Goal: Task Accomplishment & Management: Complete application form

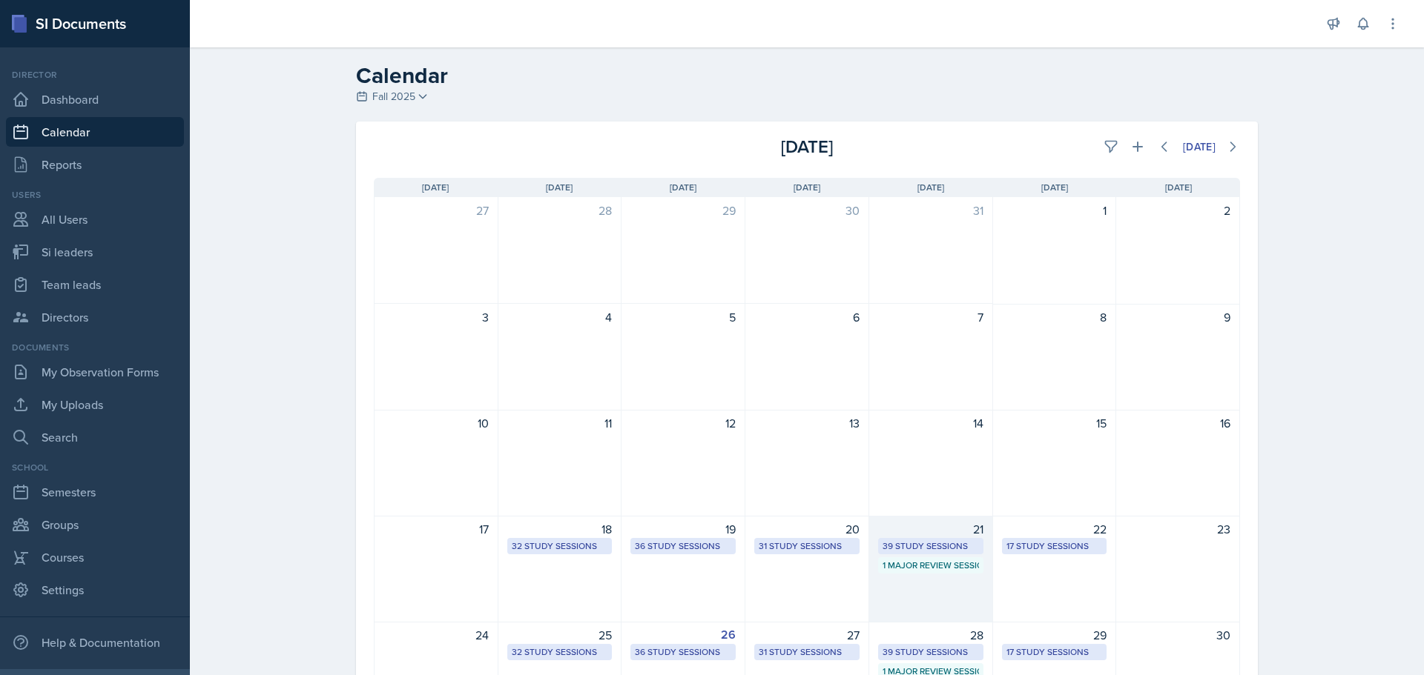
click at [911, 562] on div "1 Major Review Session" at bounding box center [930, 565] width 96 height 13
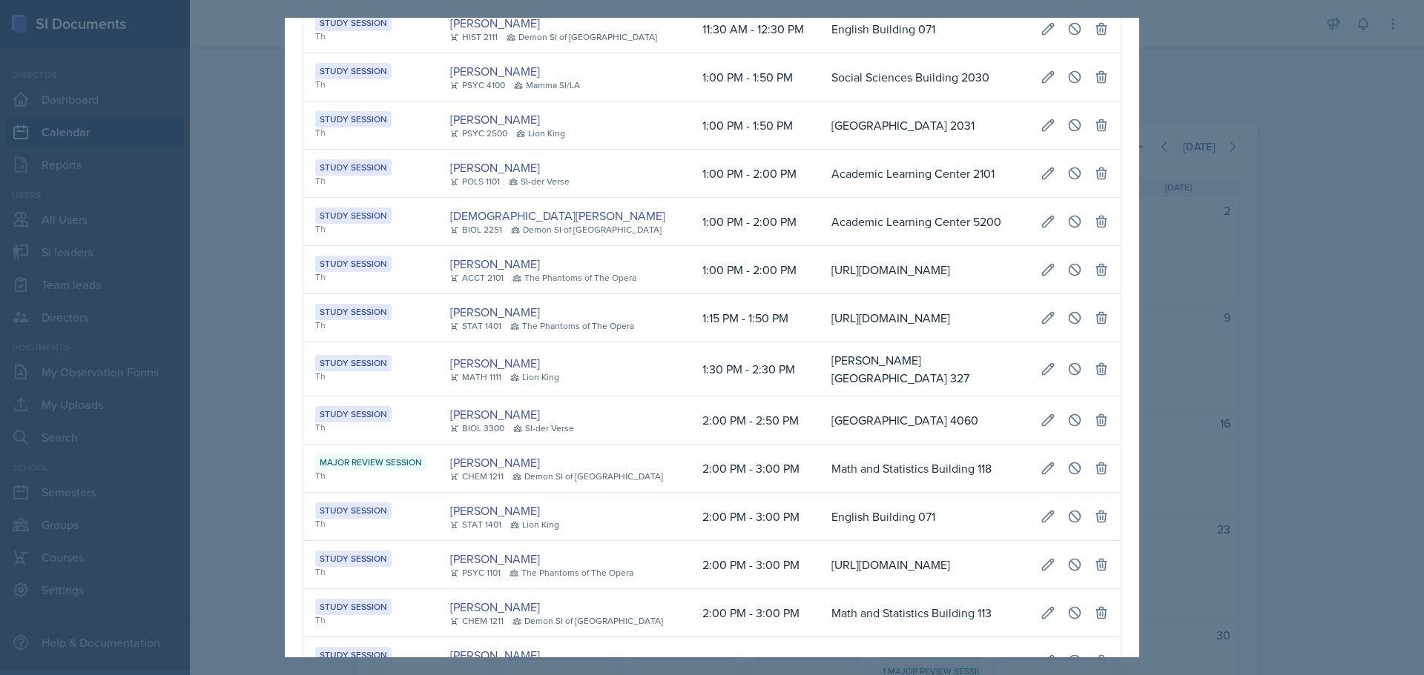
scroll to position [519, 0]
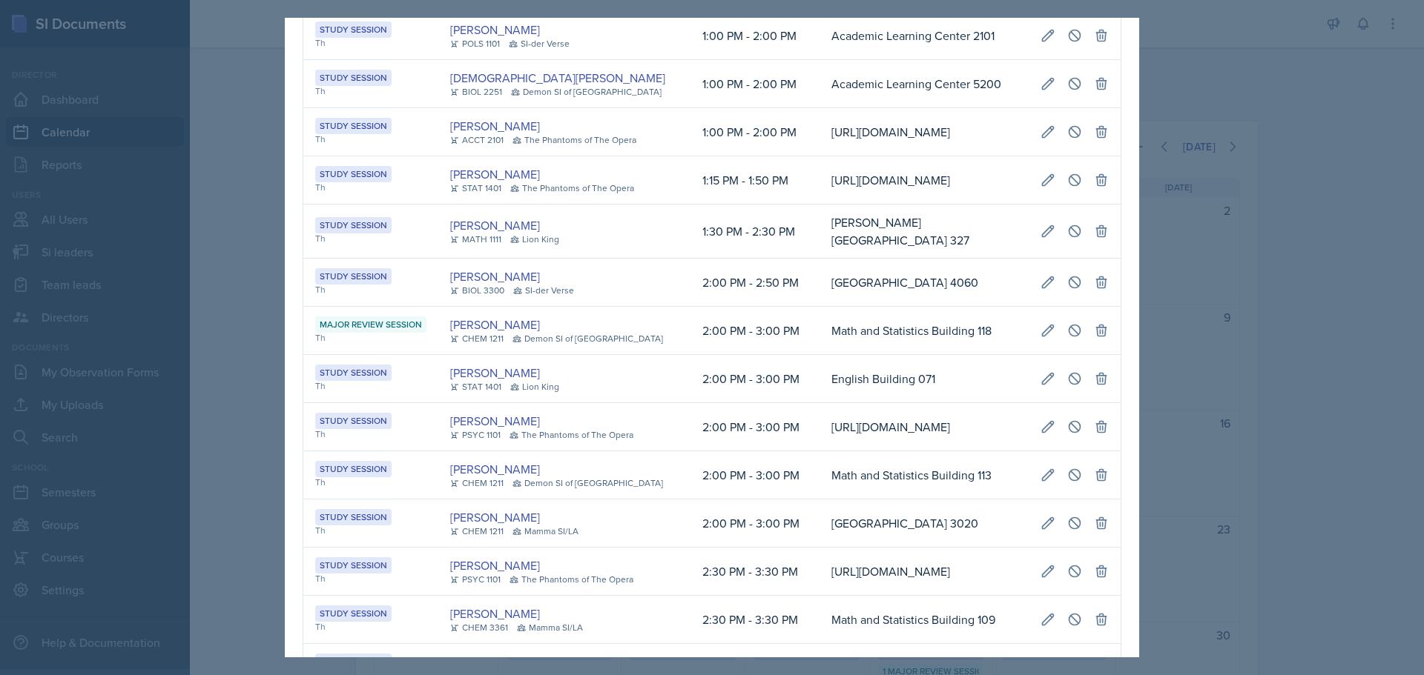
click at [1238, 434] on div at bounding box center [712, 337] width 1424 height 675
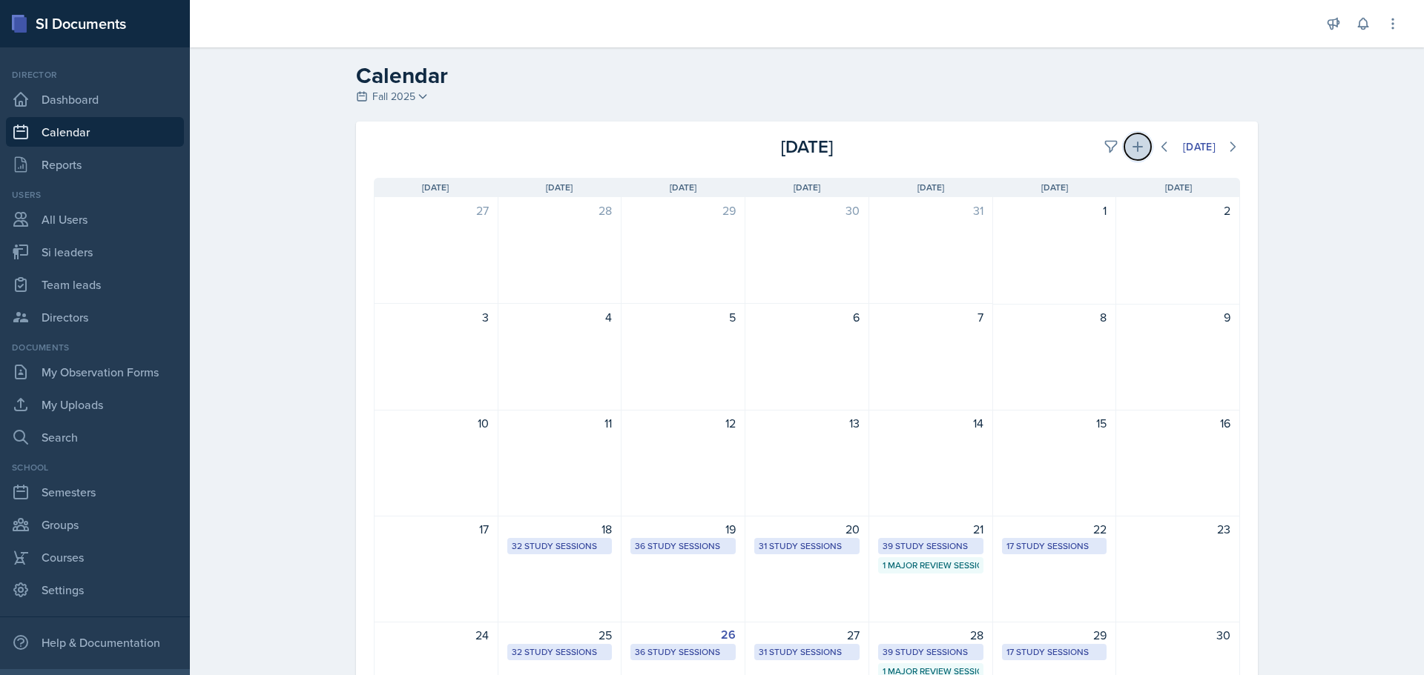
click at [1131, 136] on button at bounding box center [1137, 146] width 27 height 27
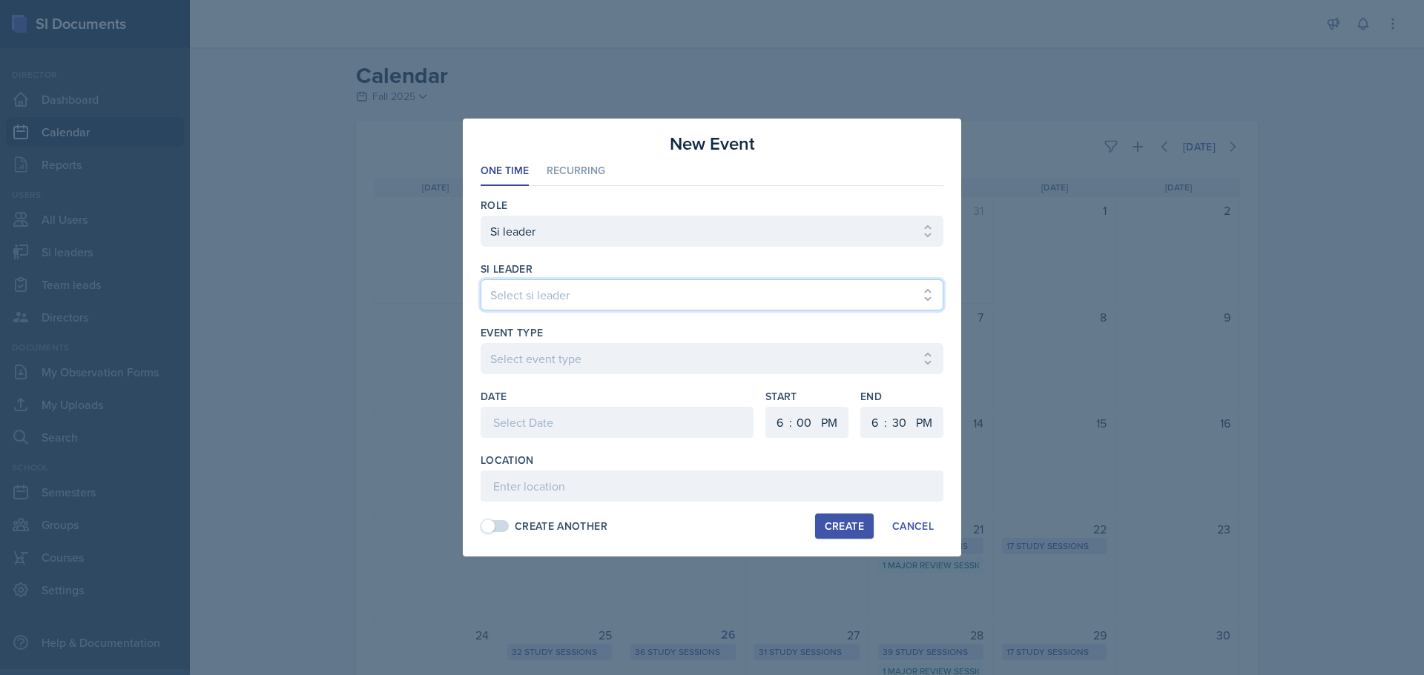
click at [592, 290] on select "Select si leader [PERSON_NAME] [PERSON_NAME] [PERSON_NAME] [PERSON_NAME] [PERSO…" at bounding box center [711, 295] width 463 height 31
select select "535e4726-917c-4d9f-b432-18055448eabe"
click at [480, 280] on select "Select si leader [PERSON_NAME] [PERSON_NAME] [PERSON_NAME] [PERSON_NAME] [PERSO…" at bounding box center [711, 295] width 463 height 31
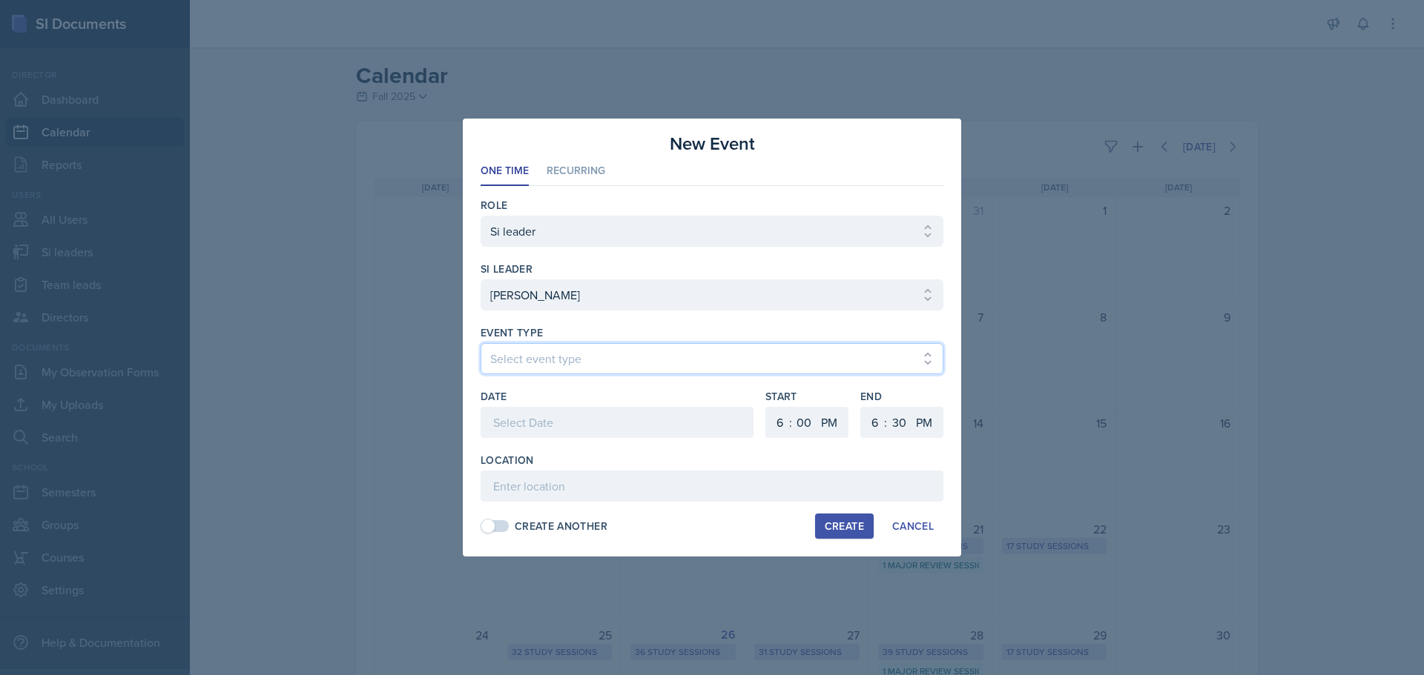
click at [578, 343] on select "Select event type Major Review Session Study Session" at bounding box center [711, 358] width 463 height 31
select select "d66089cd-5ee7-4f89-a345-f1bdd1643066"
click at [480, 343] on select "Select event type Major Review Session Study Session" at bounding box center [711, 358] width 463 height 31
click at [566, 422] on div at bounding box center [616, 422] width 273 height 31
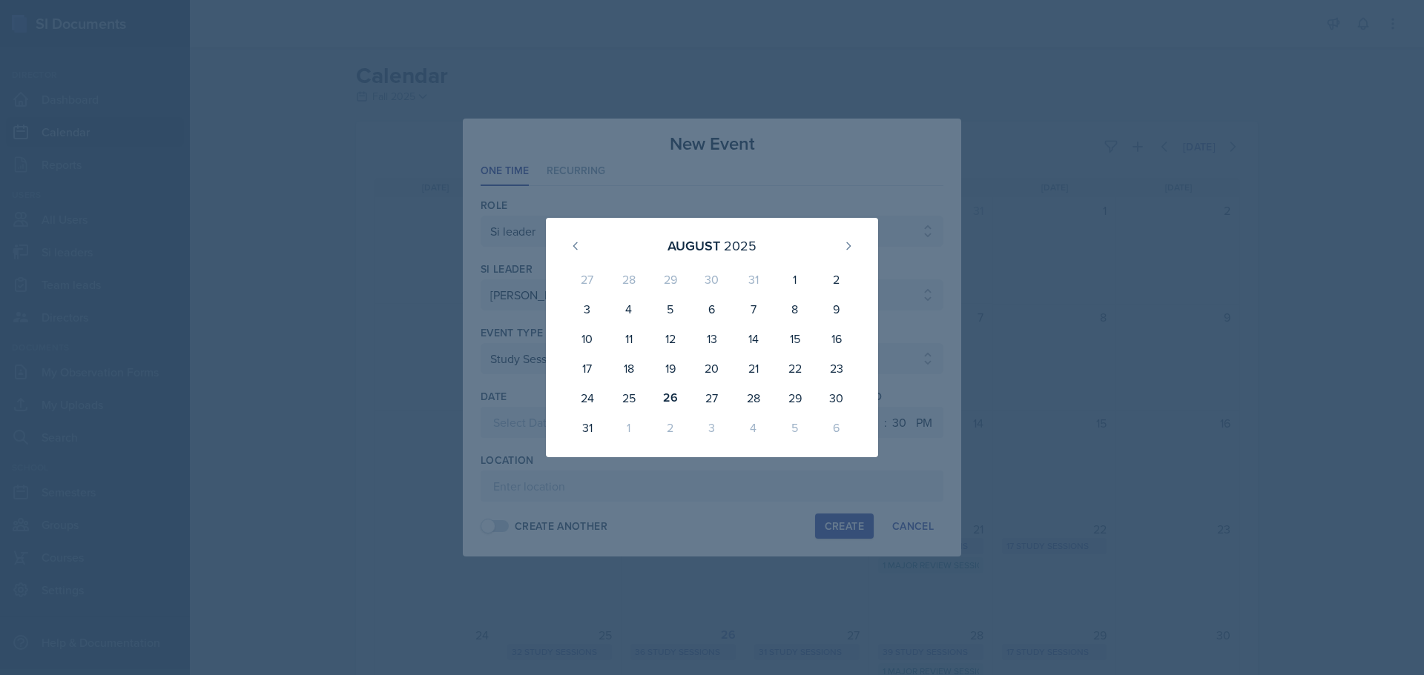
click at [580, 194] on div at bounding box center [712, 337] width 1424 height 675
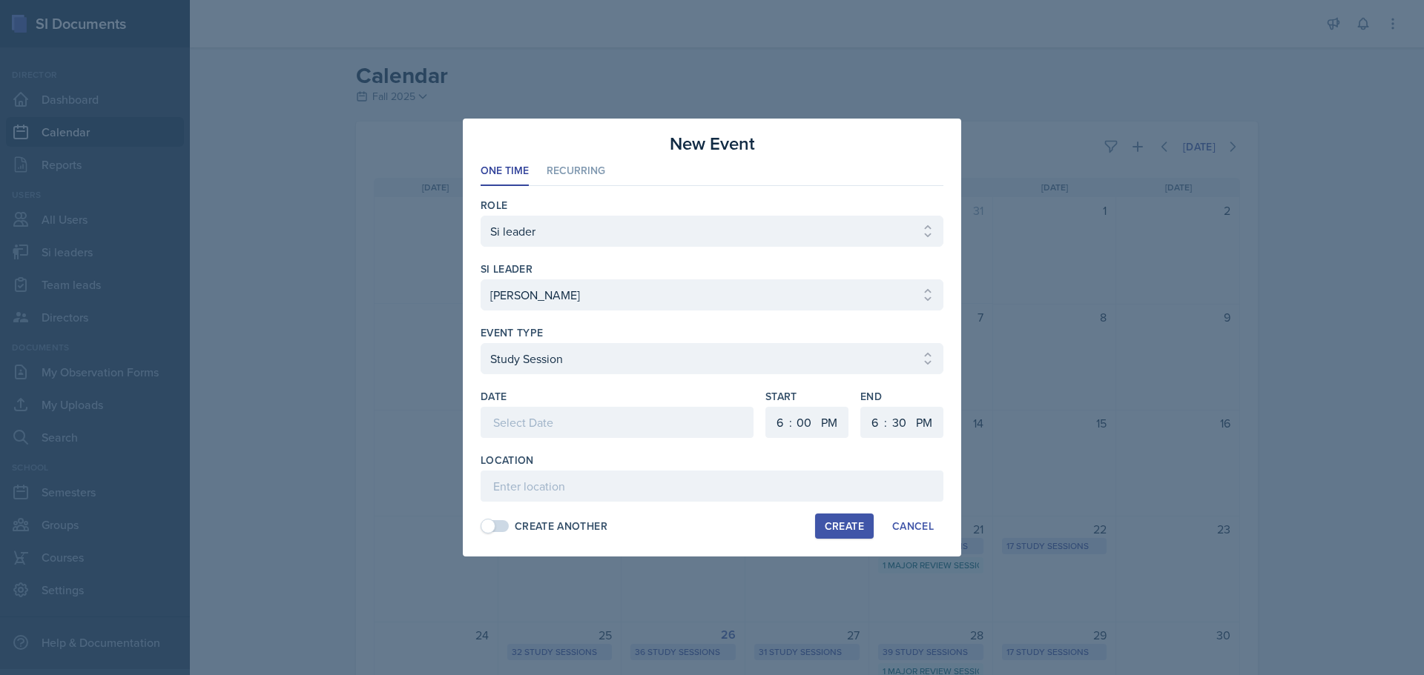
click at [578, 166] on li "Recurring" at bounding box center [575, 171] width 59 height 29
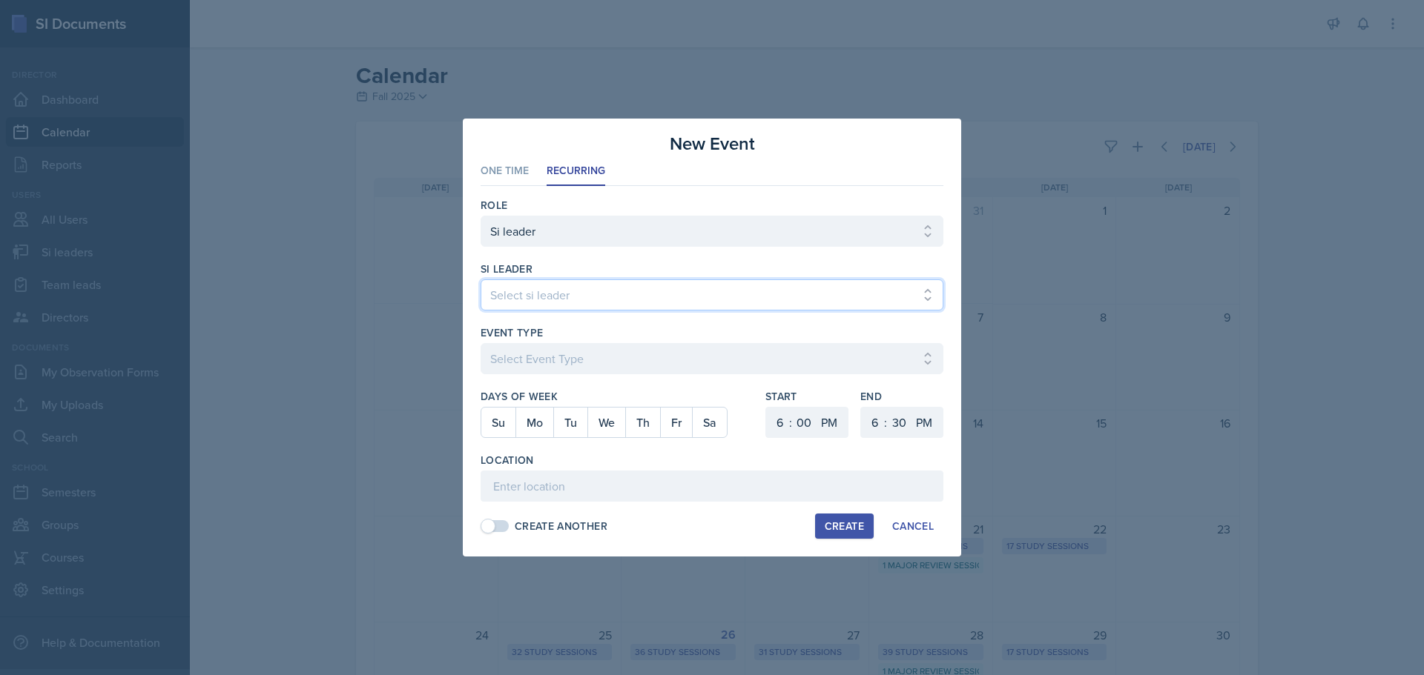
click at [568, 292] on select "Select si leader [PERSON_NAME] [PERSON_NAME] [PERSON_NAME] [PERSON_NAME] [PERSO…" at bounding box center [711, 295] width 463 height 31
select select "535e4726-917c-4d9f-b432-18055448eabe"
click at [480, 280] on select "Select si leader [PERSON_NAME] [PERSON_NAME] [PERSON_NAME] [PERSON_NAME] [PERSO…" at bounding box center [711, 295] width 463 height 31
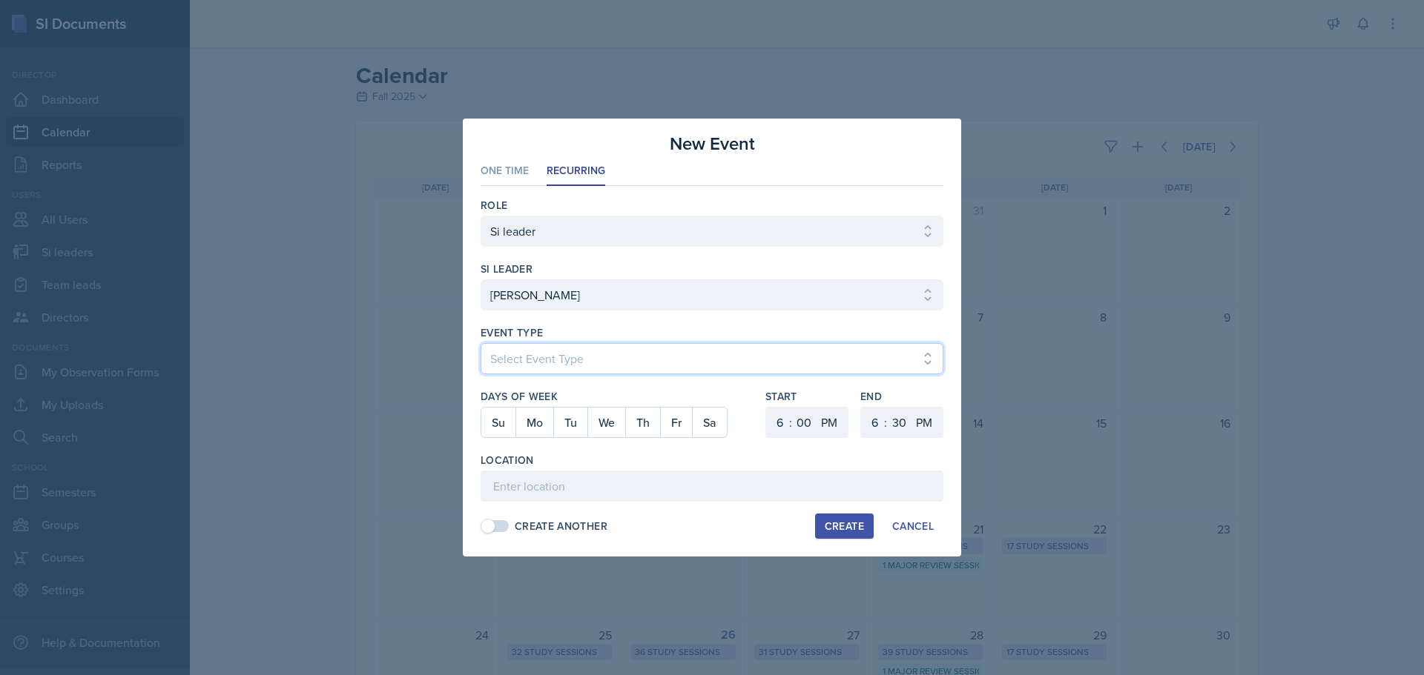
click at [529, 351] on select "Select Event Type Major Review Session Study Session" at bounding box center [711, 358] width 463 height 31
select select "d66089cd-5ee7-4f89-a345-f1bdd1643066"
click at [480, 343] on select "Select Event Type Major Review Session Study Session" at bounding box center [711, 358] width 463 height 31
click at [571, 429] on button "Tu" at bounding box center [570, 423] width 34 height 30
click at [787, 425] on select "1 2 3 4 5 6 7 8 9 10 11 12" at bounding box center [778, 422] width 24 height 31
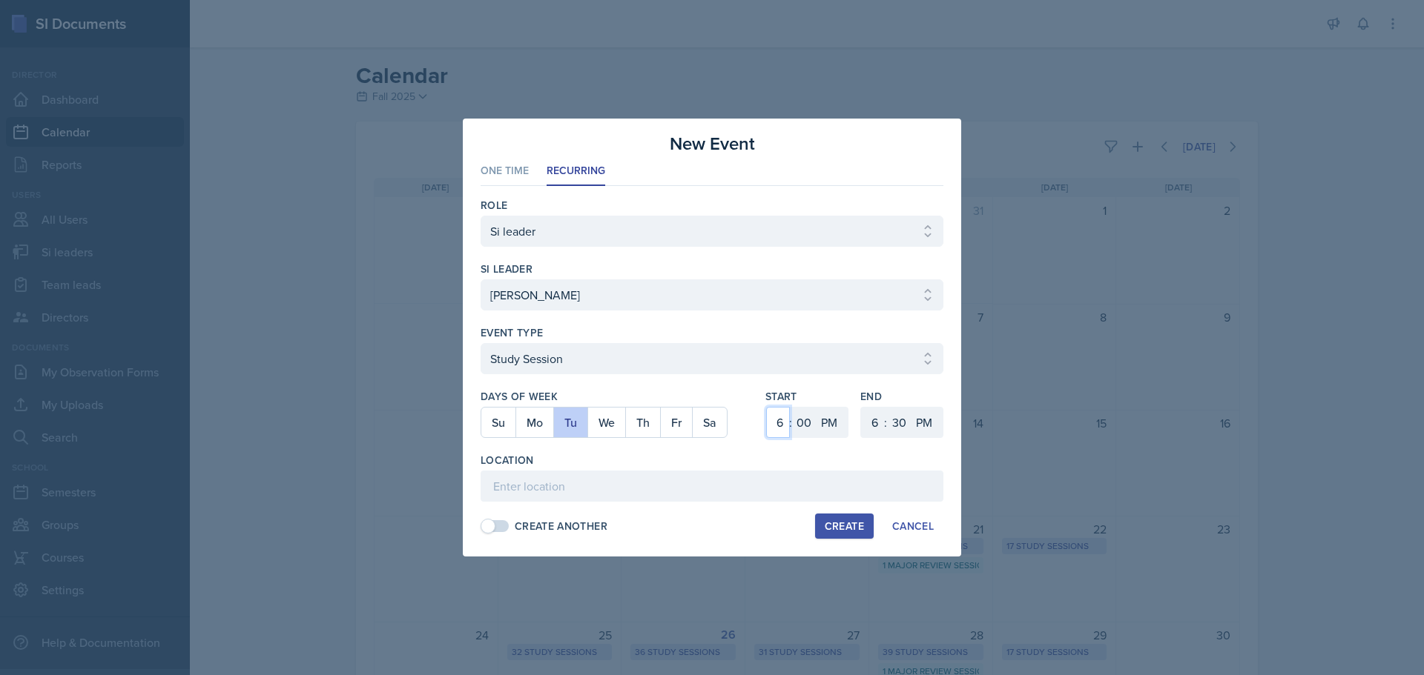
select select "3"
click at [766, 407] on select "1 2 3 4 5 6 7 8 9 10 11 12" at bounding box center [778, 422] width 24 height 31
click at [805, 423] on select "00 05 10 15 20 25 30 35 40 45 50 55" at bounding box center [804, 422] width 24 height 31
click at [792, 407] on select "00 05 10 15 20 25 30 35 40 45 50 55" at bounding box center [804, 422] width 24 height 31
click at [873, 419] on select "1 2 3 4 5 6 7 8 9 10 11 12" at bounding box center [873, 422] width 24 height 31
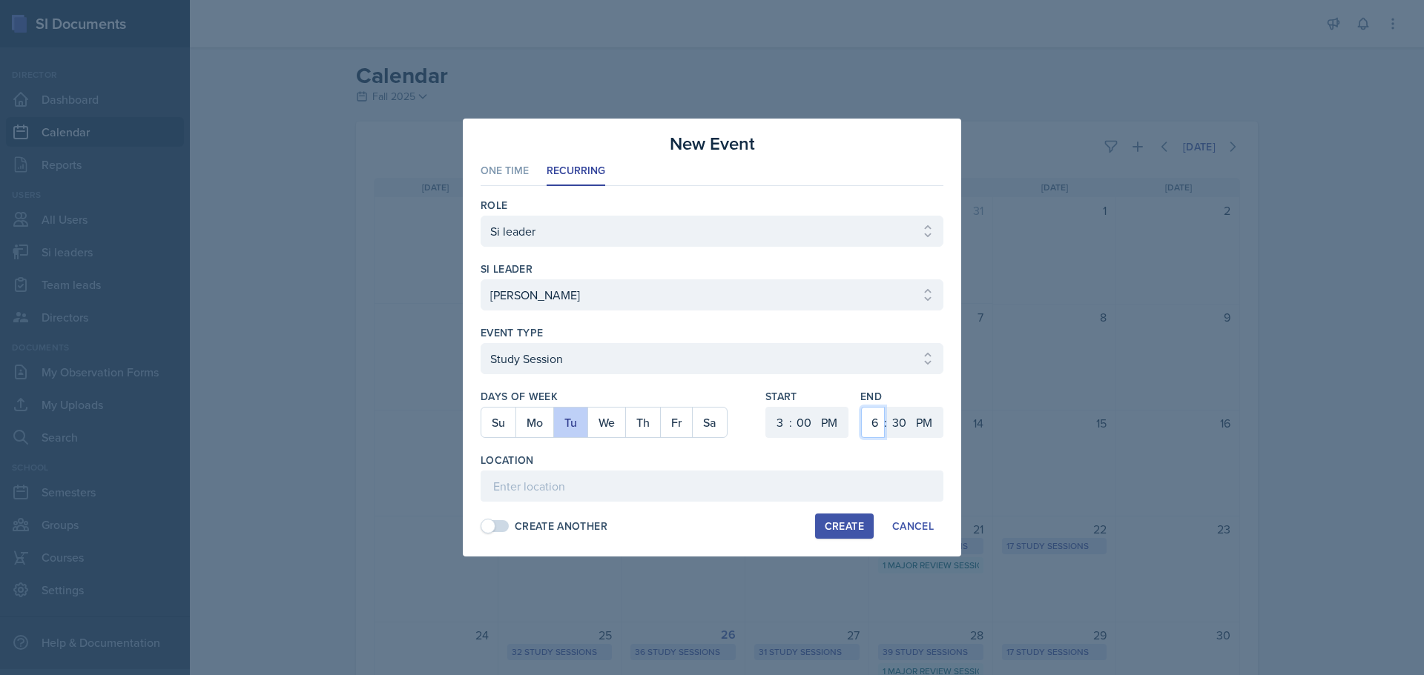
select select "4"
click at [861, 407] on select "1 2 3 4 5 6 7 8 9 10 11 12" at bounding box center [873, 422] width 24 height 31
click at [903, 423] on select "00 05 10 15 20 25 30 35 40 45 50 55" at bounding box center [899, 422] width 24 height 31
select select "0"
click at [887, 407] on select "00 05 10 15 20 25 30 35 40 45 50 55" at bounding box center [899, 422] width 24 height 31
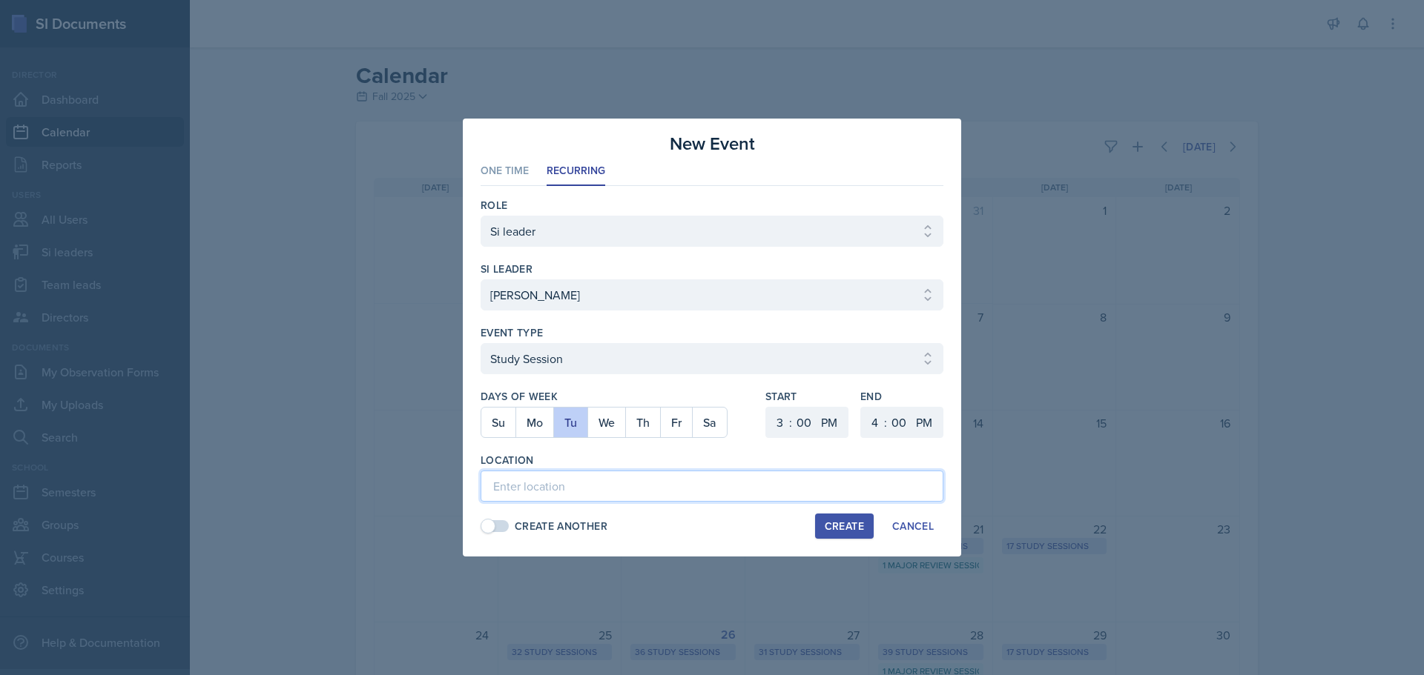
click at [710, 489] on input at bounding box center [711, 486] width 463 height 31
click at [595, 492] on input at bounding box center [711, 486] width 463 height 31
paste input "[URL][DOMAIN_NAME]"
type input "[URL][DOMAIN_NAME]"
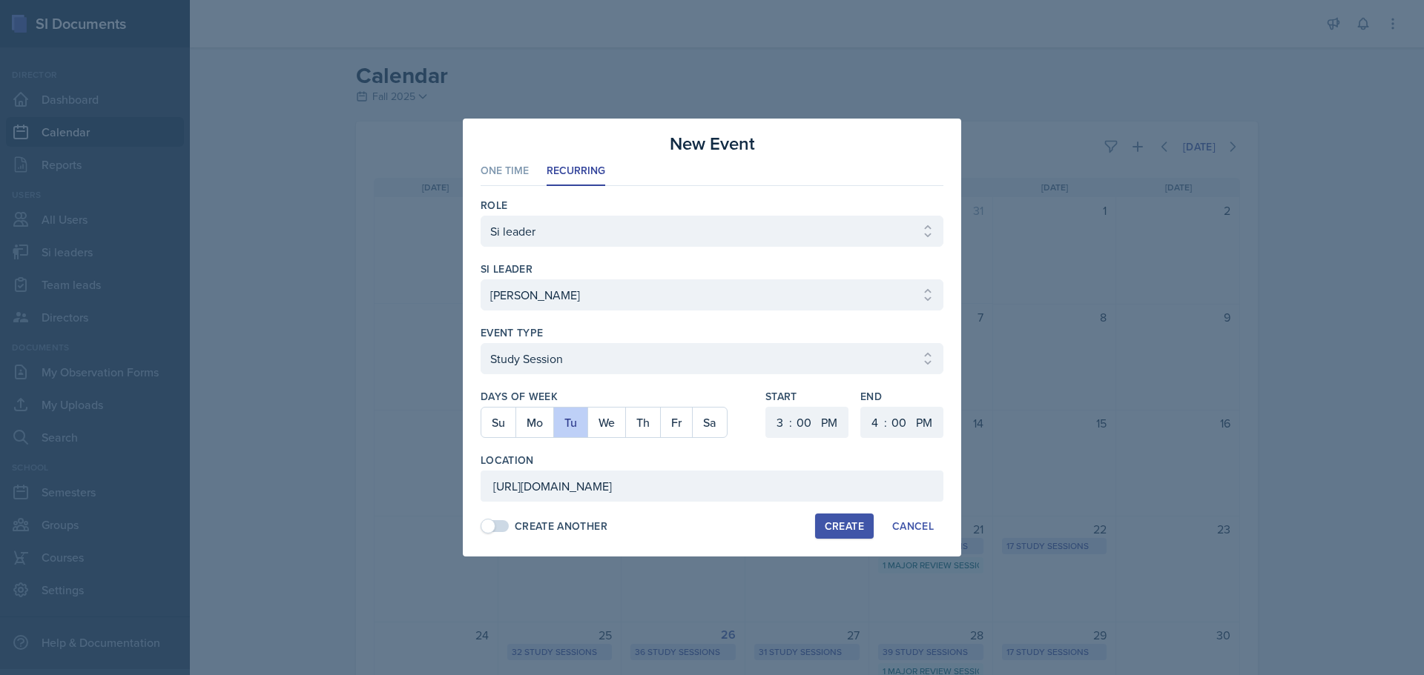
scroll to position [0, 0]
click at [829, 526] on div "Create" at bounding box center [844, 527] width 39 height 12
select select
select select "6"
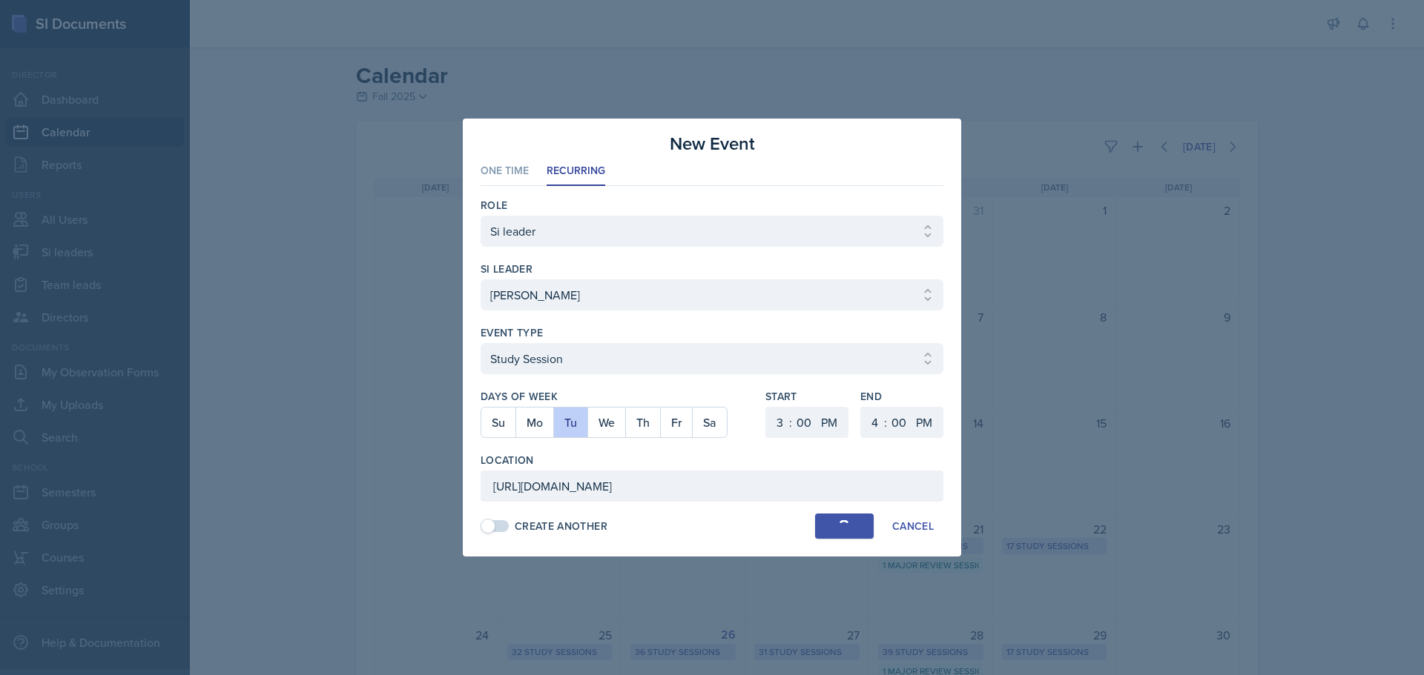
select select "6"
select select "30"
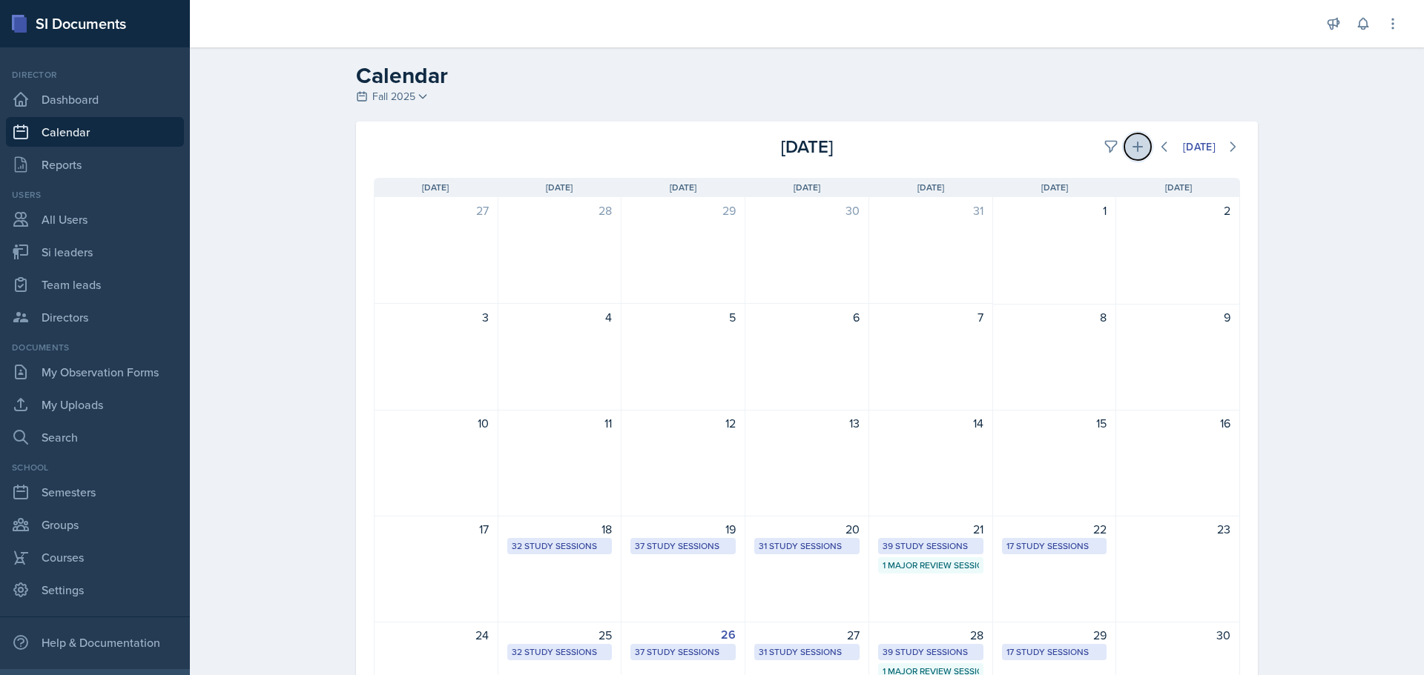
click at [1136, 149] on icon at bounding box center [1137, 146] width 15 height 15
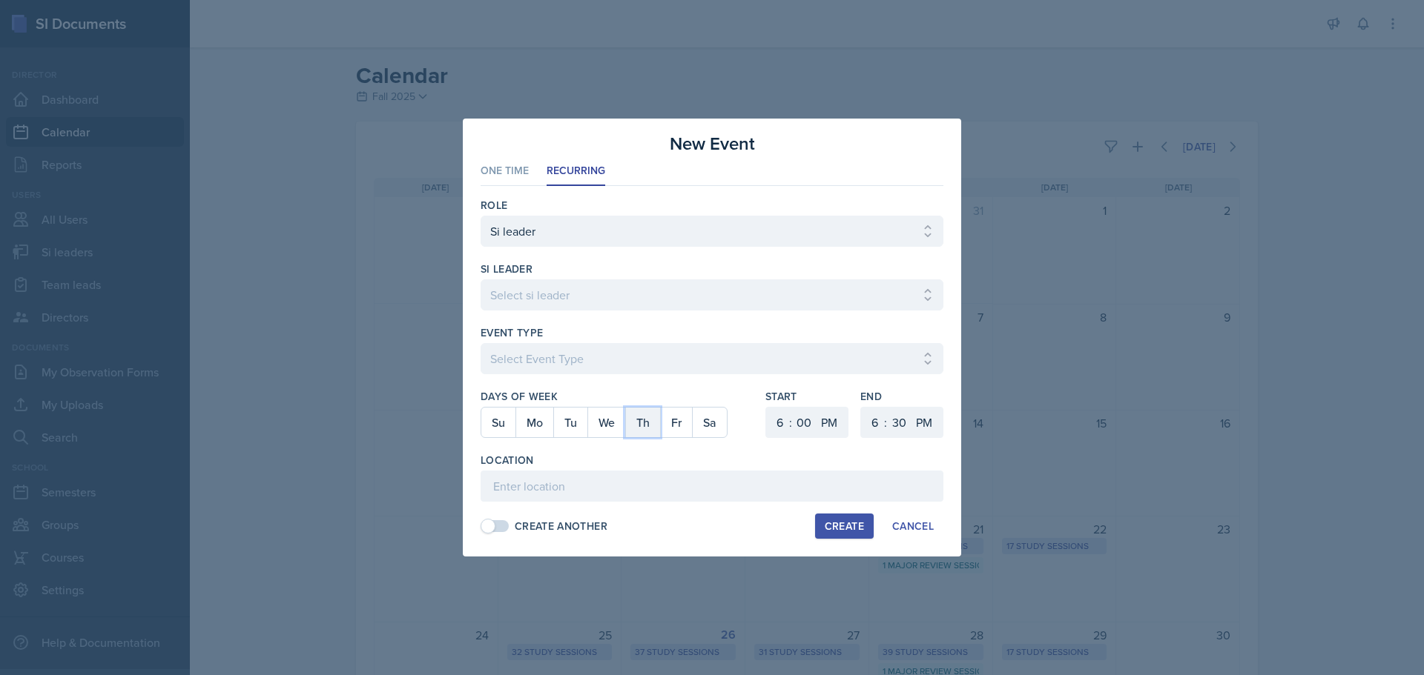
click at [641, 418] on button "Th" at bounding box center [642, 423] width 35 height 30
click at [613, 304] on select "Select si leader [PERSON_NAME] [PERSON_NAME] [PERSON_NAME] [PERSON_NAME] [PERSO…" at bounding box center [711, 295] width 463 height 31
select select "535e4726-917c-4d9f-b432-18055448eabe"
click at [480, 280] on select "Select si leader [PERSON_NAME] [PERSON_NAME] [PERSON_NAME] [PERSON_NAME] [PERSO…" at bounding box center [711, 295] width 463 height 31
click at [588, 364] on select "Select Event Type Major Review Session Study Session" at bounding box center [711, 358] width 463 height 31
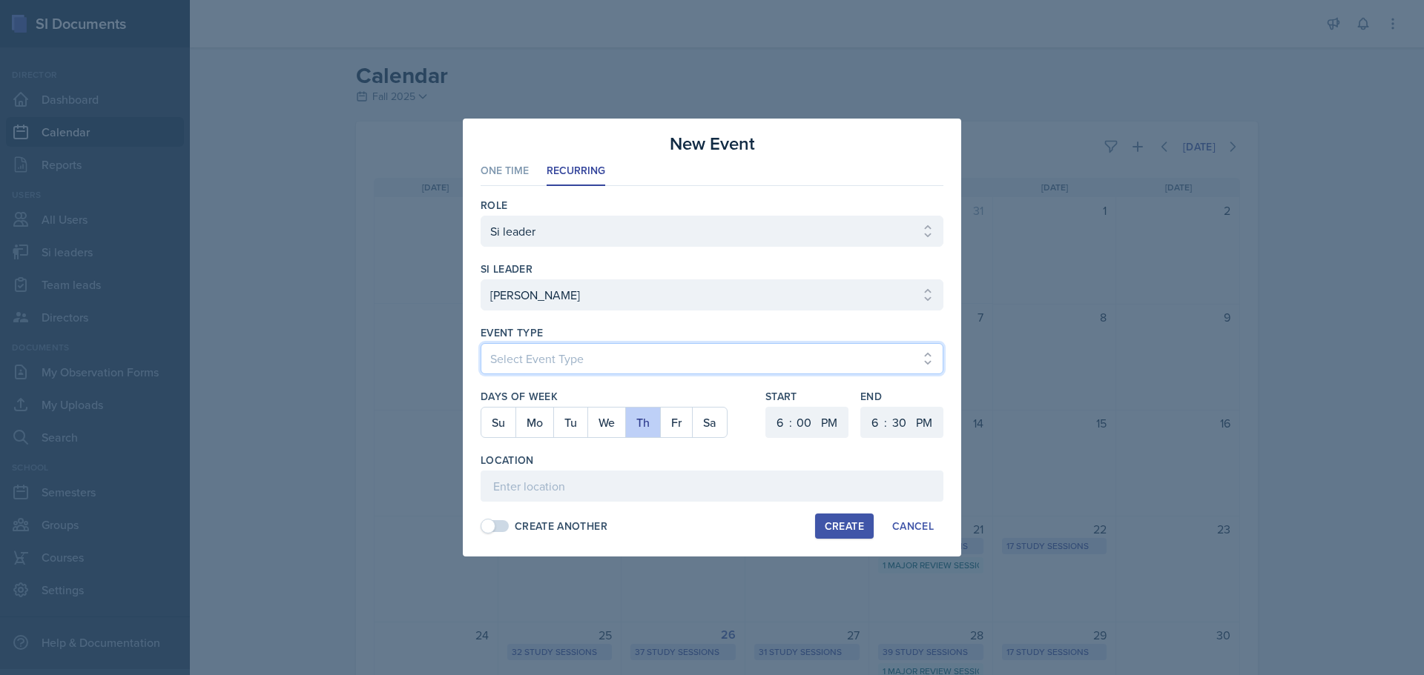
select select "d66089cd-5ee7-4f89-a345-f1bdd1643066"
click at [480, 343] on select "Select Event Type Major Review Session Study Session" at bounding box center [711, 358] width 463 height 31
click at [773, 425] on select "1 2 3 4 5 6 7 8 9 10 11 12" at bounding box center [778, 422] width 24 height 31
select select "2"
click at [766, 407] on select "1 2 3 4 5 6 7 8 9 10 11 12" at bounding box center [778, 422] width 24 height 31
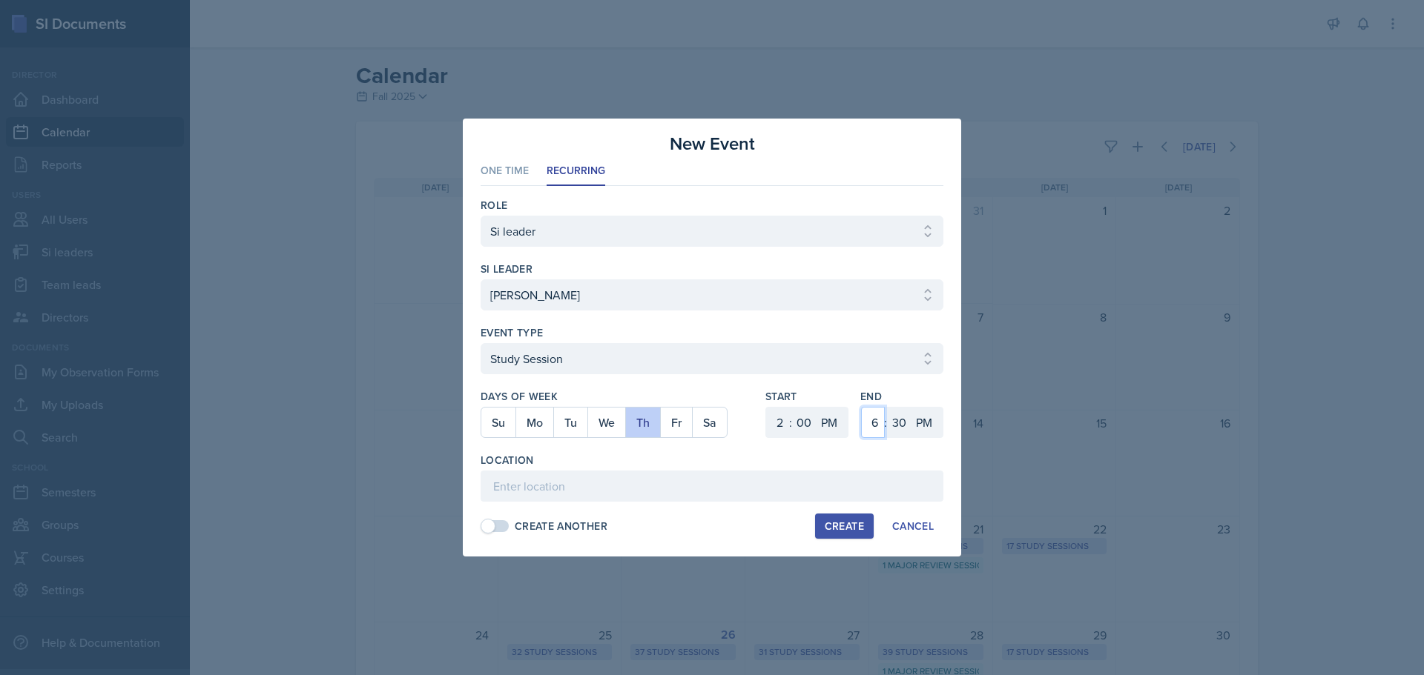
click at [876, 427] on select "1 2 3 4 5 6 7 8 9 10 11 12" at bounding box center [873, 422] width 24 height 31
select select "3"
click at [861, 407] on select "1 2 3 4 5 6 7 8 9 10 11 12" at bounding box center [873, 422] width 24 height 31
click at [890, 424] on select "00 05 10 15 20 25 30 35 40 45 50 55" at bounding box center [899, 422] width 24 height 31
select select "0"
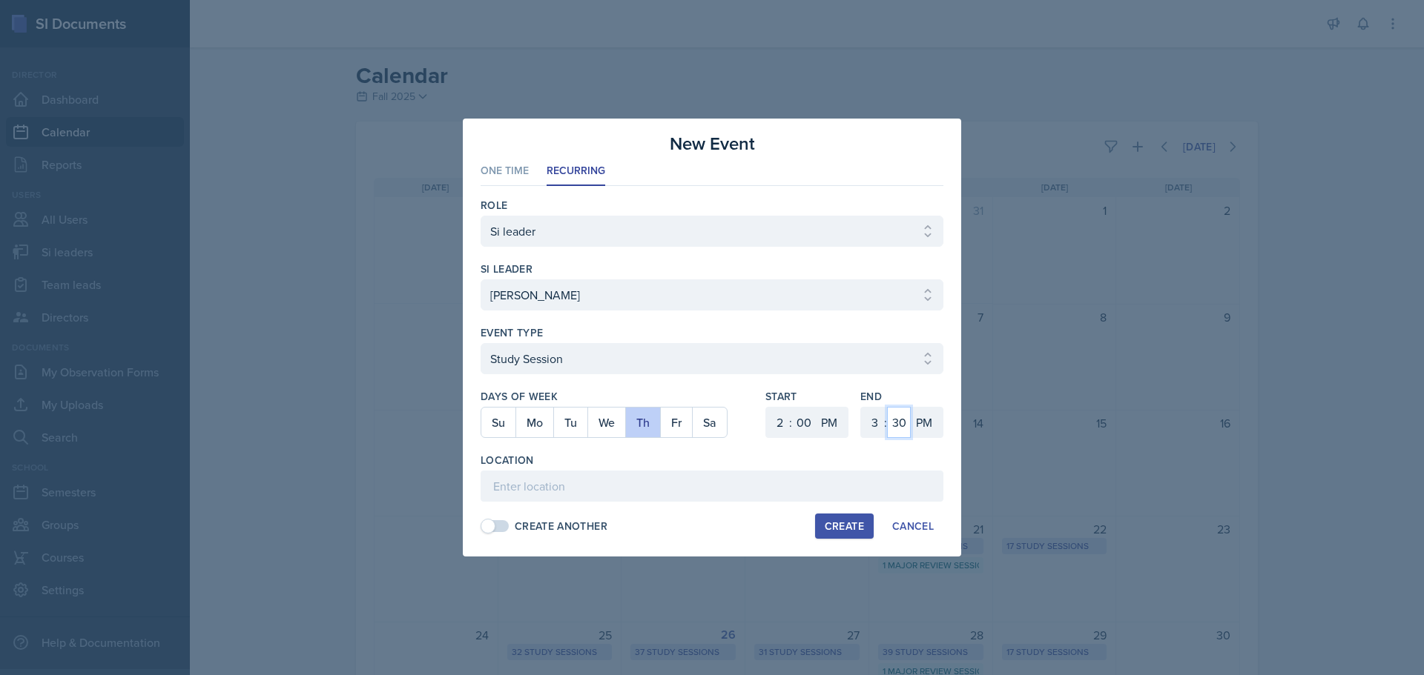
click at [887, 407] on select "00 05 10 15 20 25 30 35 40 45 50 55" at bounding box center [899, 422] width 24 height 31
click at [647, 481] on input at bounding box center [711, 486] width 463 height 31
paste input "[URL][DOMAIN_NAME]"
type input "[URL][DOMAIN_NAME]"
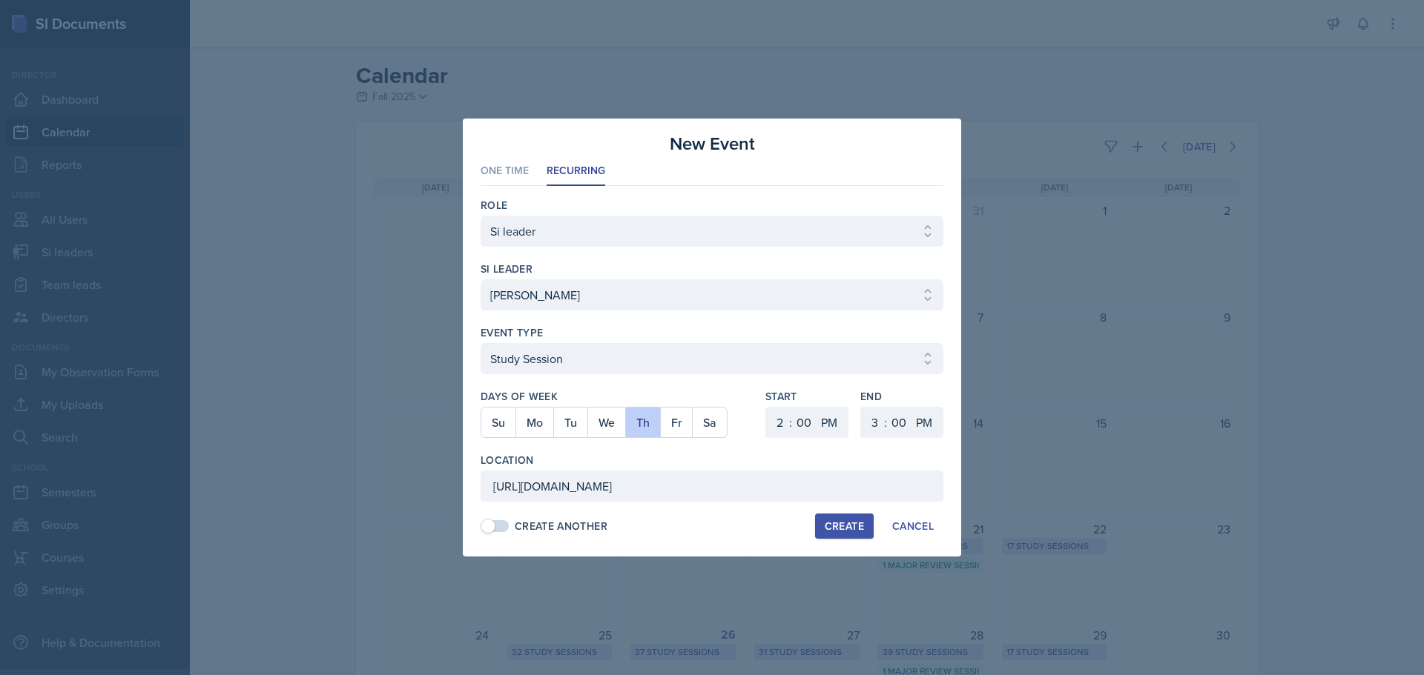
scroll to position [0, 0]
click at [840, 529] on div "Create" at bounding box center [844, 527] width 39 height 12
select select
select select "6"
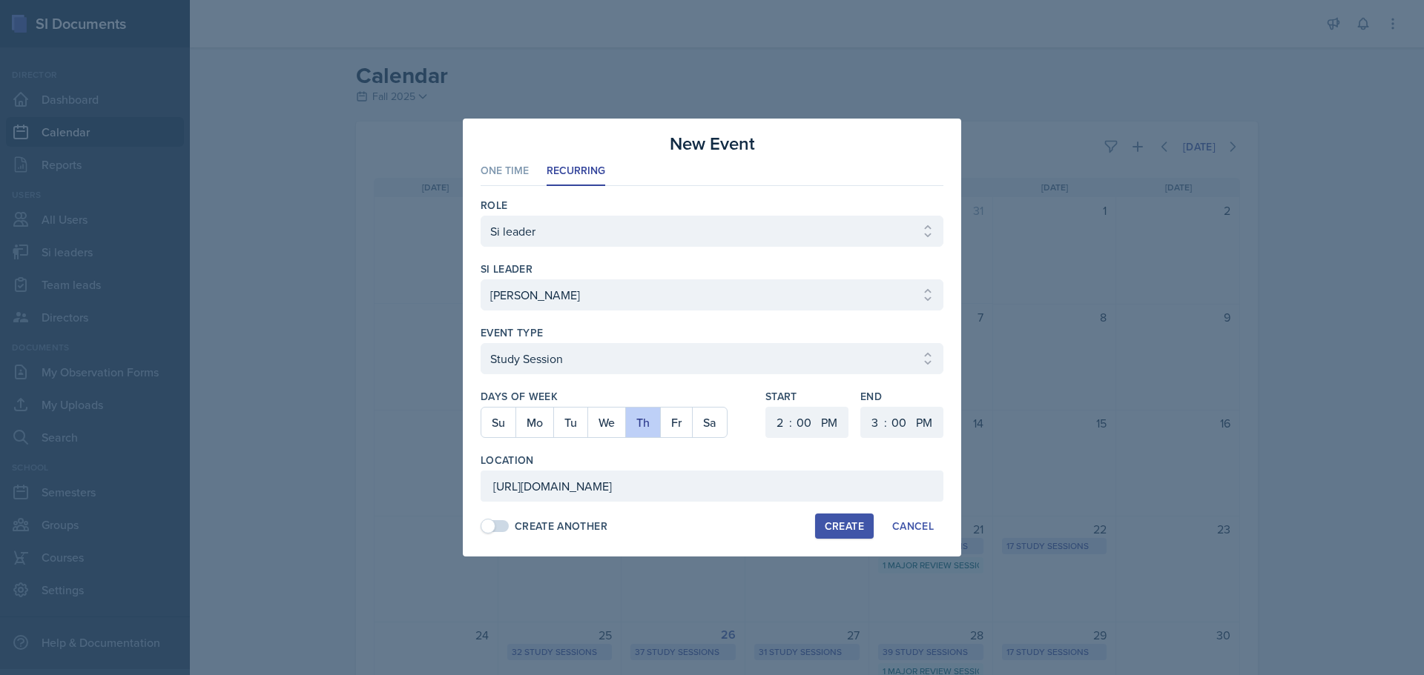
select select "6"
select select "30"
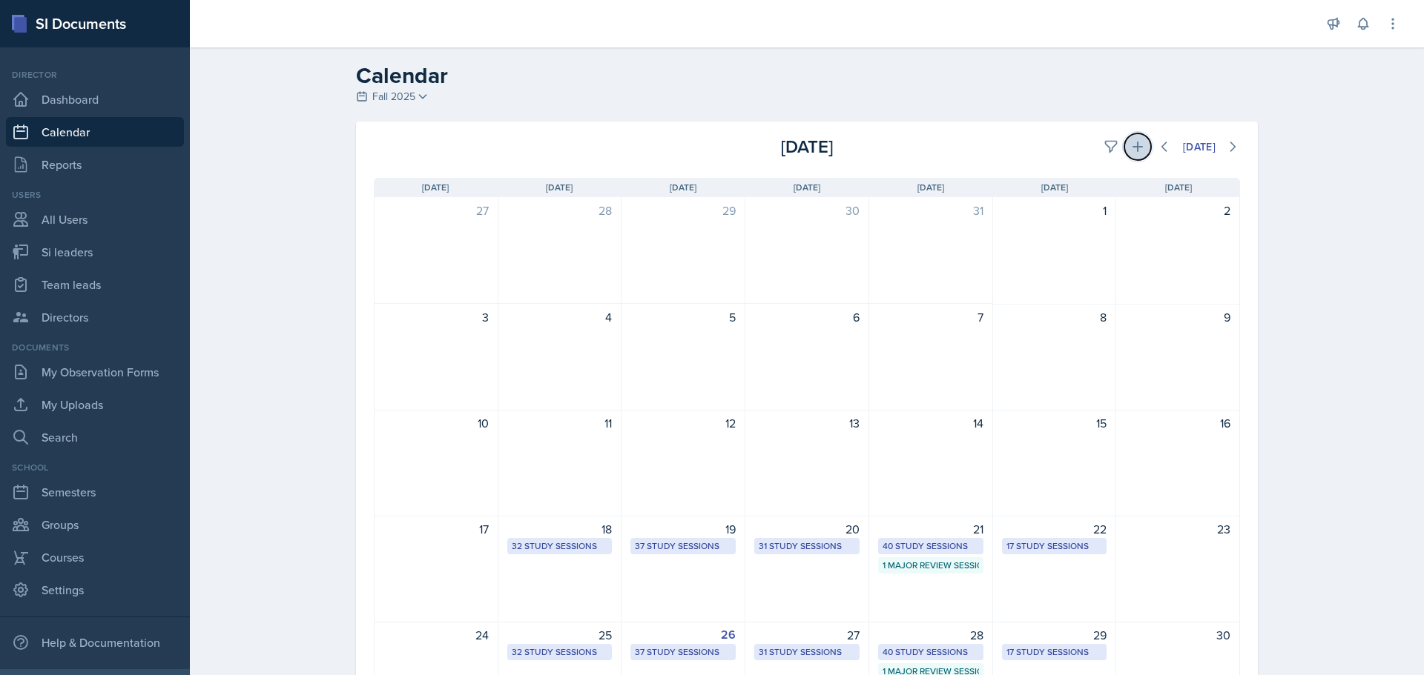
click at [1131, 145] on icon at bounding box center [1137, 146] width 15 height 15
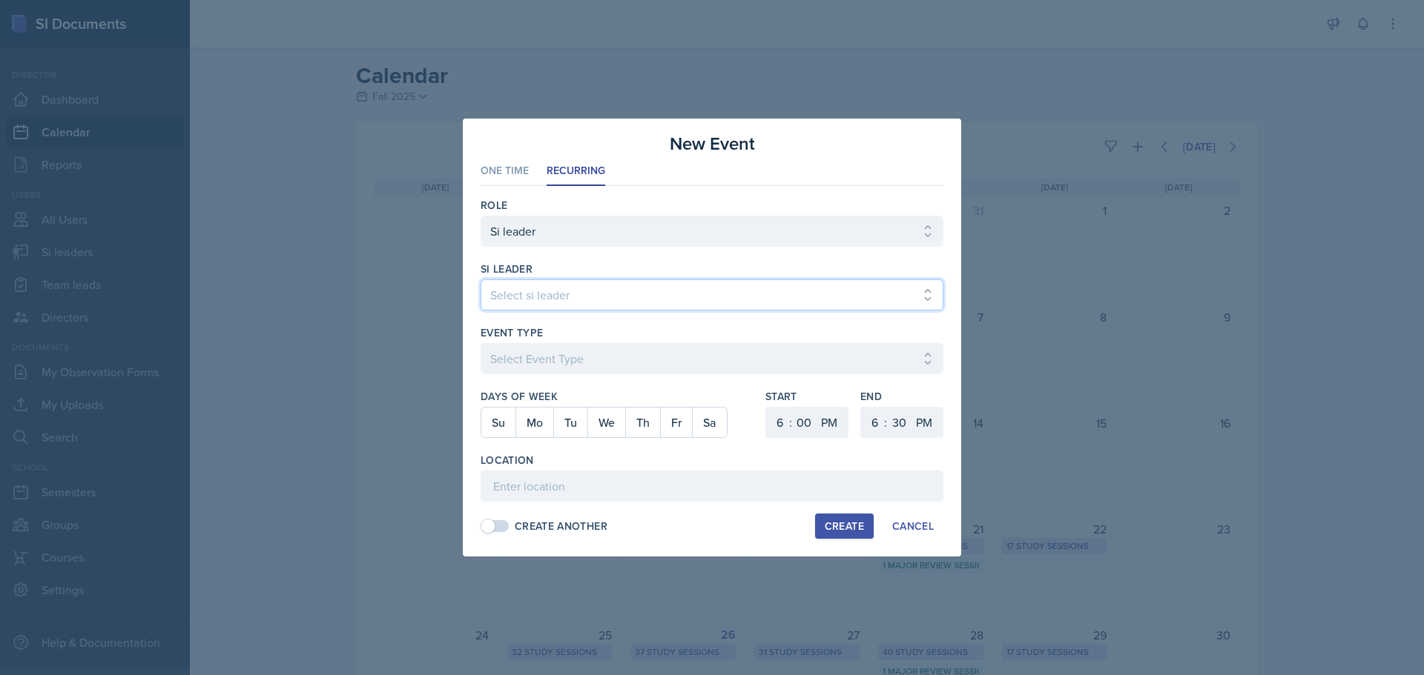
click at [767, 296] on select "Select si leader [PERSON_NAME] [PERSON_NAME] [PERSON_NAME] [PERSON_NAME] [PERSO…" at bounding box center [711, 295] width 463 height 31
select select "5b886486-8989-432f-a66e-ffb37a9b7a1c"
click at [480, 280] on select "Select si leader [PERSON_NAME] [PERSON_NAME] [PERSON_NAME] [PERSON_NAME] [PERSO…" at bounding box center [711, 295] width 463 height 31
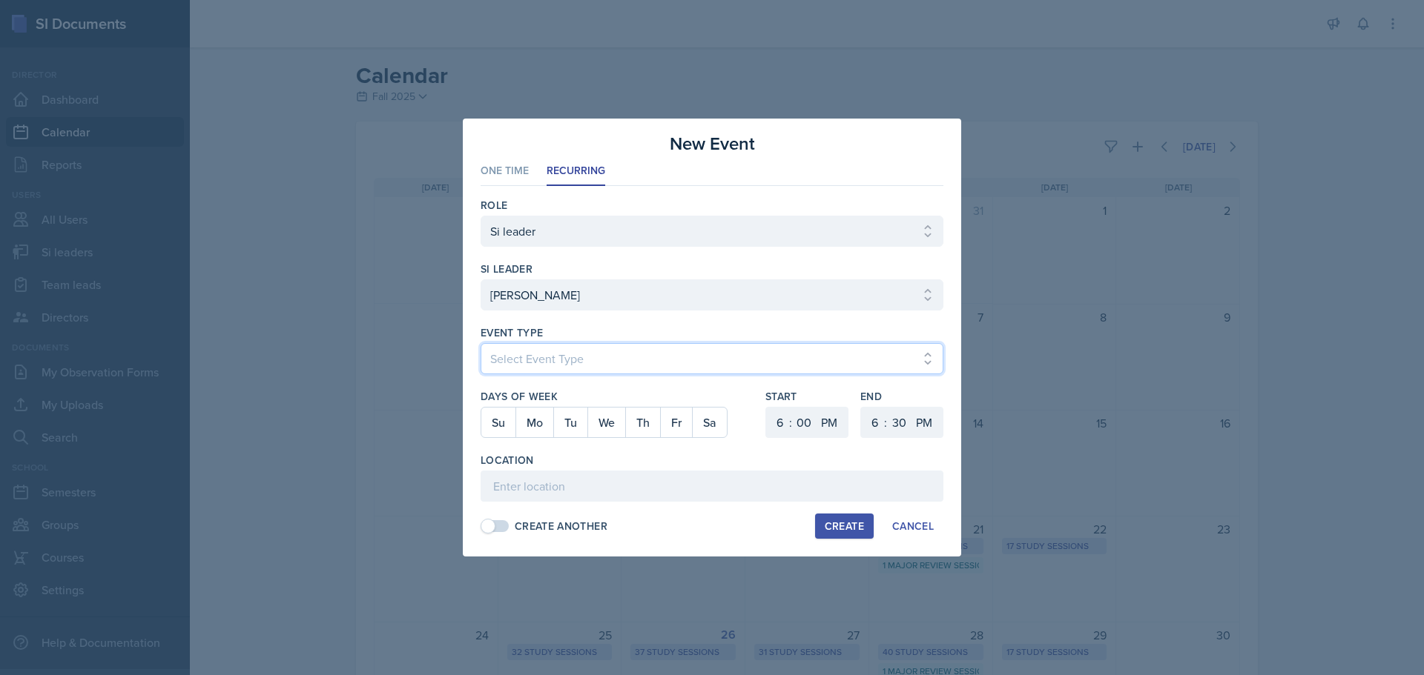
click at [696, 368] on select "Select Event Type Major Review Session Study Session" at bounding box center [711, 358] width 463 height 31
select select "d66089cd-5ee7-4f89-a345-f1bdd1643066"
click at [480, 343] on select "Select Event Type Major Review Session Study Session" at bounding box center [711, 358] width 463 height 31
click at [576, 425] on button "Tu" at bounding box center [570, 423] width 34 height 30
click at [797, 429] on select "00 05 10 15 20 25 30 35 40 45 50 55" at bounding box center [804, 422] width 24 height 31
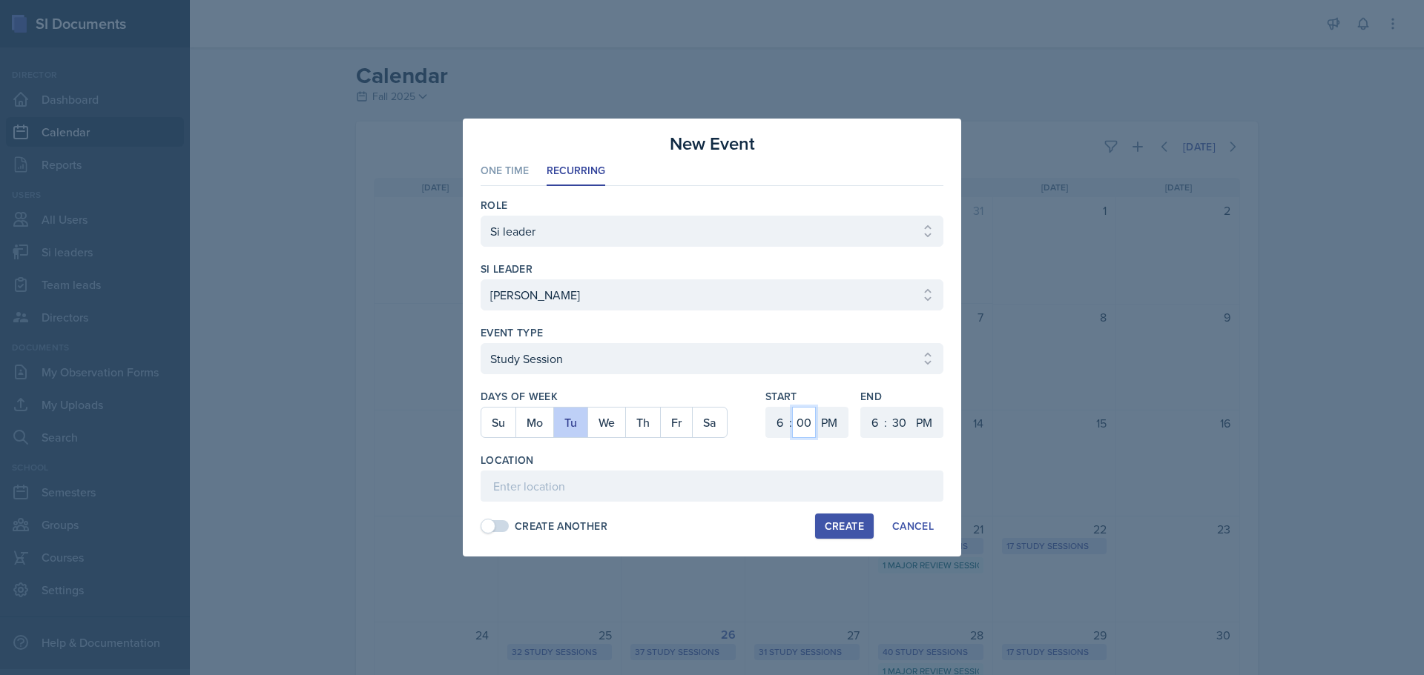
select select "10"
click at [792, 407] on select "00 05 10 15 20 25 30 35 40 45 50 55" at bounding box center [804, 422] width 24 height 31
click at [784, 427] on select "1 2 3 4 5 6 7 8 9 10 11 12" at bounding box center [778, 422] width 24 height 31
select select "11"
click at [766, 407] on select "1 2 3 4 5 6 7 8 9 10 11 12" at bounding box center [778, 422] width 24 height 31
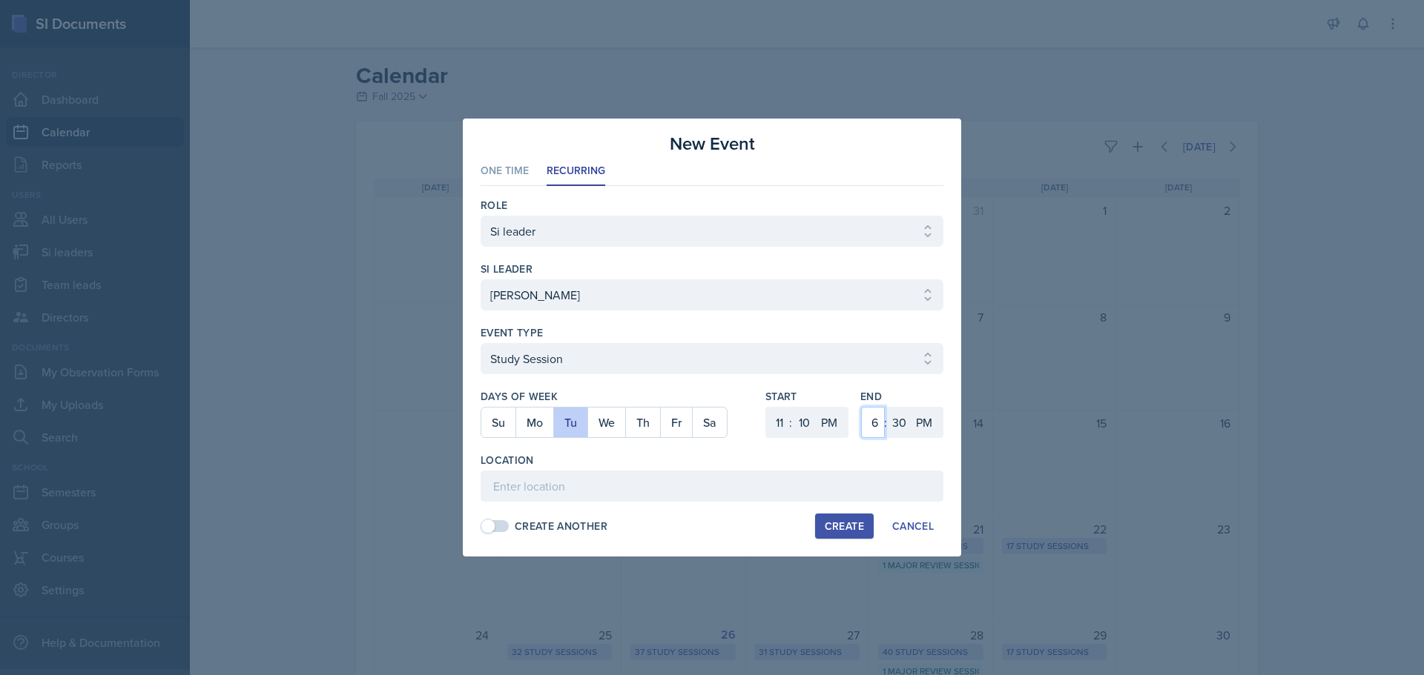
click at [873, 424] on select "1 2 3 4 5 6 7 8 9 10 11 12" at bounding box center [873, 422] width 24 height 31
select select "12"
click at [861, 407] on select "1 2 3 4 5 6 7 8 9 10 11 12" at bounding box center [873, 422] width 24 height 31
click at [893, 414] on select "00 05 10 15 20 25 30 35 40 45 50 55" at bounding box center [899, 422] width 24 height 31
select select "10"
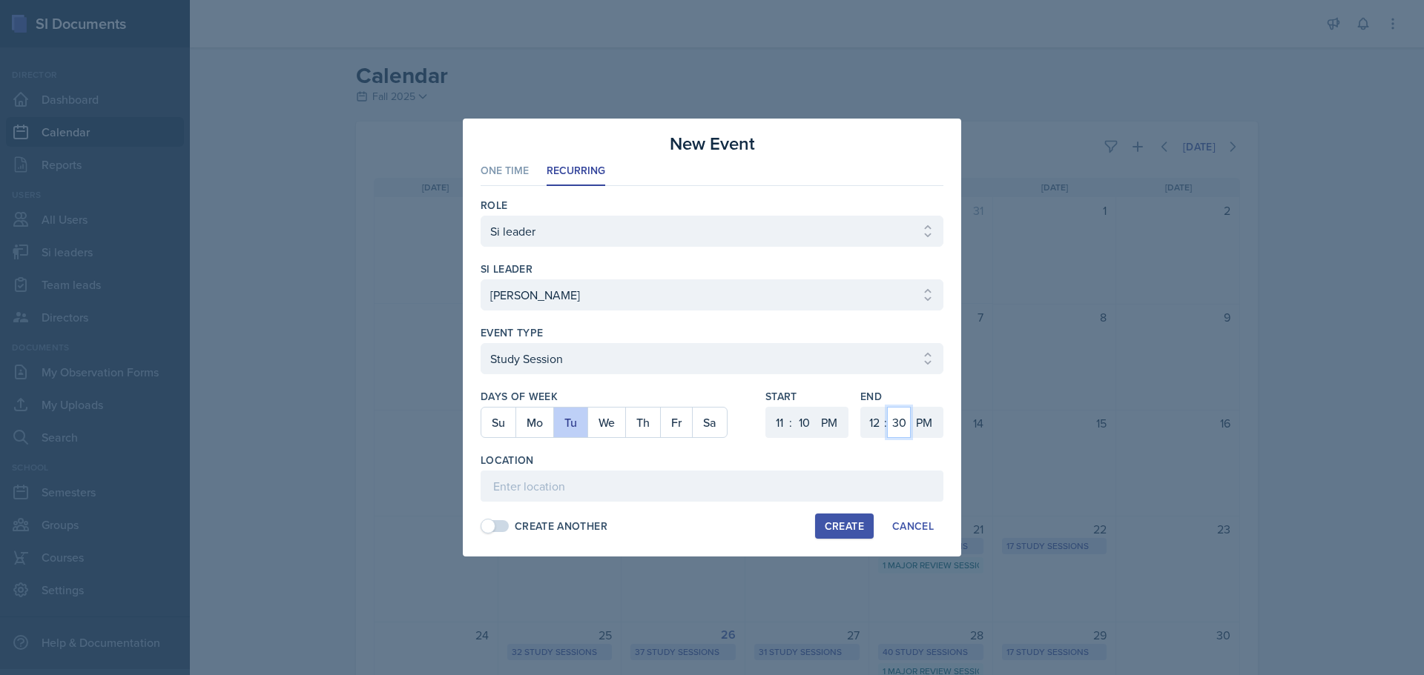
click at [887, 407] on select "00 05 10 15 20 25 30 35 40 45 50 55" at bounding box center [899, 422] width 24 height 31
click at [832, 429] on select "AM PM" at bounding box center [831, 422] width 30 height 31
select select "AM"
click at [816, 407] on select "AM PM" at bounding box center [831, 422] width 30 height 31
click at [770, 481] on input at bounding box center [711, 486] width 463 height 31
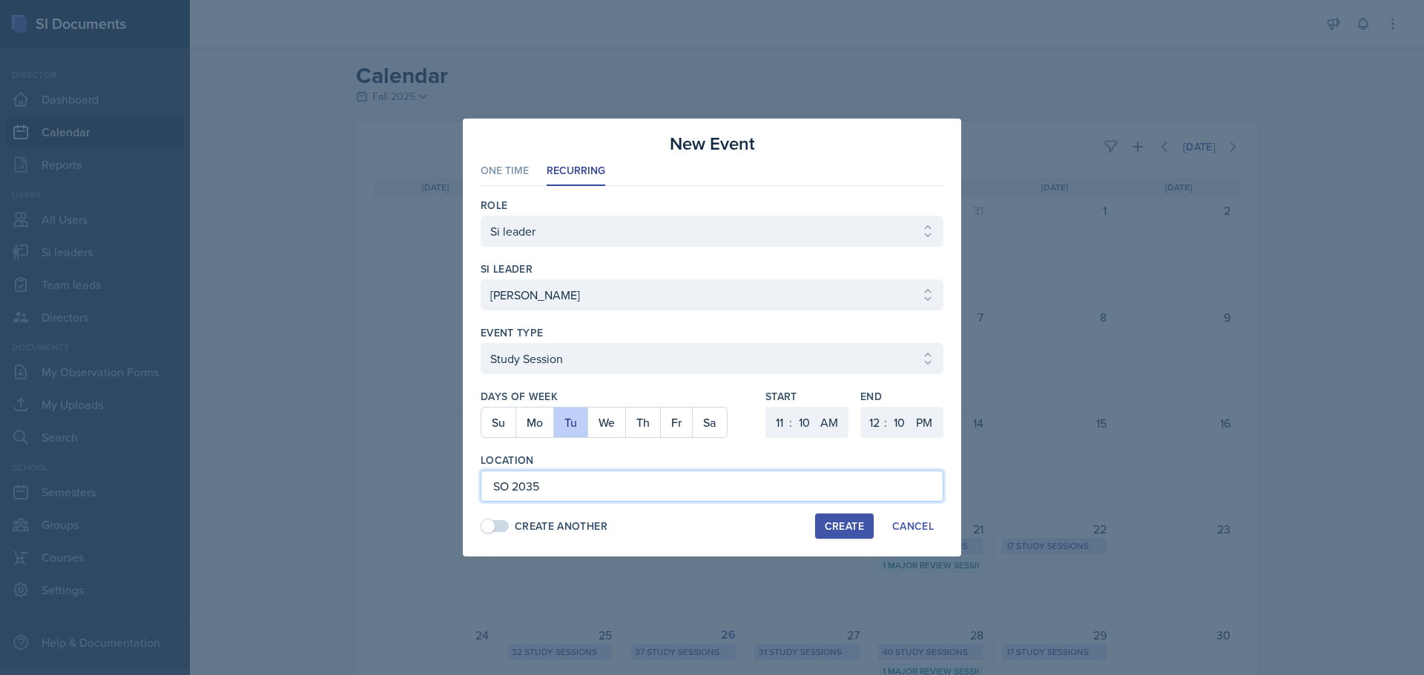
type input "SO 2035"
click at [825, 514] on button "Create" at bounding box center [844, 526] width 59 height 25
select select
select select "6"
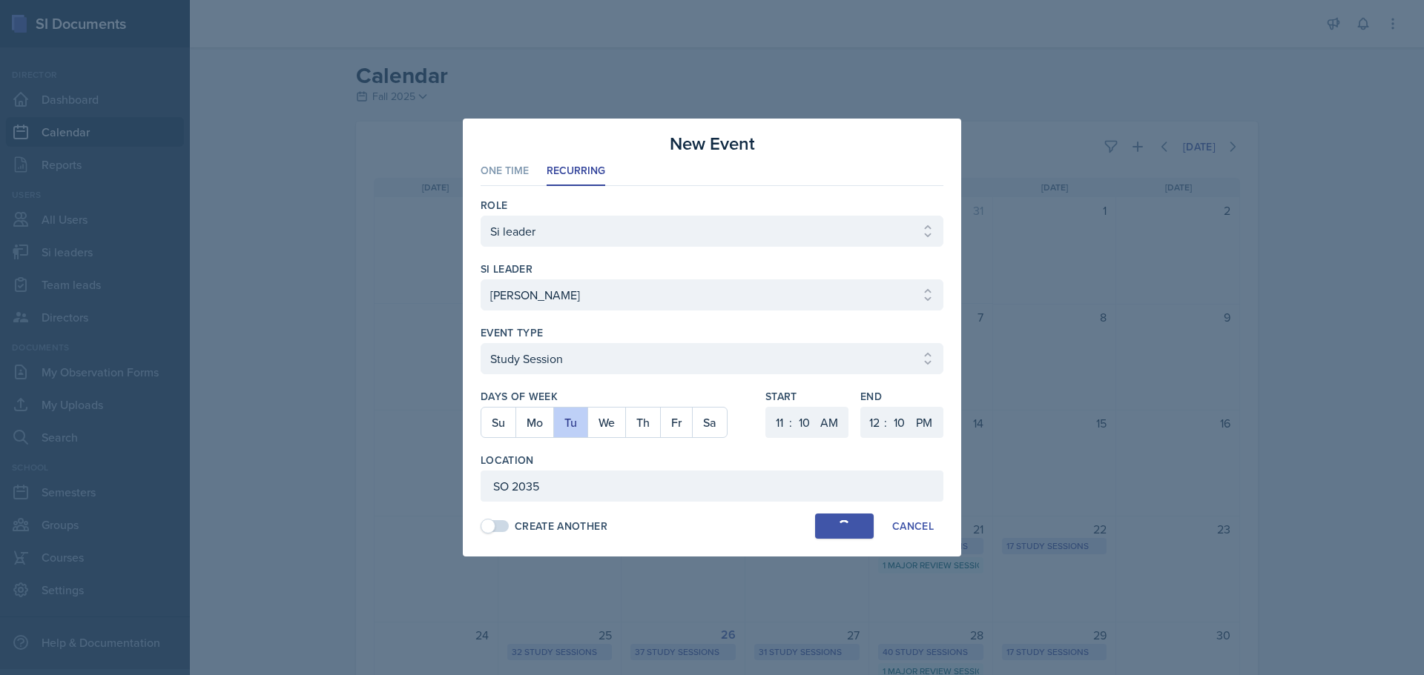
select select "0"
select select "PM"
select select "6"
select select "30"
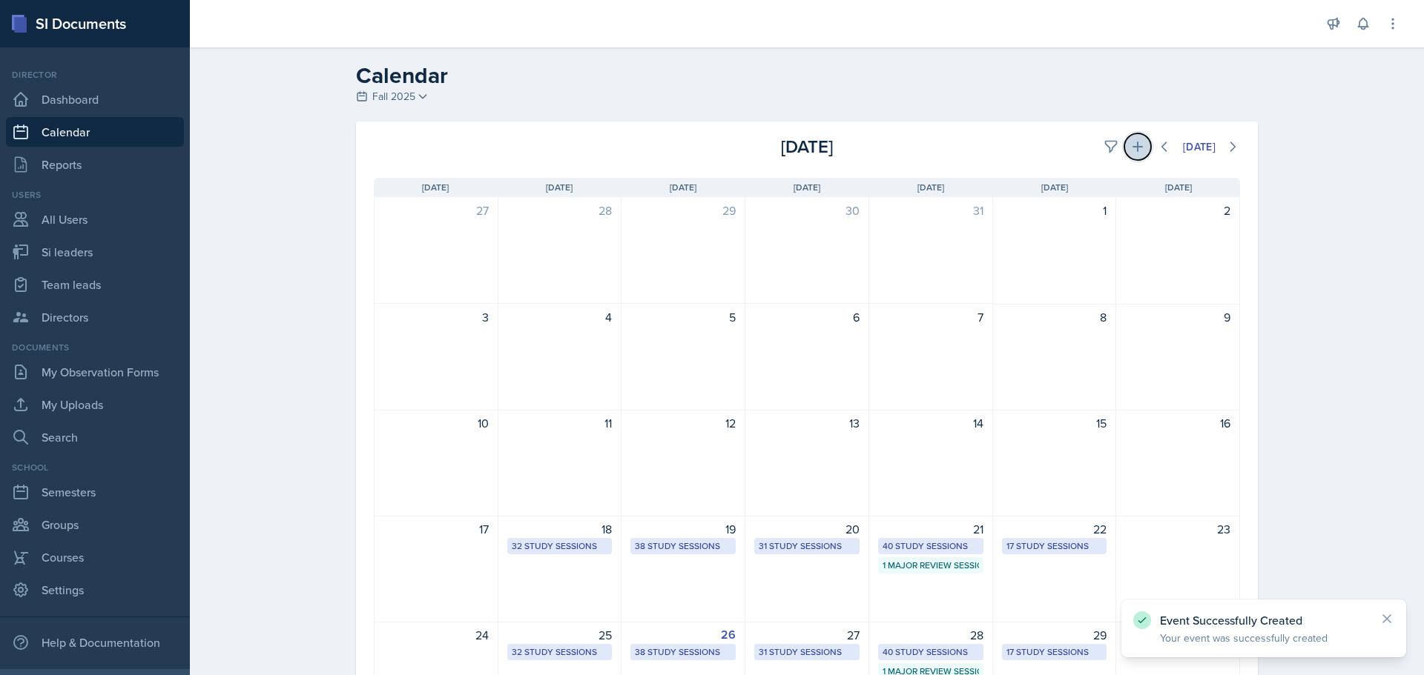
click at [1124, 145] on button at bounding box center [1137, 146] width 27 height 27
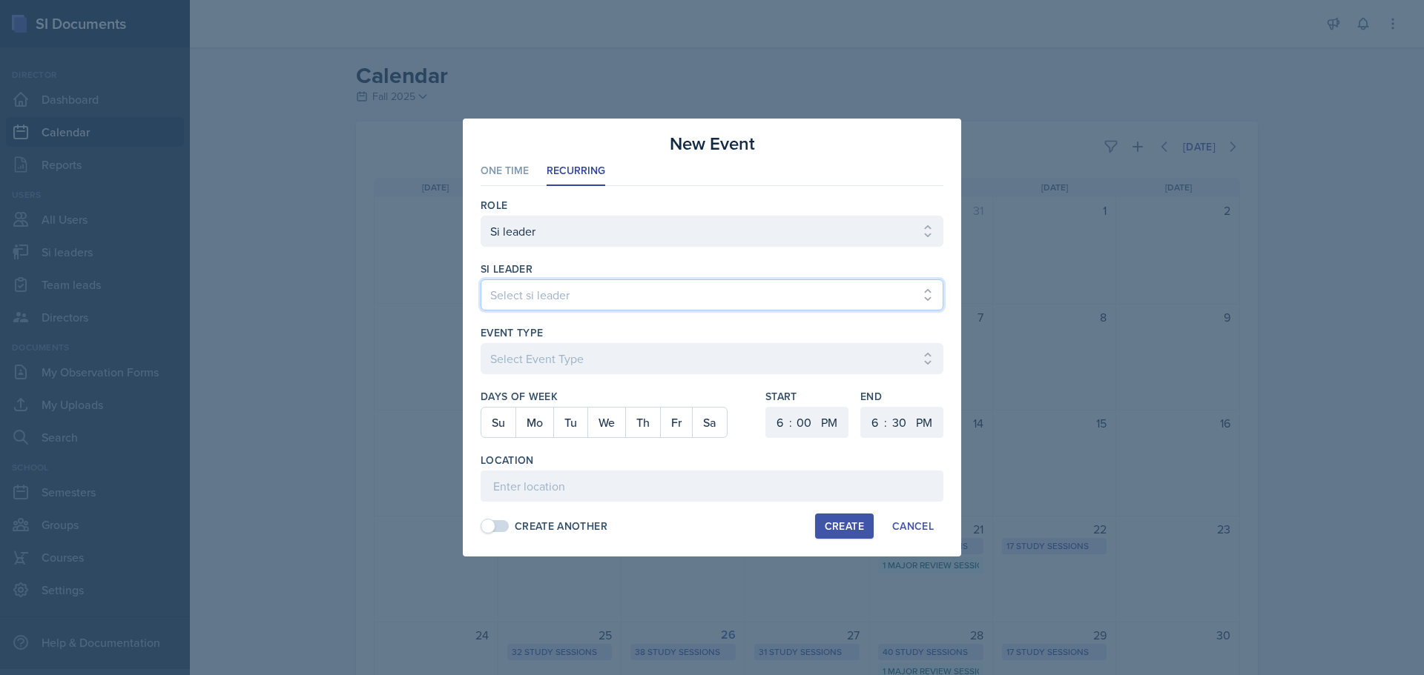
click at [503, 299] on select "Select si leader [PERSON_NAME] [PERSON_NAME] [PERSON_NAME] [PERSON_NAME] [PERSO…" at bounding box center [711, 295] width 463 height 31
select select "5b886486-8989-432f-a66e-ffb37a9b7a1c"
click at [480, 280] on select "Select si leader [PERSON_NAME] [PERSON_NAME] [PERSON_NAME] [PERSON_NAME] [PERSO…" at bounding box center [711, 295] width 463 height 31
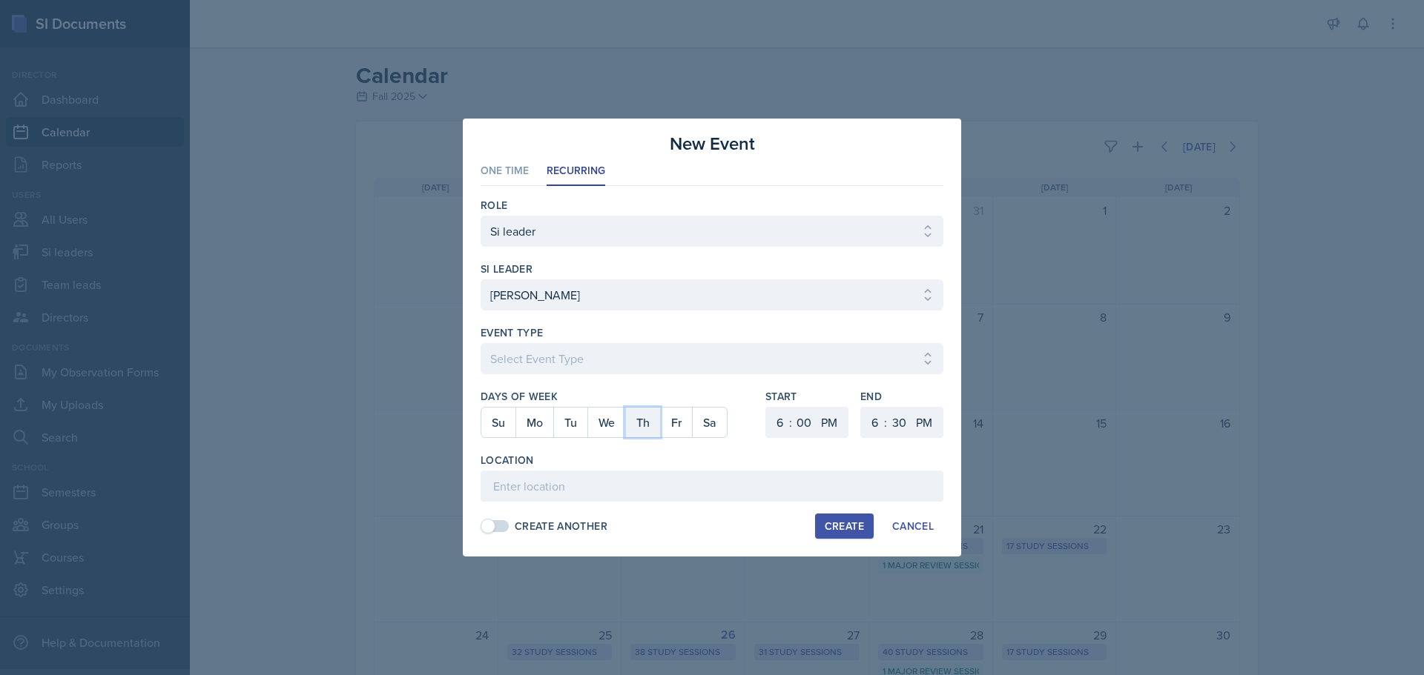
click at [635, 421] on button "Th" at bounding box center [642, 423] width 35 height 30
click at [772, 425] on select "1 2 3 4 5 6 7 8 9 10 11 12" at bounding box center [778, 422] width 24 height 31
select select "11"
click at [766, 407] on select "1 2 3 4 5 6 7 8 9 10 11 12" at bounding box center [778, 422] width 24 height 31
click at [799, 416] on select "00 05 10 15 20 25 30 35 40 45 50 55" at bounding box center [804, 422] width 24 height 31
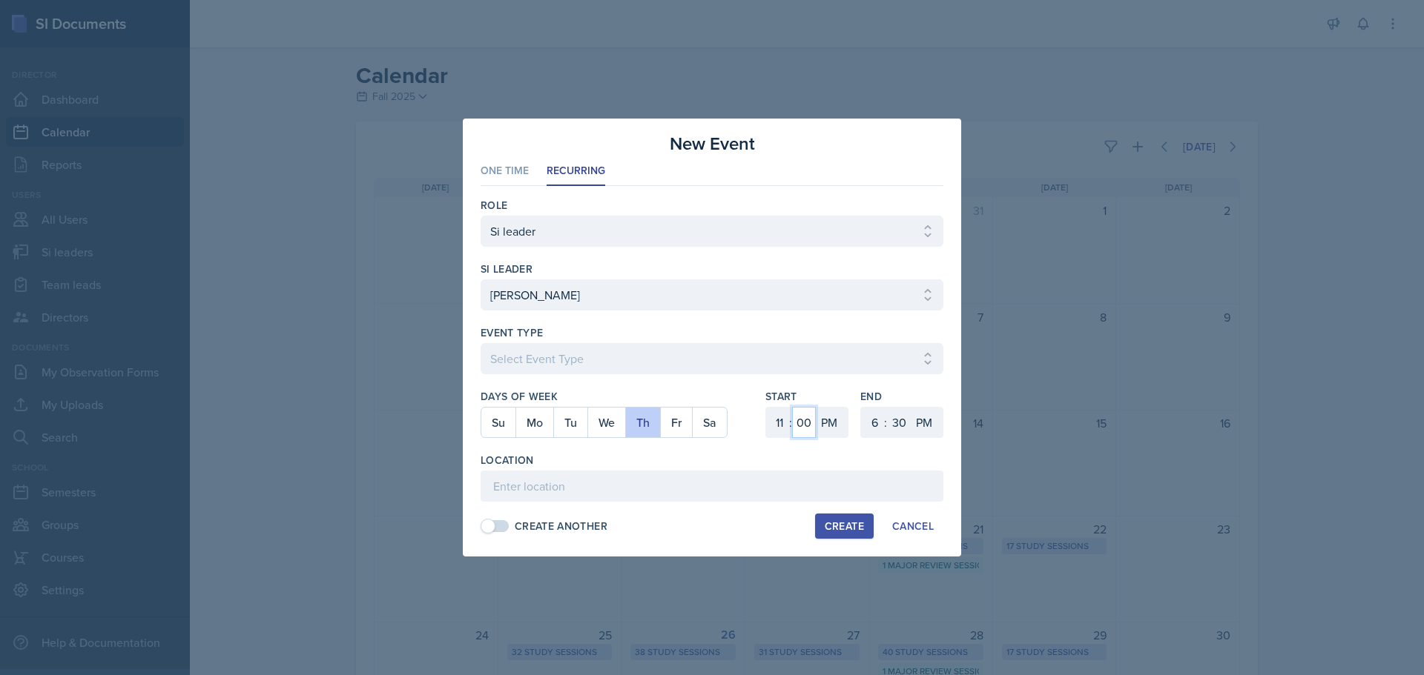
select select "10"
click at [792, 407] on select "00 05 10 15 20 25 30 35 40 45 50 55" at bounding box center [804, 422] width 24 height 31
click at [826, 432] on select "AM PM" at bounding box center [831, 422] width 30 height 31
select select "AM"
click at [816, 407] on select "AM PM" at bounding box center [831, 422] width 30 height 31
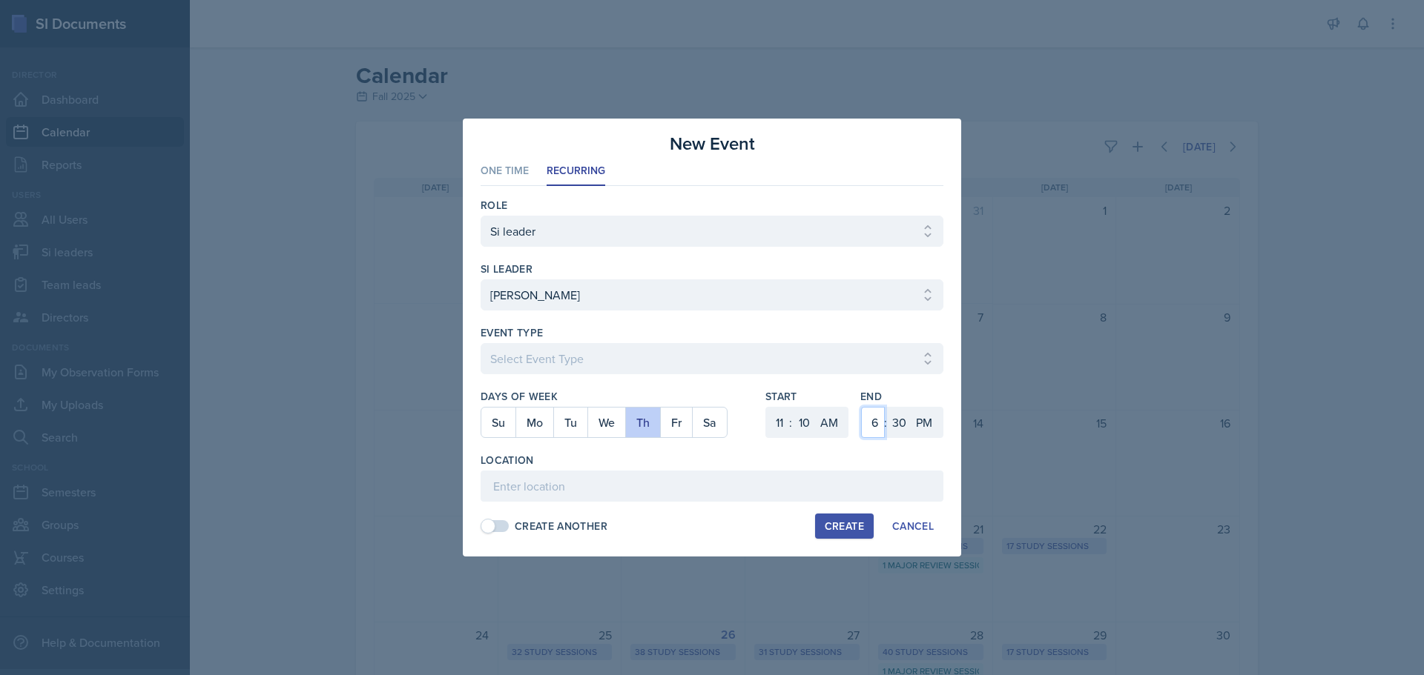
click at [869, 421] on select "1 2 3 4 5 6 7 8 9 10 11 12" at bounding box center [873, 422] width 24 height 31
select select "12"
click at [861, 407] on select "1 2 3 4 5 6 7 8 9 10 11 12" at bounding box center [873, 422] width 24 height 31
click at [905, 425] on select "00 05 10 15 20 25 30 35 40 45 50 55" at bounding box center [899, 422] width 24 height 31
select select "10"
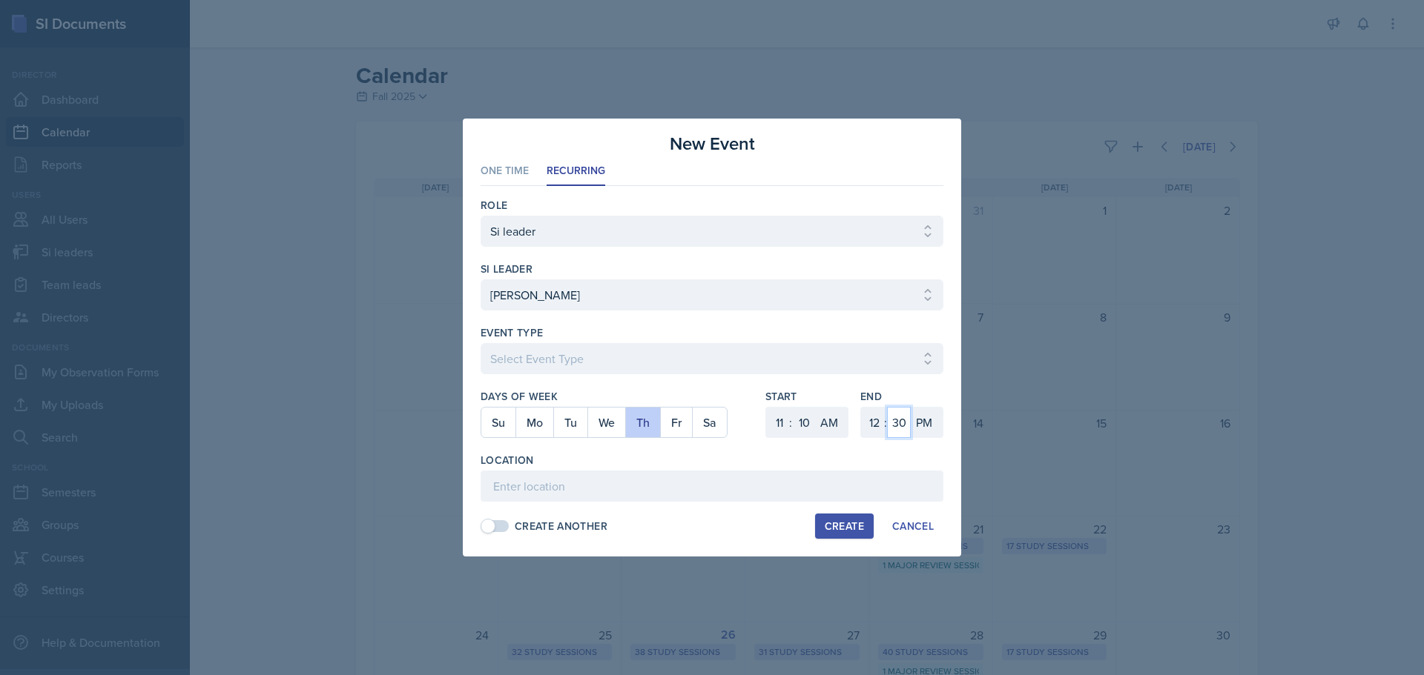
click at [887, 407] on select "00 05 10 15 20 25 30 35 40 45 50 55" at bounding box center [899, 422] width 24 height 31
click at [700, 489] on input at bounding box center [711, 486] width 463 height 31
type input "SO 2035"
click at [833, 530] on div "Create" at bounding box center [844, 527] width 39 height 12
click at [595, 355] on select "Select Event Type Major Review Session Study Session" at bounding box center [711, 358] width 463 height 31
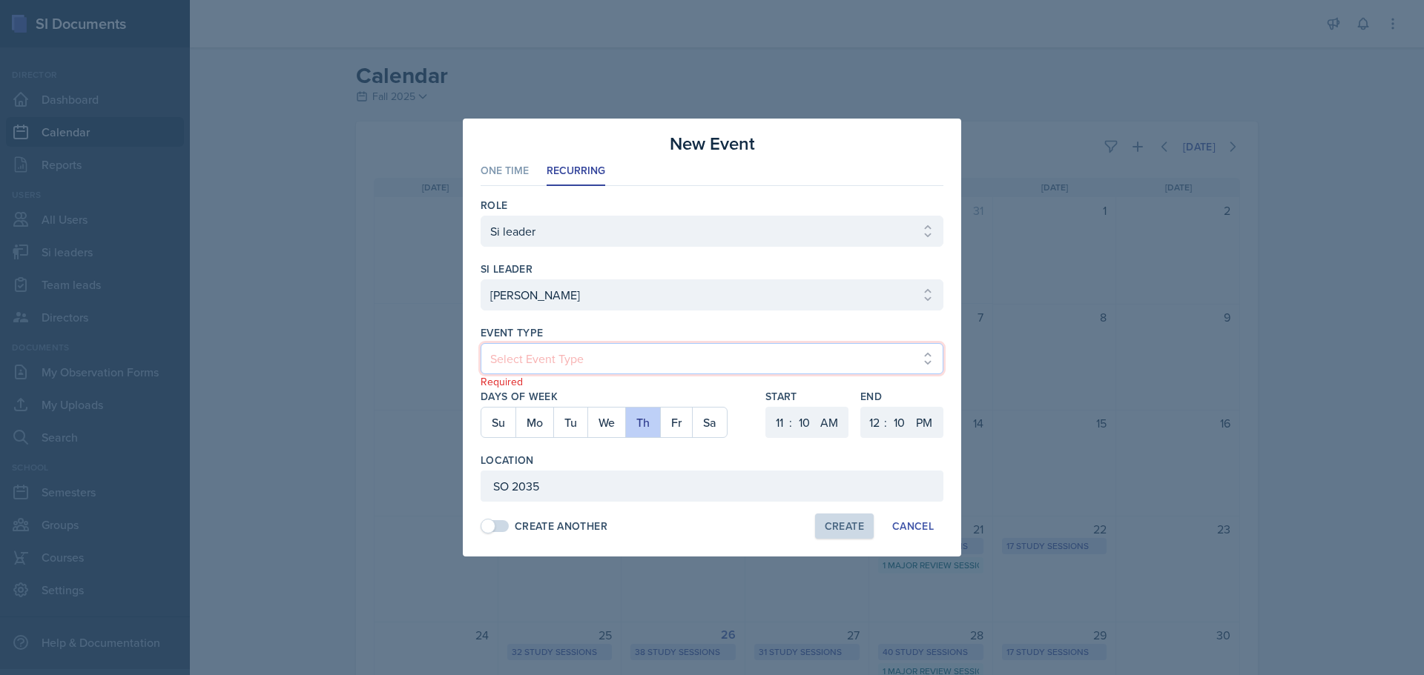
select select "d66089cd-5ee7-4f89-a345-f1bdd1643066"
click at [480, 343] on select "Select Event Type Major Review Session Study Session" at bounding box center [711, 358] width 463 height 31
click at [853, 516] on button "Create" at bounding box center [844, 526] width 59 height 25
select select
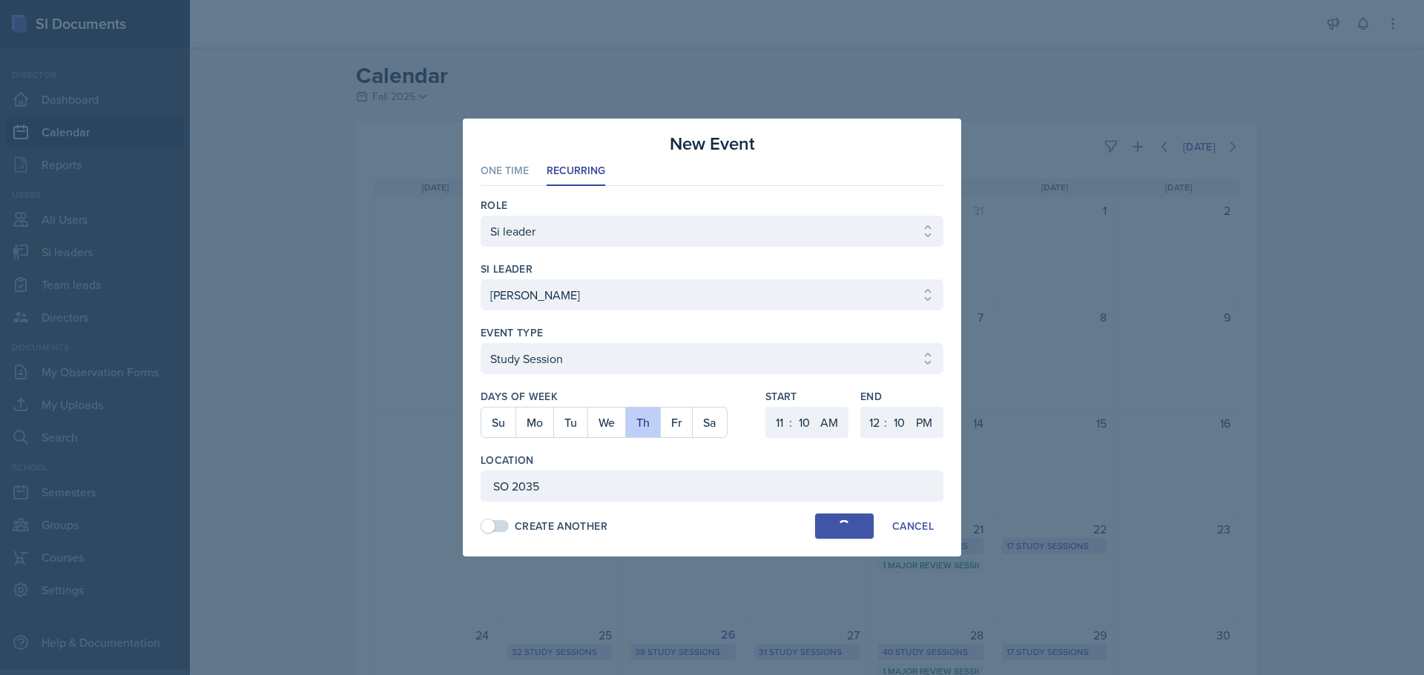
select select "6"
select select "0"
select select "PM"
select select "6"
select select "30"
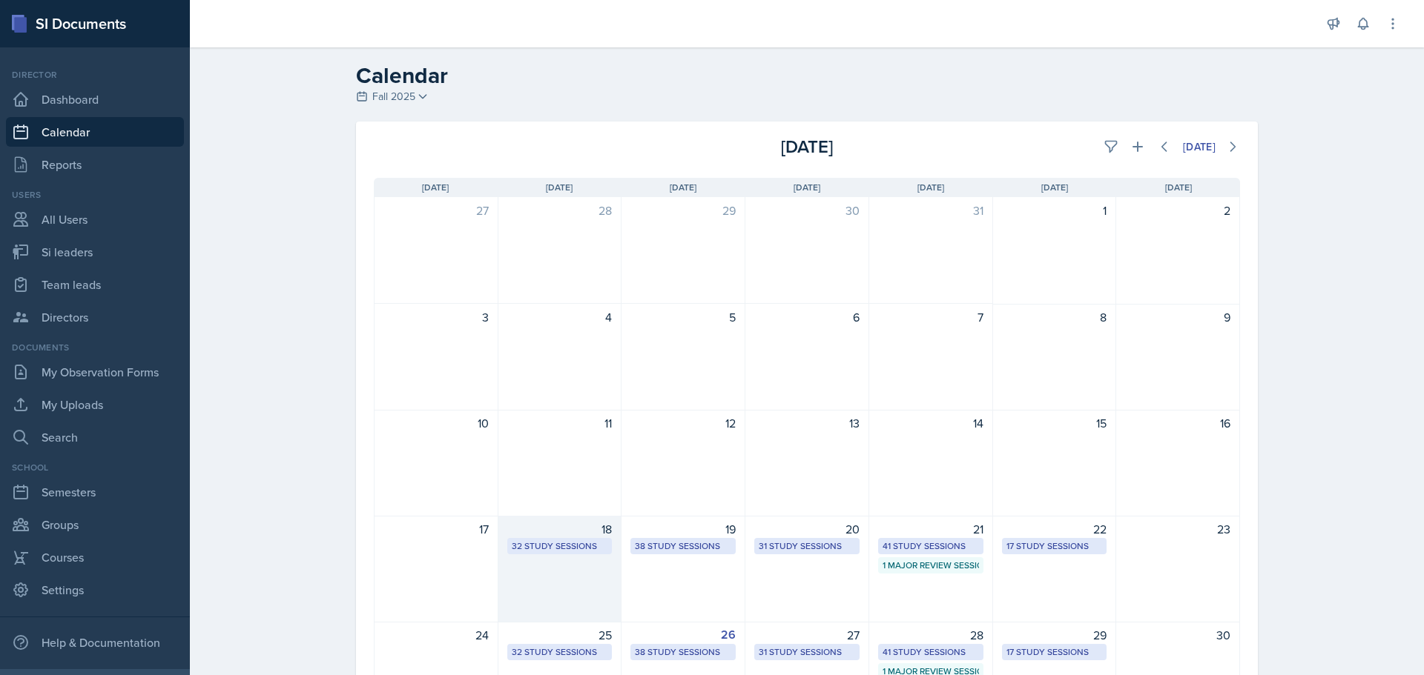
click at [561, 548] on div "32 Study Sessions" at bounding box center [560, 546] width 96 height 13
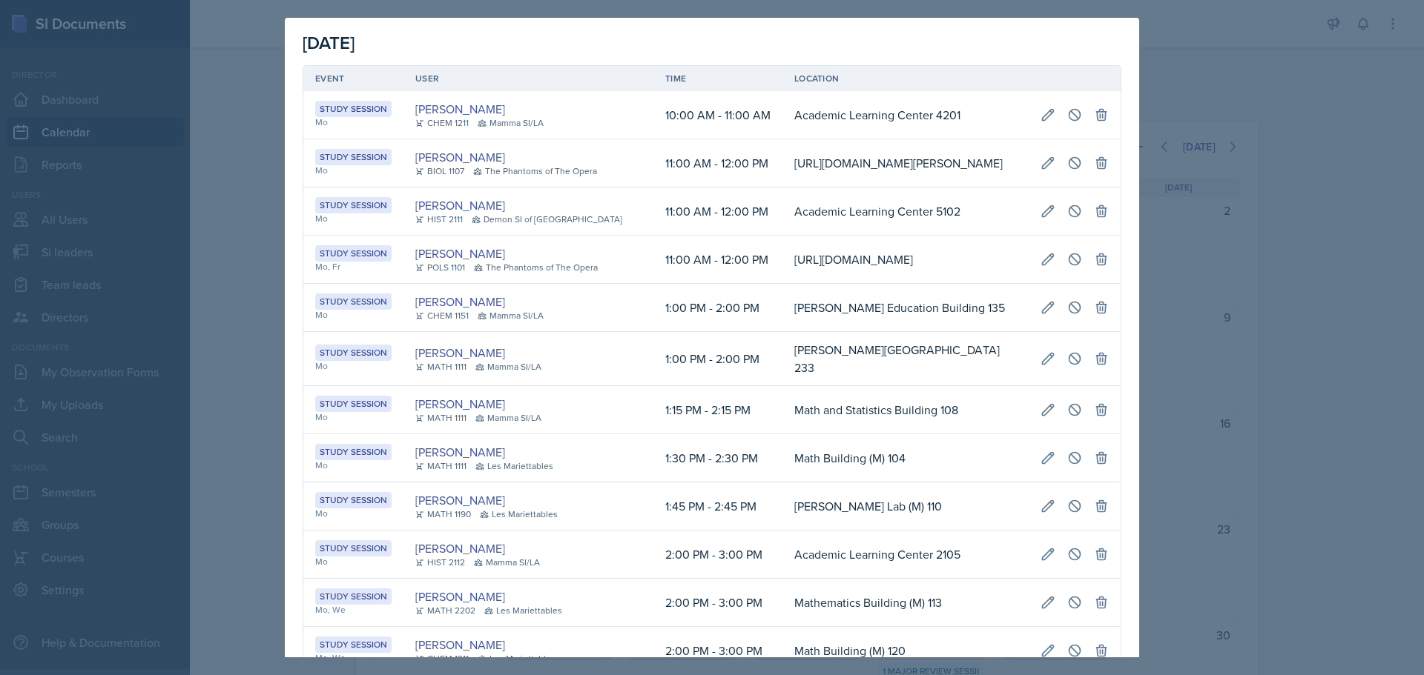
click at [1251, 326] on div at bounding box center [712, 337] width 1424 height 675
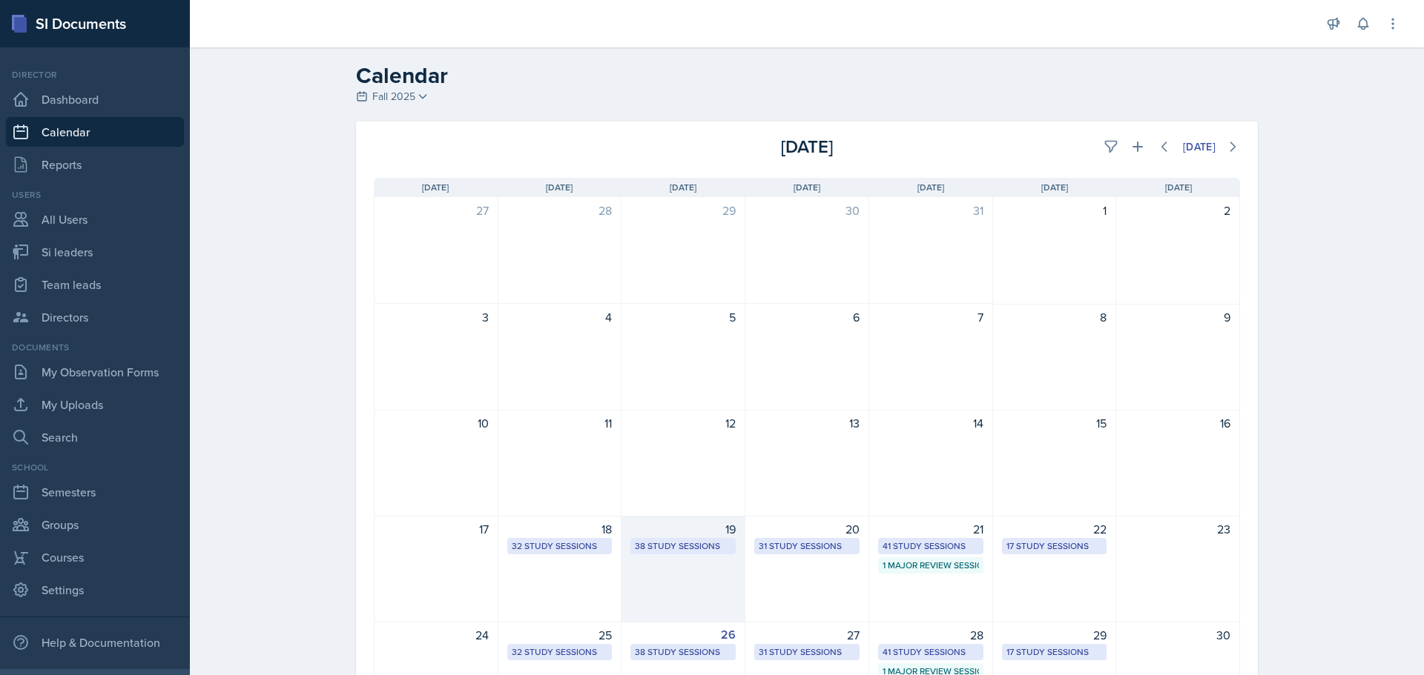
click at [675, 557] on div "19 38 Study Sessions" at bounding box center [683, 569] width 124 height 107
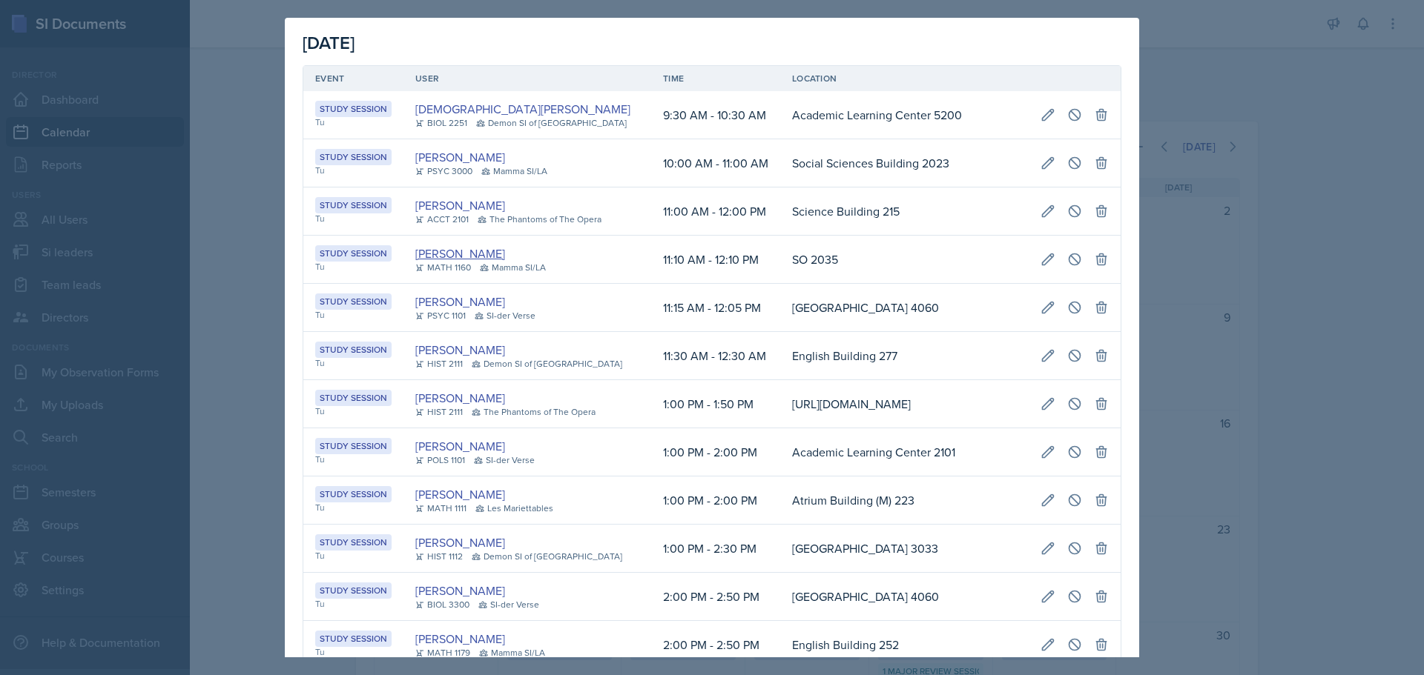
click at [489, 253] on link "[PERSON_NAME]" at bounding box center [460, 254] width 90 height 18
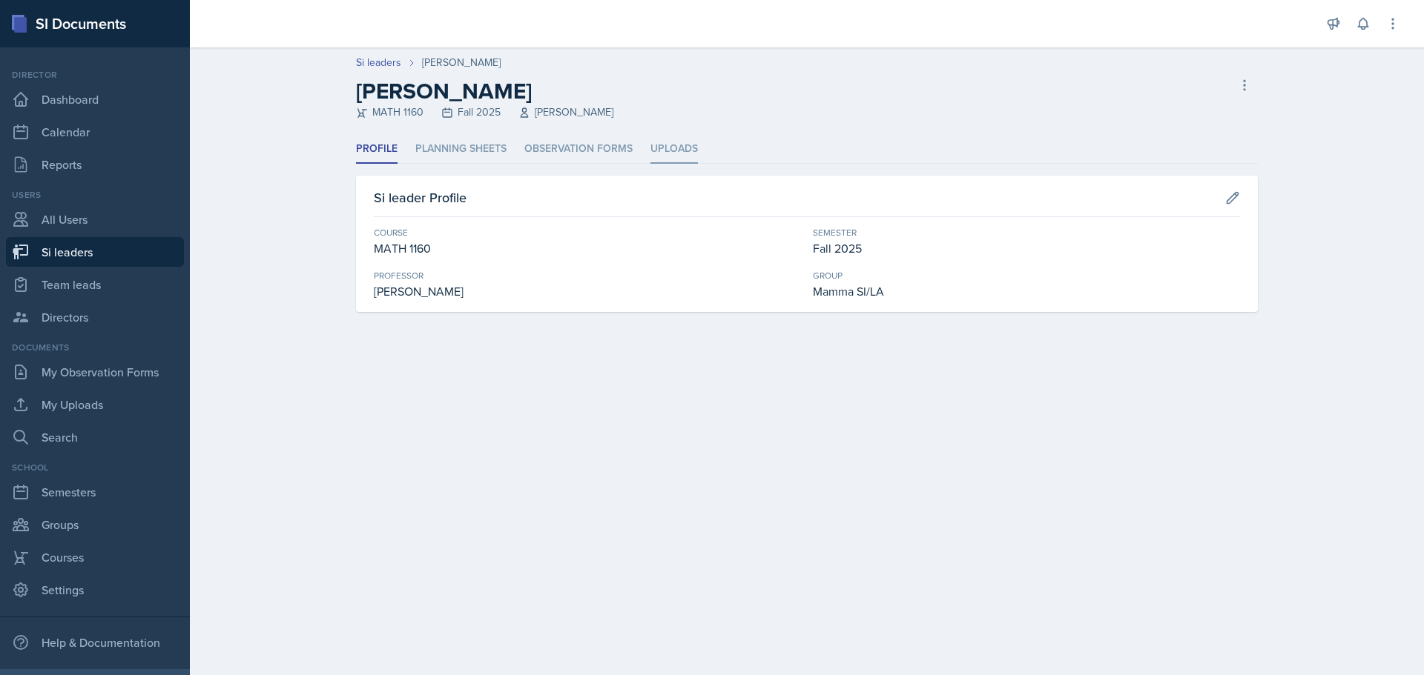
click at [682, 148] on li "Uploads" at bounding box center [673, 149] width 47 height 29
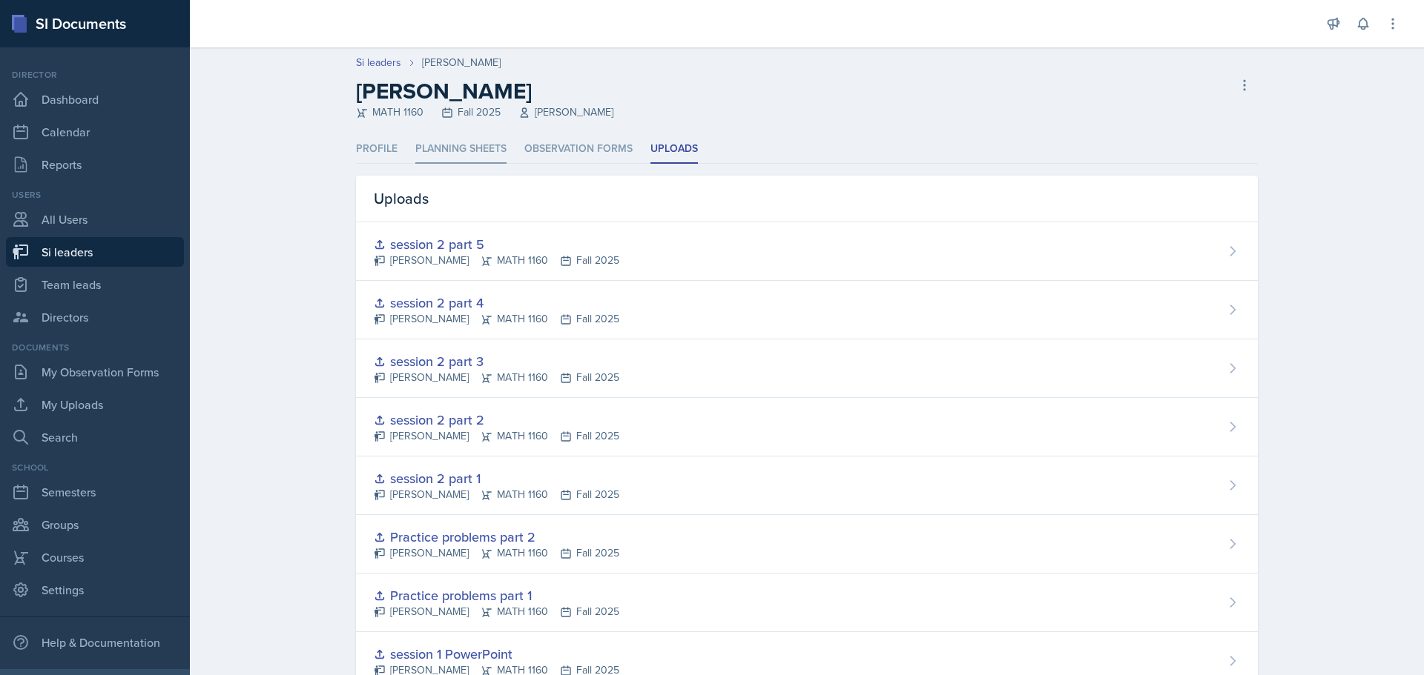
click at [454, 148] on li "Planning Sheets" at bounding box center [460, 149] width 91 height 29
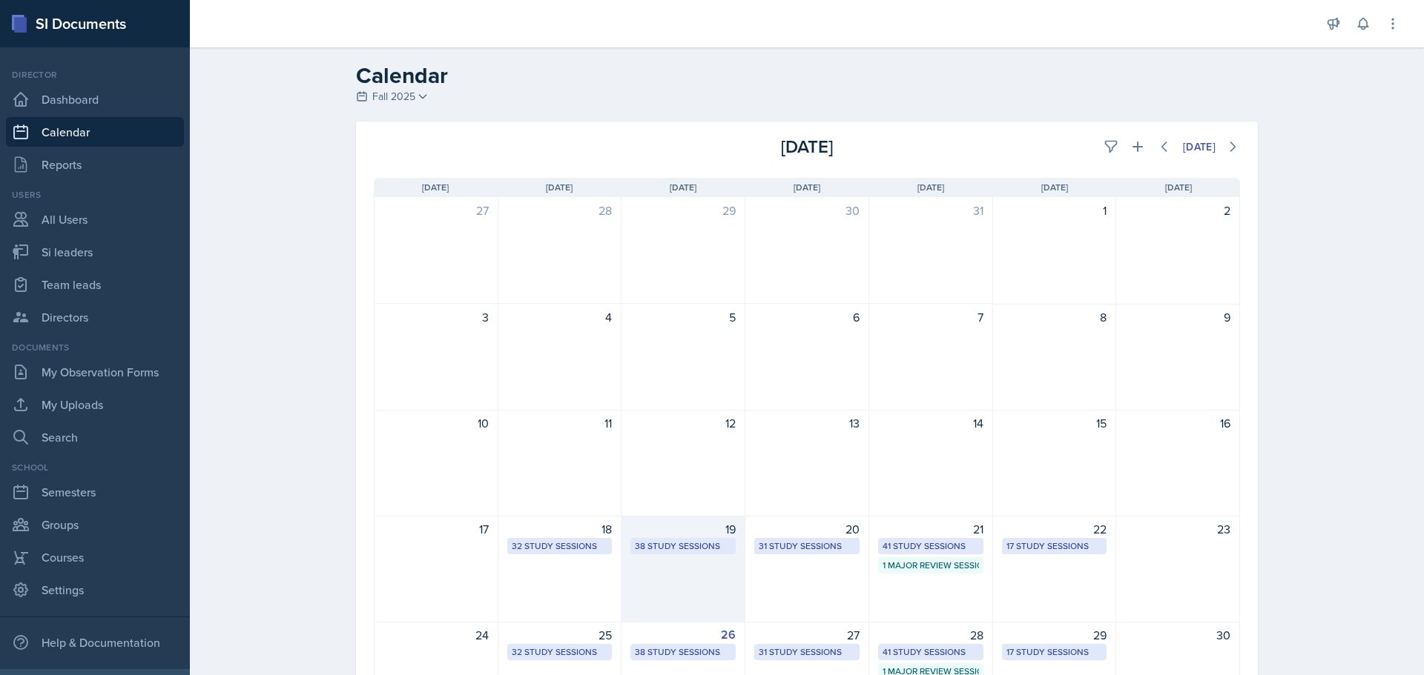
click at [701, 570] on div "19 38 Study Sessions" at bounding box center [683, 569] width 124 height 107
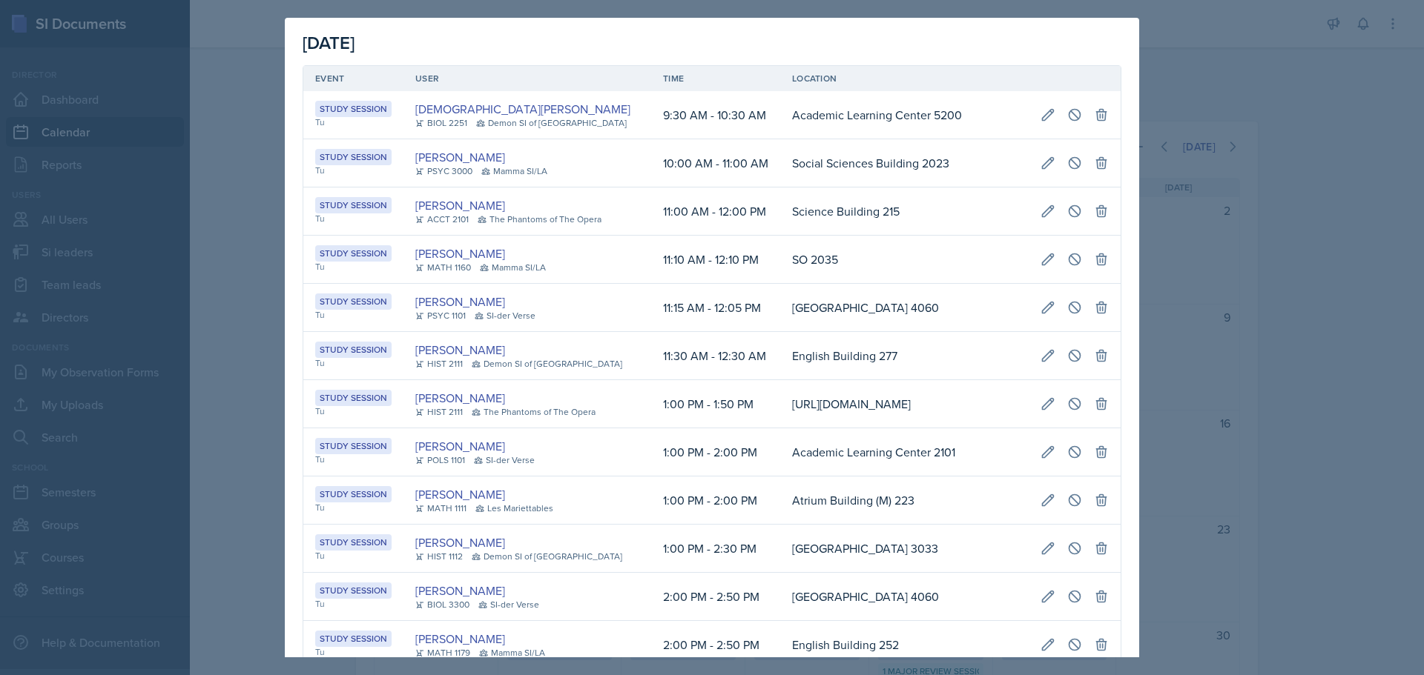
click at [869, 264] on td "SO 2035" at bounding box center [904, 260] width 248 height 48
click at [357, 251] on div "Study Session" at bounding box center [353, 253] width 76 height 16
click at [260, 265] on div at bounding box center [712, 337] width 1424 height 675
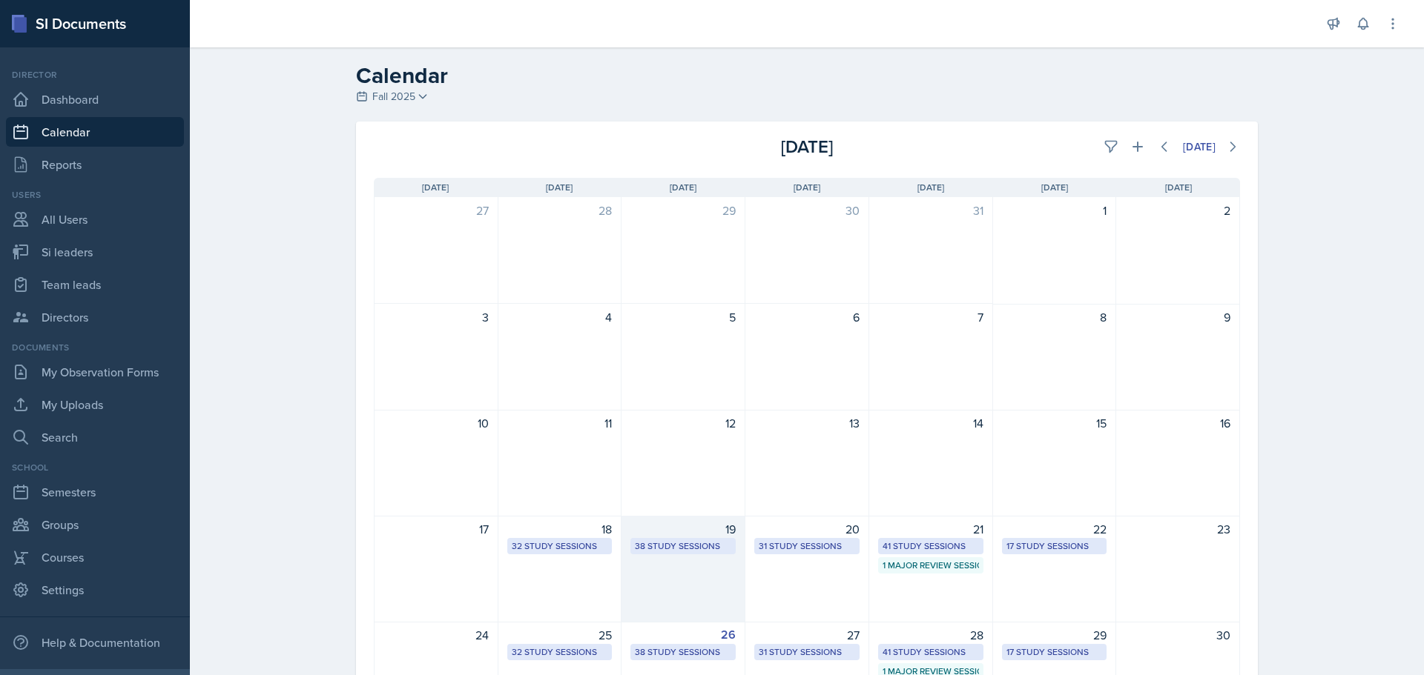
click at [684, 589] on div "19 38 Study Sessions" at bounding box center [683, 569] width 124 height 107
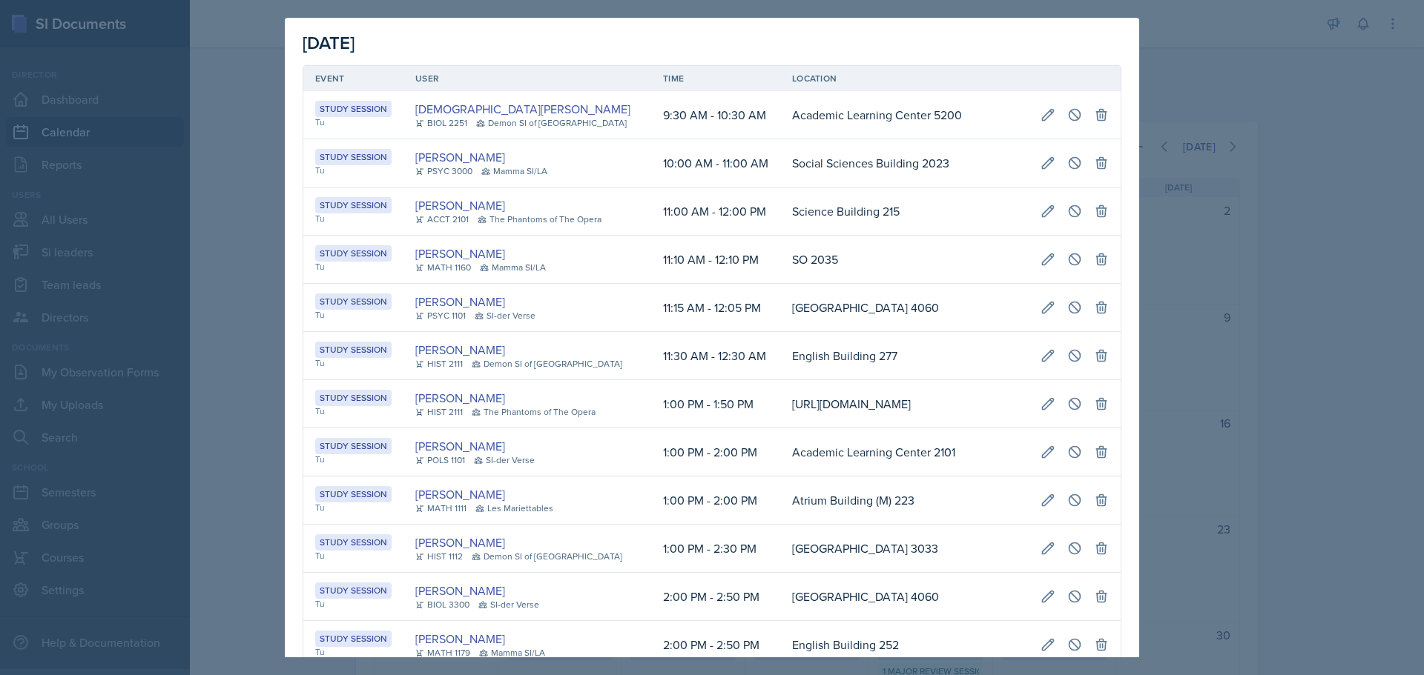
click at [1151, 264] on div at bounding box center [712, 337] width 1424 height 675
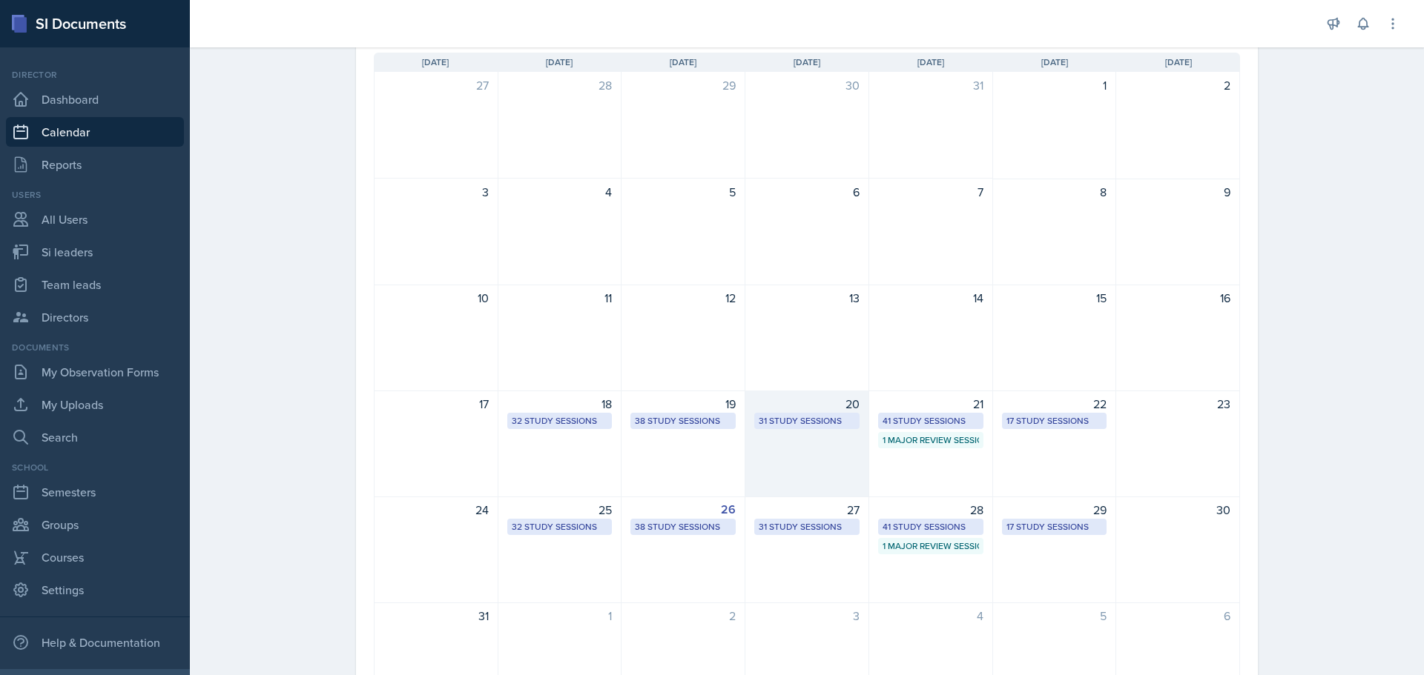
scroll to position [148, 0]
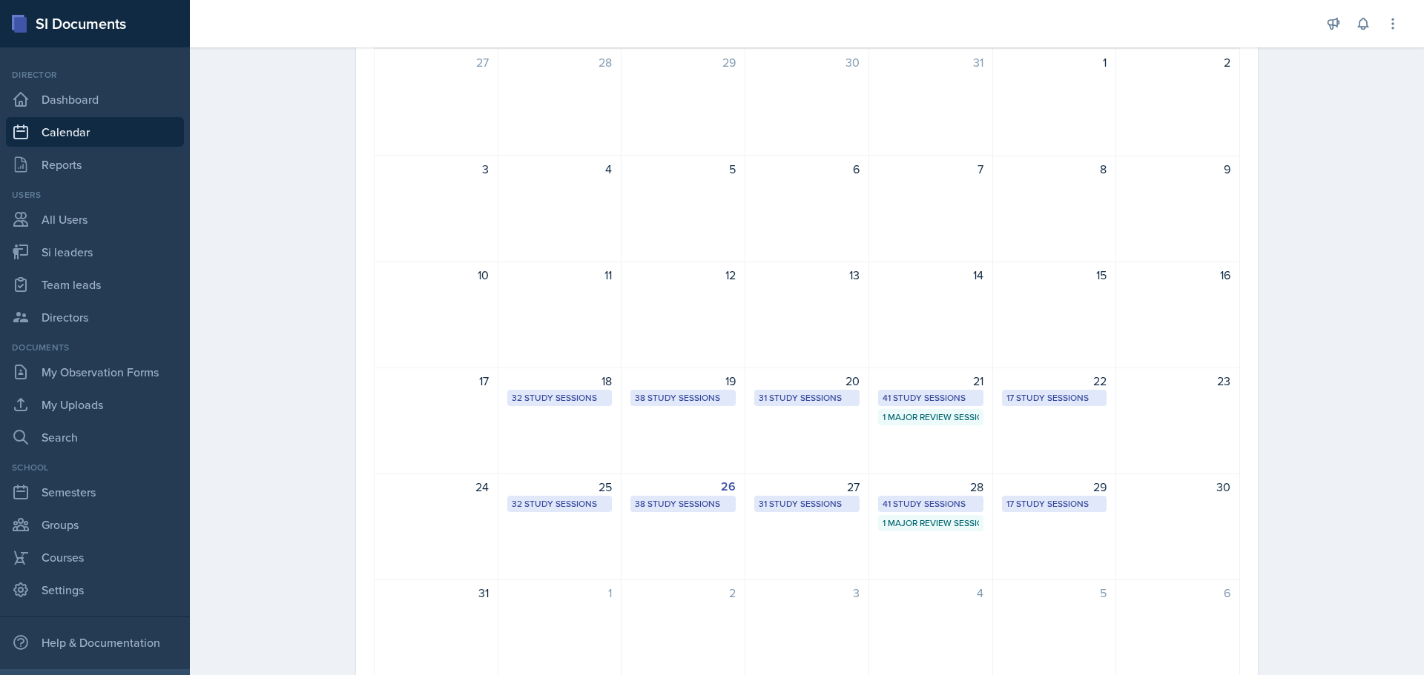
click at [646, 390] on div "19 38 Study Sessions" at bounding box center [683, 421] width 124 height 107
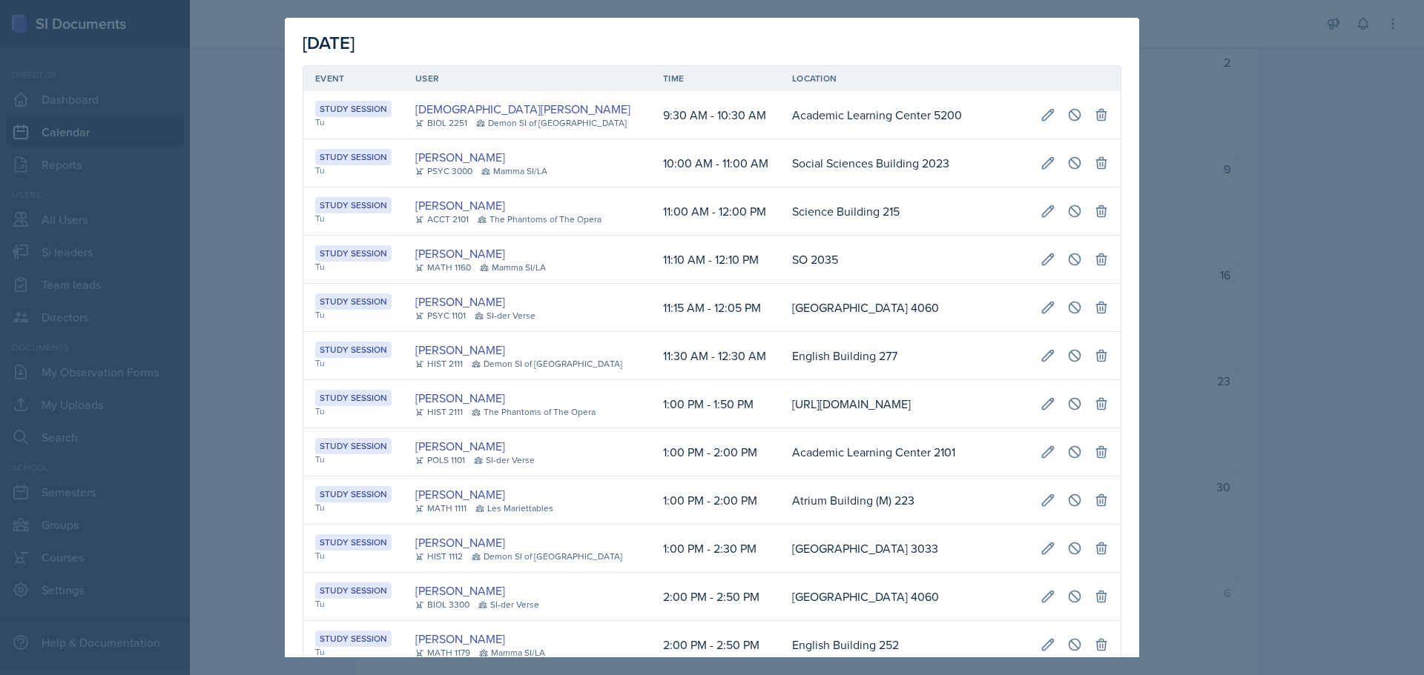
click at [383, 254] on div "Study Session" at bounding box center [353, 253] width 76 height 16
click at [455, 270] on div "MATH 1160" at bounding box center [443, 267] width 56 height 13
click at [211, 303] on div at bounding box center [712, 337] width 1424 height 675
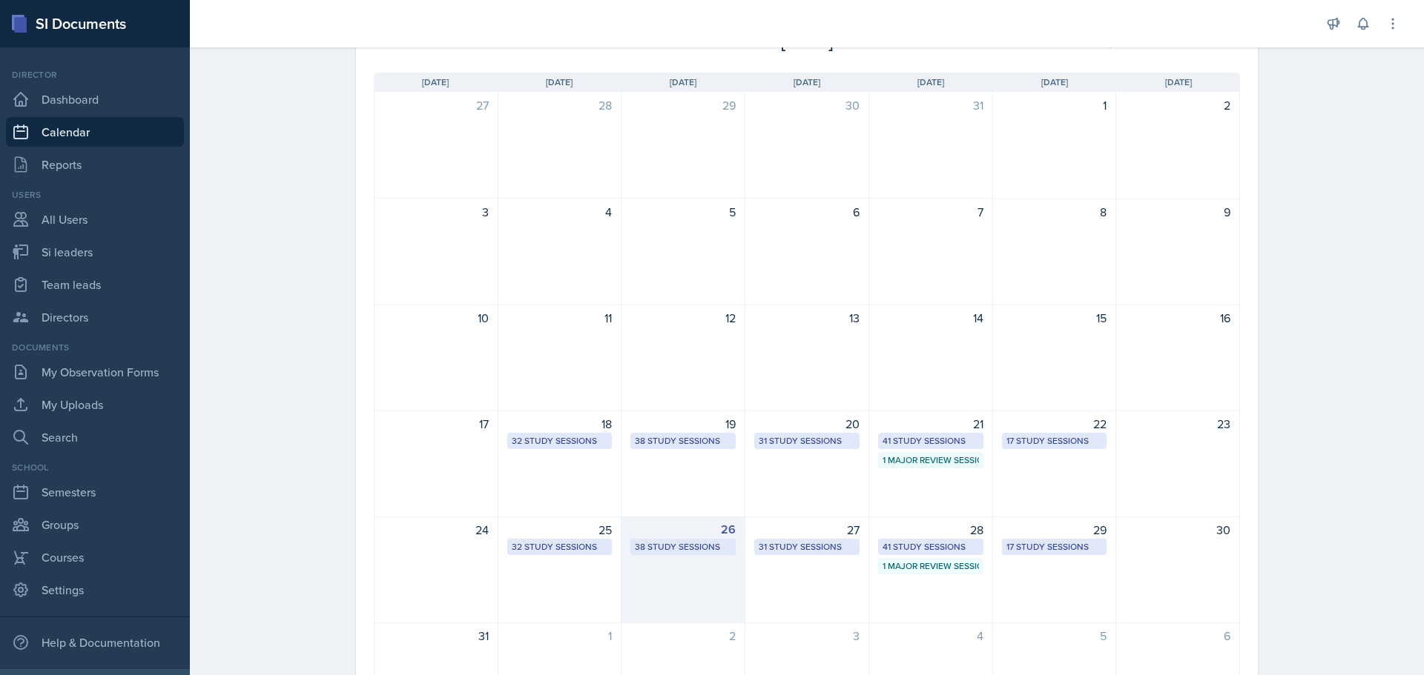
scroll to position [0, 0]
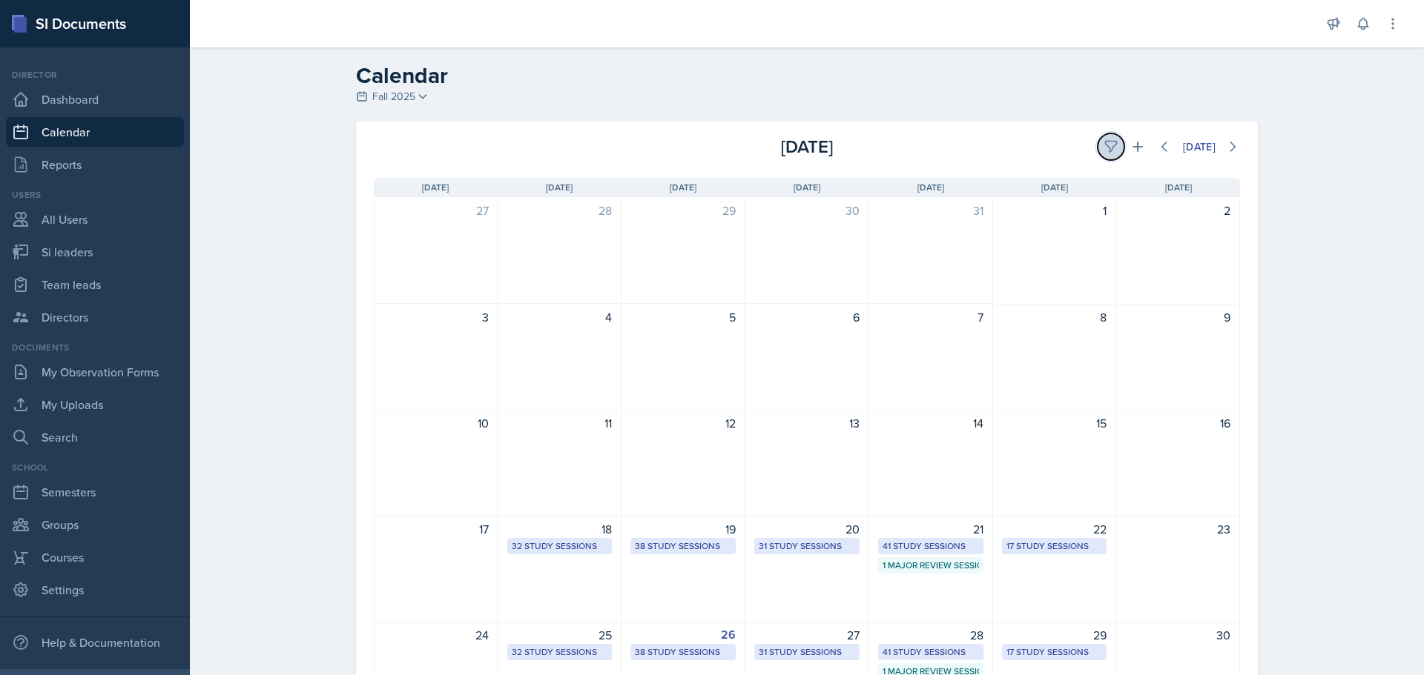
click at [1106, 148] on icon at bounding box center [1110, 146] width 15 height 15
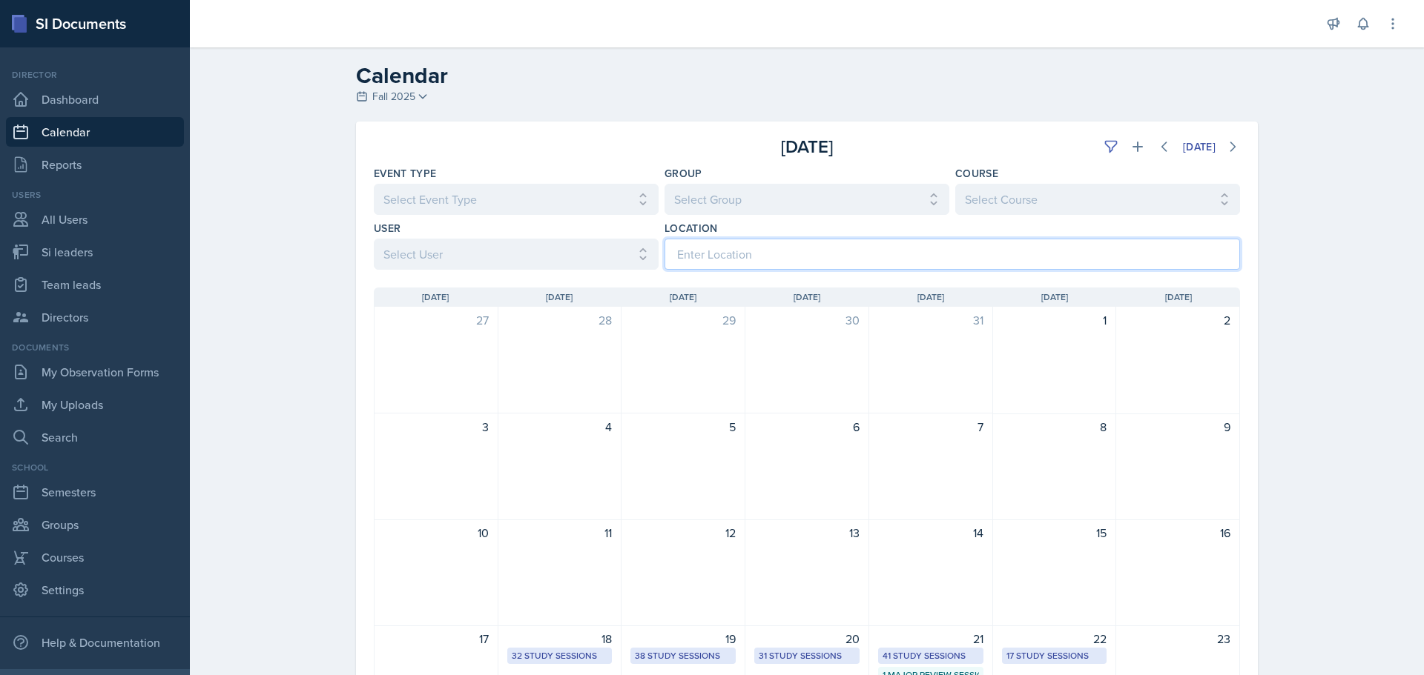
click at [716, 250] on input at bounding box center [951, 254] width 575 height 31
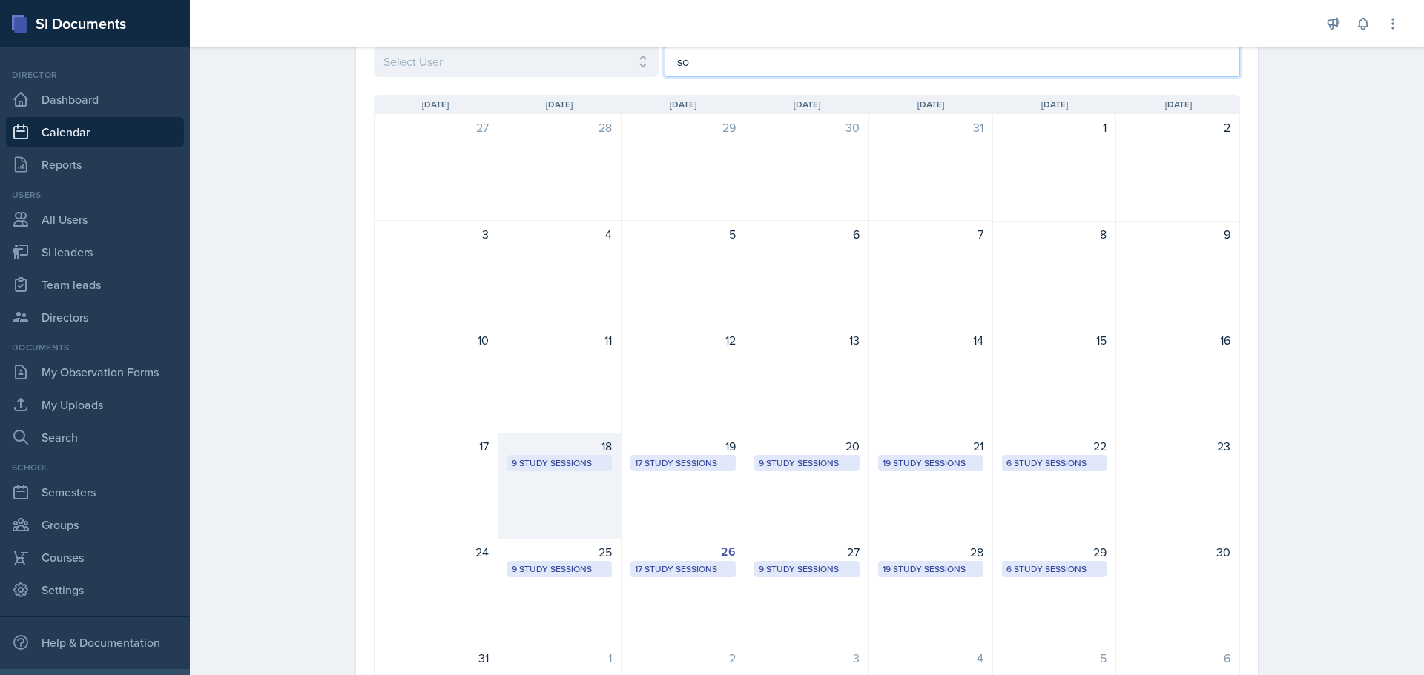
scroll to position [222, 0]
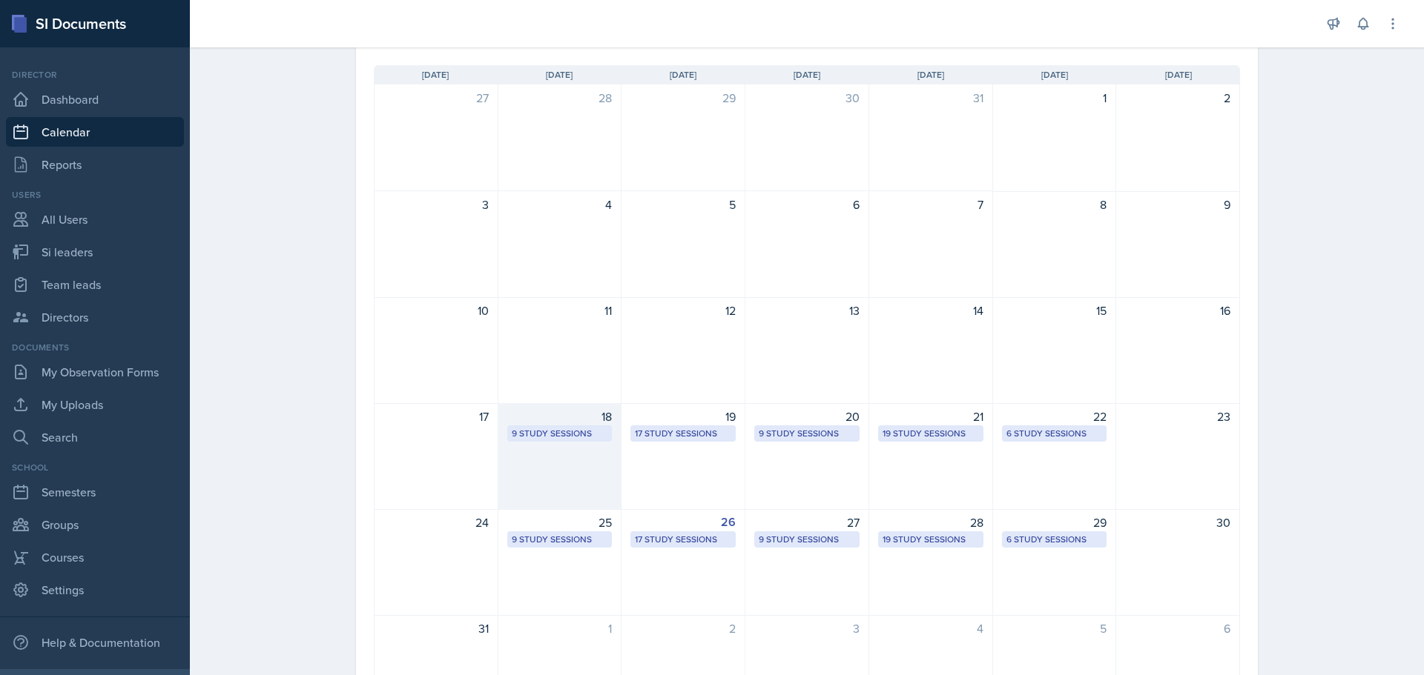
click at [584, 434] on div "9 Study Sessions" at bounding box center [560, 433] width 96 height 13
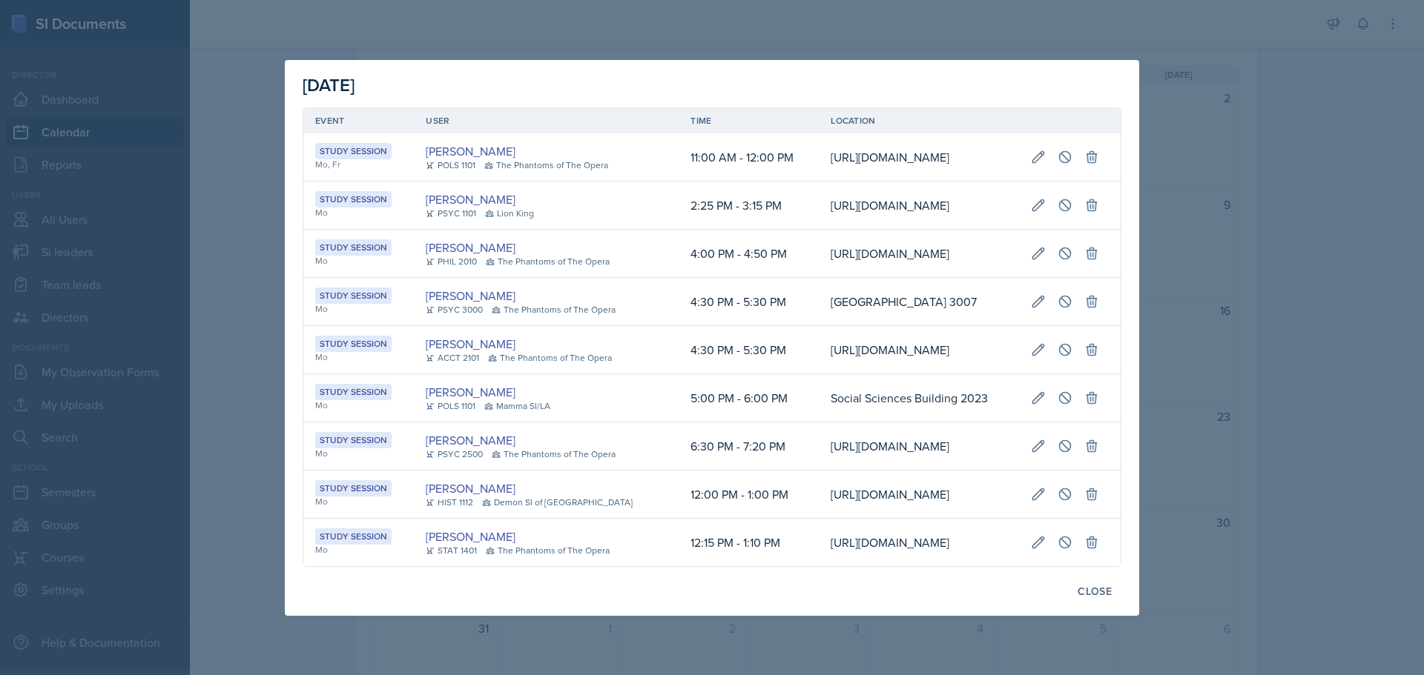
scroll to position [218, 0]
click at [1202, 282] on div at bounding box center [712, 337] width 1424 height 675
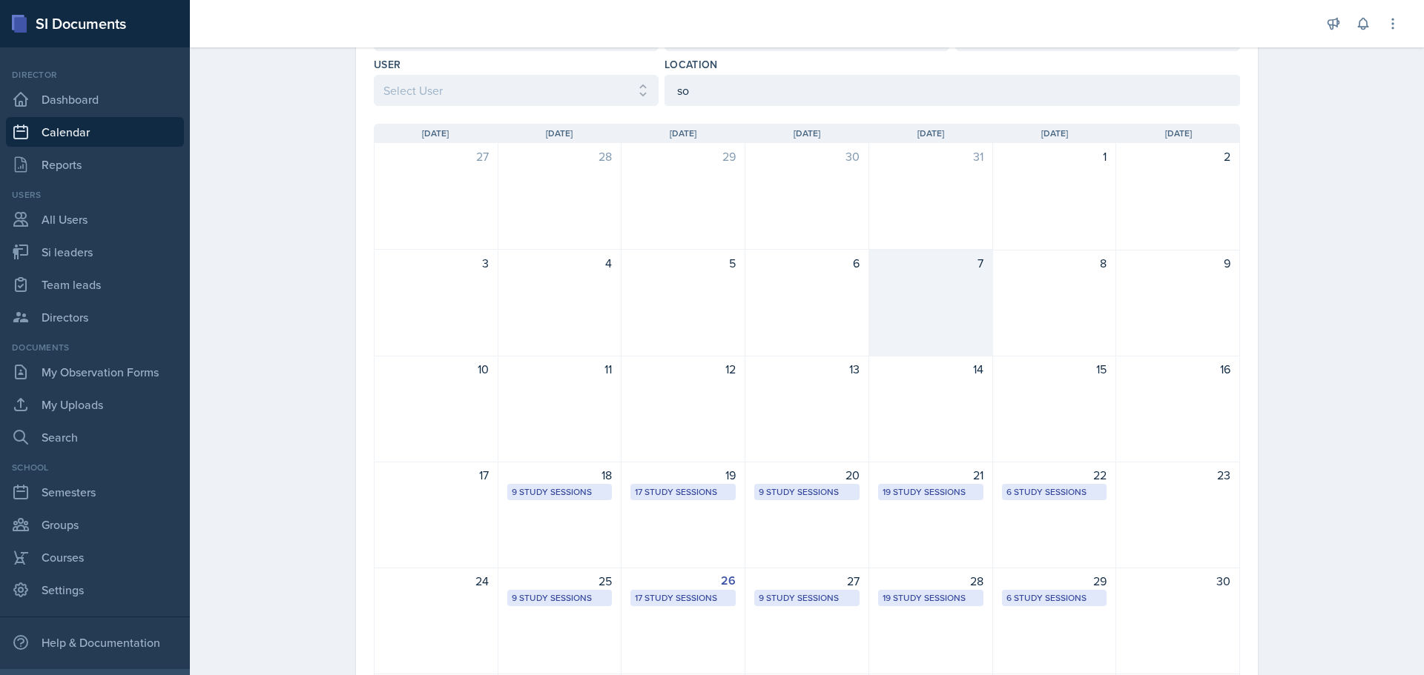
scroll to position [0, 0]
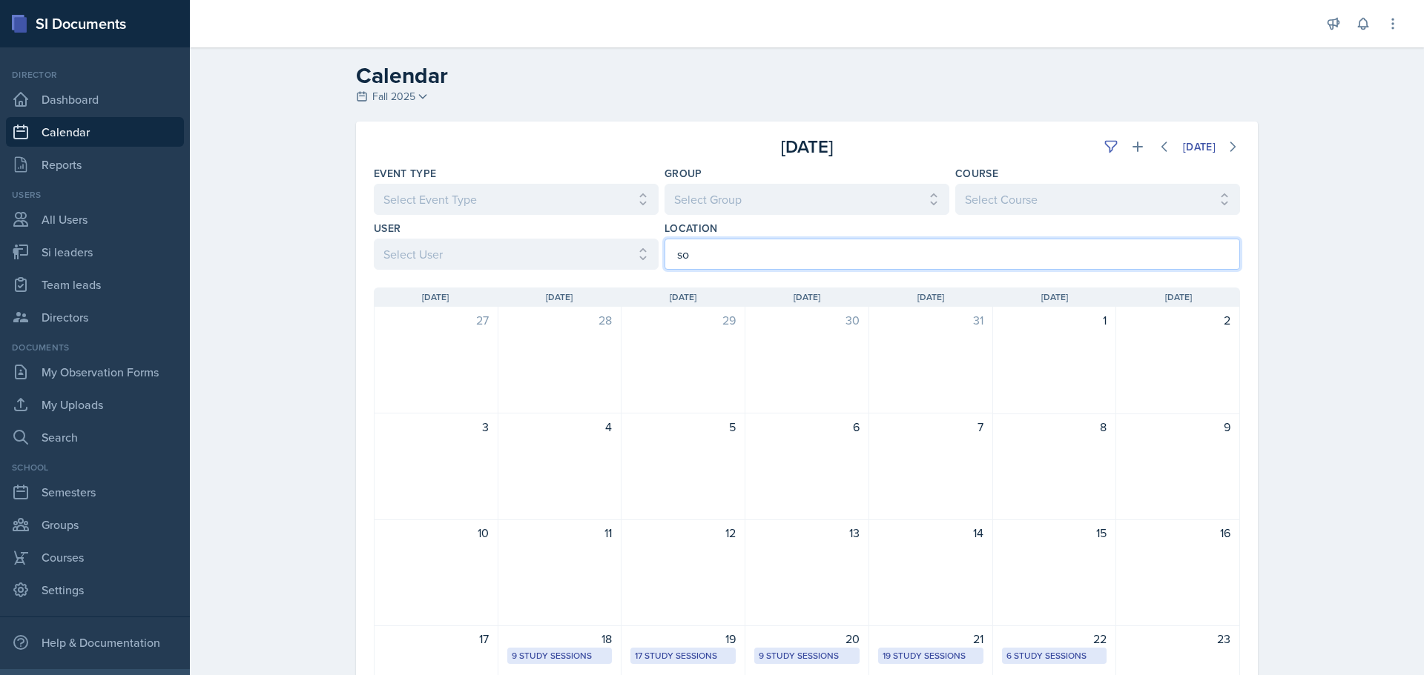
click at [730, 243] on input "so" at bounding box center [951, 254] width 575 height 31
type input "s"
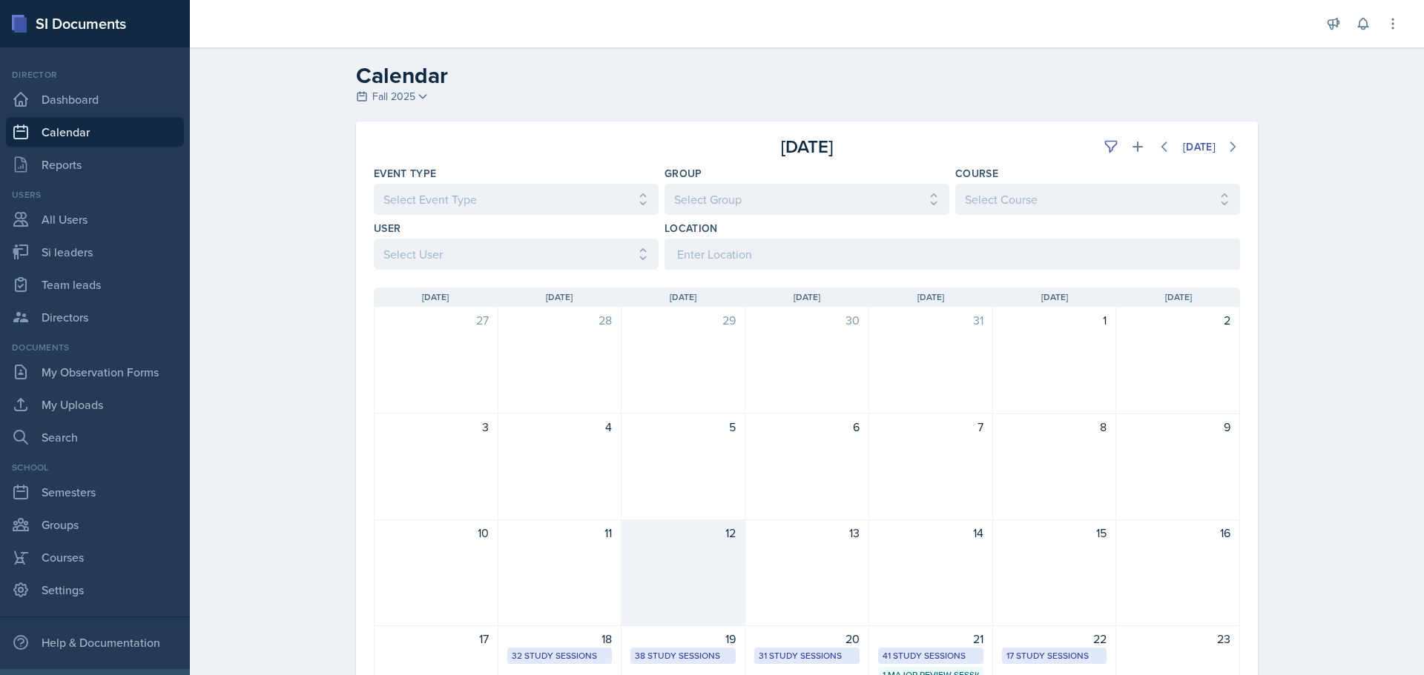
click at [621, 552] on div "12" at bounding box center [683, 573] width 124 height 107
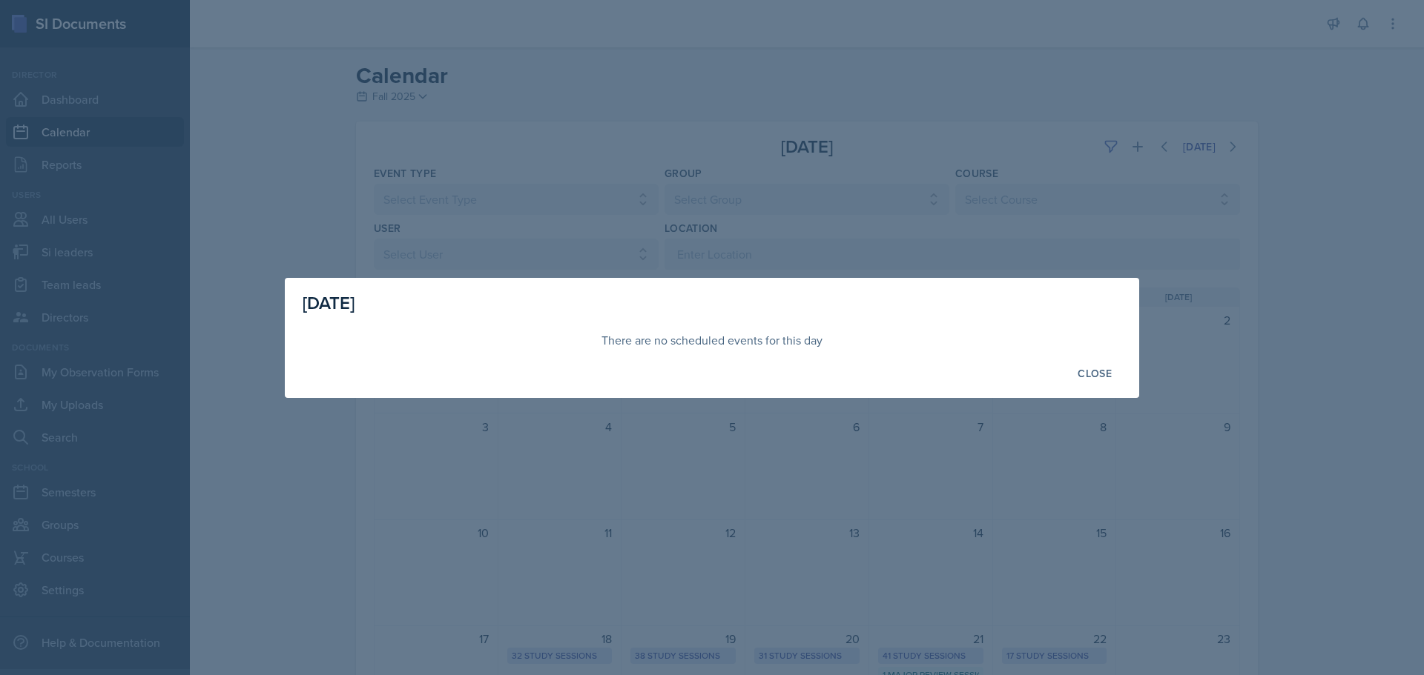
click at [575, 486] on div at bounding box center [712, 337] width 1424 height 675
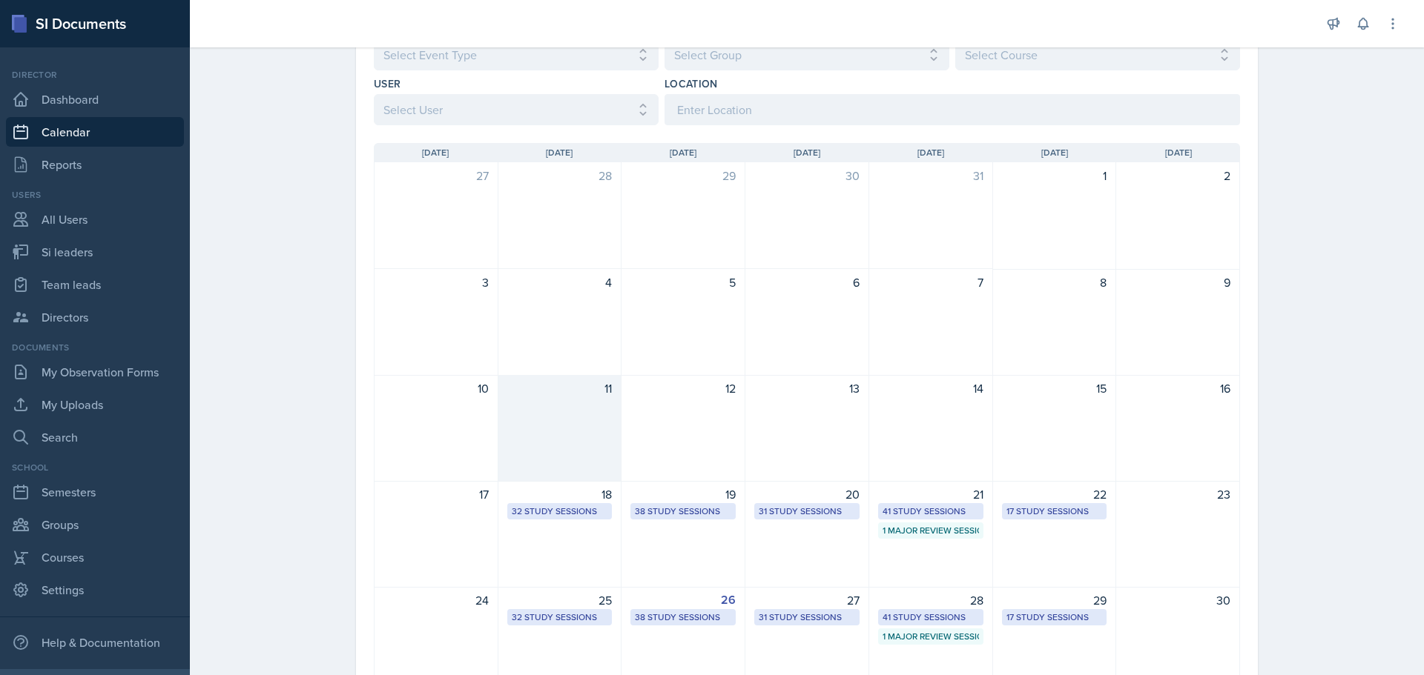
scroll to position [148, 0]
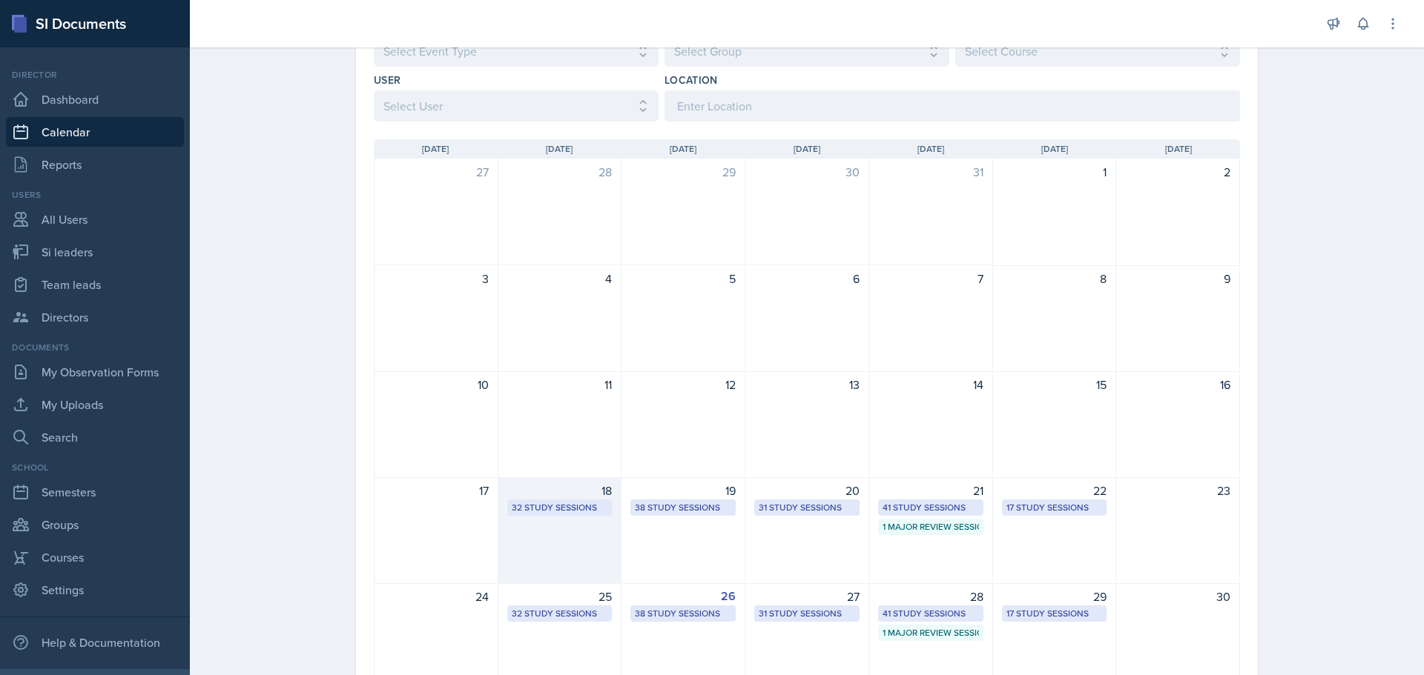
click at [589, 508] on div "32 Study Sessions" at bounding box center [560, 507] width 96 height 13
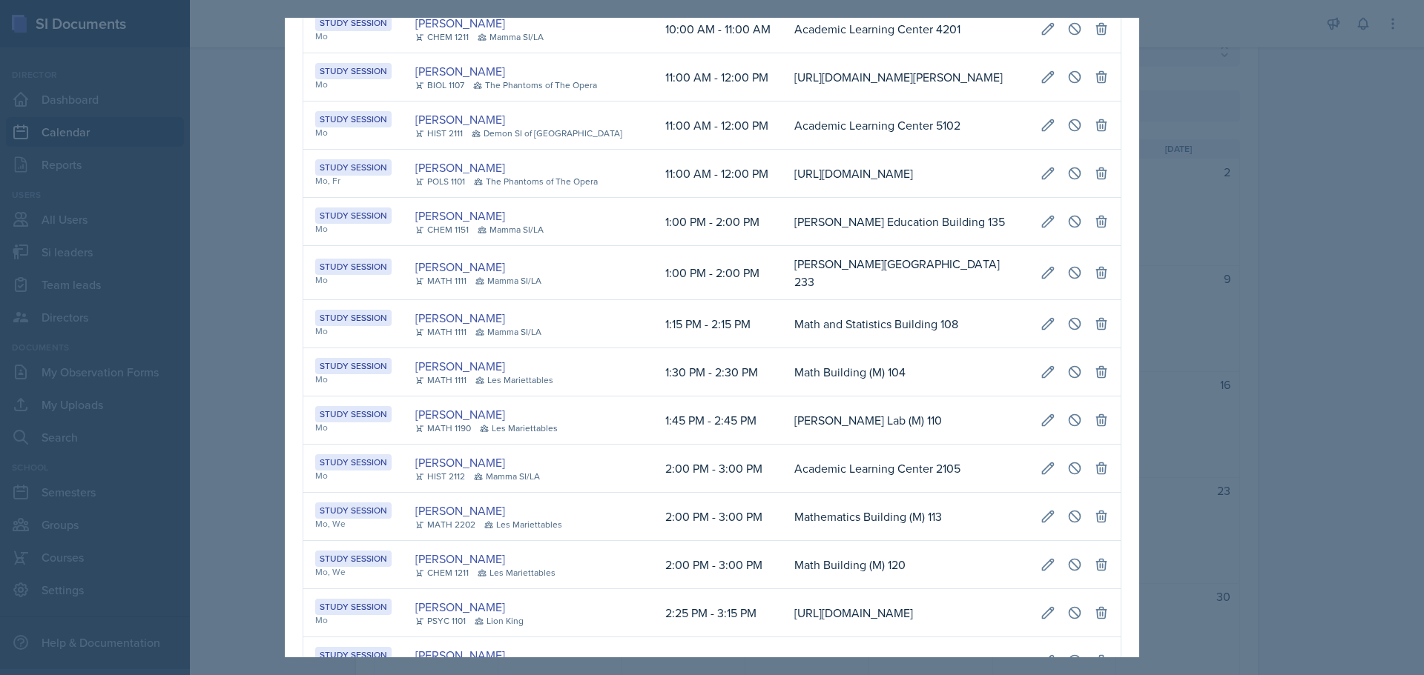
scroll to position [0, 0]
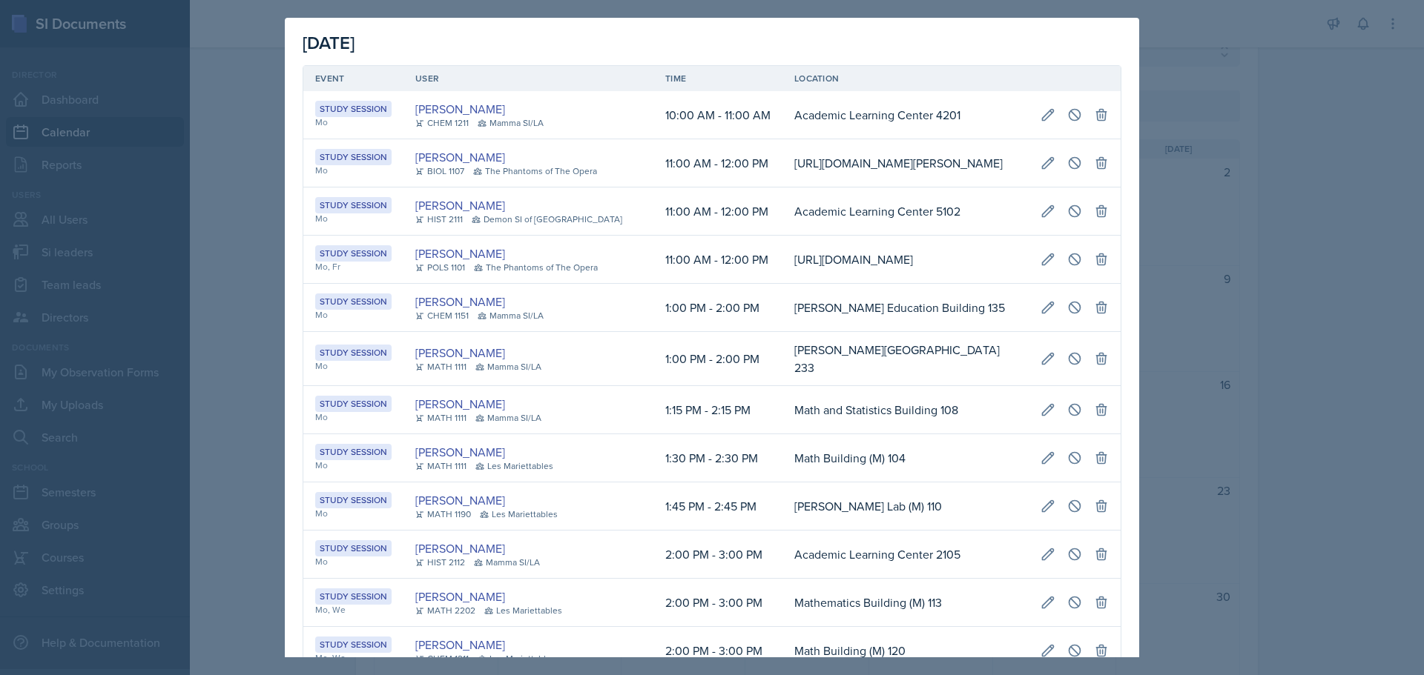
click at [1416, 410] on div at bounding box center [712, 337] width 1424 height 675
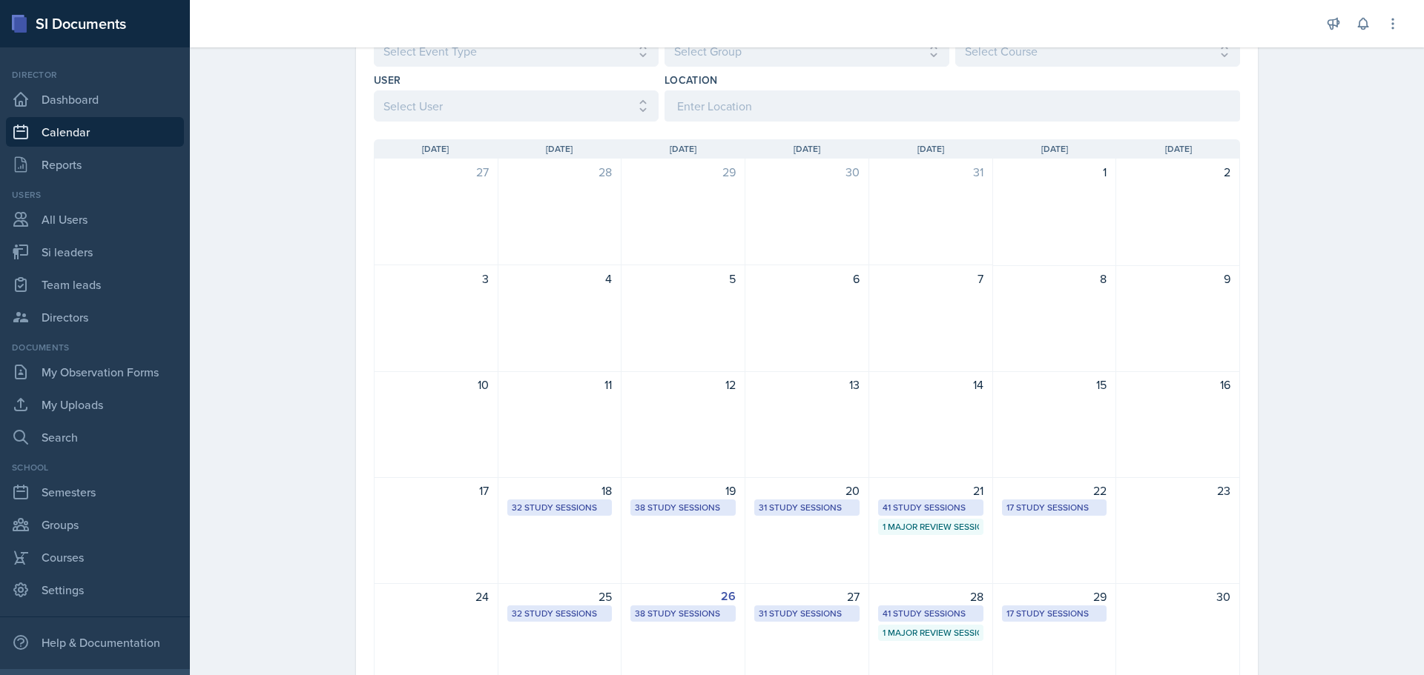
click at [664, 501] on div "38 Study Sessions" at bounding box center [683, 507] width 96 height 13
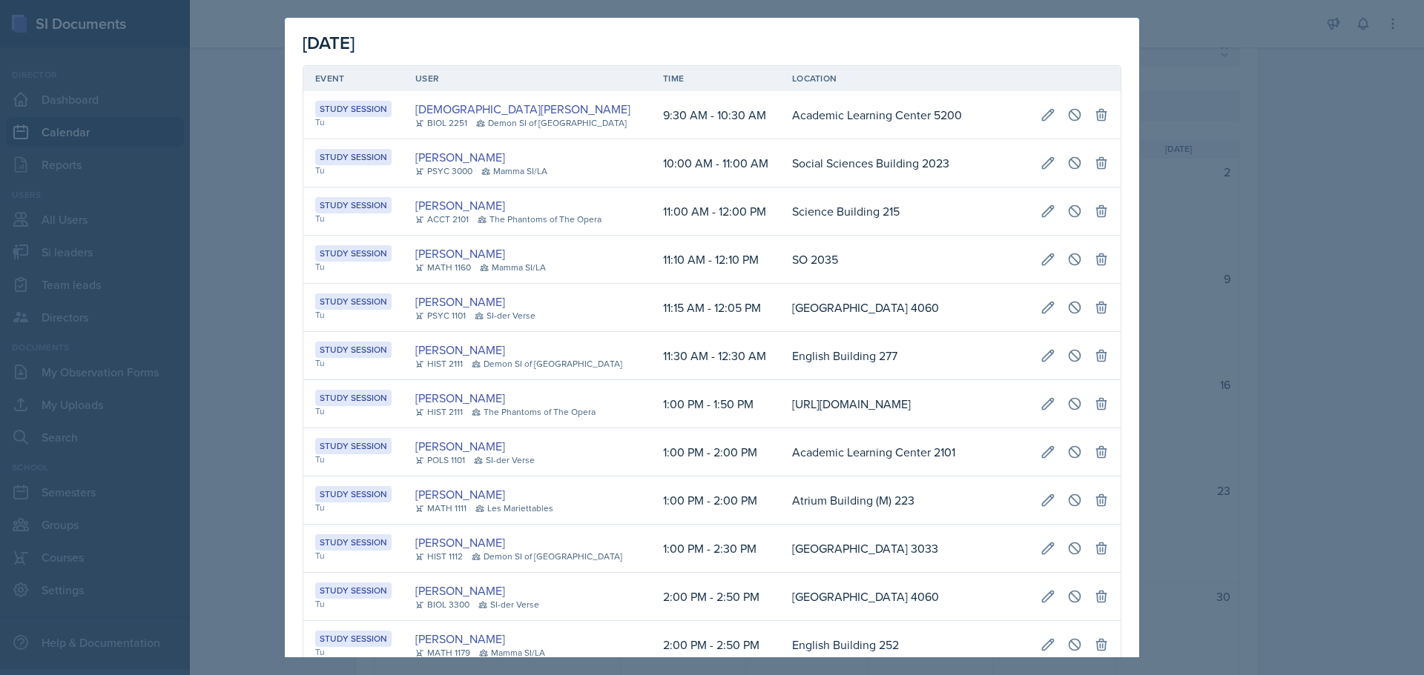
click at [1198, 272] on div at bounding box center [712, 337] width 1424 height 675
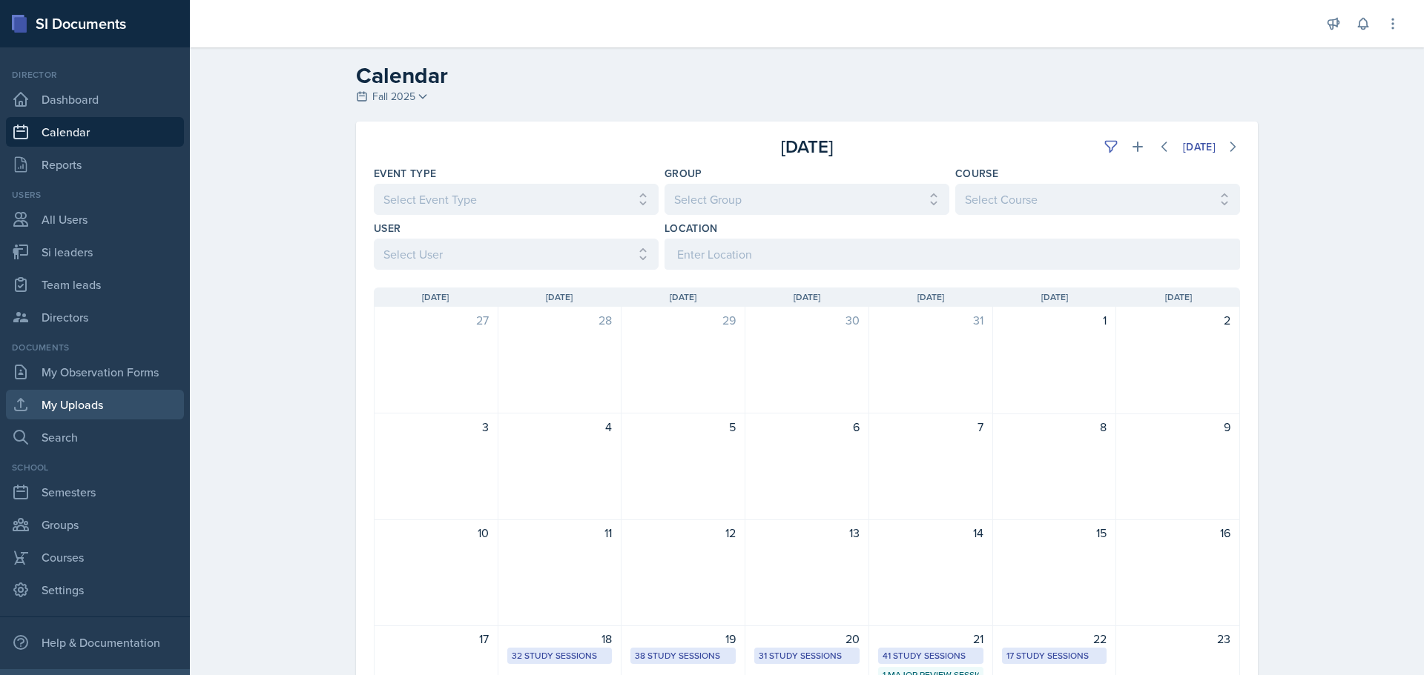
click at [63, 407] on link "My Uploads" at bounding box center [95, 405] width 178 height 30
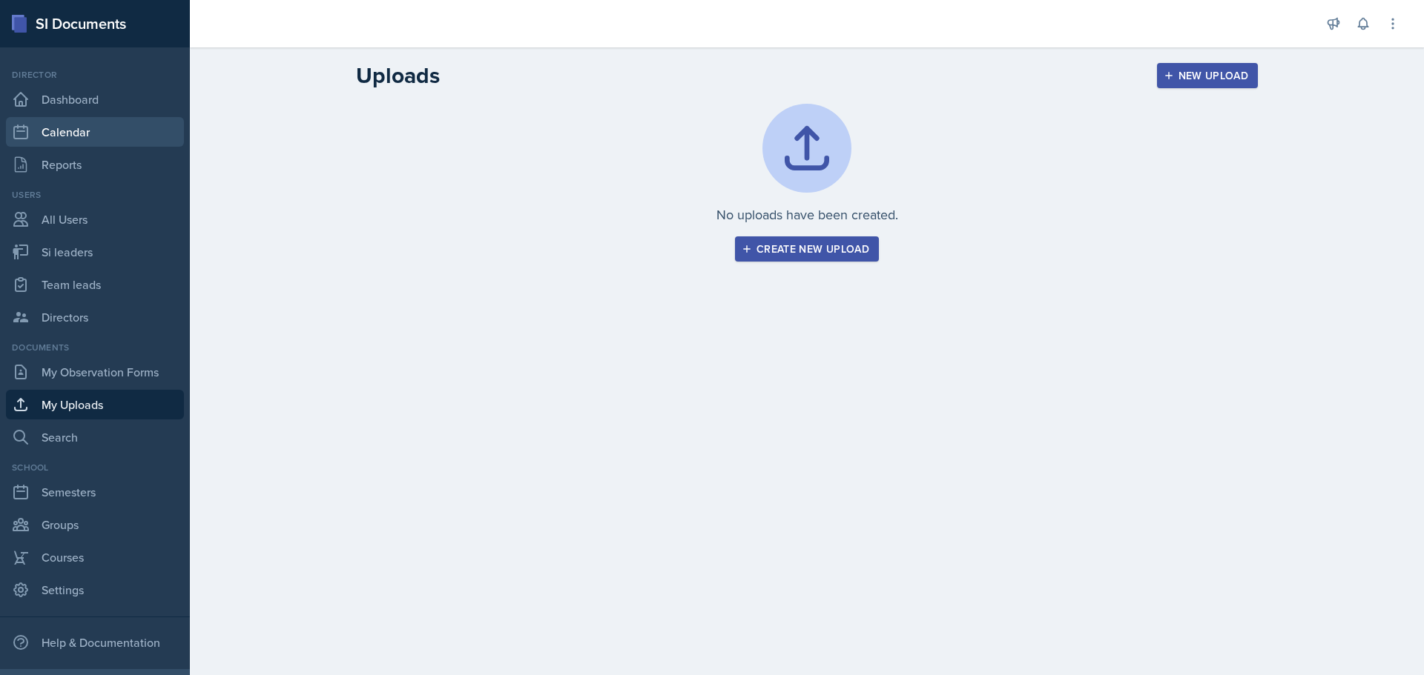
click at [67, 136] on link "Calendar" at bounding box center [95, 132] width 178 height 30
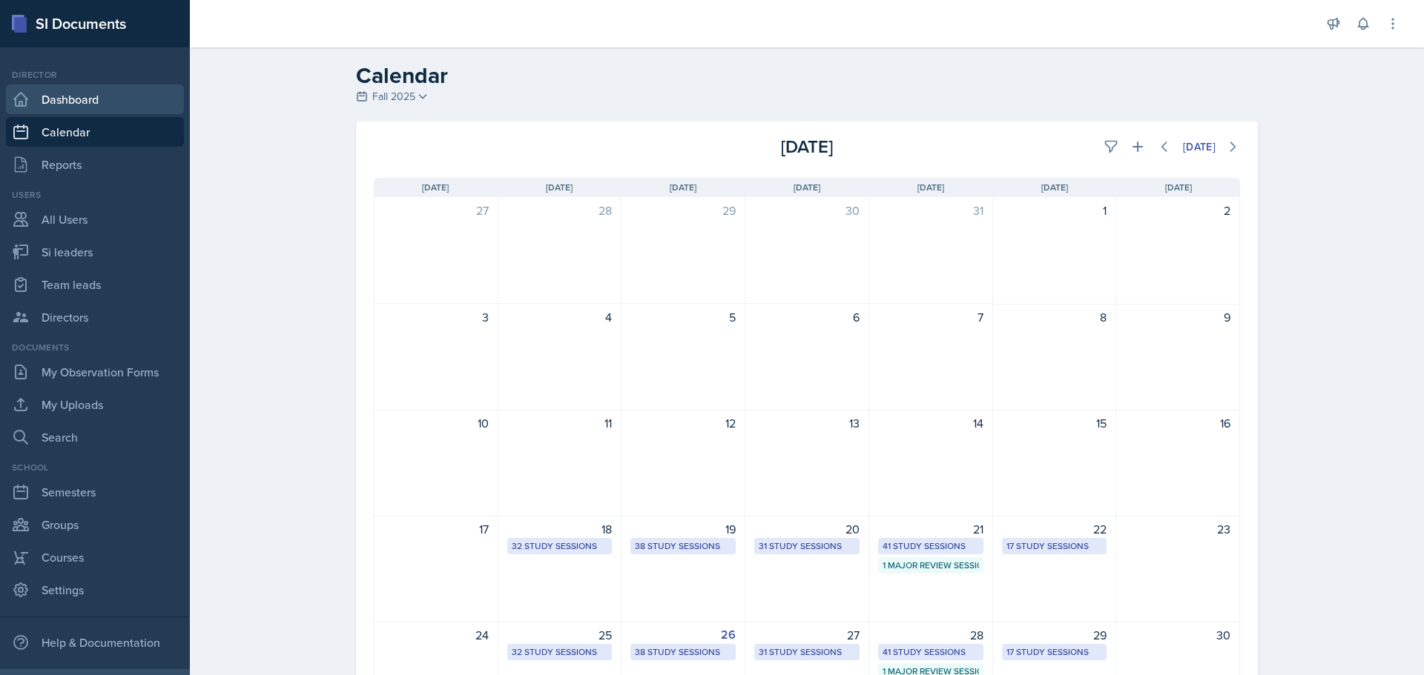
click at [123, 103] on link "Dashboard" at bounding box center [95, 100] width 178 height 30
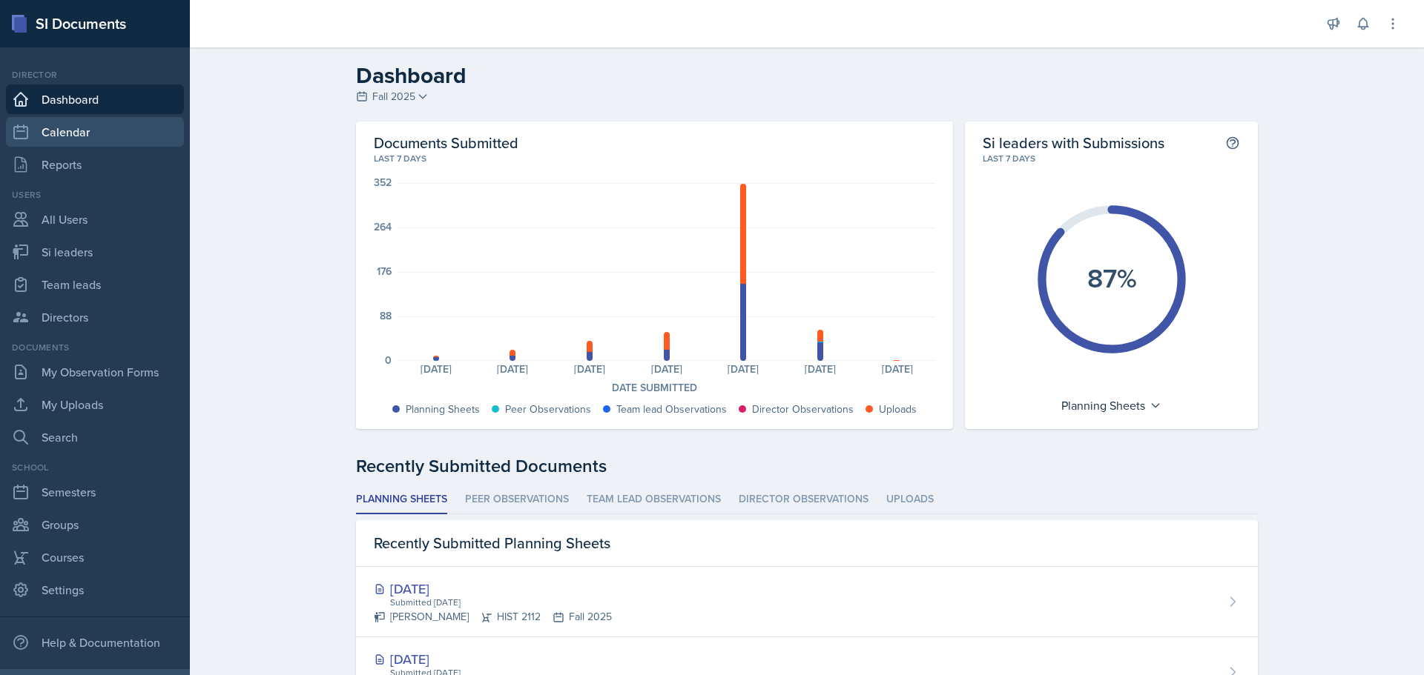
click at [119, 124] on link "Calendar" at bounding box center [95, 132] width 178 height 30
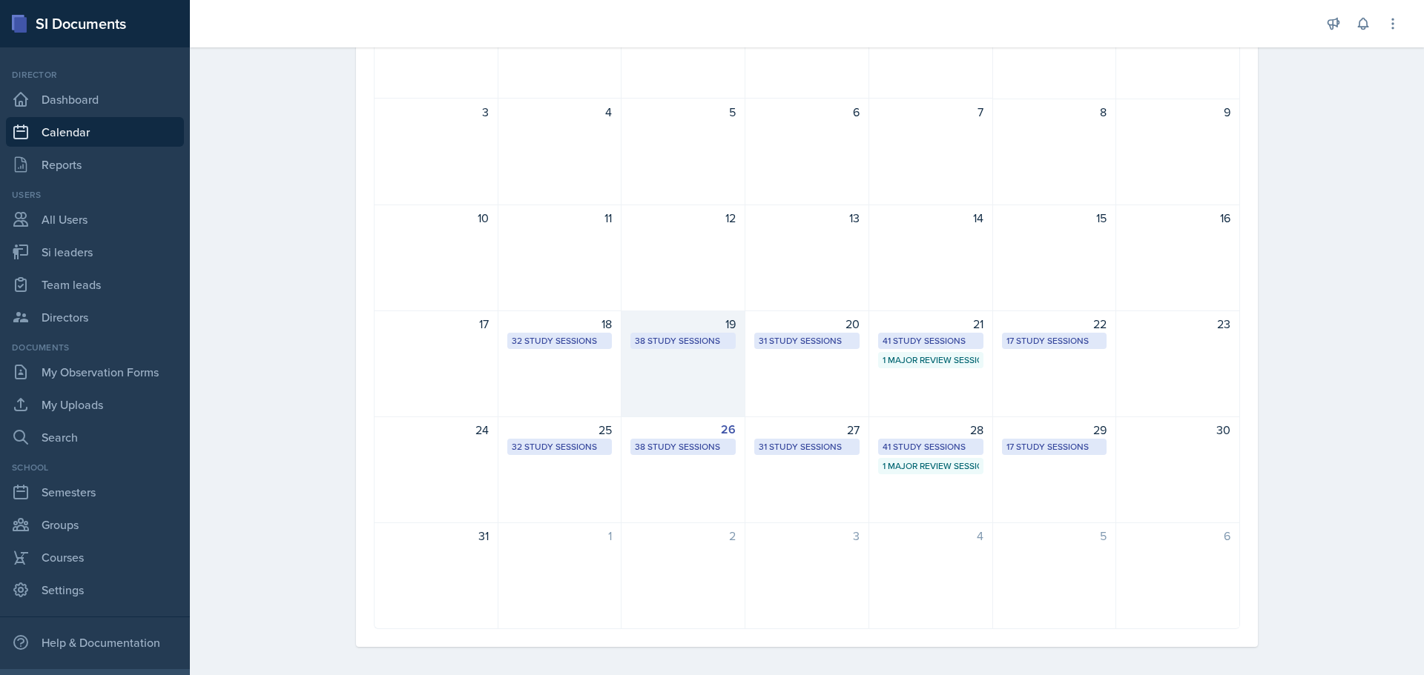
scroll to position [213, 0]
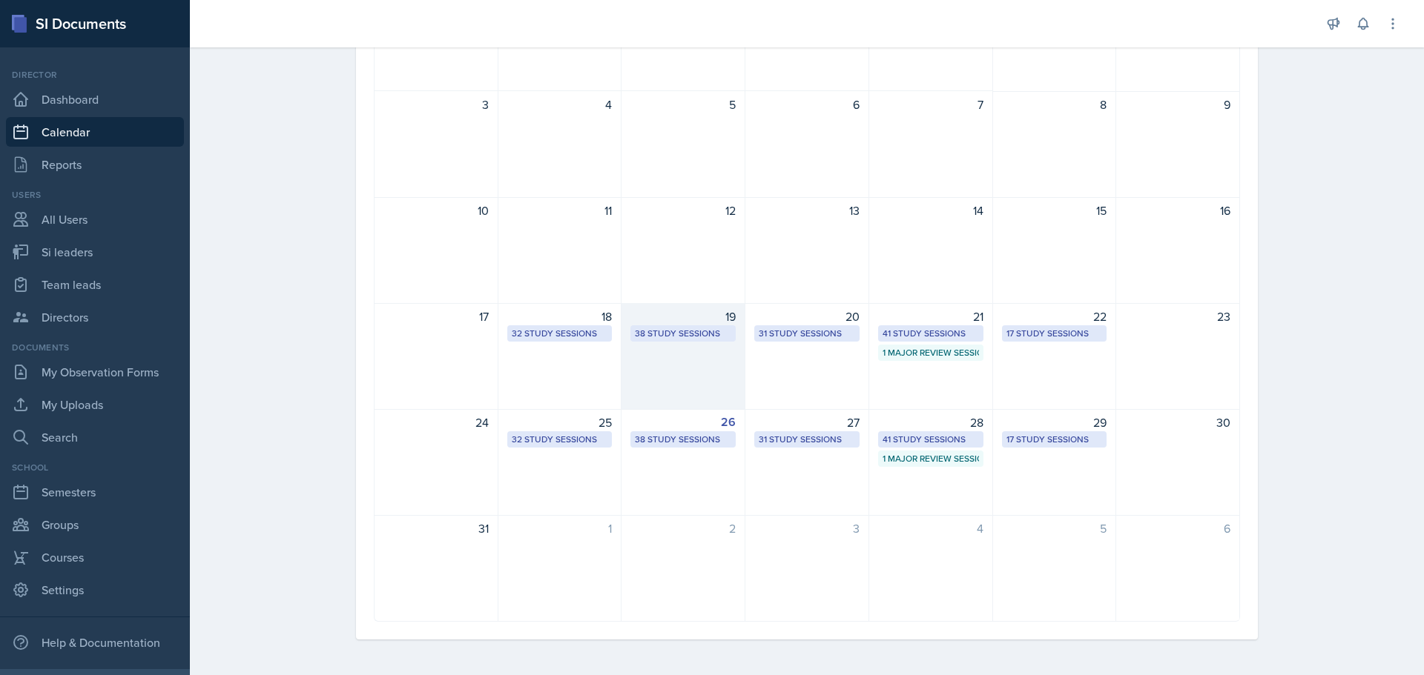
click at [701, 330] on div "38 Study Sessions" at bounding box center [683, 333] width 96 height 13
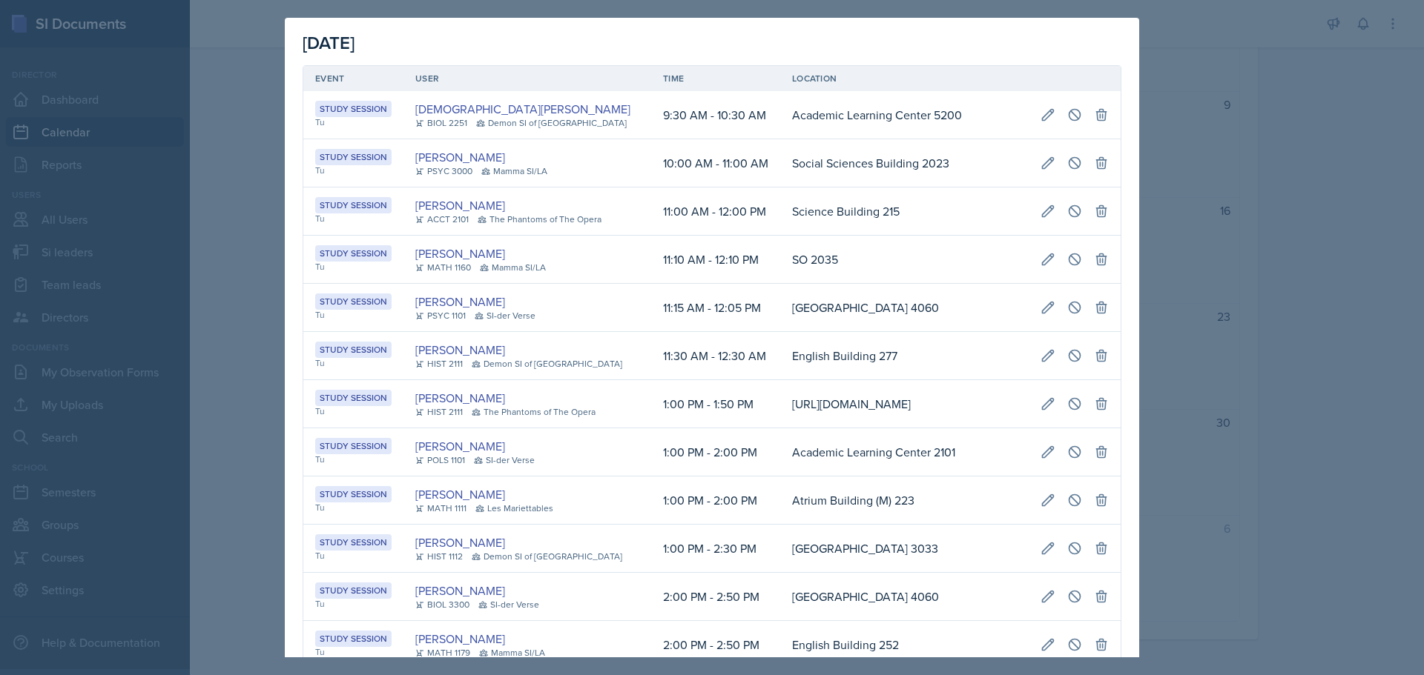
click at [1209, 349] on div at bounding box center [712, 337] width 1424 height 675
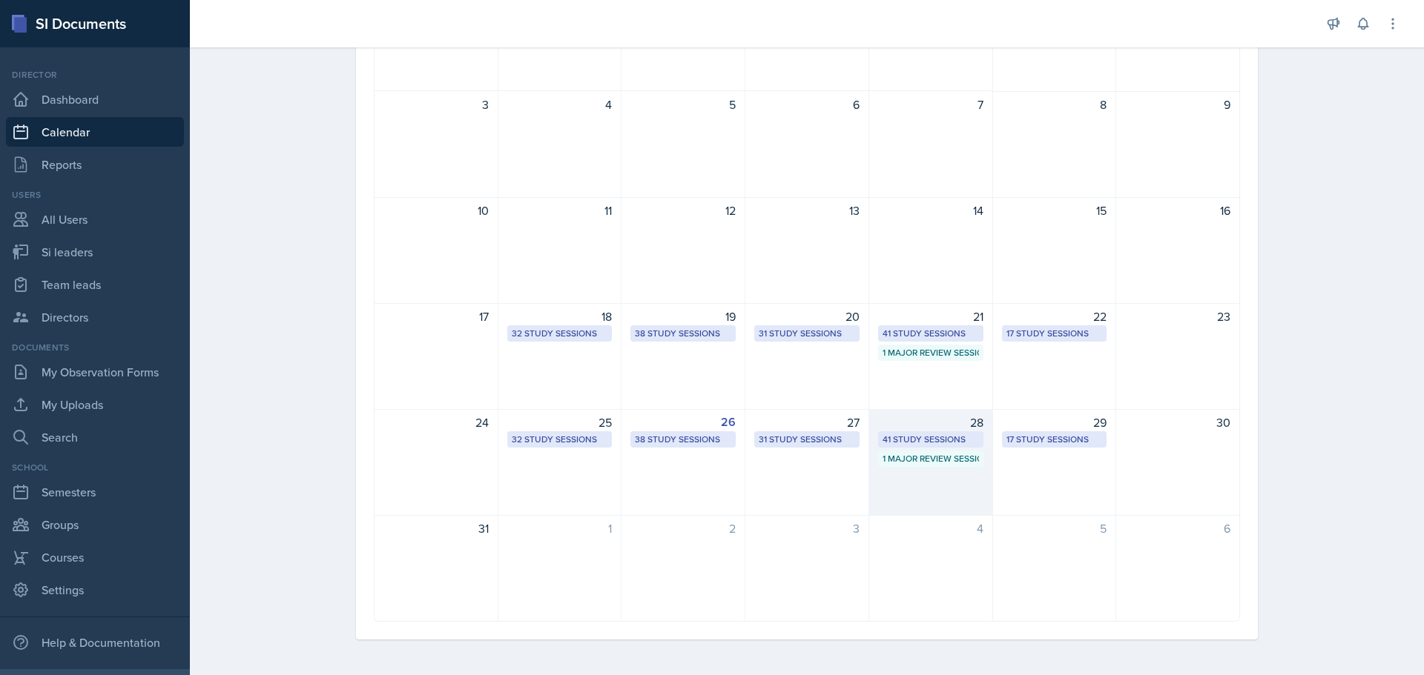
click at [943, 450] on div "28 41 Study Sessions 1 Major Review Session" at bounding box center [931, 462] width 124 height 107
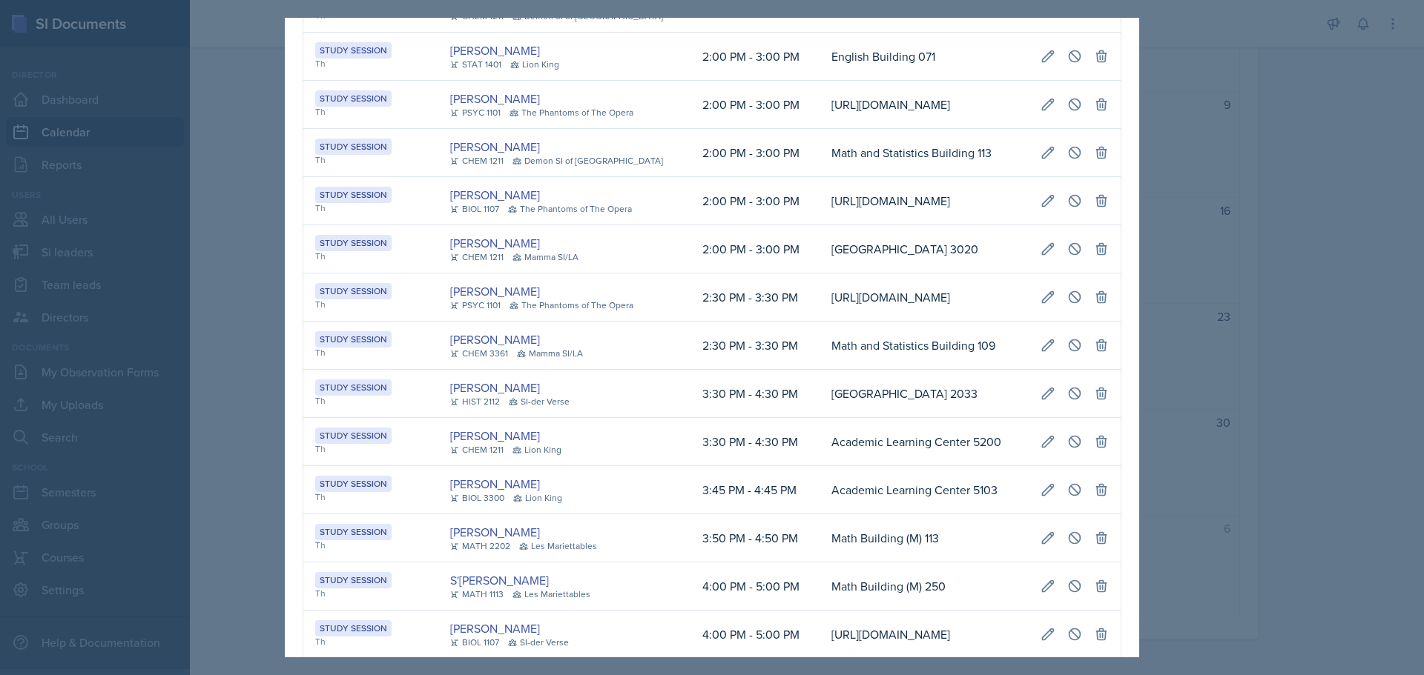
scroll to position [741, 0]
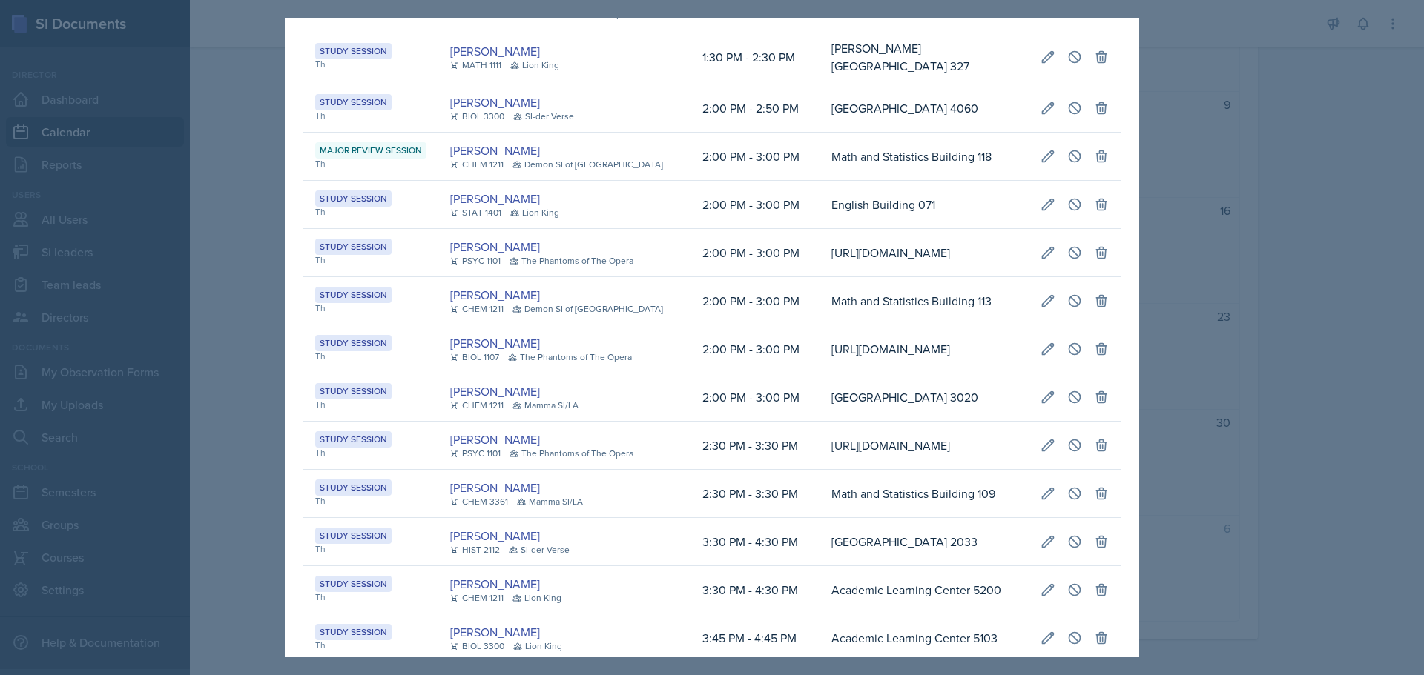
click at [1219, 369] on div at bounding box center [712, 337] width 1424 height 675
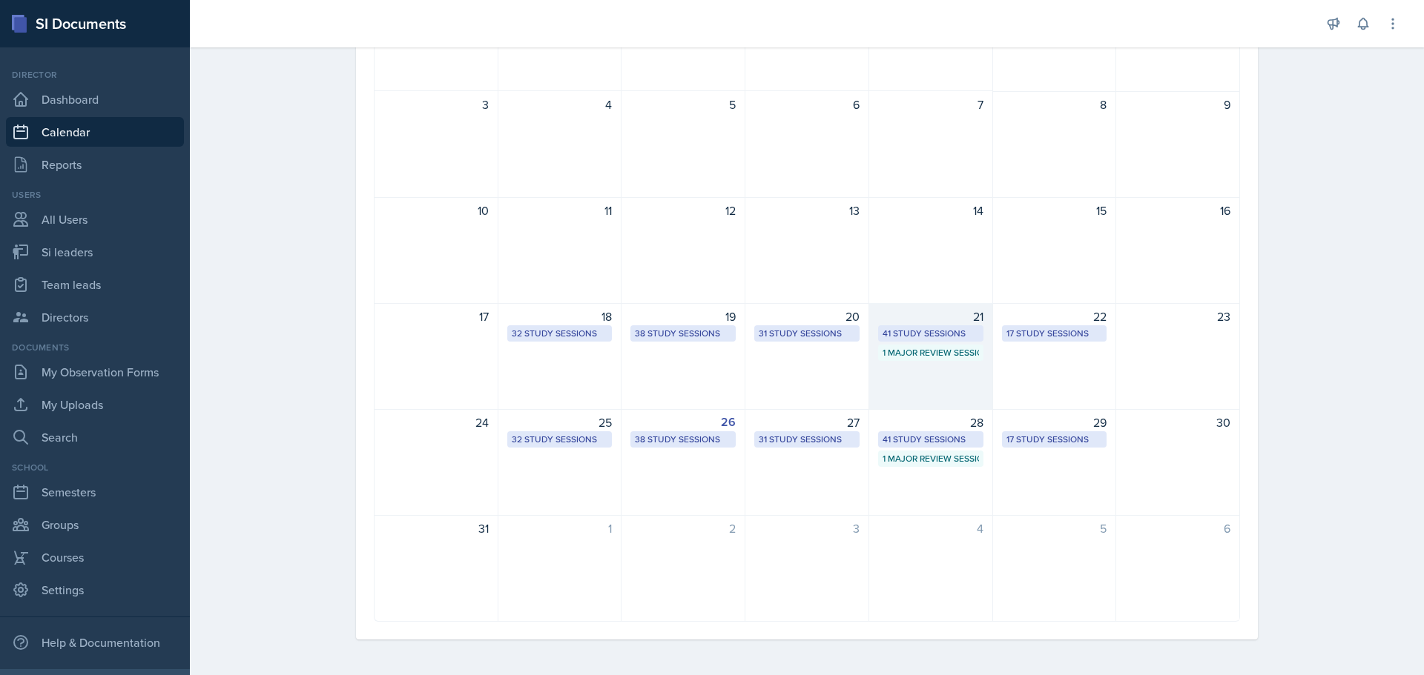
click at [940, 351] on div "1 Major Review Session" at bounding box center [930, 352] width 96 height 13
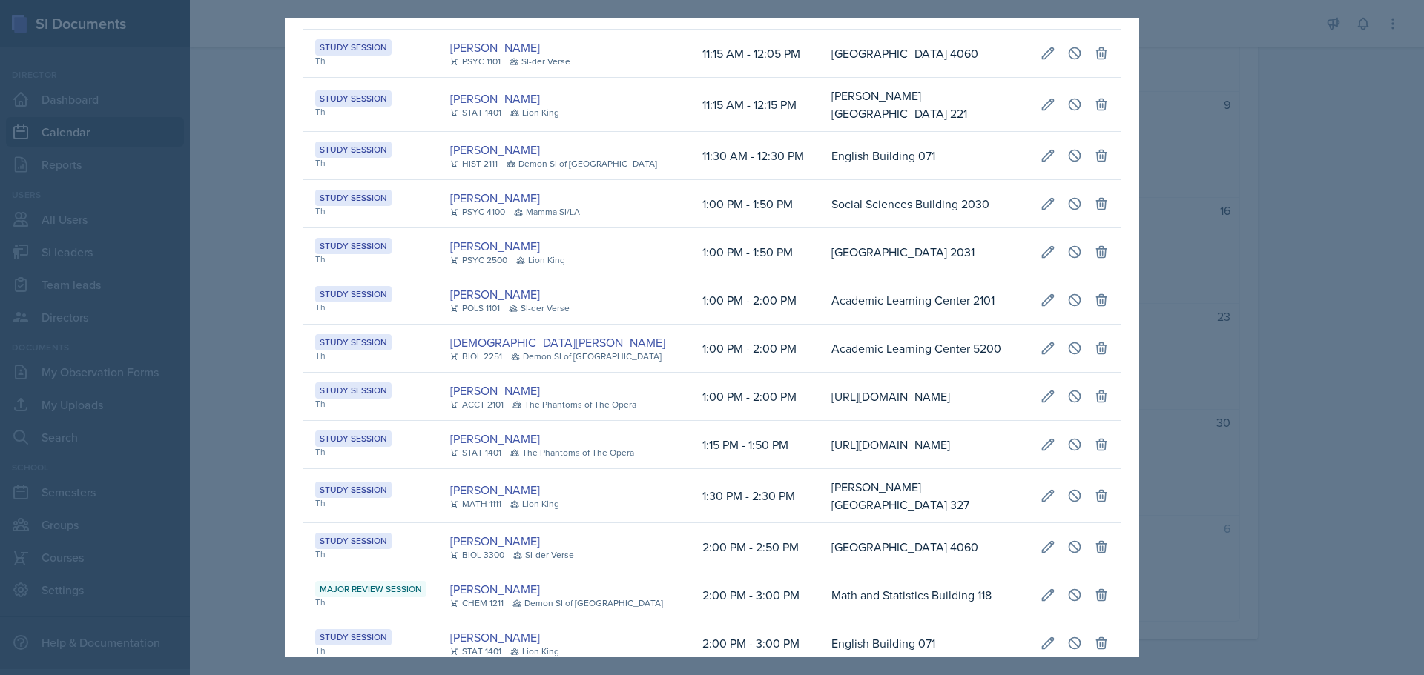
scroll to position [328, 0]
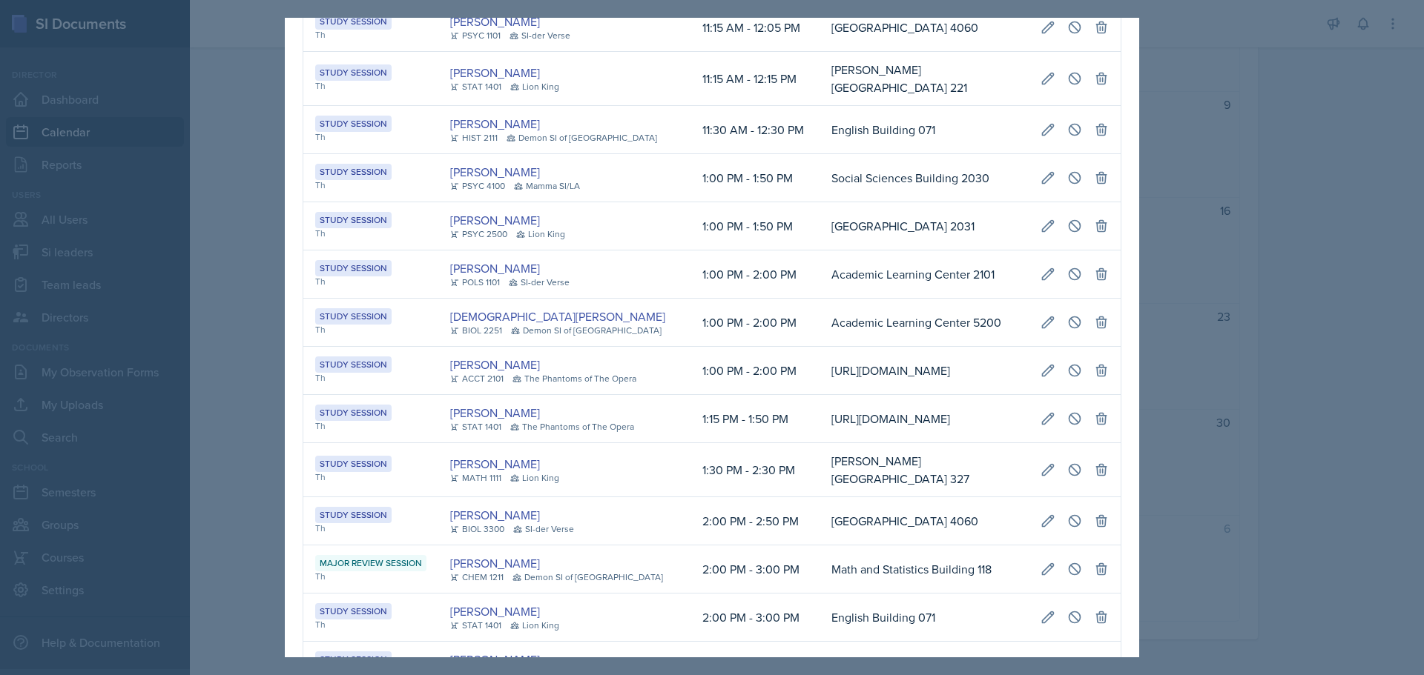
click at [1283, 405] on div at bounding box center [712, 337] width 1424 height 675
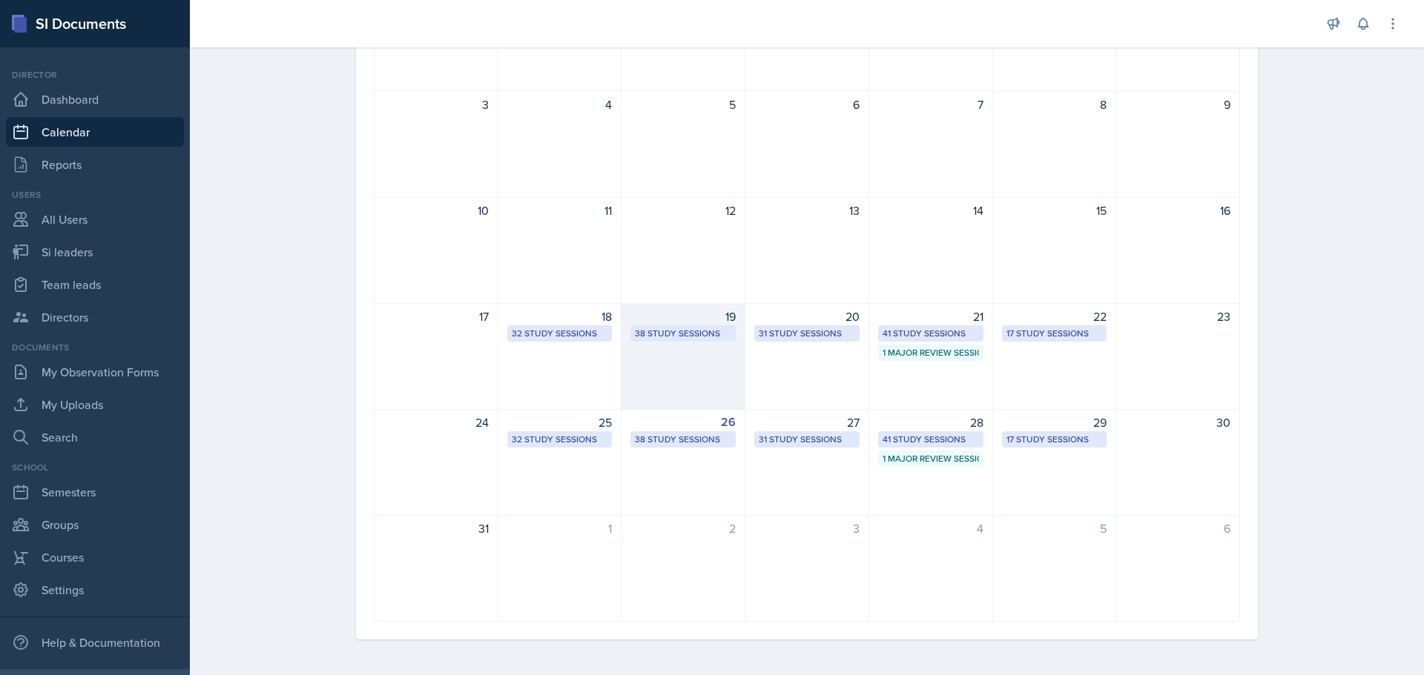
click at [661, 345] on div "19 38 Study Sessions" at bounding box center [683, 356] width 124 height 107
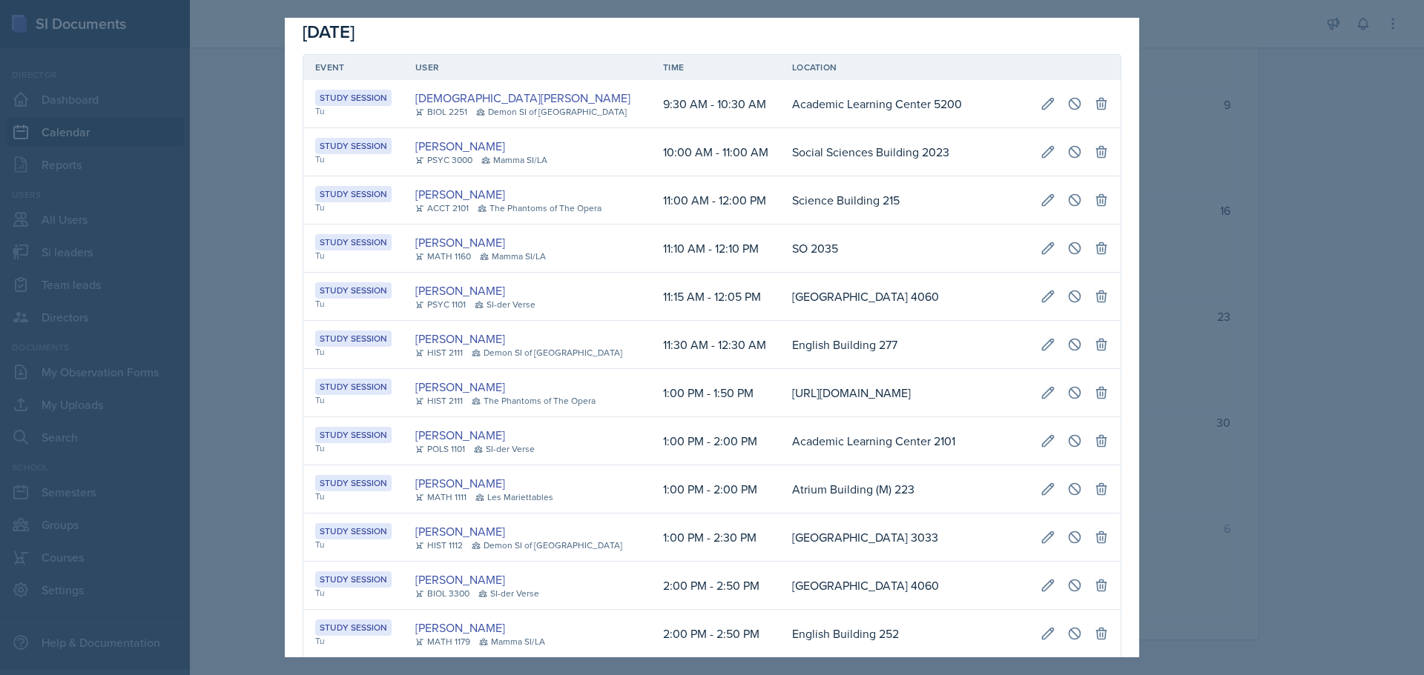
scroll to position [0, 0]
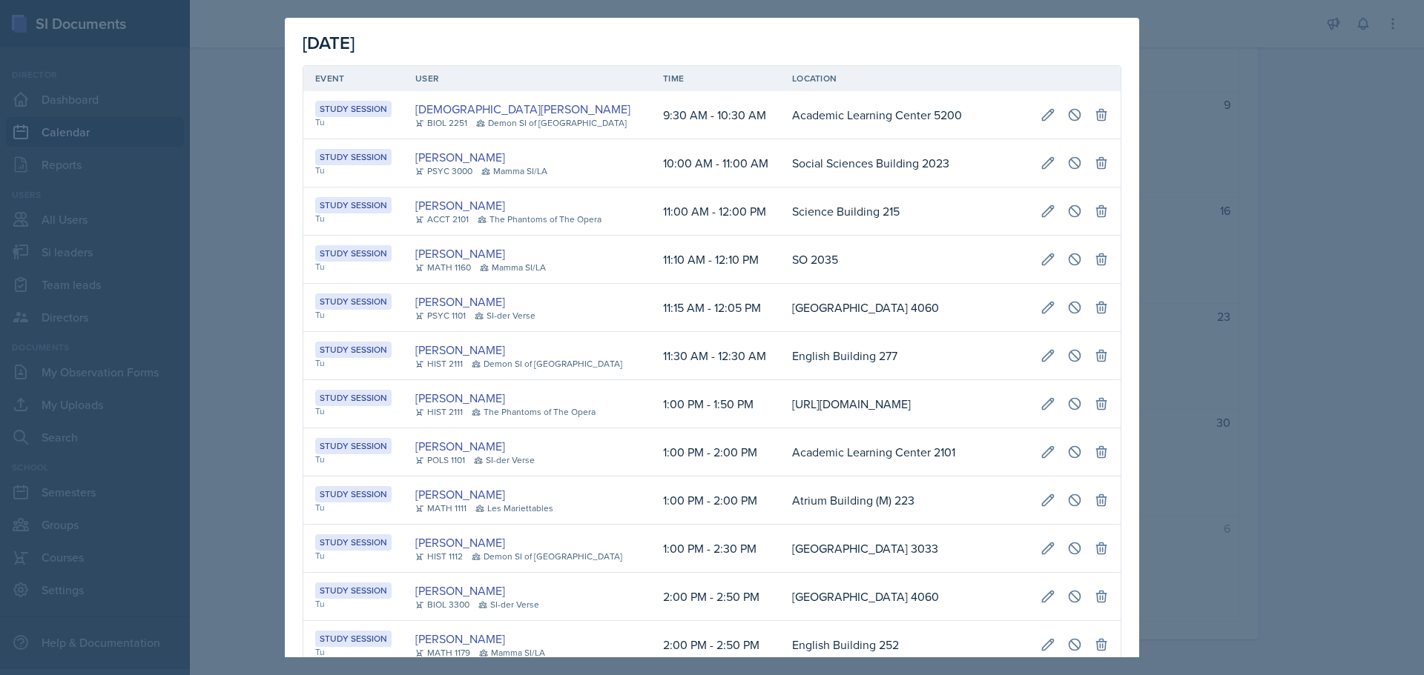
click at [331, 255] on div "Study Session" at bounding box center [353, 253] width 76 height 16
drag, startPoint x: 304, startPoint y: 268, endPoint x: 322, endPoint y: 267, distance: 17.8
click at [309, 268] on td "Study Session Tu" at bounding box center [353, 260] width 100 height 48
drag, startPoint x: 322, startPoint y: 267, endPoint x: 386, endPoint y: 269, distance: 64.5
click at [327, 267] on div "Tu" at bounding box center [353, 266] width 76 height 13
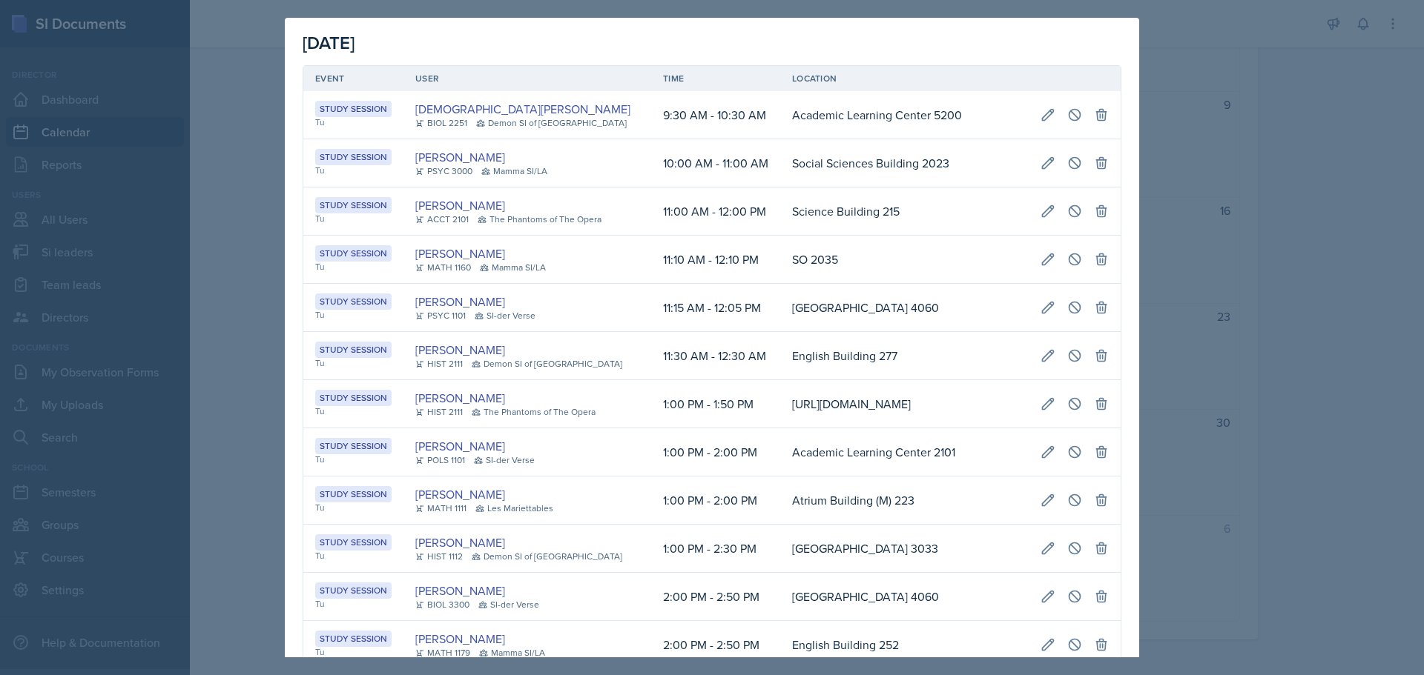
drag, startPoint x: 466, startPoint y: 269, endPoint x: 546, endPoint y: 271, distance: 79.4
click at [468, 269] on div "MATH 1160" at bounding box center [443, 267] width 56 height 13
click at [615, 258] on td "[PERSON_NAME] MATH 1160 Mamma SI/LA" at bounding box center [527, 260] width 248 height 48
click at [780, 251] on td "SO 2035" at bounding box center [904, 260] width 248 height 48
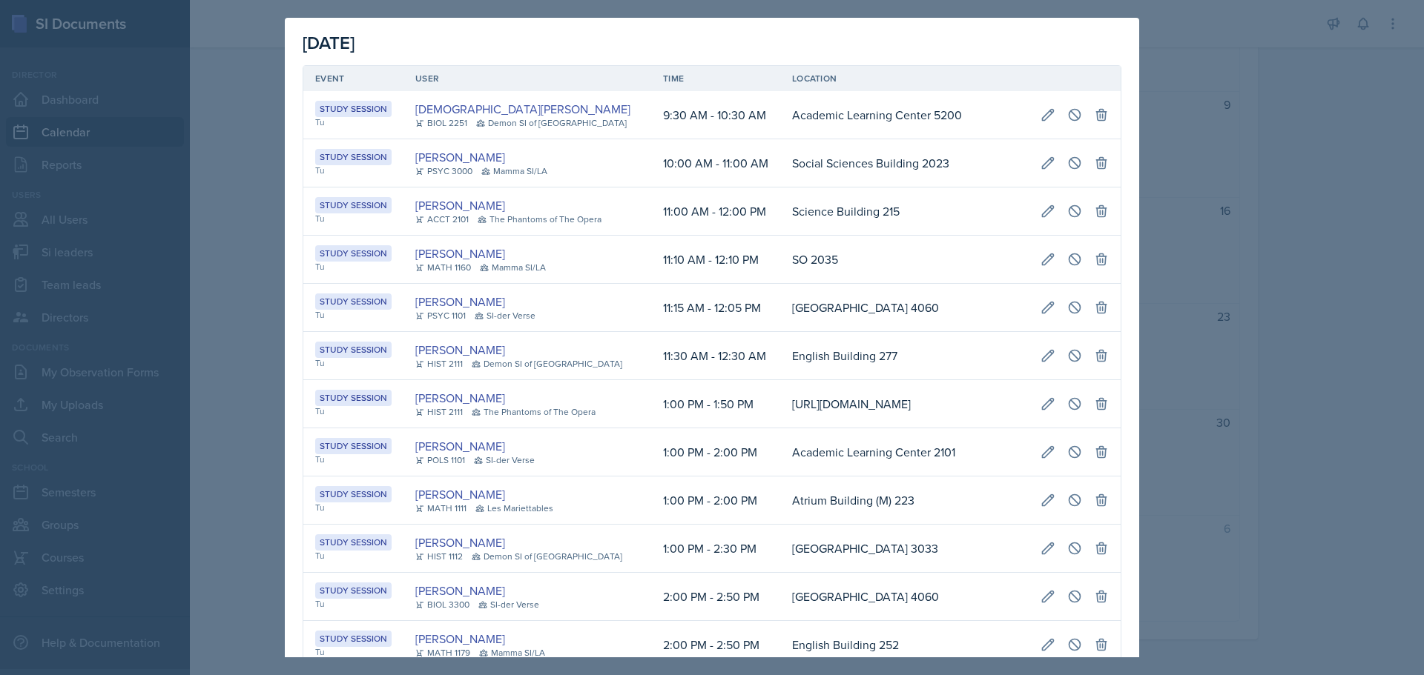
click at [780, 253] on td "SO 2035" at bounding box center [904, 260] width 248 height 48
click at [1313, 282] on div at bounding box center [712, 337] width 1424 height 675
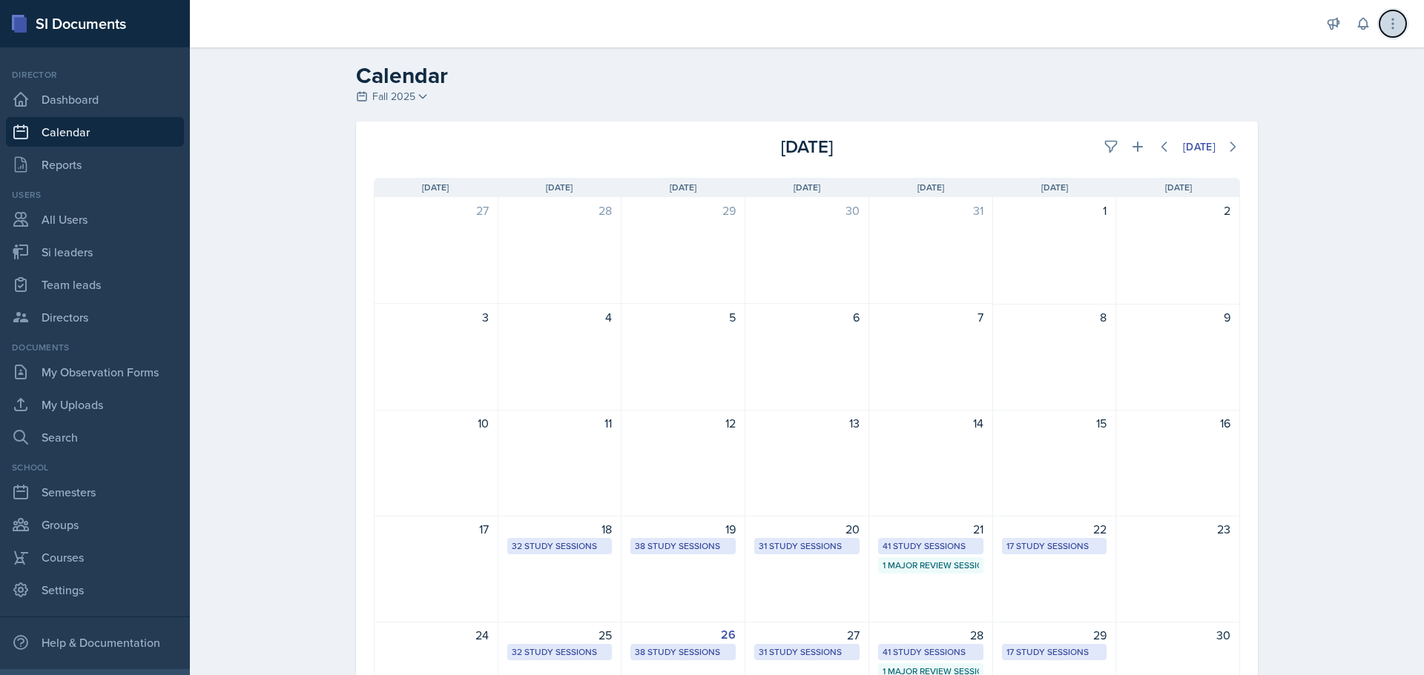
click at [1400, 17] on button at bounding box center [1392, 23] width 27 height 27
click at [1183, 144] on div "[DATE]" at bounding box center [1199, 147] width 33 height 12
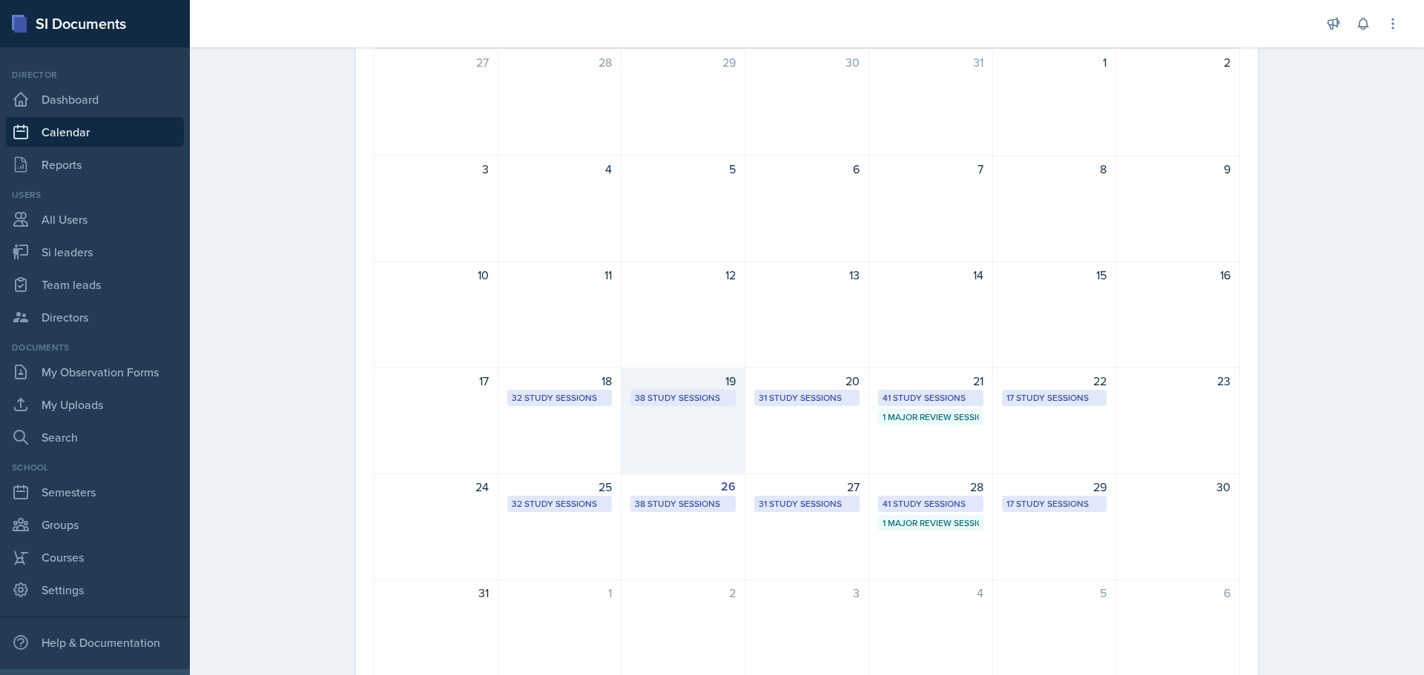
scroll to position [213, 0]
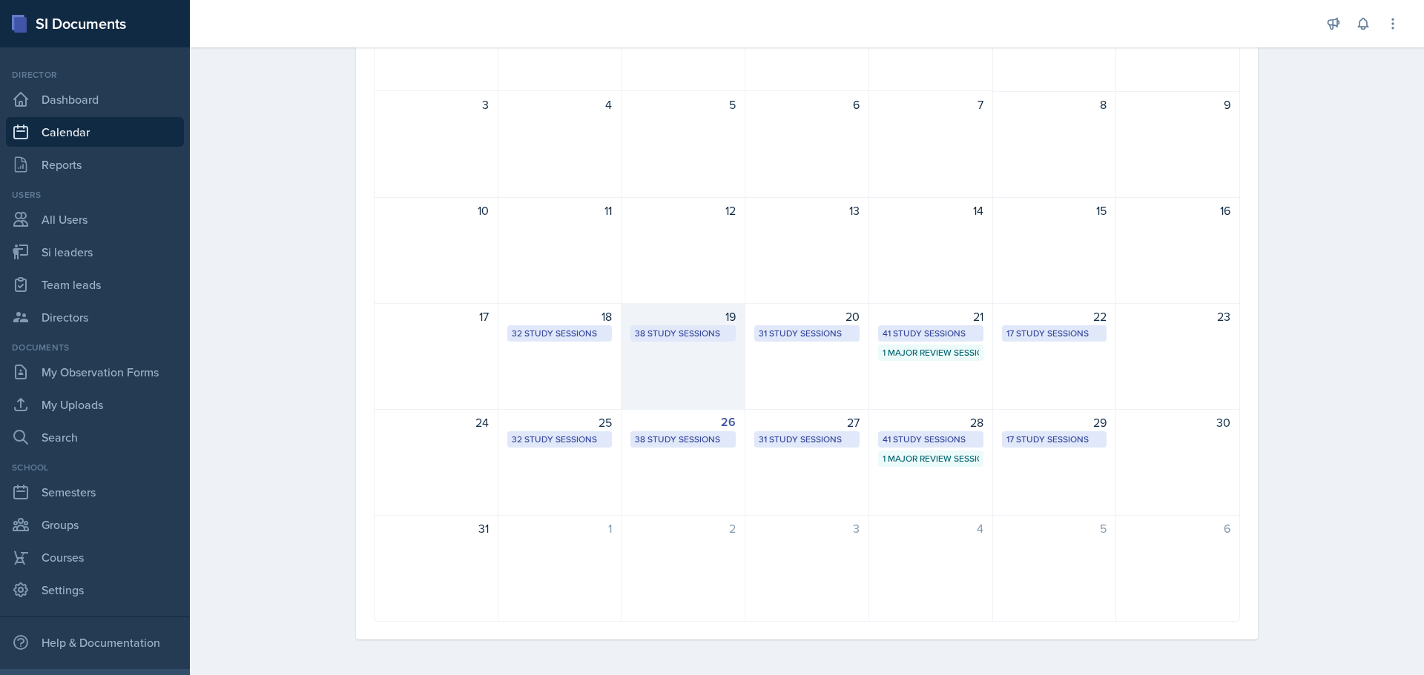
click at [696, 334] on div "38 Study Sessions" at bounding box center [683, 333] width 96 height 13
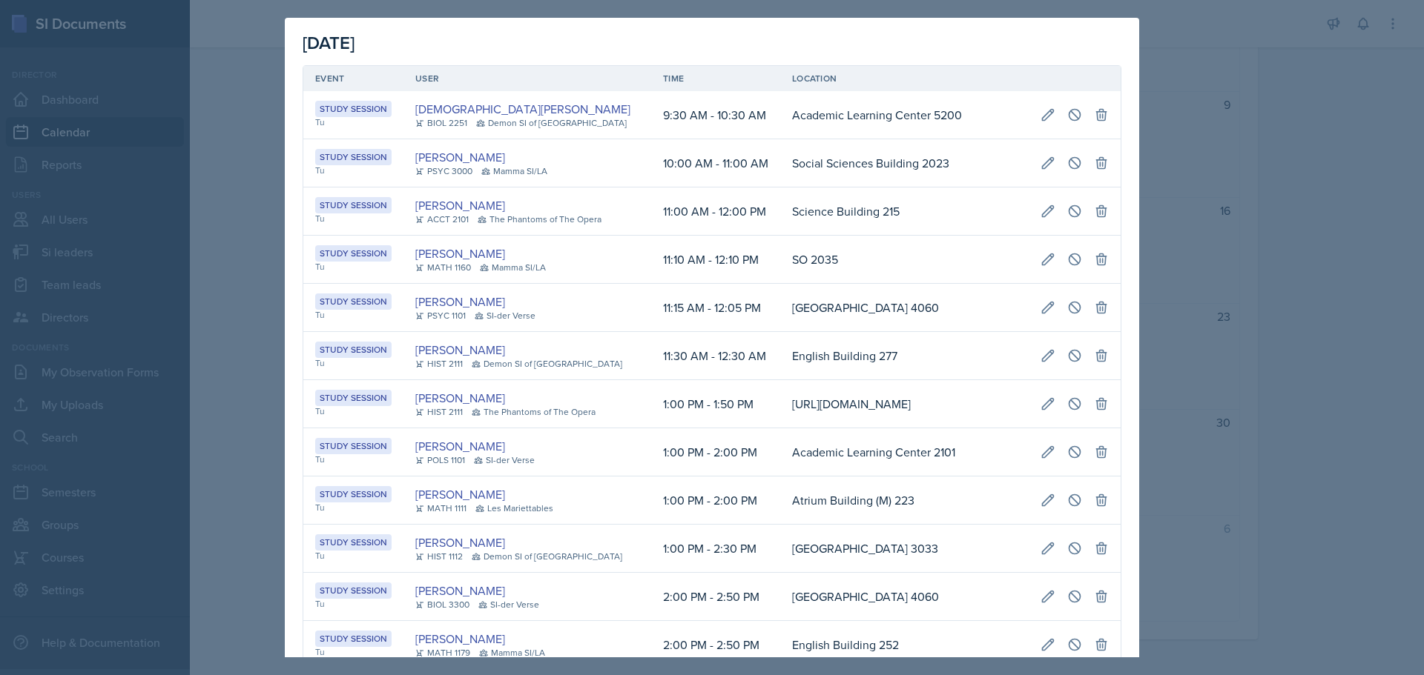
click at [651, 429] on td "1:00 PM - 1:50 PM" at bounding box center [715, 404] width 129 height 48
click at [460, 250] on link "[PERSON_NAME]" at bounding box center [460, 254] width 90 height 18
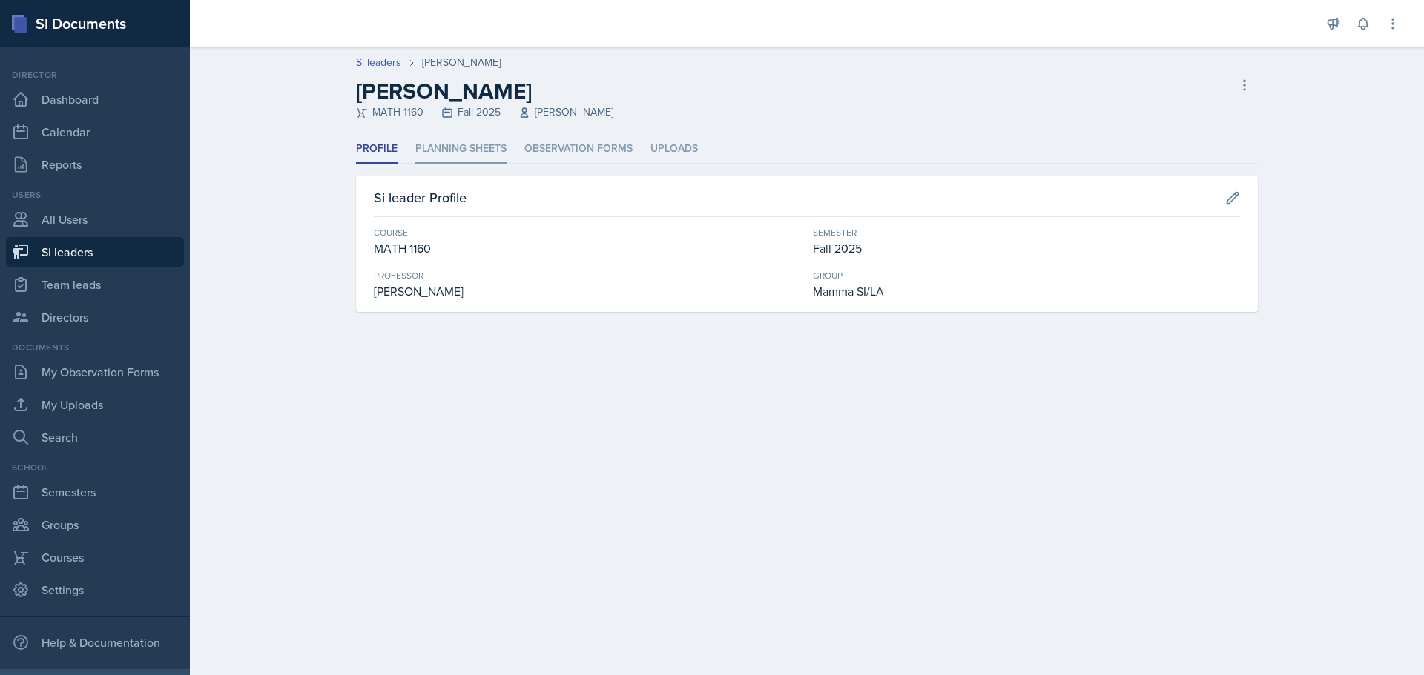
click at [453, 148] on li "Planning Sheets" at bounding box center [460, 149] width 91 height 29
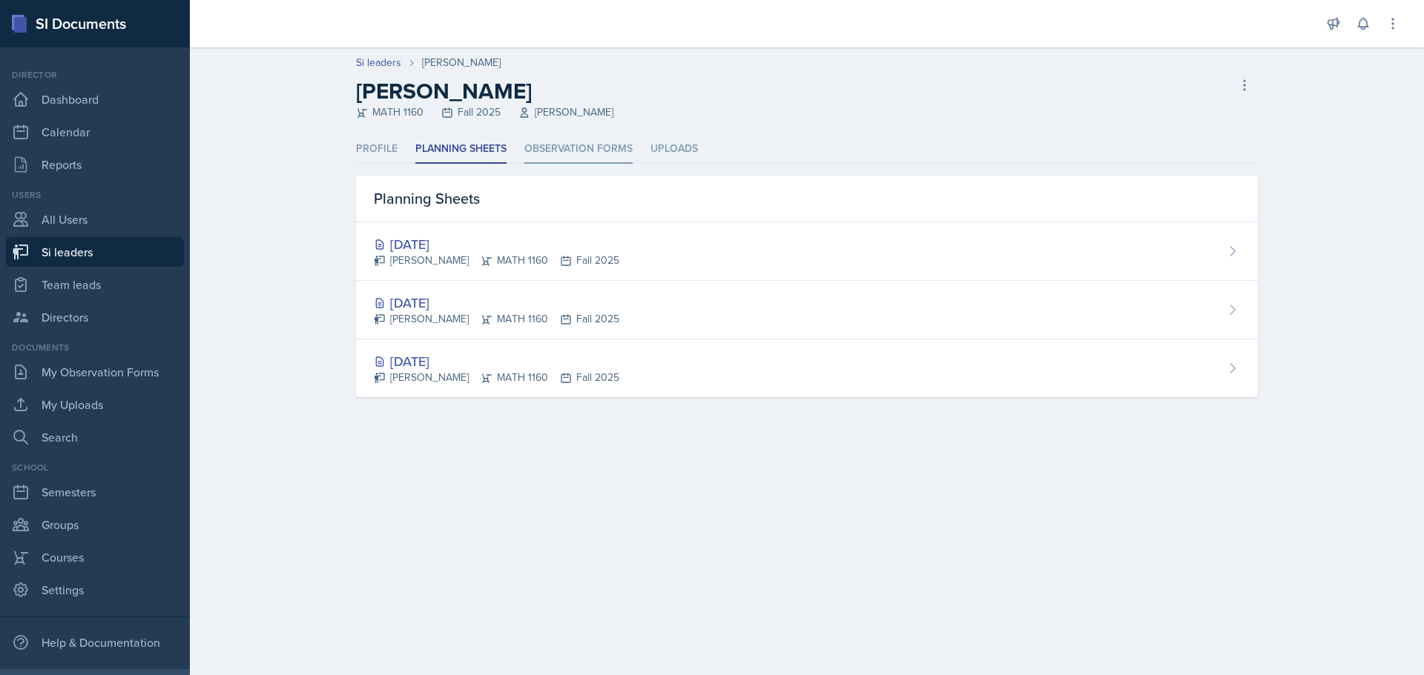
click at [560, 151] on li "Observation Forms" at bounding box center [578, 149] width 108 height 29
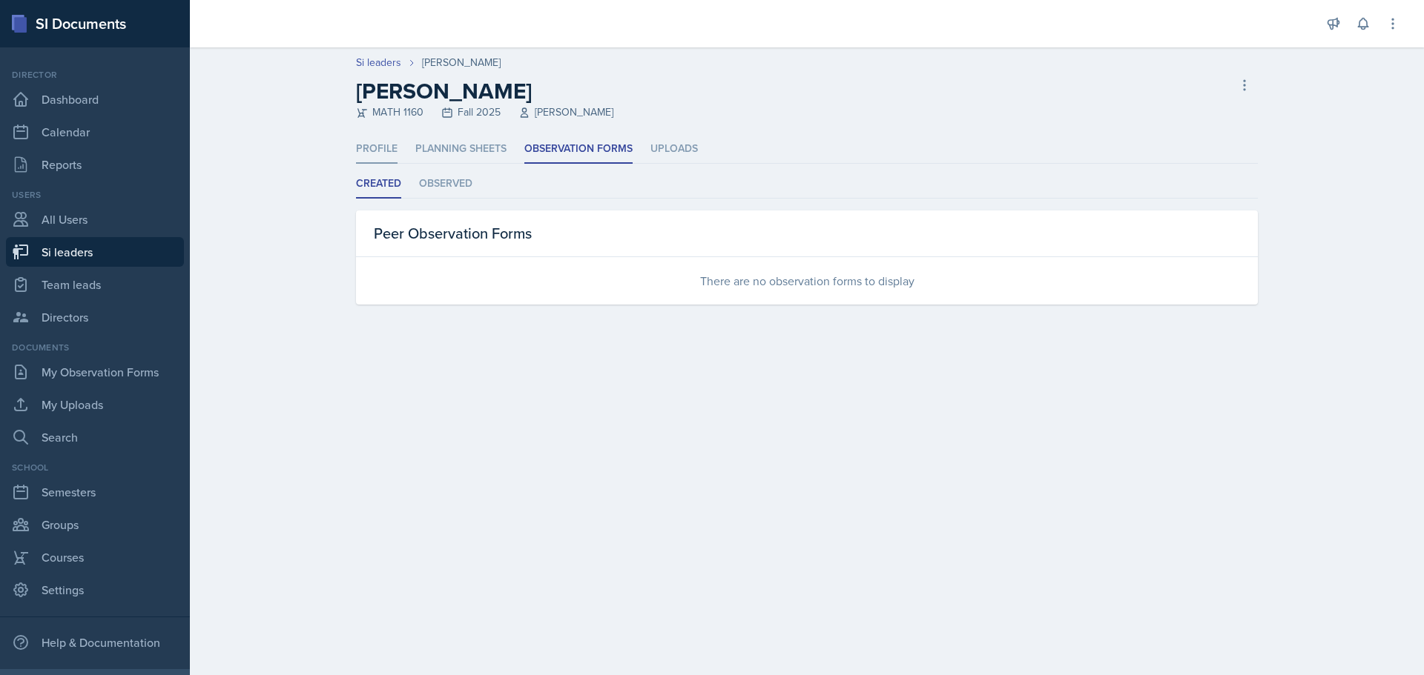
click at [377, 148] on li "Profile" at bounding box center [377, 149] width 42 height 29
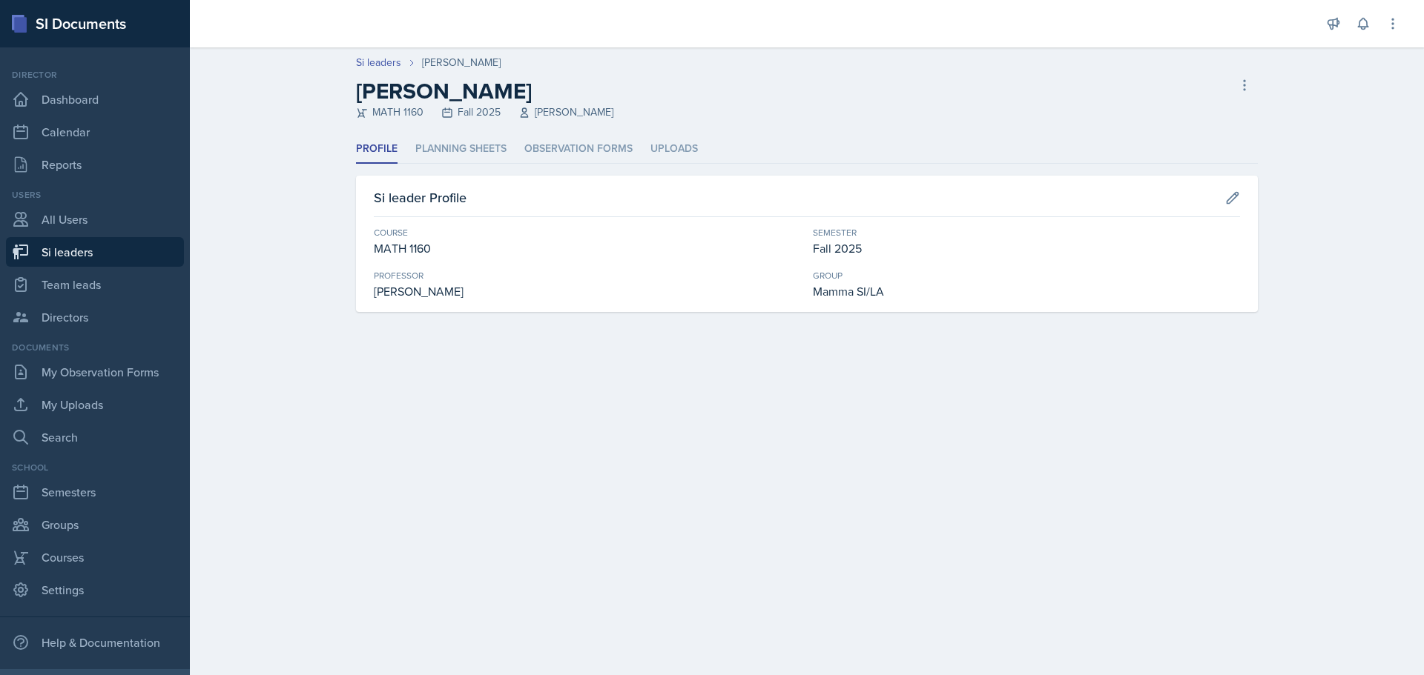
click at [409, 113] on div "MATH 1160 Fall 2025 [PERSON_NAME]" at bounding box center [484, 113] width 257 height 16
click at [1223, 202] on button at bounding box center [1232, 198] width 27 height 27
select select "8087a3e9-e814-4bfa-bf80-b4bf63ad63da"
select select "2bed604d-1099-4043-b1bc-2365e8740244"
select select "9642c9bf-76f9-4442-a3b4-36d015a1a667"
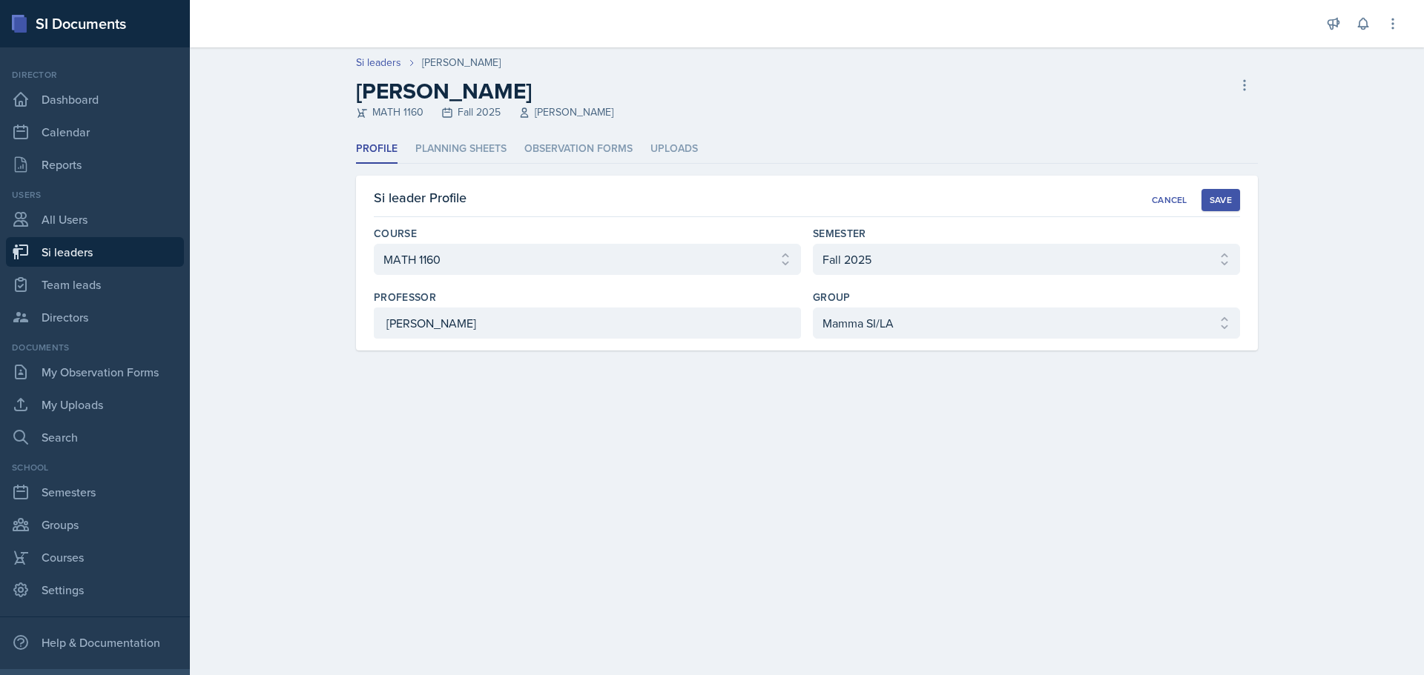
click at [1223, 202] on div "Save" at bounding box center [1220, 200] width 22 height 12
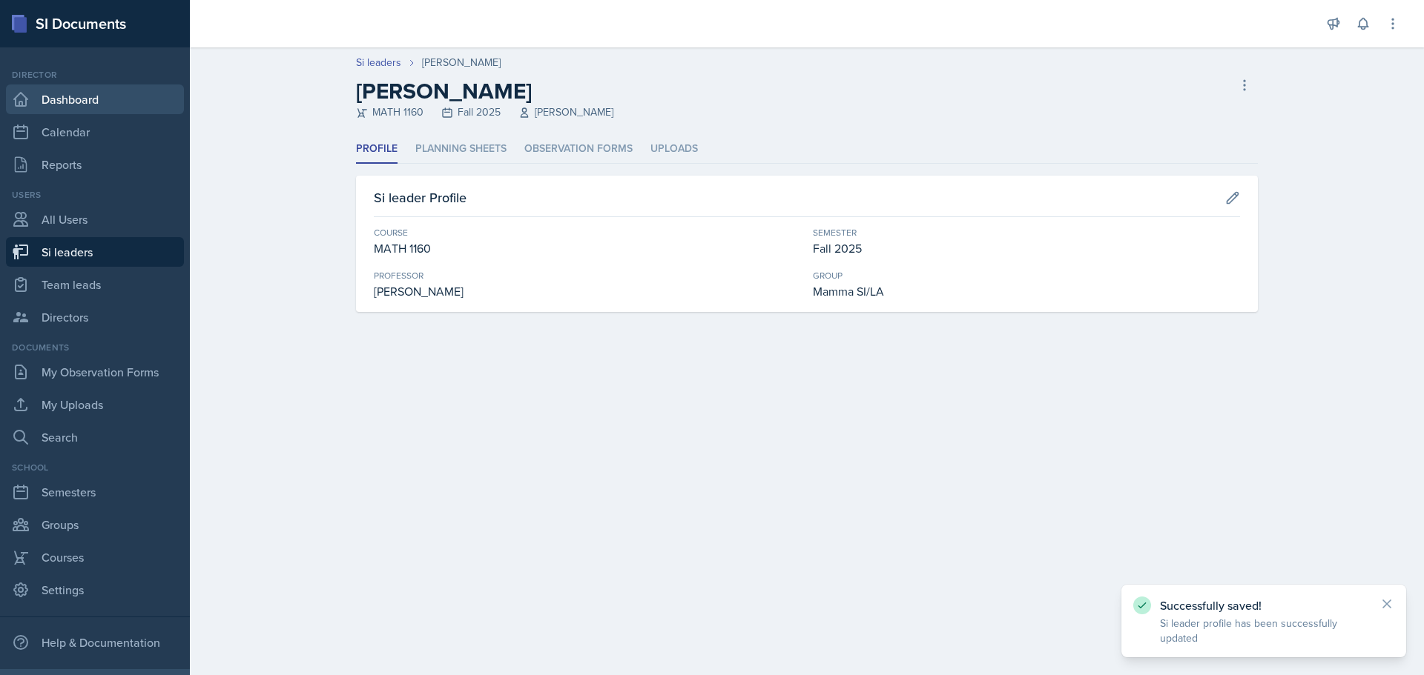
click at [62, 113] on link "Dashboard" at bounding box center [95, 100] width 178 height 30
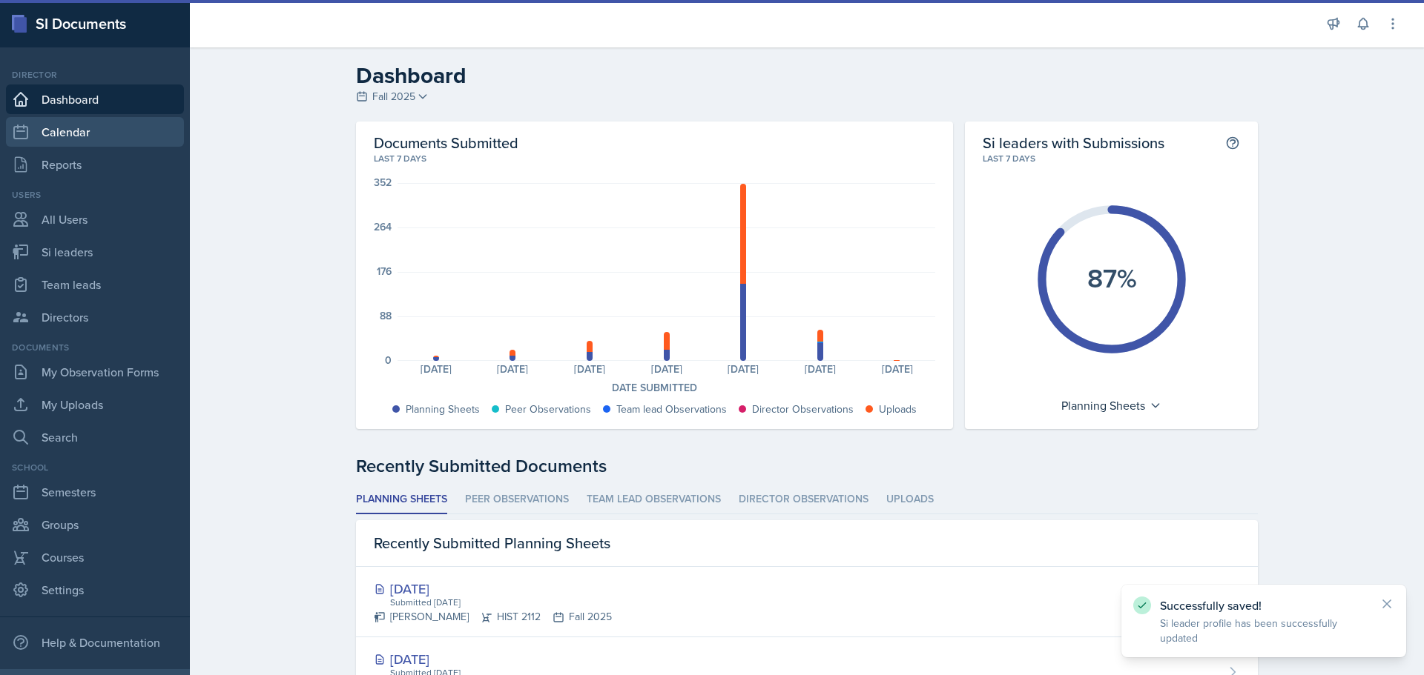
click at [62, 128] on link "Calendar" at bounding box center [95, 132] width 178 height 30
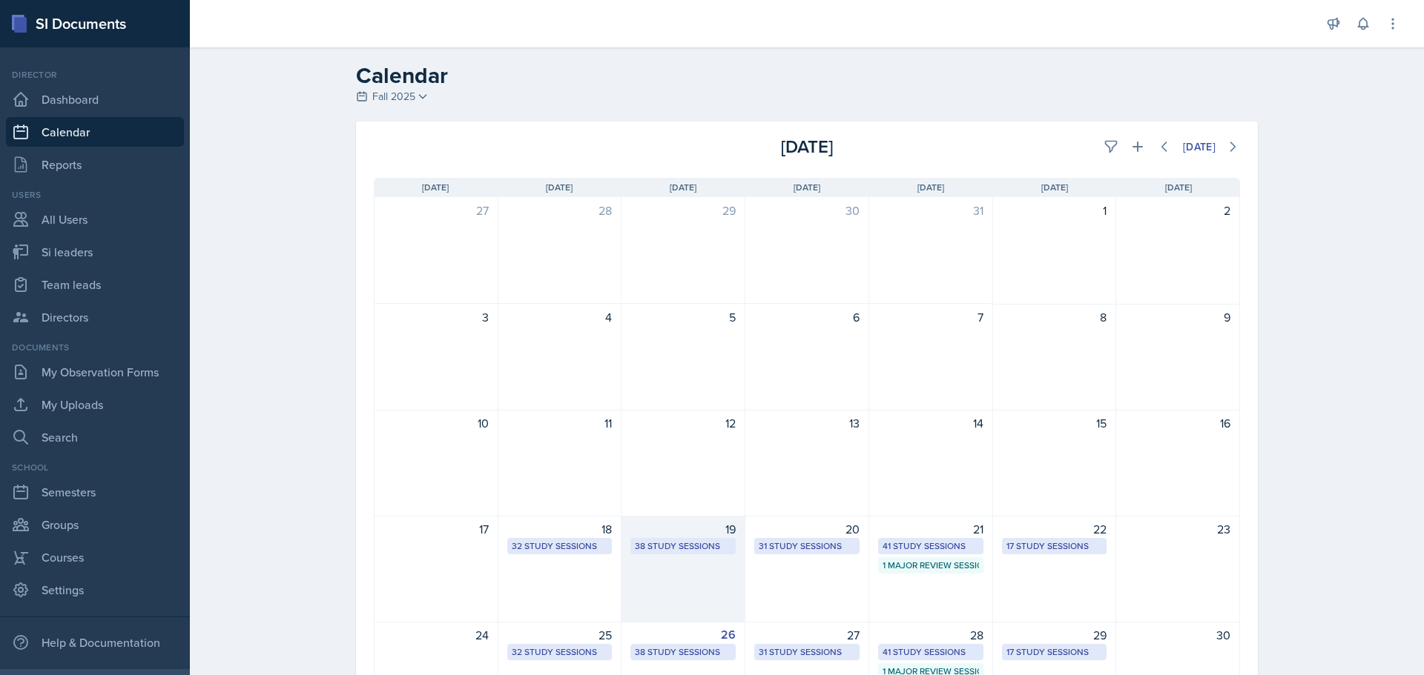
click at [688, 549] on div "38 Study Sessions" at bounding box center [683, 546] width 96 height 13
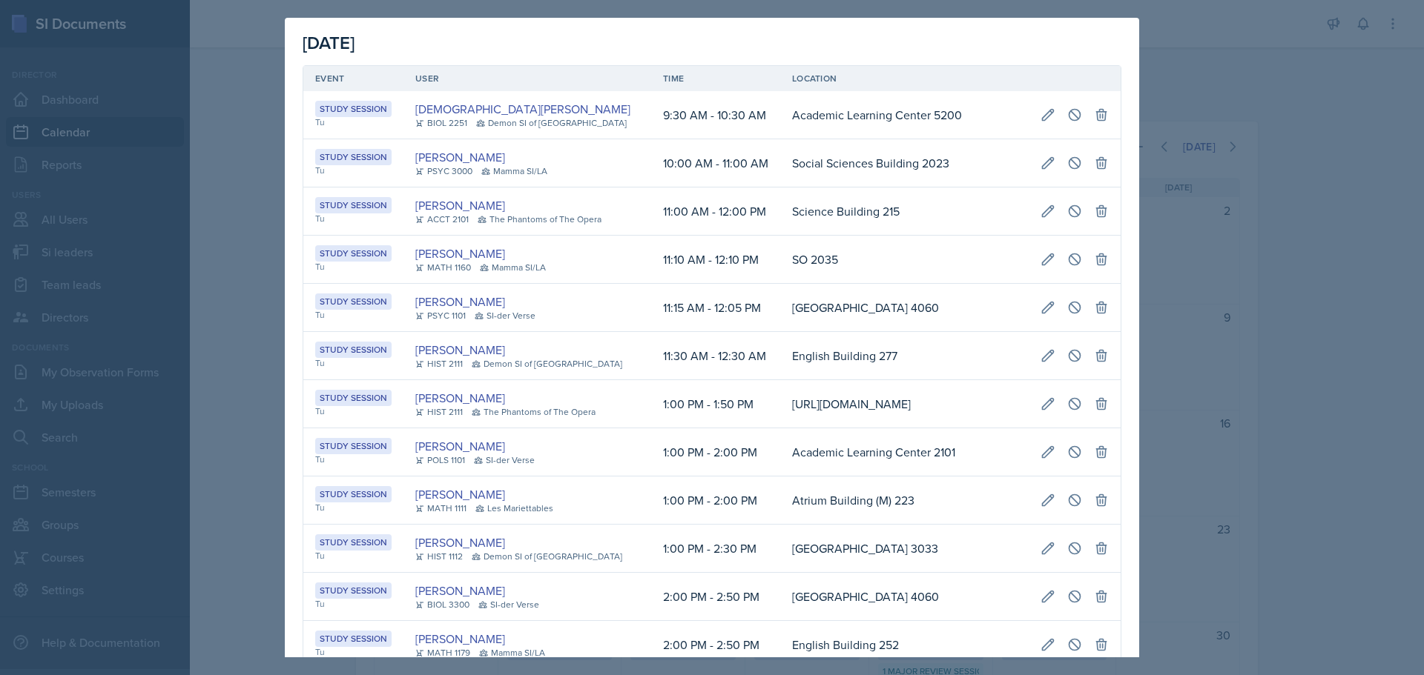
click at [369, 254] on div "Study Session" at bounding box center [353, 253] width 76 height 16
click at [1040, 264] on icon at bounding box center [1047, 259] width 15 height 15
select select "11"
select select "10"
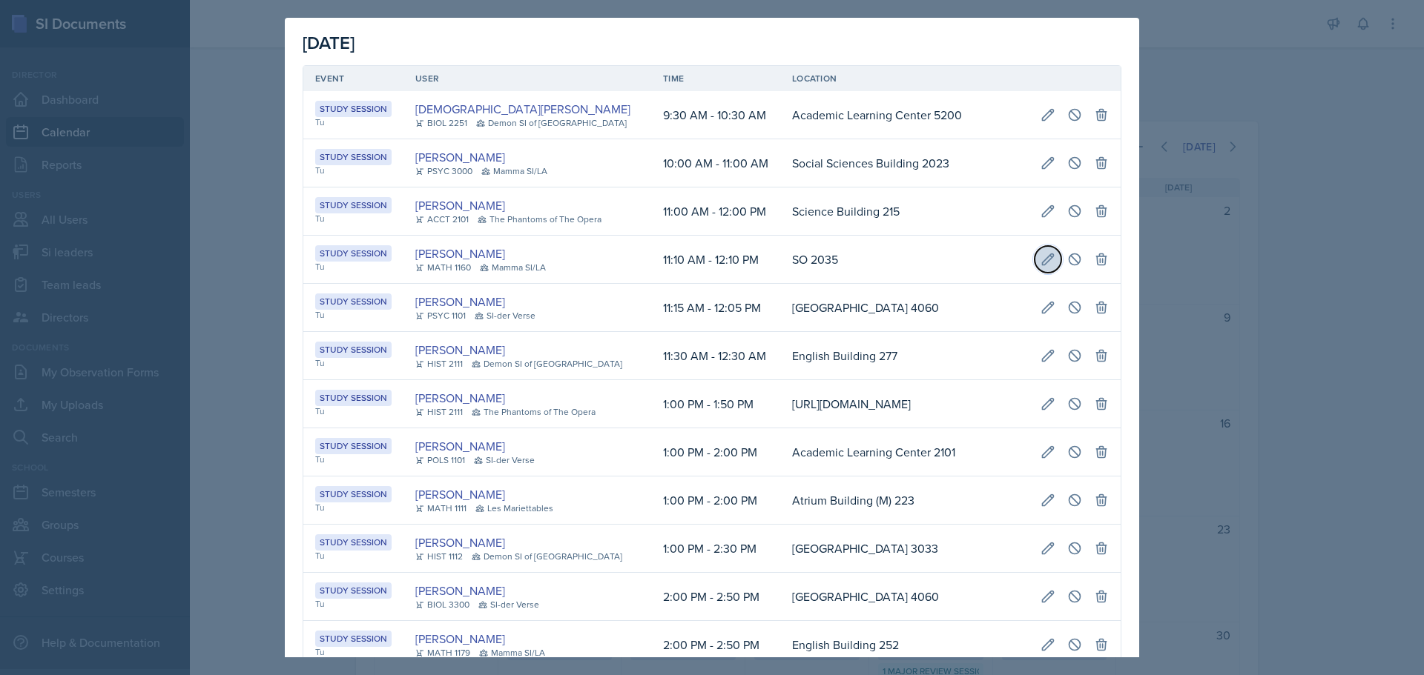
select select "AM"
select select "12"
select select "10"
select select "PM"
type input "SO 2035"
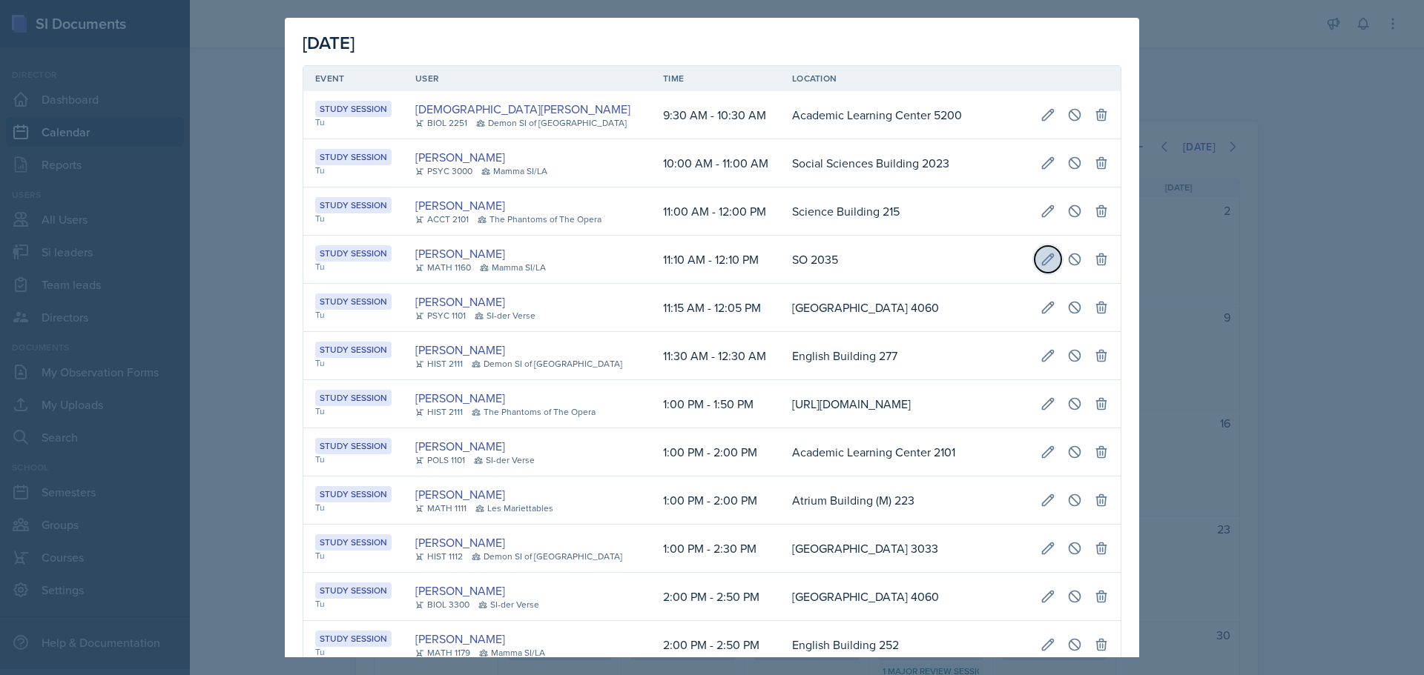
select select "d66089cd-5ee7-4f89-a345-f1bdd1643066"
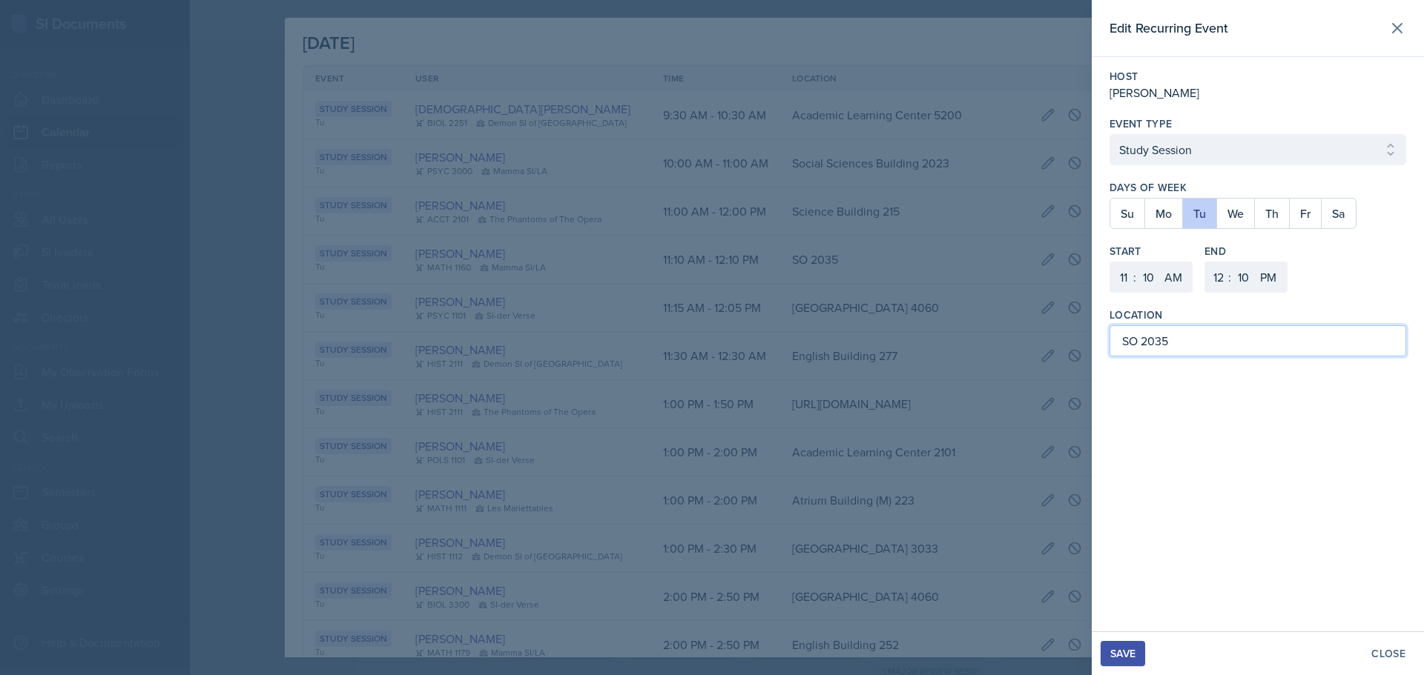
drag, startPoint x: 1136, startPoint y: 345, endPoint x: 1052, endPoint y: 337, distance: 84.1
click at [1052, 337] on div "Edit Recurring Event Host Gvantsa Kiknavelidze Event Type Select Event Type Stu…" at bounding box center [712, 337] width 1424 height 675
click at [1173, 346] on input "Social sicences building 2035" at bounding box center [1257, 341] width 297 height 31
click at [1281, 396] on div "Edit Recurring Event Host Gvantsa Kiknavelidze Event Type Select Event Type Stu…" at bounding box center [1257, 316] width 332 height 632
click at [1135, 664] on button "Save" at bounding box center [1122, 653] width 44 height 25
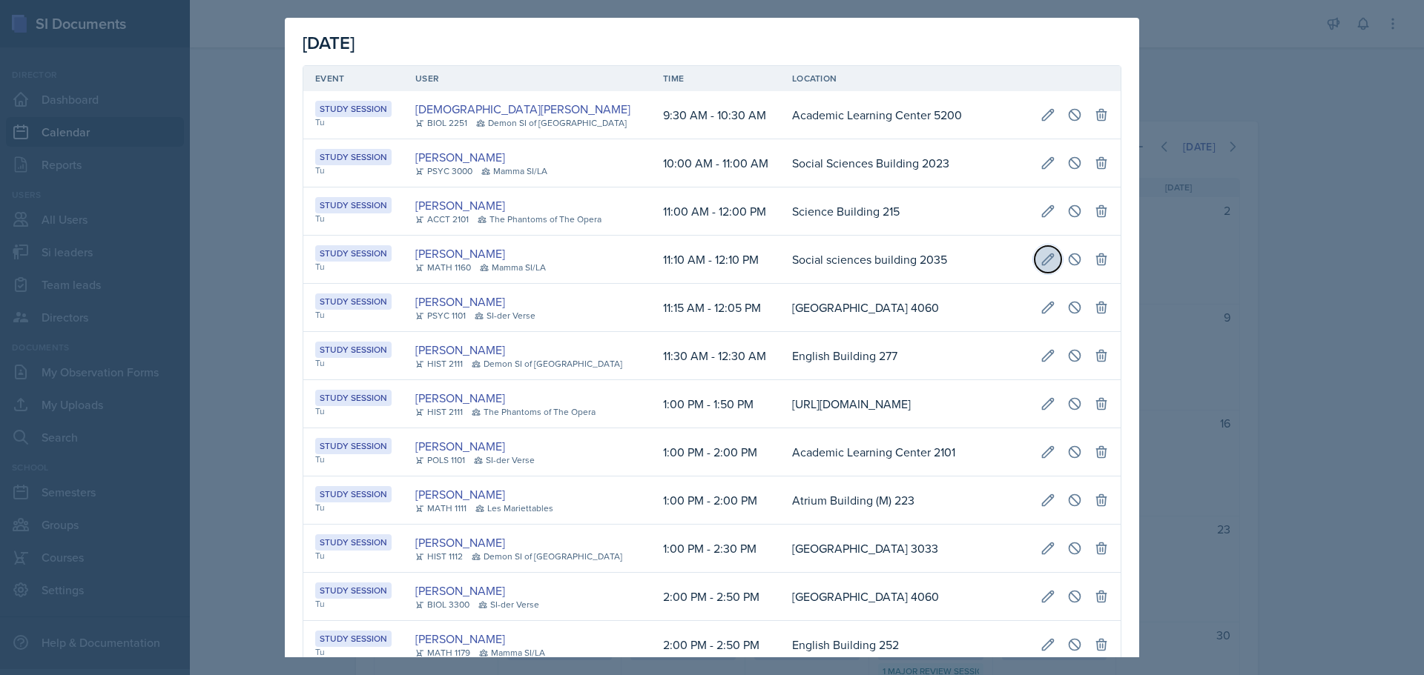
click at [1040, 265] on icon at bounding box center [1047, 259] width 15 height 15
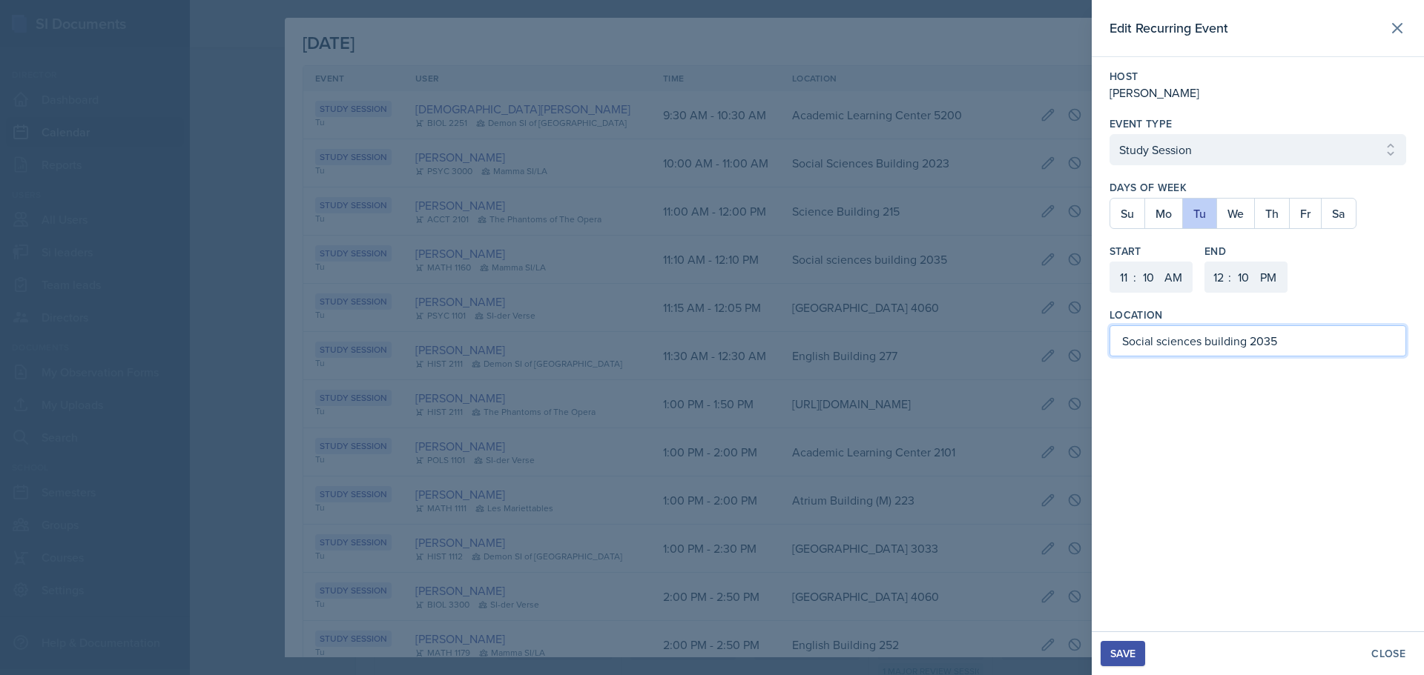
click at [1161, 345] on input "Social sciences building 2035" at bounding box center [1257, 341] width 297 height 31
click at [1215, 344] on input "Social Sciences building 2035" at bounding box center [1257, 341] width 297 height 31
click at [1130, 656] on div "Save" at bounding box center [1122, 654] width 25 height 12
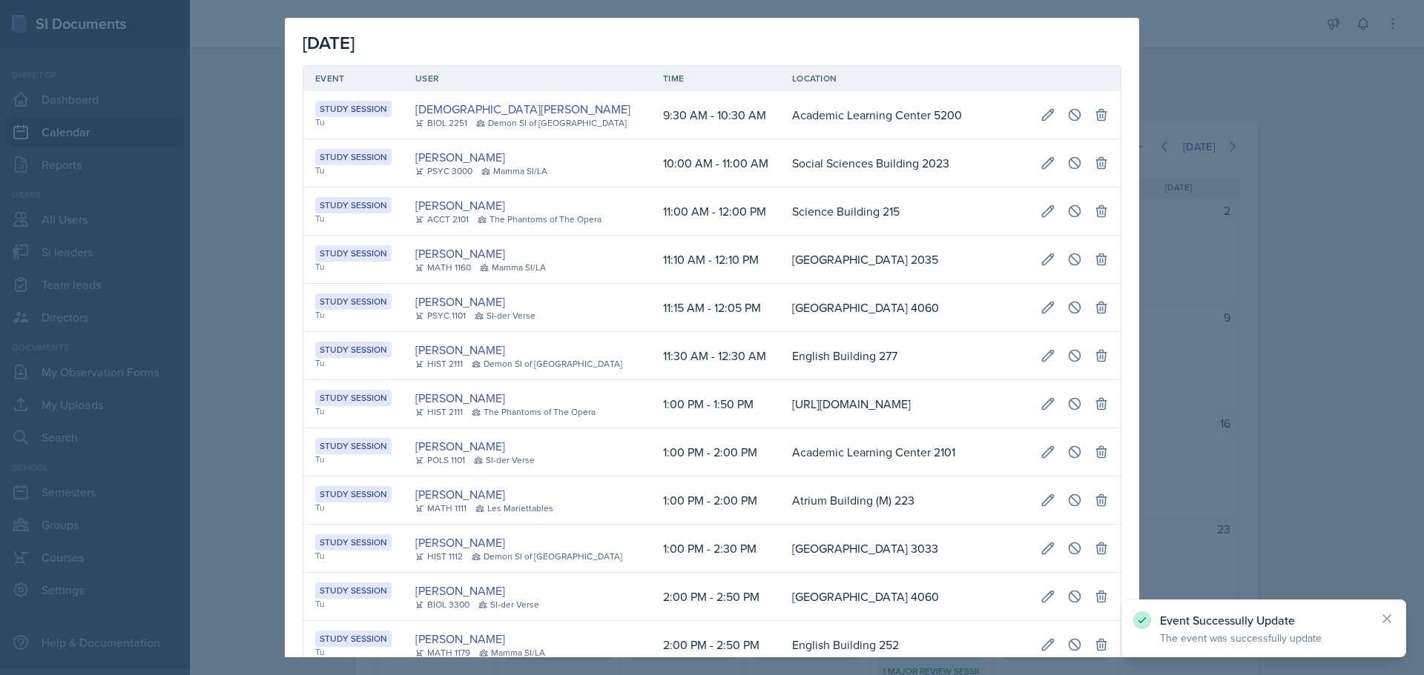
click at [1211, 455] on div at bounding box center [712, 337] width 1424 height 675
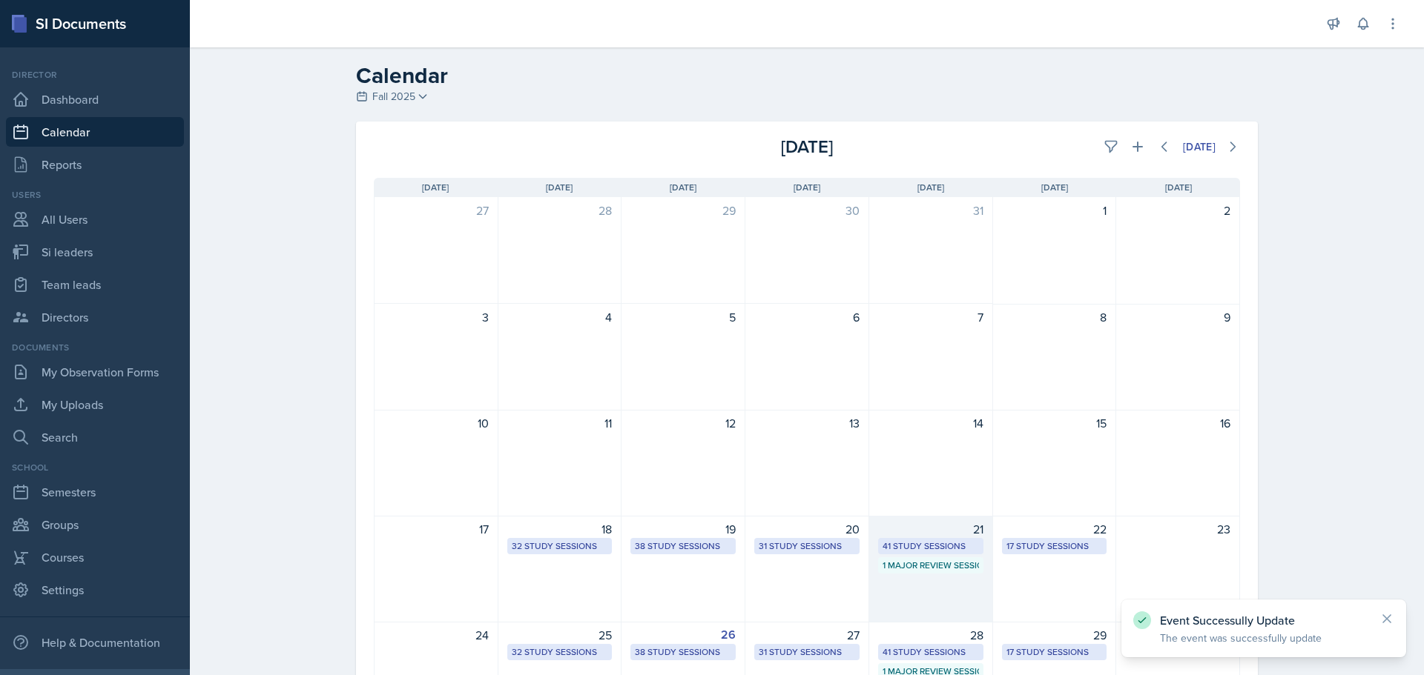
click at [960, 546] on div "41 Study Sessions" at bounding box center [930, 546] width 96 height 13
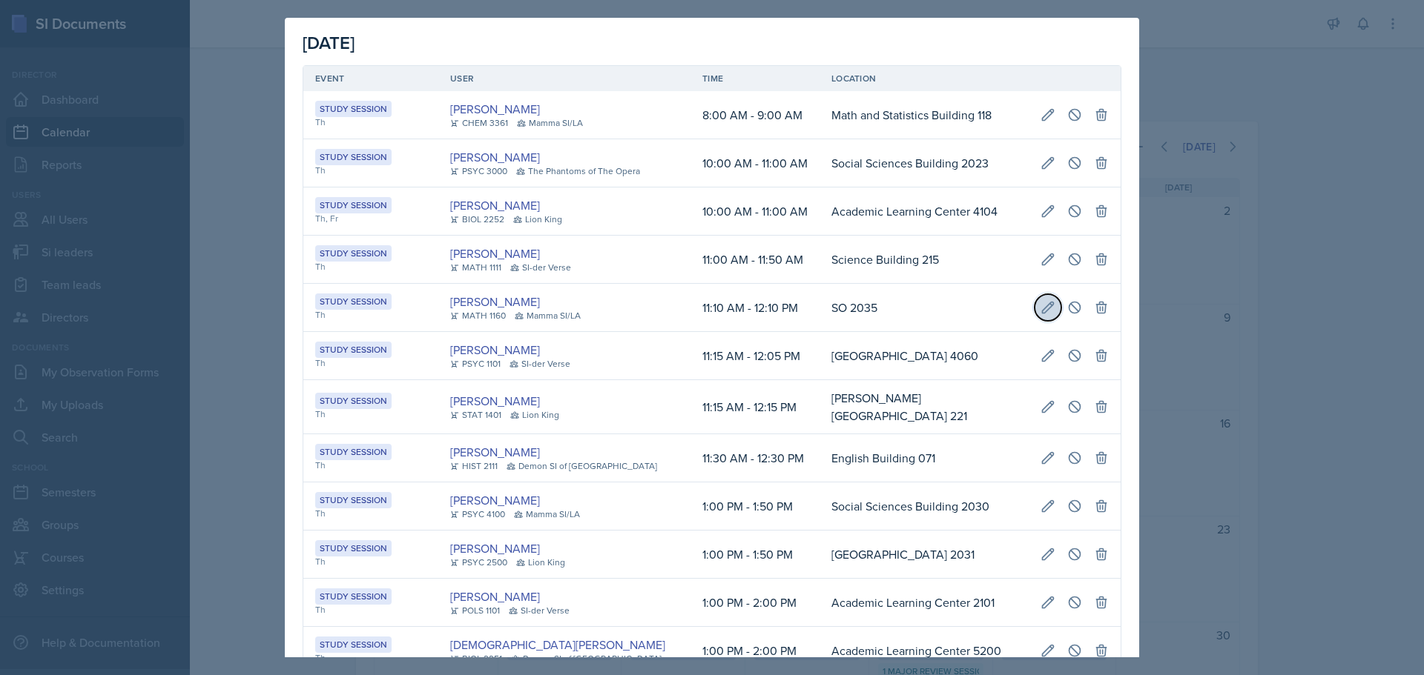
click at [1034, 308] on button at bounding box center [1047, 307] width 27 height 27
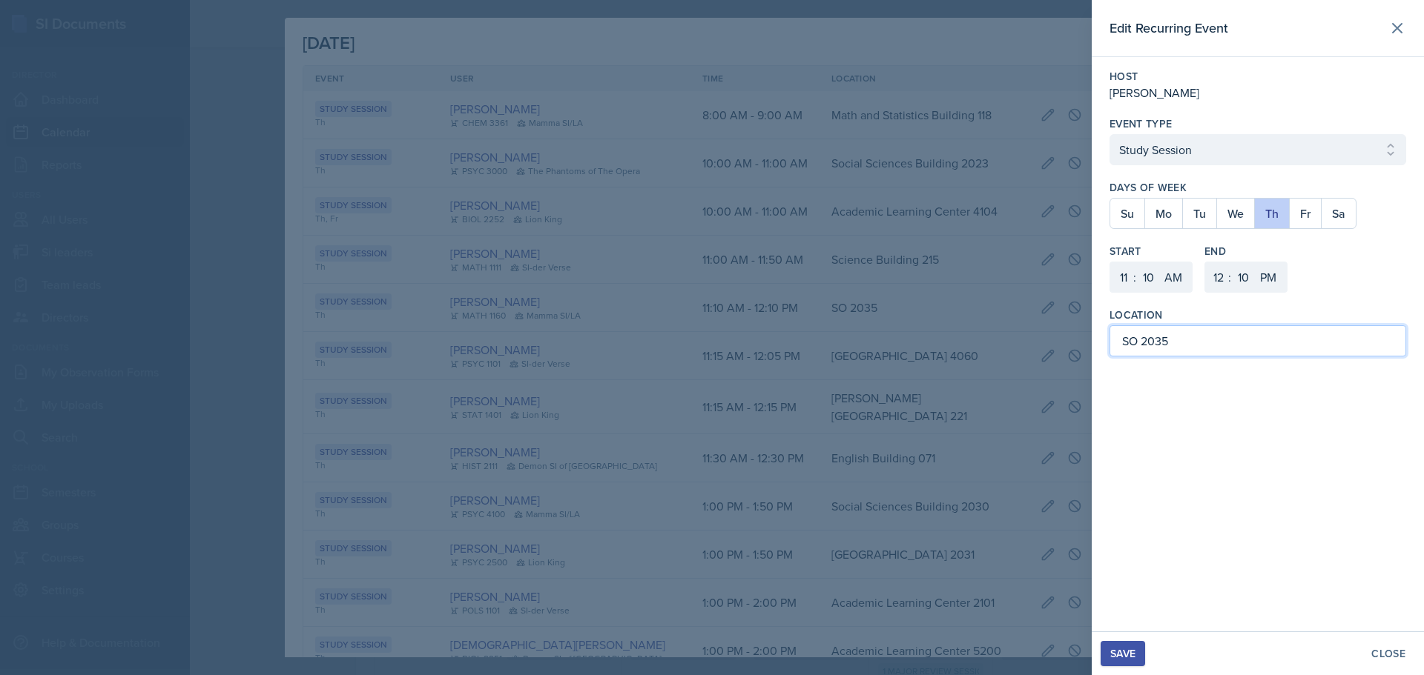
click at [1226, 346] on input "SO 2035" at bounding box center [1257, 341] width 297 height 31
paste input "[GEOGRAPHIC_DATA]"
type input "[GEOGRAPHIC_DATA] 2035"
click at [1130, 644] on button "Save" at bounding box center [1122, 653] width 44 height 25
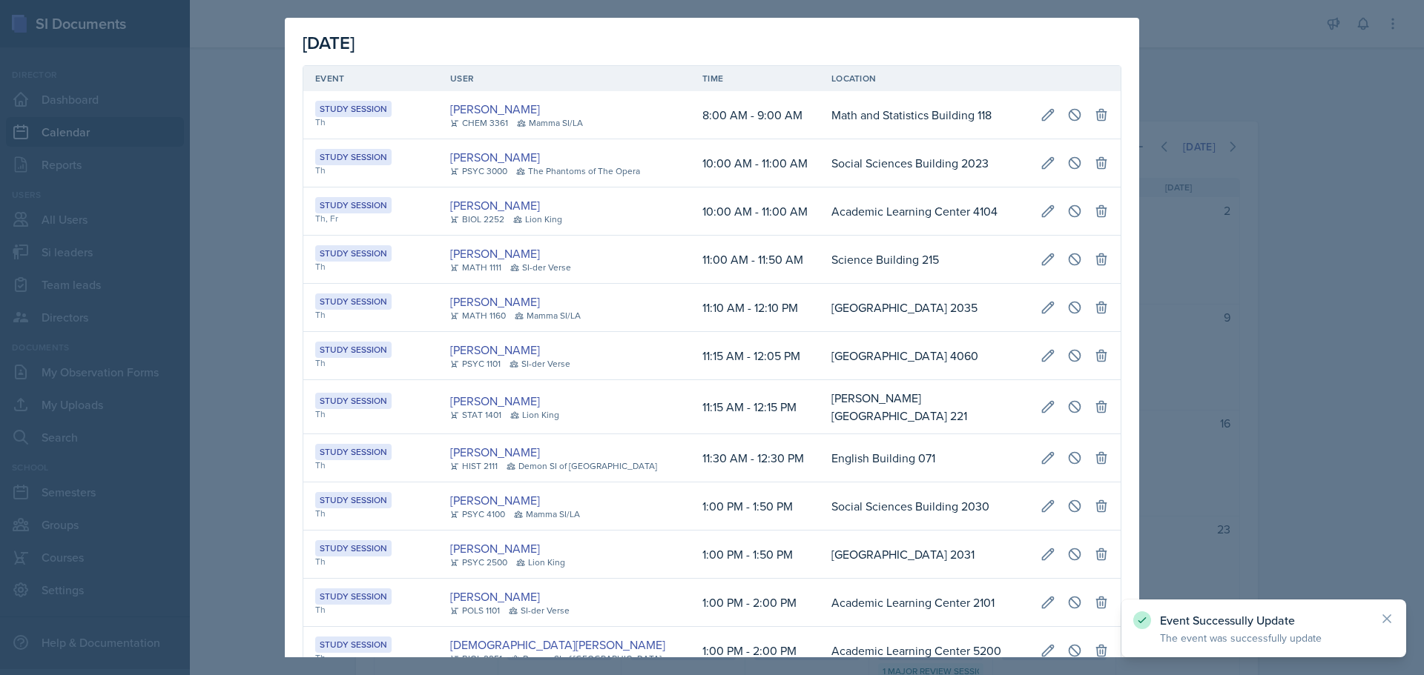
click at [1277, 216] on div at bounding box center [712, 337] width 1424 height 675
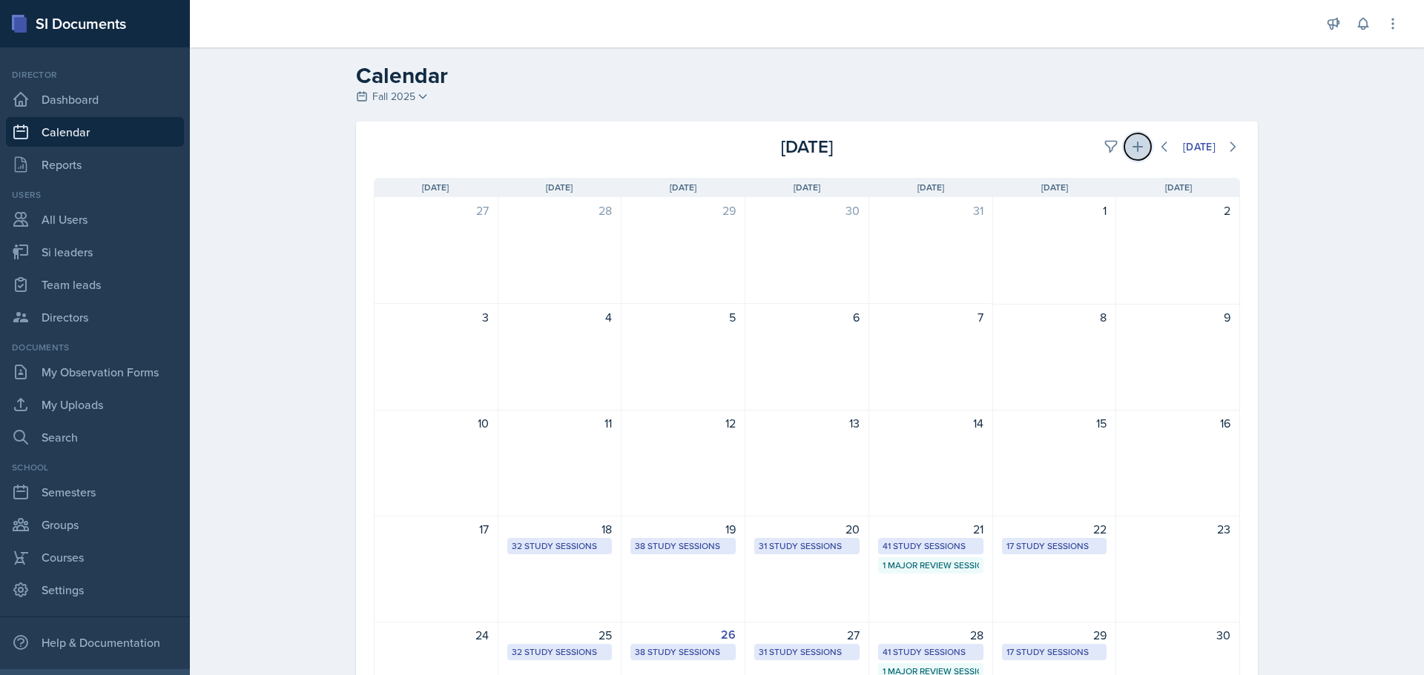
click at [1137, 156] on button at bounding box center [1137, 146] width 27 height 27
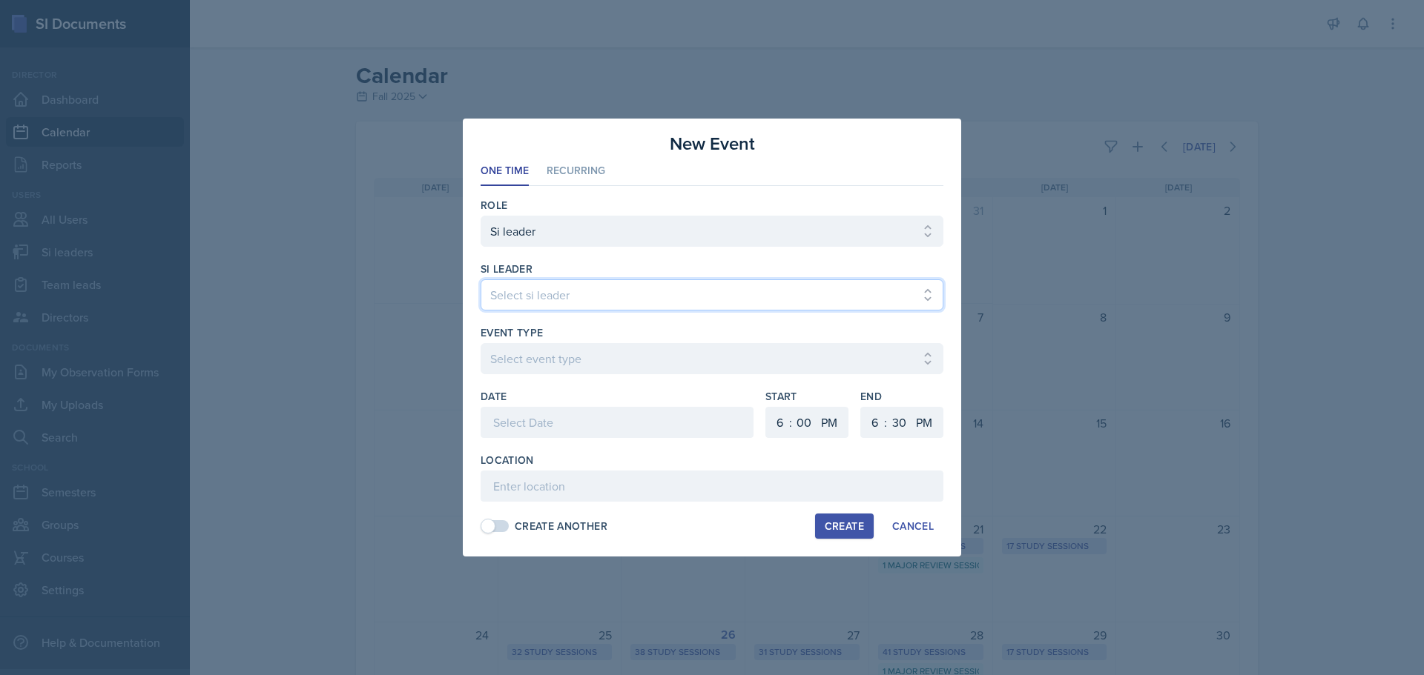
click at [675, 294] on select "Select si leader [PERSON_NAME] [PERSON_NAME] [PERSON_NAME] [PERSON_NAME] [PERSO…" at bounding box center [711, 295] width 463 height 31
select select "b5896bed-e662-4104-9382-e39c6da023ac"
click at [341, 311] on div at bounding box center [712, 337] width 1424 height 675
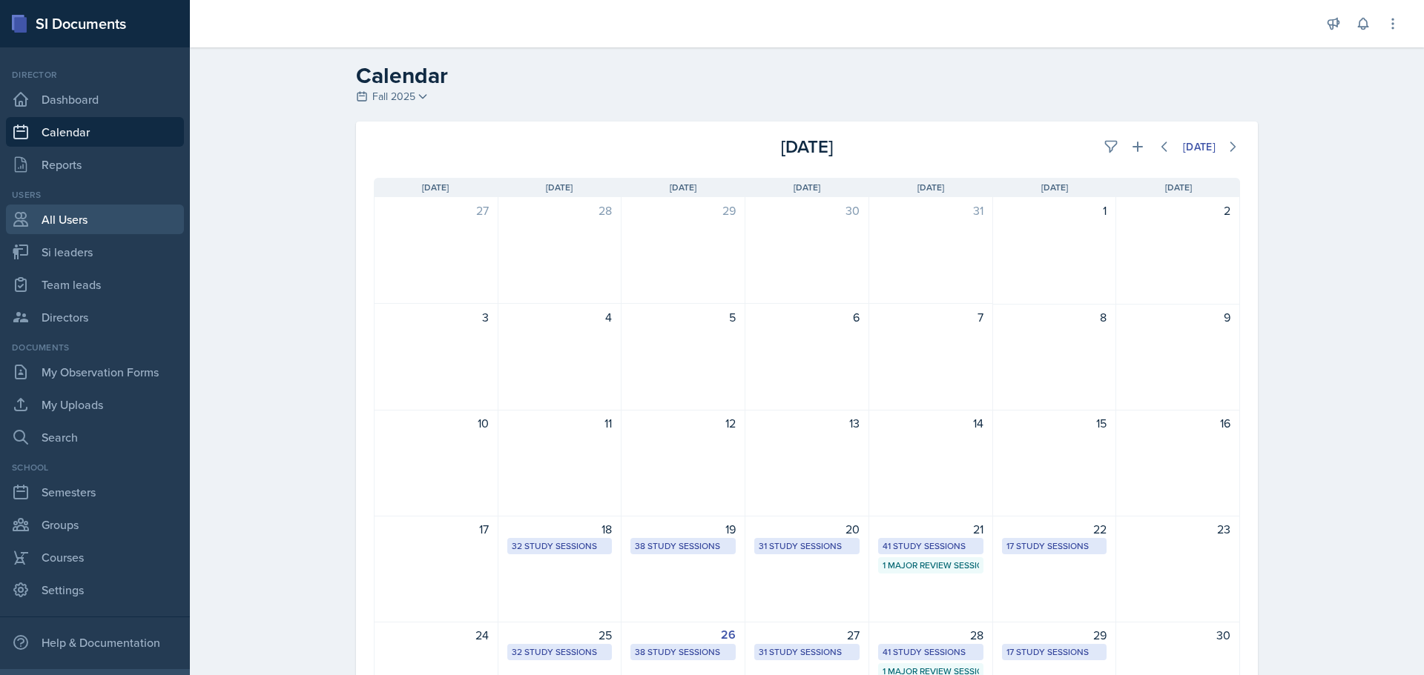
click at [117, 217] on link "All Users" at bounding box center [95, 220] width 178 height 30
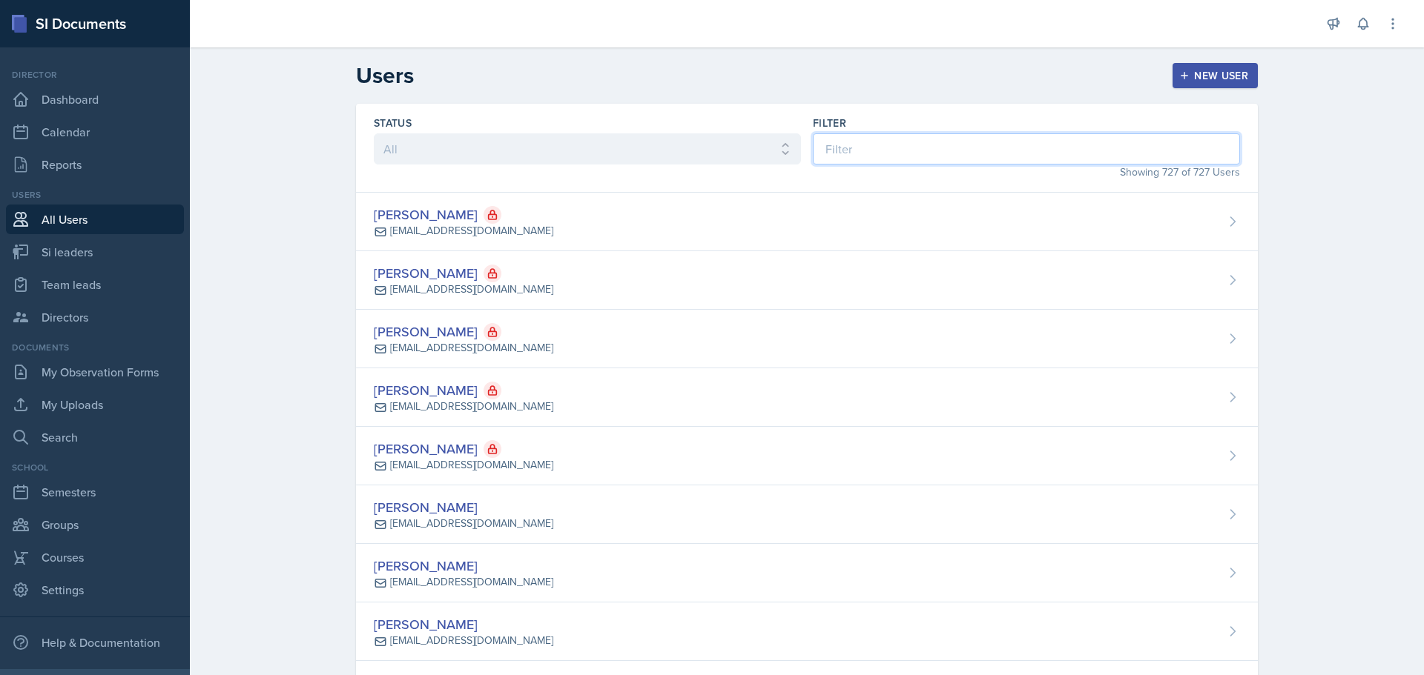
click at [835, 147] on input at bounding box center [1026, 148] width 427 height 31
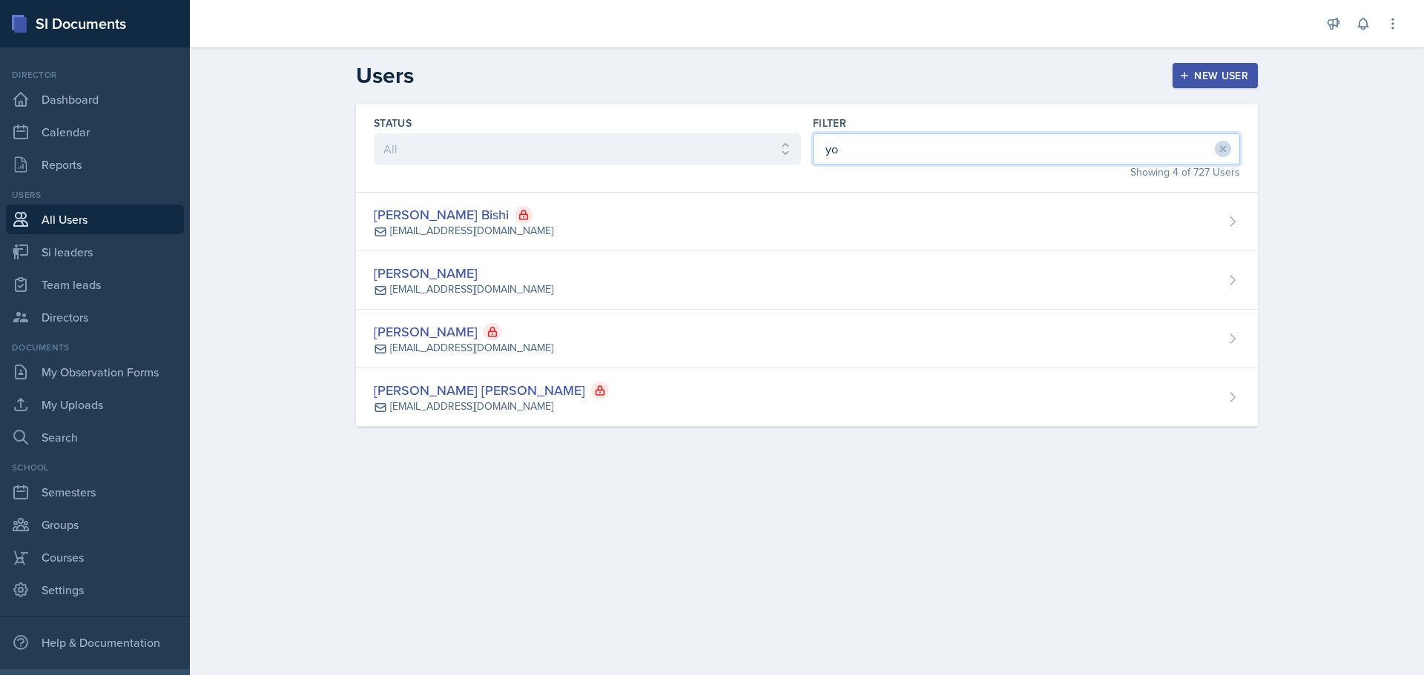
type input "y"
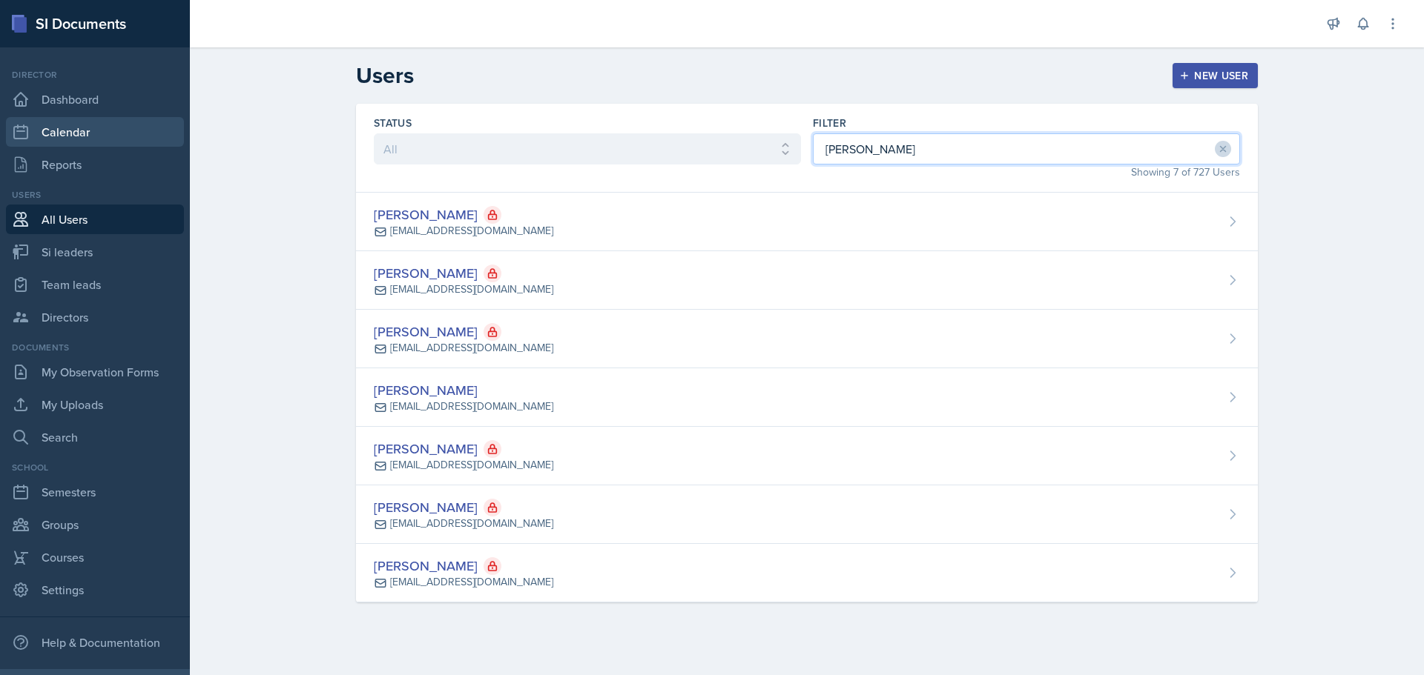
type input "[PERSON_NAME]"
click at [70, 140] on link "Calendar" at bounding box center [95, 132] width 178 height 30
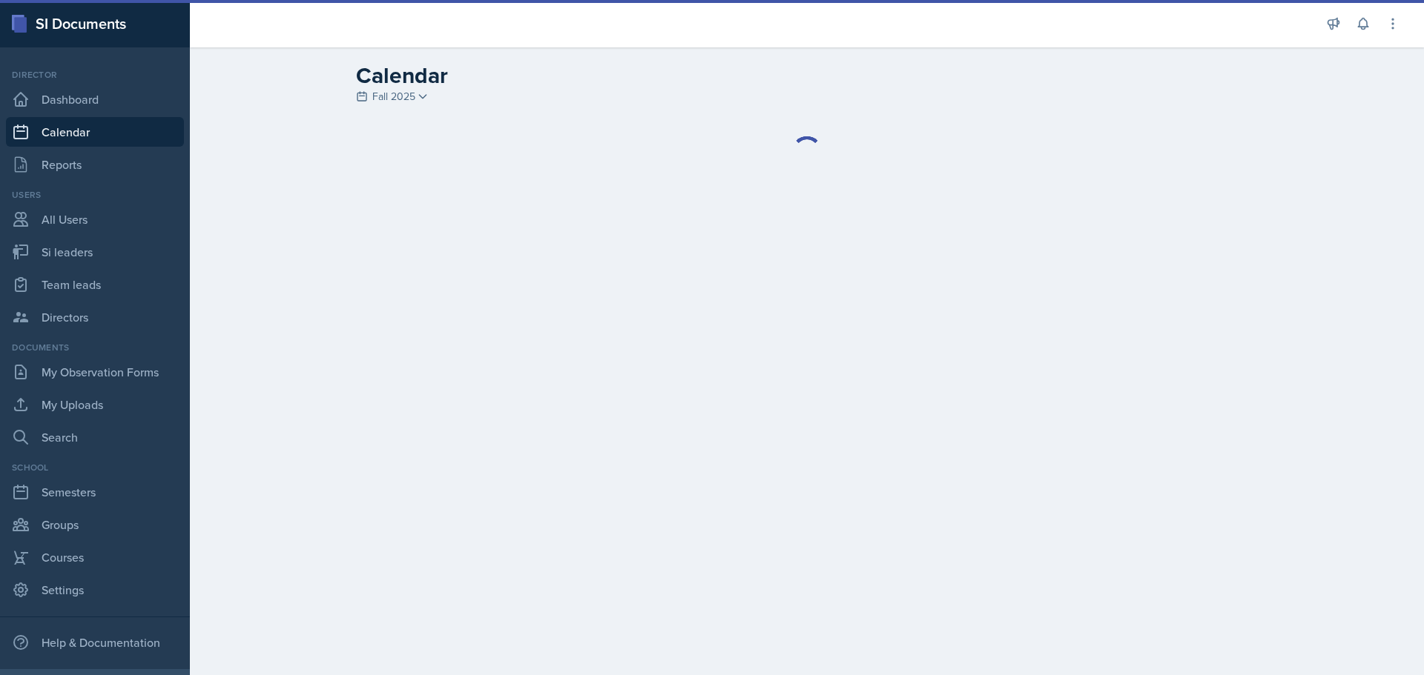
select select "1"
select select "6"
select select "PM"
select select "6"
select select "30"
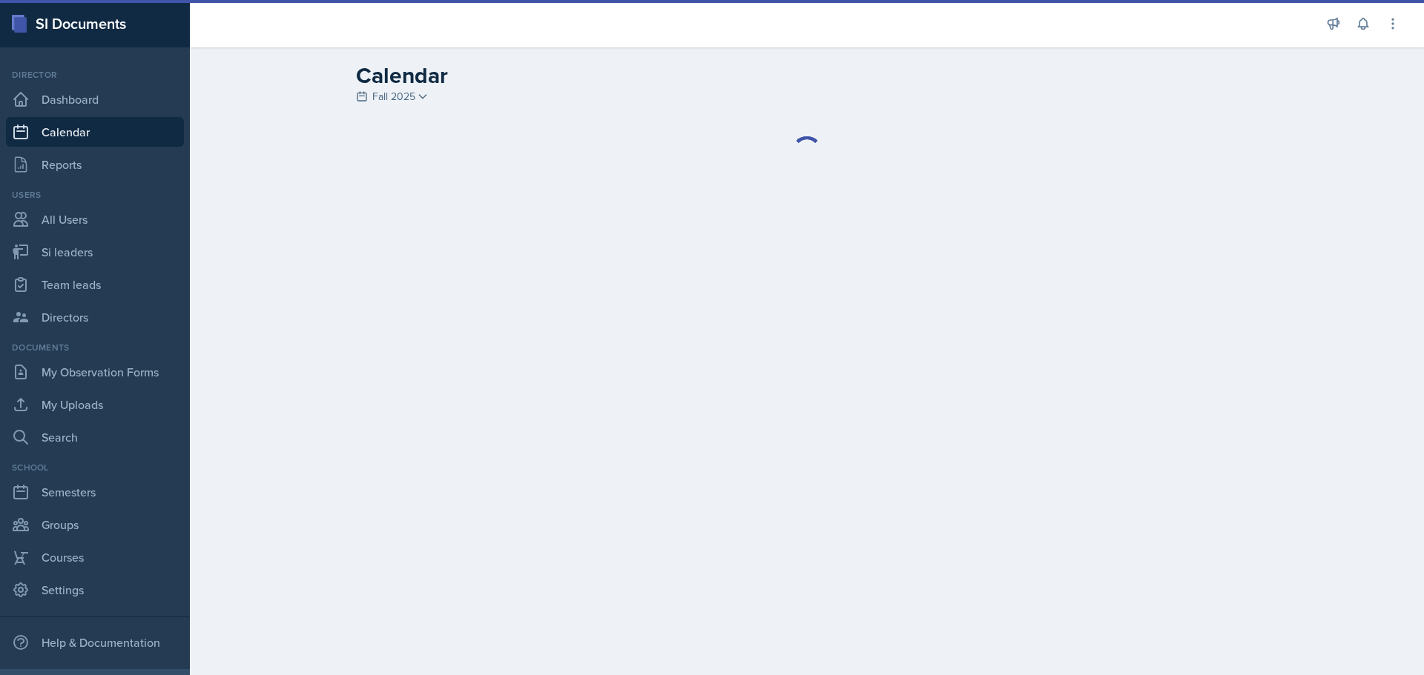
select select "PM"
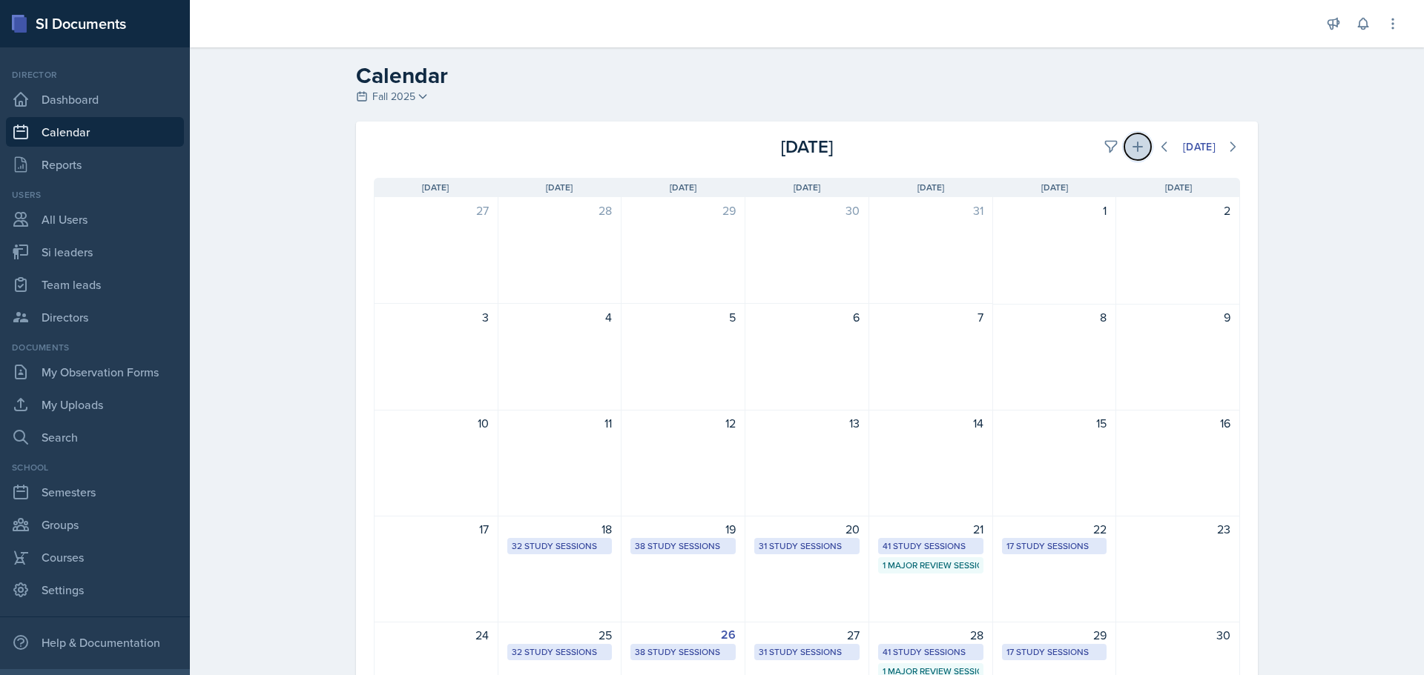
click at [1138, 149] on button at bounding box center [1137, 146] width 27 height 27
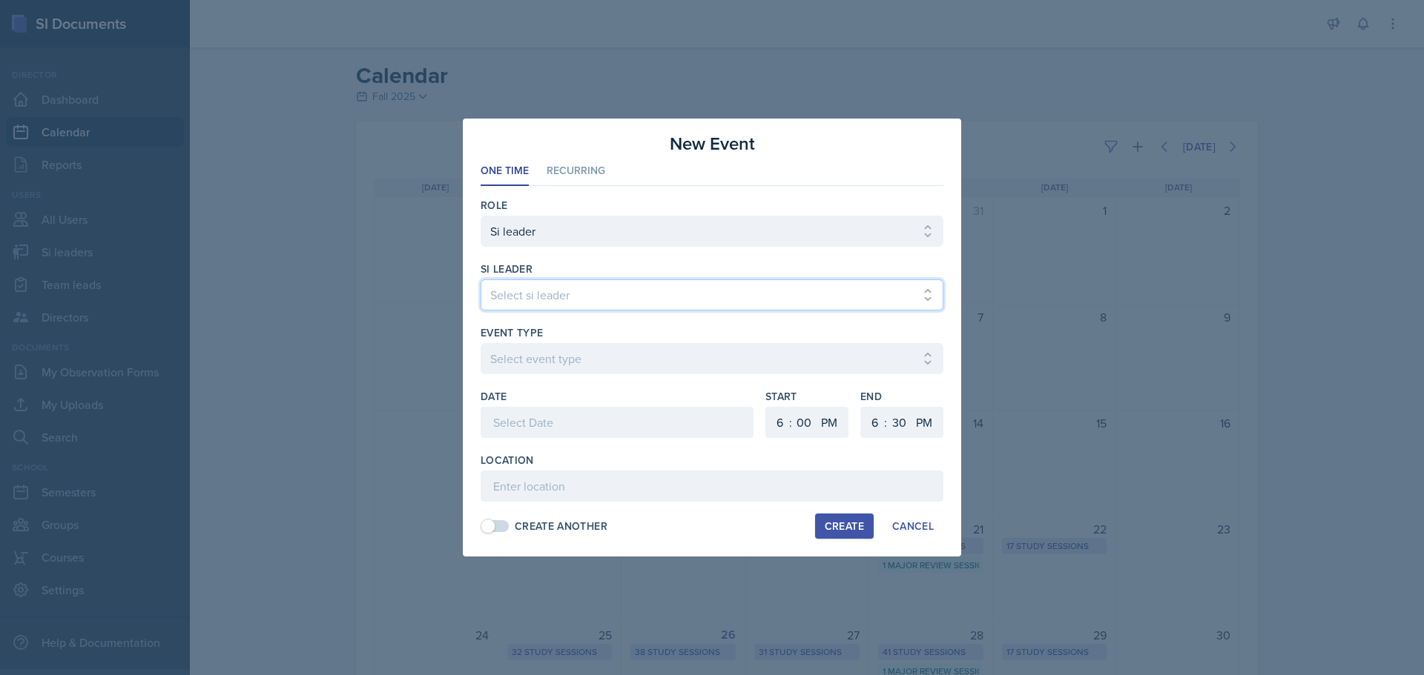
click at [744, 305] on select "Select si leader [PERSON_NAME] [PERSON_NAME] [PERSON_NAME] [PERSON_NAME] [PERSO…" at bounding box center [711, 295] width 463 height 31
select select "ae0f4e83-d822-447b-94aa-029ac33c7751"
click at [480, 280] on select "Select si leader [PERSON_NAME] [PERSON_NAME] [PERSON_NAME] [PERSON_NAME] [PERSO…" at bounding box center [711, 295] width 463 height 31
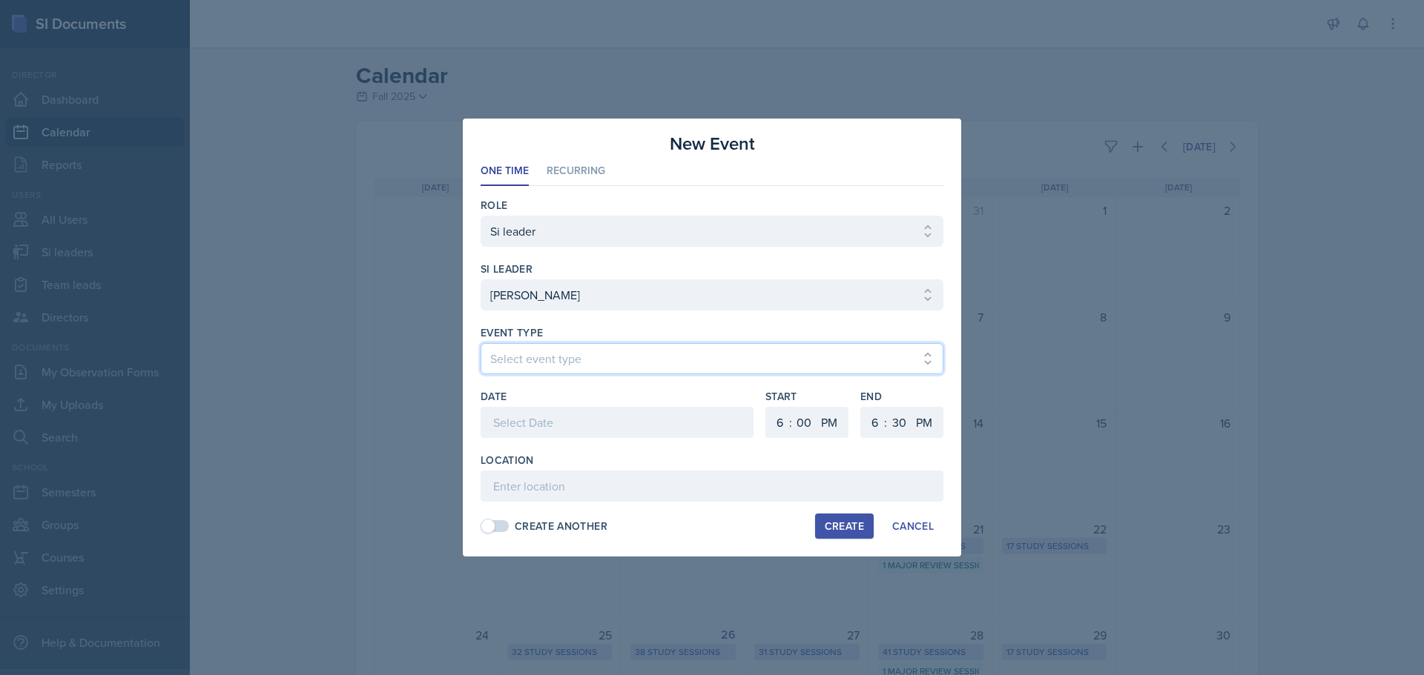
click at [668, 351] on select "Select event type Major Review Session Study Session" at bounding box center [711, 358] width 463 height 31
select select "d66089cd-5ee7-4f89-a345-f1bdd1643066"
click at [480, 343] on select "Select event type Major Review Session Study Session" at bounding box center [711, 358] width 463 height 31
click at [770, 426] on select "1 2 3 4 5 6 7 8 9 10 11 12" at bounding box center [778, 422] width 24 height 31
select select "5"
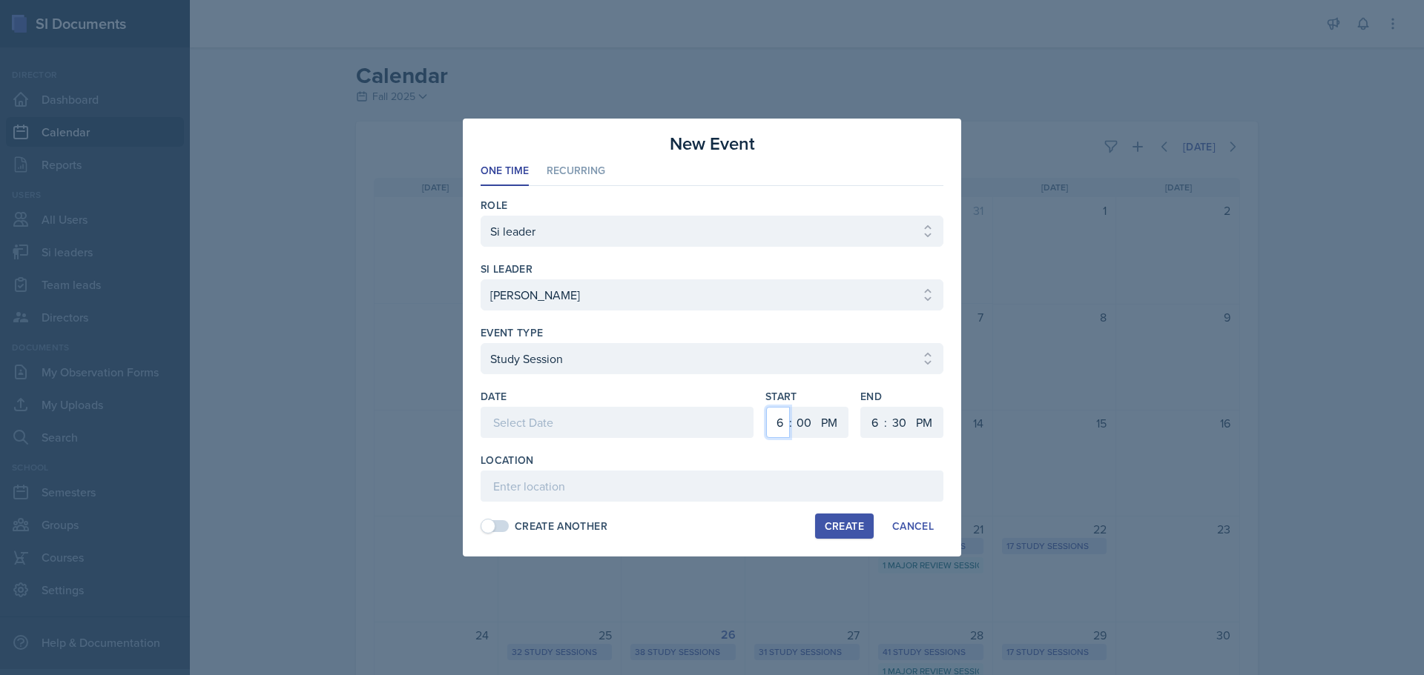
click at [766, 407] on select "1 2 3 4 5 6 7 8 9 10 11 12" at bounding box center [778, 422] width 24 height 31
click at [895, 421] on select "00 05 10 15 20 25 30 35 40 45 50 55" at bounding box center [899, 422] width 24 height 31
select select "0"
click at [887, 407] on select "00 05 10 15 20 25 30 35 40 45 50 55" at bounding box center [899, 422] width 24 height 31
click at [564, 176] on li "Recurring" at bounding box center [575, 171] width 59 height 29
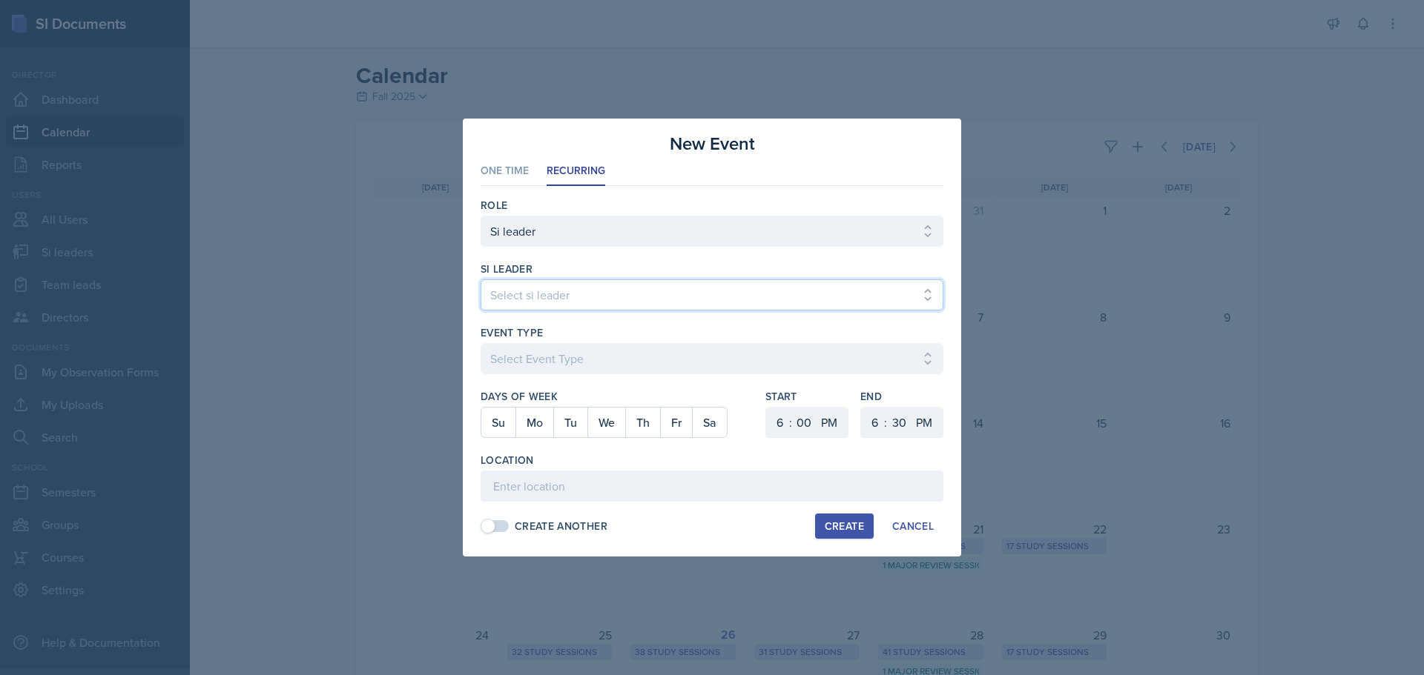
click at [562, 299] on select "Select si leader [PERSON_NAME] [PERSON_NAME] [PERSON_NAME] [PERSON_NAME] [PERSO…" at bounding box center [711, 295] width 463 height 31
select select "ae0f4e83-d822-447b-94aa-029ac33c7751"
click at [480, 280] on select "Select si leader [PERSON_NAME] [PERSON_NAME] [PERSON_NAME] [PERSON_NAME] [PERSO…" at bounding box center [711, 295] width 463 height 31
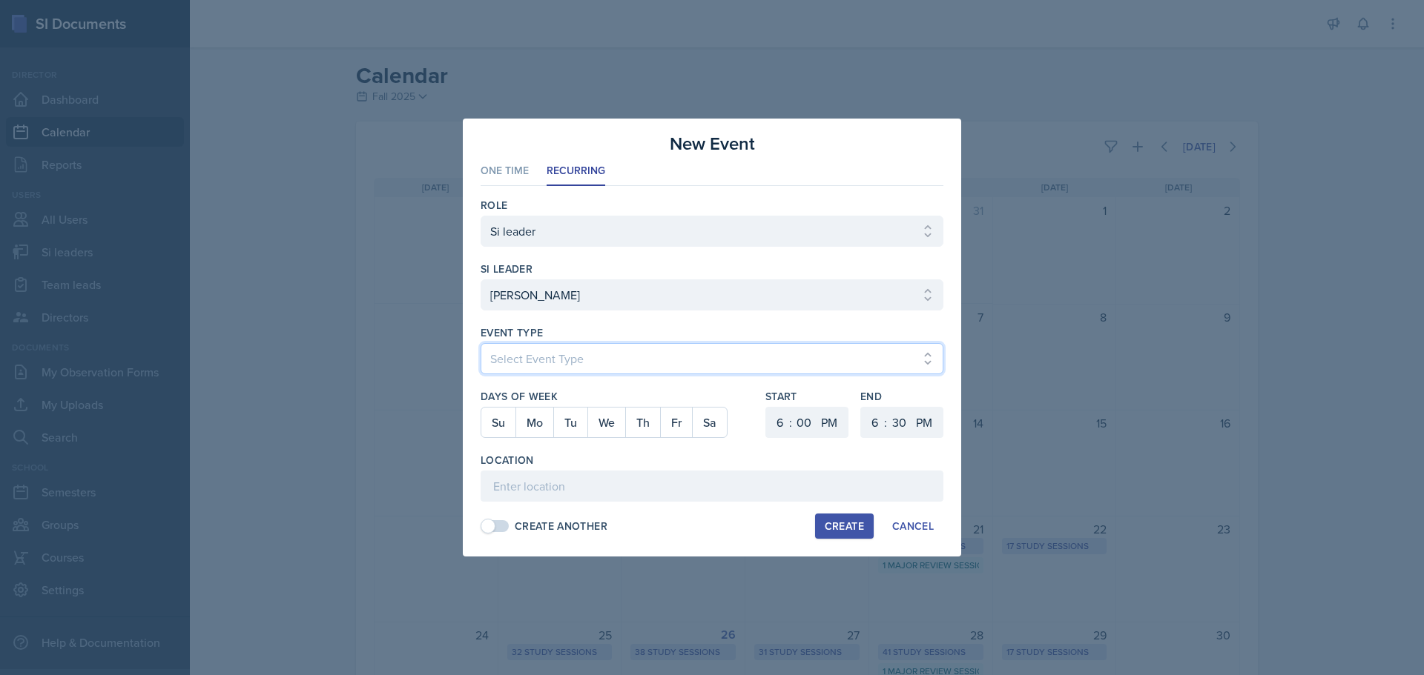
click at [557, 357] on select "Select Event Type Major Review Session Study Session" at bounding box center [711, 358] width 463 height 31
select select "d66089cd-5ee7-4f89-a345-f1bdd1643066"
click at [480, 343] on select "Select Event Type Major Review Session Study Session" at bounding box center [711, 358] width 463 height 31
click at [529, 429] on button "Mo" at bounding box center [534, 423] width 38 height 30
click at [770, 429] on select "1 2 3 4 5 6 7 8 9 10 11 12" at bounding box center [778, 422] width 24 height 31
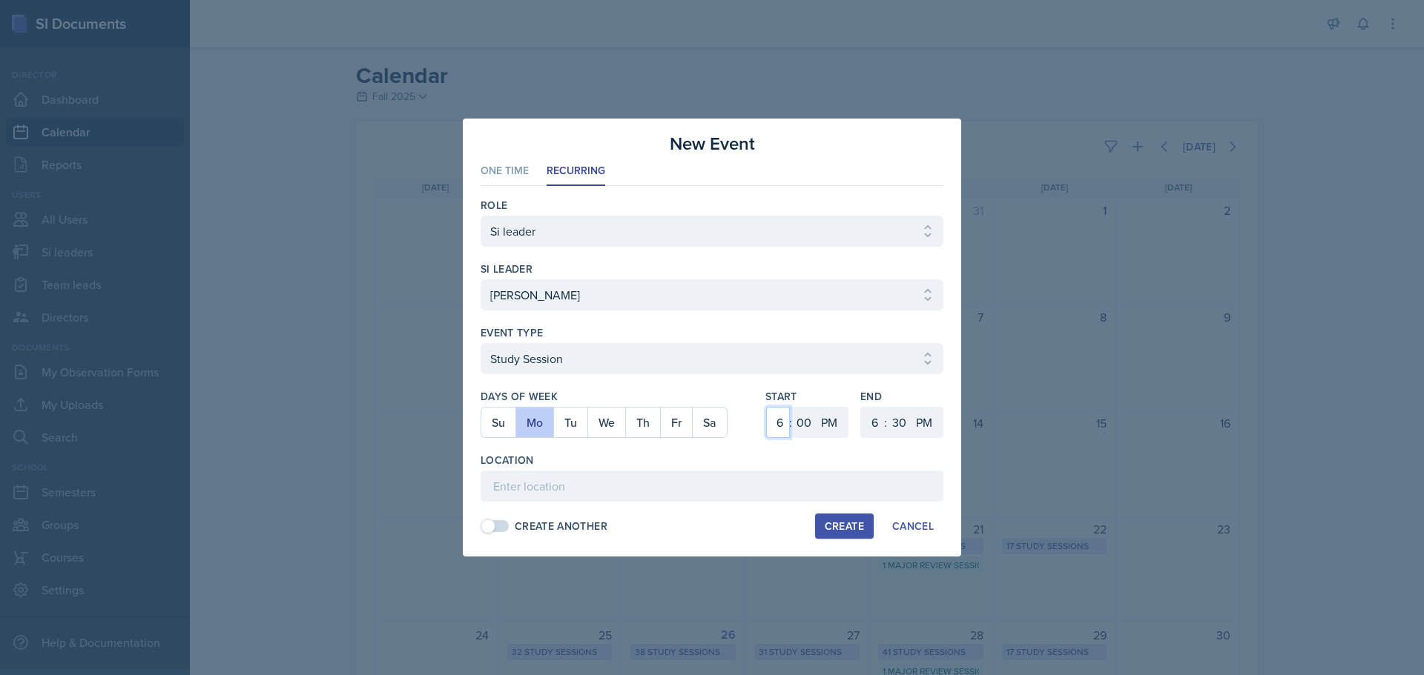
select select "5"
click at [766, 407] on select "1 2 3 4 5 6 7 8 9 10 11 12" at bounding box center [778, 422] width 24 height 31
click at [869, 418] on select "1 2 3 4 5 6 7 8 9 10 11 12" at bounding box center [873, 422] width 24 height 31
click at [891, 420] on select "00 05 10 15 20 25 30 35 40 45 50 55" at bounding box center [899, 422] width 24 height 31
select select "0"
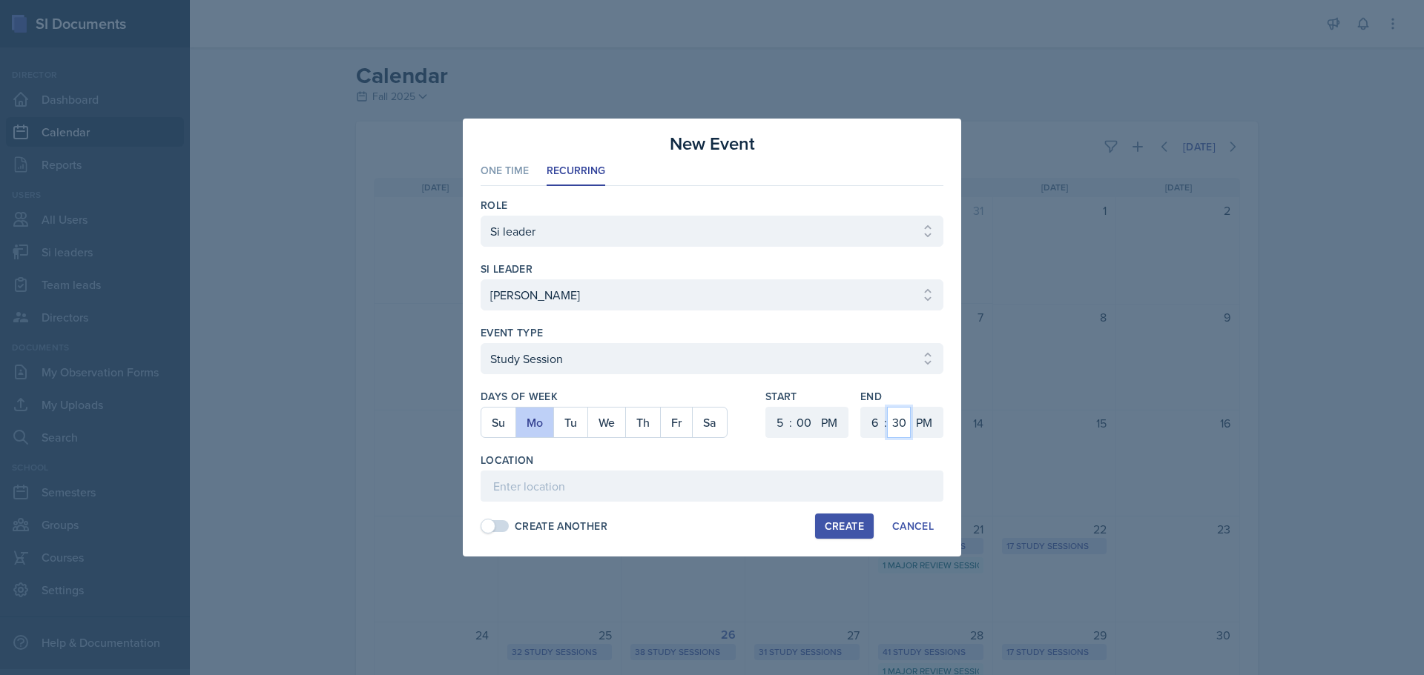
click at [887, 407] on select "00 05 10 15 20 25 30 35 40 45 50 55" at bounding box center [899, 422] width 24 height 31
click at [607, 482] on input at bounding box center [711, 486] width 463 height 31
type input "Academic Learning Center 3200"
click at [826, 515] on button "Create" at bounding box center [844, 526] width 59 height 25
select select
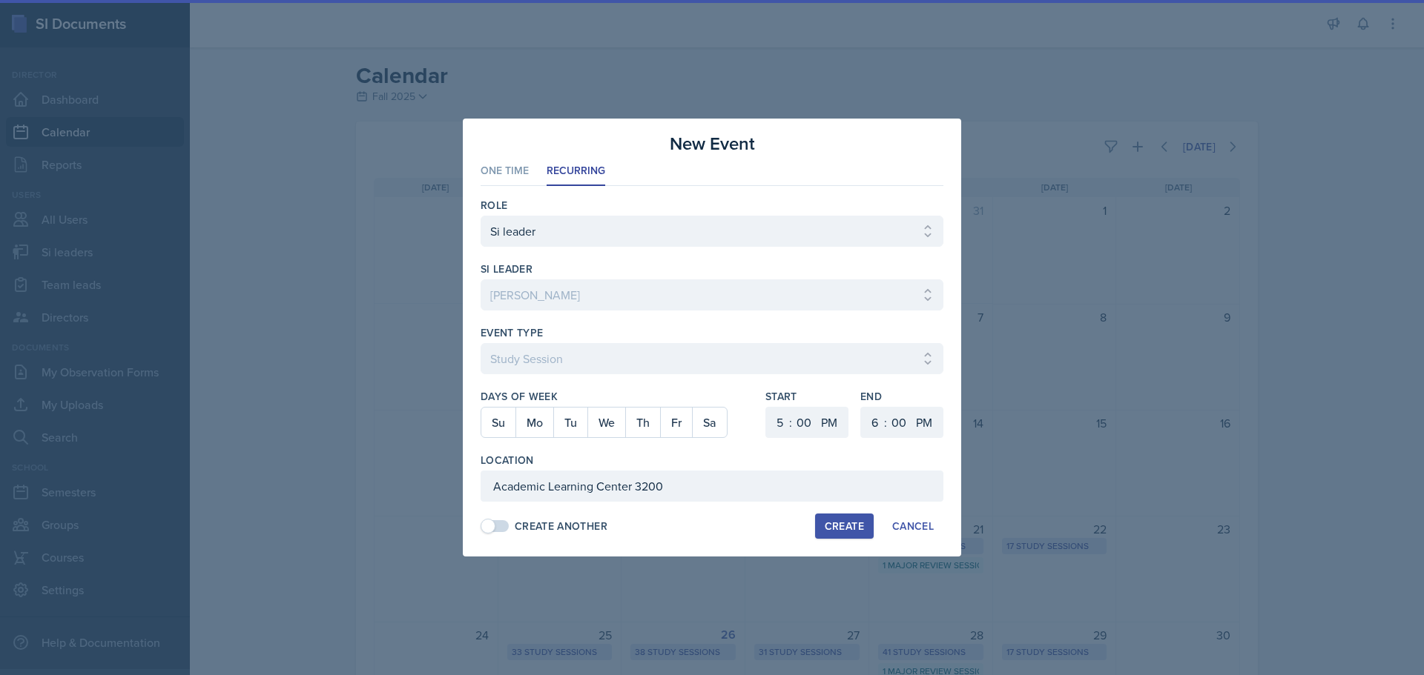
select select
select select "6"
select select "30"
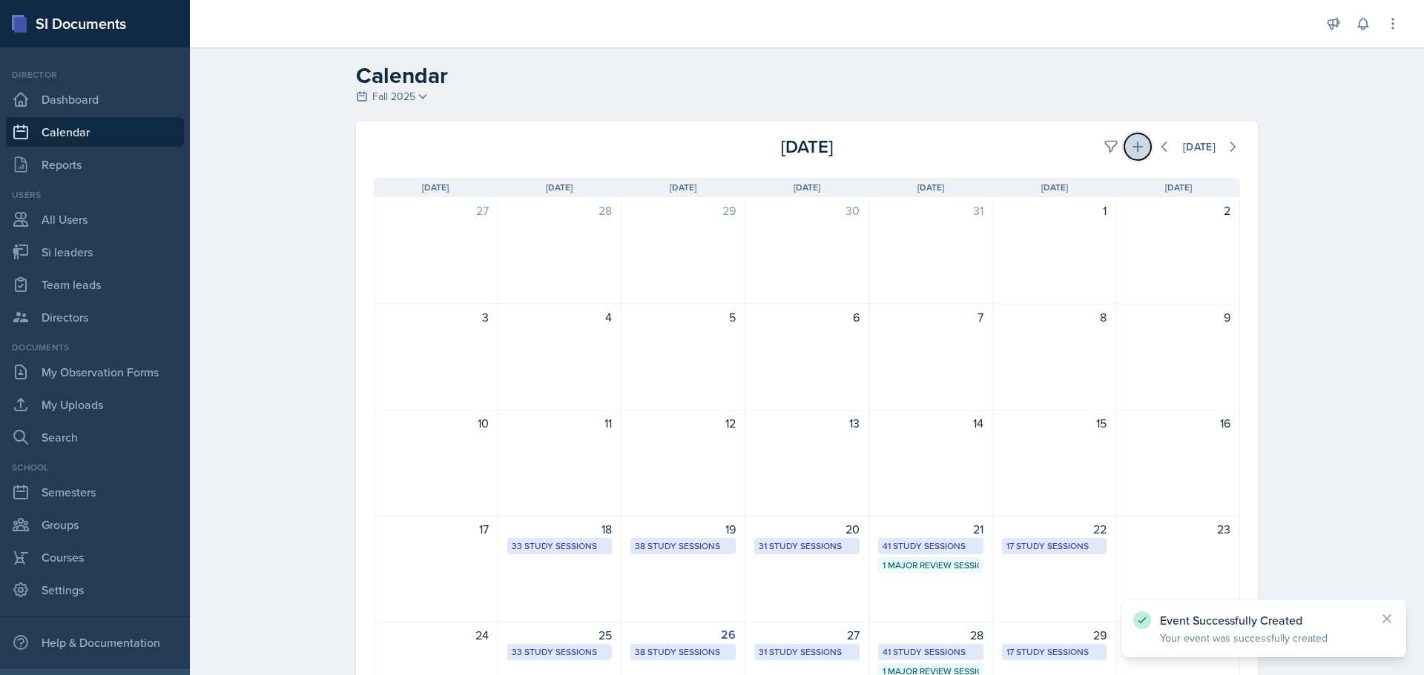
click at [1130, 142] on icon at bounding box center [1137, 146] width 15 height 15
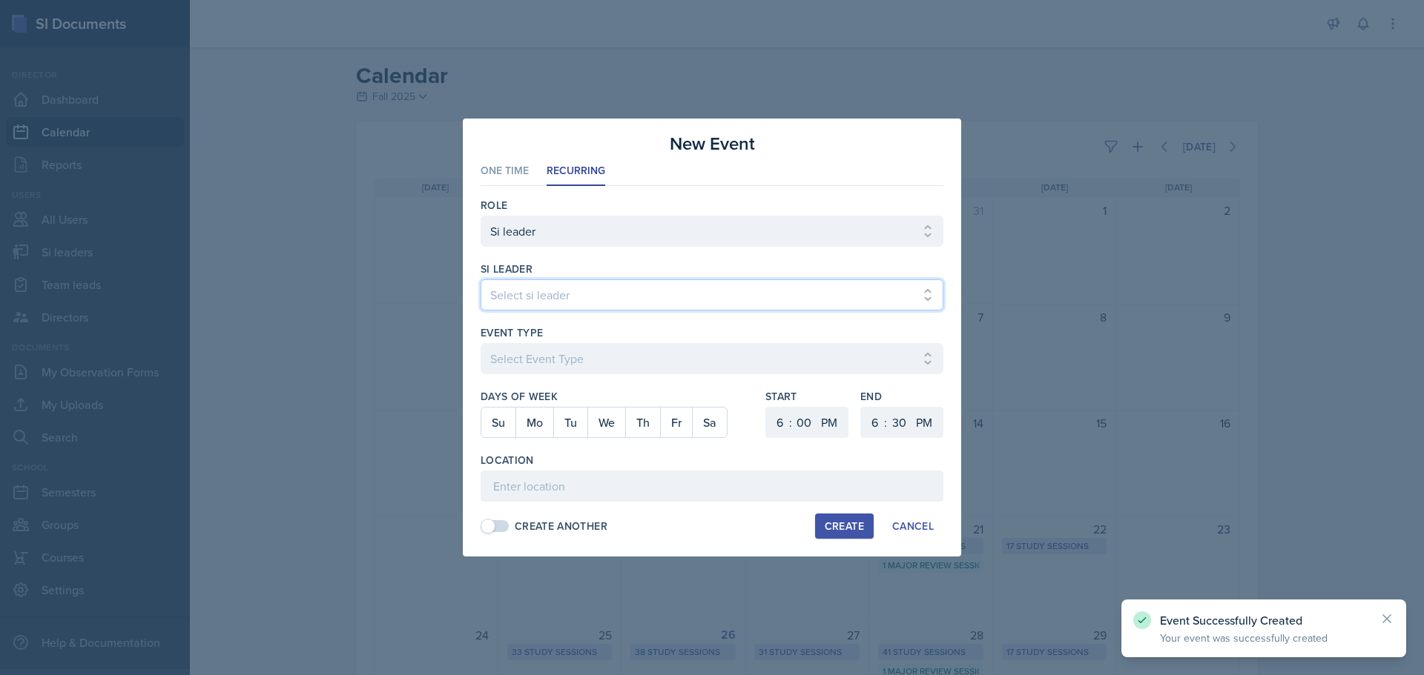
click at [522, 287] on select "Select si leader [PERSON_NAME] [PERSON_NAME] [PERSON_NAME] [PERSON_NAME] [PERSO…" at bounding box center [711, 295] width 463 height 31
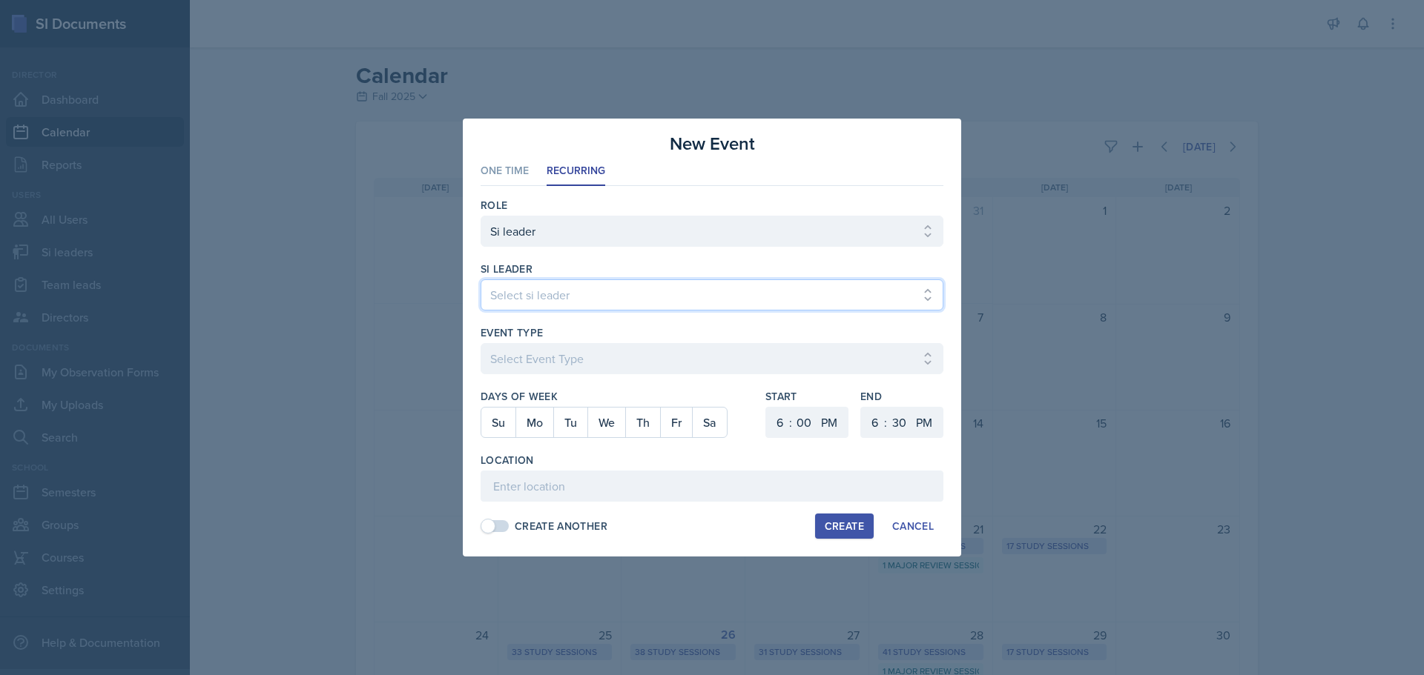
select select "ae0f4e83-d822-447b-94aa-029ac33c7751"
click at [480, 280] on select "Select si leader [PERSON_NAME] [PERSON_NAME] [PERSON_NAME] [PERSON_NAME] [PERSO…" at bounding box center [711, 295] width 463 height 31
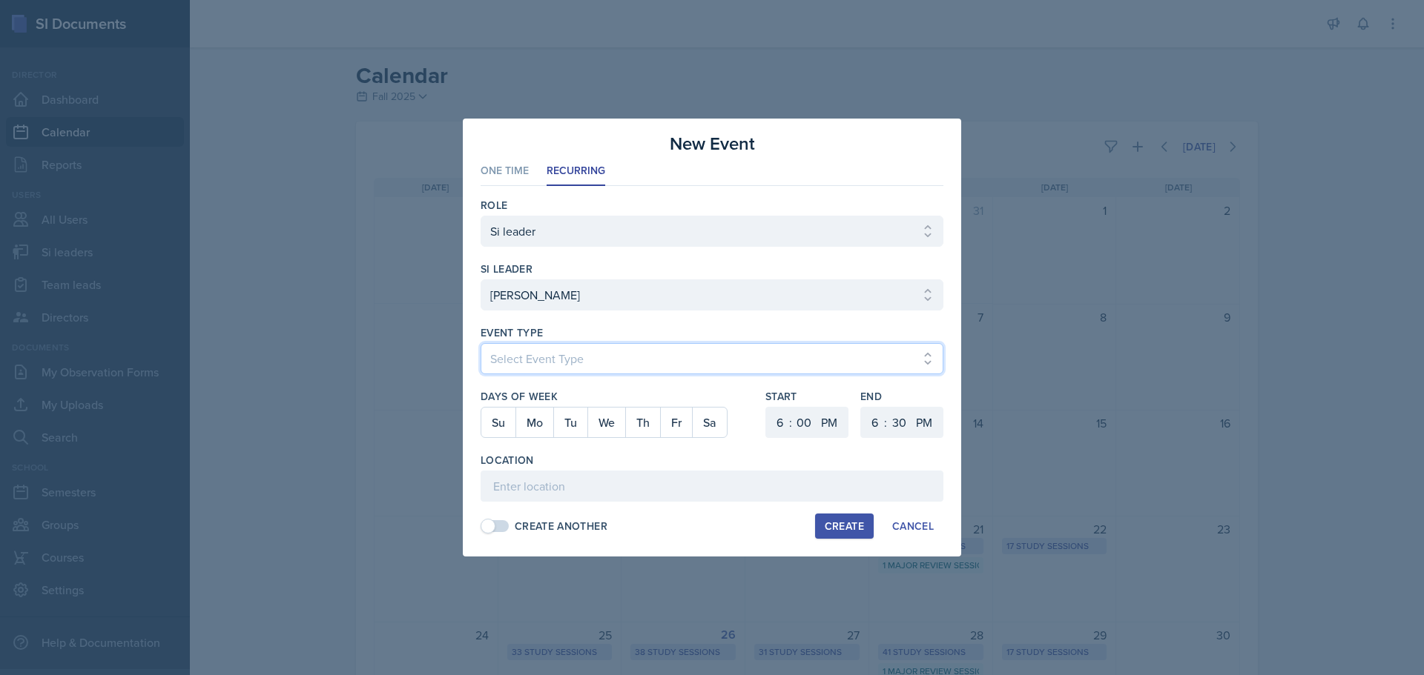
click at [526, 366] on select "Select Event Type Major Review Session Study Session" at bounding box center [711, 358] width 463 height 31
select select "d66089cd-5ee7-4f89-a345-f1bdd1643066"
click at [480, 343] on select "Select Event Type Major Review Session Study Session" at bounding box center [711, 358] width 463 height 31
click at [607, 423] on button "We" at bounding box center [606, 423] width 38 height 30
click at [779, 415] on select "1 2 3 4 5 6 7 8 9 10 11 12" at bounding box center [778, 422] width 24 height 31
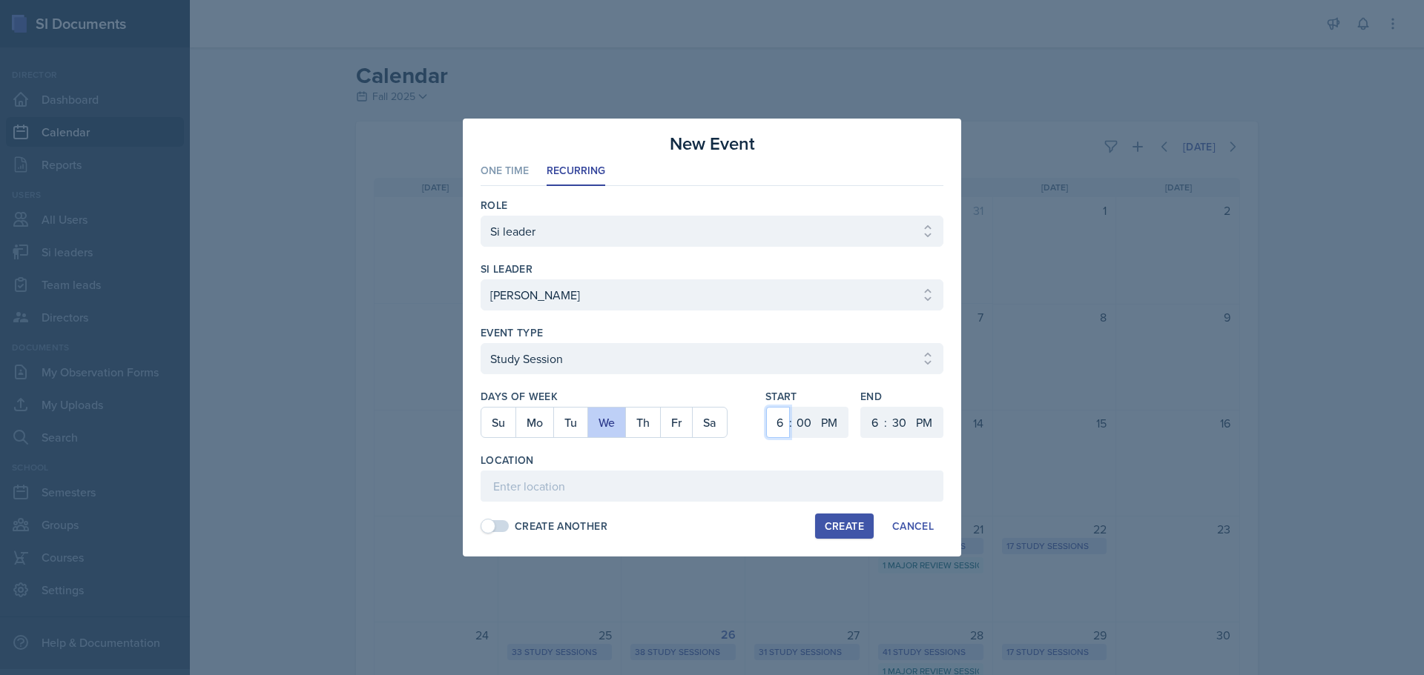
select select "5"
click at [766, 407] on select "1 2 3 4 5 6 7 8 9 10 11 12" at bounding box center [778, 422] width 24 height 31
click at [900, 424] on select "00 05 10 15 20 25 30 35 40 45 50 55" at bounding box center [899, 422] width 24 height 31
select select "0"
click at [887, 407] on select "00 05 10 15 20 25 30 35 40 45 50 55" at bounding box center [899, 422] width 24 height 31
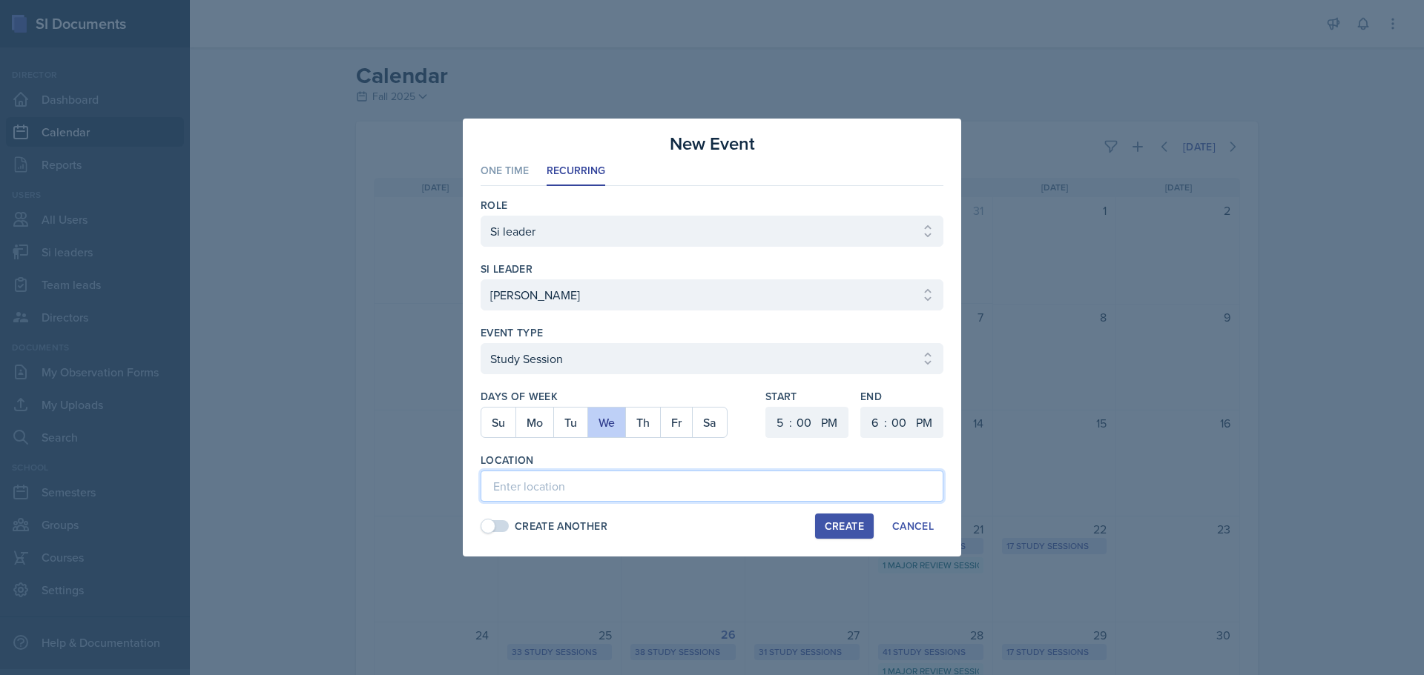
click at [630, 488] on input at bounding box center [711, 486] width 463 height 31
type input "Academic Learning Center 3200"
click at [850, 526] on div "Create" at bounding box center [844, 527] width 39 height 12
select select
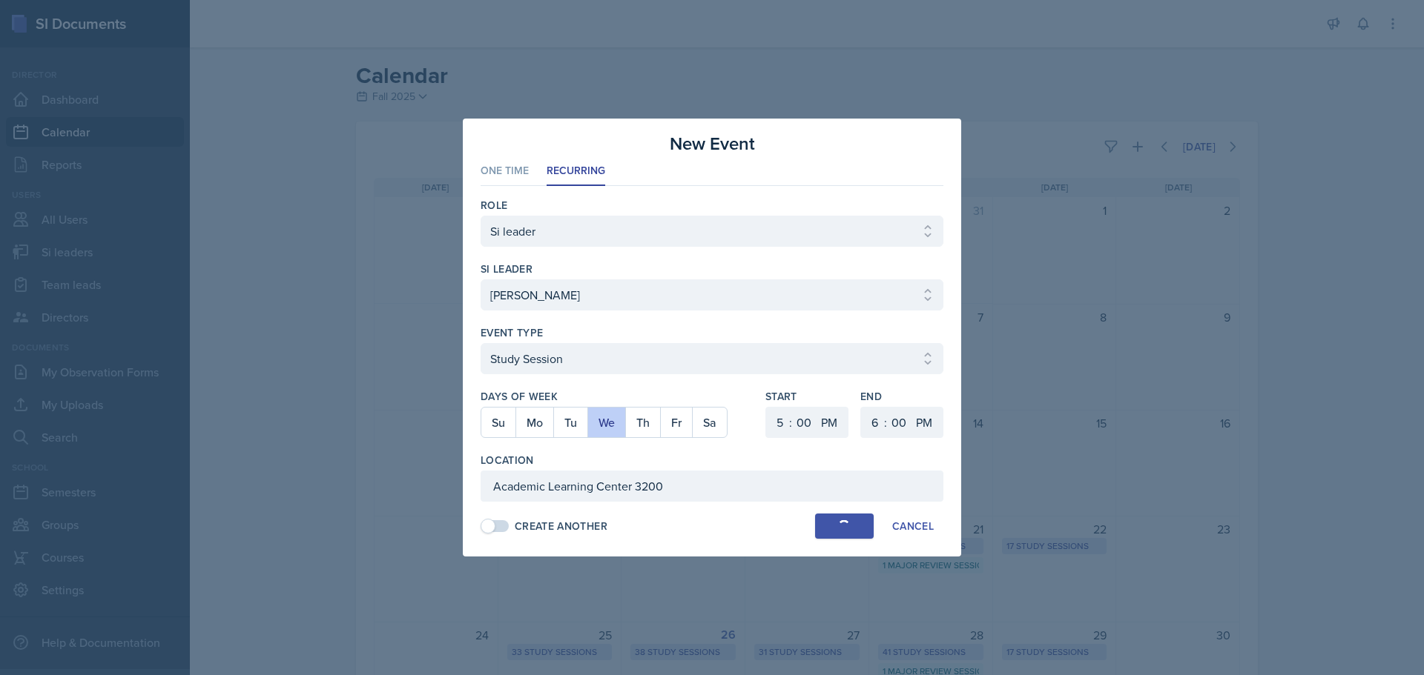
select select "6"
select select "30"
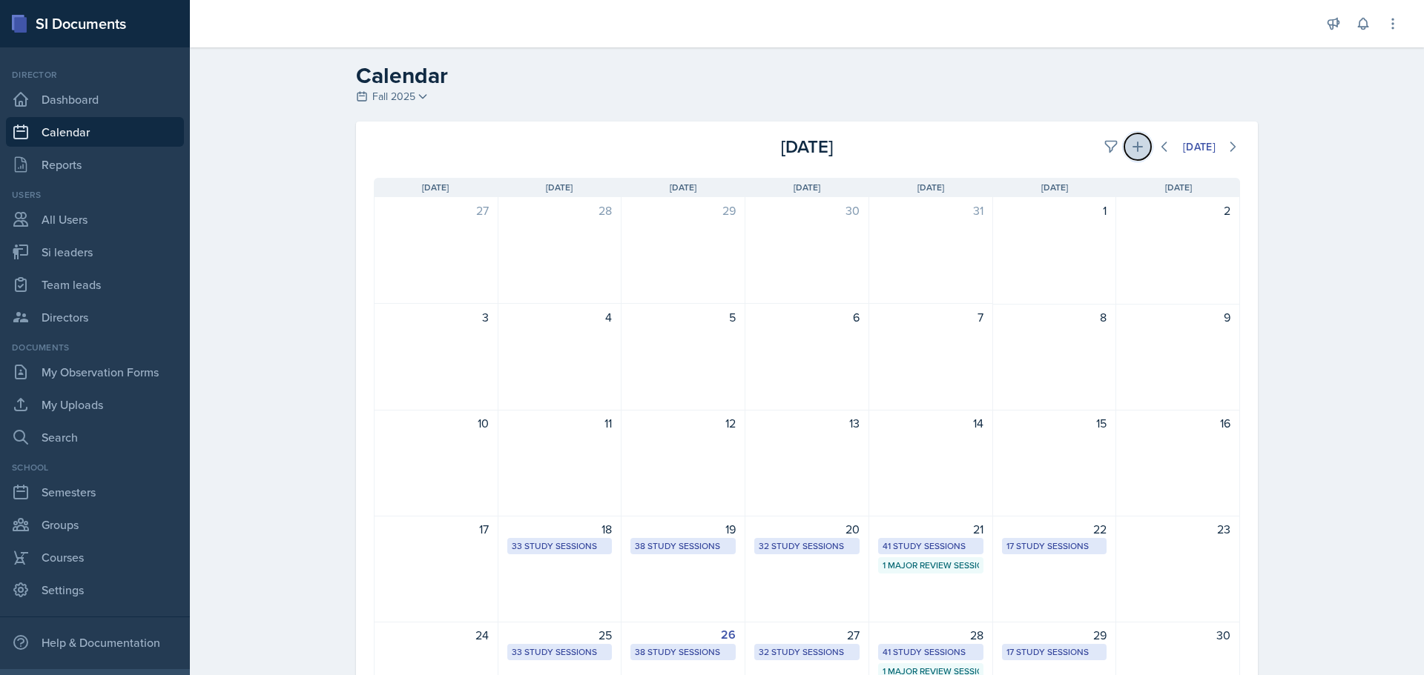
click at [1130, 148] on icon at bounding box center [1137, 146] width 15 height 15
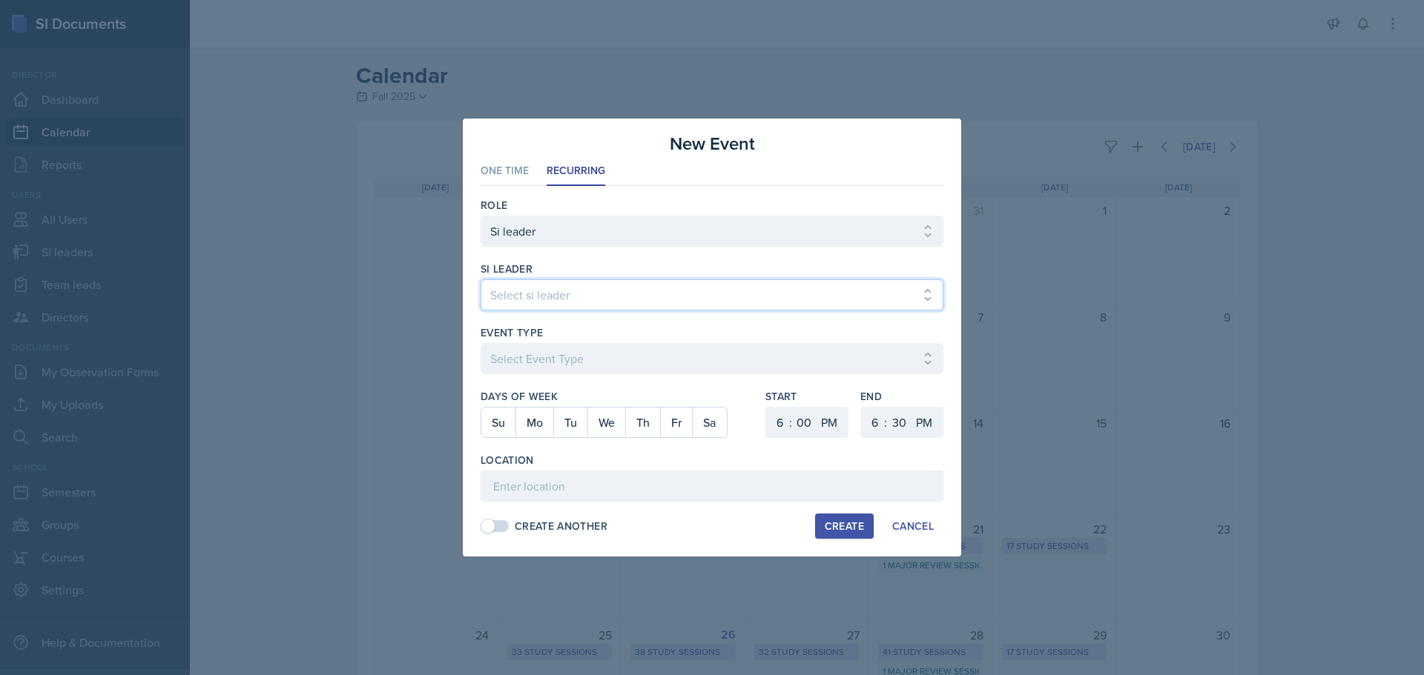
click at [630, 300] on select "Select si leader [PERSON_NAME] [PERSON_NAME] [PERSON_NAME] [PERSON_NAME] [PERSO…" at bounding box center [711, 295] width 463 height 31
select select "a3a068bc-8263-4fc5-b248-0c32614a9e70"
click at [480, 280] on select "Select si leader [PERSON_NAME] [PERSON_NAME] [PERSON_NAME] [PERSON_NAME] [PERSO…" at bounding box center [711, 295] width 463 height 31
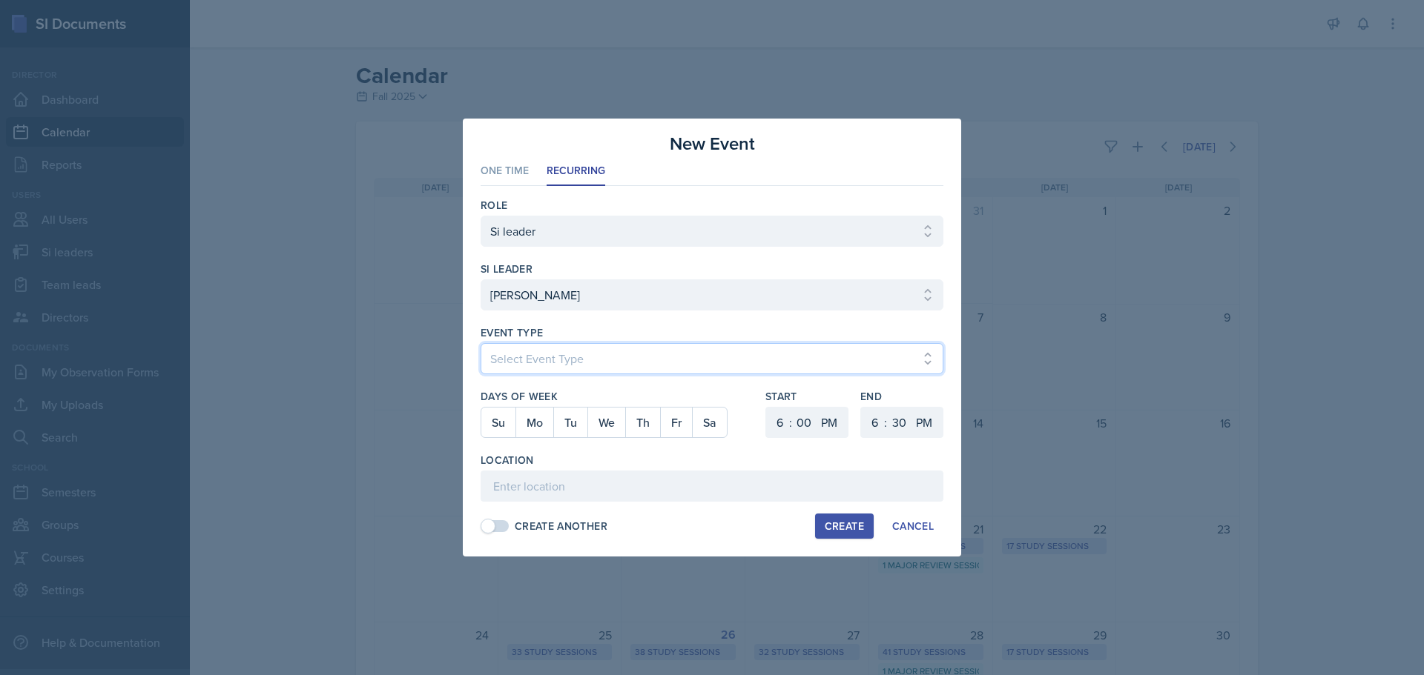
click at [614, 360] on select "Select Event Type Major Review Session Study Session" at bounding box center [711, 358] width 463 height 31
select select "d66089cd-5ee7-4f89-a345-f1bdd1643066"
click at [480, 343] on select "Select Event Type Major Review Session Study Session" at bounding box center [711, 358] width 463 height 31
click at [552, 483] on input at bounding box center [711, 486] width 463 height 31
type input "Social Sciences Building 2023"
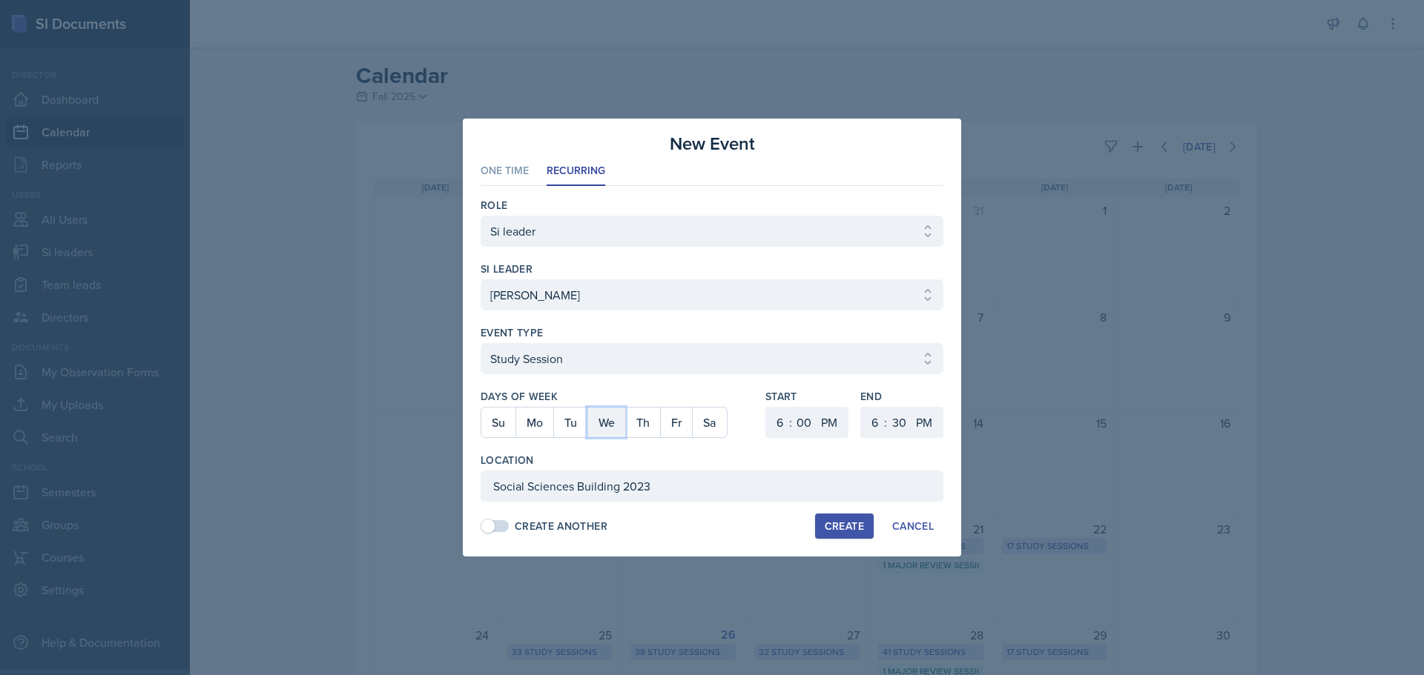
click at [607, 422] on button "We" at bounding box center [606, 423] width 38 height 30
click at [788, 428] on select "1 2 3 4 5 6 7 8 9 10 11 12" at bounding box center [778, 422] width 24 height 31
select select "1"
click at [766, 407] on select "1 2 3 4 5 6 7 8 9 10 11 12" at bounding box center [778, 422] width 24 height 31
click at [880, 421] on select "1 2 3 4 5 6 7 8 9 10 11 12" at bounding box center [873, 422] width 24 height 31
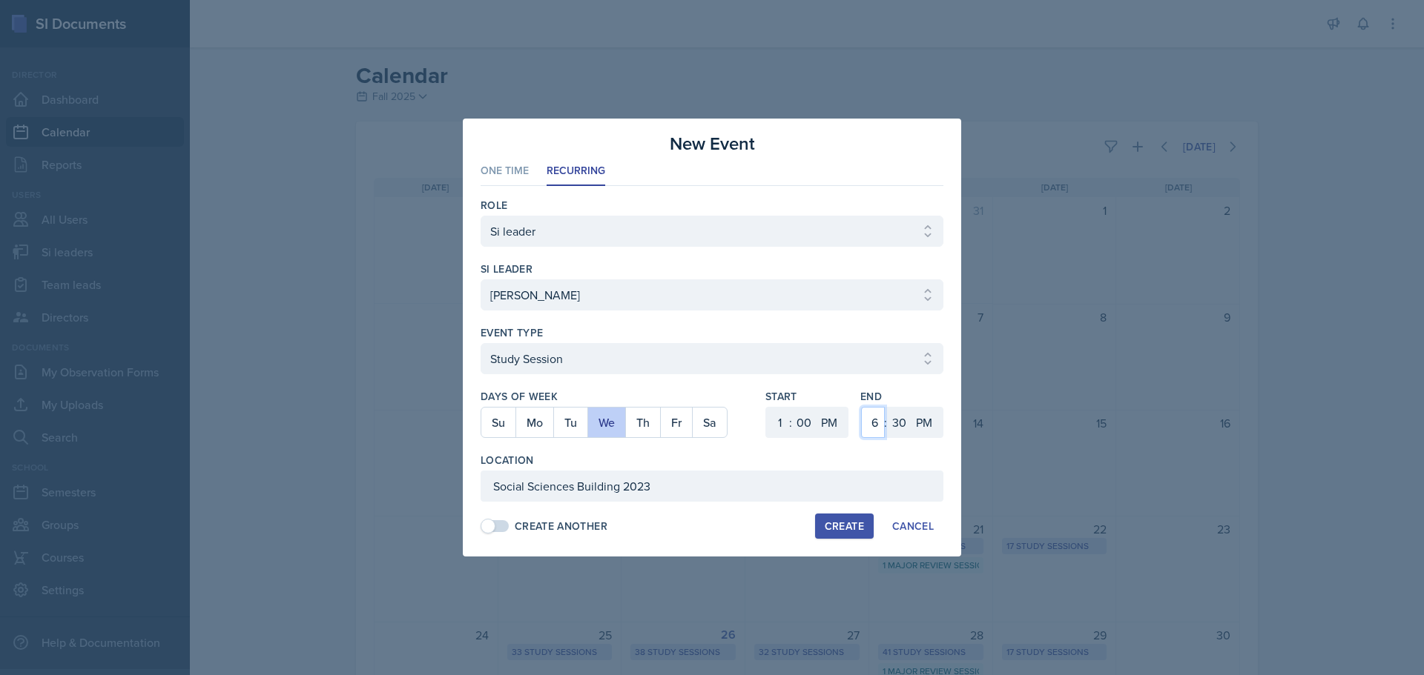
select select "2"
click at [861, 407] on select "1 2 3 4 5 6 7 8 9 10 11 12" at bounding box center [873, 422] width 24 height 31
click at [784, 421] on select "1 2 3 4 5 6 7 8 9 10 11 12" at bounding box center [778, 422] width 24 height 31
select select "12"
click at [766, 407] on select "1 2 3 4 5 6 7 8 9 10 11 12" at bounding box center [778, 422] width 24 height 31
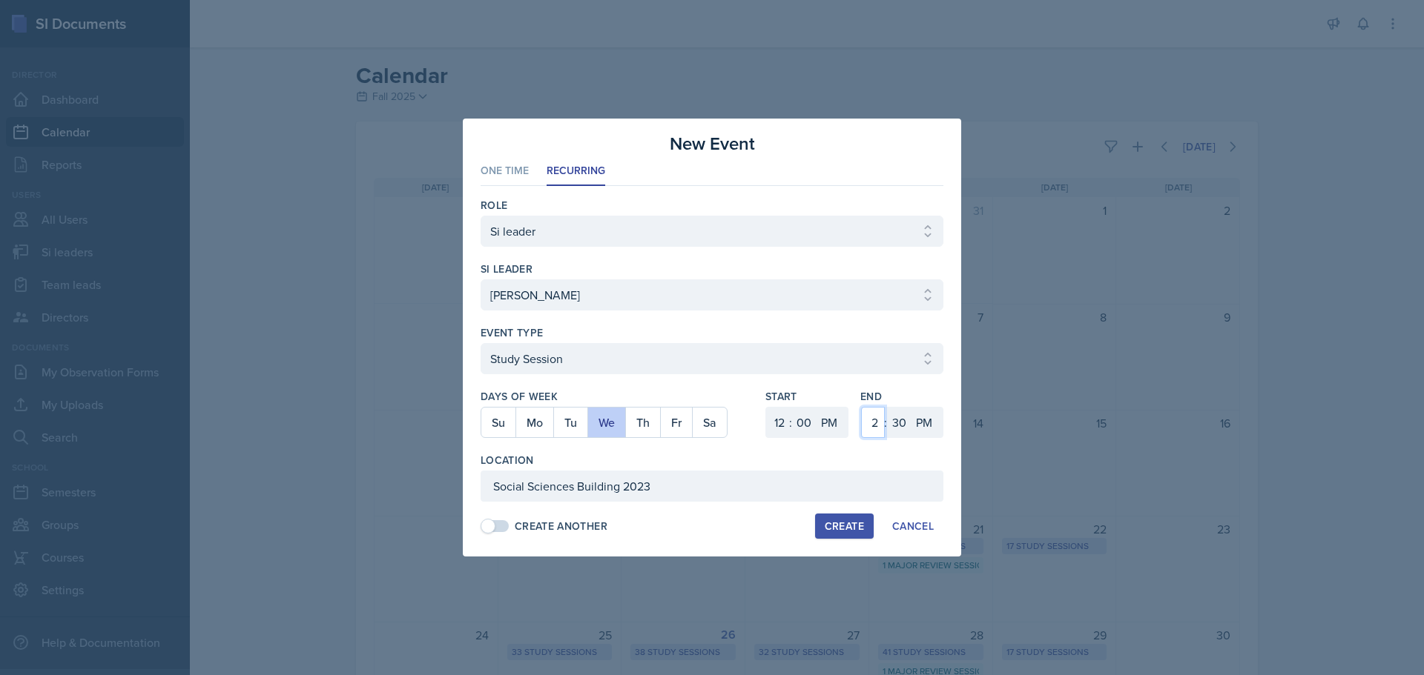
click at [870, 425] on select "1 2 3 4 5 6 7 8 9 10 11 12" at bounding box center [873, 422] width 24 height 31
select select "1"
click at [861, 407] on select "1 2 3 4 5 6 7 8 9 10 11 12" at bounding box center [873, 422] width 24 height 31
click at [904, 420] on select "00 05 10 15 20 25 30 35 40 45 50 55" at bounding box center [899, 422] width 24 height 31
select select "0"
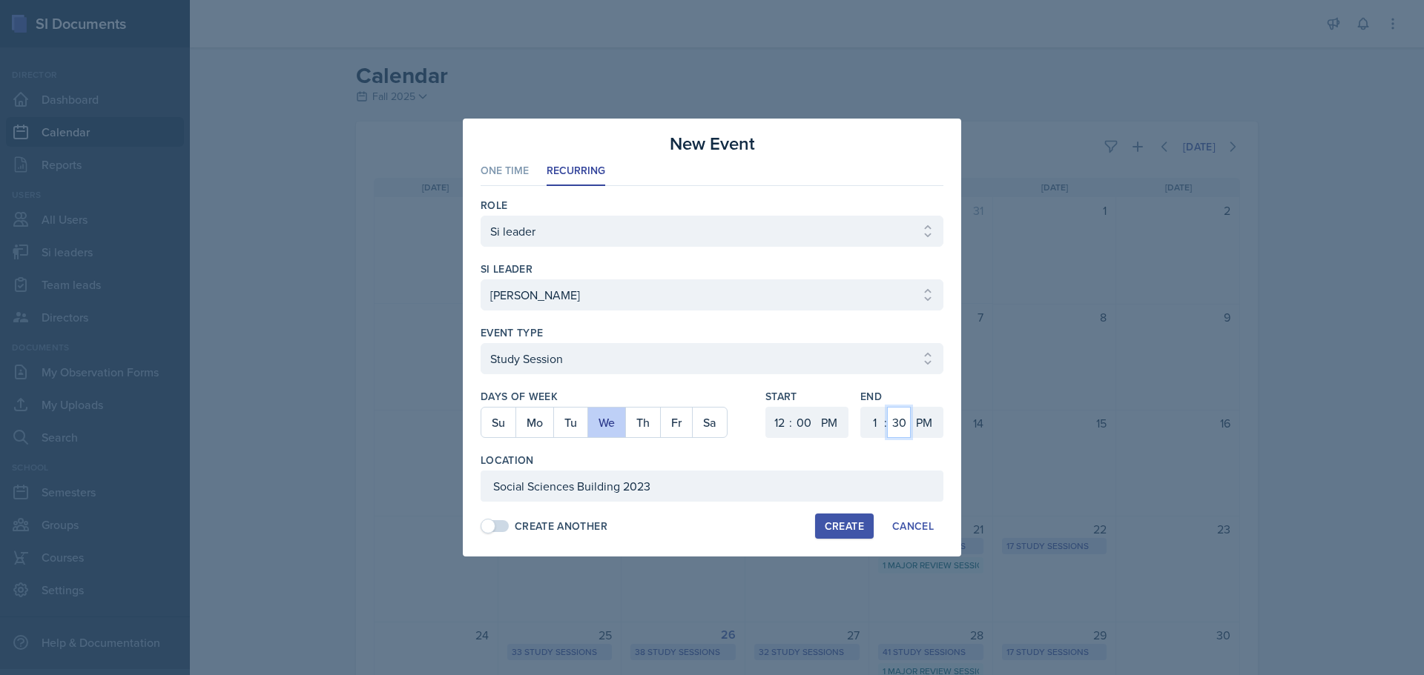
click at [887, 407] on select "00 05 10 15 20 25 30 35 40 45 50 55" at bounding box center [899, 422] width 24 height 31
click at [851, 522] on div "Create" at bounding box center [844, 527] width 39 height 12
select select
select select "6"
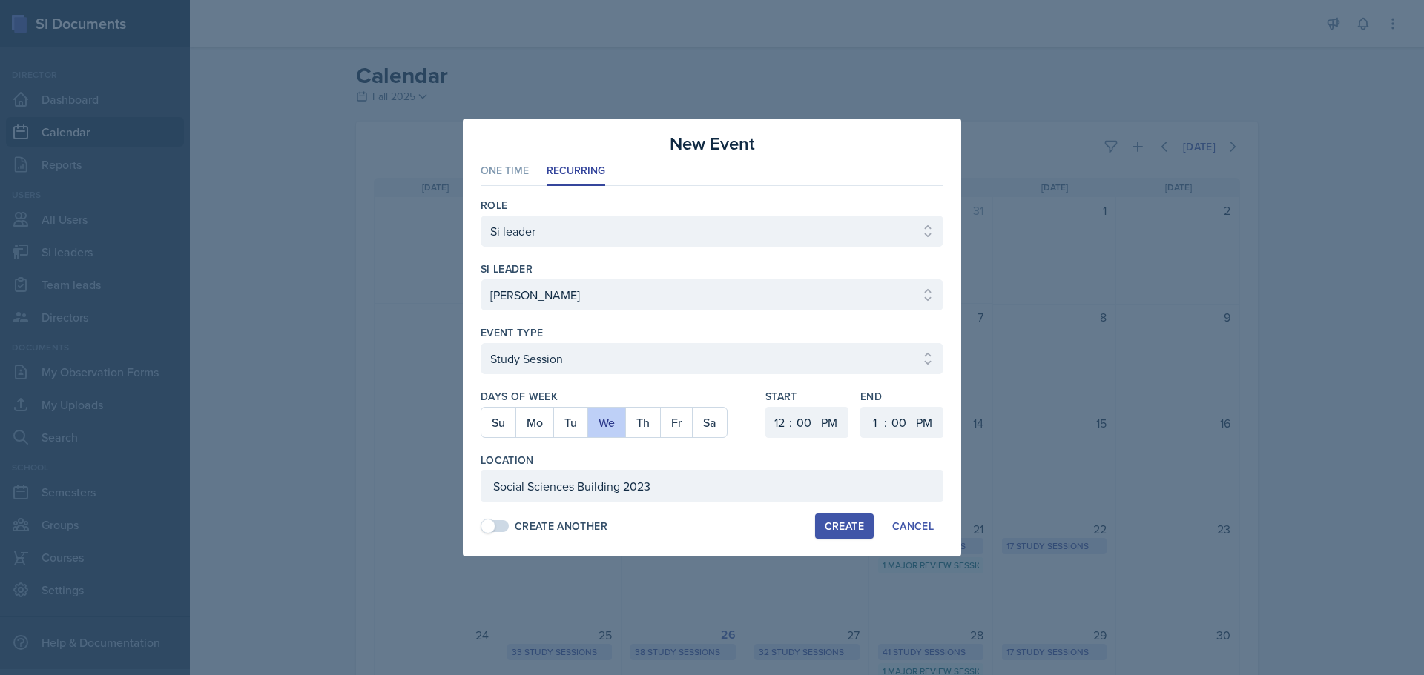
select select "6"
select select "30"
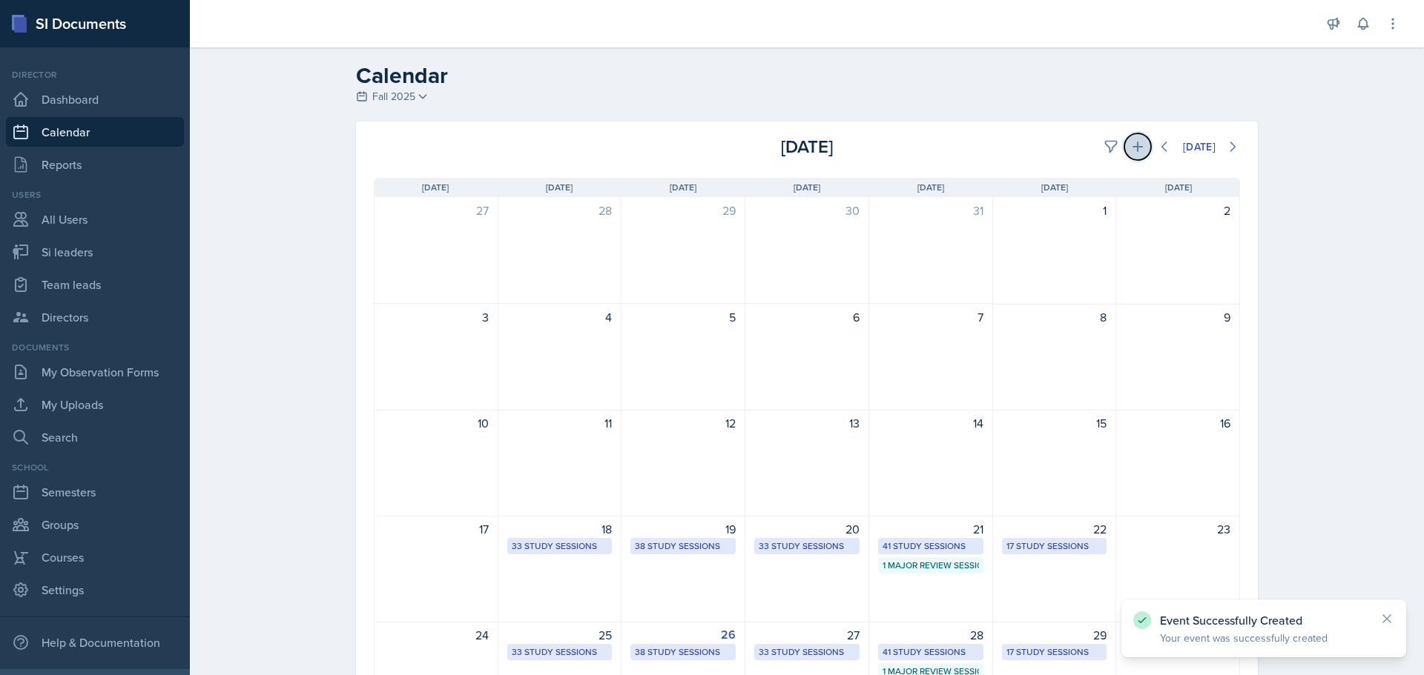
click at [1134, 153] on icon at bounding box center [1137, 146] width 15 height 15
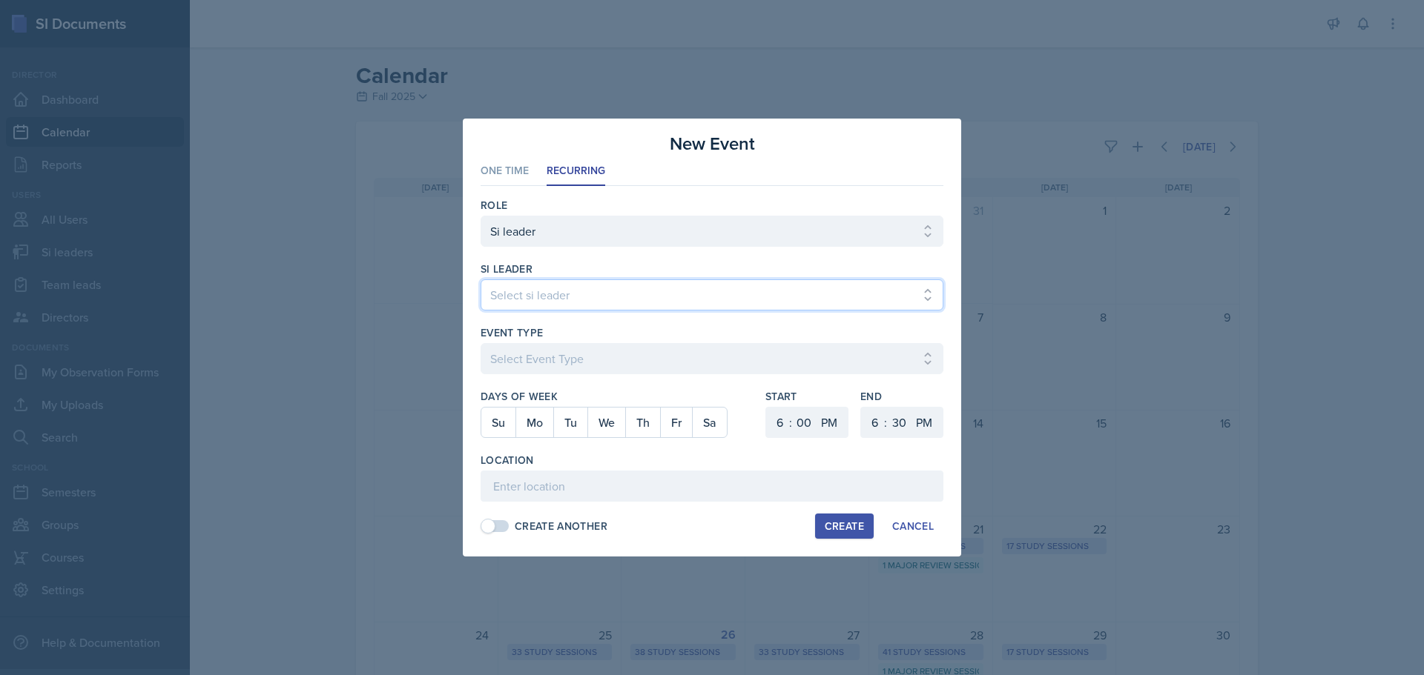
click at [685, 302] on select "Select si leader [PERSON_NAME] [PERSON_NAME] [PERSON_NAME] [PERSON_NAME] [PERSO…" at bounding box center [711, 295] width 463 height 31
select select "a3a068bc-8263-4fc5-b248-0c32614a9e70"
click at [480, 280] on select "Select si leader [PERSON_NAME] [PERSON_NAME] [PERSON_NAME] [PERSON_NAME] [PERSO…" at bounding box center [711, 295] width 463 height 31
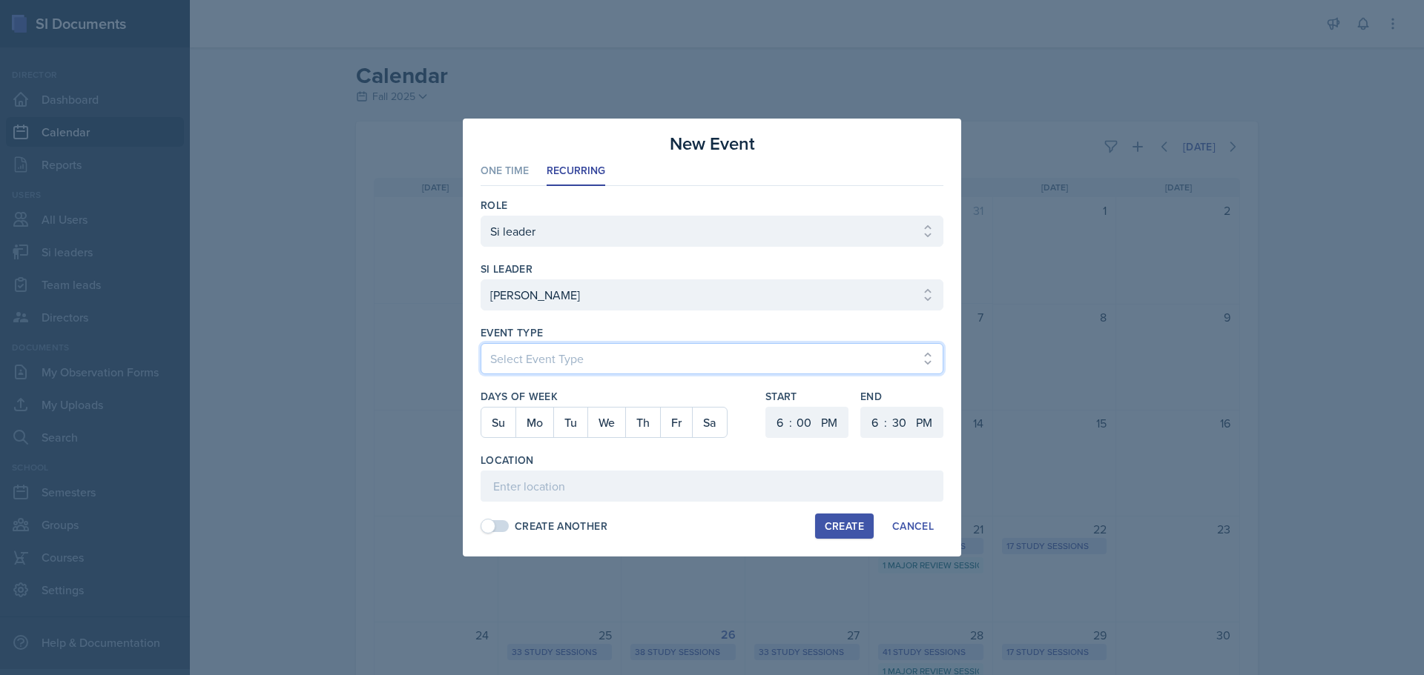
click at [581, 348] on select "Select Event Type Major Review Session Study Session" at bounding box center [711, 358] width 463 height 31
select select "d66089cd-5ee7-4f89-a345-f1bdd1643066"
click at [480, 343] on select "Select Event Type Major Review Session Study Session" at bounding box center [711, 358] width 463 height 31
click at [574, 426] on button "Tu" at bounding box center [570, 423] width 34 height 30
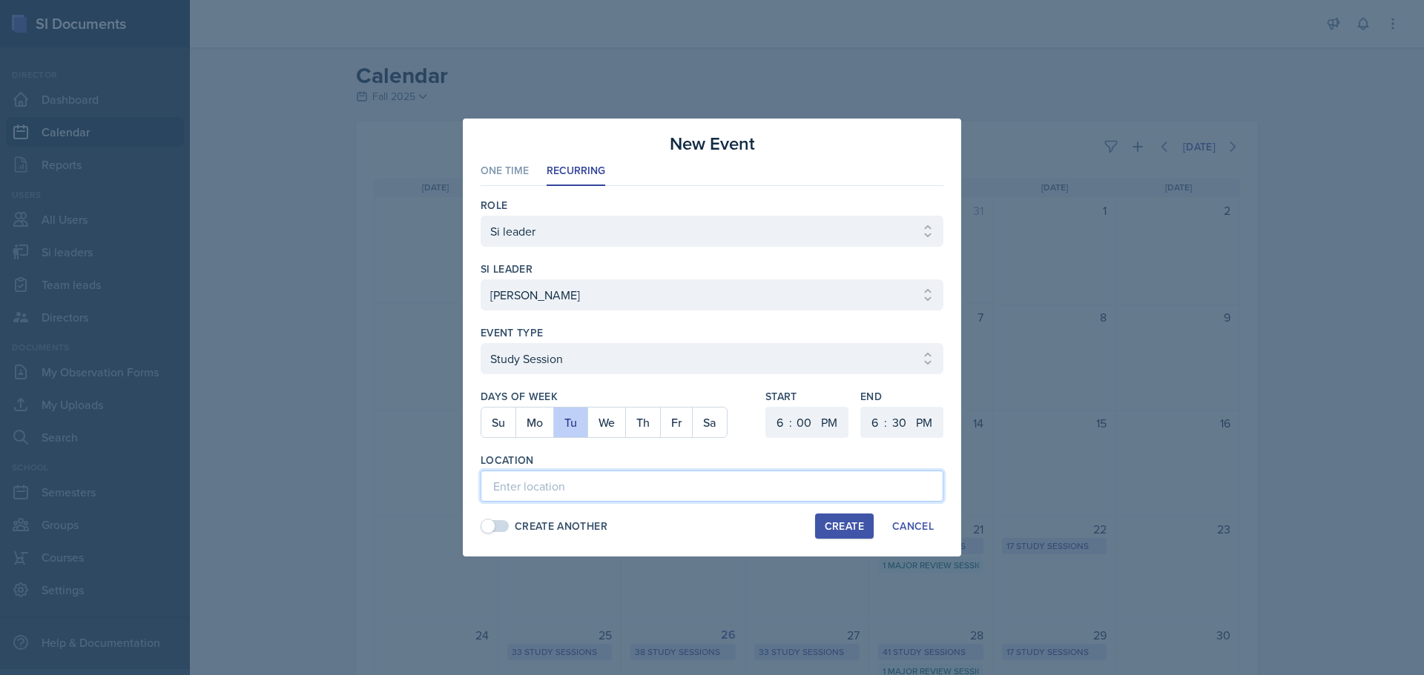
click at [677, 478] on input at bounding box center [711, 486] width 463 height 31
paste input "Social Sciences Building 2023"
type input "Social Sciences Building 2023"
click at [774, 425] on select "1 2 3 4 5 6 7 8 9 10 11 12" at bounding box center [778, 422] width 24 height 31
select select "12"
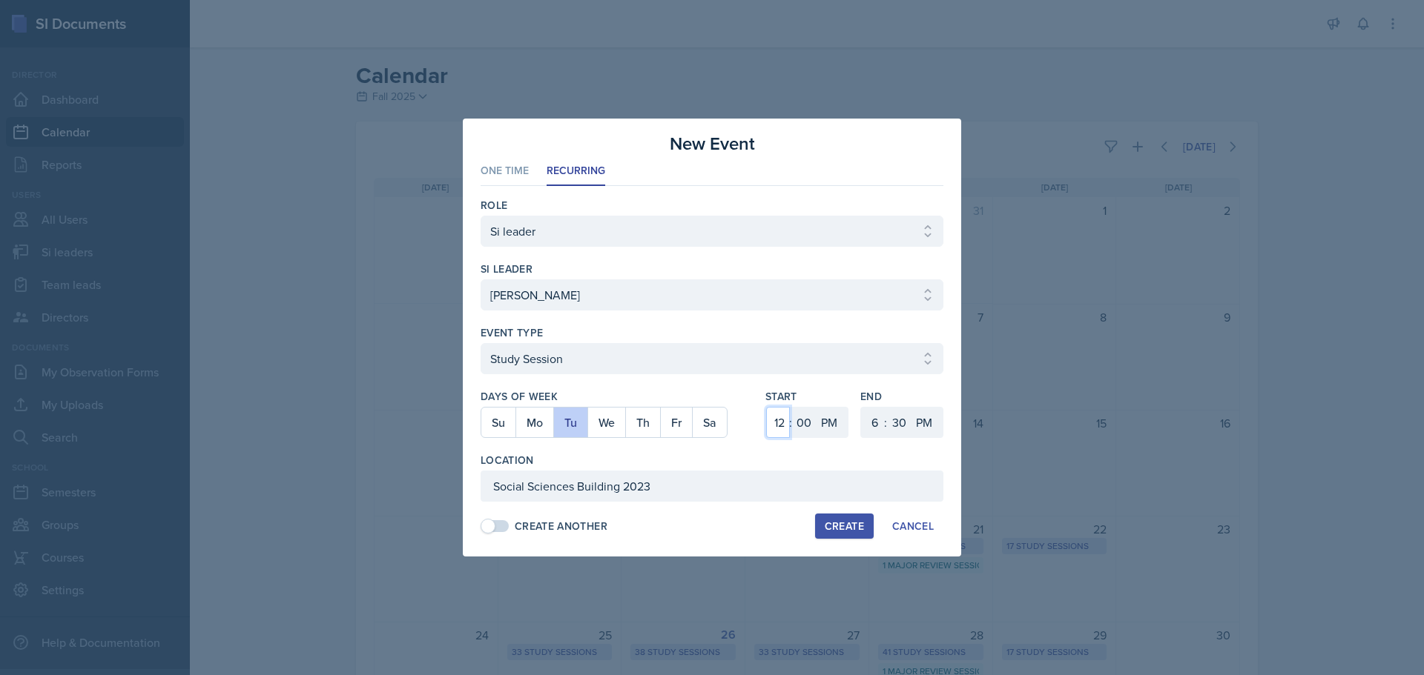
click at [766, 407] on select "1 2 3 4 5 6 7 8 9 10 11 12" at bounding box center [778, 422] width 24 height 31
click at [792, 418] on select "00 05 10 15 20 25 30 35 40 45 50 55" at bounding box center [804, 422] width 24 height 31
select select "30"
click at [792, 407] on select "00 05 10 15 20 25 30 35 40 45 50 55" at bounding box center [804, 422] width 24 height 31
click at [874, 423] on select "1 2 3 4 5 6 7 8 9 10 11 12" at bounding box center [873, 422] width 24 height 31
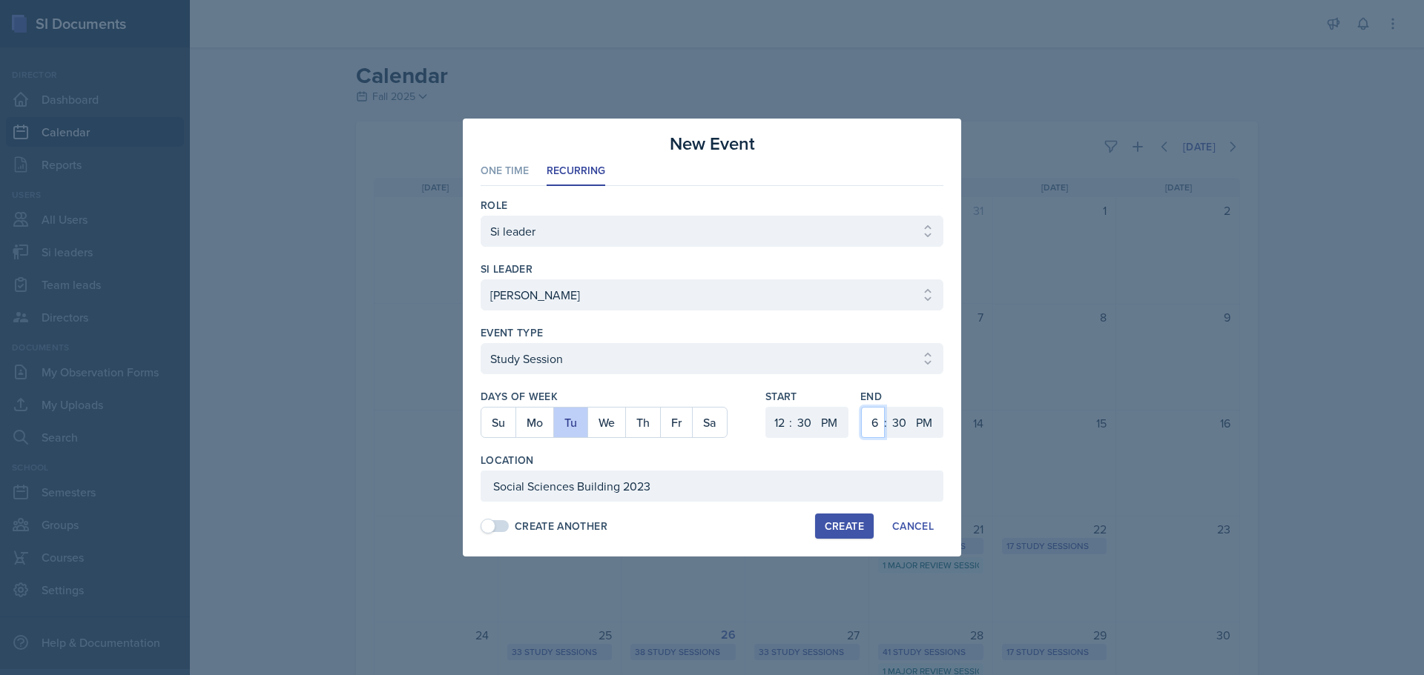
select select "1"
click at [861, 407] on select "1 2 3 4 5 6 7 8 9 10 11 12" at bounding box center [873, 422] width 24 height 31
click at [840, 526] on div "Create" at bounding box center [844, 527] width 39 height 12
select select
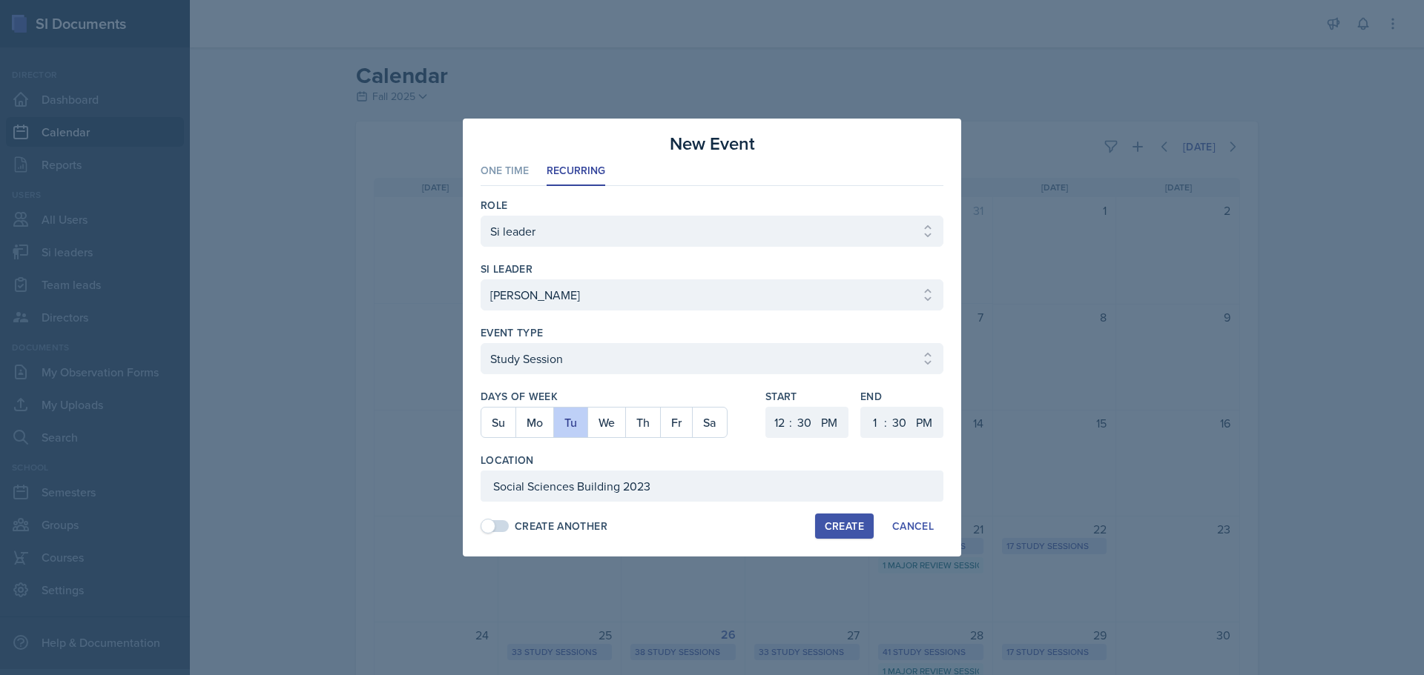
select select "6"
select select "0"
select select "6"
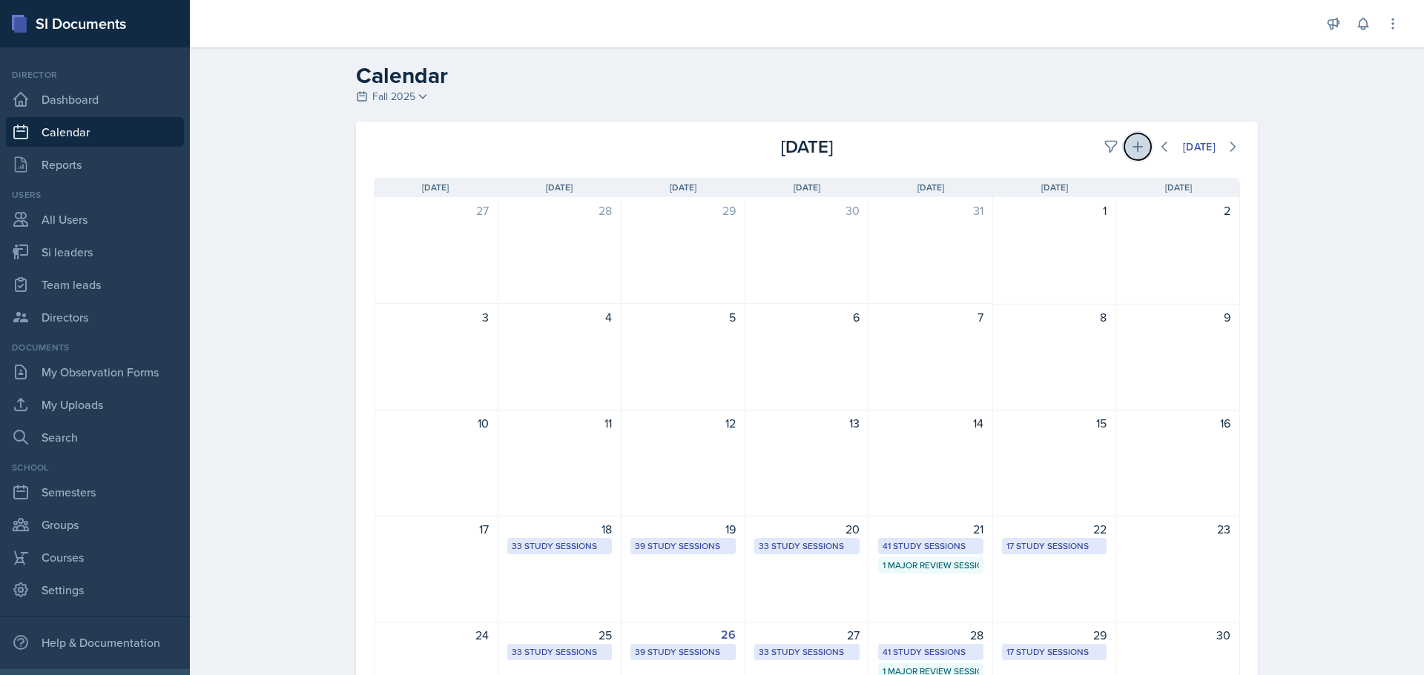
click at [1132, 148] on icon at bounding box center [1137, 147] width 10 height 10
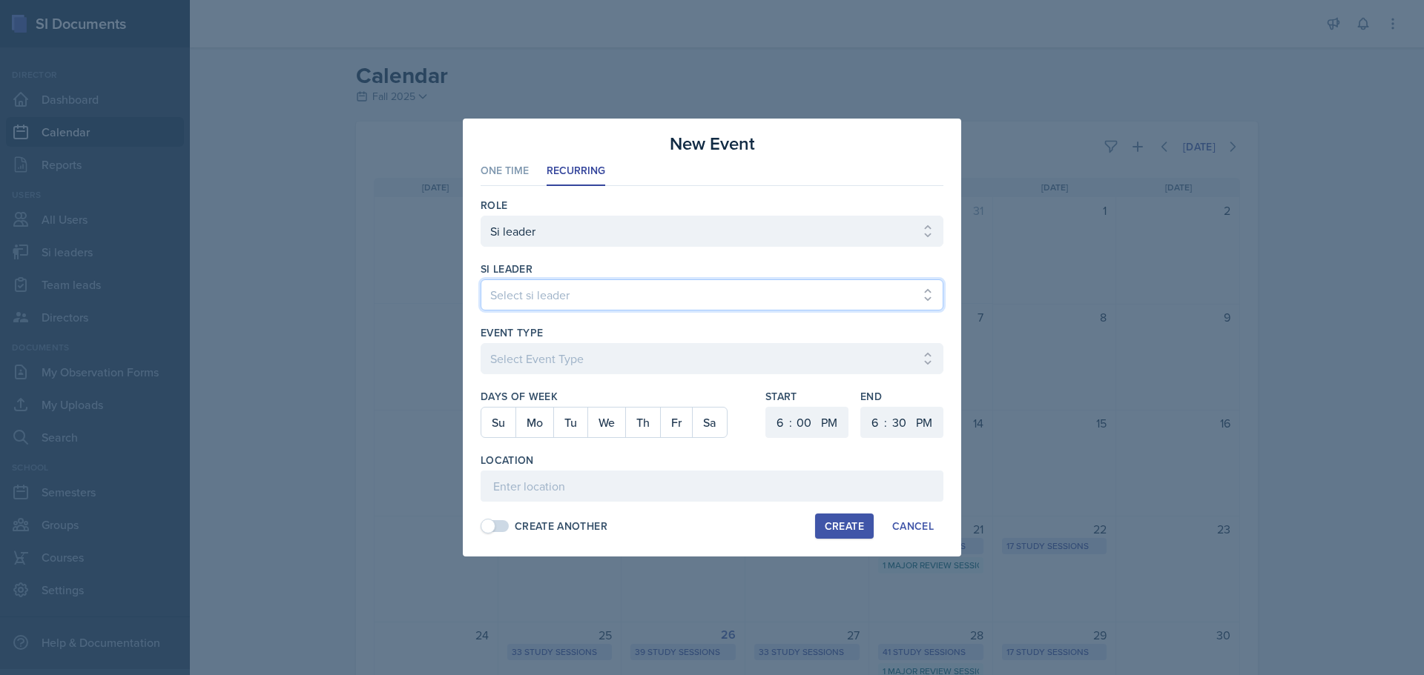
click at [612, 291] on select "Select si leader [PERSON_NAME] [PERSON_NAME] [PERSON_NAME] [PERSON_NAME] [PERSO…" at bounding box center [711, 295] width 463 height 31
click at [590, 287] on select "Select si leader [PERSON_NAME] [PERSON_NAME] [PERSON_NAME] [PERSON_NAME] [PERSO…" at bounding box center [711, 295] width 463 height 31
click at [655, 294] on select "Select si leader [PERSON_NAME] [PERSON_NAME] [PERSON_NAME] [PERSON_NAME] [PERSO…" at bounding box center [711, 295] width 463 height 31
select select "13b6a300-7d60-4ce0-8d67-6d71b04f4ed0"
click at [480, 280] on select "Select si leader [PERSON_NAME] [PERSON_NAME] [PERSON_NAME] [PERSON_NAME] [PERSO…" at bounding box center [711, 295] width 463 height 31
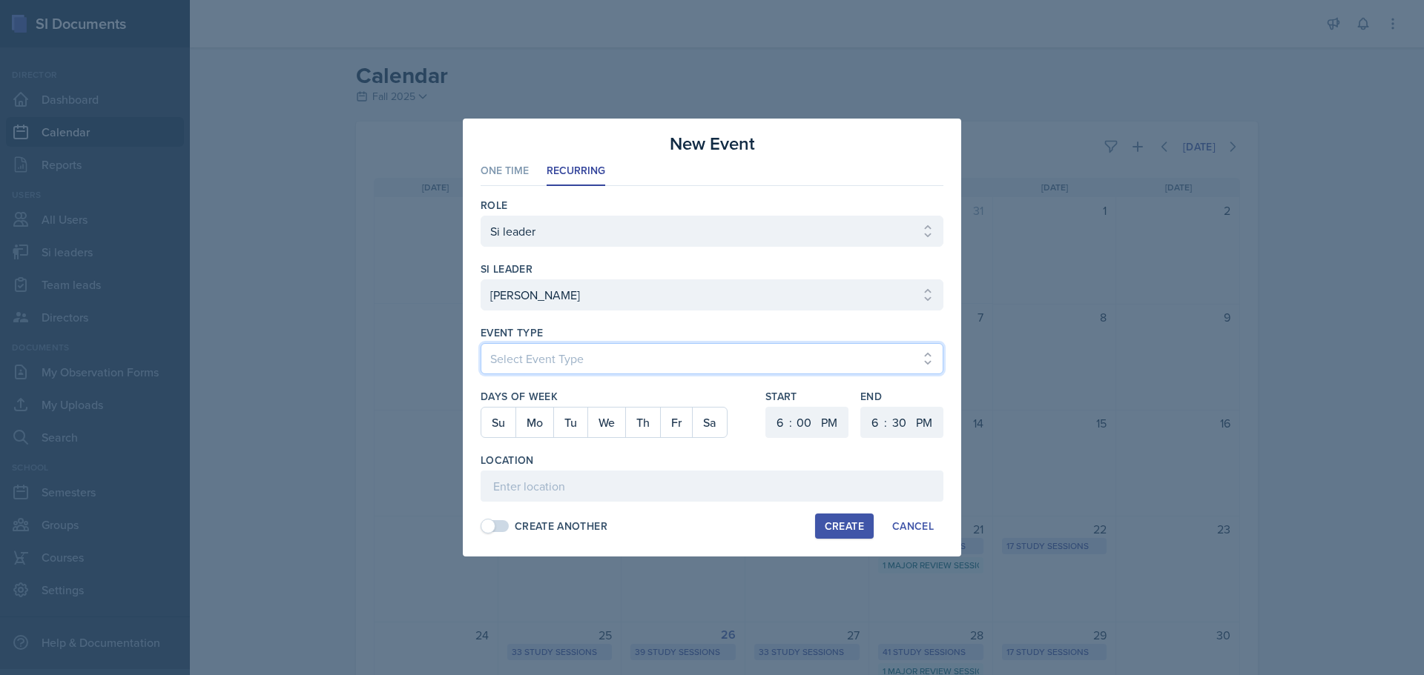
click at [572, 366] on select "Select Event Type Major Review Session Study Session" at bounding box center [711, 358] width 463 height 31
select select "d66089cd-5ee7-4f89-a345-f1bdd1643066"
click at [480, 343] on select "Select Event Type Major Review Session Study Session" at bounding box center [711, 358] width 463 height 31
click at [546, 429] on button "Mo" at bounding box center [534, 423] width 38 height 30
click at [788, 423] on select "1 2 3 4 5 6 7 8 9 10 11 12" at bounding box center [778, 422] width 24 height 31
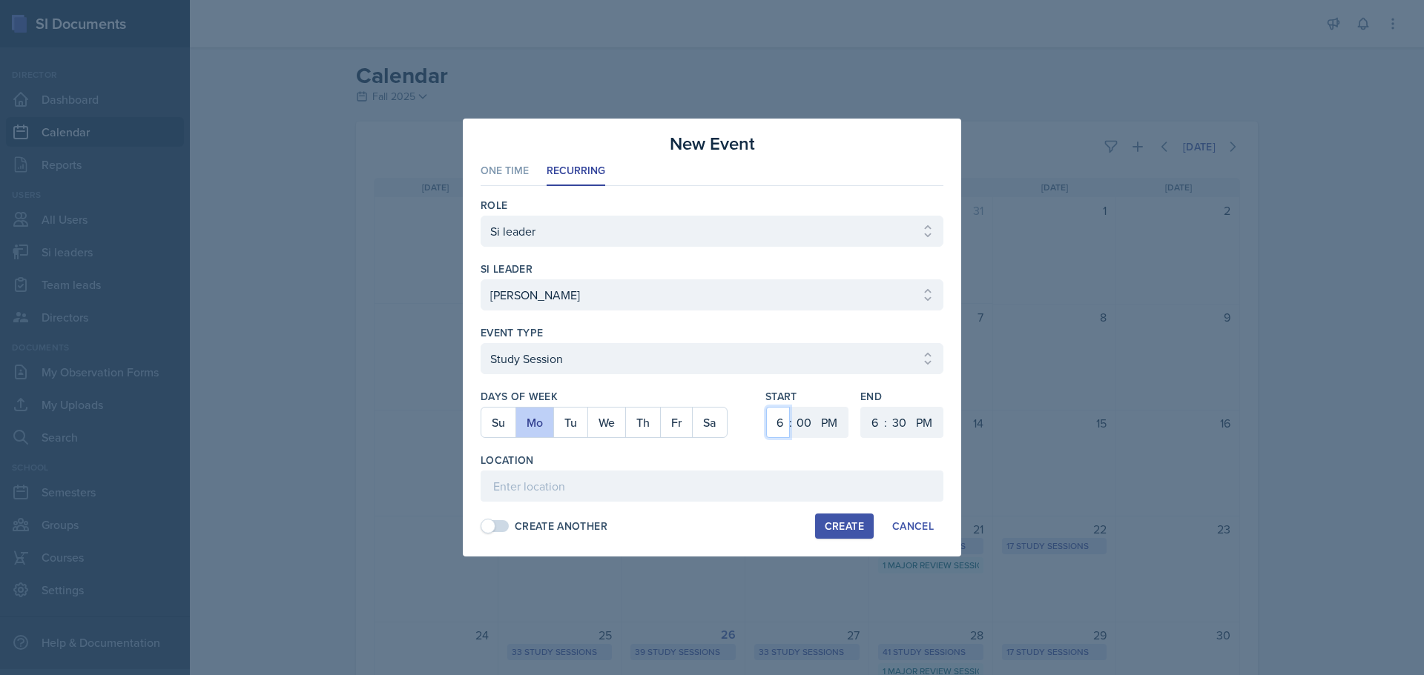
click at [766, 407] on select "1 2 3 4 5 6 7 8 9 10 11 12" at bounding box center [778, 422] width 24 height 31
click at [776, 422] on select "1 2 3 4 5 6 7 8 9 10 11 12" at bounding box center [778, 422] width 24 height 31
select select "5"
click at [766, 407] on select "1 2 3 4 5 6 7 8 9 10 11 12" at bounding box center [778, 422] width 24 height 31
click at [869, 408] on select "1 2 3 4 5 6 7 8 9 10 11 12" at bounding box center [873, 422] width 24 height 31
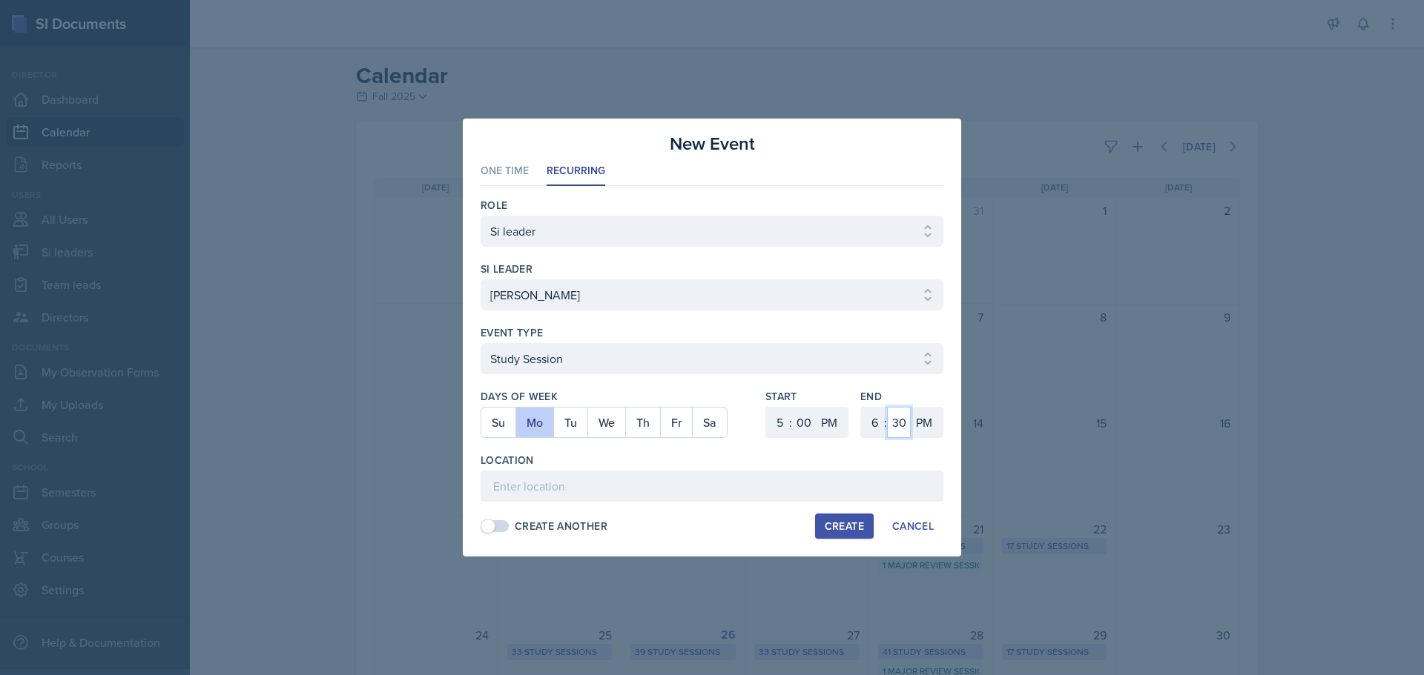
click at [890, 419] on select "00 05 10 15 20 25 30 35 40 45 50 55" at bounding box center [899, 422] width 24 height 31
select select "0"
click at [887, 407] on select "00 05 10 15 20 25 30 35 40 45 50 55" at bounding box center [899, 422] width 24 height 31
click at [610, 475] on input at bounding box center [711, 486] width 463 height 31
paste input "[URL][DOMAIN_NAME]"
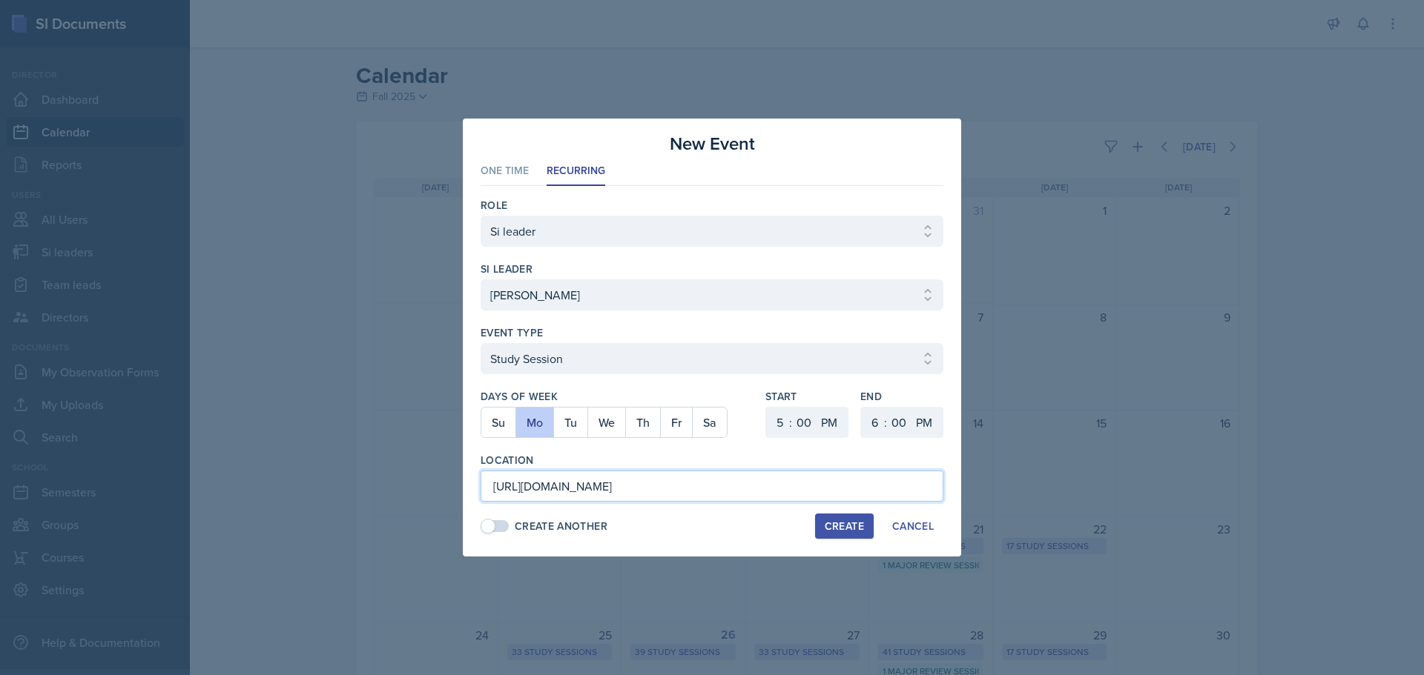
scroll to position [0, 1065]
type input "[URL][DOMAIN_NAME]"
click at [850, 526] on div "Create" at bounding box center [844, 527] width 39 height 12
select select
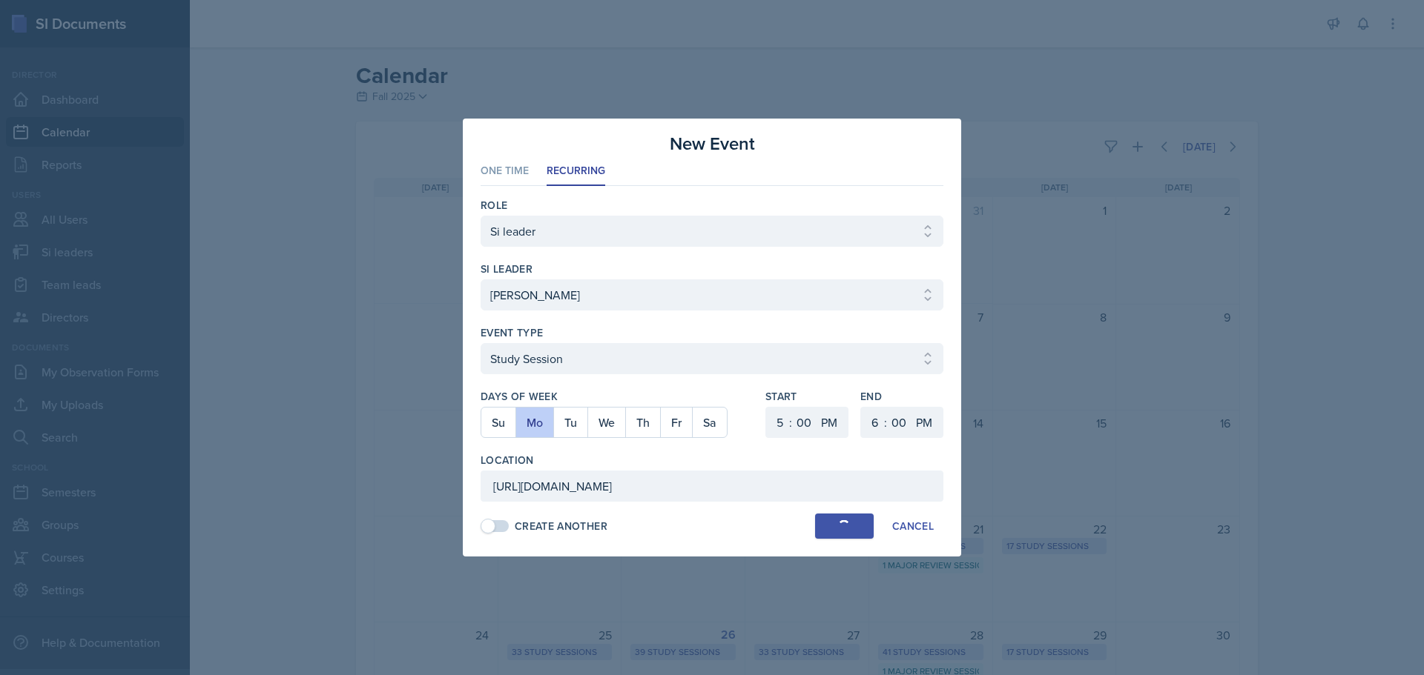
select select
select select "6"
select select "30"
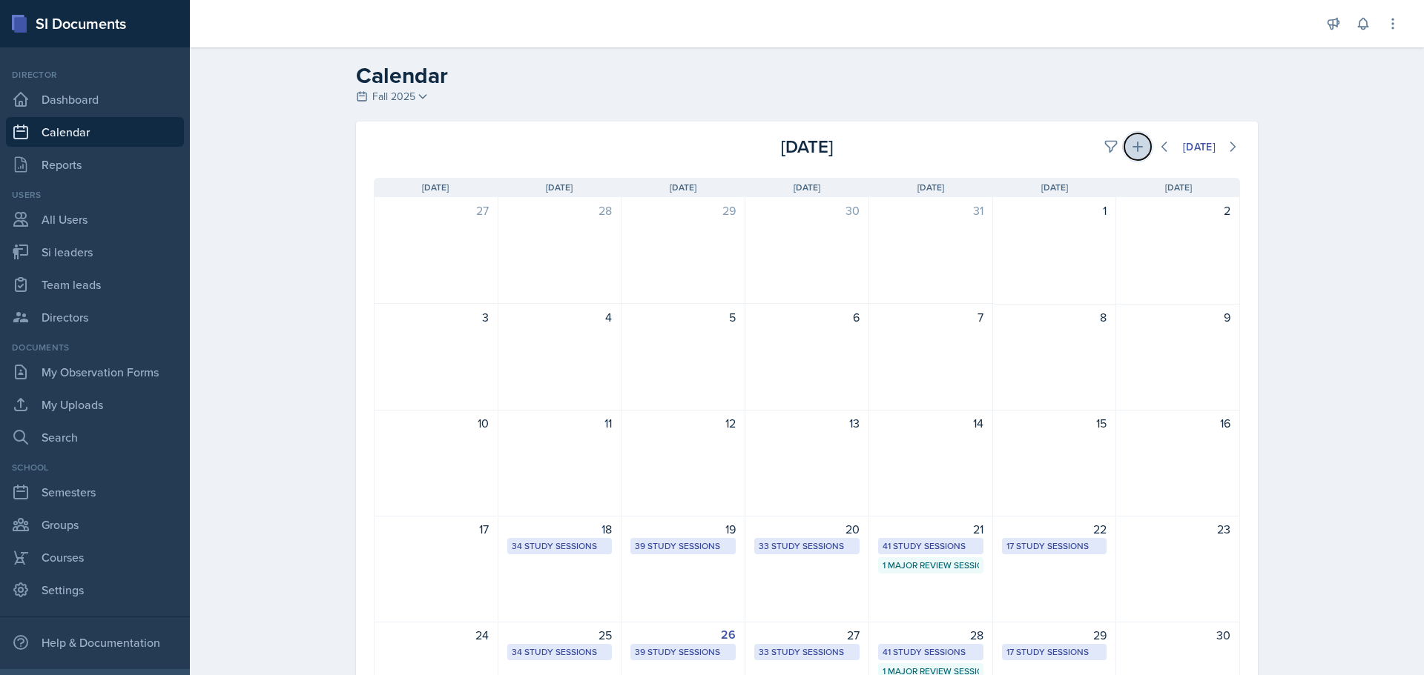
click at [1131, 155] on button at bounding box center [1137, 146] width 27 height 27
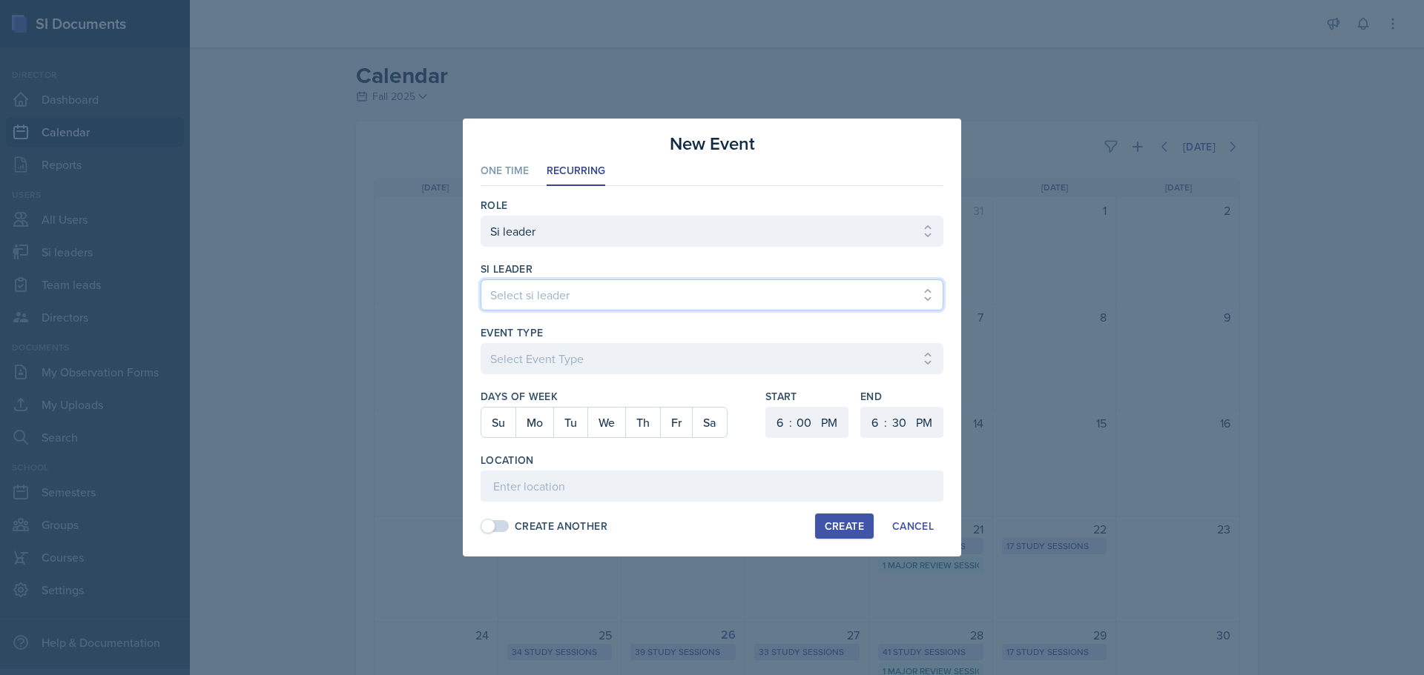
click at [792, 294] on select "Select si leader [PERSON_NAME] [PERSON_NAME] [PERSON_NAME] [PERSON_NAME] [PERSO…" at bounding box center [711, 295] width 463 height 31
select select "13b6a300-7d60-4ce0-8d67-6d71b04f4ed0"
click at [480, 280] on select "Select si leader [PERSON_NAME] [PERSON_NAME] [PERSON_NAME] [PERSON_NAME] [PERSO…" at bounding box center [711, 295] width 463 height 31
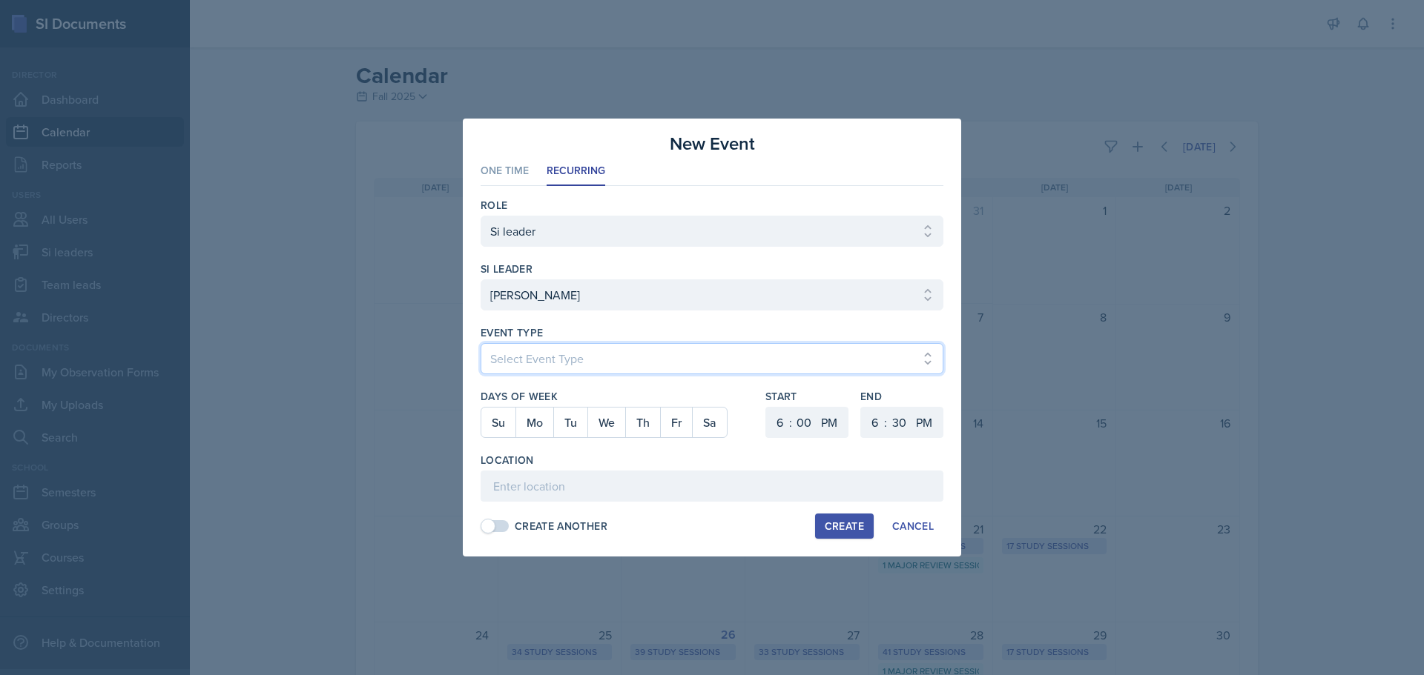
click at [562, 364] on select "Select Event Type Major Review Session Study Session" at bounding box center [711, 358] width 463 height 31
select select "d66089cd-5ee7-4f89-a345-f1bdd1643066"
click at [480, 343] on select "Select Event Type Major Review Session Study Session" at bounding box center [711, 358] width 463 height 31
click at [677, 428] on button "Fr" at bounding box center [676, 423] width 32 height 30
click at [783, 427] on select "1 2 3 4 5 6 7 8 9 10 11 12" at bounding box center [778, 422] width 24 height 31
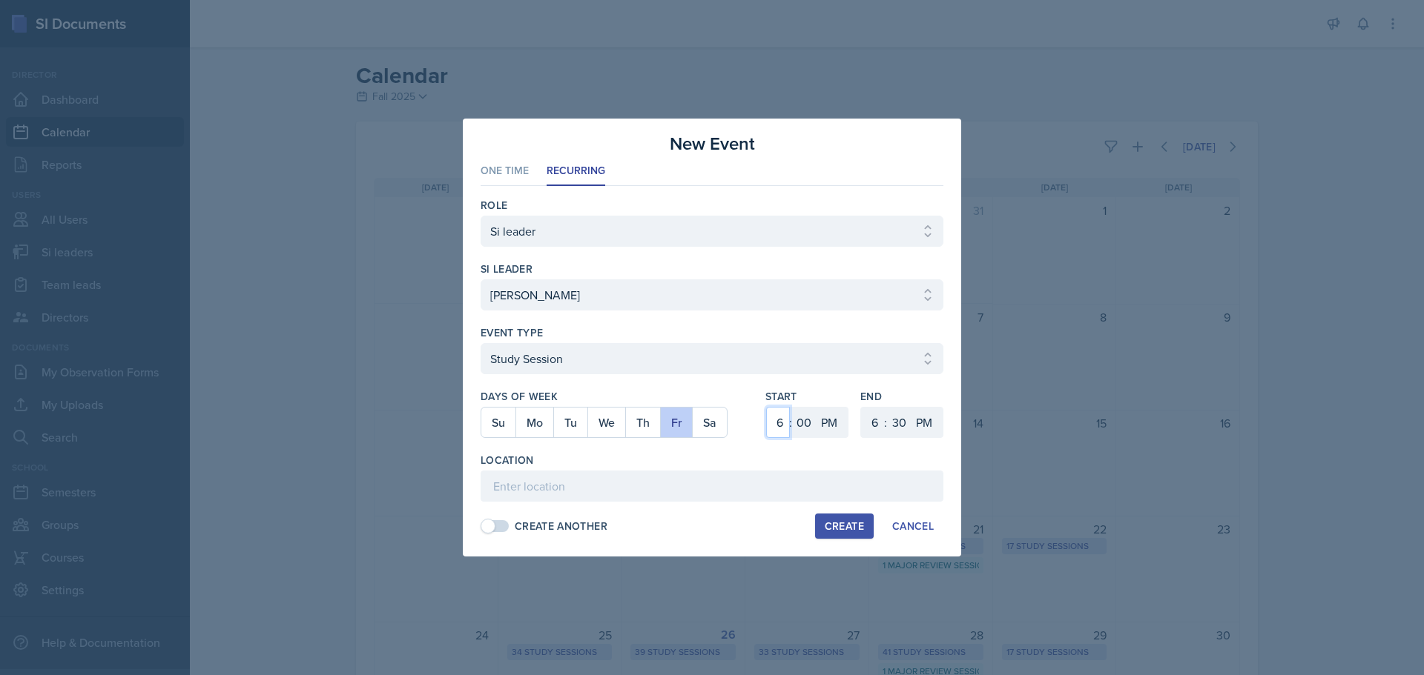
select select "2"
click at [766, 407] on select "1 2 3 4 5 6 7 8 9 10 11 12" at bounding box center [778, 422] width 24 height 31
click at [868, 422] on select "1 2 3 4 5 6 7 8 9 10 11 12" at bounding box center [873, 422] width 24 height 31
select select "3"
click at [861, 407] on select "1 2 3 4 5 6 7 8 9 10 11 12" at bounding box center [873, 422] width 24 height 31
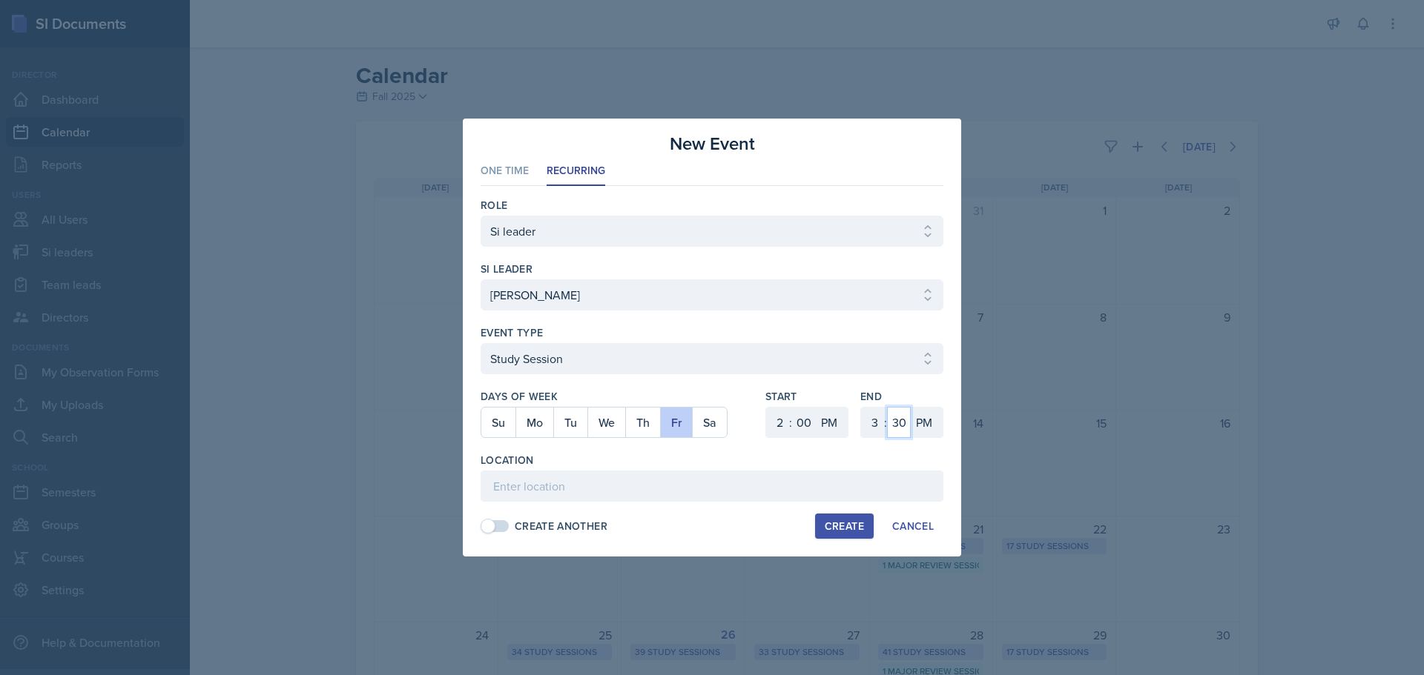
click at [905, 426] on select "00 05 10 15 20 25 30 35 40 45 50 55" at bounding box center [899, 422] width 24 height 31
select select "0"
click at [887, 407] on select "00 05 10 15 20 25 30 35 40 45 50 55" at bounding box center [899, 422] width 24 height 31
click at [757, 486] on input at bounding box center [711, 486] width 463 height 31
paste input "[URL][DOMAIN_NAME]"
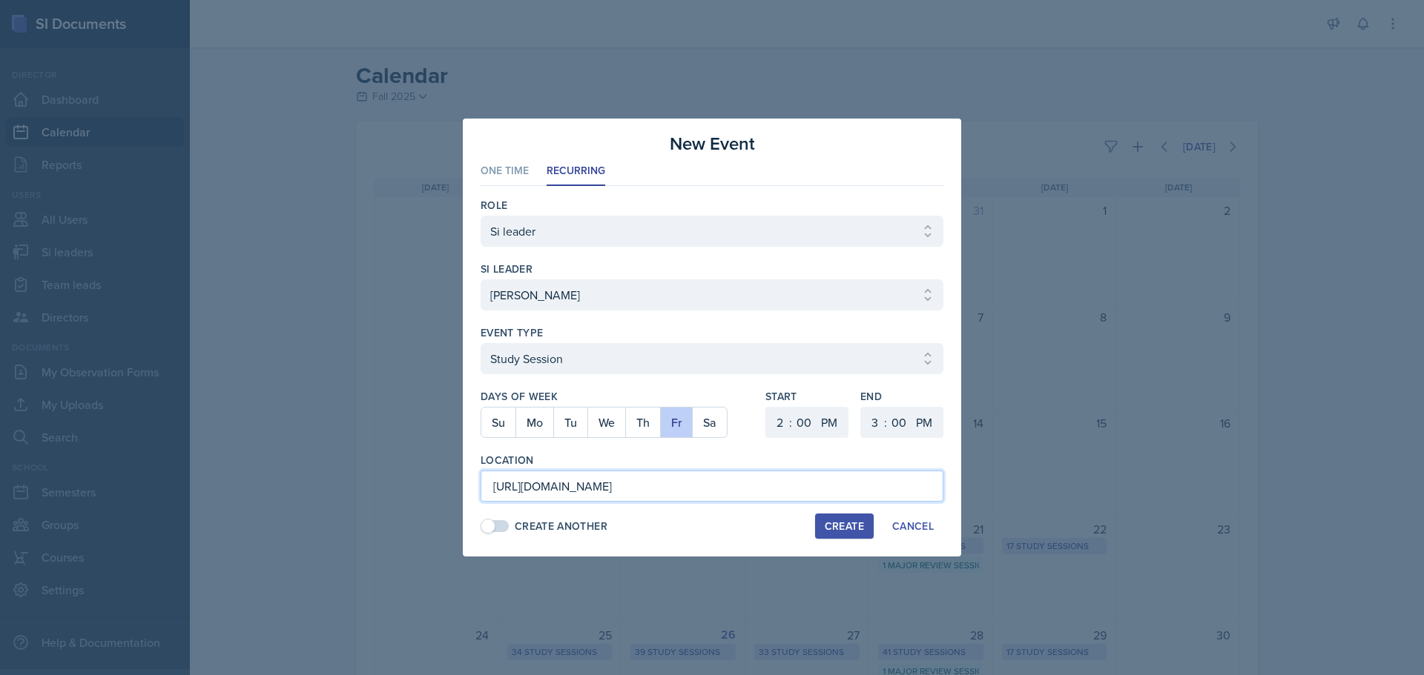
scroll to position [0, 1065]
type input "[URL][DOMAIN_NAME]"
click at [830, 521] on div "Create" at bounding box center [844, 527] width 39 height 12
select select
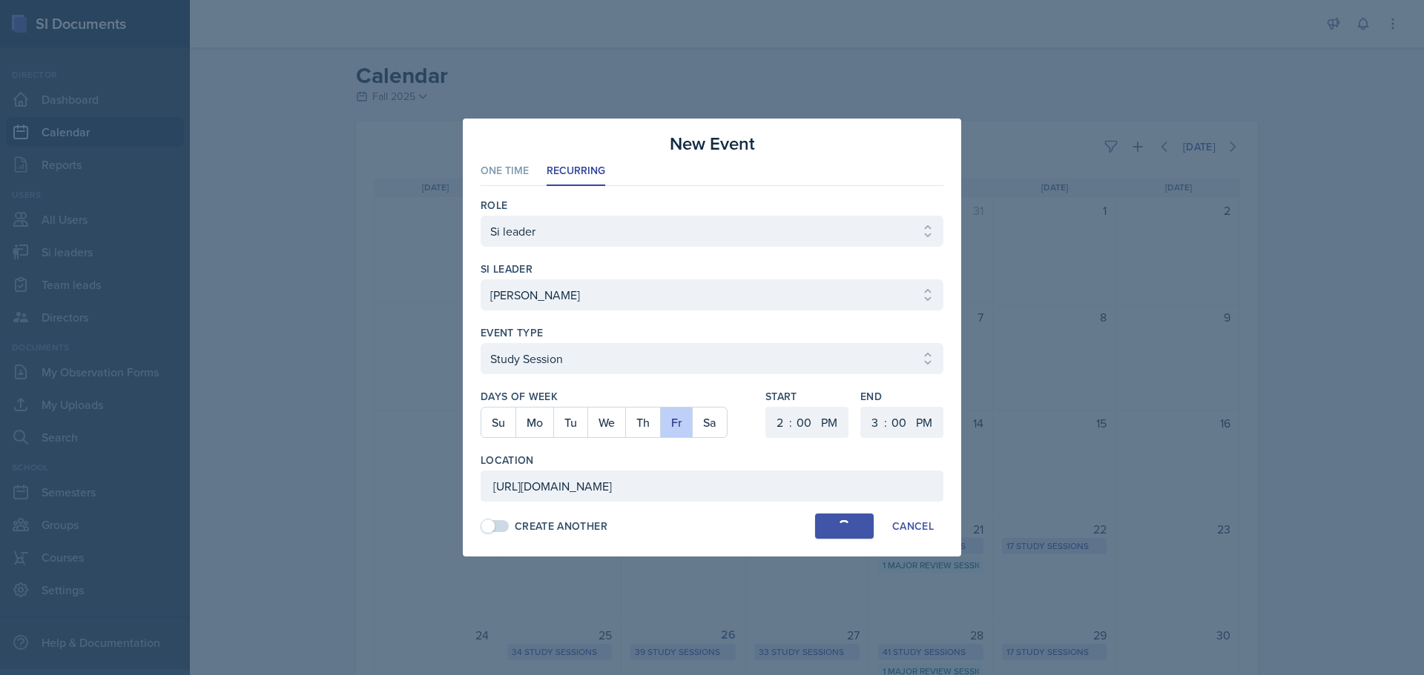
select select
select select "6"
select select "30"
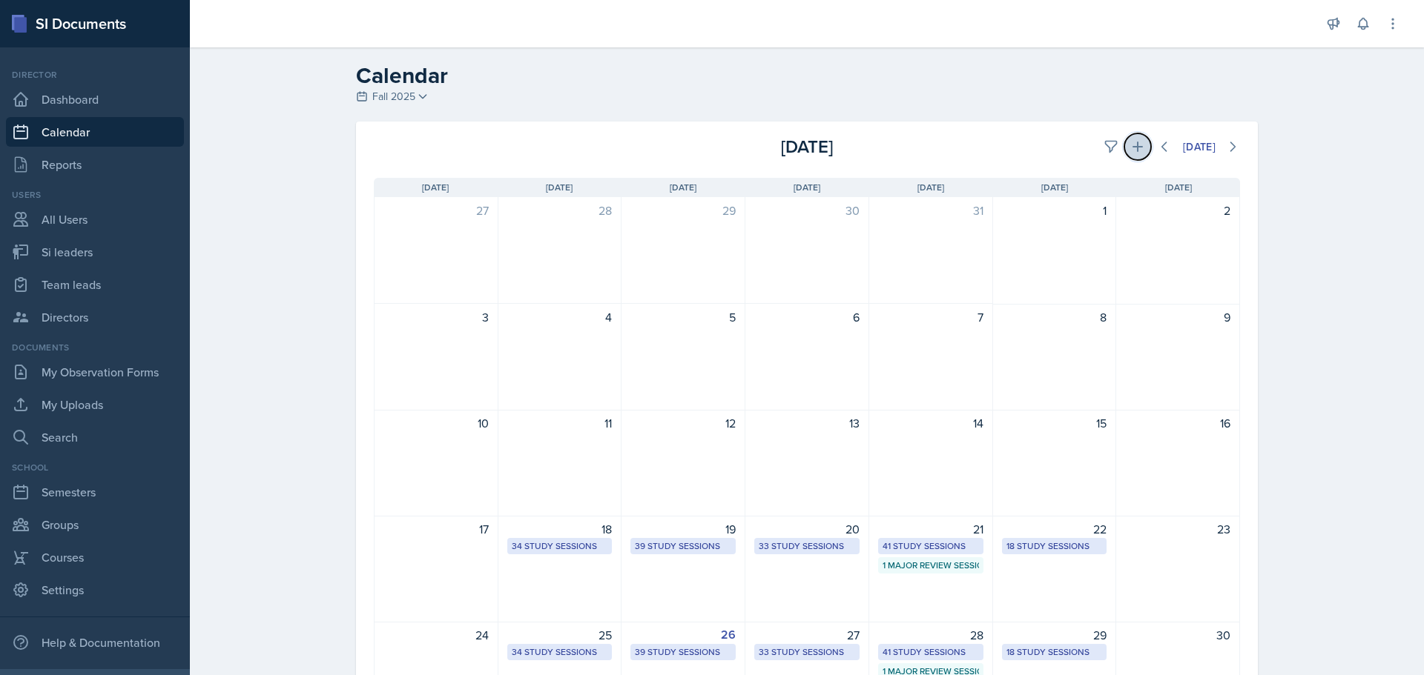
click at [1130, 142] on icon at bounding box center [1137, 146] width 15 height 15
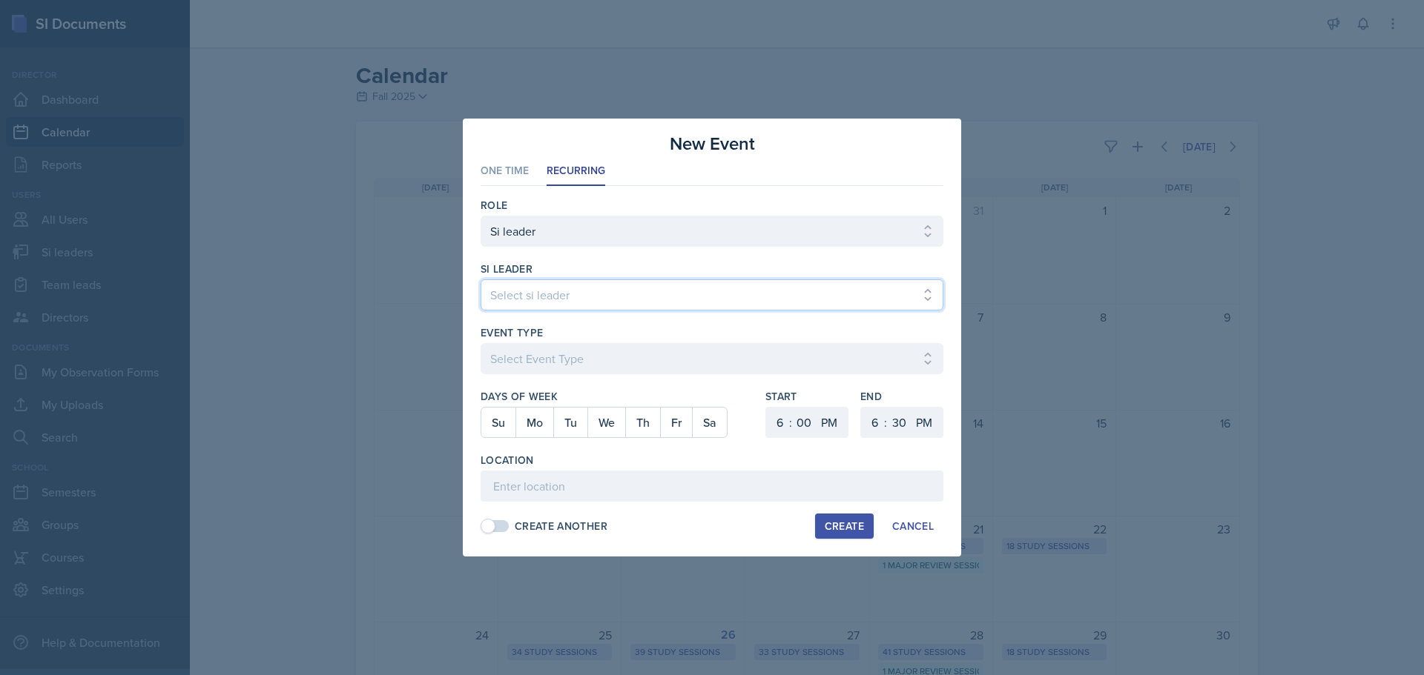
click at [629, 293] on select "Select si leader [PERSON_NAME] [PERSON_NAME] [PERSON_NAME] [PERSON_NAME] [PERSO…" at bounding box center [711, 295] width 463 height 31
select select "e9f12f22-[DATE]-4f7b-bd07-8ec674afb32a"
click at [480, 280] on select "Select si leader [PERSON_NAME] [PERSON_NAME] [PERSON_NAME] [PERSON_NAME] [PERSO…" at bounding box center [711, 295] width 463 height 31
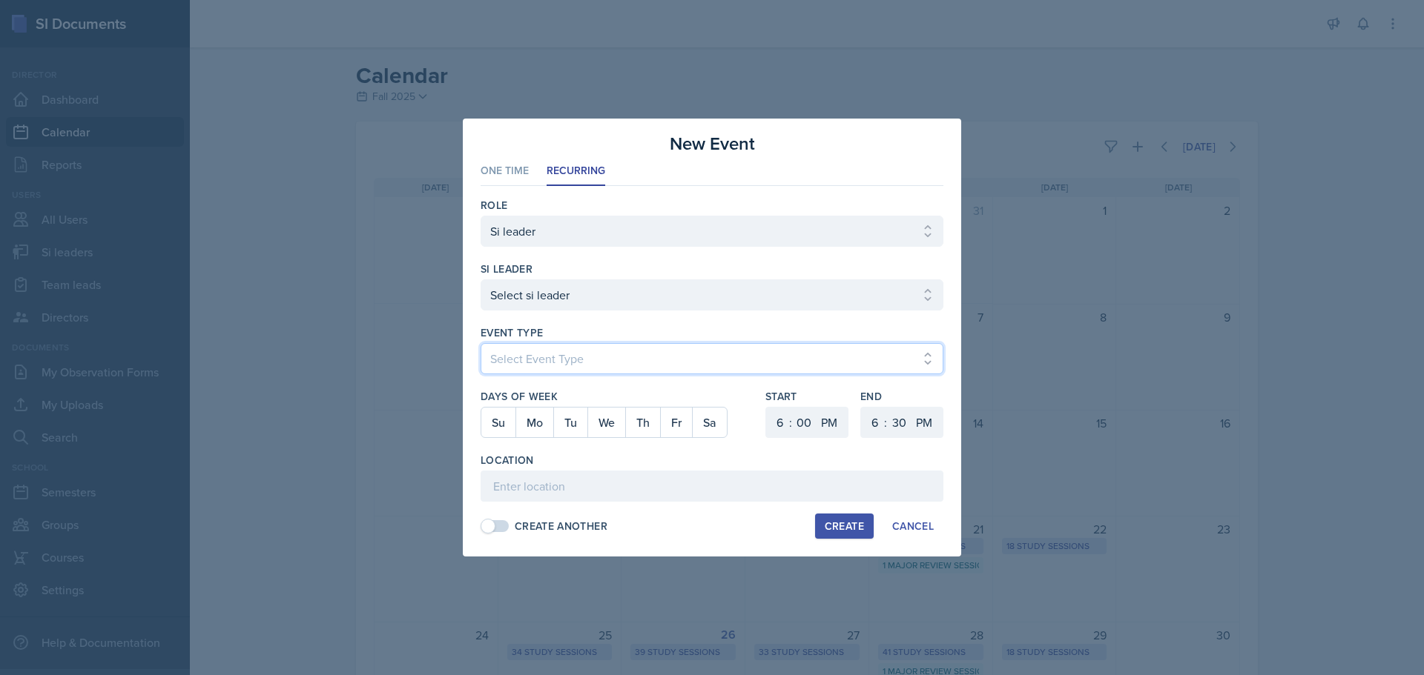
click at [530, 346] on select "Select Event Type Major Review Session Study Session" at bounding box center [711, 358] width 463 height 31
select select "d66089cd-5ee7-4f89-a345-f1bdd1643066"
click at [480, 343] on select "Select Event Type Major Review Session Study Session" at bounding box center [711, 358] width 463 height 31
click at [538, 420] on button "Mo" at bounding box center [534, 423] width 38 height 30
click at [781, 424] on select "1 2 3 4 5 6 7 8 9 10 11 12" at bounding box center [778, 422] width 24 height 31
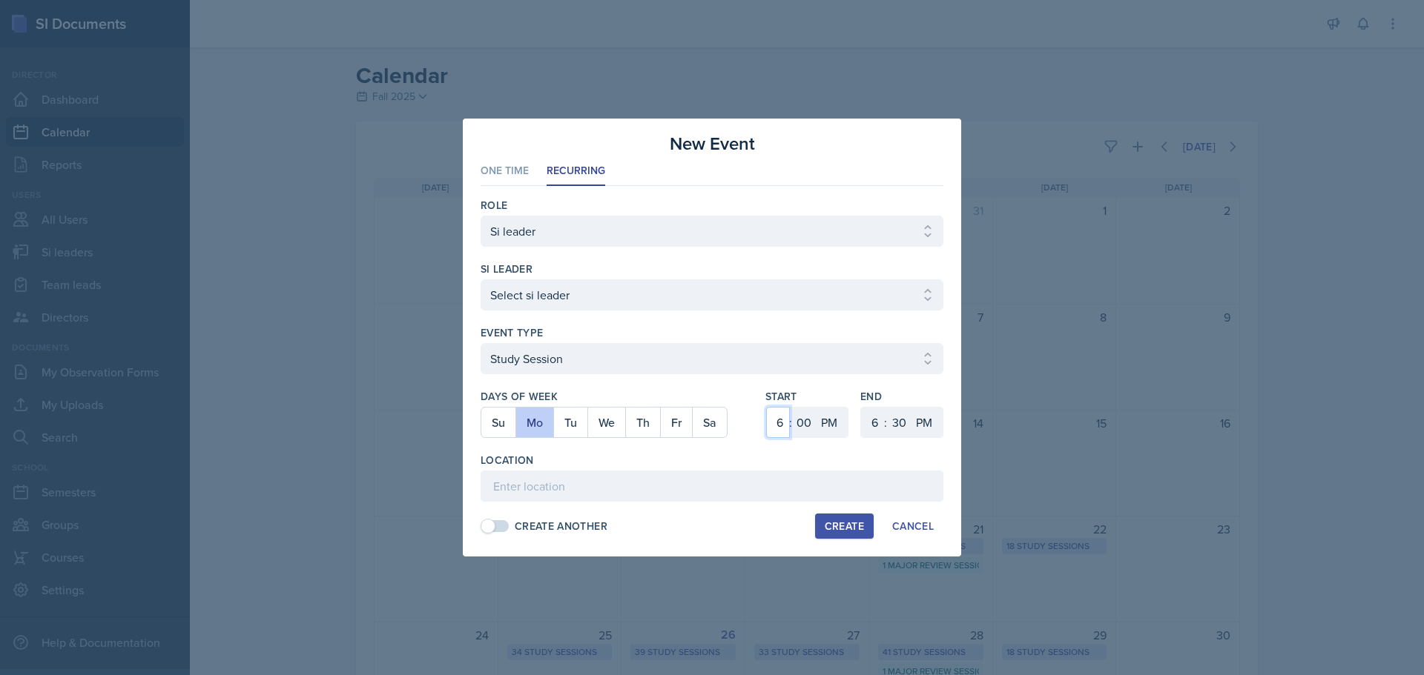
select select "4"
click at [766, 407] on select "1 2 3 4 5 6 7 8 9 10 11 12" at bounding box center [778, 422] width 24 height 31
click at [799, 414] on select "00 05 10 15 20 25 30 35 40 45 50 55" at bounding box center [804, 422] width 24 height 31
select select "30"
click at [792, 407] on select "00 05 10 15 20 25 30 35 40 45 50 55" at bounding box center [804, 422] width 24 height 31
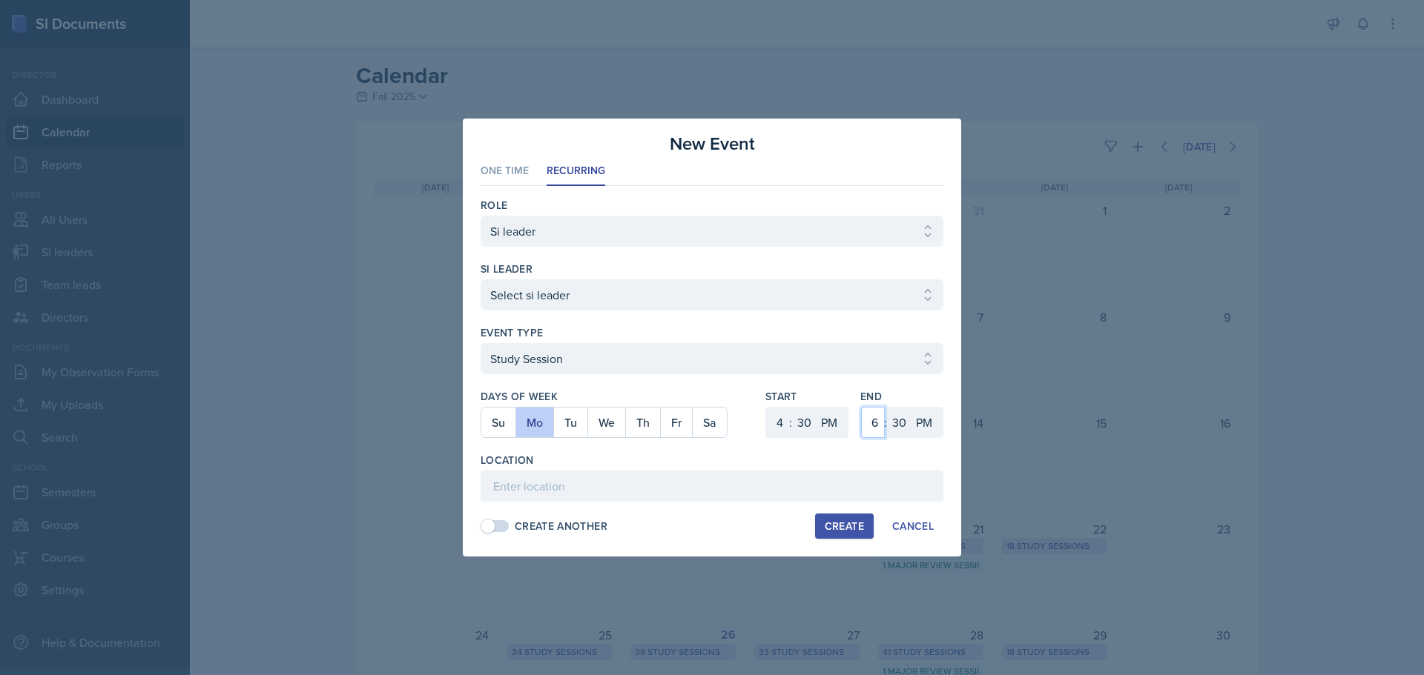
click at [878, 427] on select "1 2 3 4 5 6 7 8 9 10 11 12" at bounding box center [873, 422] width 24 height 31
select select "5"
click at [861, 407] on select "1 2 3 4 5 6 7 8 9 10 11 12" at bounding box center [873, 422] width 24 height 31
click at [686, 489] on input at bounding box center [711, 486] width 463 height 31
paste input "[URL][DOMAIN_NAME]"
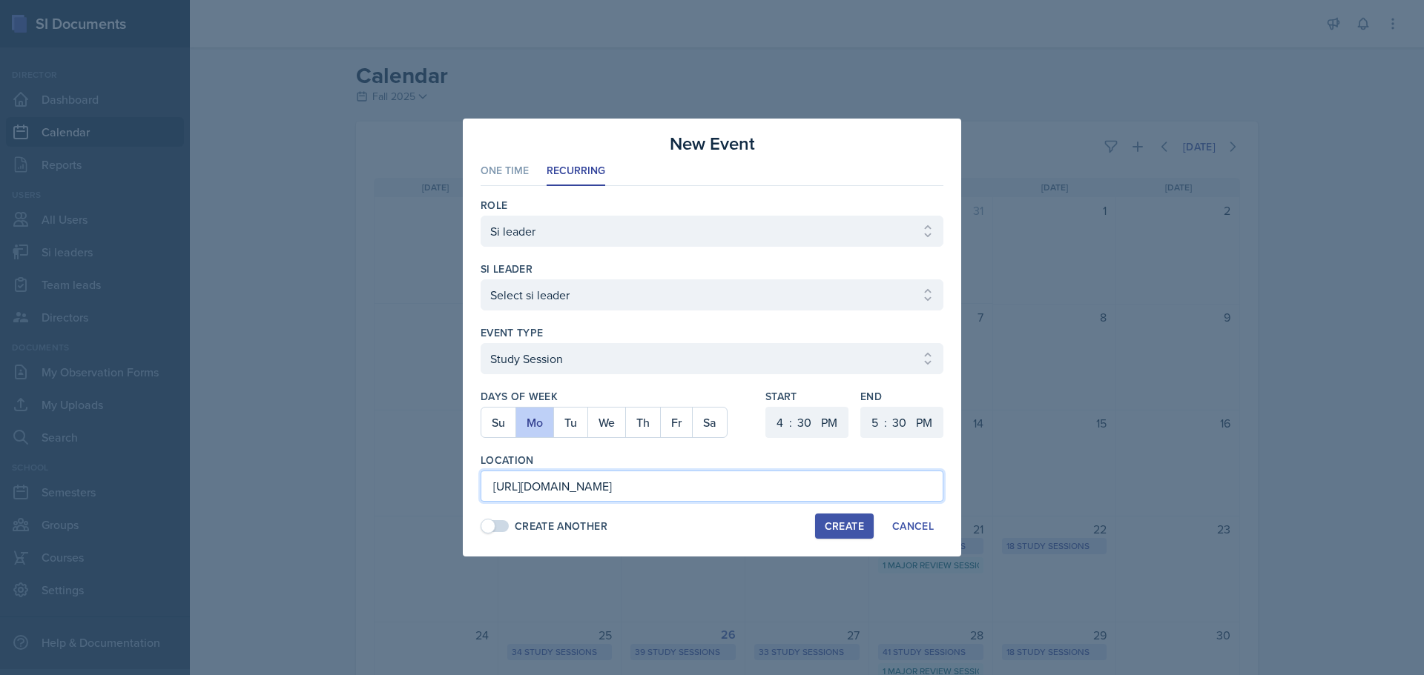
scroll to position [0, 1090]
type input "[URL][DOMAIN_NAME]"
click at [847, 527] on div "Create" at bounding box center [844, 527] width 39 height 12
select select
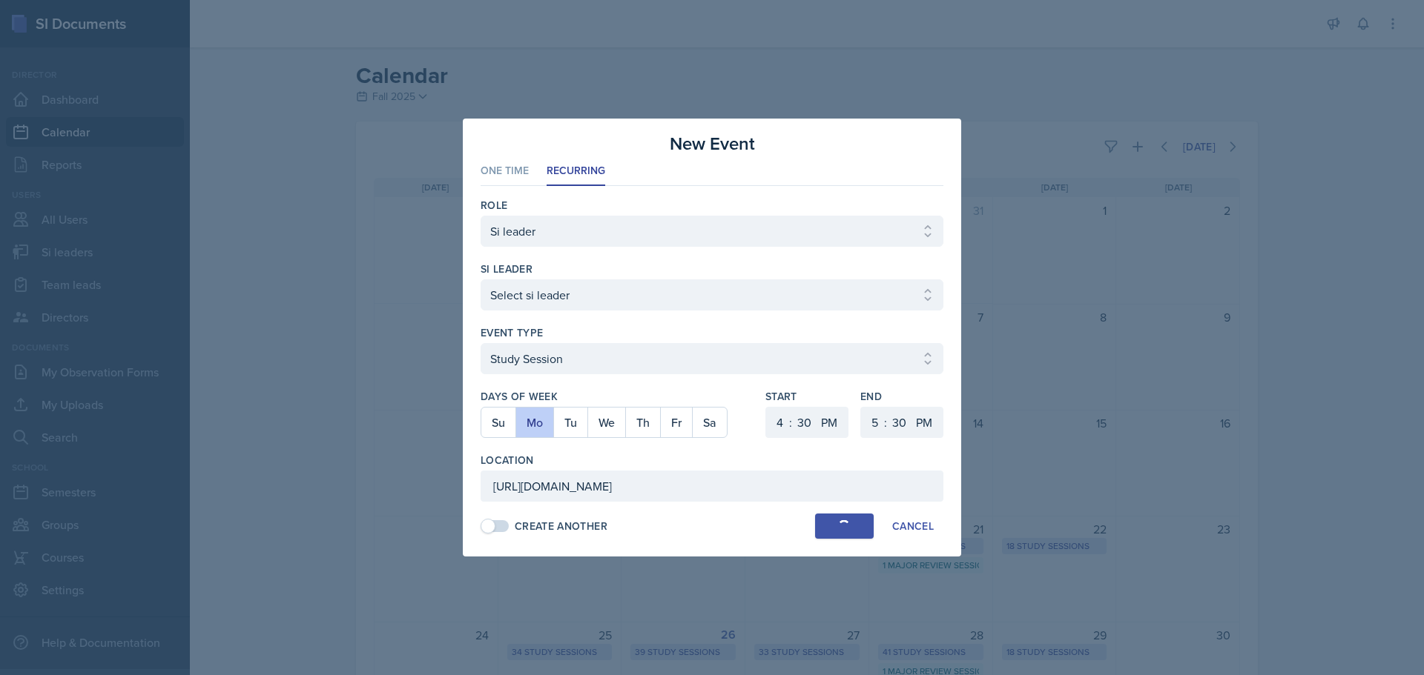
select select
select select "6"
select select "0"
select select "6"
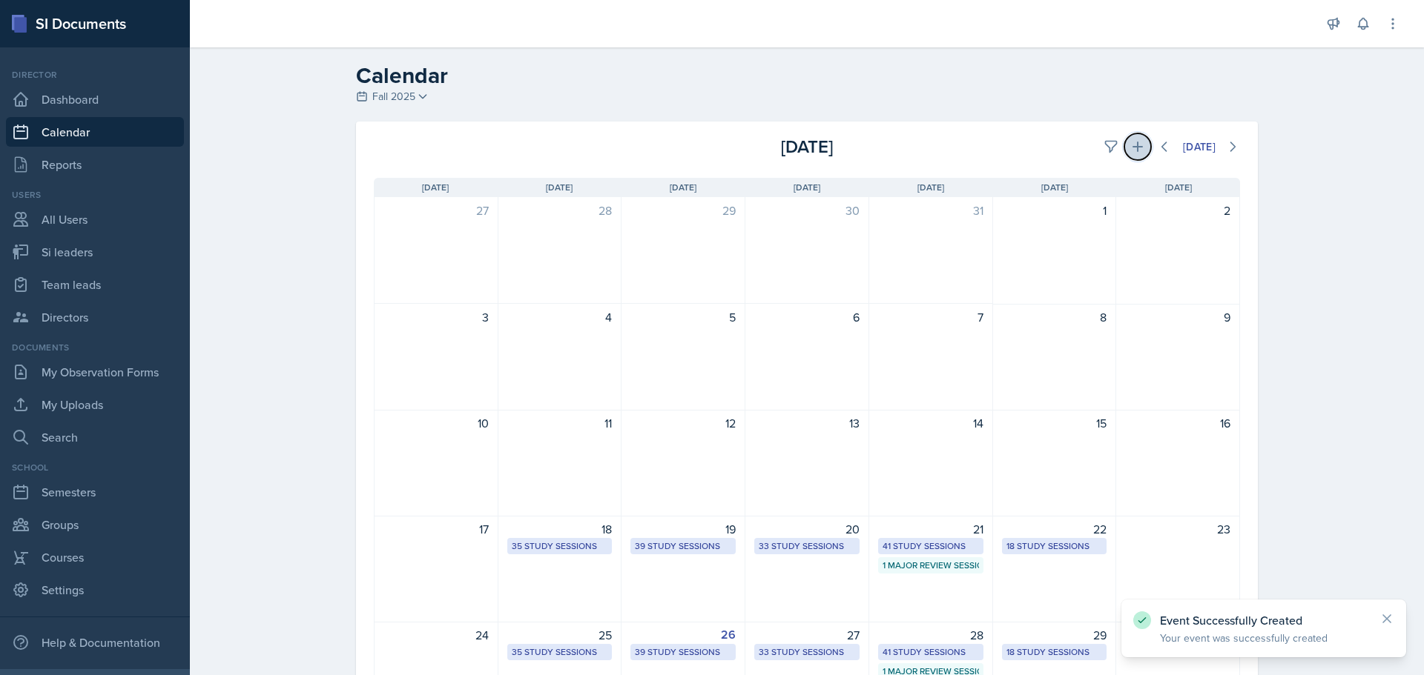
click at [1134, 150] on icon at bounding box center [1137, 146] width 15 height 15
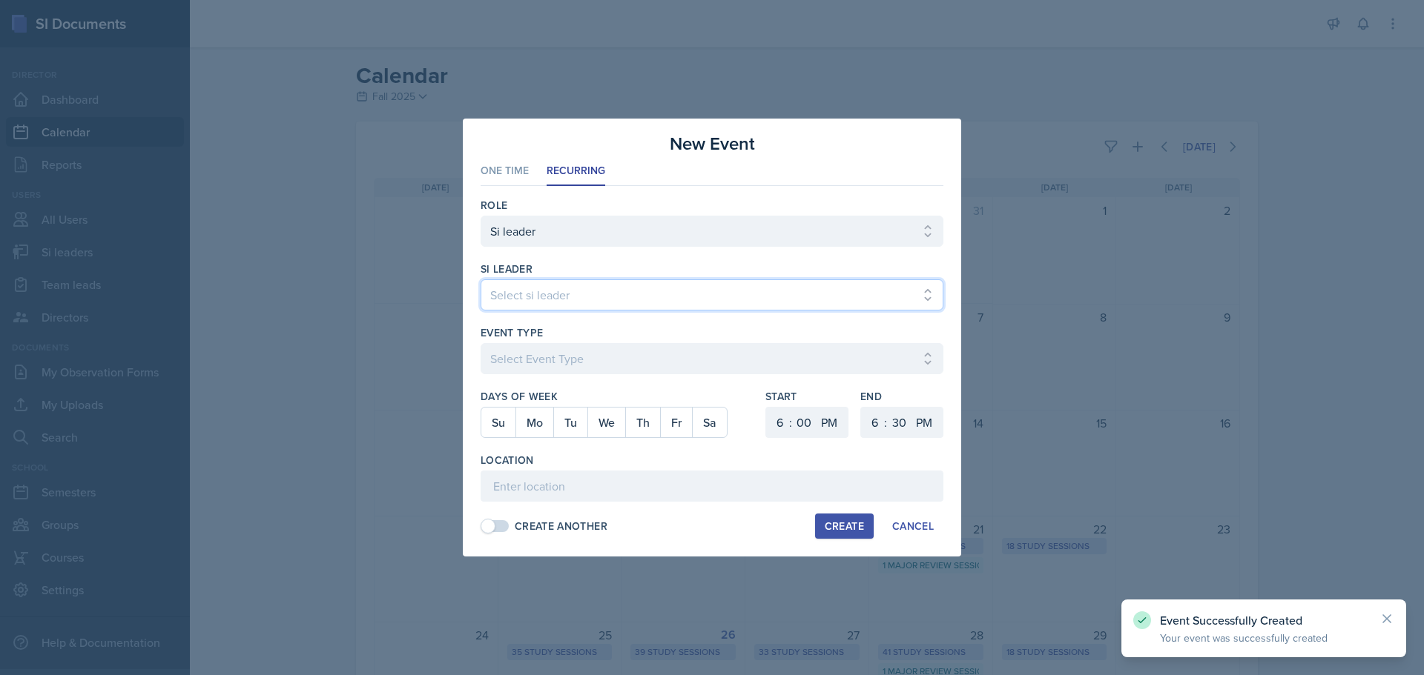
click at [704, 295] on select "Select si leader [PERSON_NAME] [PERSON_NAME] [PERSON_NAME] [PERSON_NAME] [PERSO…" at bounding box center [711, 295] width 463 height 31
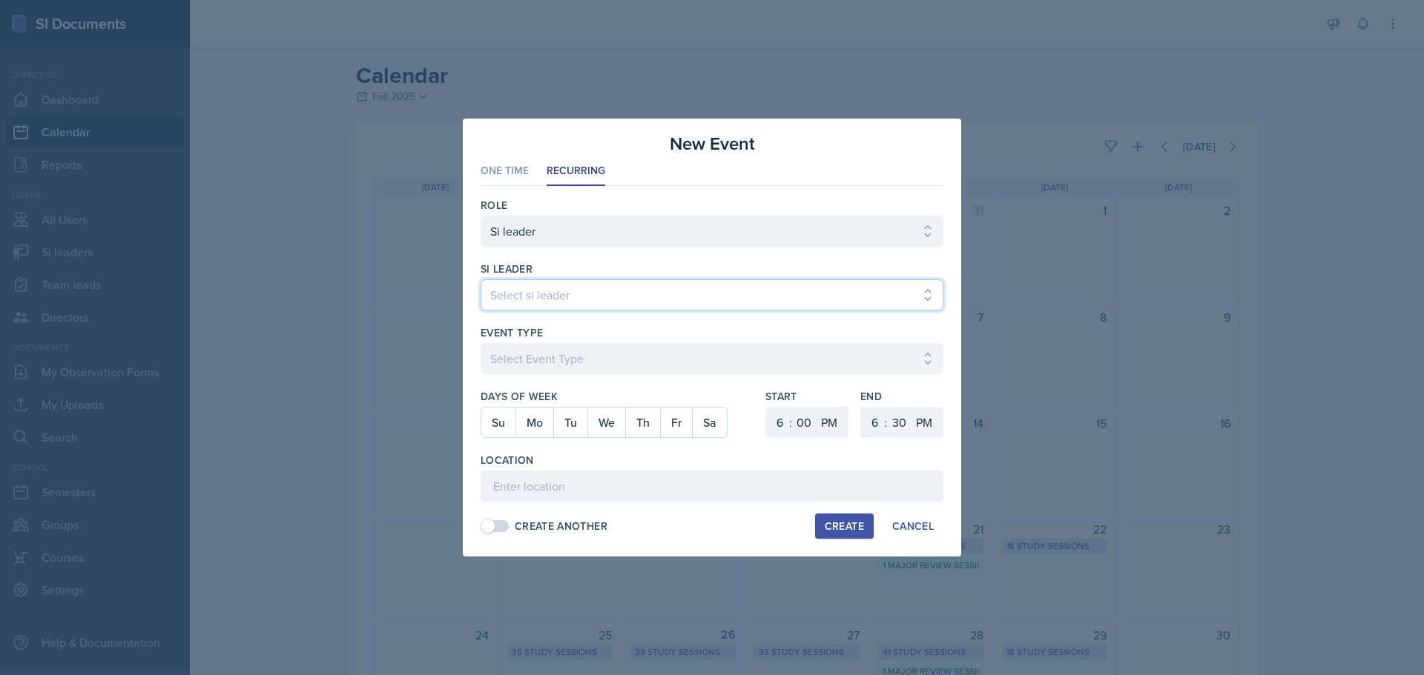
select select "e9f12f22-[DATE]-4f7b-bd07-8ec674afb32a"
click at [480, 280] on select "Select si leader [PERSON_NAME] [PERSON_NAME] [PERSON_NAME] [PERSON_NAME] [PERSO…" at bounding box center [711, 295] width 463 height 31
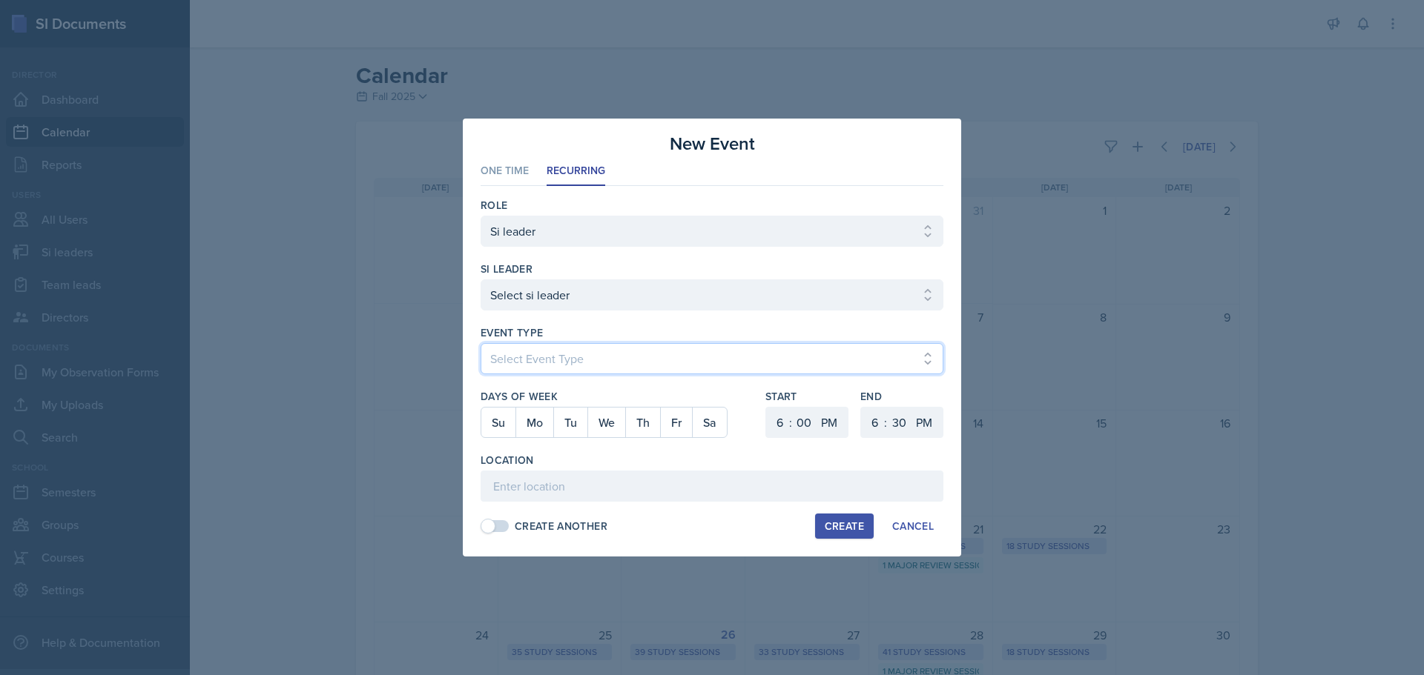
click at [570, 354] on select "Select Event Type Major Review Session Study Session" at bounding box center [711, 358] width 463 height 31
select select "d66089cd-5ee7-4f89-a345-f1bdd1643066"
click at [480, 343] on select "Select Event Type Major Review Session Study Session" at bounding box center [711, 358] width 463 height 31
click at [685, 427] on button "Fr" at bounding box center [676, 423] width 32 height 30
click at [780, 423] on select "1 2 3 4 5 6 7 8 9 10 11 12" at bounding box center [778, 422] width 24 height 31
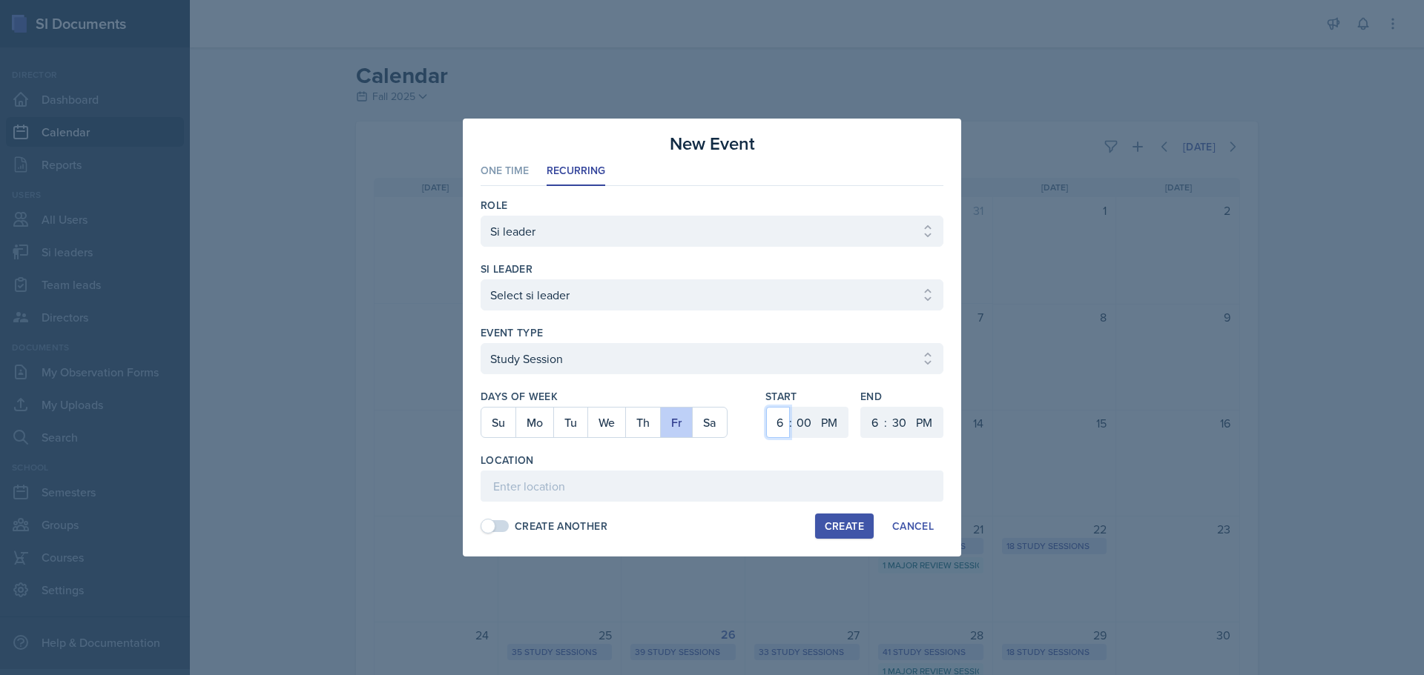
select select "4"
click at [766, 407] on select "1 2 3 4 5 6 7 8 9 10 11 12" at bounding box center [778, 422] width 24 height 31
click at [879, 426] on select "1 2 3 4 5 6 7 8 9 10 11 12" at bounding box center [873, 422] width 24 height 31
select select "5"
click at [861, 407] on select "1 2 3 4 5 6 7 8 9 10 11 12" at bounding box center [873, 422] width 24 height 31
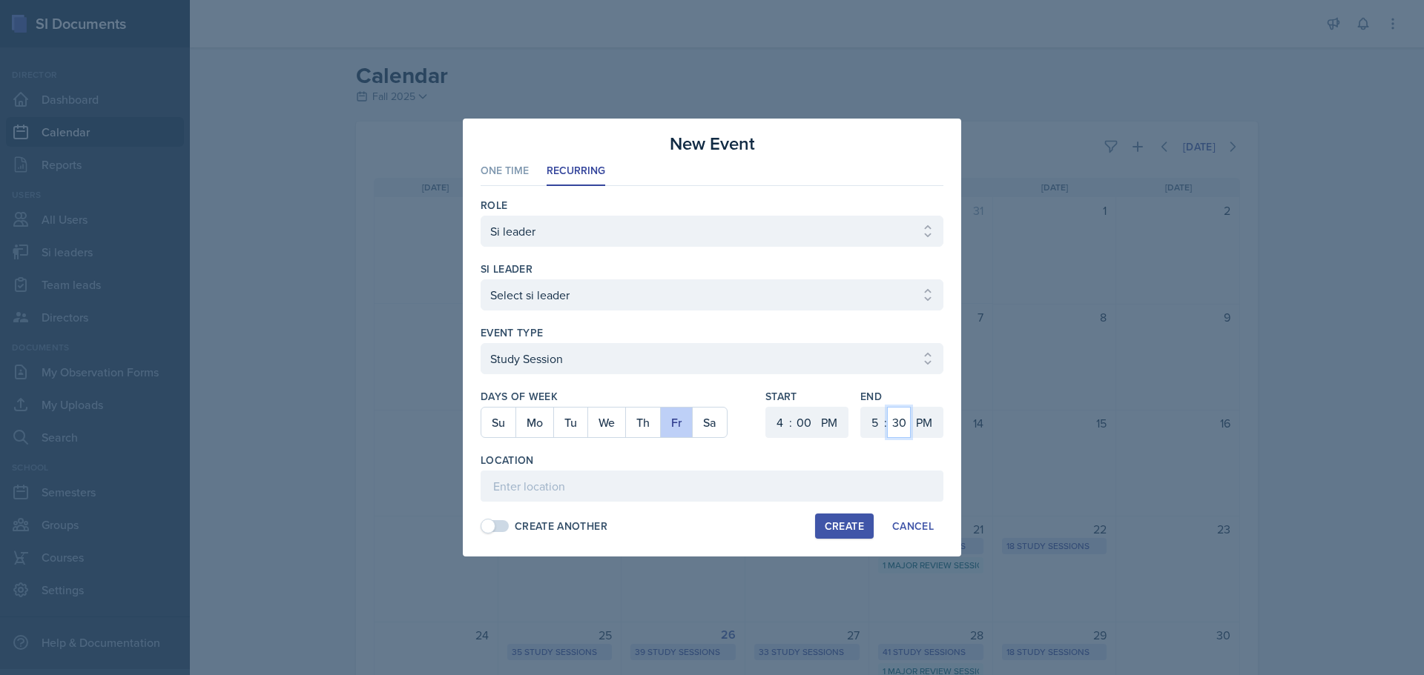
click at [900, 414] on select "00 05 10 15 20 25 30 35 40 45 50 55" at bounding box center [899, 422] width 24 height 31
select select "0"
click at [887, 407] on select "00 05 10 15 20 25 30 35 40 45 50 55" at bounding box center [899, 422] width 24 height 31
click at [730, 481] on input at bounding box center [711, 486] width 463 height 31
paste input "[URL][DOMAIN_NAME]"
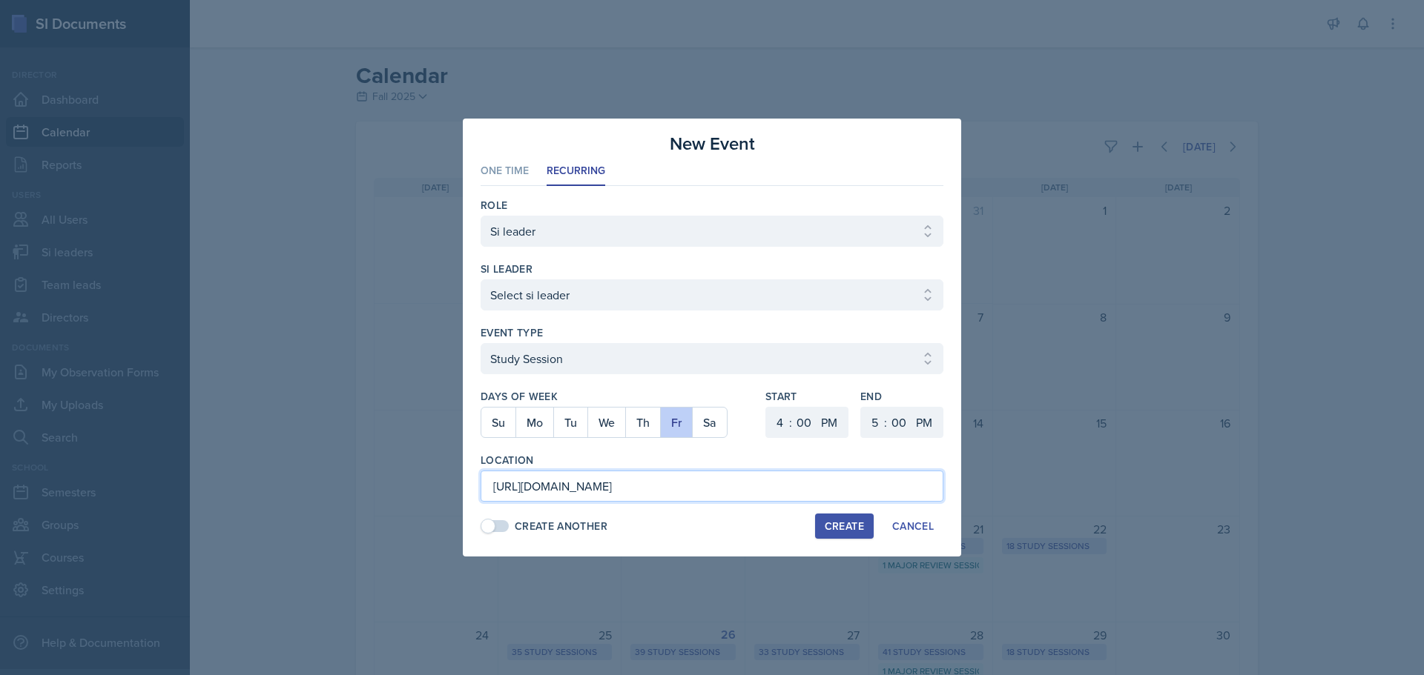
scroll to position [0, 1090]
type input "[URL][DOMAIN_NAME]"
click at [865, 538] on button "Create" at bounding box center [844, 526] width 59 height 25
select select
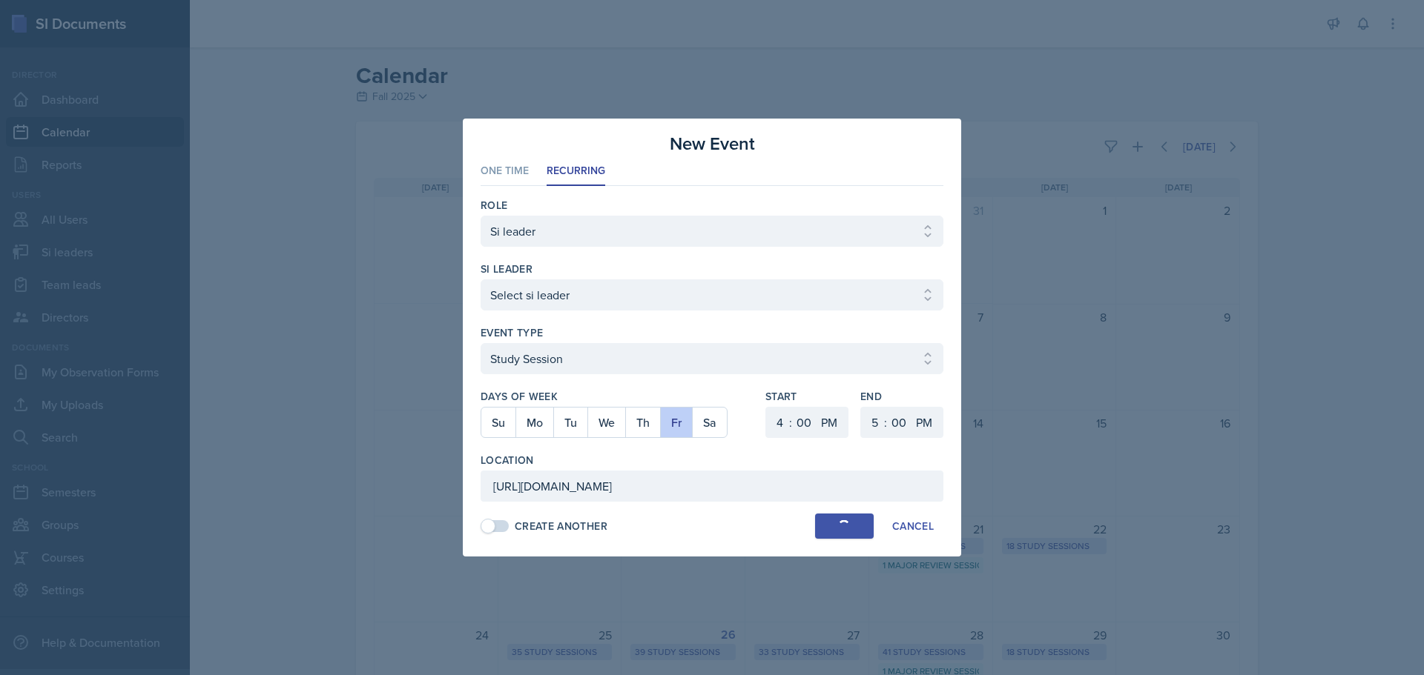
select select
select select "6"
select select "30"
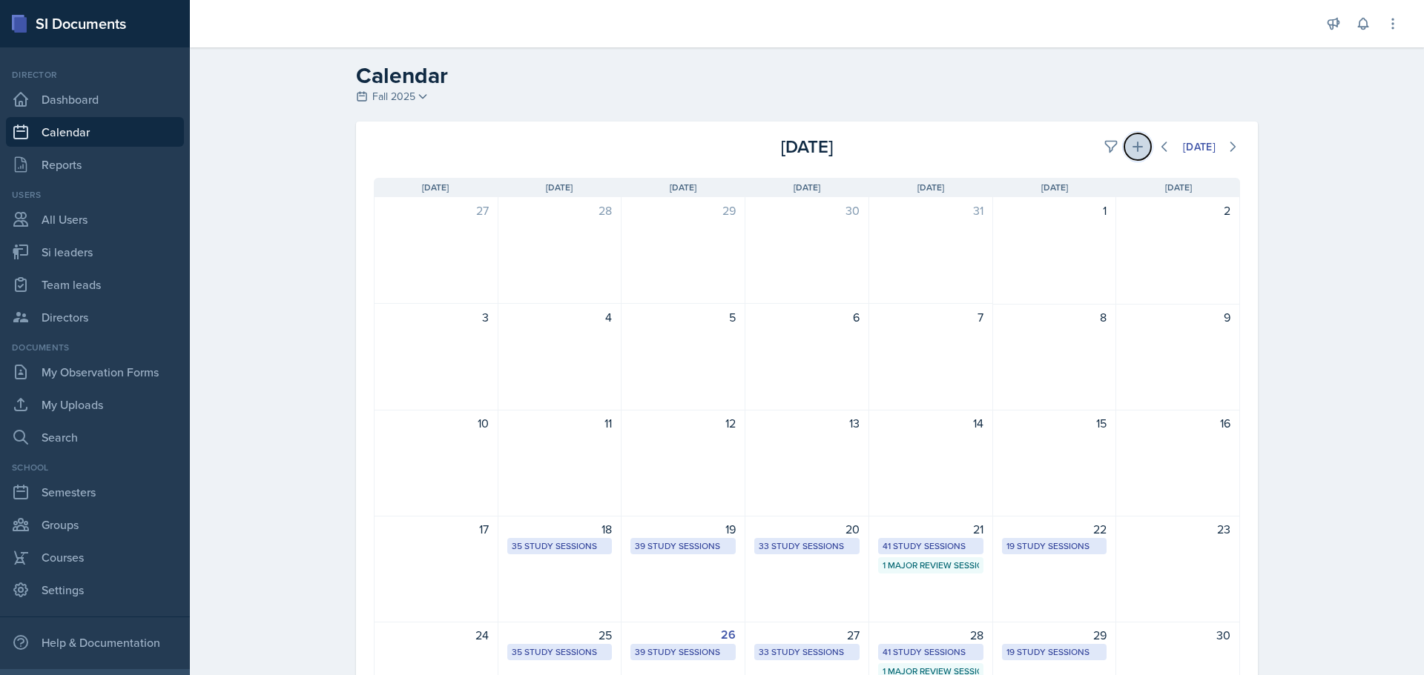
click at [1137, 140] on button at bounding box center [1137, 146] width 27 height 27
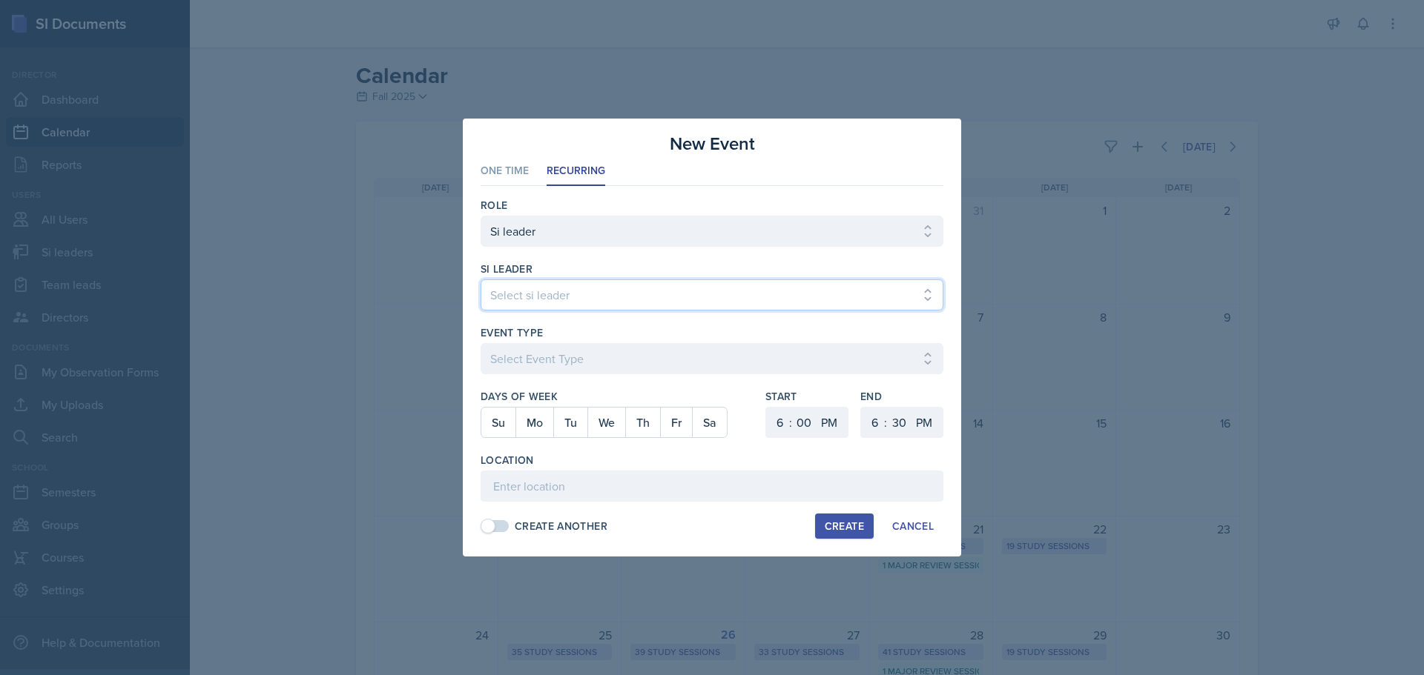
click at [601, 283] on select "Select si leader [PERSON_NAME] [PERSON_NAME] [PERSON_NAME] [PERSON_NAME] [PERSO…" at bounding box center [711, 295] width 463 height 31
select select "b3f91184-9dee-4ebb-99ee-8ea8ebfe4642"
click at [480, 280] on select "Select si leader [PERSON_NAME] [PERSON_NAME] [PERSON_NAME] [PERSON_NAME] [PERSO…" at bounding box center [711, 295] width 463 height 31
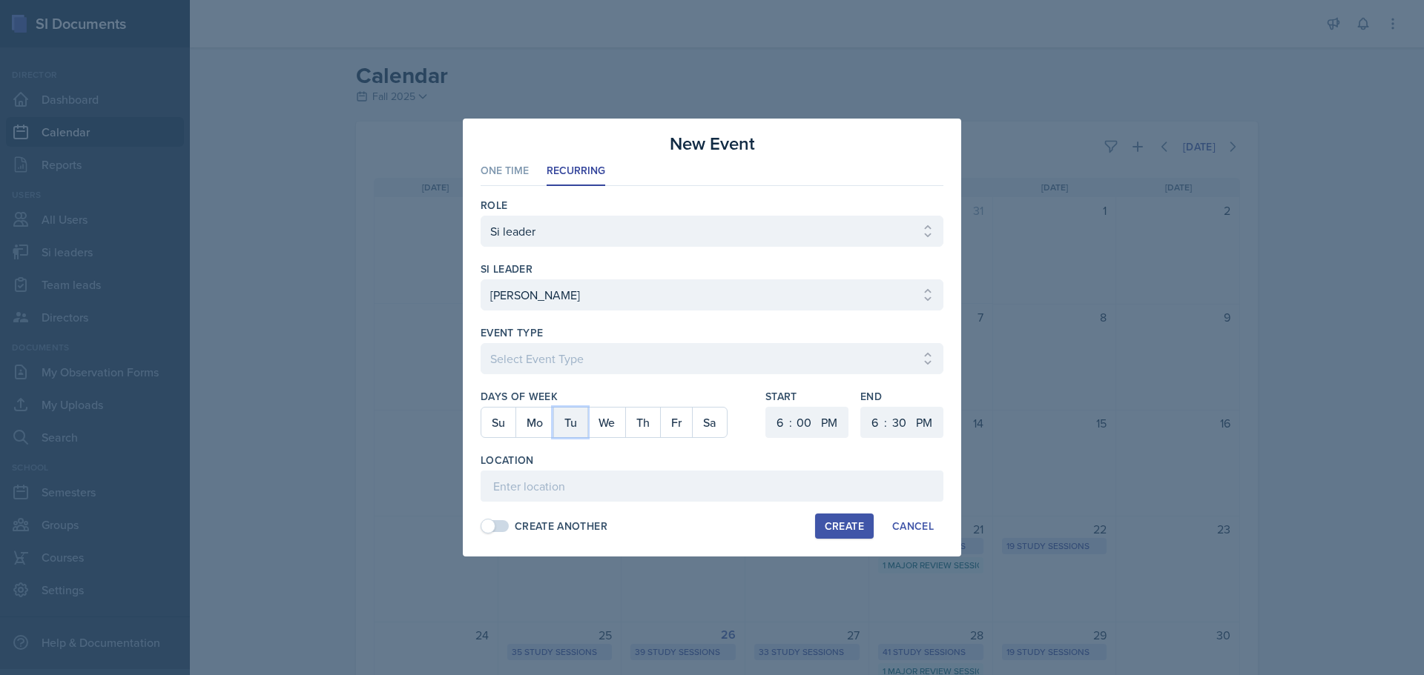
click at [572, 426] on button "Tu" at bounding box center [570, 423] width 34 height 30
click at [761, 362] on select "Select Event Type Major Review Session Study Session" at bounding box center [711, 358] width 463 height 31
select select "d66089cd-5ee7-4f89-a345-f1bdd1643066"
click at [480, 343] on select "Select Event Type Major Review Session Study Session" at bounding box center [711, 358] width 463 height 31
click at [787, 417] on select "1 2 3 4 5 6 7 8 9 10 11 12" at bounding box center [778, 422] width 24 height 31
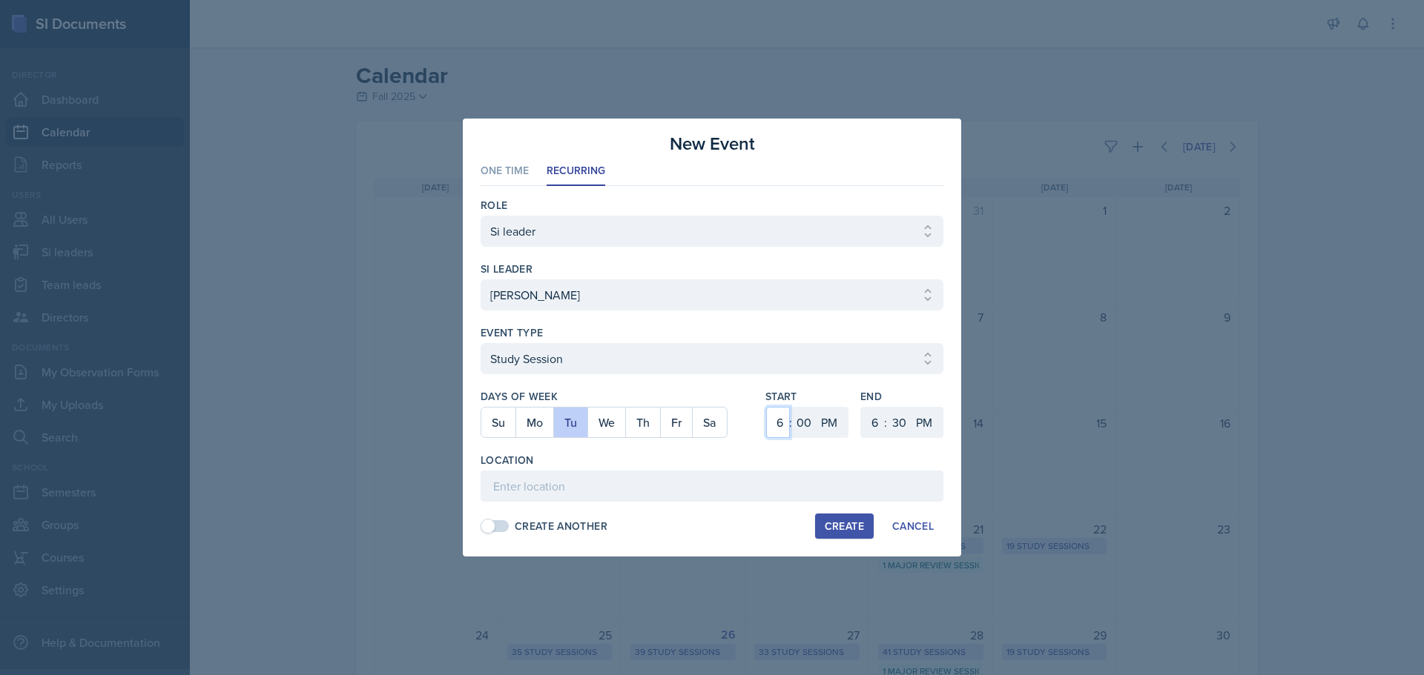
select select "5"
click at [766, 407] on select "1 2 3 4 5 6 7 8 9 10 11 12" at bounding box center [778, 422] width 24 height 31
click at [902, 419] on select "00 05 10 15 20 25 30 35 40 45 50 55" at bounding box center [899, 422] width 24 height 31
select select "0"
click at [887, 407] on select "00 05 10 15 20 25 30 35 40 45 50 55" at bounding box center [899, 422] width 24 height 31
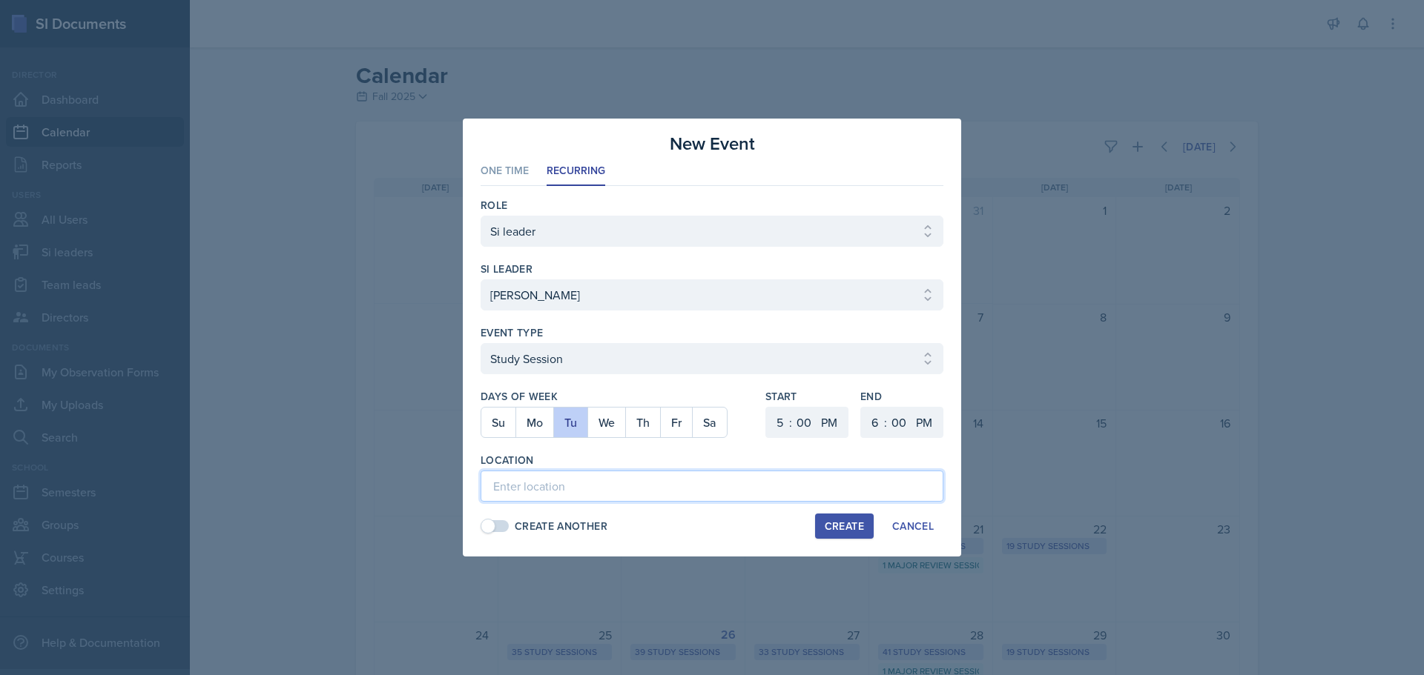
click at [572, 487] on input at bounding box center [711, 486] width 463 height 31
type input "Math Building (M) 113"
click at [822, 526] on button "Create" at bounding box center [844, 526] width 59 height 25
select select
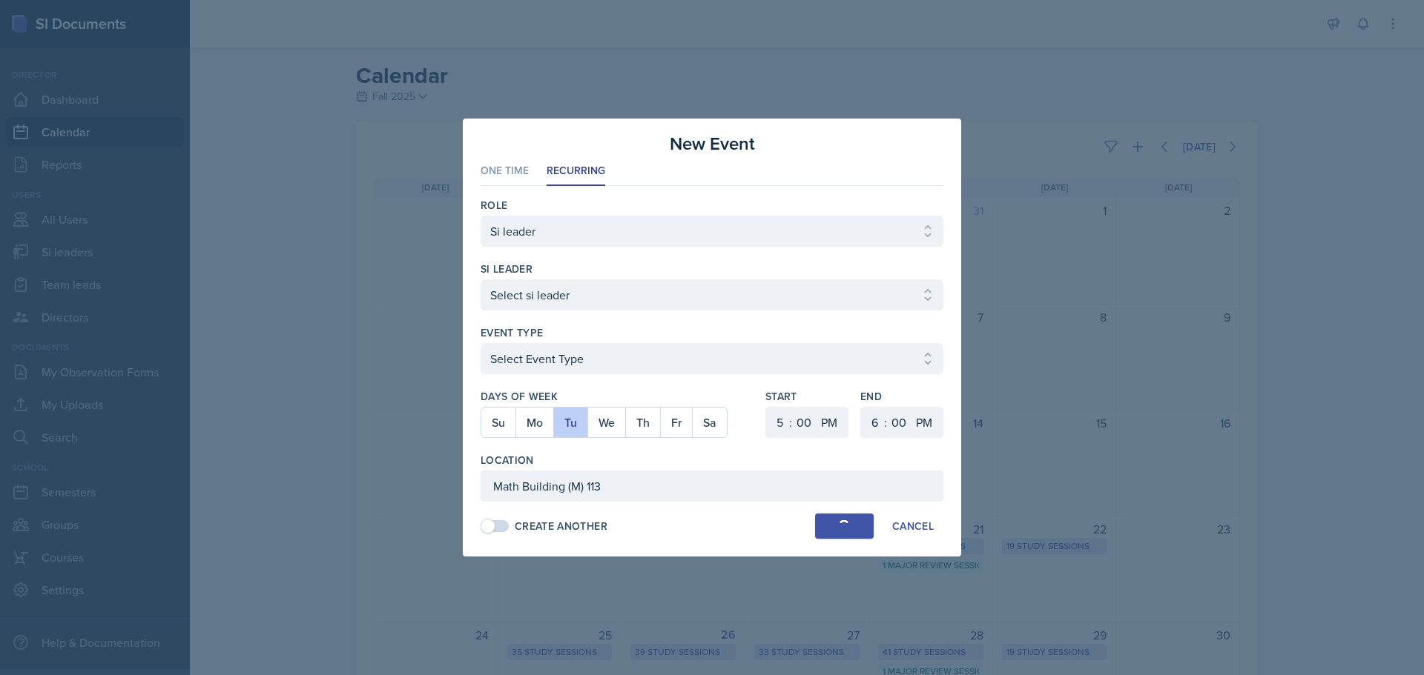
select select "6"
select select "30"
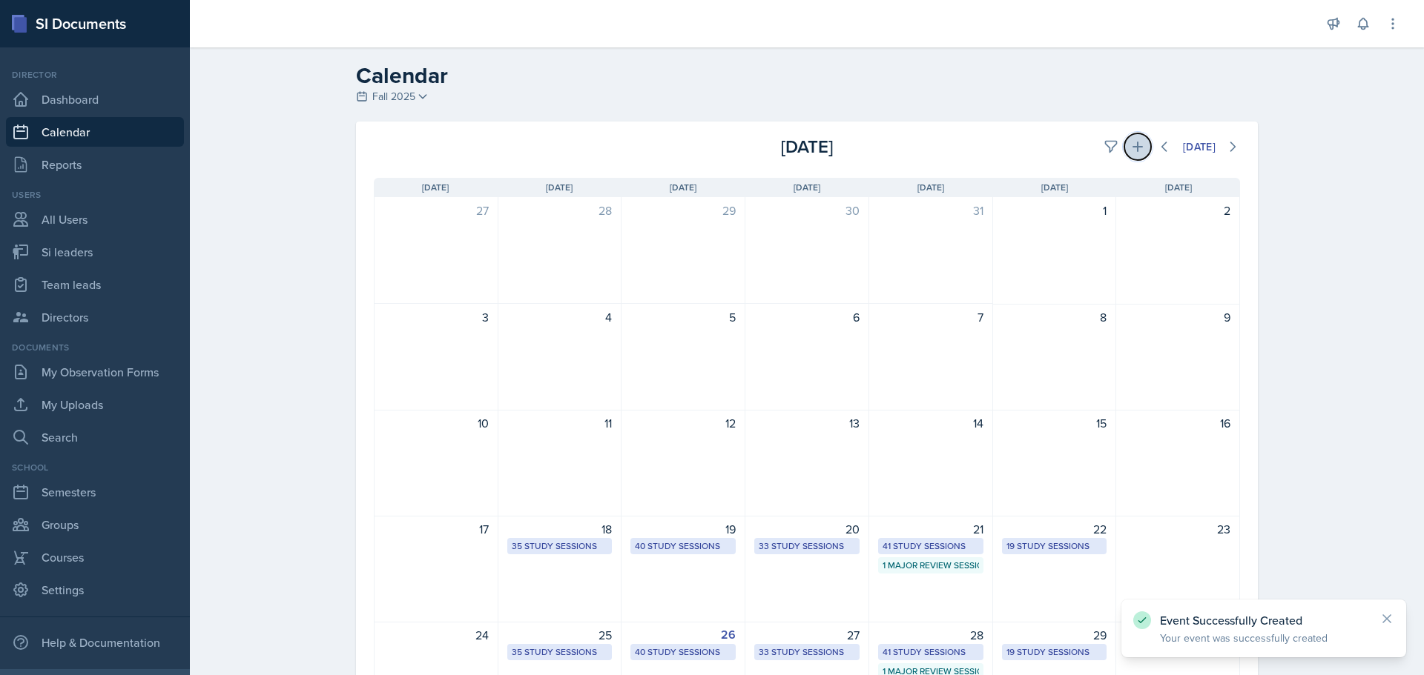
click at [1132, 153] on icon at bounding box center [1137, 146] width 15 height 15
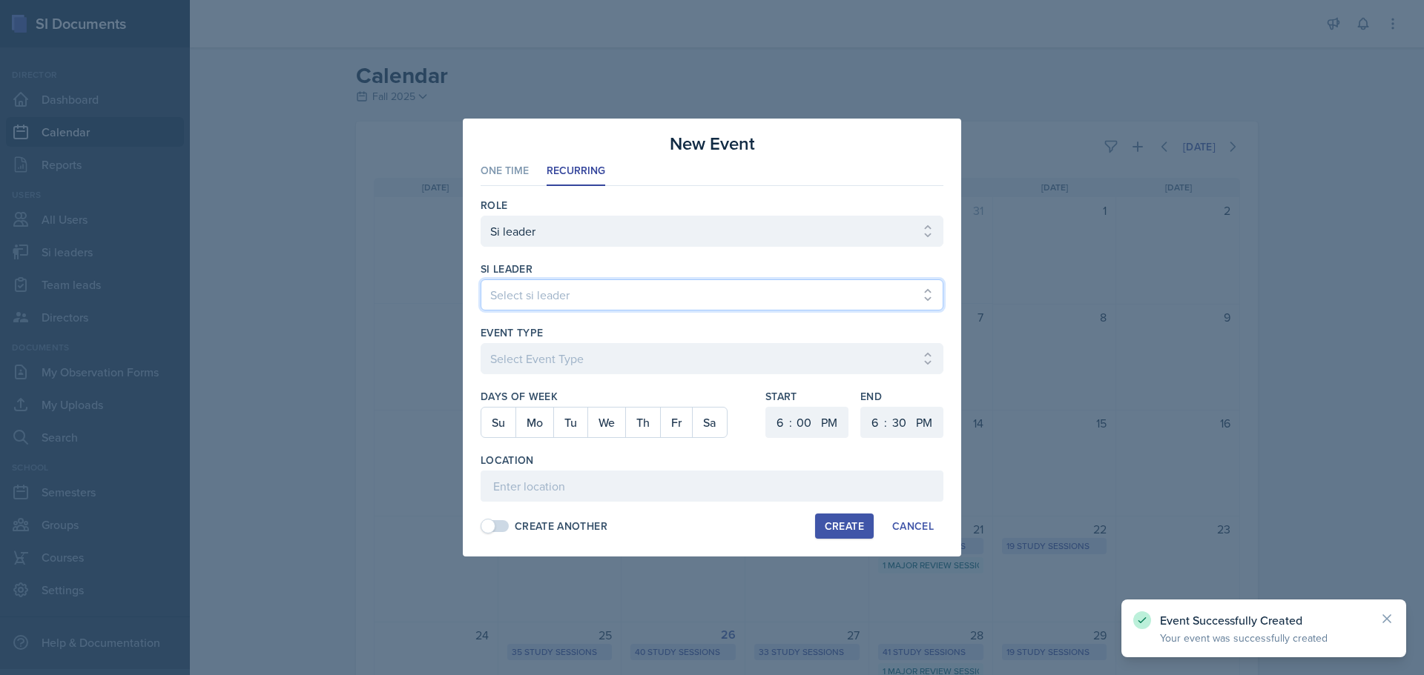
click at [593, 288] on select "Select si leader [PERSON_NAME] [PERSON_NAME] [PERSON_NAME] [PERSON_NAME] [PERSO…" at bounding box center [711, 295] width 463 height 31
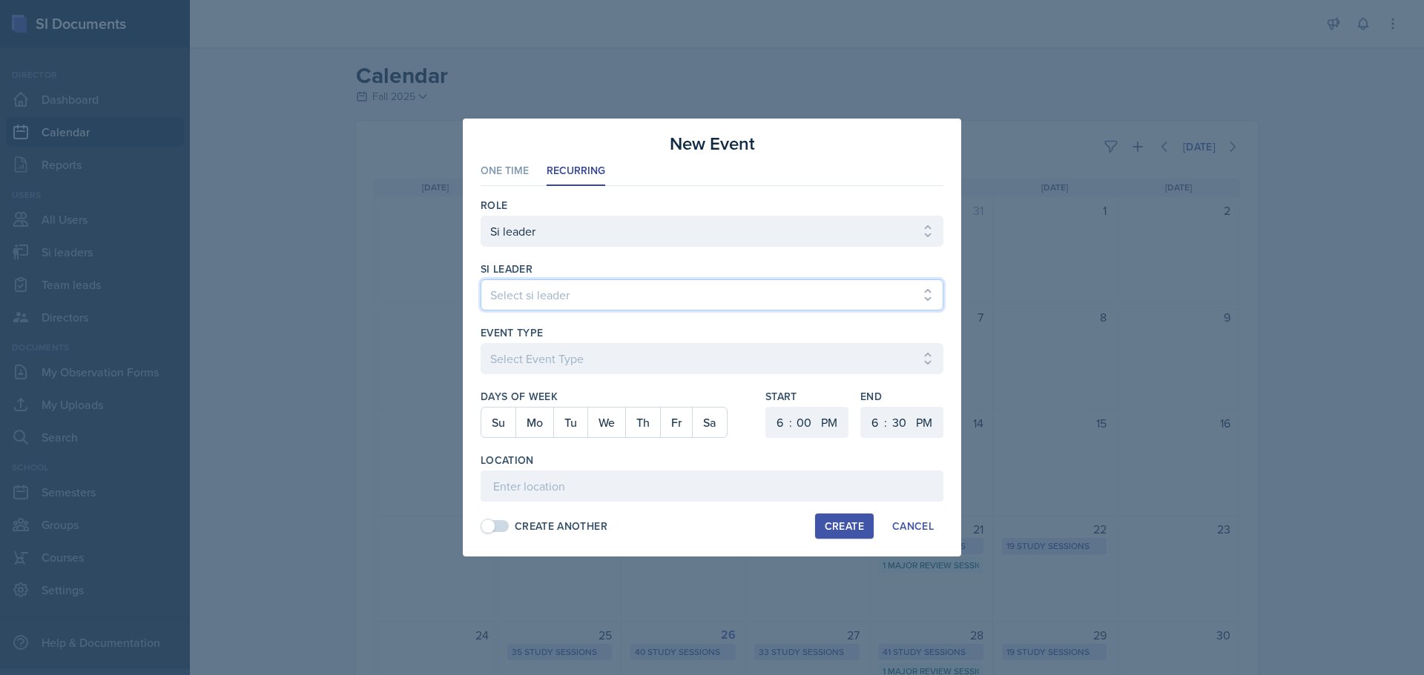
select select "b3f91184-9dee-4ebb-99ee-8ea8ebfe4642"
click at [480, 280] on select "Select si leader [PERSON_NAME] [PERSON_NAME] [PERSON_NAME] [PERSON_NAME] [PERSO…" at bounding box center [711, 295] width 463 height 31
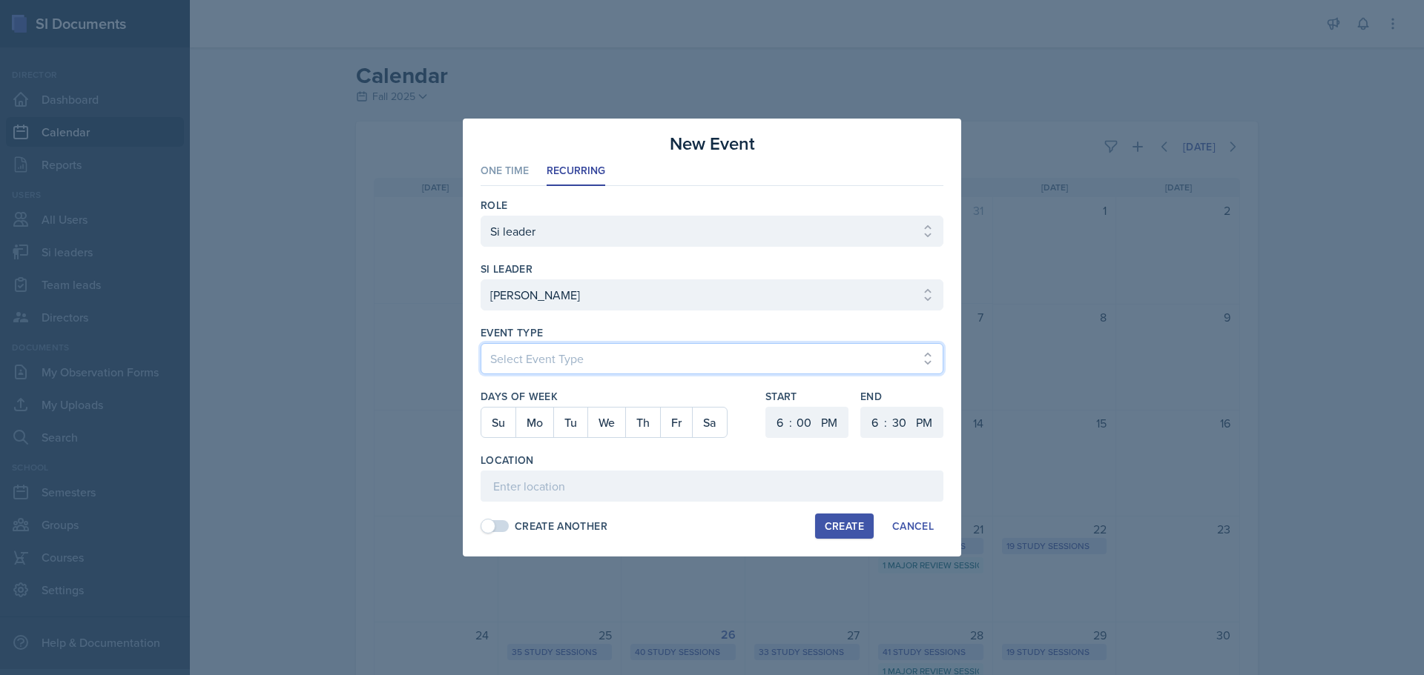
click at [572, 347] on select "Select Event Type Major Review Session Study Session" at bounding box center [711, 358] width 463 height 31
select select "d66089cd-5ee7-4f89-a345-f1bdd1643066"
click at [480, 343] on select "Select Event Type Major Review Session Study Session" at bounding box center [711, 358] width 463 height 31
click at [676, 423] on button "Fr" at bounding box center [676, 423] width 32 height 30
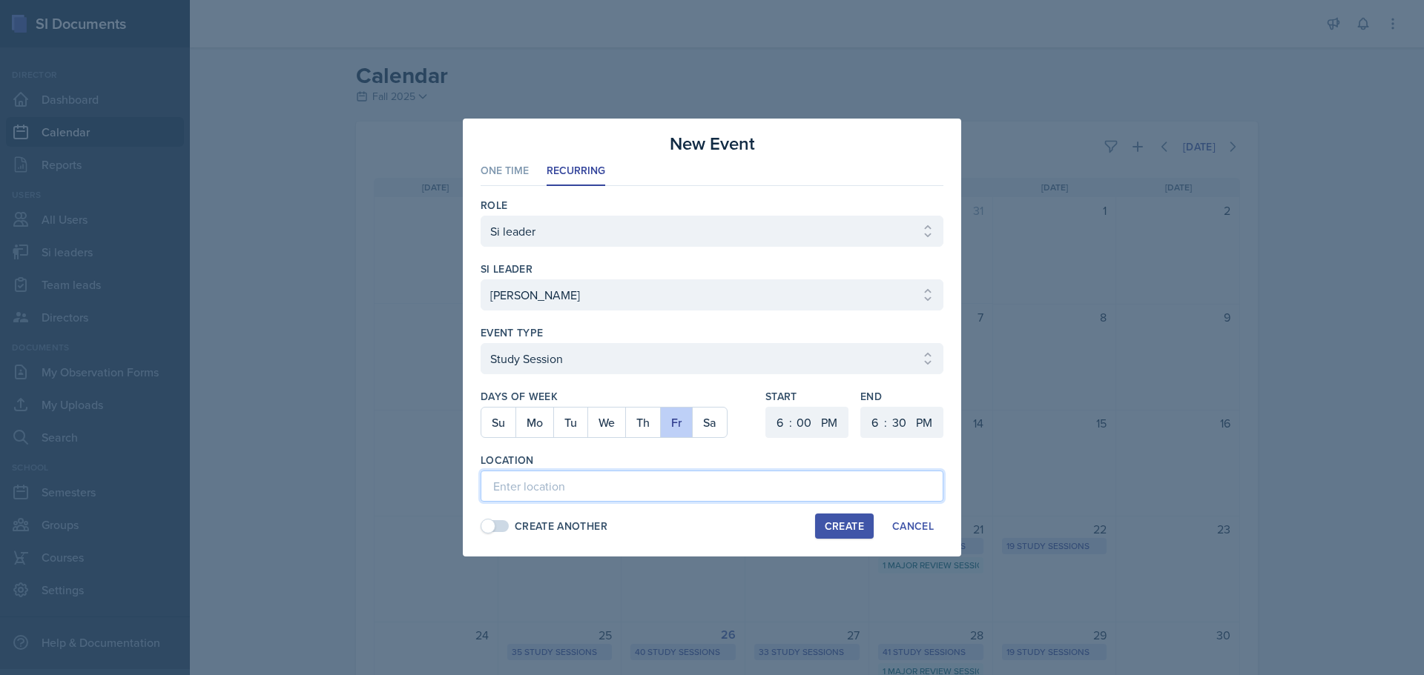
click at [671, 482] on input at bounding box center [711, 486] width 463 height 31
paste input "Math Building (M) 113"
type input "Math Building (M) 116"
click at [779, 428] on select "1 2 3 4 5 6 7 8 9 10 11 12" at bounding box center [778, 422] width 24 height 31
select select "11"
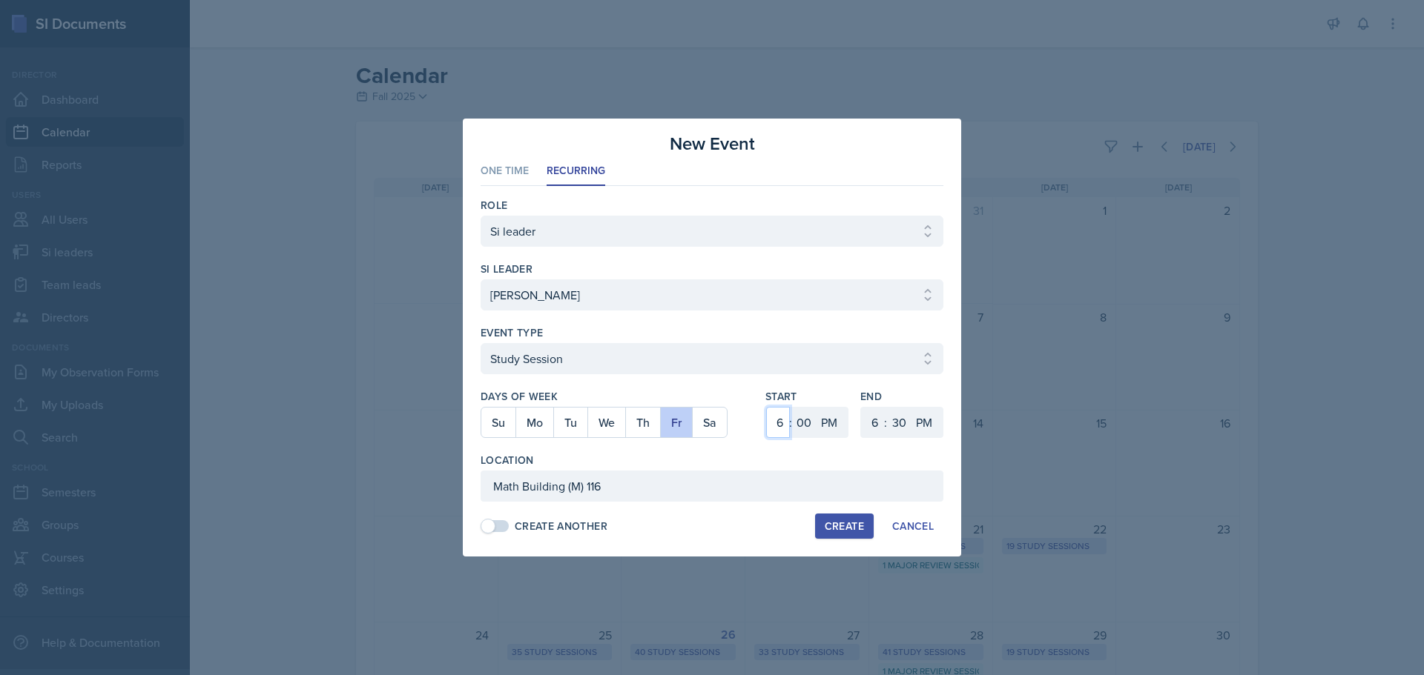
click at [766, 407] on select "1 2 3 4 5 6 7 8 9 10 11 12" at bounding box center [778, 422] width 24 height 31
click at [841, 422] on select "AM PM" at bounding box center [831, 422] width 30 height 31
select select "AM"
click at [816, 407] on select "AM PM" at bounding box center [831, 422] width 30 height 31
click at [862, 422] on select "1 2 3 4 5 6 7 8 9 10 11 12" at bounding box center [873, 422] width 24 height 31
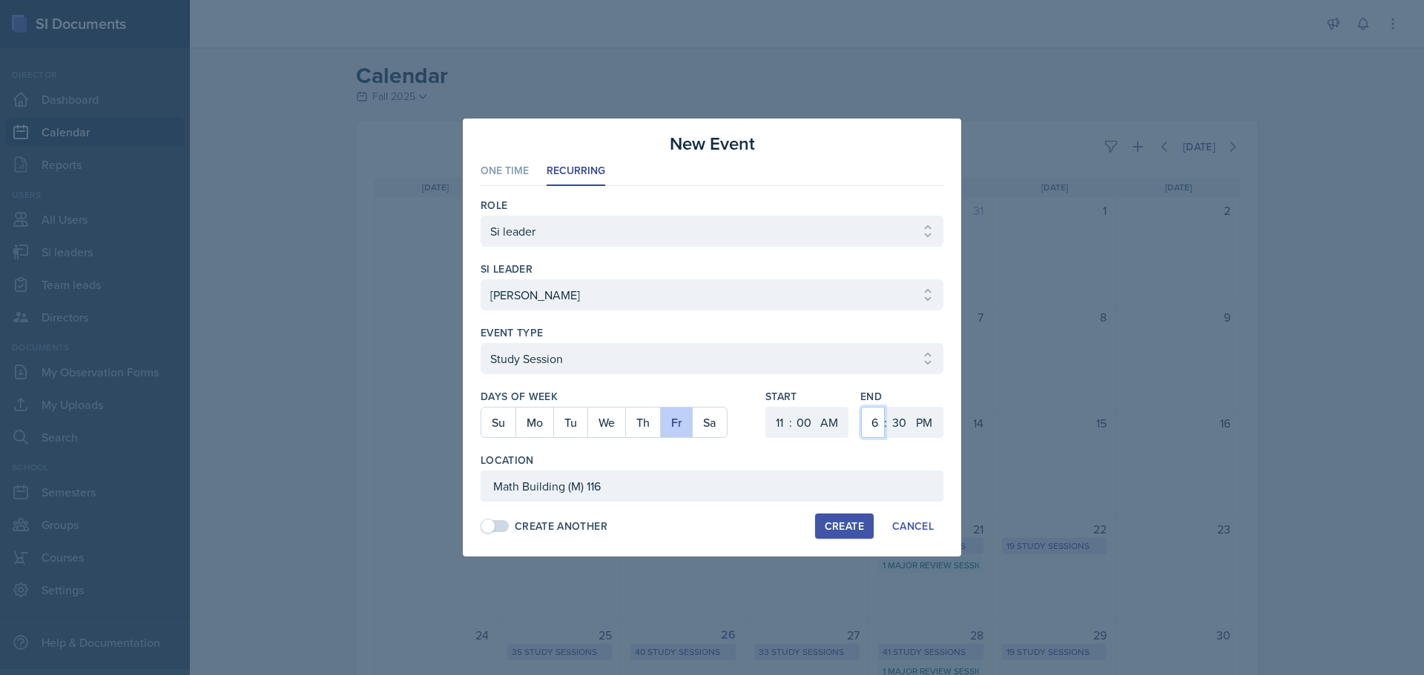
select select "12"
click at [861, 407] on select "1 2 3 4 5 6 7 8 9 10 11 12" at bounding box center [873, 422] width 24 height 31
click at [908, 420] on select "00 05 10 15 20 25 30 35 40 45 50 55" at bounding box center [899, 422] width 24 height 31
select select "0"
click at [887, 407] on select "00 05 10 15 20 25 30 35 40 45 50 55" at bounding box center [899, 422] width 24 height 31
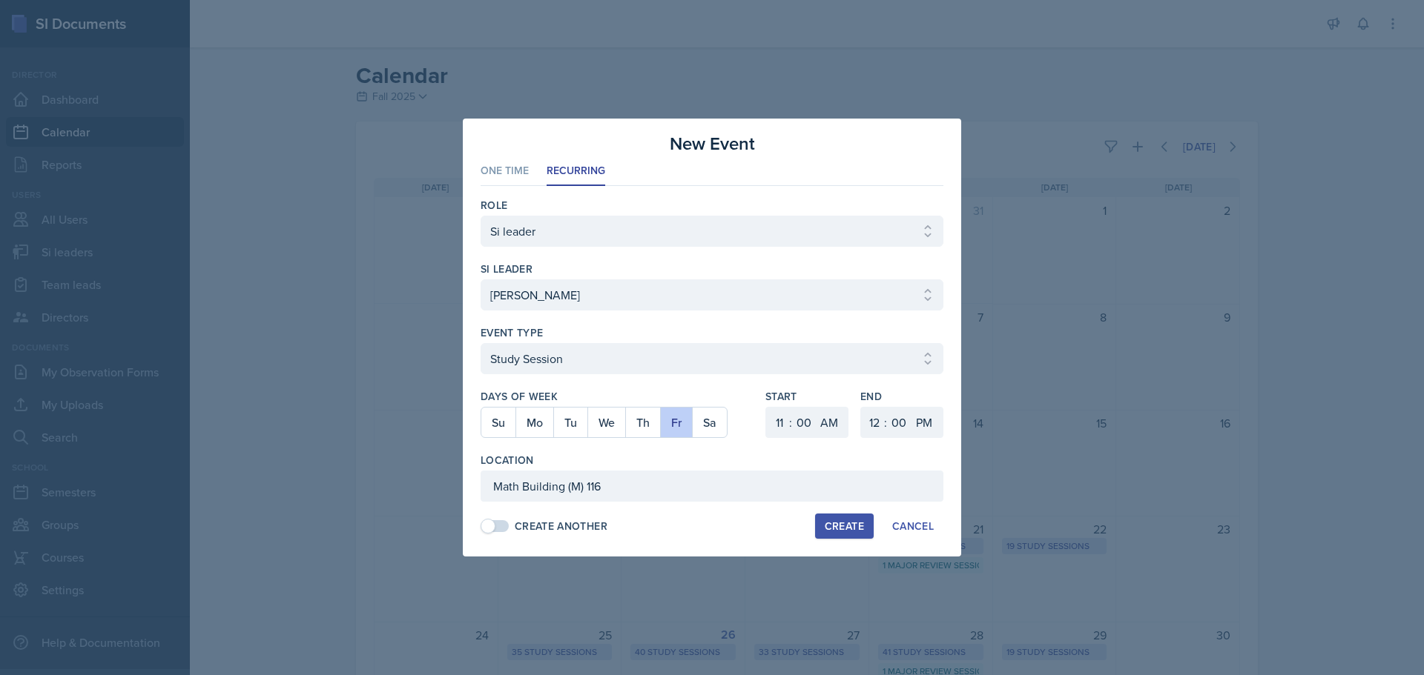
click at [862, 526] on div "Create" at bounding box center [844, 527] width 39 height 12
select select
select select "6"
select select "PM"
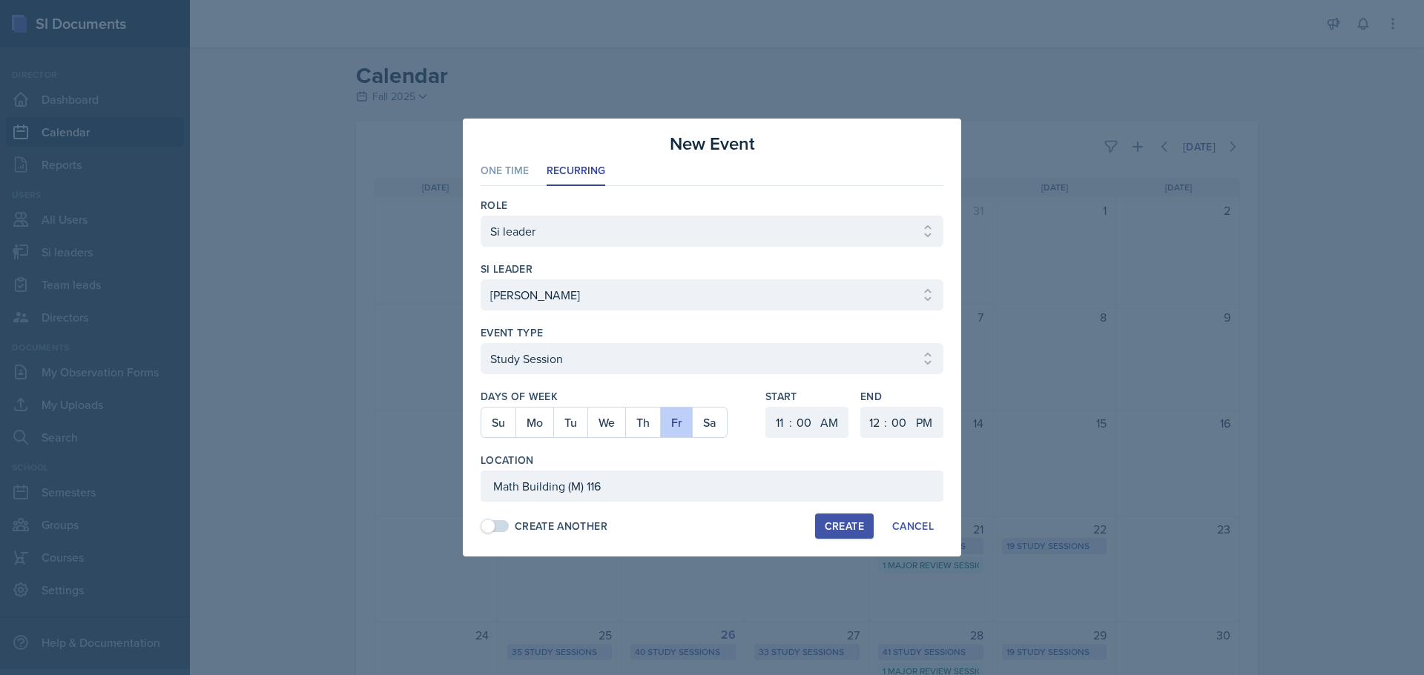
select select "6"
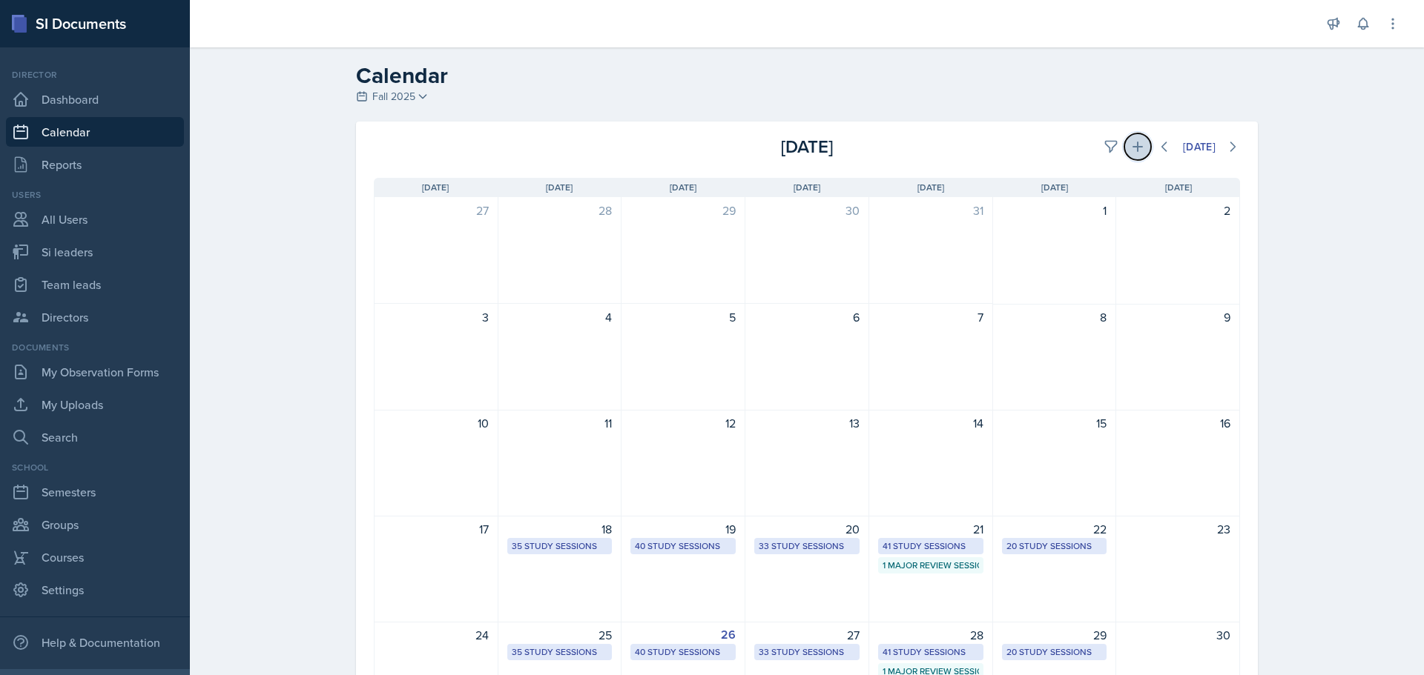
click at [1137, 156] on button at bounding box center [1137, 146] width 27 height 27
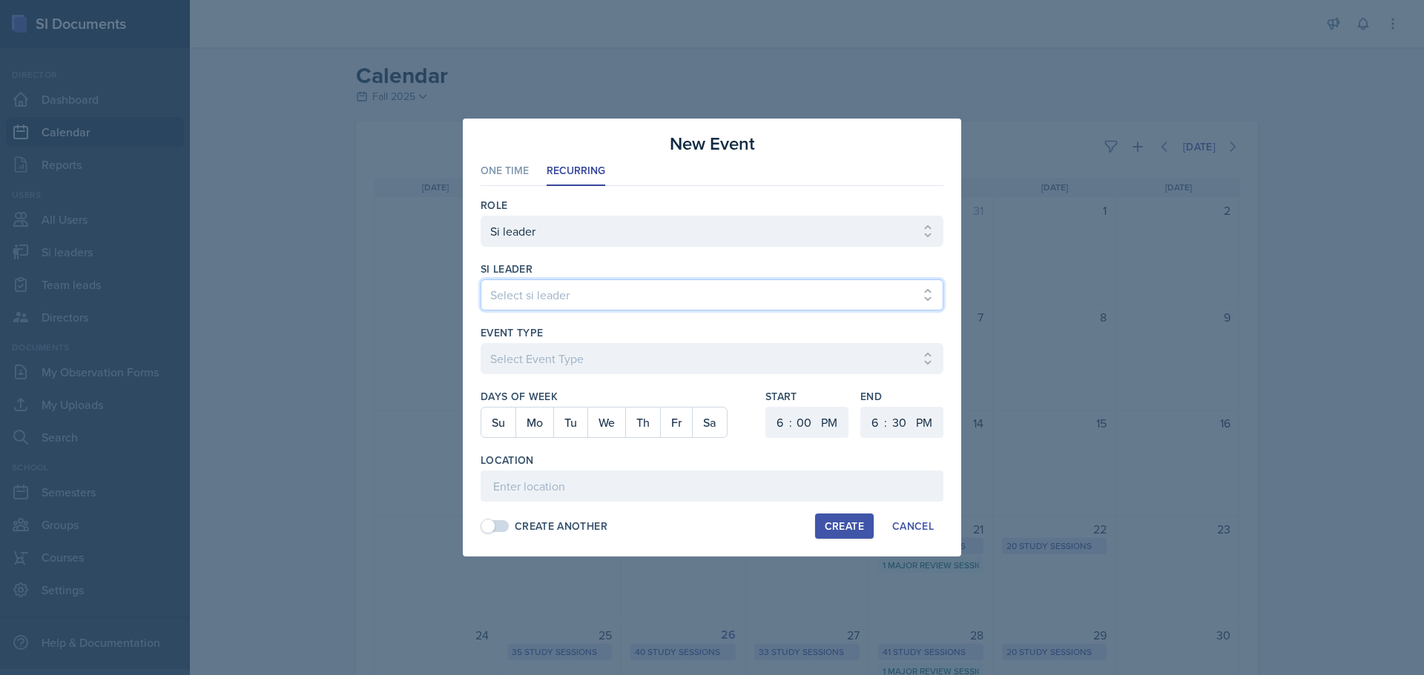
click at [756, 289] on select "Select si leader [PERSON_NAME] [PERSON_NAME] [PERSON_NAME] [PERSON_NAME] [PERSO…" at bounding box center [711, 295] width 463 height 31
click at [480, 280] on select "Select si leader [PERSON_NAME] [PERSON_NAME] [PERSON_NAME] [PERSON_NAME] [PERSO…" at bounding box center [711, 295] width 463 height 31
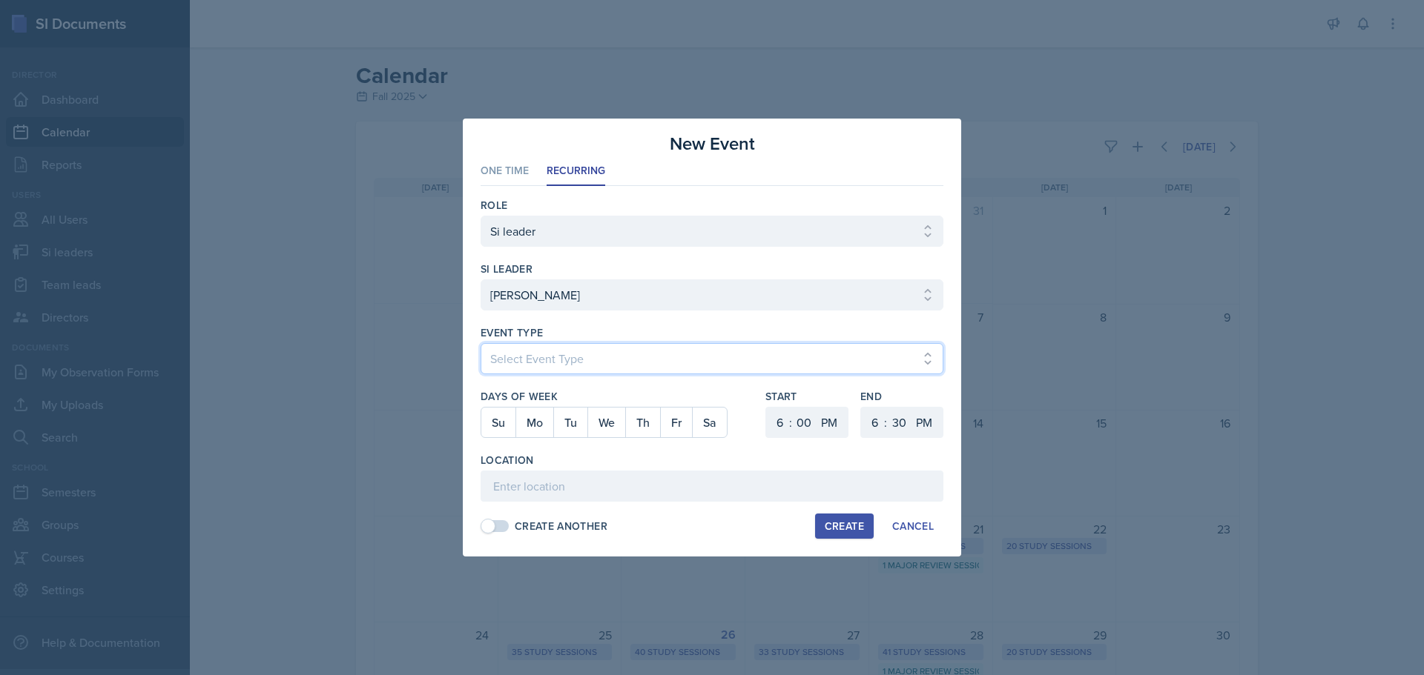
click at [642, 366] on select "Select Event Type Major Review Session Study Session" at bounding box center [711, 358] width 463 height 31
click at [480, 343] on select "Select Event Type Major Review Session Study Session" at bounding box center [711, 358] width 463 height 31
click at [561, 429] on button "Tu" at bounding box center [570, 423] width 34 height 30
click at [777, 429] on select "1 2 3 4 5 6 7 8 9 10 11 12" at bounding box center [778, 422] width 24 height 31
click at [766, 407] on select "1 2 3 4 5 6 7 8 9 10 11 12" at bounding box center [778, 422] width 24 height 31
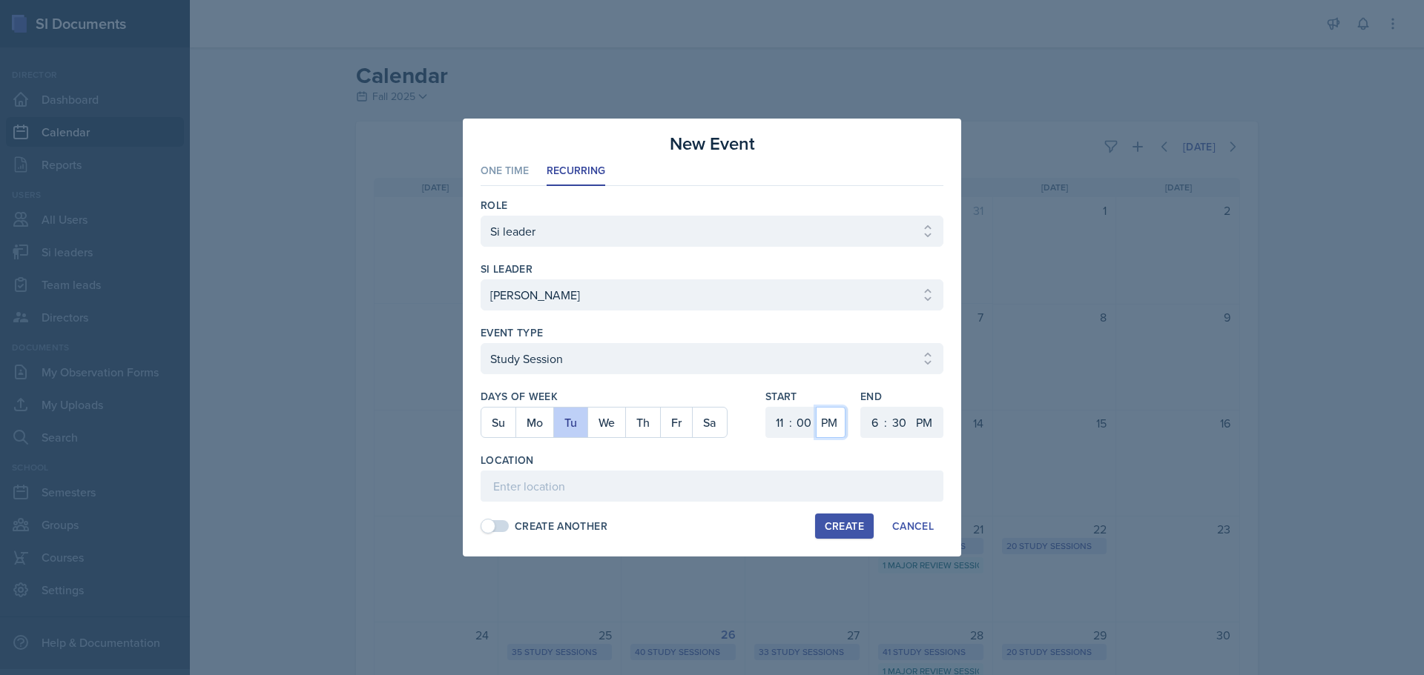
click at [826, 422] on select "AM PM" at bounding box center [831, 422] width 30 height 31
click at [816, 407] on select "AM PM" at bounding box center [831, 422] width 30 height 31
click at [873, 423] on select "1 2 3 4 5 6 7 8 9 10 11 12" at bounding box center [873, 422] width 24 height 31
click at [861, 407] on select "1 2 3 4 5 6 7 8 9 10 11 12" at bounding box center [873, 422] width 24 height 31
click at [896, 421] on select "00 05 10 15 20 25 30 35 40 45 50 55" at bounding box center [899, 422] width 24 height 31
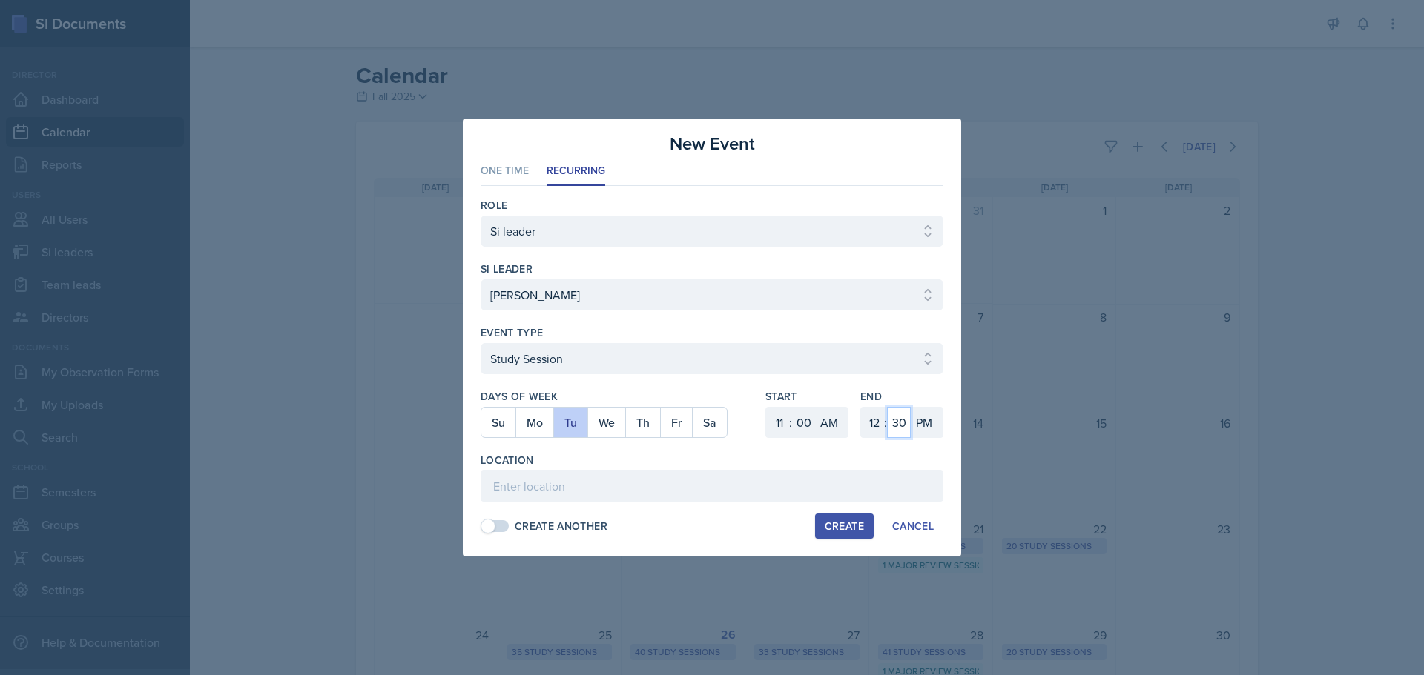
click at [887, 407] on select "00 05 10 15 20 25 30 35 40 45 50 55" at bounding box center [899, 422] width 24 height 31
click at [550, 486] on input at bounding box center [711, 486] width 463 height 31
click at [851, 526] on div "Create" at bounding box center [844, 527] width 39 height 12
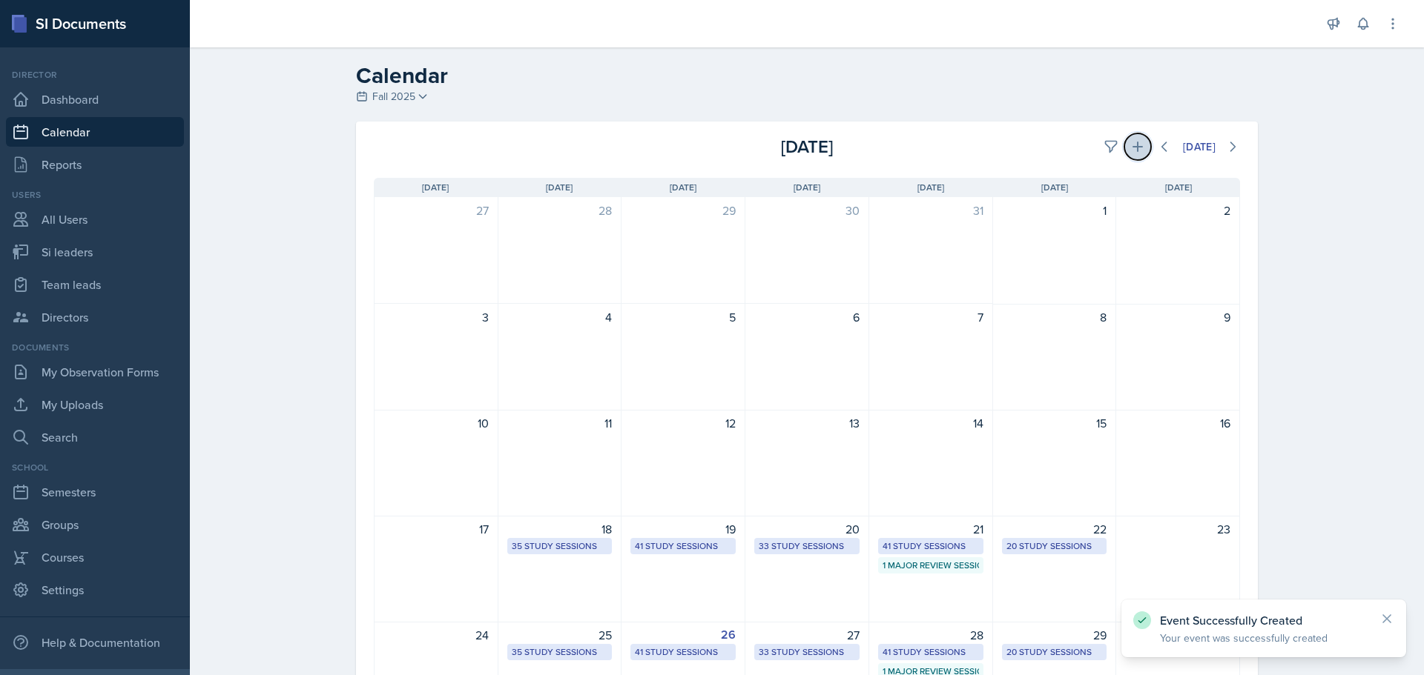
click at [1134, 145] on icon at bounding box center [1137, 146] width 15 height 15
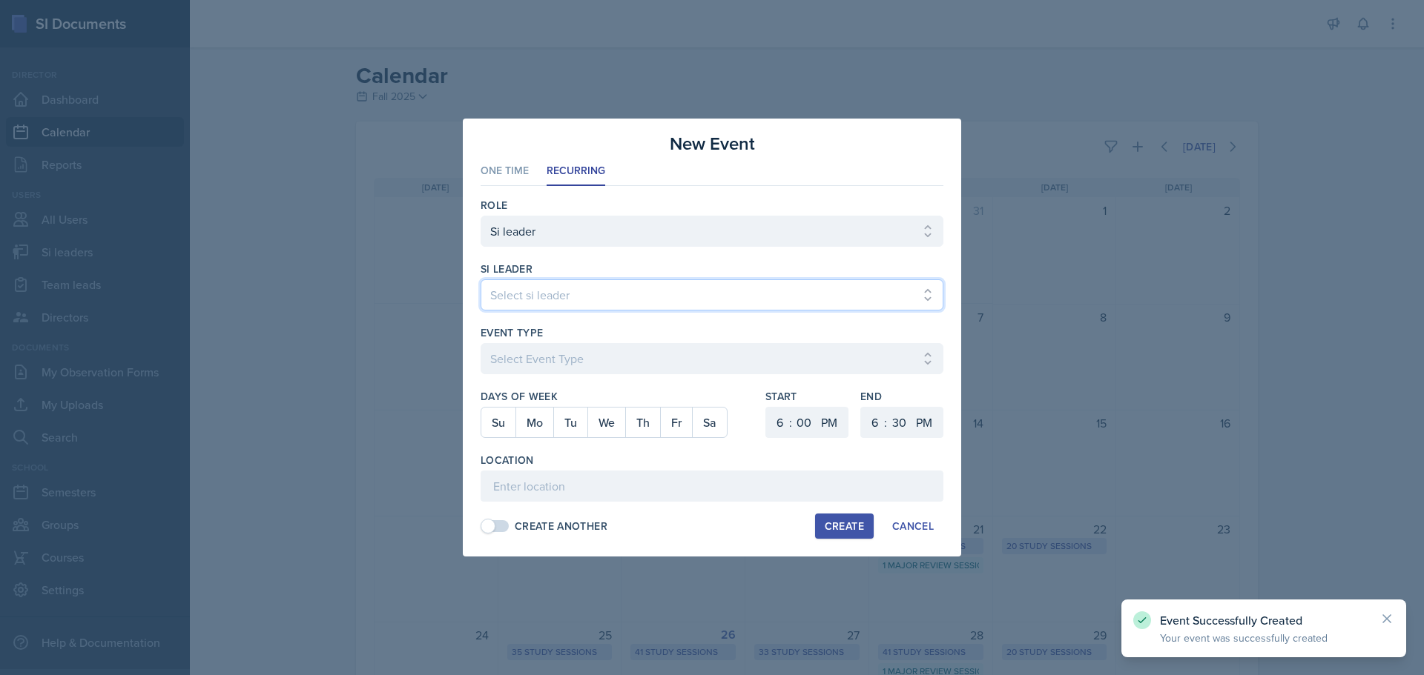
click at [784, 283] on select "Select si leader [PERSON_NAME] [PERSON_NAME] [PERSON_NAME] [PERSON_NAME] [PERSO…" at bounding box center [711, 295] width 463 height 31
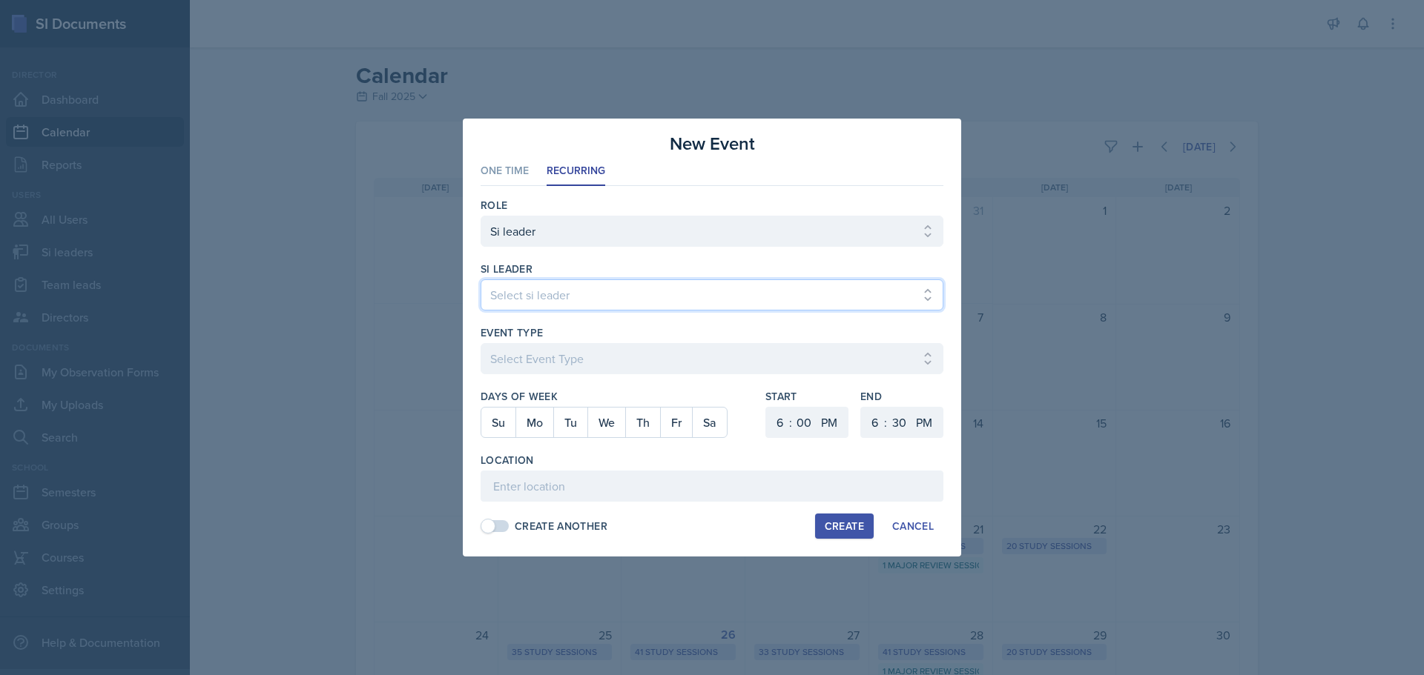
click at [480, 280] on select "Select si leader [PERSON_NAME] [PERSON_NAME] [PERSON_NAME] [PERSON_NAME] [PERSO…" at bounding box center [711, 295] width 463 height 31
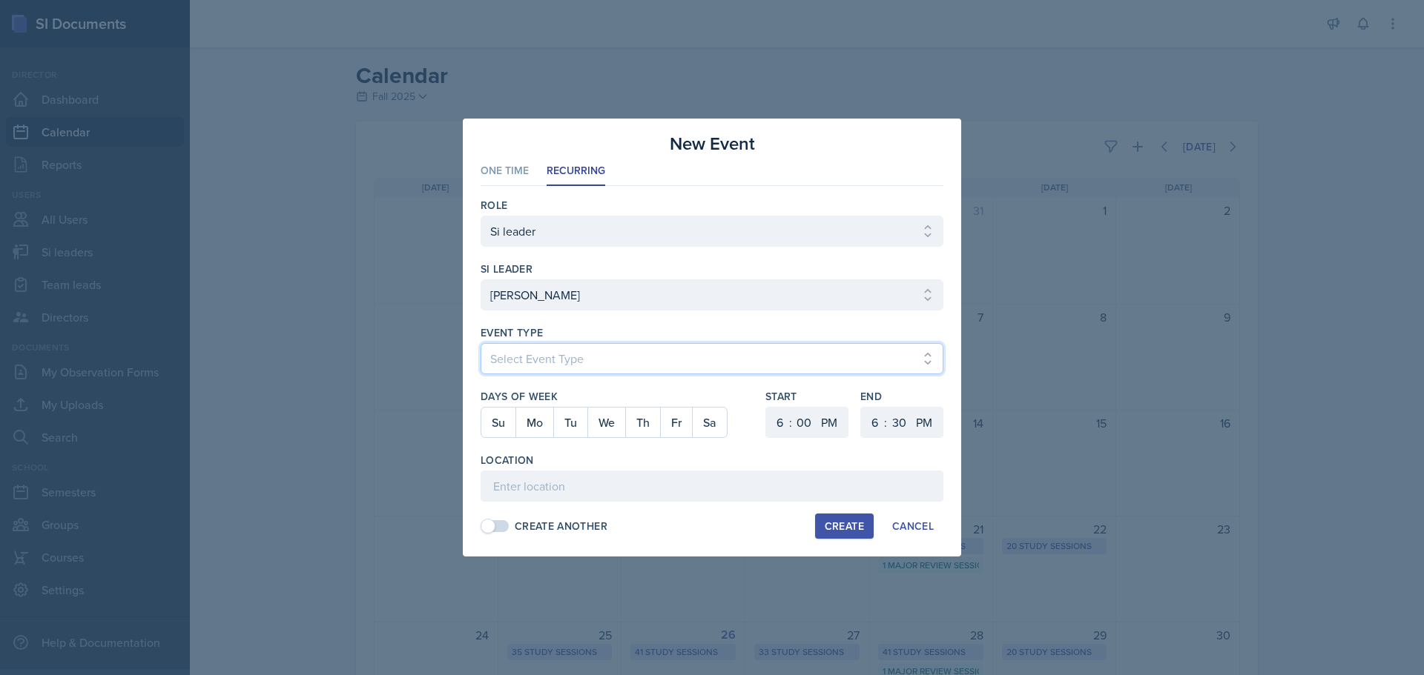
click at [592, 363] on select "Select Event Type Major Review Session Study Session" at bounding box center [711, 358] width 463 height 31
click at [480, 343] on select "Select Event Type Major Review Session Study Session" at bounding box center [711, 358] width 463 height 31
click at [632, 429] on button "Th" at bounding box center [642, 423] width 35 height 30
click at [782, 419] on select "1 2 3 4 5 6 7 8 9 10 11 12" at bounding box center [778, 422] width 24 height 31
click at [766, 407] on select "1 2 3 4 5 6 7 8 9 10 11 12" at bounding box center [778, 422] width 24 height 31
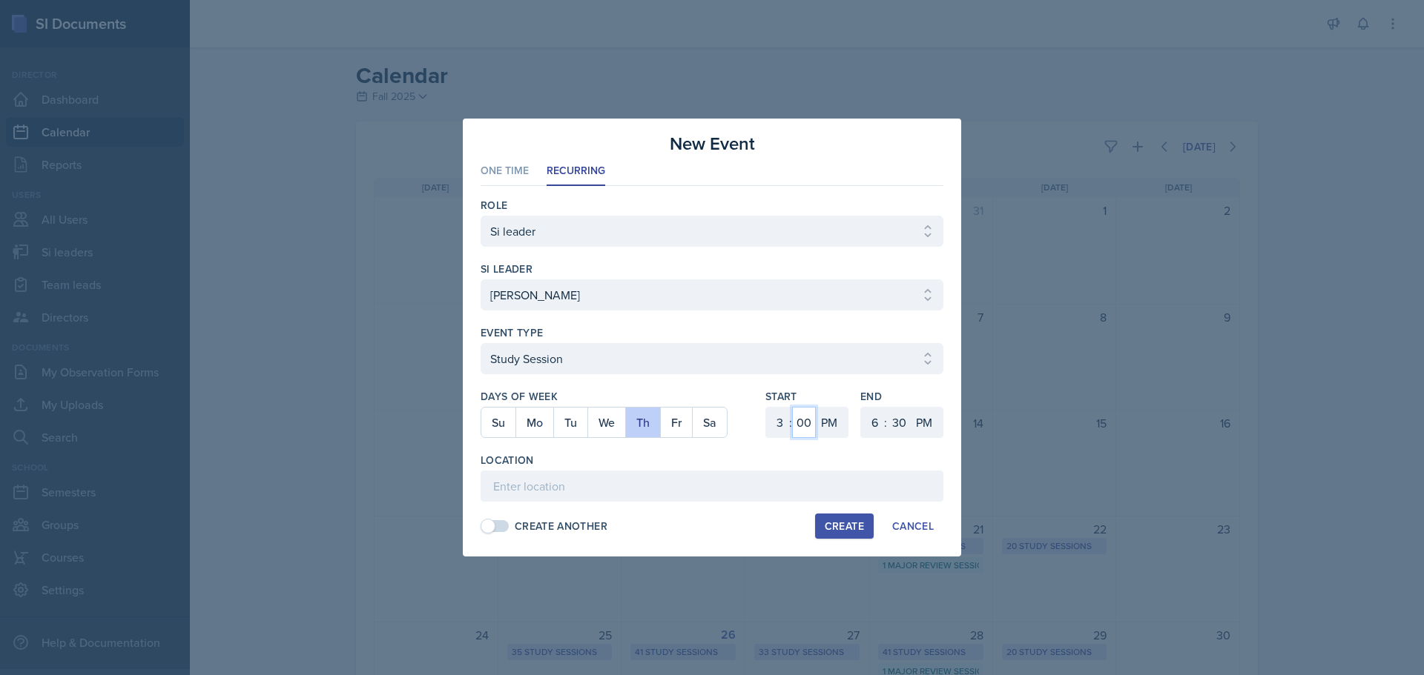
click at [803, 416] on select "00 05 10 15 20 25 30 35 40 45 50 55" at bounding box center [804, 422] width 24 height 31
click at [792, 407] on select "00 05 10 15 20 25 30 35 40 45 50 55" at bounding box center [804, 422] width 24 height 31
click at [865, 415] on select "1 2 3 4 5 6 7 8 9 10 11 12" at bounding box center [873, 422] width 24 height 31
click at [861, 407] on select "1 2 3 4 5 6 7 8 9 10 11 12" at bounding box center [873, 422] width 24 height 31
click at [509, 486] on input at bounding box center [711, 486] width 463 height 31
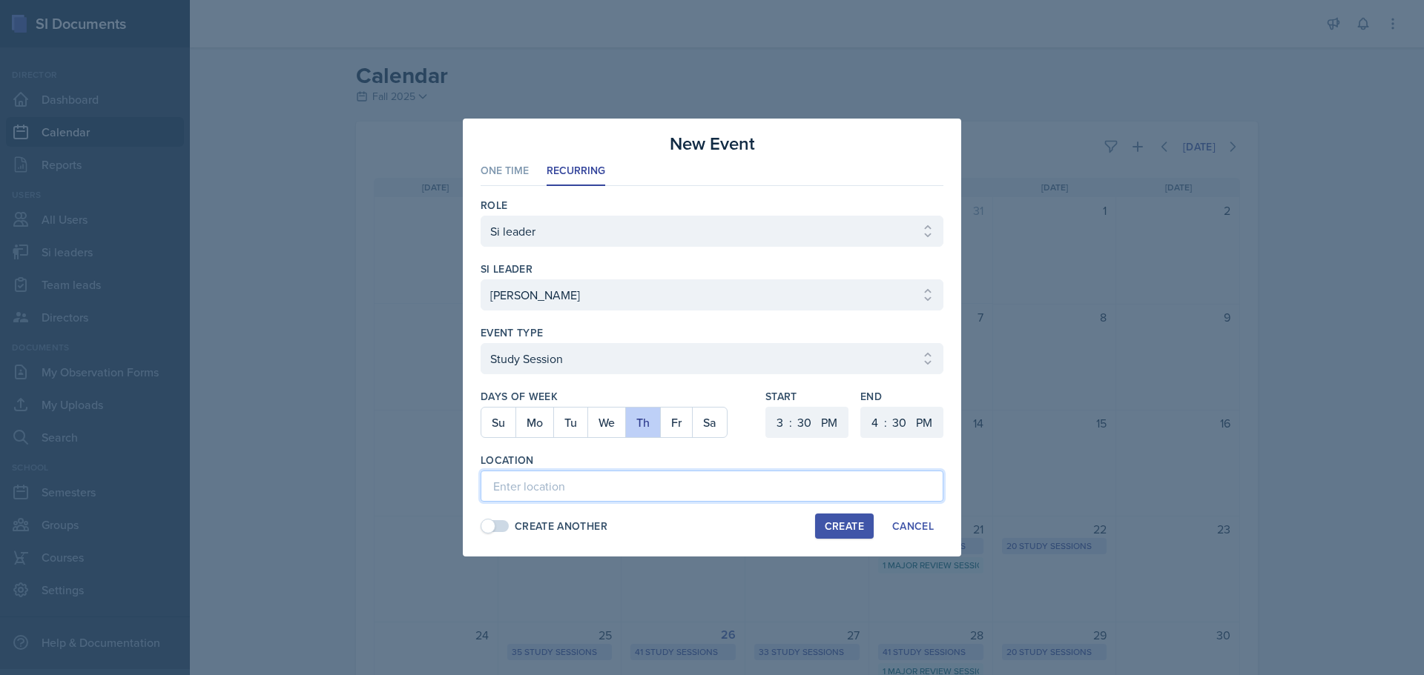
click at [524, 498] on input at bounding box center [711, 486] width 463 height 31
click at [840, 521] on div "Create" at bounding box center [844, 527] width 39 height 12
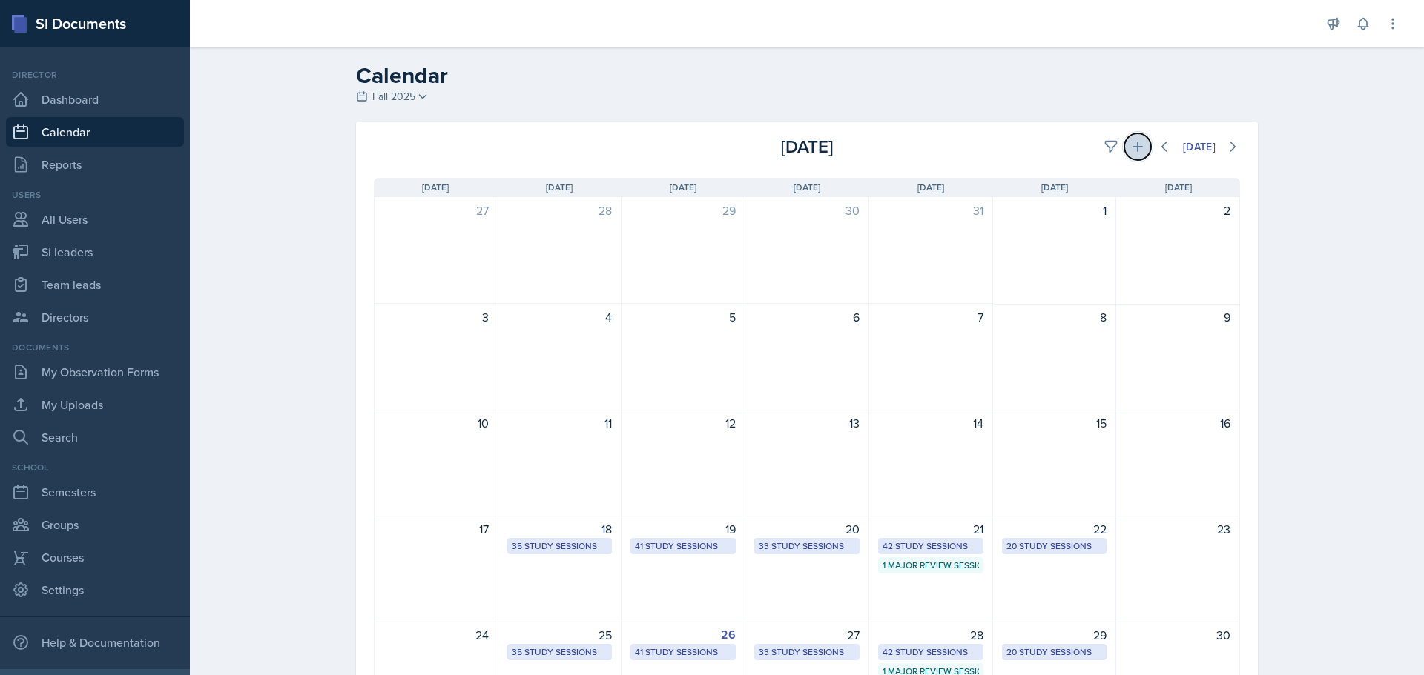
click at [1134, 145] on icon at bounding box center [1137, 146] width 15 height 15
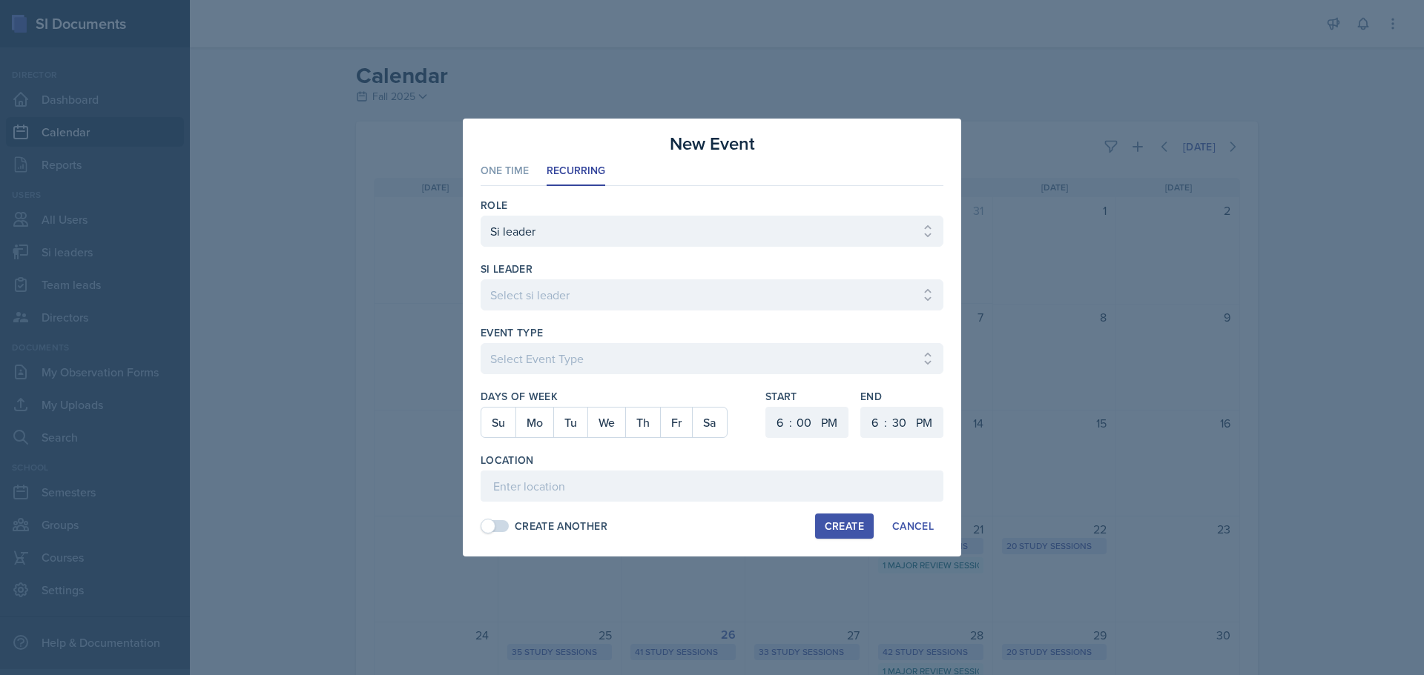
click at [605, 278] on div "si leader Select si leader [PERSON_NAME] [PERSON_NAME] [PERSON_NAME] [PERSON_NA…" at bounding box center [711, 294] width 463 height 64
click at [605, 286] on select "Select si leader [PERSON_NAME] [PERSON_NAME] [PERSON_NAME] [PERSON_NAME] [PERSO…" at bounding box center [711, 295] width 463 height 31
click at [480, 280] on select "Select si leader [PERSON_NAME] [PERSON_NAME] [PERSON_NAME] [PERSON_NAME] [PERSO…" at bounding box center [711, 295] width 463 height 31
click at [637, 360] on select "Select Event Type Major Review Session Study Session" at bounding box center [711, 358] width 463 height 31
click at [480, 343] on select "Select Event Type Major Review Session Study Session" at bounding box center [711, 358] width 463 height 31
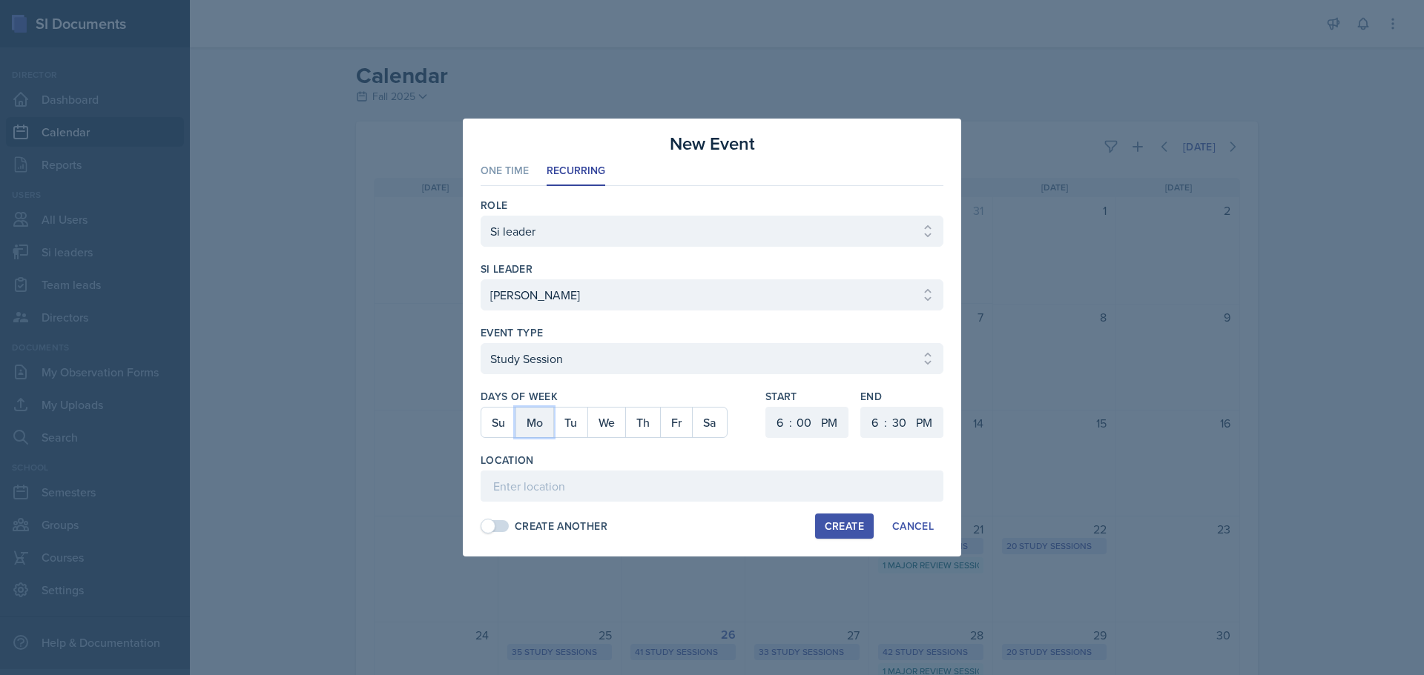
click at [530, 421] on button "Mo" at bounding box center [534, 423] width 38 height 30
click at [781, 420] on select "1 2 3 4 5 6 7 8 9 10 11 12" at bounding box center [778, 422] width 24 height 31
click at [766, 407] on select "1 2 3 4 5 6 7 8 9 10 11 12" at bounding box center [778, 422] width 24 height 31
click at [802, 423] on select "00 05 10 15 20 25 30 35 40 45 50 55" at bounding box center [804, 422] width 24 height 31
click at [792, 407] on select "00 05 10 15 20 25 30 35 40 45 50 55" at bounding box center [804, 422] width 24 height 31
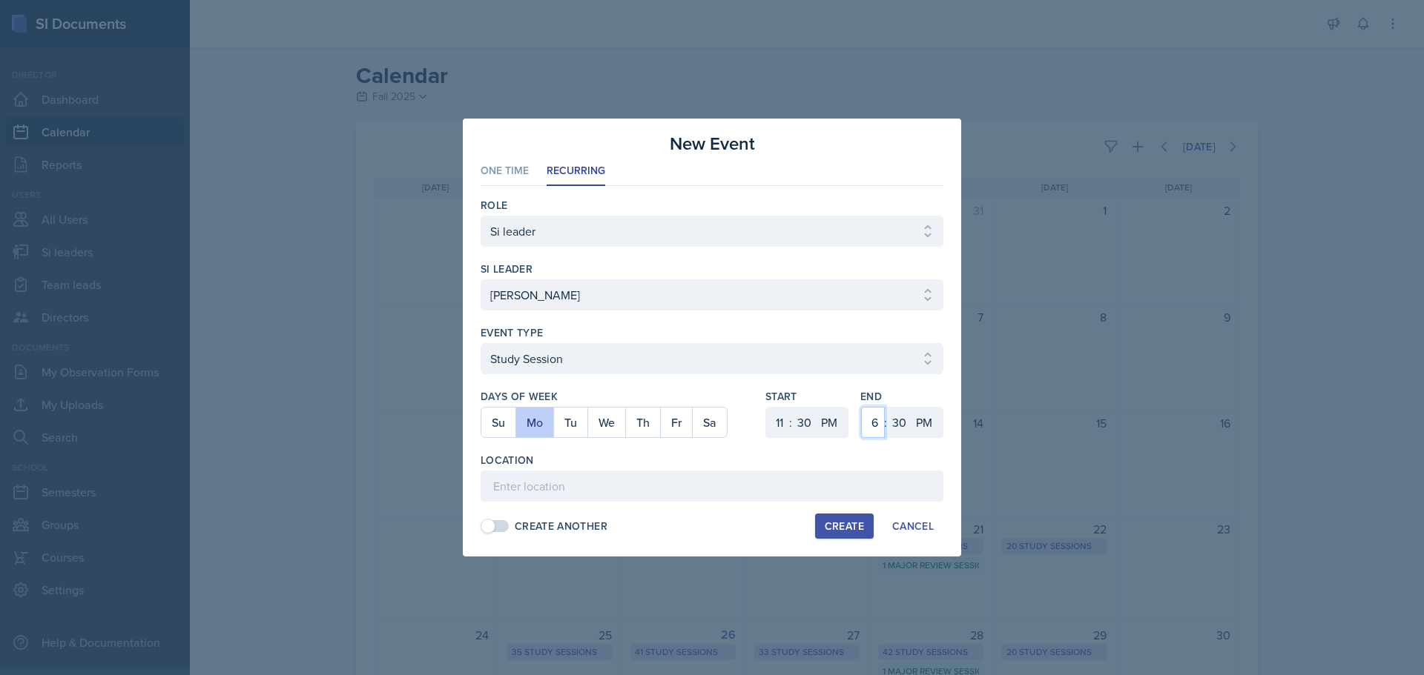
click at [865, 418] on select "1 2 3 4 5 6 7 8 9 10 11 12" at bounding box center [873, 422] width 24 height 31
click at [861, 407] on select "1 2 3 4 5 6 7 8 9 10 11 12" at bounding box center [873, 422] width 24 height 31
click at [835, 417] on select "AM PM" at bounding box center [831, 422] width 30 height 31
click at [816, 407] on select "AM PM" at bounding box center [831, 422] width 30 height 31
click at [689, 489] on input at bounding box center [711, 486] width 463 height 31
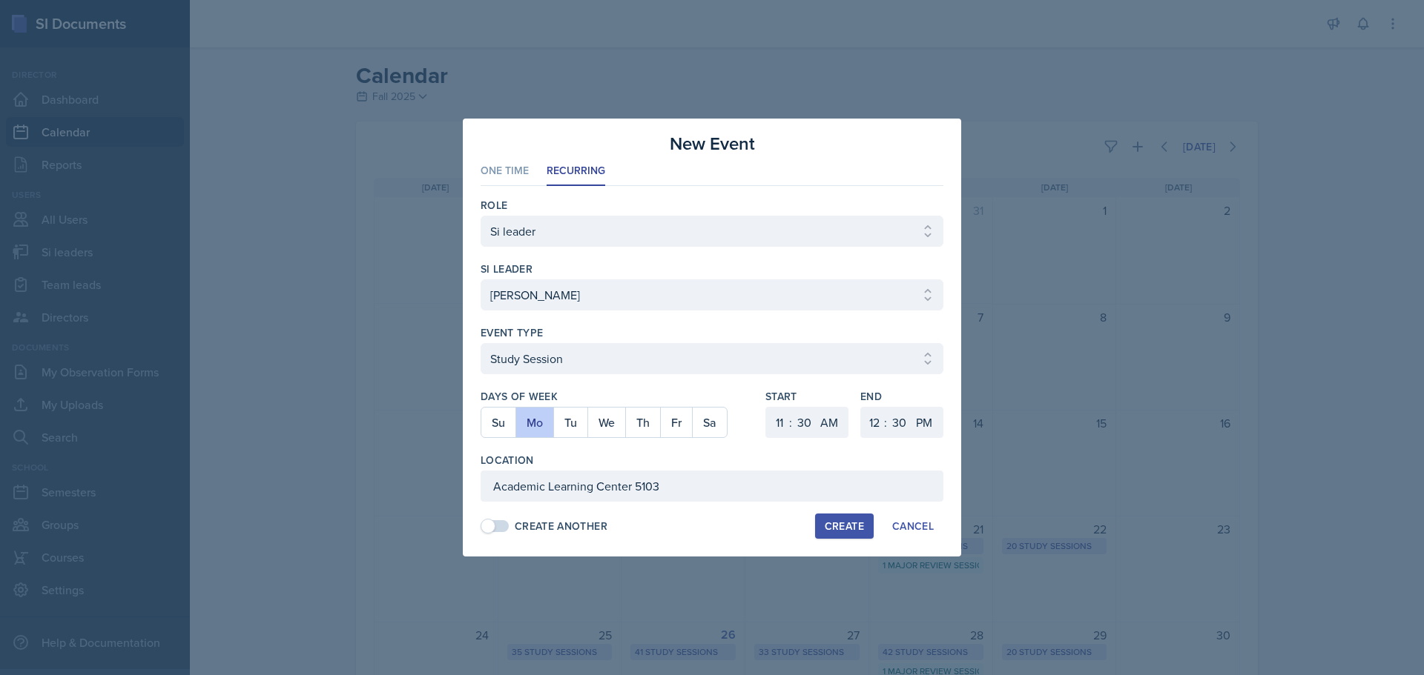
click at [835, 522] on div "Create" at bounding box center [844, 527] width 39 height 12
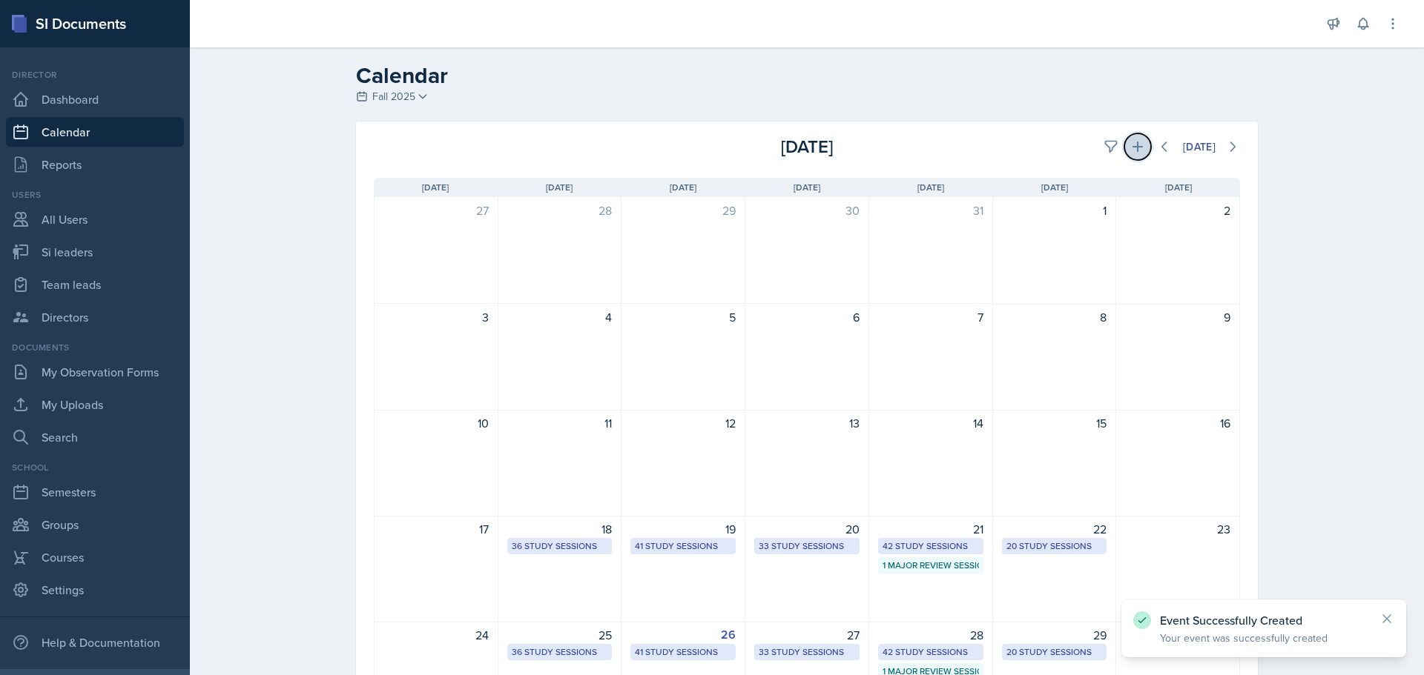
click at [1138, 142] on button at bounding box center [1137, 146] width 27 height 27
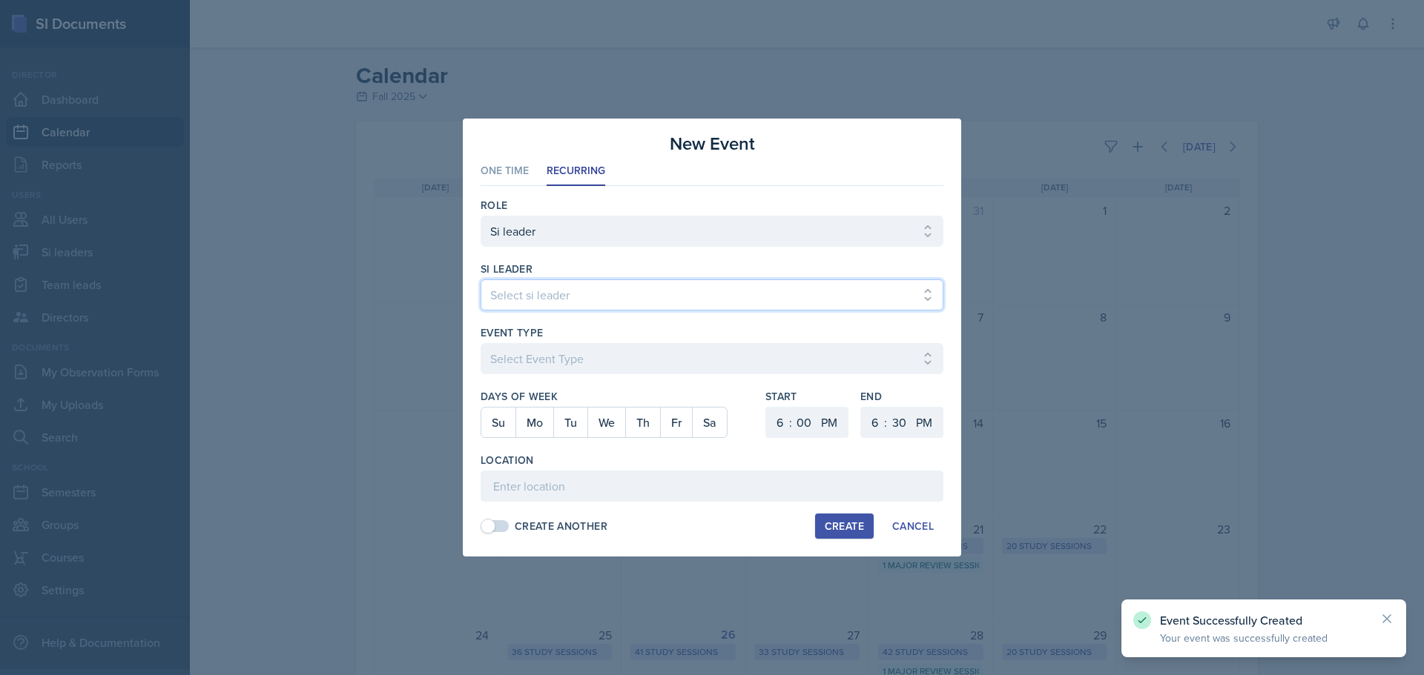
click at [773, 297] on select "Select si leader [PERSON_NAME] [PERSON_NAME] [PERSON_NAME] [PERSON_NAME] [PERSO…" at bounding box center [711, 295] width 463 height 31
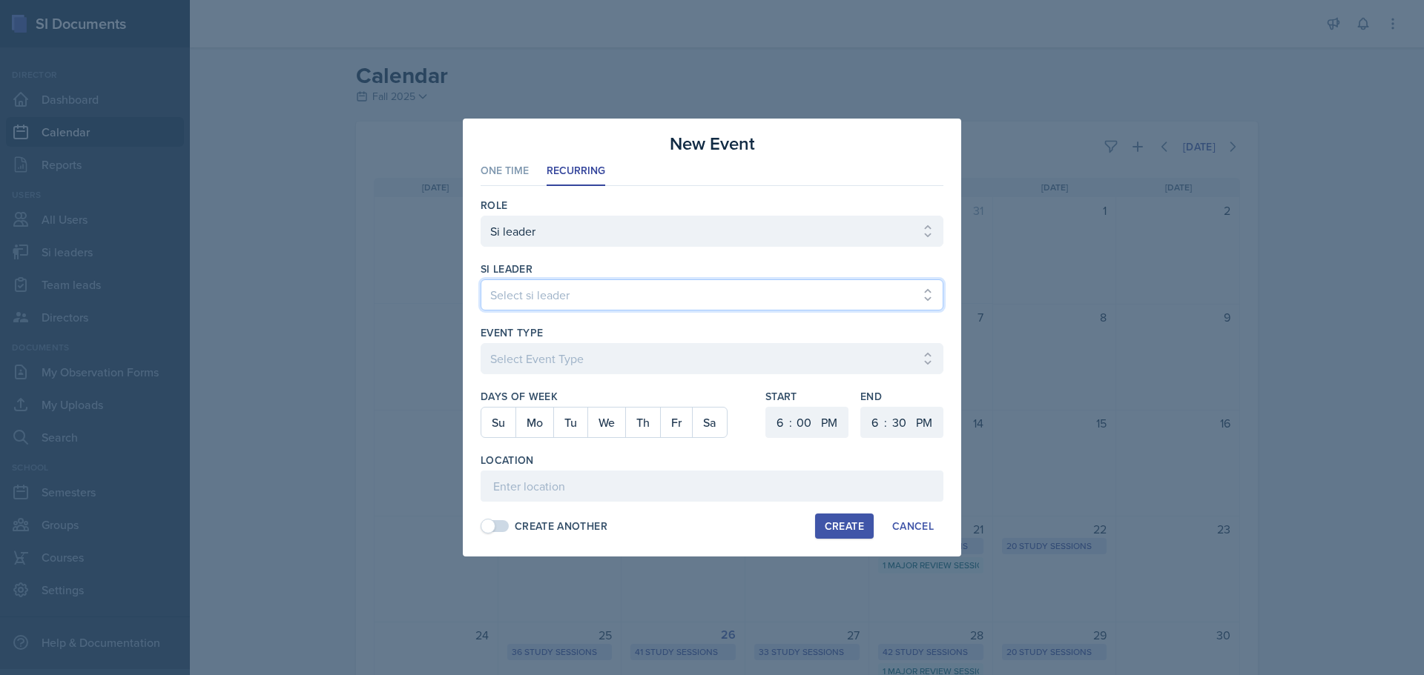
click at [480, 280] on select "Select si leader [PERSON_NAME] [PERSON_NAME] [PERSON_NAME] [PERSON_NAME] [PERSO…" at bounding box center [711, 295] width 463 height 31
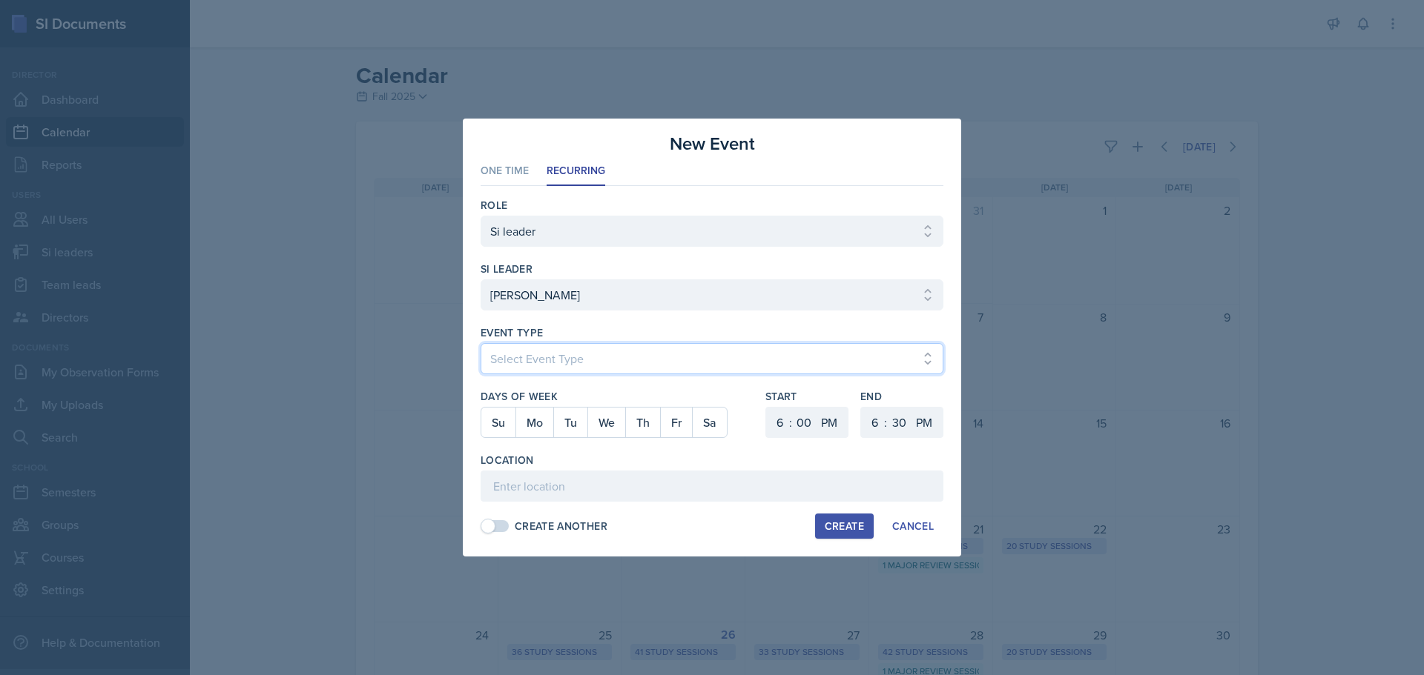
click at [581, 355] on select "Select Event Type Major Review Session Study Session" at bounding box center [711, 358] width 463 height 31
click at [480, 343] on select "Select Event Type Major Review Session Study Session" at bounding box center [711, 358] width 463 height 31
click at [647, 414] on button "Th" at bounding box center [642, 423] width 35 height 30
click at [776, 427] on select "1 2 3 4 5 6 7 8 9 10 11 12" at bounding box center [778, 422] width 24 height 31
click at [766, 407] on select "1 2 3 4 5 6 7 8 9 10 11 12" at bounding box center [778, 422] width 24 height 31
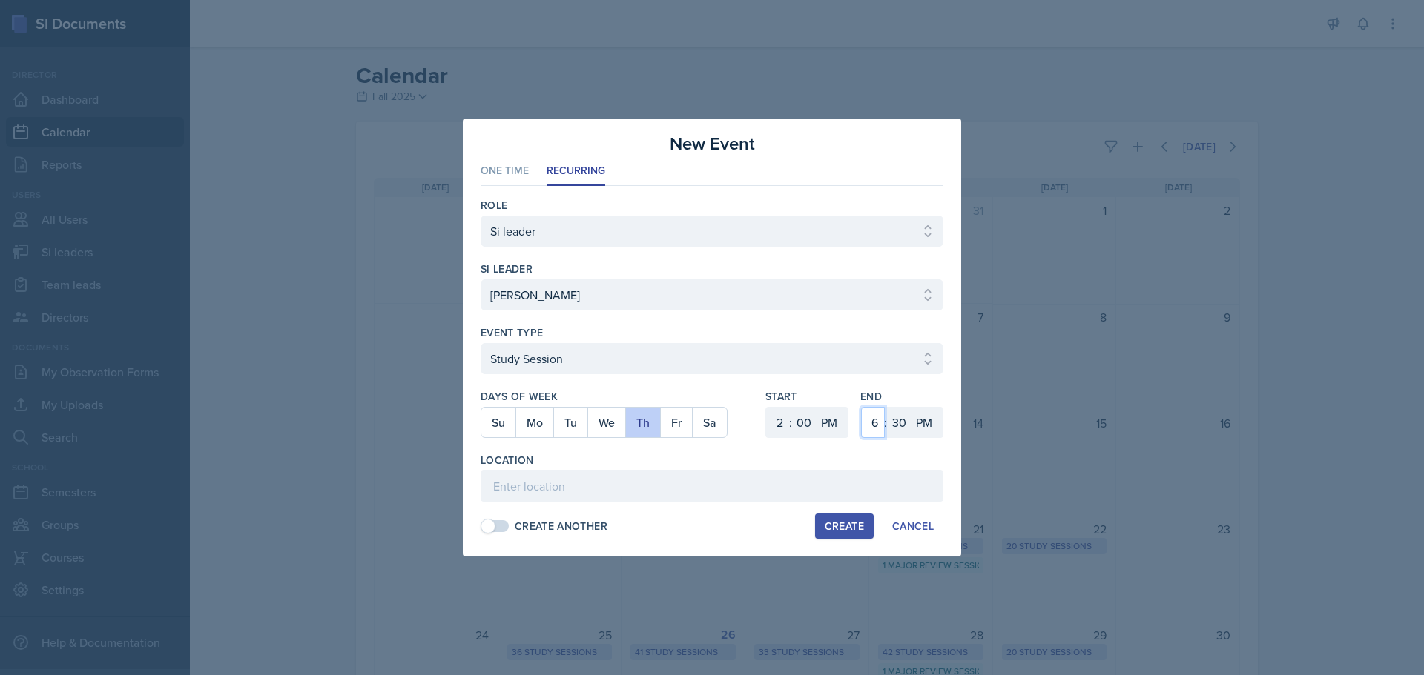
click at [881, 423] on select "1 2 3 4 5 6 7 8 9 10 11 12" at bounding box center [873, 422] width 24 height 31
click at [861, 407] on select "1 2 3 4 5 6 7 8 9 10 11 12" at bounding box center [873, 422] width 24 height 31
click at [898, 421] on select "00 05 10 15 20 25 30 35 40 45 50 55" at bounding box center [899, 422] width 24 height 31
click at [887, 407] on select "00 05 10 15 20 25 30 35 40 45 50 55" at bounding box center [899, 422] width 24 height 31
click at [572, 489] on input at bounding box center [711, 486] width 463 height 31
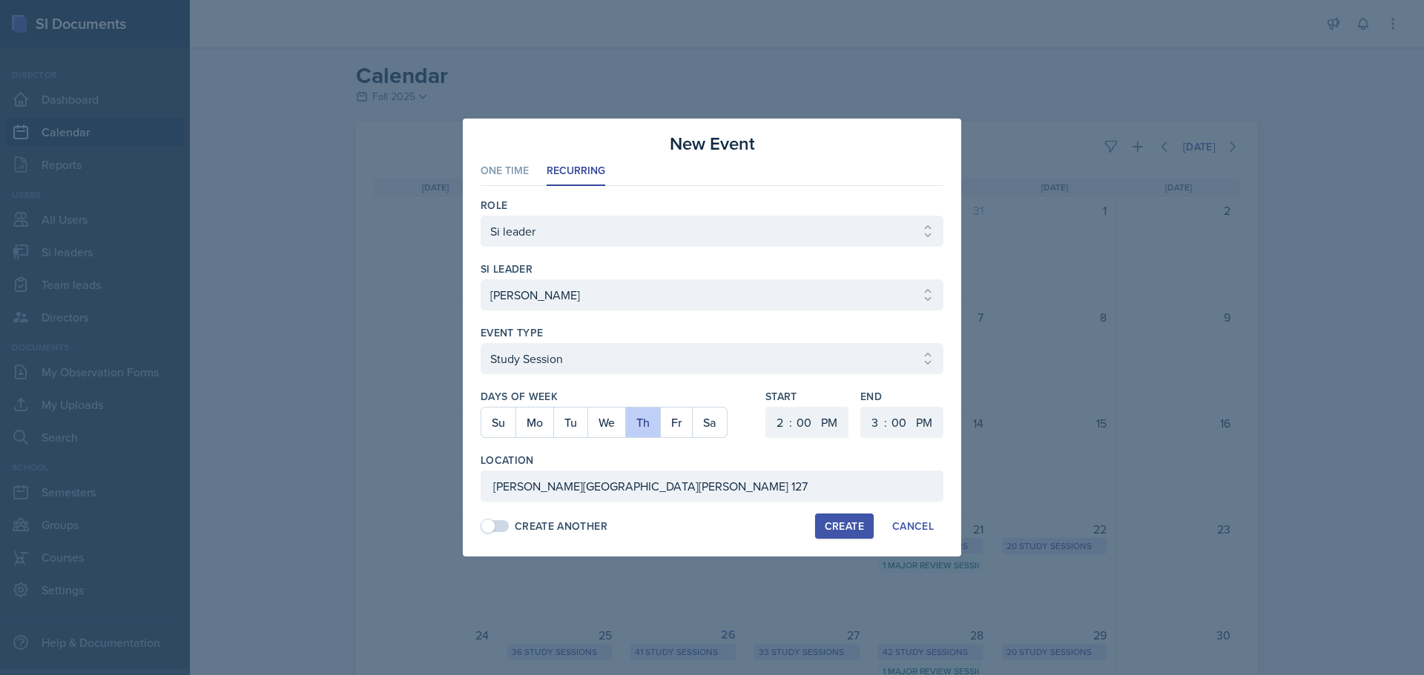
click at [838, 527] on div "Create" at bounding box center [844, 527] width 39 height 12
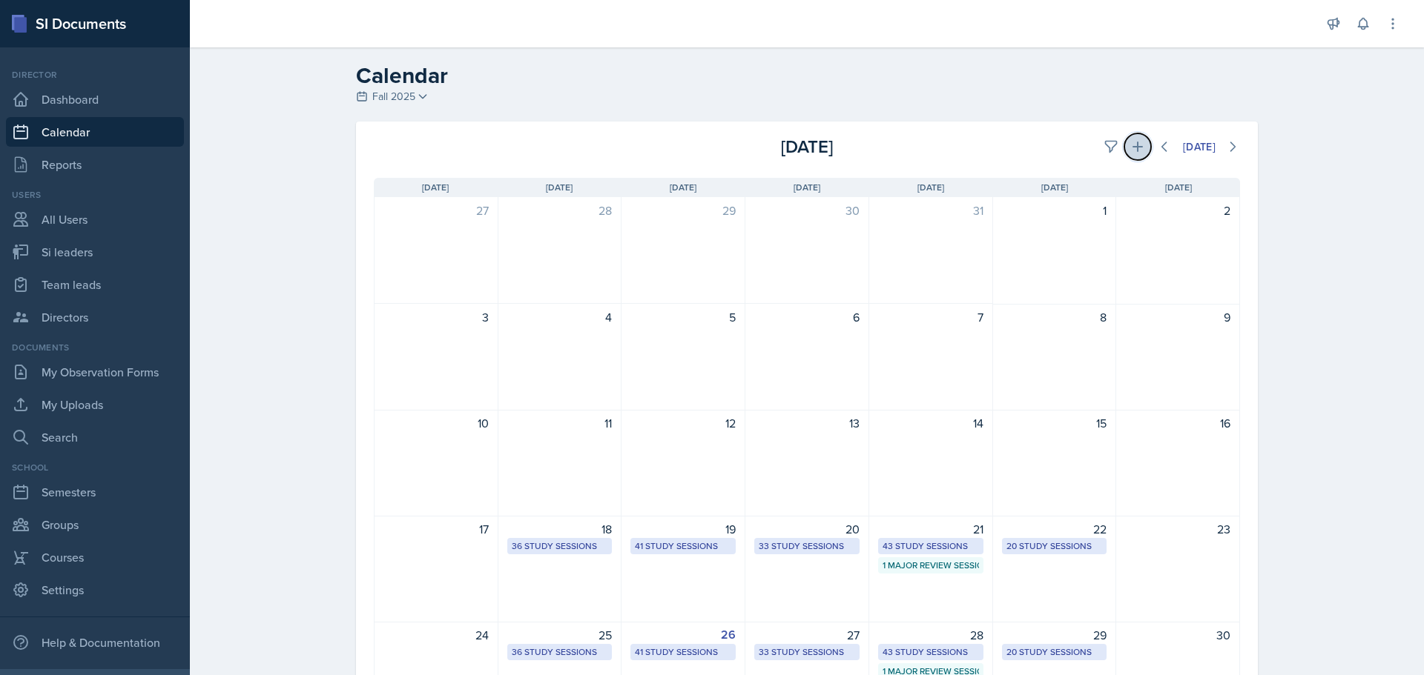
click at [1130, 145] on icon at bounding box center [1137, 146] width 15 height 15
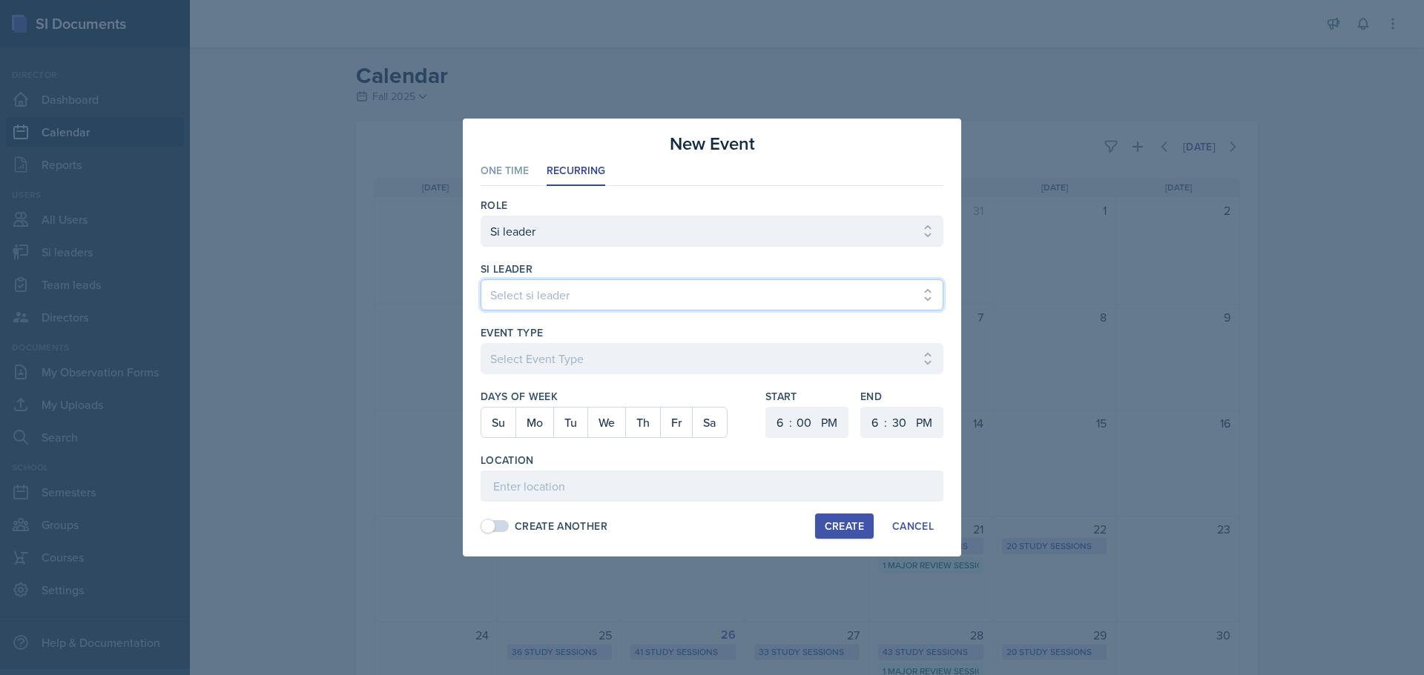
click at [647, 300] on select "Select si leader [PERSON_NAME] [PERSON_NAME] [PERSON_NAME] [PERSON_NAME] [PERSO…" at bounding box center [711, 295] width 463 height 31
click at [480, 280] on select "Select si leader [PERSON_NAME] [PERSON_NAME] [PERSON_NAME] [PERSON_NAME] [PERSO…" at bounding box center [711, 295] width 463 height 31
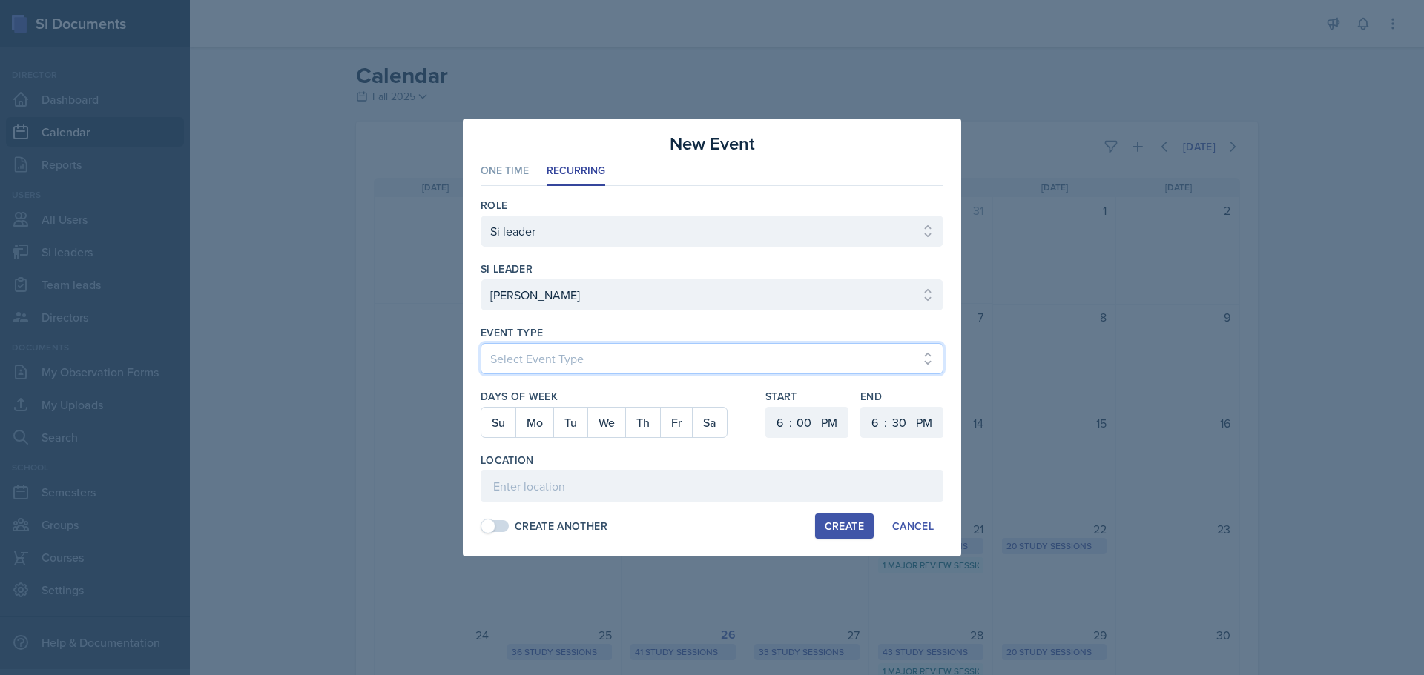
click at [619, 354] on select "Select Event Type Major Review Session Study Session" at bounding box center [711, 358] width 463 height 31
click at [480, 343] on select "Select Event Type Major Review Session Study Session" at bounding box center [711, 358] width 463 height 31
click at [534, 417] on button "Mo" at bounding box center [534, 423] width 38 height 30
click at [778, 417] on select "1 2 3 4 5 6 7 8 9 10 11 12" at bounding box center [778, 422] width 24 height 31
click at [766, 407] on select "1 2 3 4 5 6 7 8 9 10 11 12" at bounding box center [778, 422] width 24 height 31
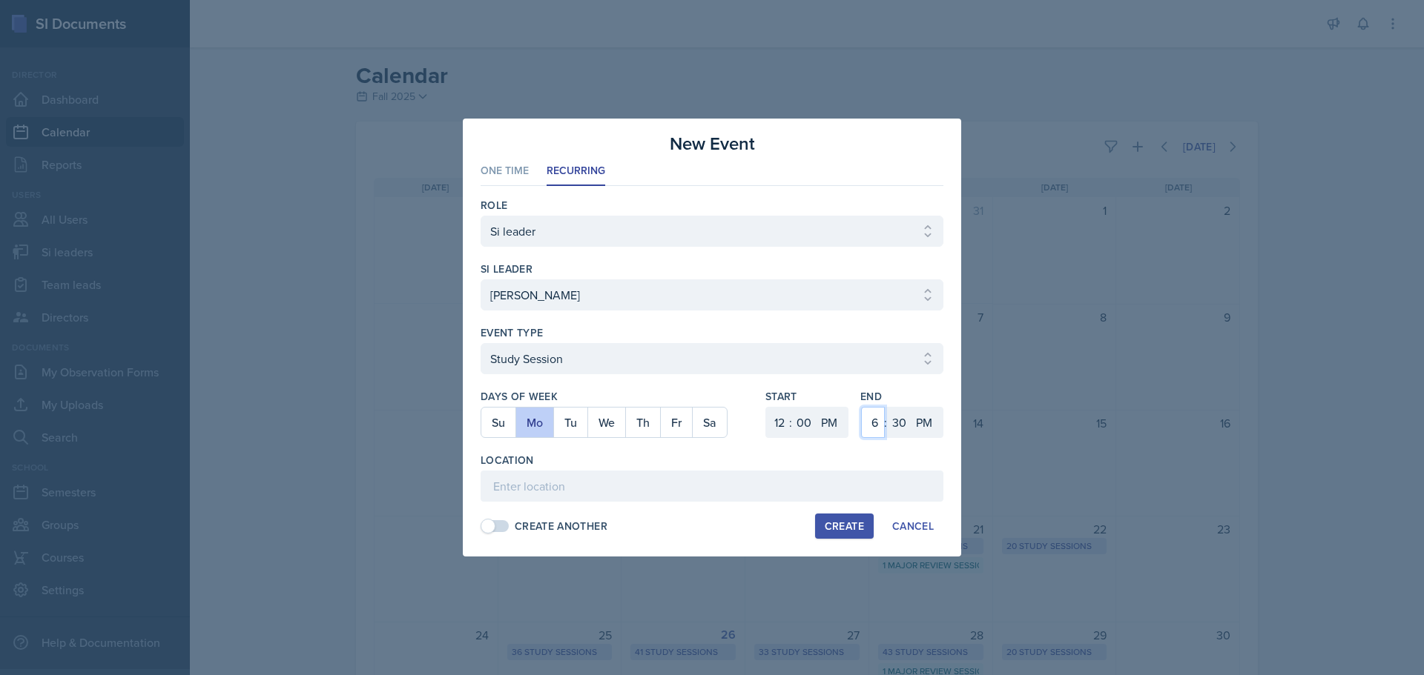
click at [876, 421] on select "1 2 3 4 5 6 7 8 9 10 11 12" at bounding box center [873, 422] width 24 height 31
click at [861, 407] on select "1 2 3 4 5 6 7 8 9 10 11 12" at bounding box center [873, 422] width 24 height 31
click at [902, 417] on select "00 05 10 15 20 25 30 35 40 45 50 55" at bounding box center [899, 422] width 24 height 31
click at [887, 407] on select "00 05 10 15 20 25 30 35 40 45 50 55" at bounding box center [899, 422] width 24 height 31
click at [687, 479] on input at bounding box center [711, 486] width 463 height 31
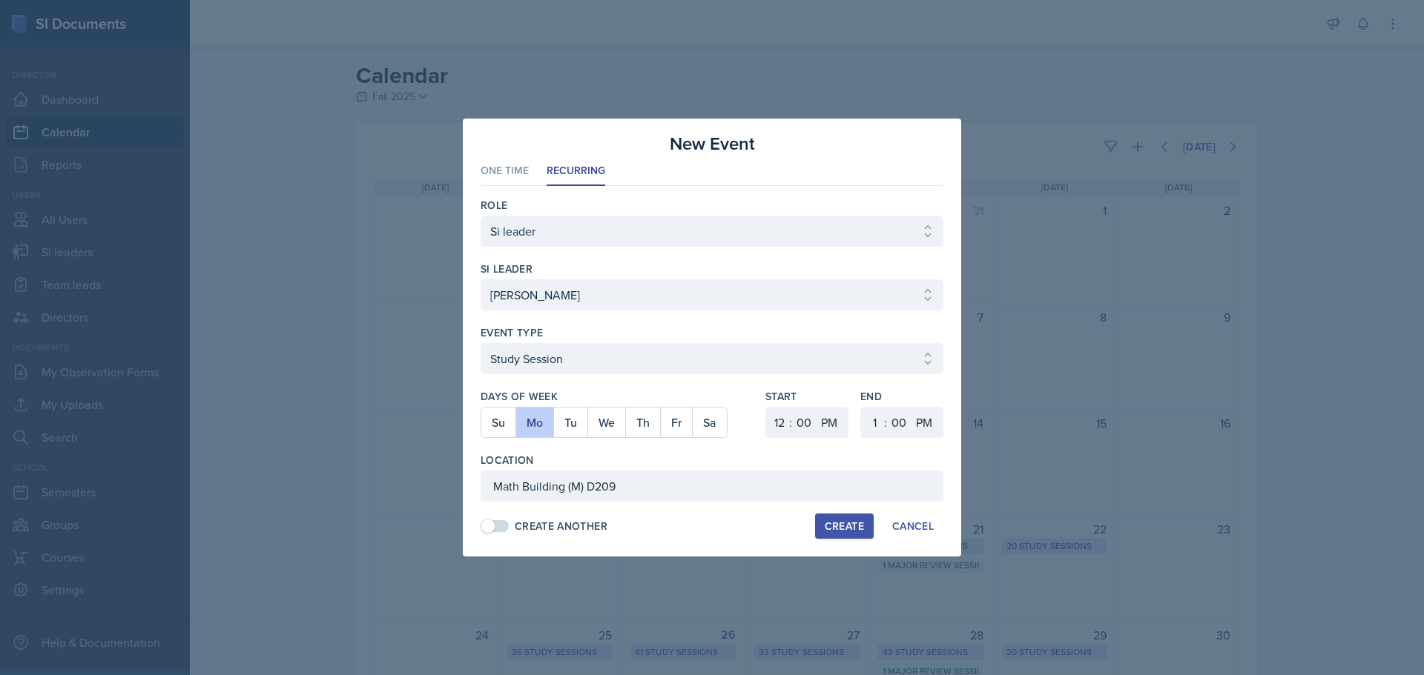
click at [834, 515] on button "Create" at bounding box center [844, 526] width 59 height 25
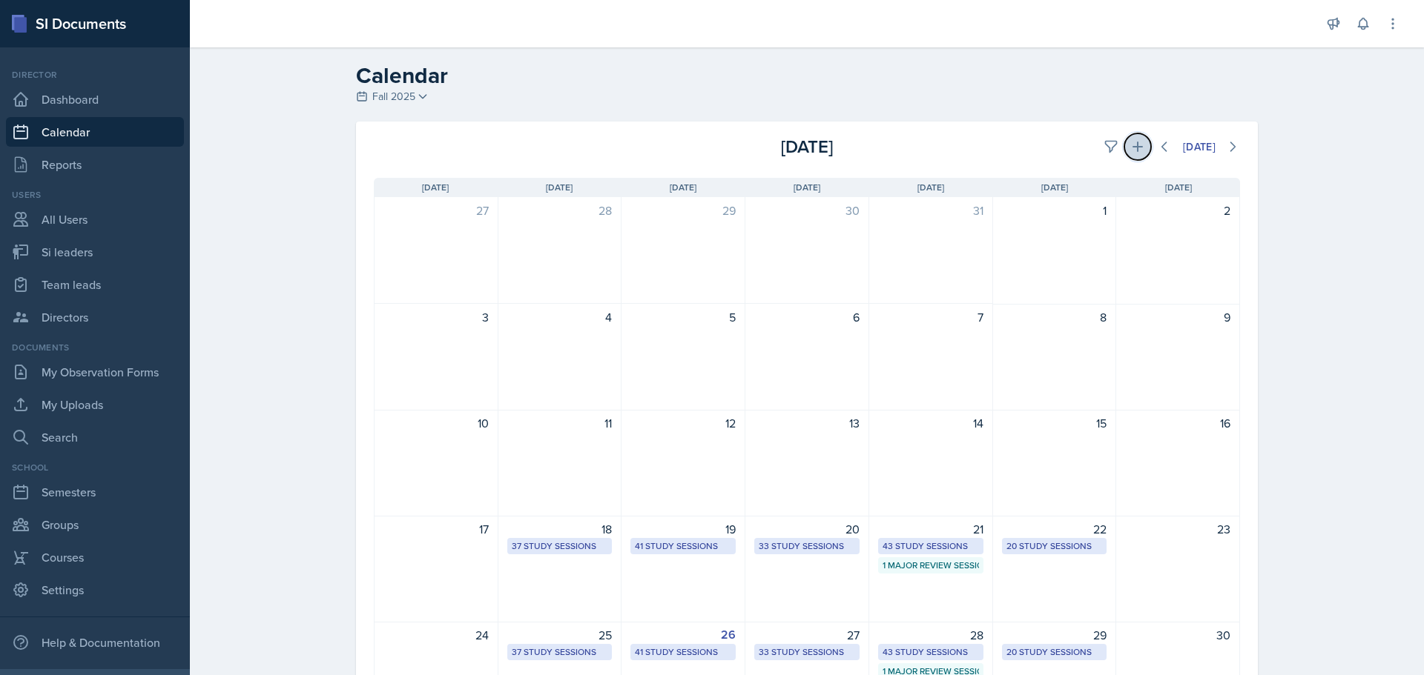
click at [1136, 153] on icon at bounding box center [1137, 146] width 15 height 15
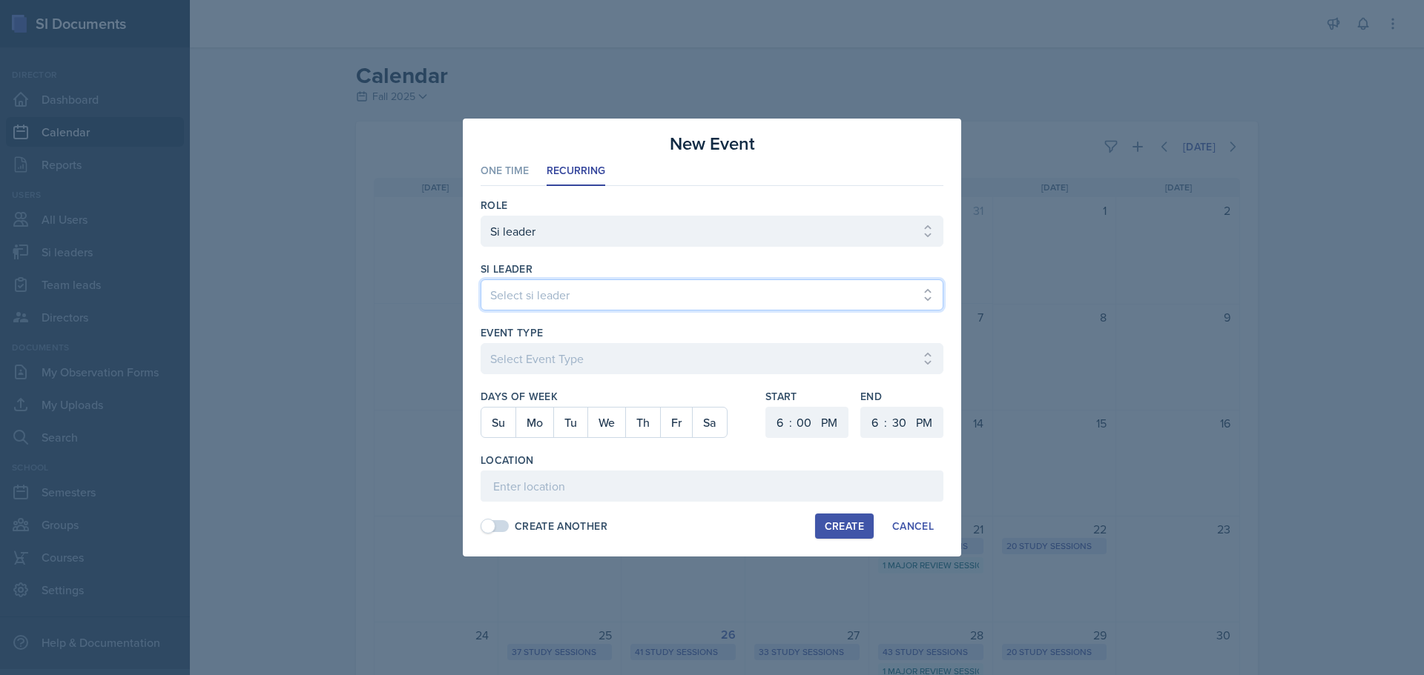
click at [586, 303] on select "Select si leader [PERSON_NAME] [PERSON_NAME] [PERSON_NAME] [PERSON_NAME] [PERSO…" at bounding box center [711, 295] width 463 height 31
click at [480, 280] on select "Select si leader [PERSON_NAME] [PERSON_NAME] [PERSON_NAME] [PERSON_NAME] [PERSO…" at bounding box center [711, 295] width 463 height 31
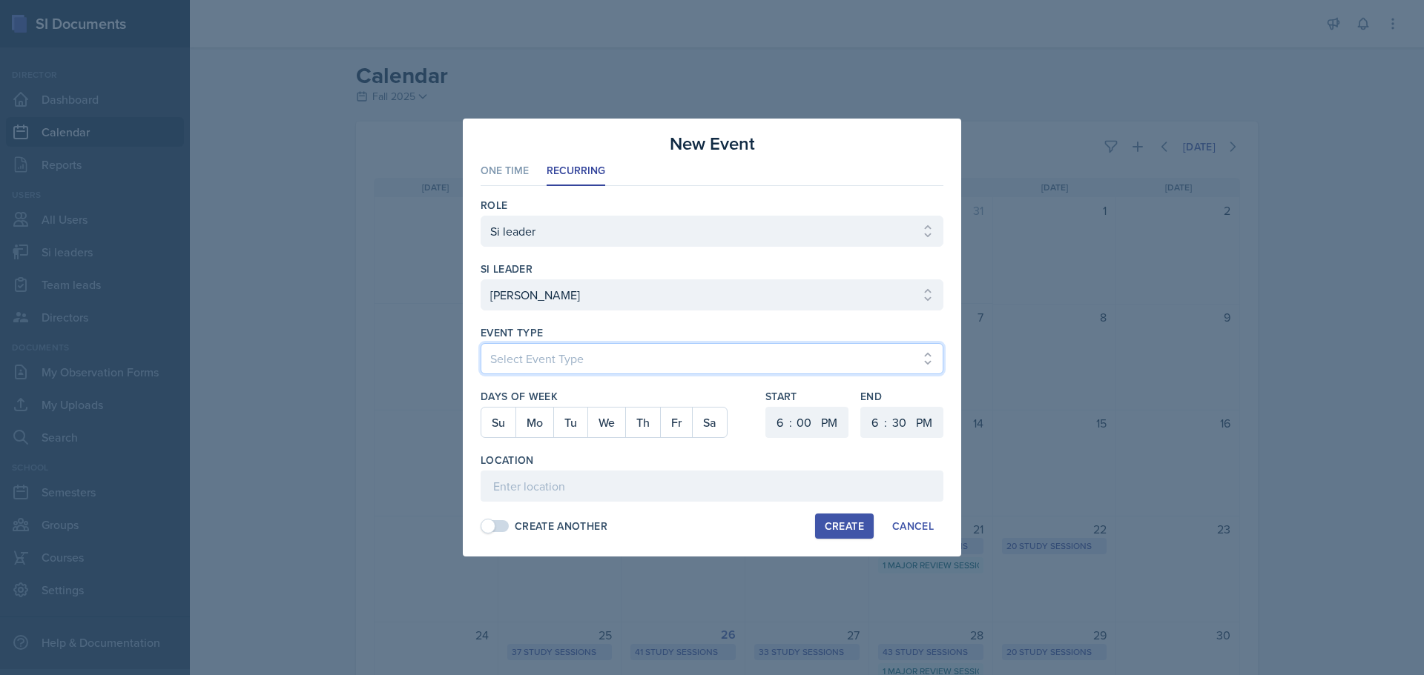
click at [549, 351] on select "Select Event Type Major Review Session Study Session" at bounding box center [711, 358] width 463 height 31
click at [480, 343] on select "Select Event Type Major Review Session Study Session" at bounding box center [711, 358] width 463 height 31
click at [599, 424] on button "We" at bounding box center [606, 423] width 38 height 30
click at [772, 425] on select "1 2 3 4 5 6 7 8 9 10 11 12" at bounding box center [778, 422] width 24 height 31
click at [766, 407] on select "1 2 3 4 5 6 7 8 9 10 11 12" at bounding box center [778, 422] width 24 height 31
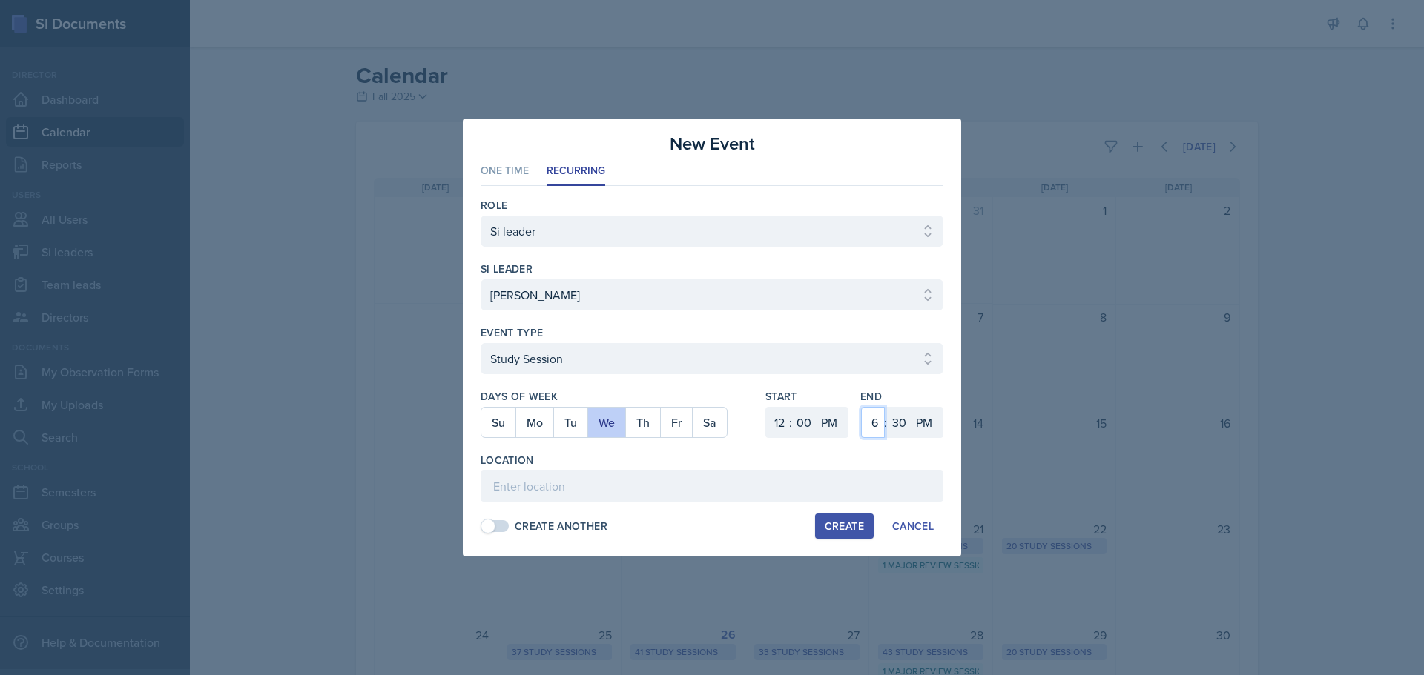
click at [867, 418] on select "1 2 3 4 5 6 7 8 9 10 11 12" at bounding box center [873, 422] width 24 height 31
click at [861, 407] on select "1 2 3 4 5 6 7 8 9 10 11 12" at bounding box center [873, 422] width 24 height 31
click at [908, 428] on select "00 05 10 15 20 25 30 35 40 45 50 55" at bounding box center [899, 422] width 24 height 31
click at [887, 407] on select "00 05 10 15 20 25 30 35 40 45 50 55" at bounding box center [899, 422] width 24 height 31
click at [556, 487] on input at bounding box center [711, 486] width 463 height 31
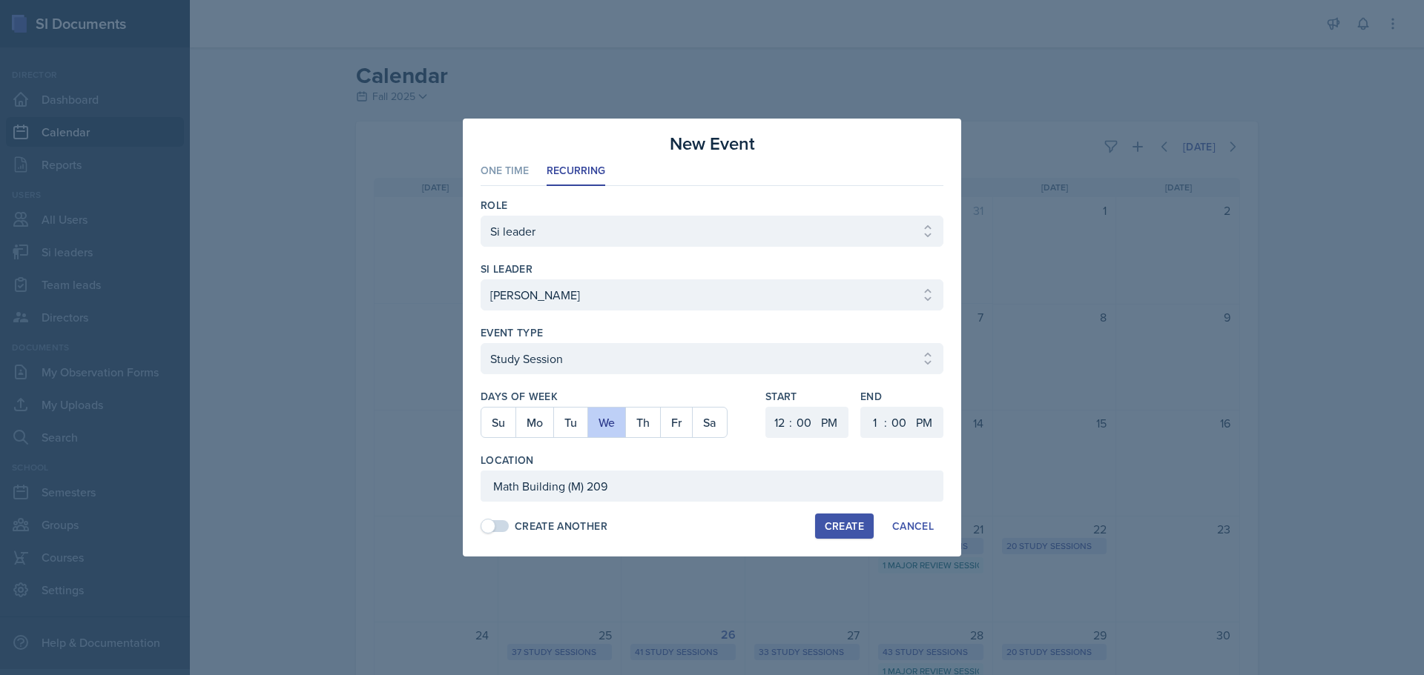
click at [837, 521] on div "Create" at bounding box center [844, 527] width 39 height 12
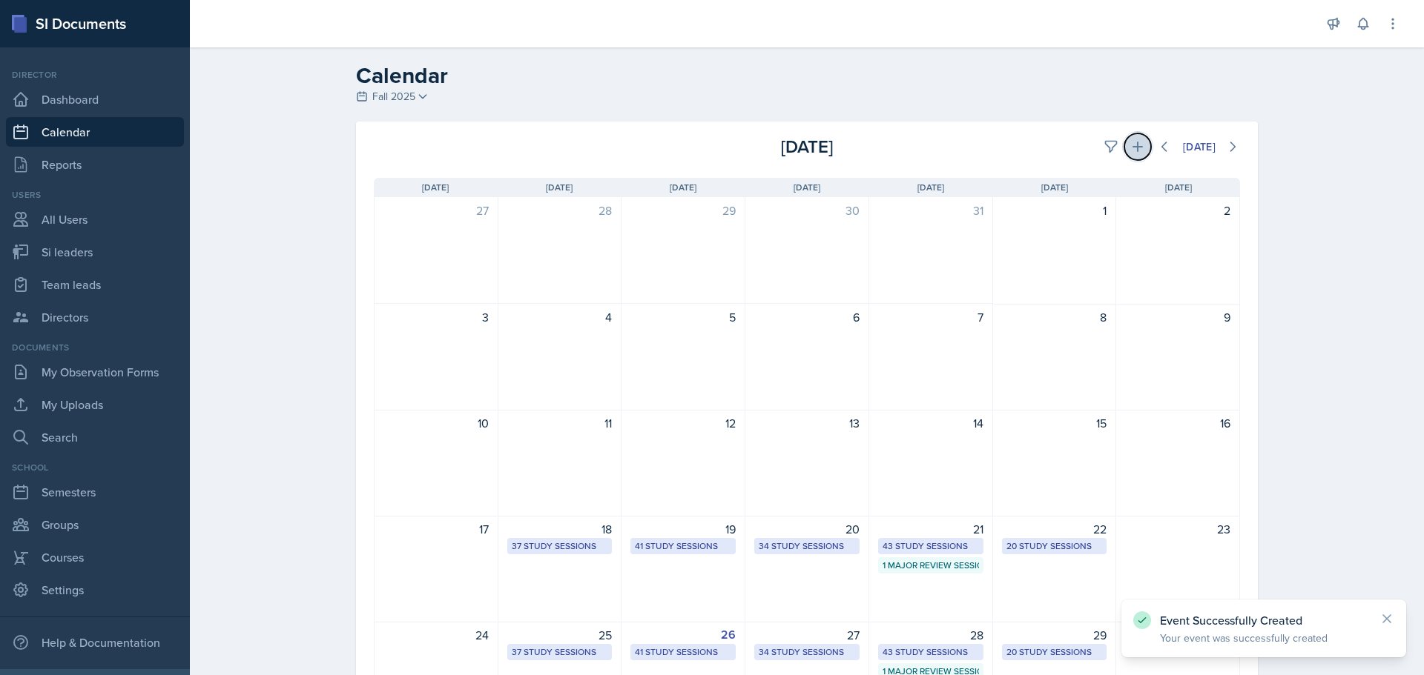
click at [1135, 151] on icon at bounding box center [1137, 146] width 15 height 15
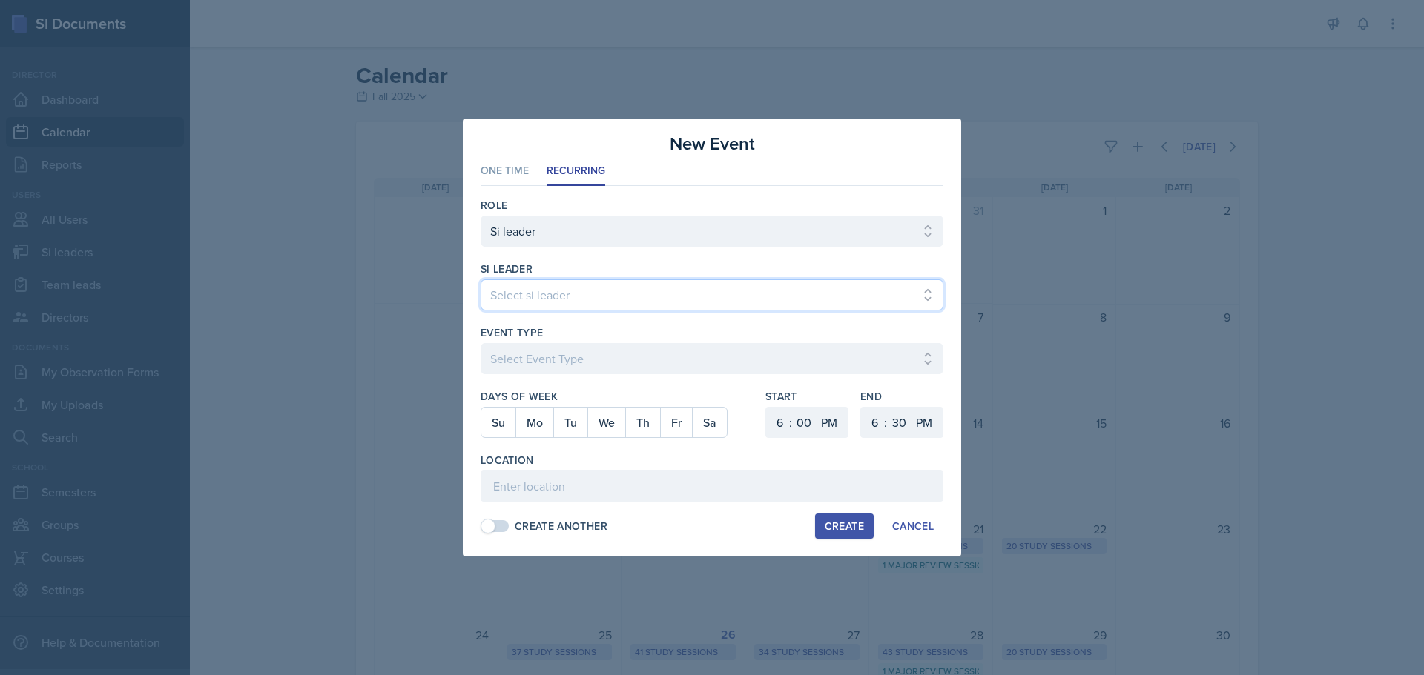
click at [668, 292] on select "Select si leader [PERSON_NAME] [PERSON_NAME] [PERSON_NAME] [PERSON_NAME] [PERSO…" at bounding box center [711, 295] width 463 height 31
click at [480, 280] on select "Select si leader [PERSON_NAME] [PERSON_NAME] [PERSON_NAME] [PERSON_NAME] [PERSO…" at bounding box center [711, 295] width 463 height 31
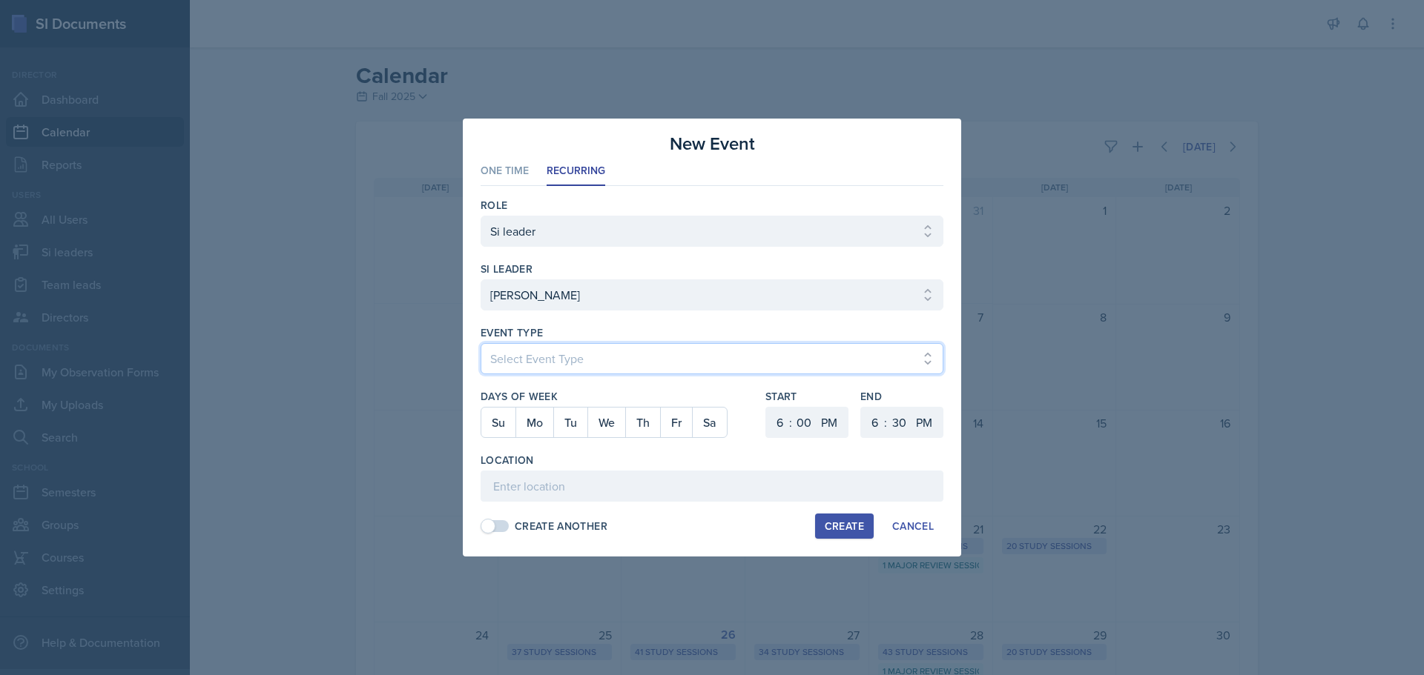
click at [596, 359] on select "Select Event Type Major Review Session Study Session" at bounding box center [711, 358] width 463 height 31
click at [480, 343] on select "Select Event Type Major Review Session Study Session" at bounding box center [711, 358] width 463 height 31
click at [671, 420] on button "Fr" at bounding box center [676, 423] width 32 height 30
click at [784, 424] on select "1 2 3 4 5 6 7 8 9 10 11 12" at bounding box center [778, 422] width 24 height 31
click at [766, 407] on select "1 2 3 4 5 6 7 8 9 10 11 12" at bounding box center [778, 422] width 24 height 31
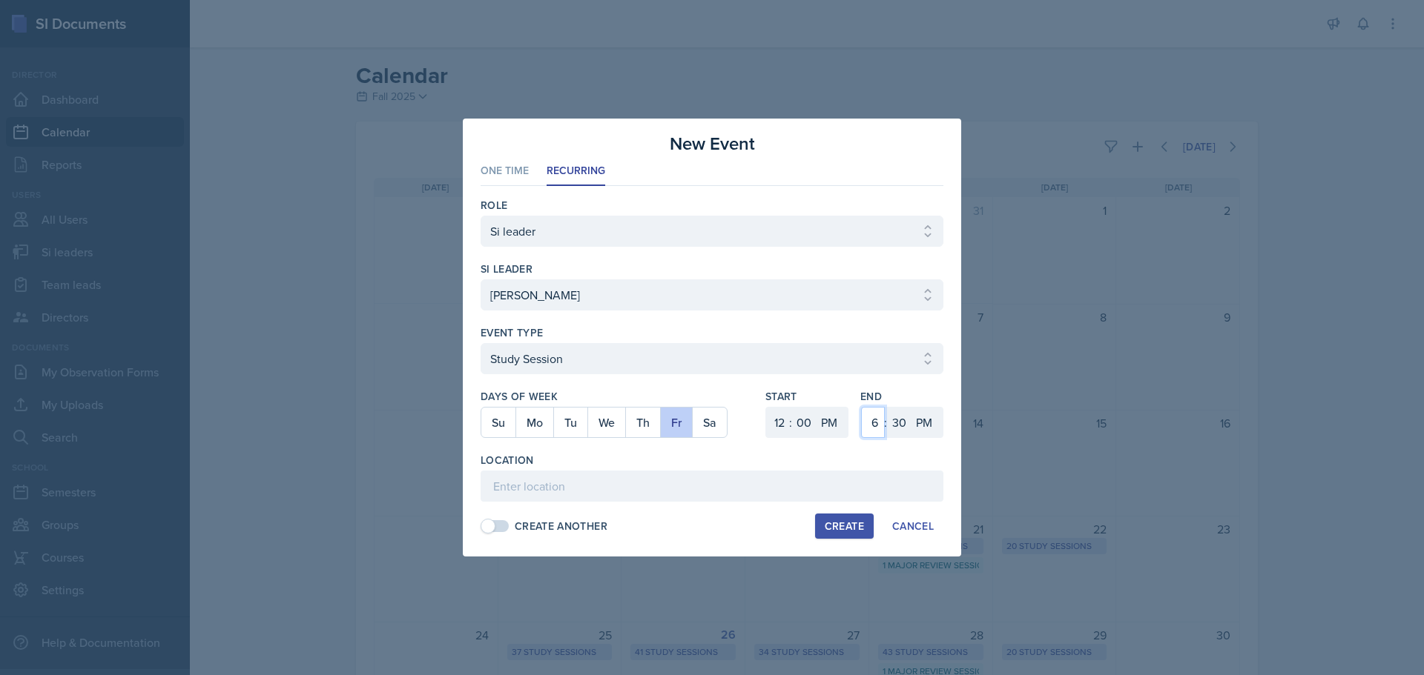
click at [879, 423] on select "1 2 3 4 5 6 7 8 9 10 11 12" at bounding box center [873, 422] width 24 height 31
click at [861, 407] on select "1 2 3 4 5 6 7 8 9 10 11 12" at bounding box center [873, 422] width 24 height 31
click at [893, 419] on select "00 05 10 15 20 25 30 35 40 45 50 55" at bounding box center [899, 422] width 24 height 31
click at [887, 407] on select "00 05 10 15 20 25 30 35 40 45 50 55" at bounding box center [899, 422] width 24 height 31
click at [641, 488] on input at bounding box center [711, 486] width 463 height 31
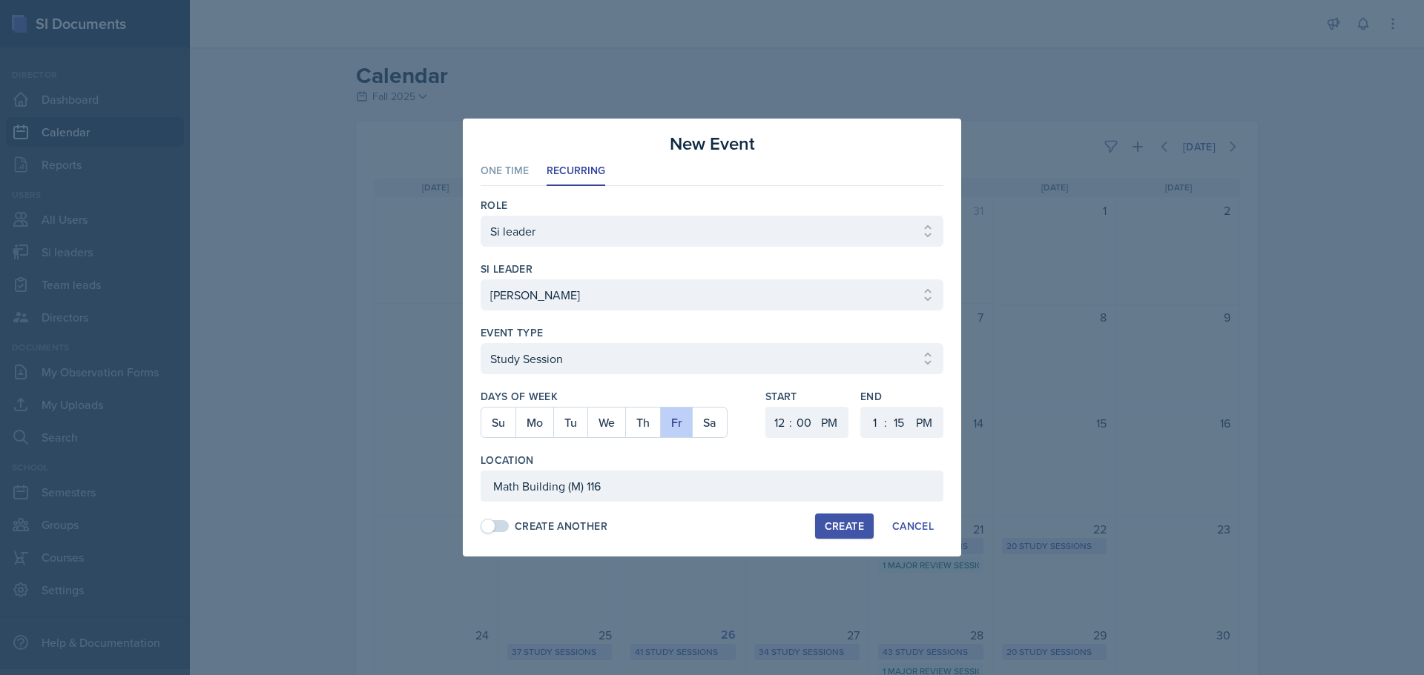
click at [827, 523] on div "Create" at bounding box center [844, 527] width 39 height 12
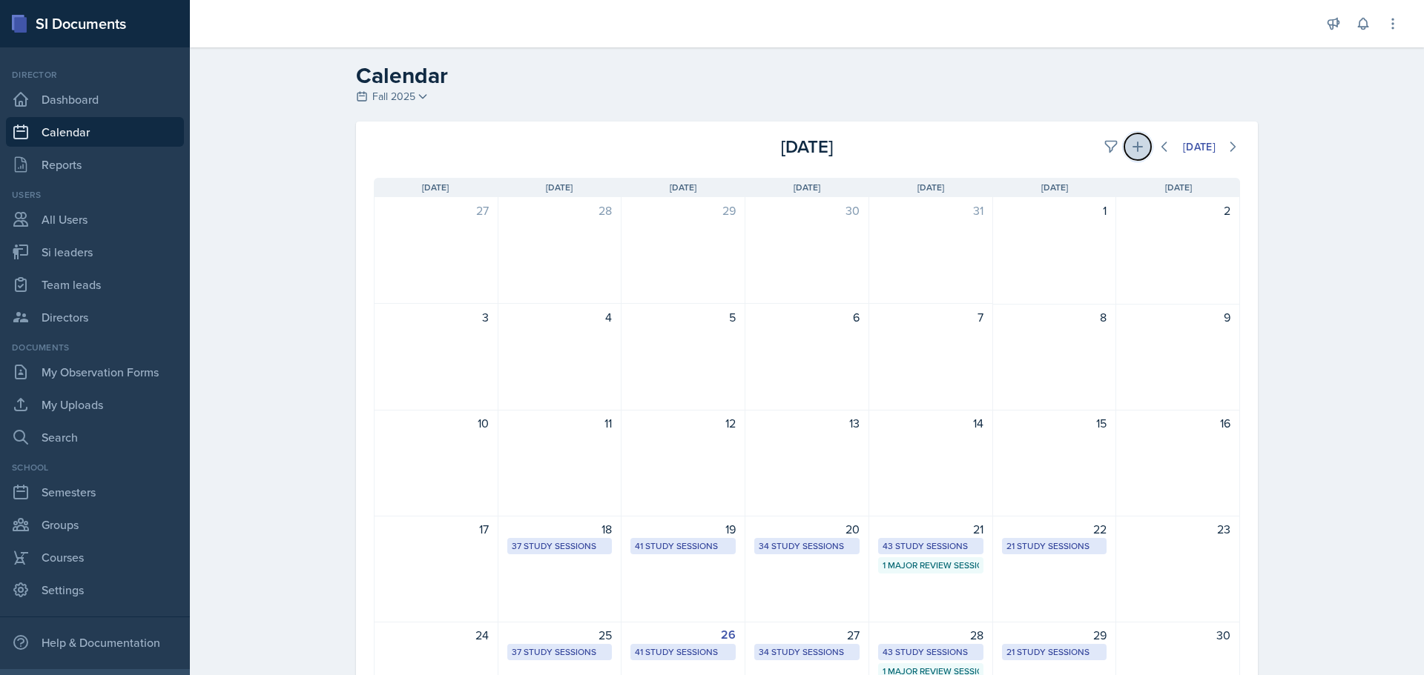
click at [1130, 153] on icon at bounding box center [1137, 146] width 15 height 15
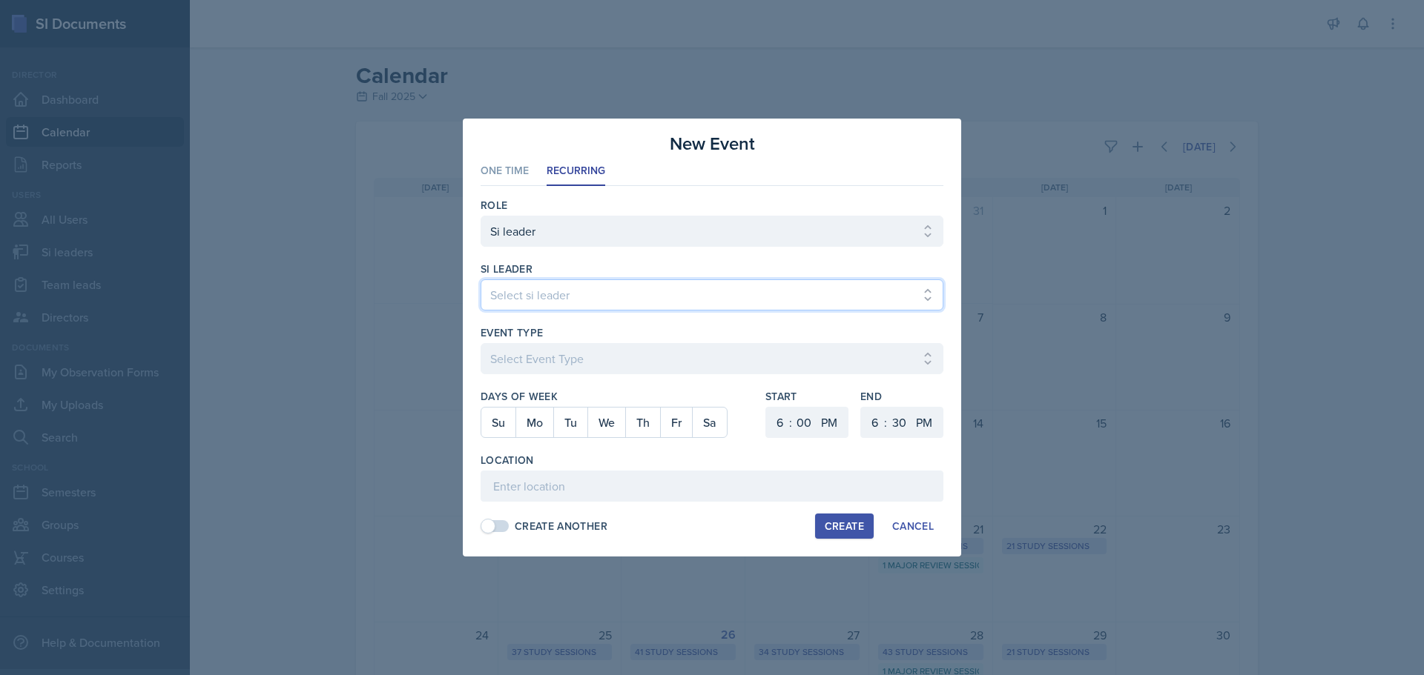
click at [508, 288] on select "Select si leader [PERSON_NAME] [PERSON_NAME] [PERSON_NAME] [PERSON_NAME] [PERSO…" at bounding box center [711, 295] width 463 height 31
click at [480, 280] on select "Select si leader [PERSON_NAME] [PERSON_NAME] [PERSON_NAME] [PERSON_NAME] [PERSO…" at bounding box center [711, 295] width 463 height 31
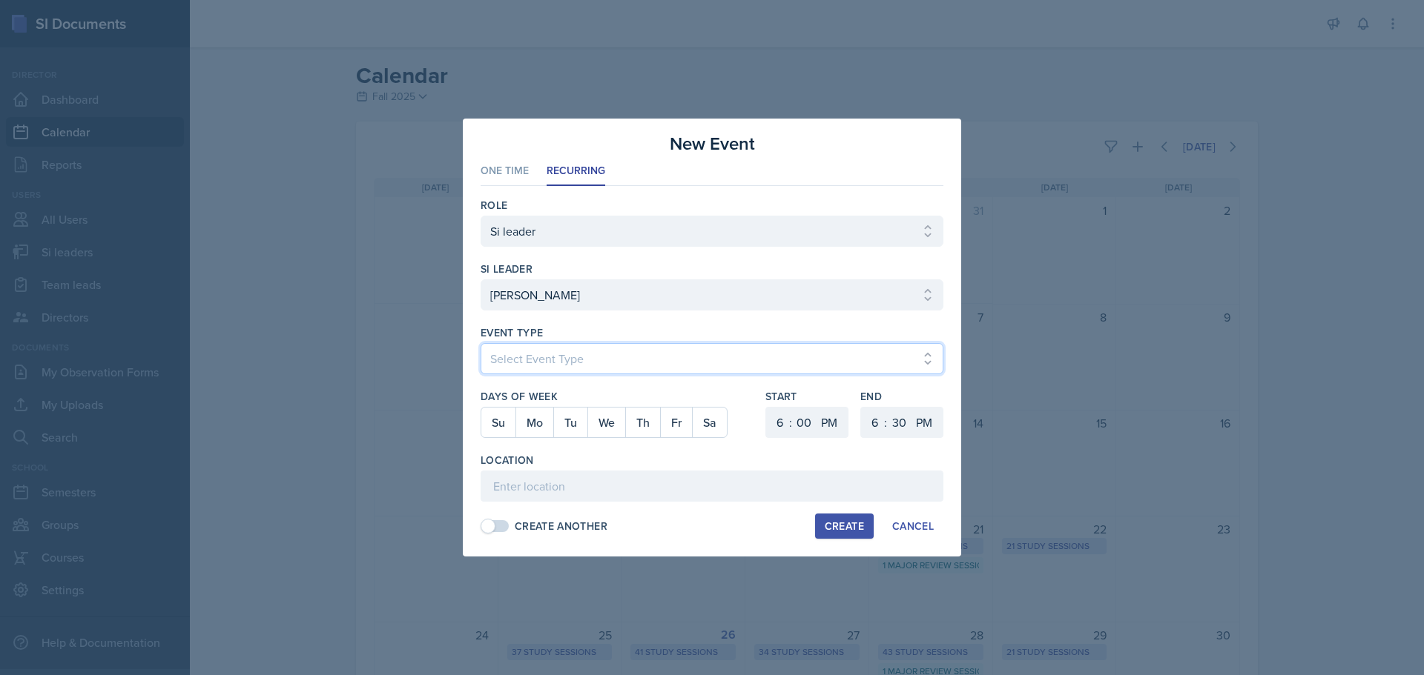
click at [517, 355] on select "Select Event Type Major Review Session Study Session" at bounding box center [711, 358] width 463 height 31
click at [480, 343] on select "Select Event Type Major Review Session Study Session" at bounding box center [711, 358] width 463 height 31
click at [535, 426] on button "Mo" at bounding box center [534, 423] width 38 height 30
click at [781, 426] on select "1 2 3 4 5 6 7 8 9 10 11 12" at bounding box center [778, 422] width 24 height 31
click at [766, 407] on select "1 2 3 4 5 6 7 8 9 10 11 12" at bounding box center [778, 422] width 24 height 31
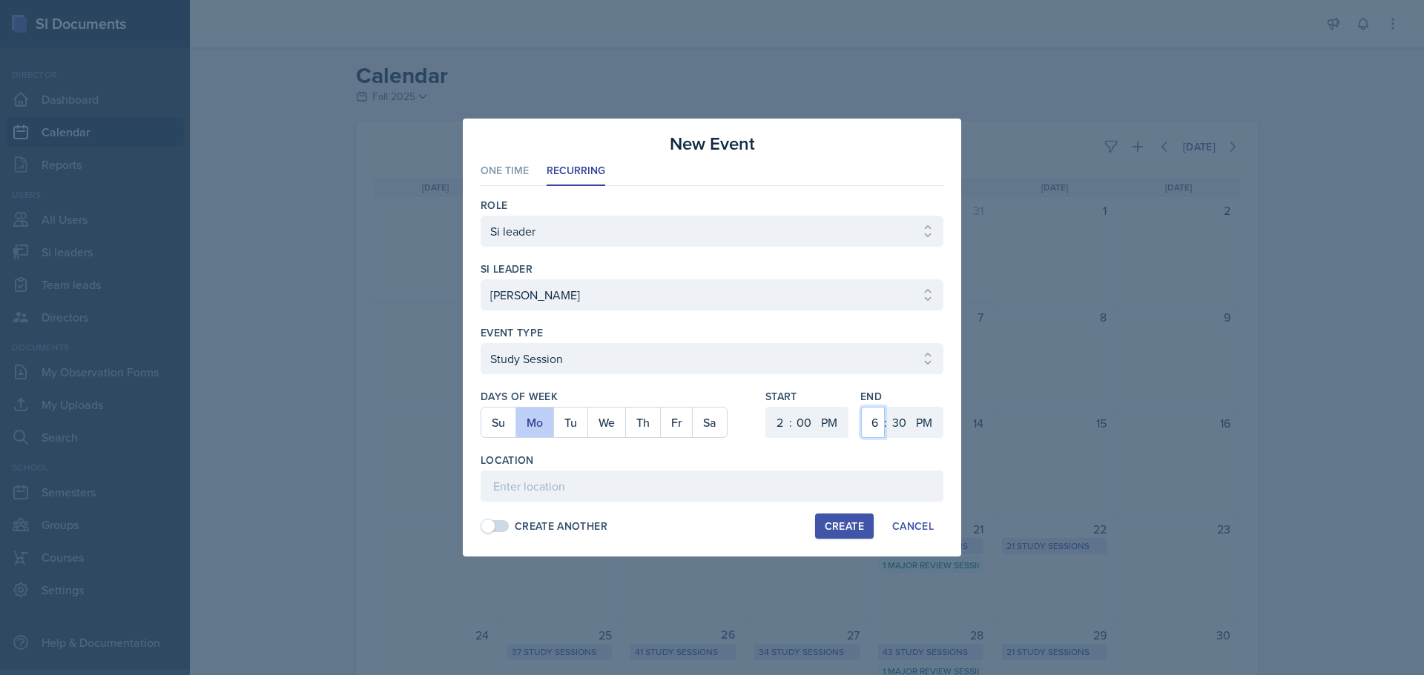
click at [865, 420] on select "1 2 3 4 5 6 7 8 9 10 11 12" at bounding box center [873, 422] width 24 height 31
click at [861, 407] on select "1 2 3 4 5 6 7 8 9 10 11 12" at bounding box center [873, 422] width 24 height 31
click at [898, 418] on select "00 05 10 15 20 25 30 35 40 45 50 55" at bounding box center [899, 422] width 24 height 31
click at [887, 407] on select "00 05 10 15 20 25 30 35 40 45 50 55" at bounding box center [899, 422] width 24 height 31
click at [619, 475] on input at bounding box center [711, 486] width 463 height 31
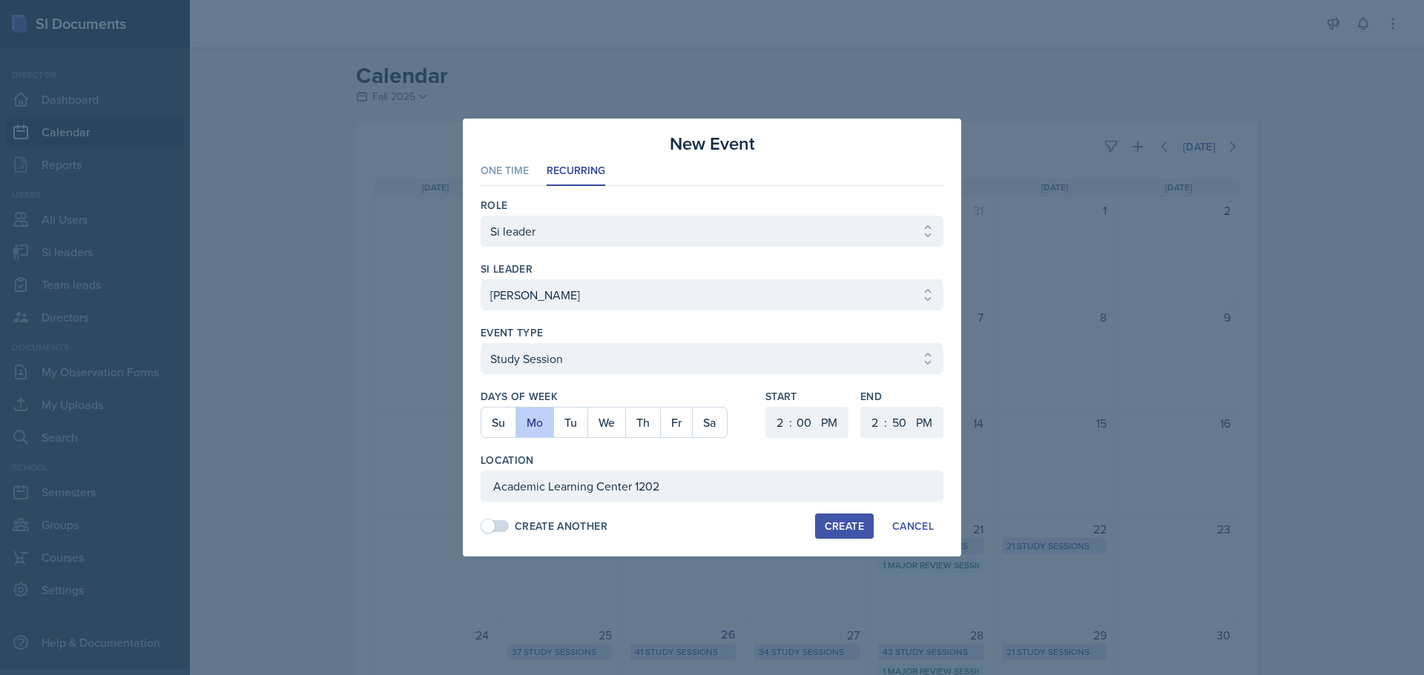
click at [853, 515] on button "Create" at bounding box center [844, 526] width 59 height 25
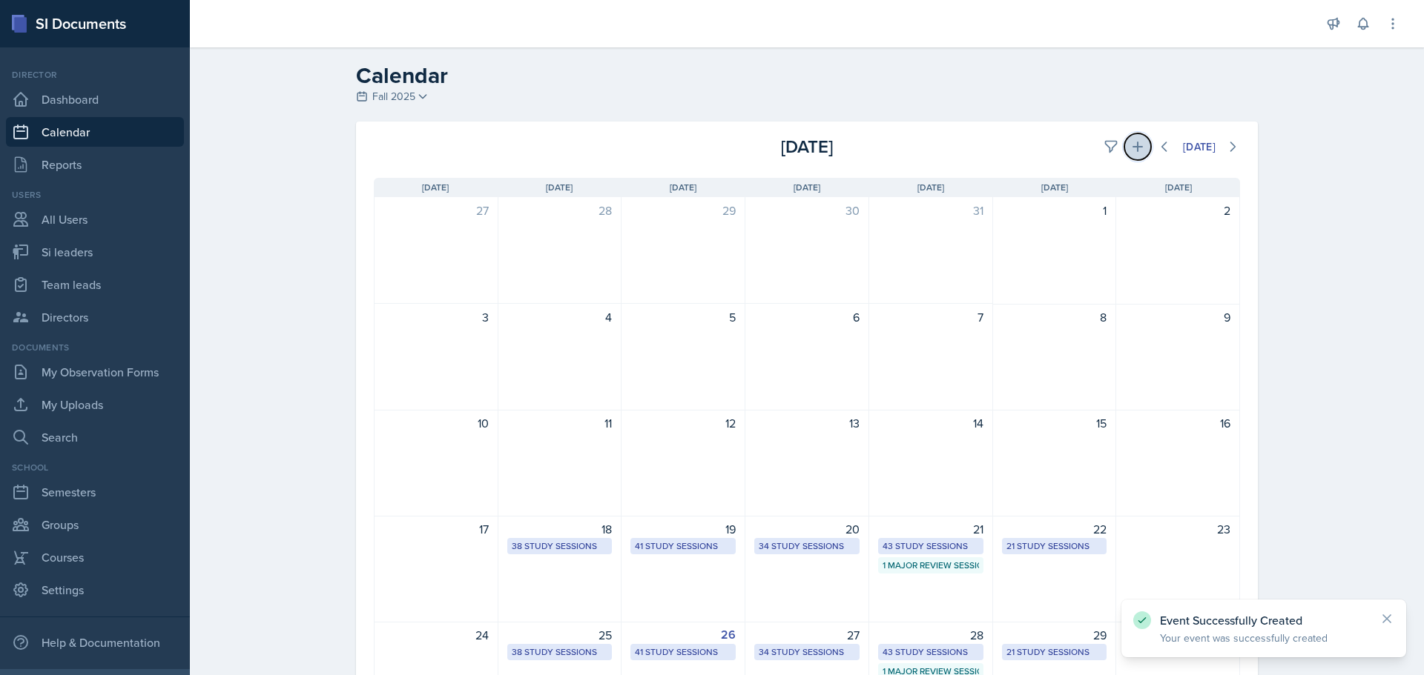
click at [1130, 145] on icon at bounding box center [1137, 146] width 15 height 15
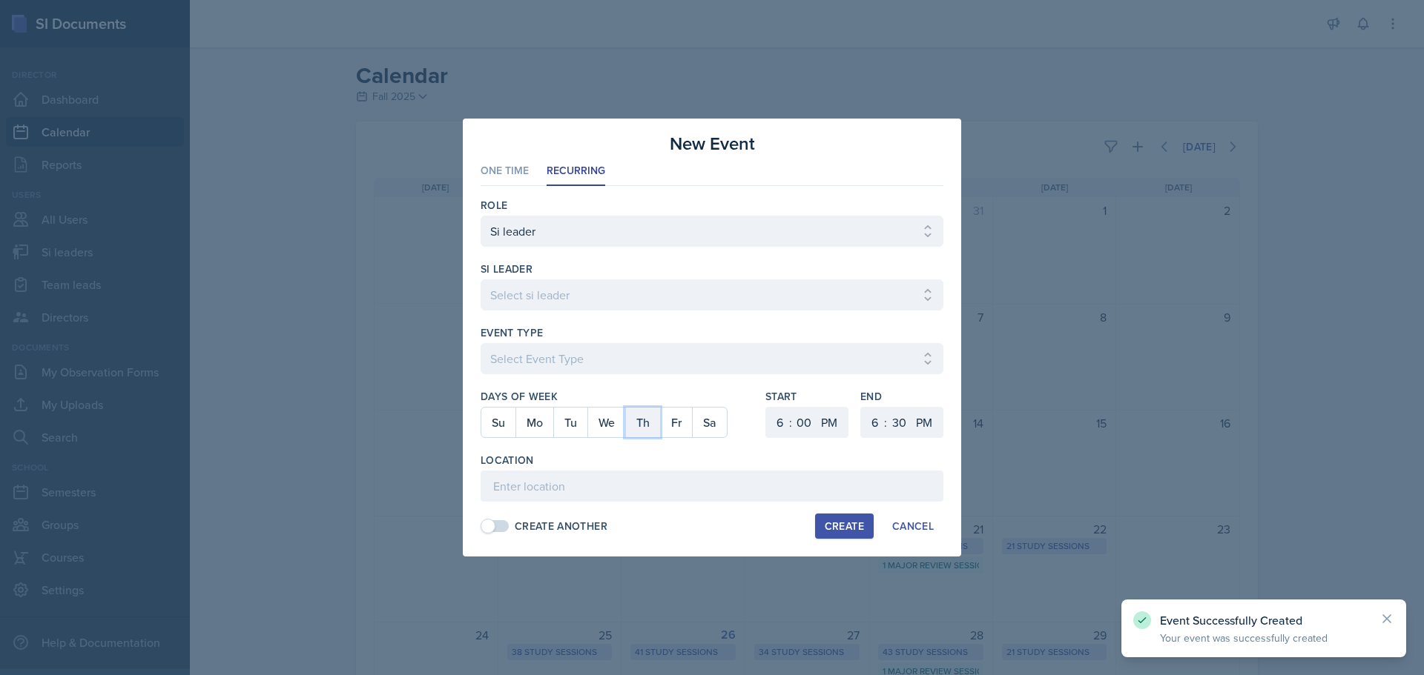
click at [656, 413] on button "Th" at bounding box center [642, 423] width 35 height 30
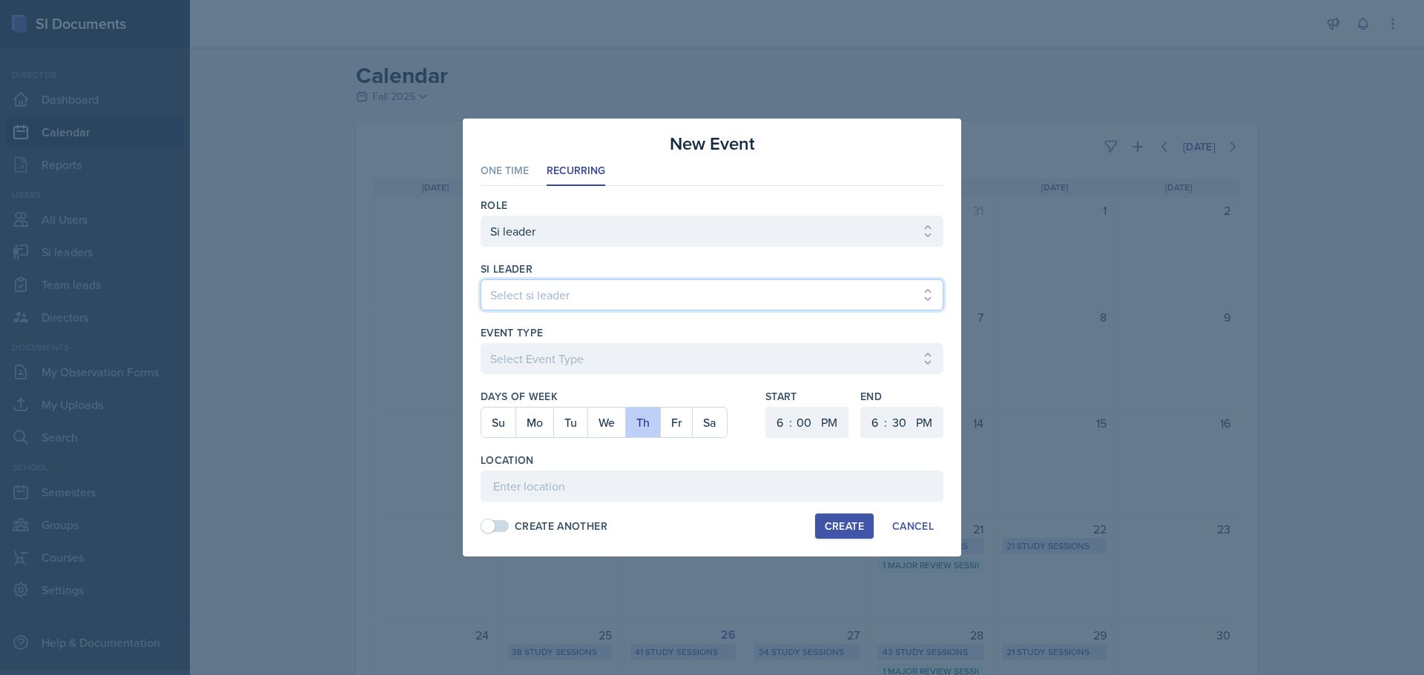
click at [630, 281] on select "Select si leader [PERSON_NAME] [PERSON_NAME] [PERSON_NAME] [PERSON_NAME] [PERSO…" at bounding box center [711, 295] width 463 height 31
click at [480, 280] on select "Select si leader [PERSON_NAME] [PERSON_NAME] [PERSON_NAME] [PERSON_NAME] [PERSO…" at bounding box center [711, 295] width 463 height 31
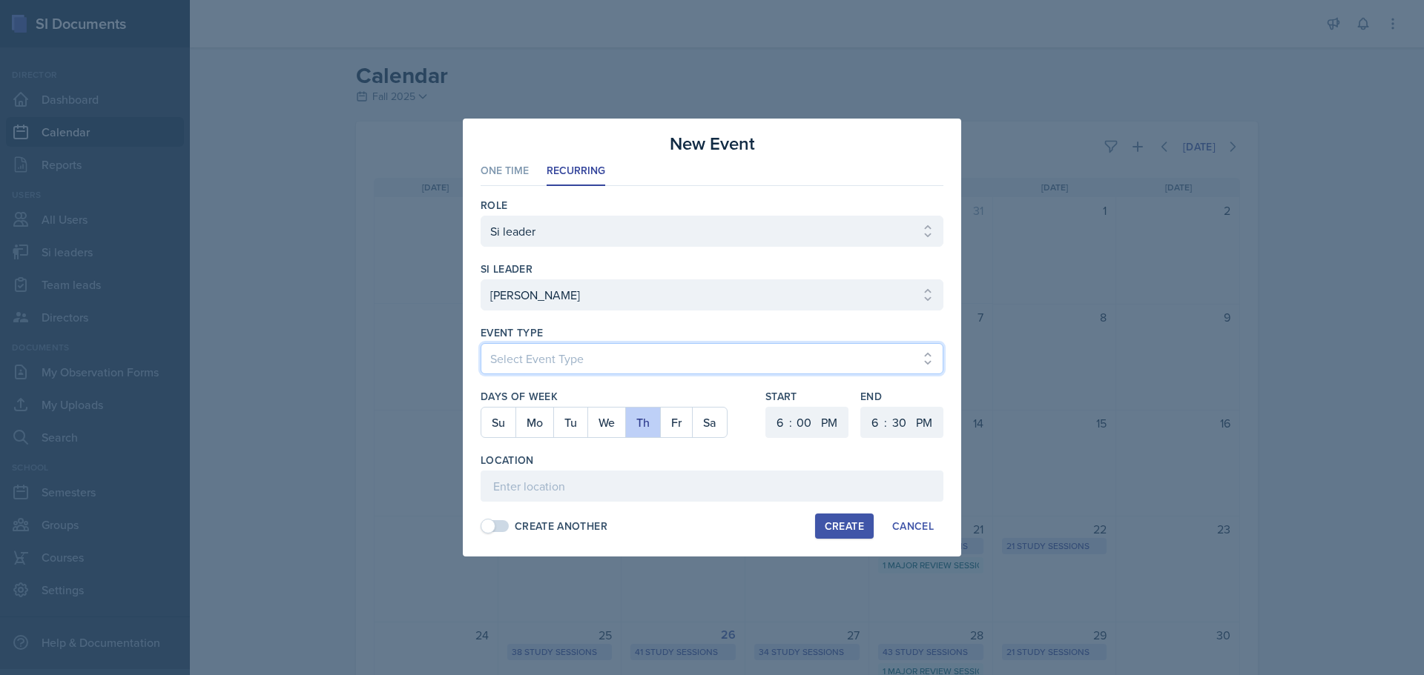
click at [599, 360] on select "Select Event Type Major Review Session Study Session" at bounding box center [711, 358] width 463 height 31
click at [480, 343] on select "Select Event Type Major Review Session Study Session" at bounding box center [711, 358] width 463 height 31
click at [779, 428] on select "1 2 3 4 5 6 7 8 9 10 11 12" at bounding box center [778, 422] width 24 height 31
click at [766, 407] on select "1 2 3 4 5 6 7 8 9 10 11 12" at bounding box center [778, 422] width 24 height 31
click at [810, 426] on select "00 05 10 15 20 25 30 35 40 45 50 55" at bounding box center [804, 422] width 24 height 31
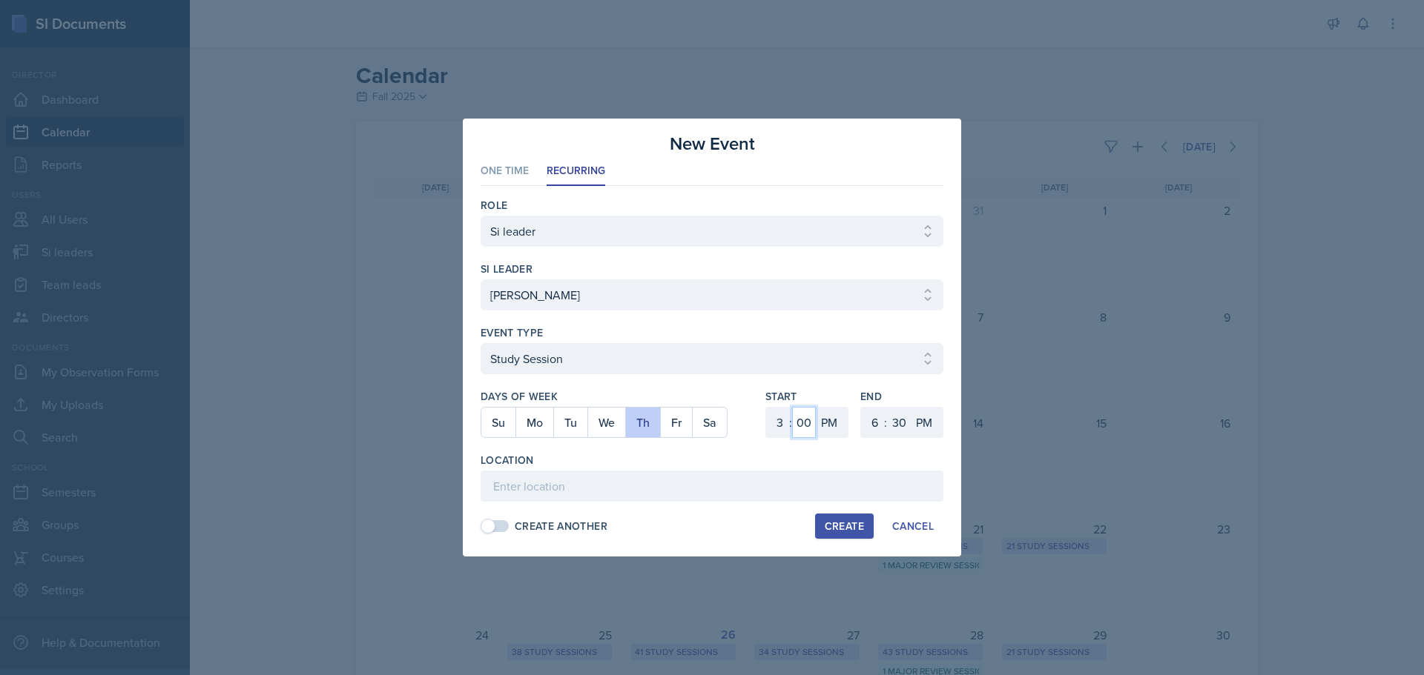
click at [792, 407] on select "00 05 10 15 20 25 30 35 40 45 50 55" at bounding box center [804, 422] width 24 height 31
click at [879, 424] on select "1 2 3 4 5 6 7 8 9 10 11 12" at bounding box center [873, 422] width 24 height 31
click at [861, 407] on select "1 2 3 4 5 6 7 8 9 10 11 12" at bounding box center [873, 422] width 24 height 31
click at [773, 484] on input at bounding box center [711, 486] width 463 height 31
click at [518, 485] on input "[PERSON_NAME][GEOGRAPHIC_DATA] 371" at bounding box center [711, 486] width 463 height 31
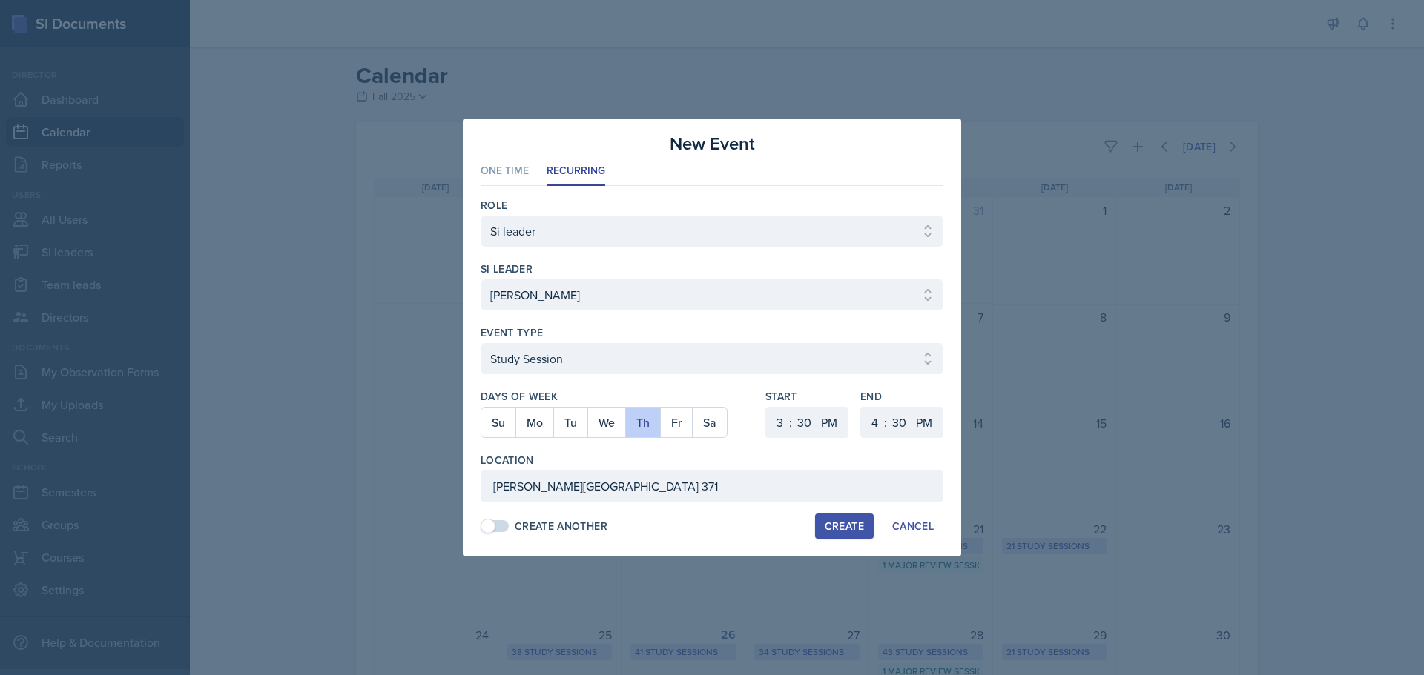
click at [847, 517] on button "Create" at bounding box center [844, 526] width 59 height 25
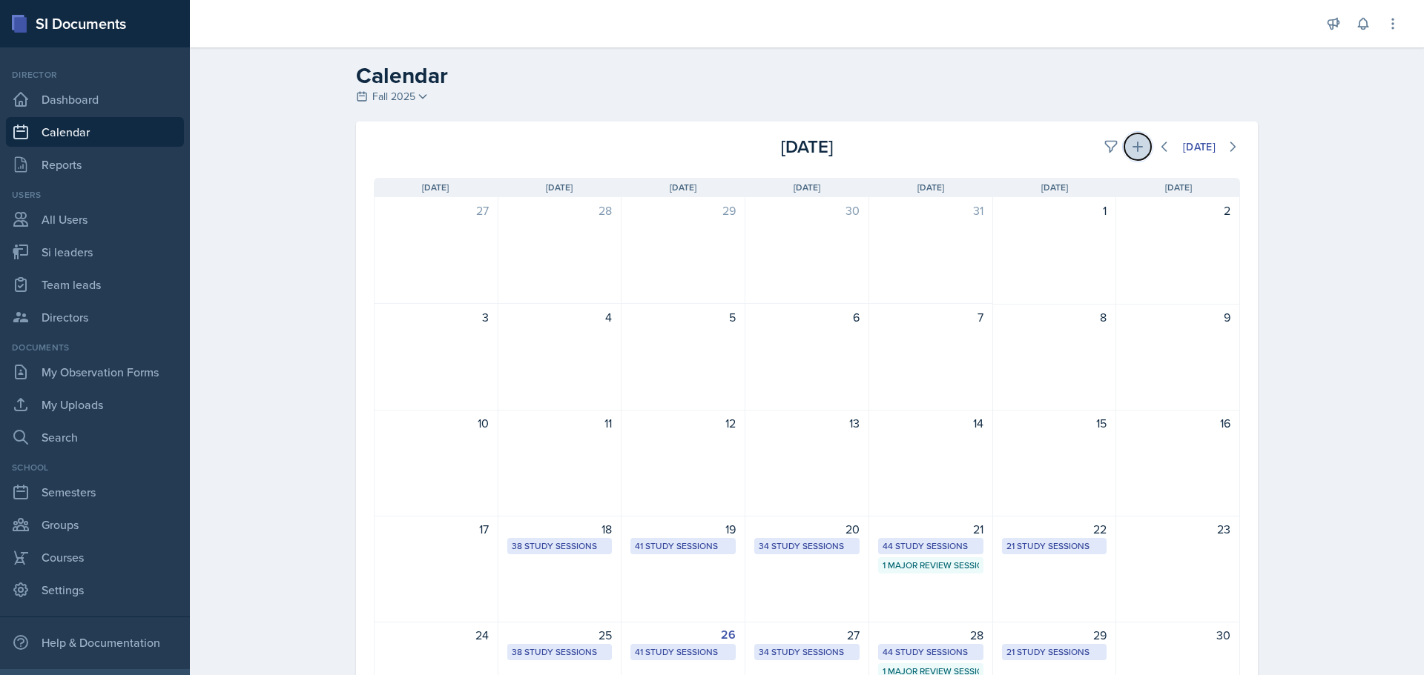
click at [1130, 151] on icon at bounding box center [1137, 146] width 15 height 15
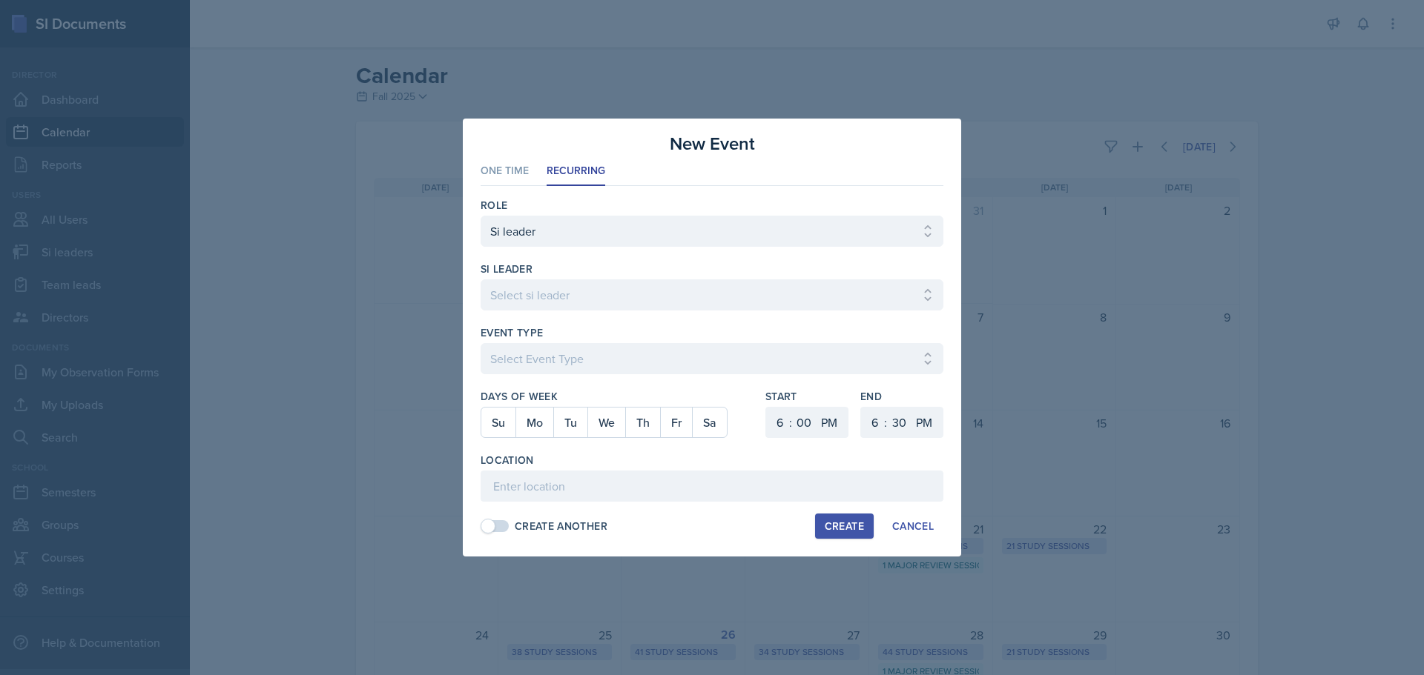
click at [407, 331] on div at bounding box center [712, 337] width 1424 height 675
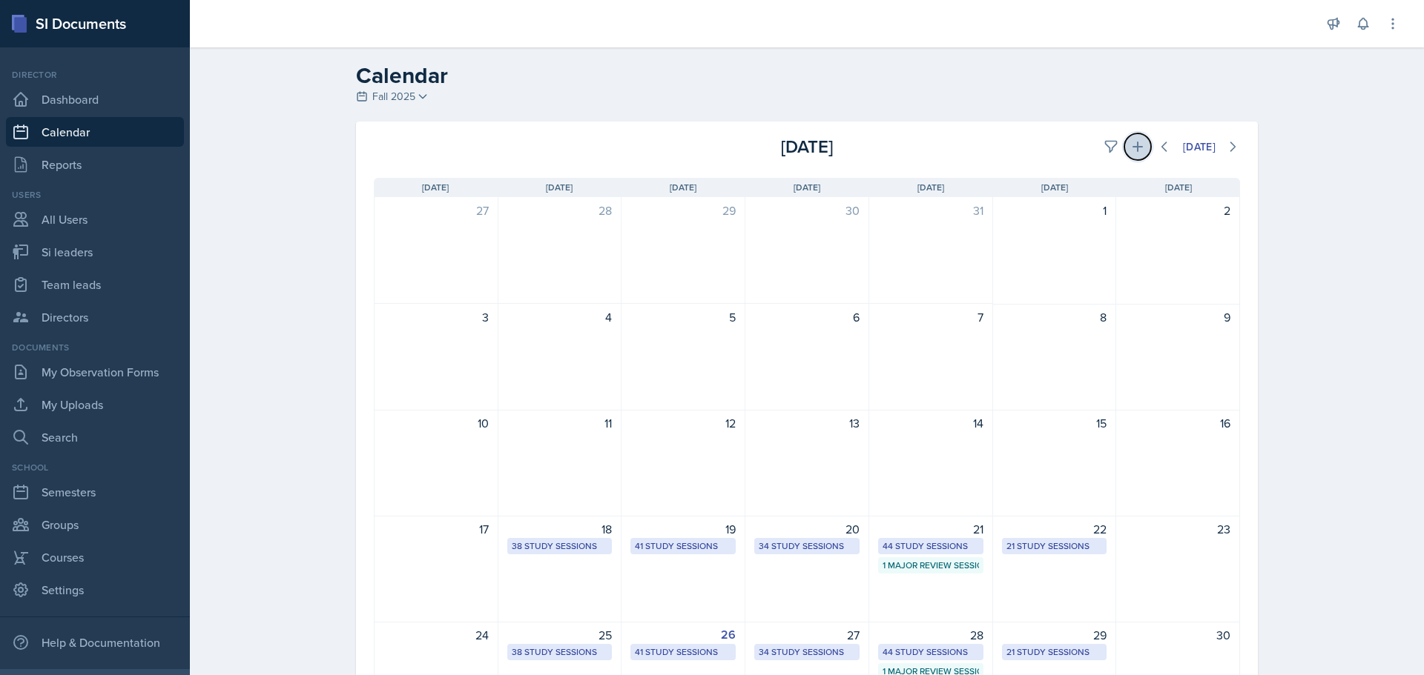
click at [1124, 153] on button at bounding box center [1137, 146] width 27 height 27
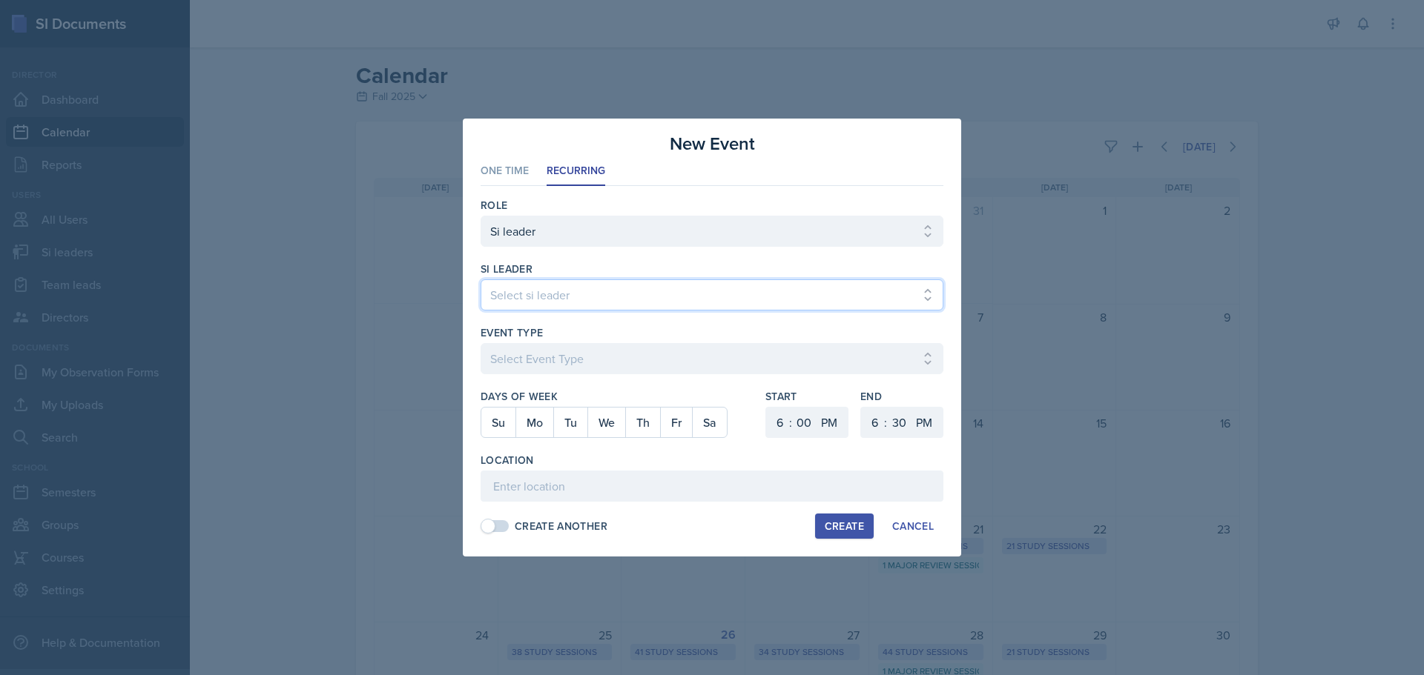
click at [621, 302] on select "Select si leader [PERSON_NAME] [PERSON_NAME] [PERSON_NAME] [PERSON_NAME] [PERSO…" at bounding box center [711, 295] width 463 height 31
click at [480, 280] on select "Select si leader [PERSON_NAME] [PERSON_NAME] [PERSON_NAME] [PERSON_NAME] [PERSO…" at bounding box center [711, 295] width 463 height 31
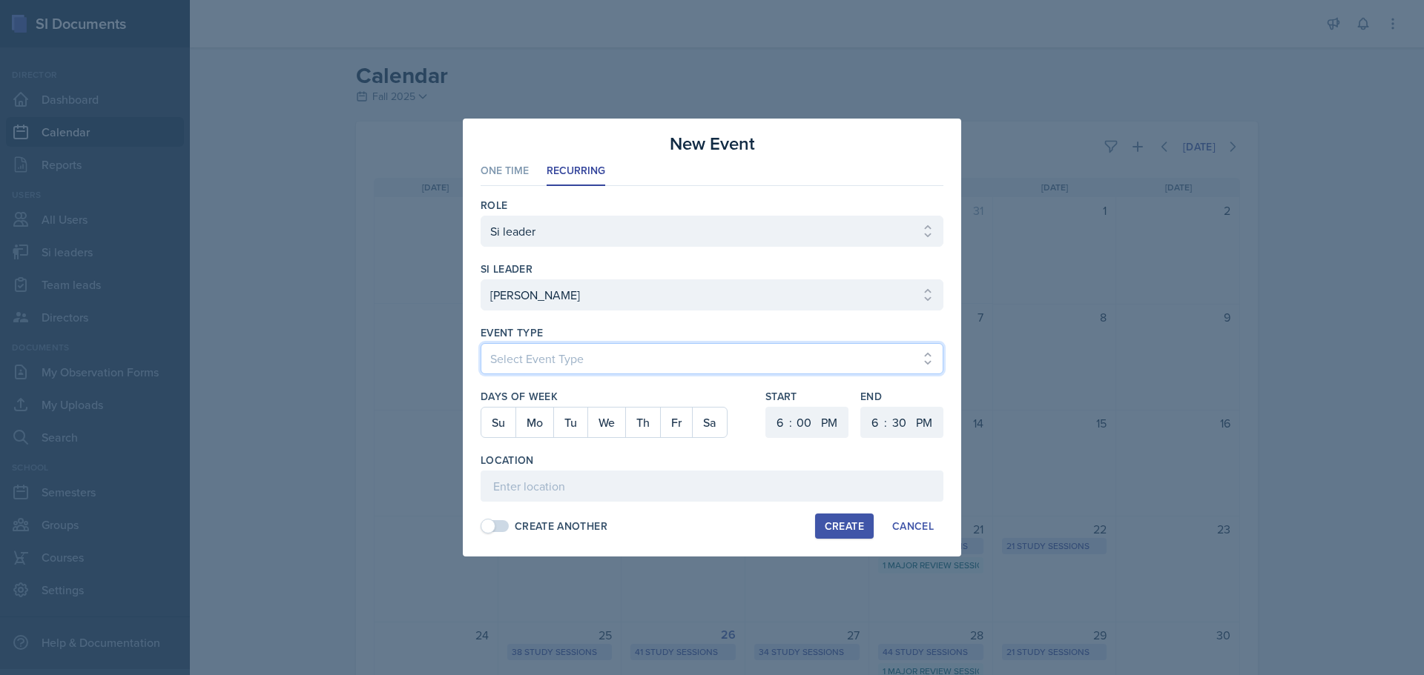
click at [621, 351] on select "Select Event Type Major Review Session Study Session" at bounding box center [711, 358] width 463 height 31
click at [480, 343] on select "Select Event Type Major Review Session Study Session" at bounding box center [711, 358] width 463 height 31
click at [555, 490] on input at bounding box center [711, 486] width 463 height 31
click at [773, 423] on select "1 2 3 4 5 6 7 8 9 10 11 12" at bounding box center [778, 422] width 24 height 31
click at [766, 407] on select "1 2 3 4 5 6 7 8 9 10 11 12" at bounding box center [778, 422] width 24 height 31
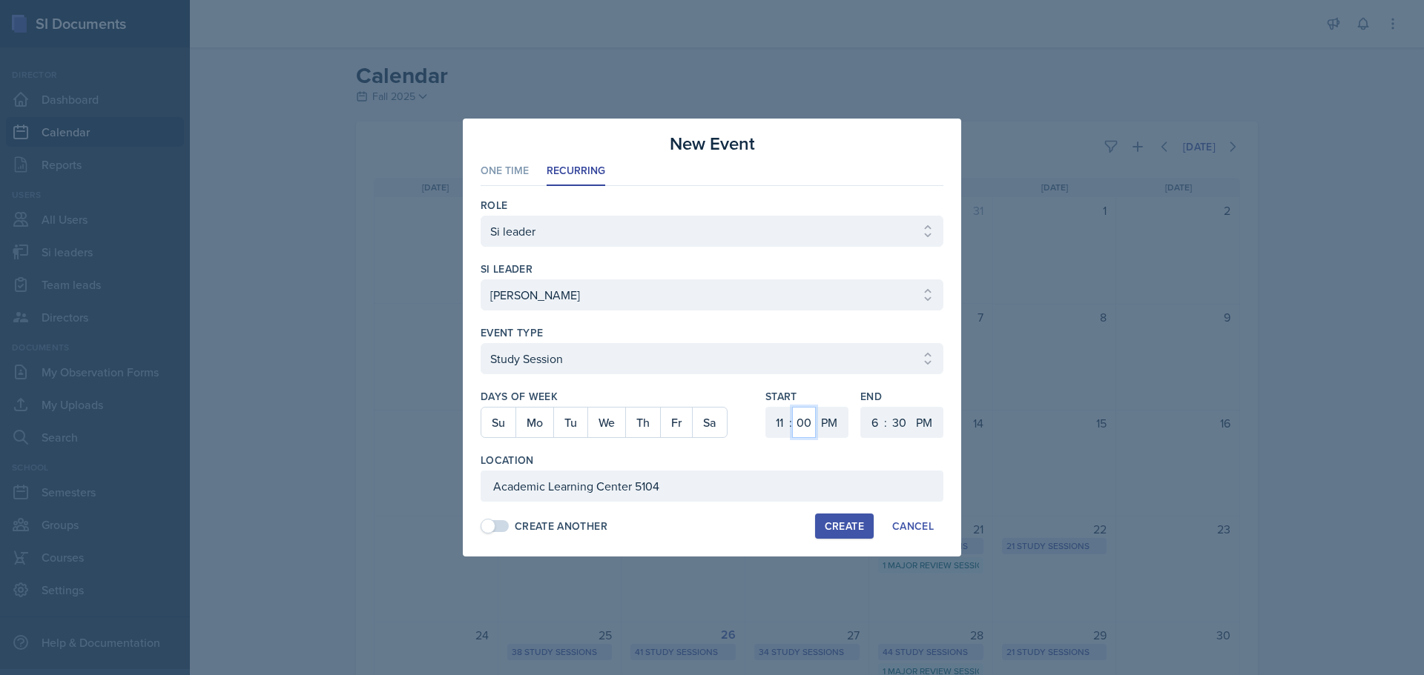
click at [803, 424] on select "00 05 10 15 20 25 30 35 40 45 50 55" at bounding box center [804, 422] width 24 height 31
click at [792, 407] on select "00 05 10 15 20 25 30 35 40 45 50 55" at bounding box center [804, 422] width 24 height 31
click at [868, 414] on select "1 2 3 4 5 6 7 8 9 10 11 12" at bounding box center [873, 422] width 24 height 31
click at [861, 407] on select "1 2 3 4 5 6 7 8 9 10 11 12" at bounding box center [873, 422] width 24 height 31
click at [895, 423] on select "00 05 10 15 20 25 30 35 40 45 50 55" at bounding box center [899, 422] width 24 height 31
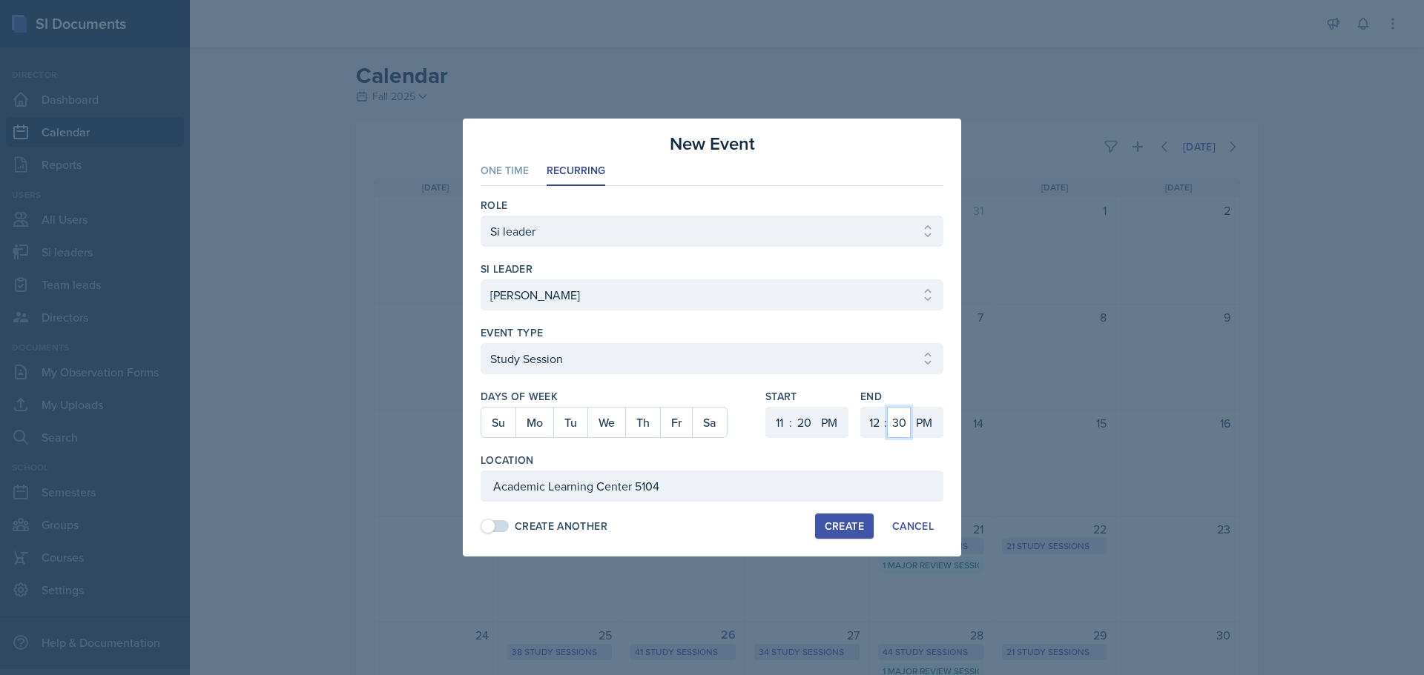
click at [887, 407] on select "00 05 10 15 20 25 30 35 40 45 50 55" at bounding box center [899, 422] width 24 height 31
click at [830, 527] on div "Create" at bounding box center [844, 527] width 39 height 12
click at [538, 417] on button "Mo" at bounding box center [534, 423] width 38 height 30
click at [842, 527] on div "Create" at bounding box center [844, 527] width 39 height 12
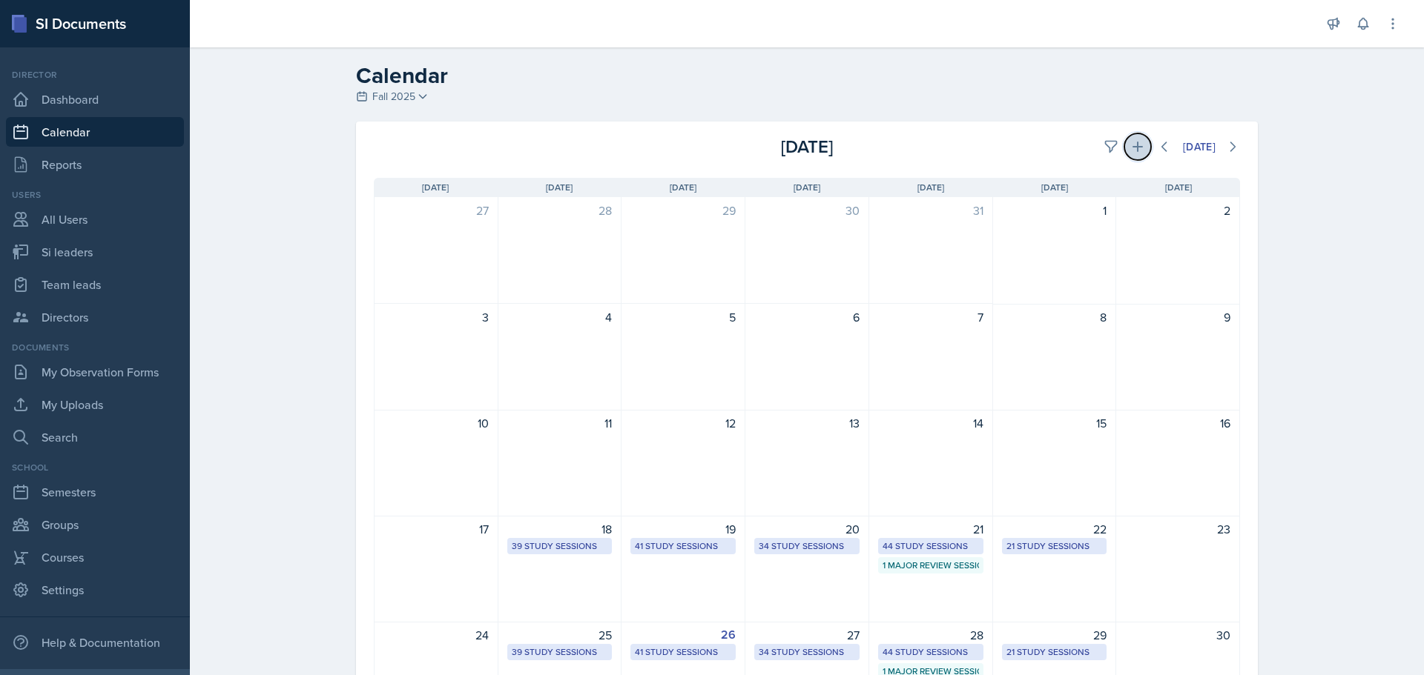
click at [1132, 149] on icon at bounding box center [1137, 147] width 10 height 10
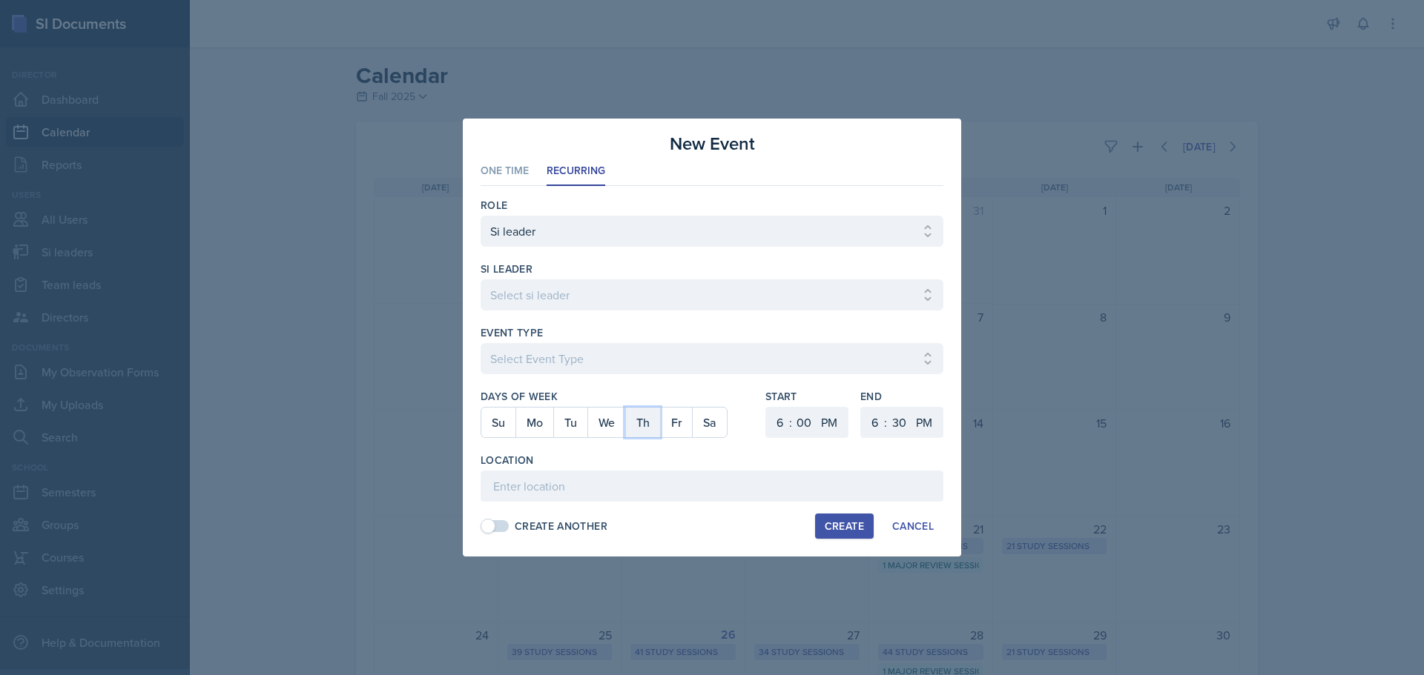
click at [654, 427] on button "Th" at bounding box center [642, 423] width 35 height 30
click at [767, 418] on select "1 2 3 4 5 6 7 8 9 10 11 12" at bounding box center [778, 422] width 24 height 31
click at [766, 407] on select "1 2 3 4 5 6 7 8 9 10 11 12" at bounding box center [778, 422] width 24 height 31
click at [875, 421] on select "1 2 3 4 5 6 7 8 9 10 11 12" at bounding box center [873, 422] width 24 height 31
click at [861, 407] on select "1 2 3 4 5 6 7 8 9 10 11 12" at bounding box center [873, 422] width 24 height 31
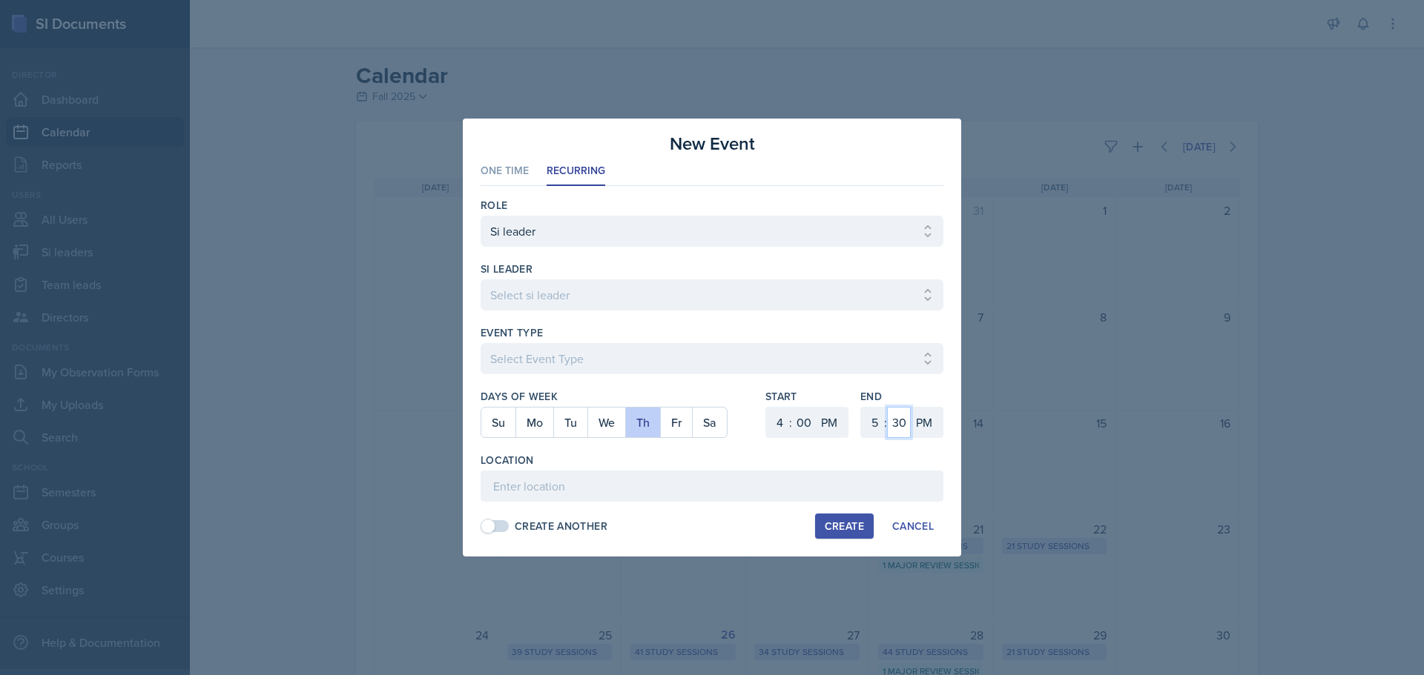
click at [906, 426] on select "00 05 10 15 20 25 30 35 40 45 50 55" at bounding box center [899, 422] width 24 height 31
click at [887, 407] on select "00 05 10 15 20 25 30 35 40 45 50 55" at bounding box center [899, 422] width 24 height 31
click at [581, 485] on input at bounding box center [711, 486] width 463 height 31
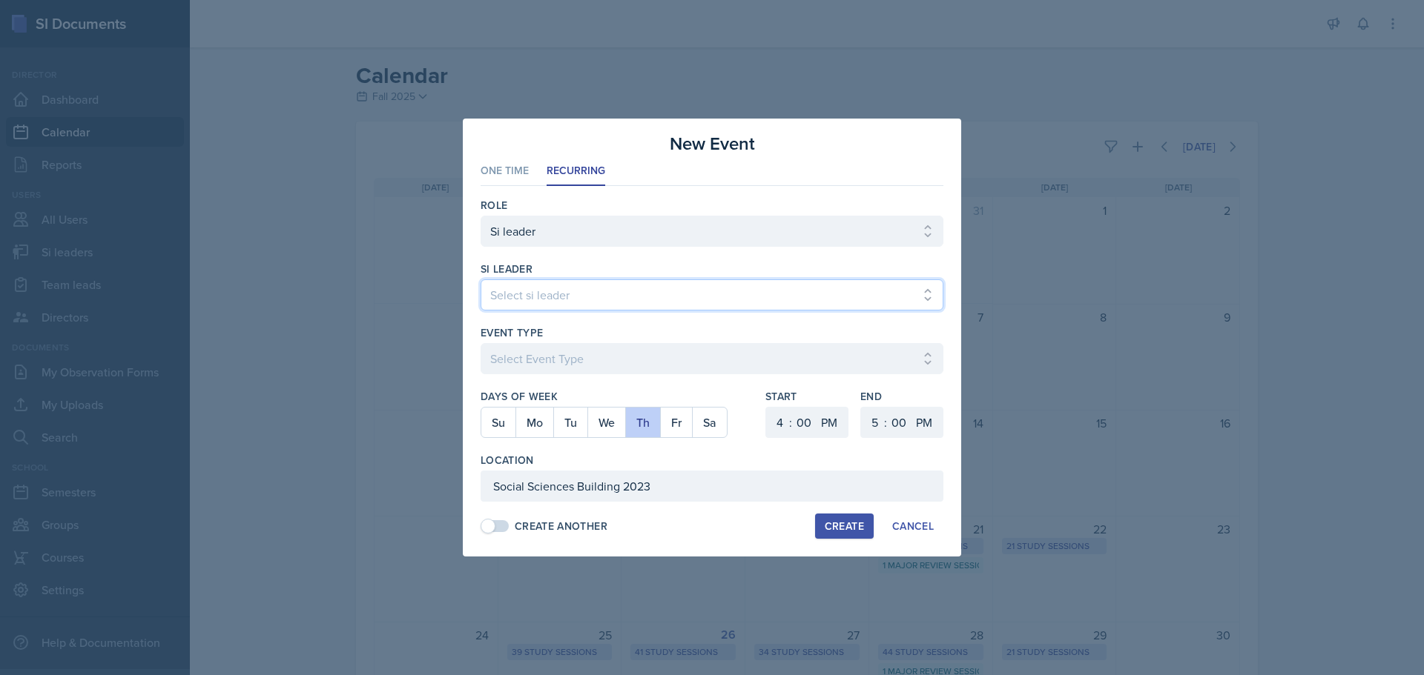
click at [605, 290] on select "Select si leader [PERSON_NAME] [PERSON_NAME] [PERSON_NAME] [PERSON_NAME] [PERSO…" at bounding box center [711, 295] width 463 height 31
click at [480, 280] on select "Select si leader [PERSON_NAME] [PERSON_NAME] [PERSON_NAME] [PERSON_NAME] [PERSO…" at bounding box center [711, 295] width 463 height 31
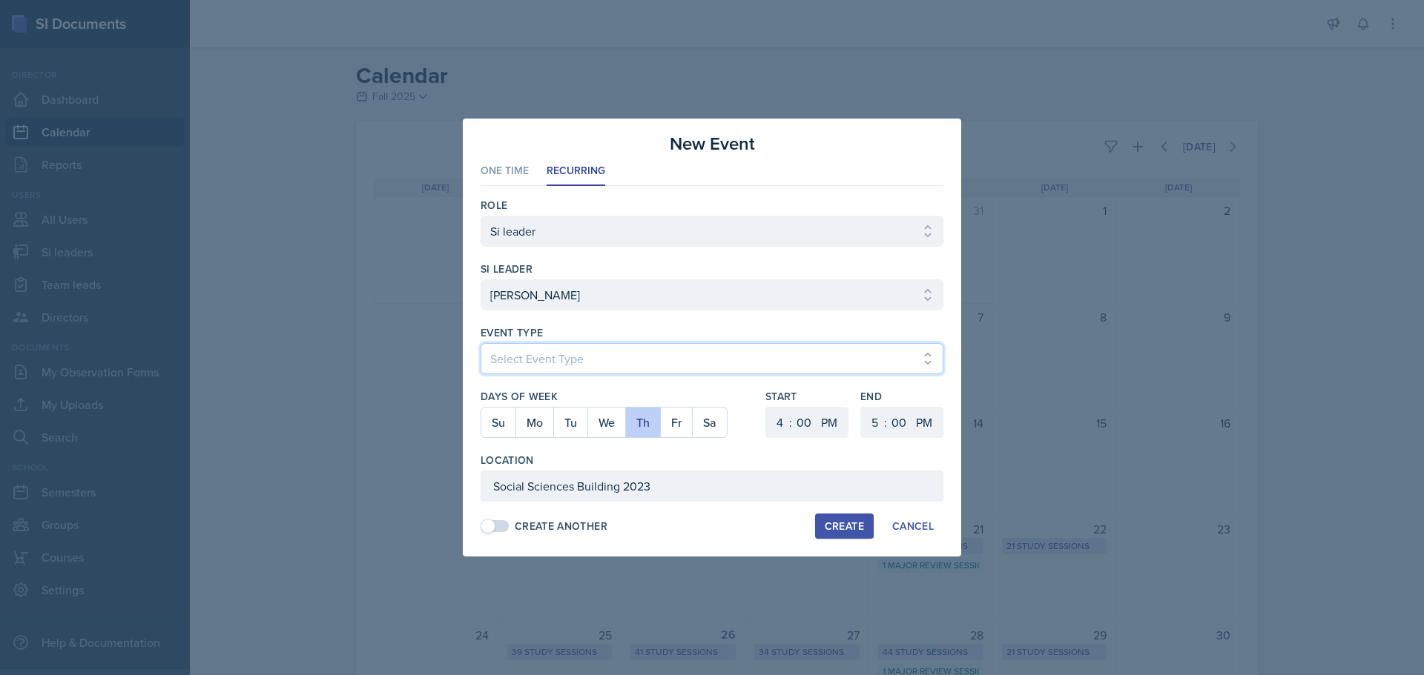
click at [554, 366] on select "Select Event Type Major Review Session Study Session" at bounding box center [711, 358] width 463 height 31
click at [480, 343] on select "Select Event Type Major Review Session Study Session" at bounding box center [711, 358] width 463 height 31
click at [840, 524] on div "Create" at bounding box center [844, 527] width 39 height 12
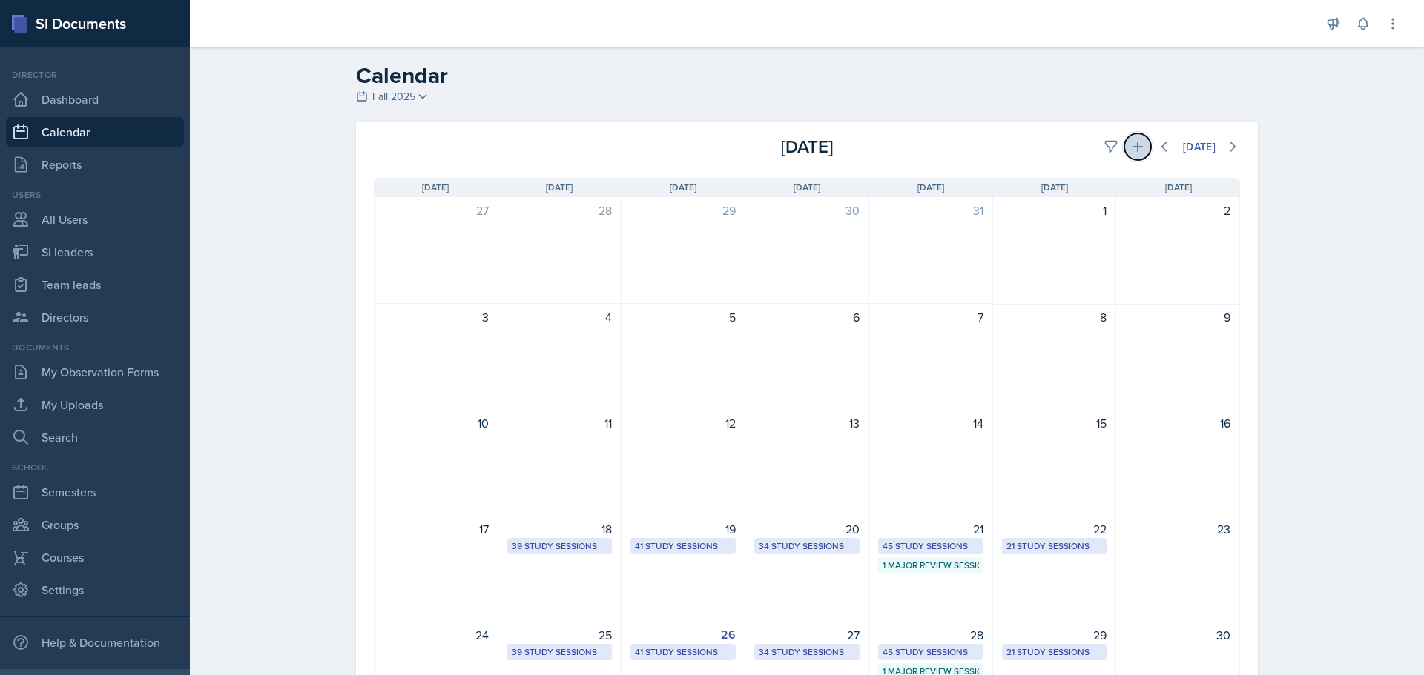
click at [1135, 151] on icon at bounding box center [1137, 146] width 15 height 15
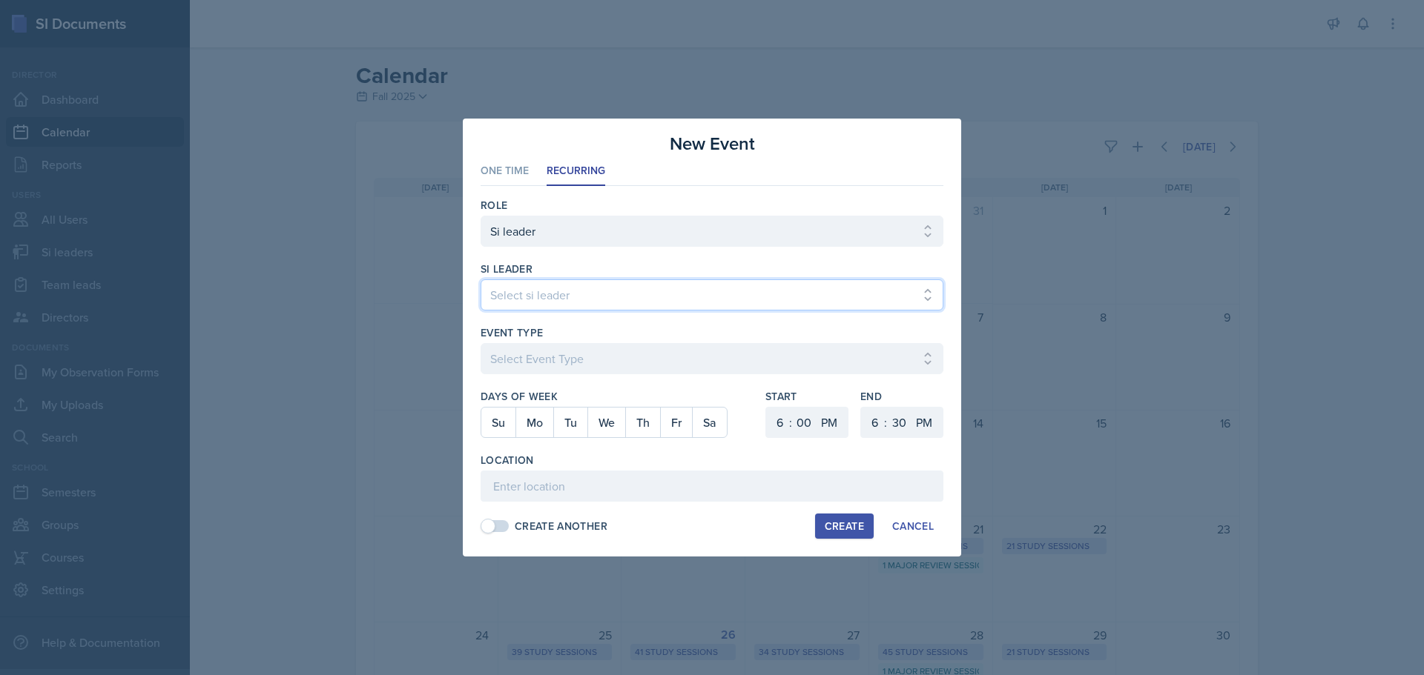
click at [569, 301] on select "Select si leader [PERSON_NAME] [PERSON_NAME] [PERSON_NAME] [PERSON_NAME] [PERSO…" at bounding box center [711, 295] width 463 height 31
click at [480, 280] on select "Select si leader [PERSON_NAME] [PERSON_NAME] [PERSON_NAME] [PERSON_NAME] [PERSO…" at bounding box center [711, 295] width 463 height 31
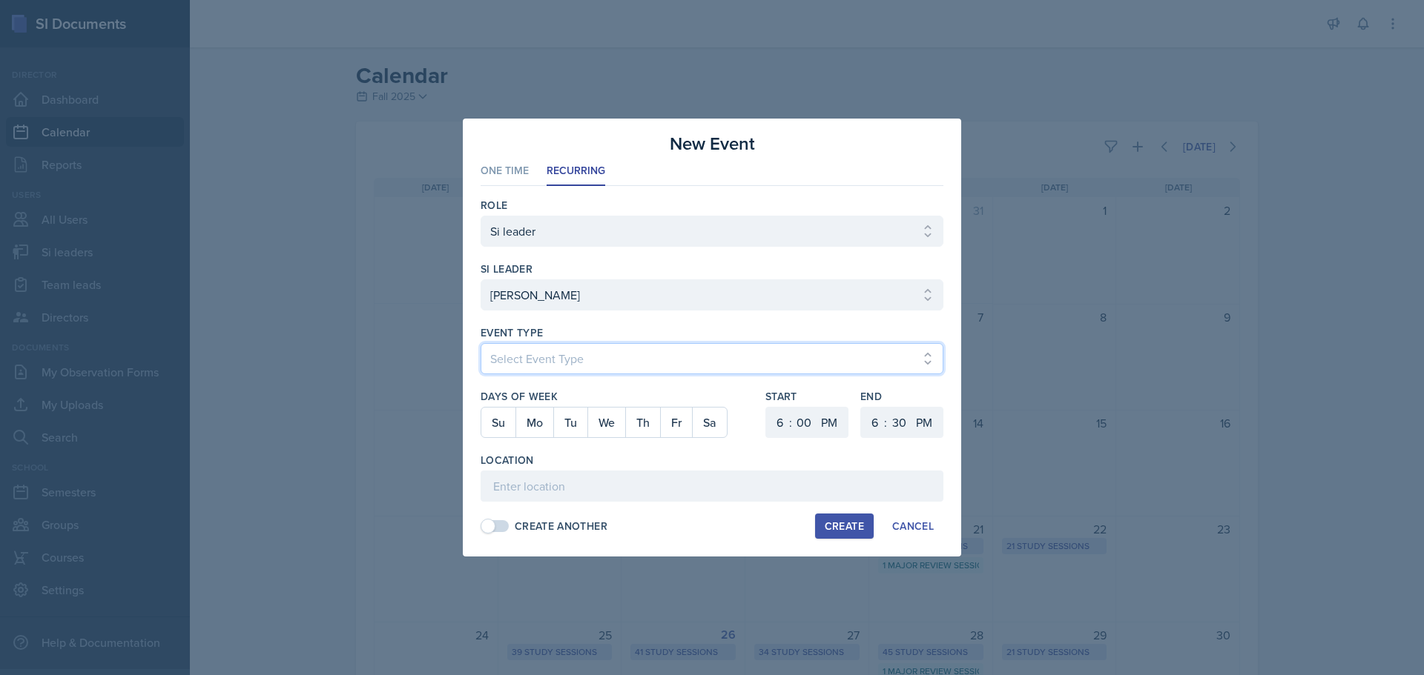
click at [512, 349] on select "Select Event Type Major Review Session Study Session" at bounding box center [711, 358] width 463 height 31
click at [480, 343] on select "Select Event Type Major Review Session Study Session" at bounding box center [711, 358] width 463 height 31
click at [525, 428] on button "Mo" at bounding box center [534, 423] width 38 height 30
click at [783, 426] on select "1 2 3 4 5 6 7 8 9 10 11 12" at bounding box center [778, 422] width 24 height 31
click at [766, 407] on select "1 2 3 4 5 6 7 8 9 10 11 12" at bounding box center [778, 422] width 24 height 31
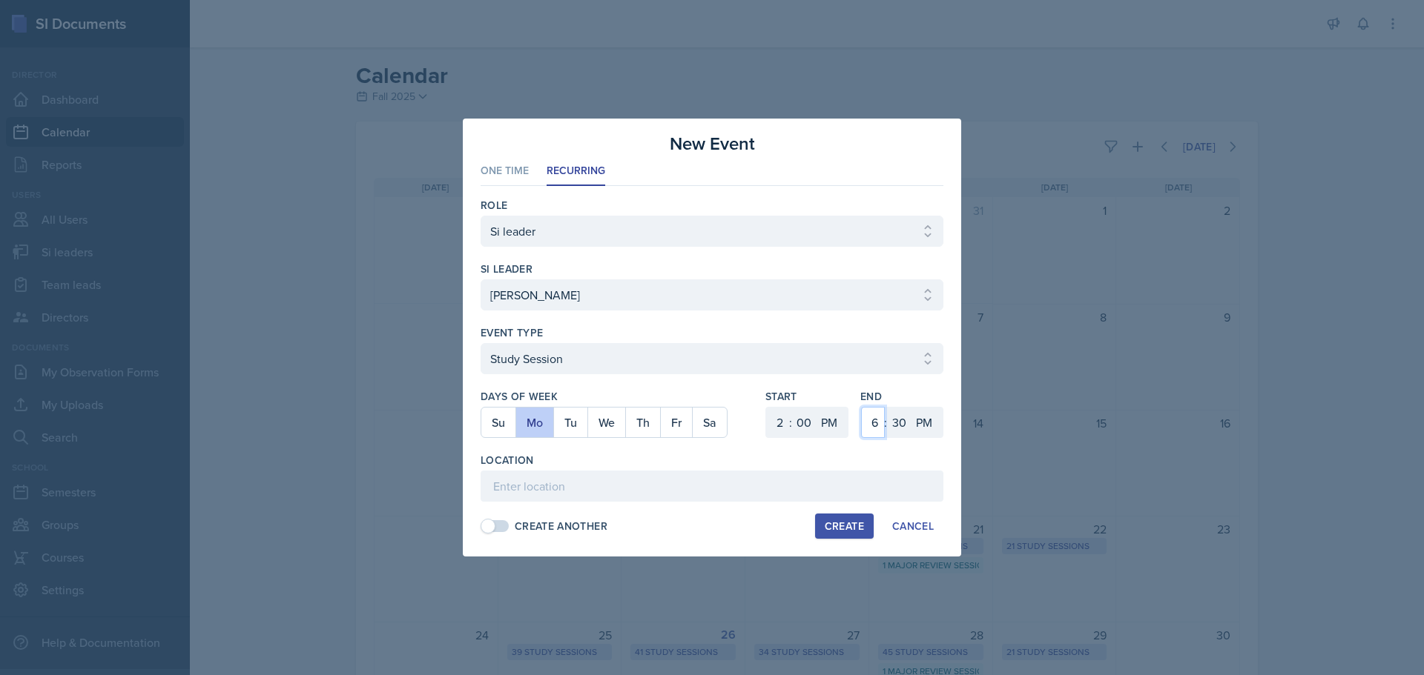
click at [863, 418] on select "1 2 3 4 5 6 7 8 9 10 11 12" at bounding box center [873, 422] width 24 height 31
click at [861, 407] on select "1 2 3 4 5 6 7 8 9 10 11 12" at bounding box center [873, 422] width 24 height 31
click at [903, 426] on select "00 05 10 15 20 25 30 35 40 45 50 55" at bounding box center [899, 422] width 24 height 31
click at [887, 407] on select "00 05 10 15 20 25 30 35 40 45 50 55" at bounding box center [899, 422] width 24 height 31
click at [601, 493] on input at bounding box center [711, 486] width 463 height 31
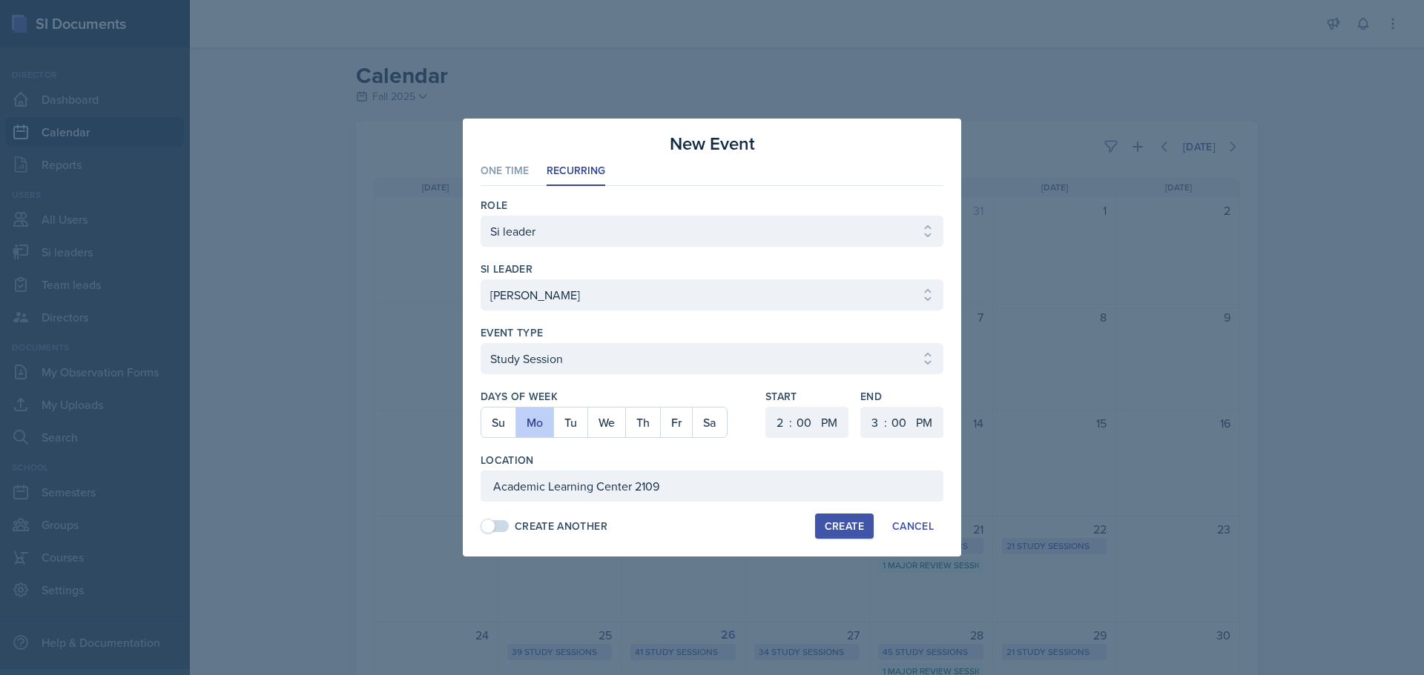
click at [834, 532] on div "Create" at bounding box center [844, 527] width 39 height 12
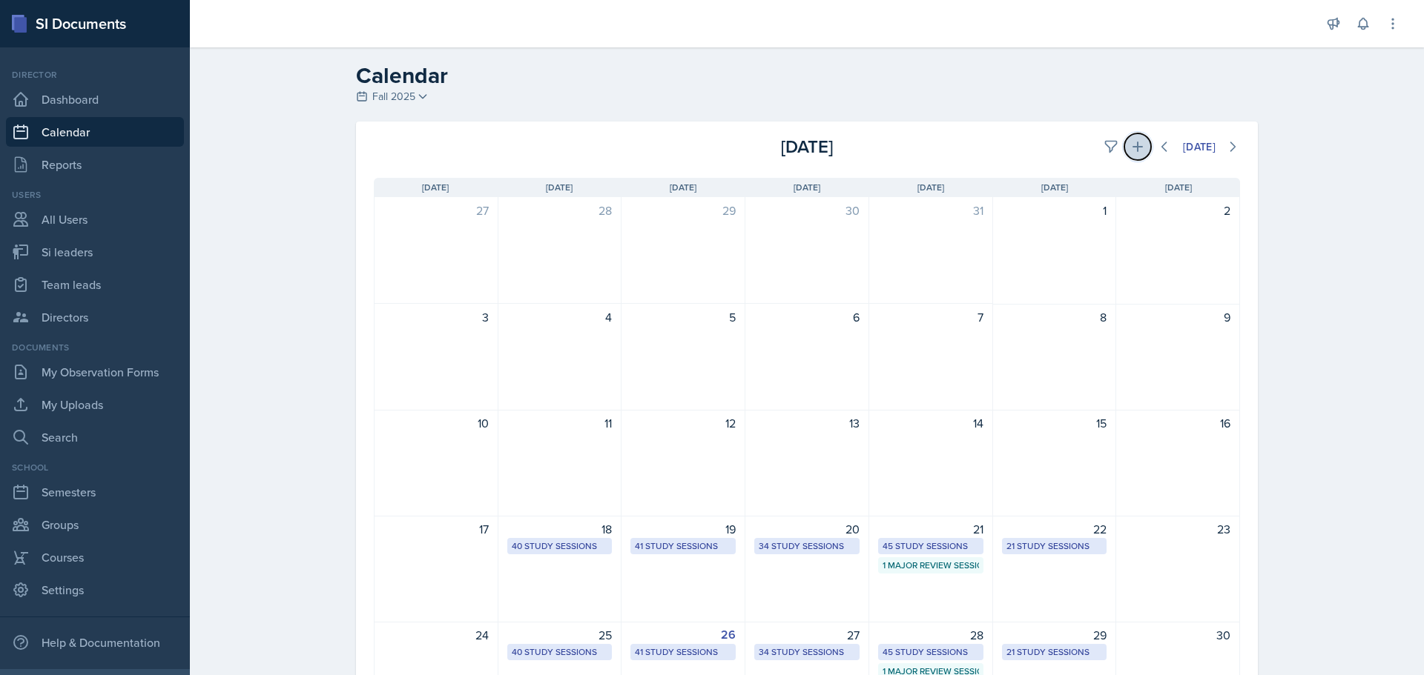
click at [1141, 145] on button at bounding box center [1137, 146] width 27 height 27
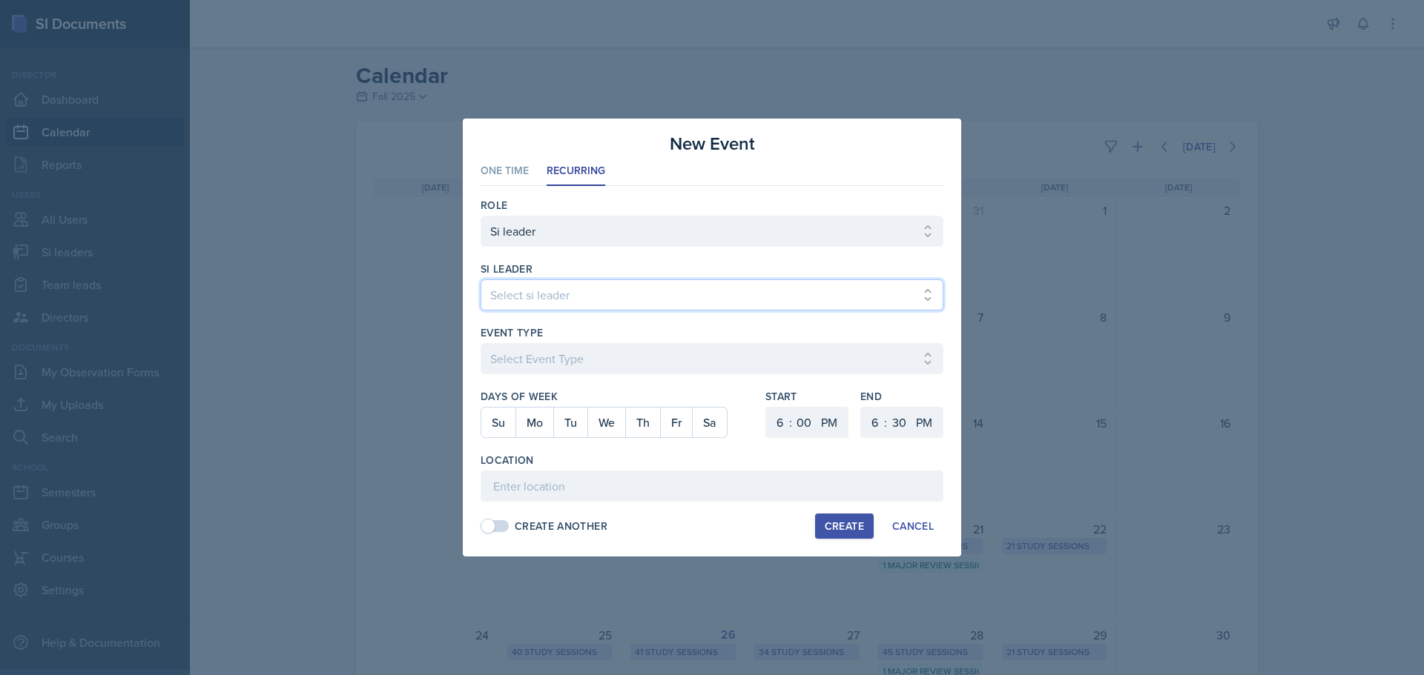
click at [659, 304] on select "Select si leader [PERSON_NAME] [PERSON_NAME] [PERSON_NAME] [PERSON_NAME] [PERSO…" at bounding box center [711, 295] width 463 height 31
click at [480, 280] on select "Select si leader [PERSON_NAME] [PERSON_NAME] [PERSON_NAME] [PERSON_NAME] [PERSO…" at bounding box center [711, 295] width 463 height 31
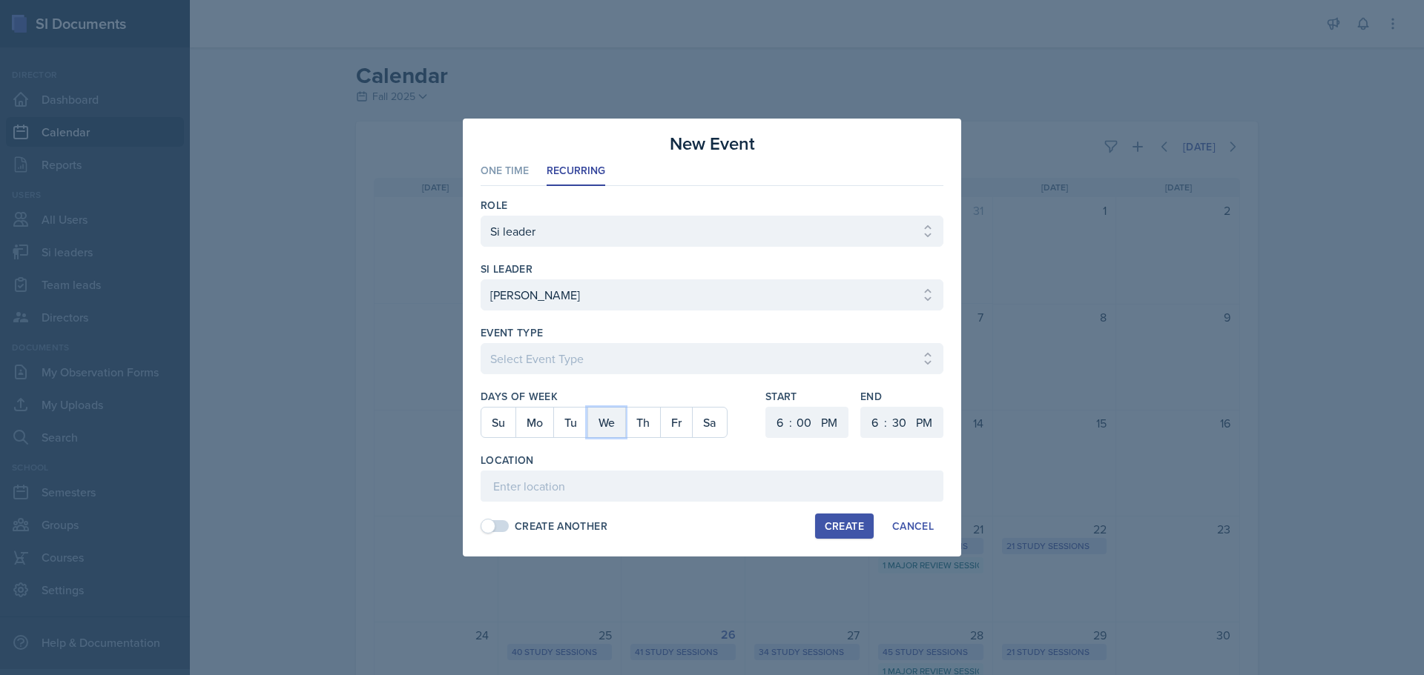
click at [598, 415] on button "We" at bounding box center [606, 423] width 38 height 30
click at [610, 364] on select "Select Event Type Major Review Session Study Session" at bounding box center [711, 358] width 463 height 31
click at [480, 343] on select "Select Event Type Major Review Session Study Session" at bounding box center [711, 358] width 463 height 31
click at [581, 478] on input at bounding box center [711, 486] width 463 height 31
click at [770, 412] on select "1 2 3 4 5 6 7 8 9 10 11 12" at bounding box center [778, 422] width 24 height 31
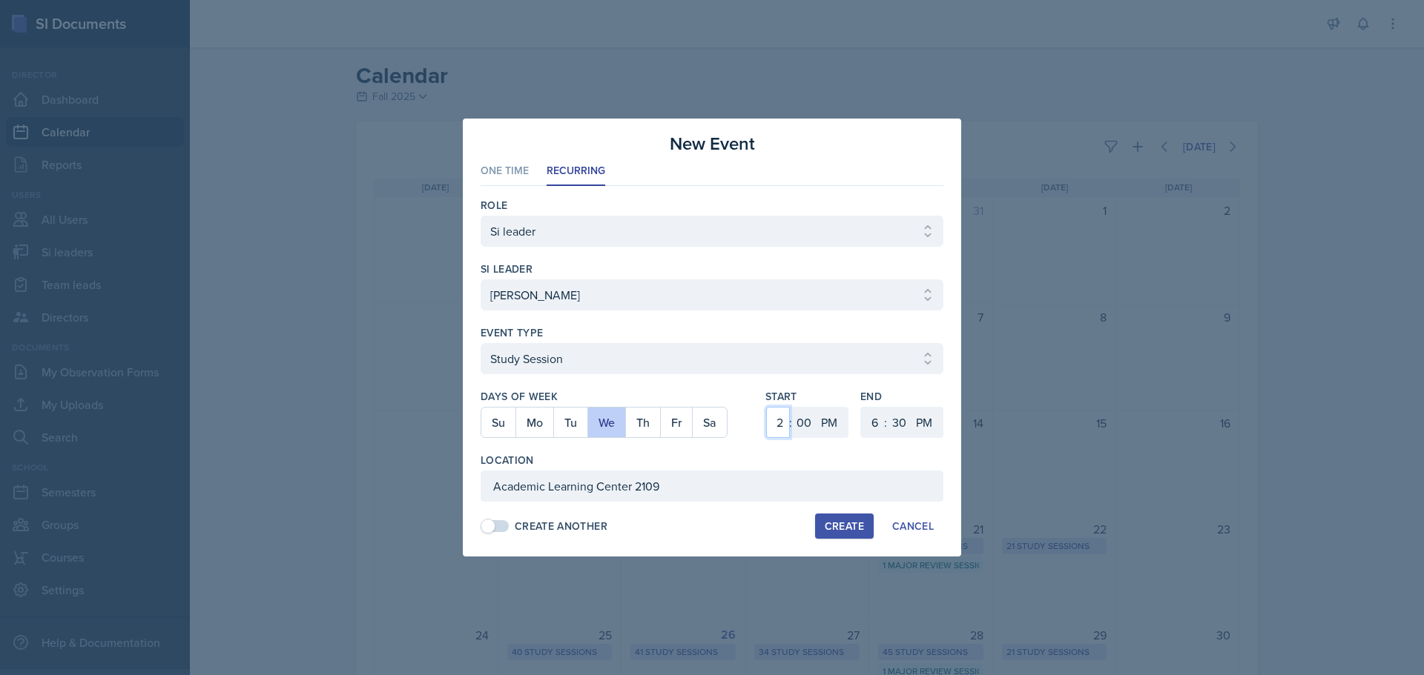
click at [766, 407] on select "1 2 3 4 5 6 7 8 9 10 11 12" at bounding box center [778, 422] width 24 height 31
click at [878, 409] on select "1 2 3 4 5 6 7 8 9 10 11 12" at bounding box center [873, 422] width 24 height 31
click at [861, 407] on select "1 2 3 4 5 6 7 8 9 10 11 12" at bounding box center [873, 422] width 24 height 31
click at [896, 419] on select "00 05 10 15 20 25 30 35 40 45 50 55" at bounding box center [899, 422] width 24 height 31
click at [887, 407] on select "00 05 10 15 20 25 30 35 40 45 50 55" at bounding box center [899, 422] width 24 height 31
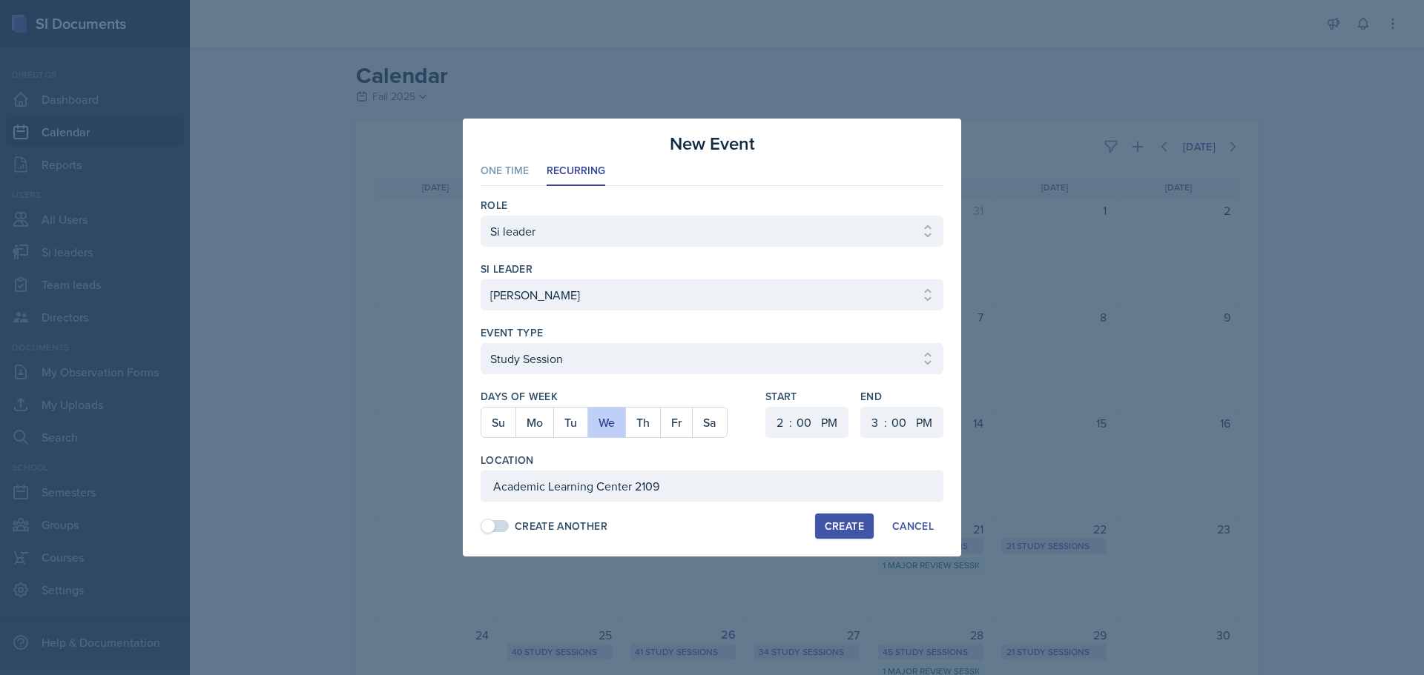
click at [844, 532] on div "Create" at bounding box center [844, 527] width 39 height 12
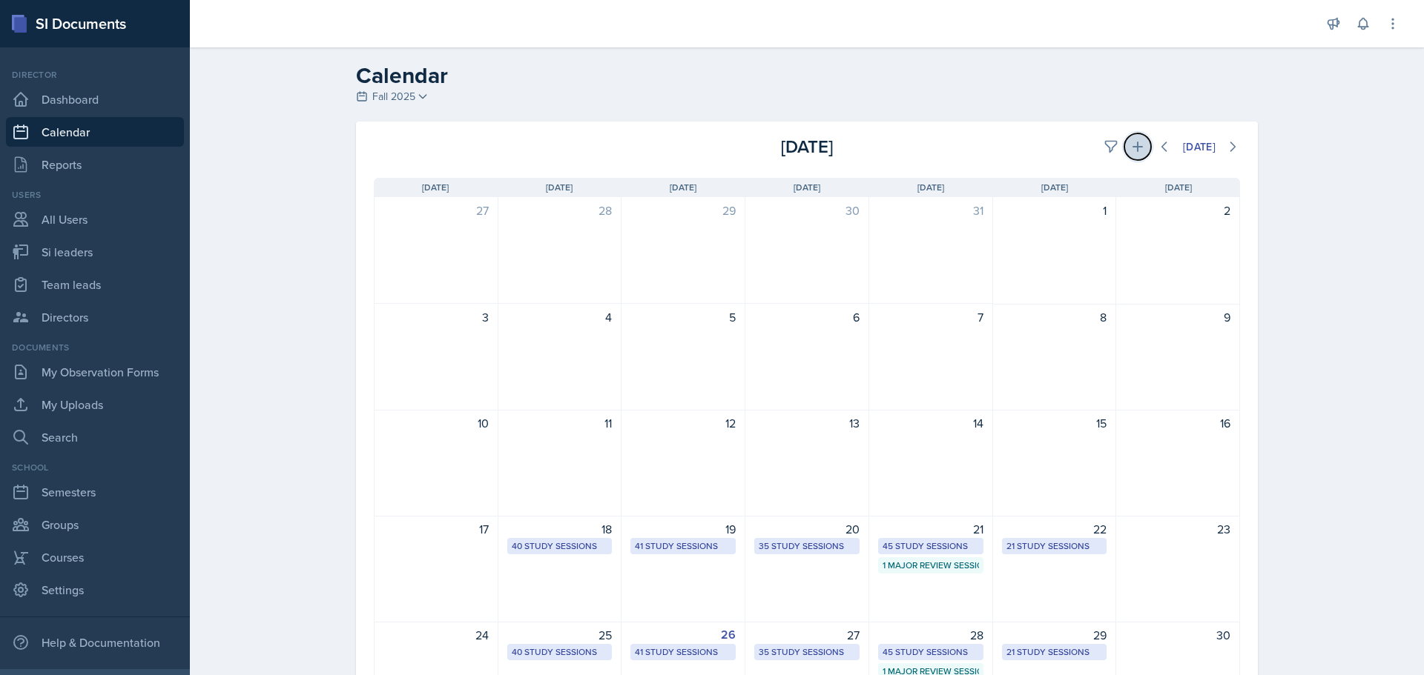
click at [1137, 150] on button at bounding box center [1137, 146] width 27 height 27
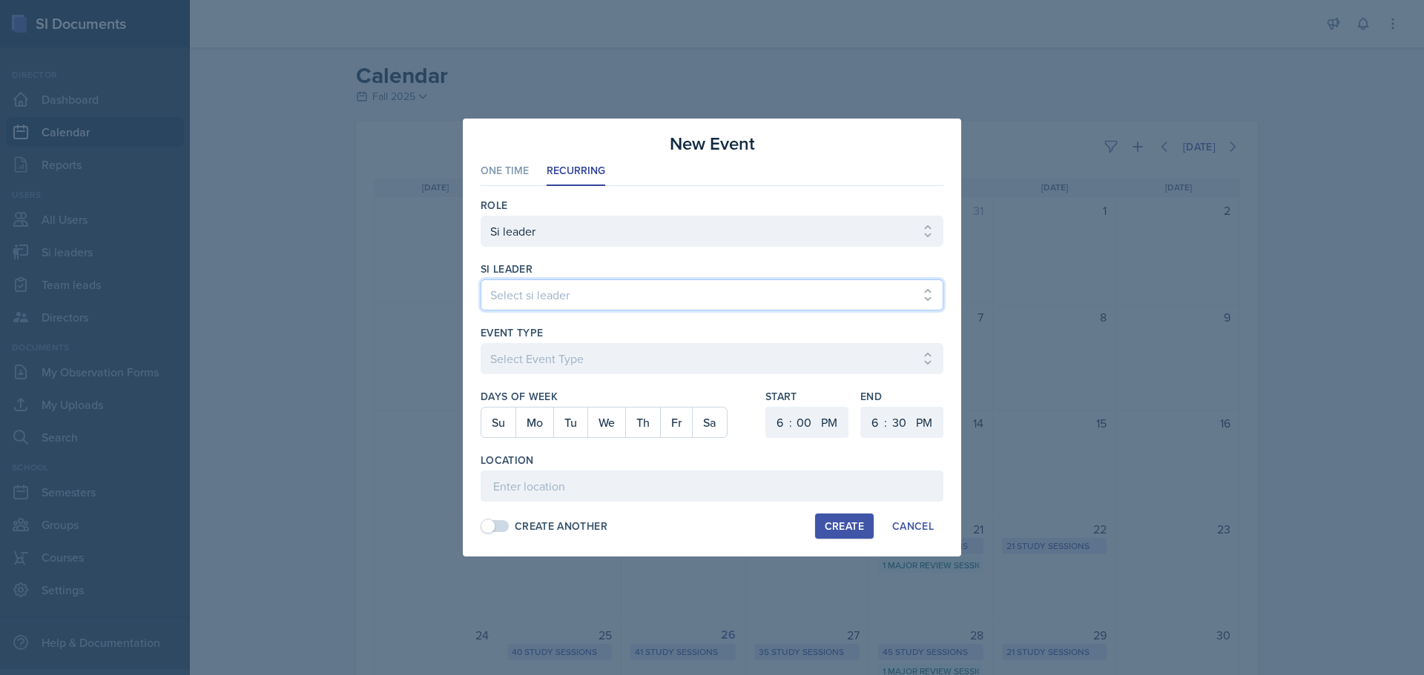
click at [673, 310] on select "Select si leader [PERSON_NAME] [PERSON_NAME] [PERSON_NAME] [PERSON_NAME] [PERSO…" at bounding box center [711, 295] width 463 height 31
click at [480, 280] on select "Select si leader [PERSON_NAME] [PERSON_NAME] [PERSON_NAME] [PERSON_NAME] [PERSO…" at bounding box center [711, 295] width 463 height 31
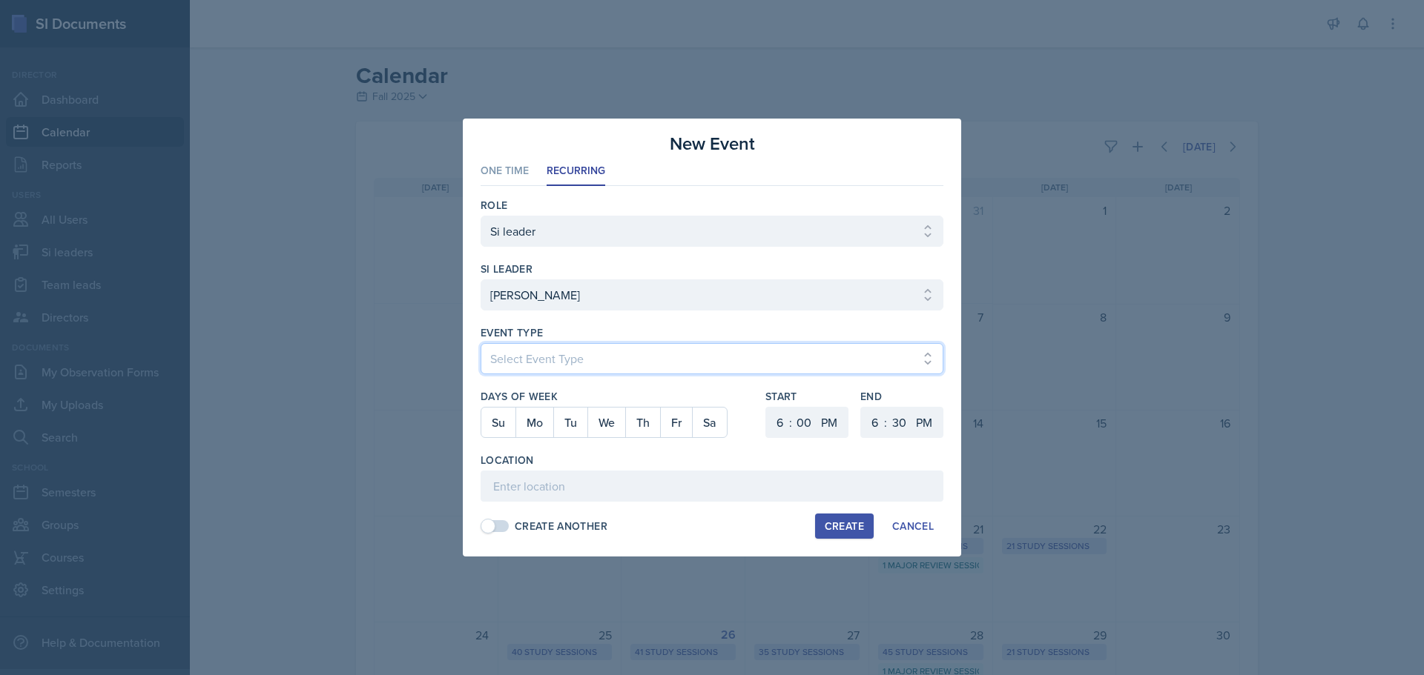
click at [615, 356] on select "Select Event Type Major Review Session Study Session" at bounding box center [711, 358] width 463 height 31
click at [480, 343] on select "Select Event Type Major Review Session Study Session" at bounding box center [711, 358] width 463 height 31
click at [564, 426] on button "Tu" at bounding box center [570, 423] width 34 height 30
click at [529, 503] on div "Role Select Role Si leader Team lead Director si leader Select si leader [PERSO…" at bounding box center [711, 365] width 463 height 359
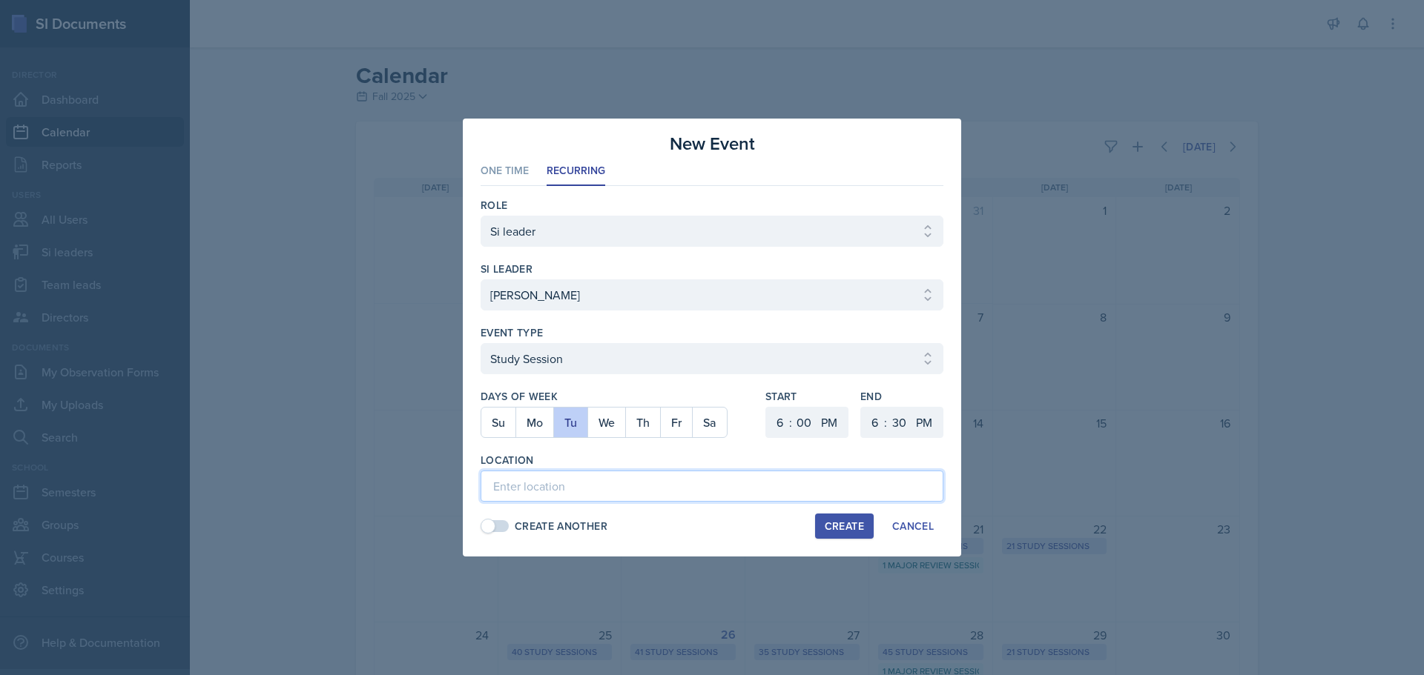
click at [532, 490] on input at bounding box center [711, 486] width 463 height 31
paste input "[URL][DOMAIN_NAME]"
click at [776, 426] on select "1 2 3 4 5 6 7 8 9 10 11 12" at bounding box center [778, 422] width 24 height 31
click at [873, 409] on select "1 2 3 4 5 6 7 8 9 10 11 12" at bounding box center [873, 422] width 24 height 31
click at [861, 407] on select "1 2 3 4 5 6 7 8 9 10 11 12" at bounding box center [873, 422] width 24 height 31
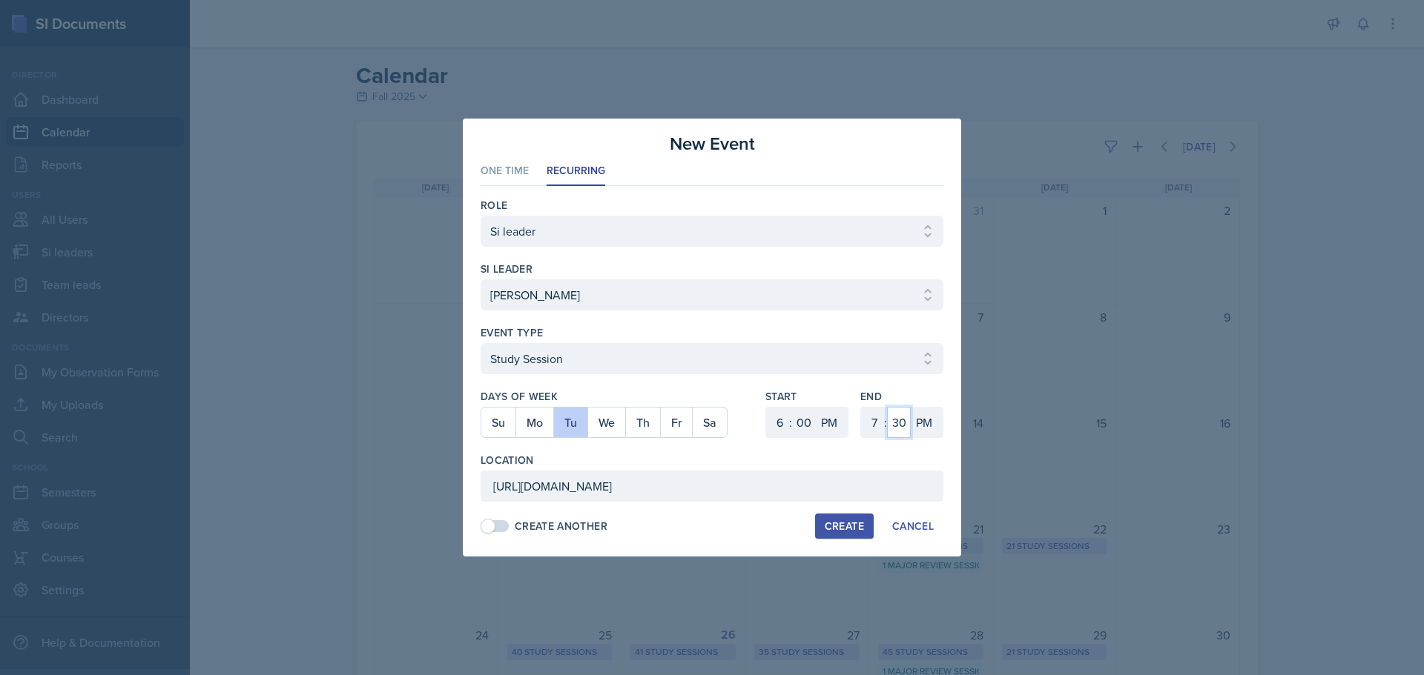
click at [902, 411] on select "00 05 10 15 20 25 30 35 40 45 50 55" at bounding box center [899, 422] width 24 height 31
click at [887, 407] on select "00 05 10 15 20 25 30 35 40 45 50 55" at bounding box center [899, 422] width 24 height 31
click at [846, 518] on button "Create" at bounding box center [844, 526] width 59 height 25
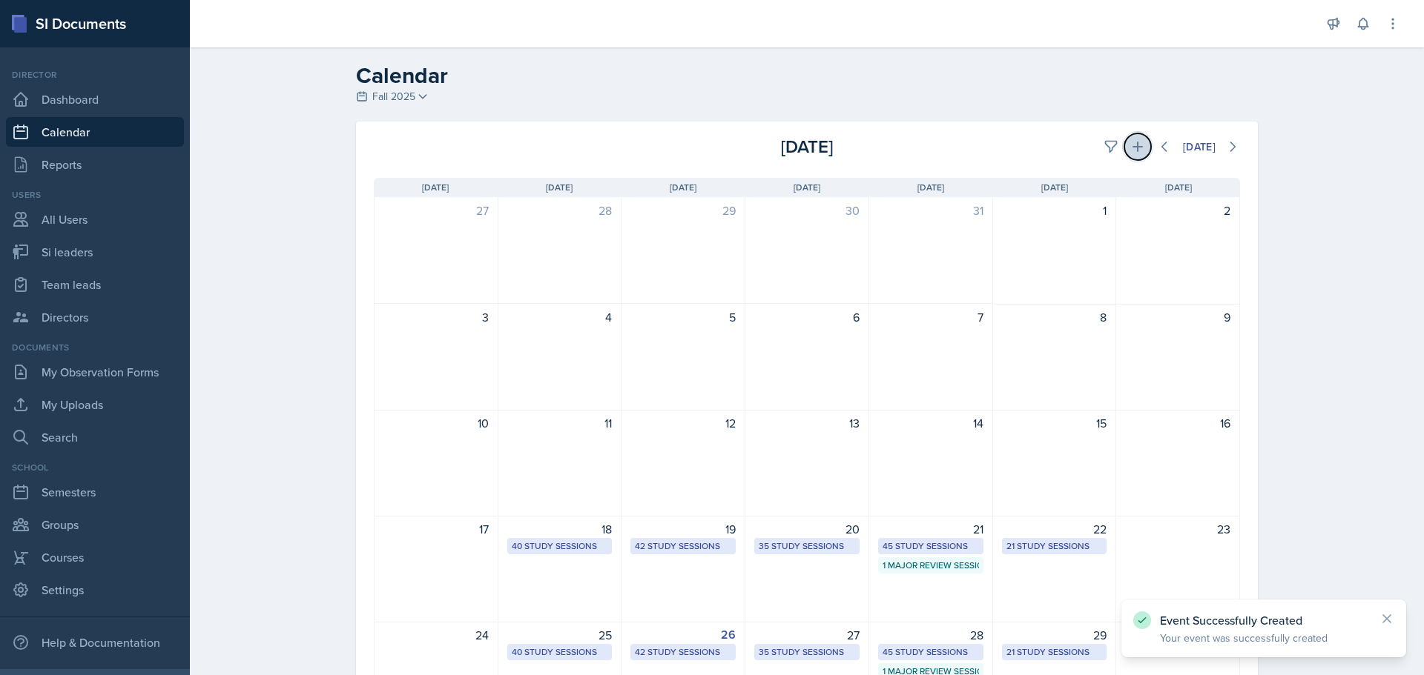
click at [1124, 136] on button at bounding box center [1137, 146] width 27 height 27
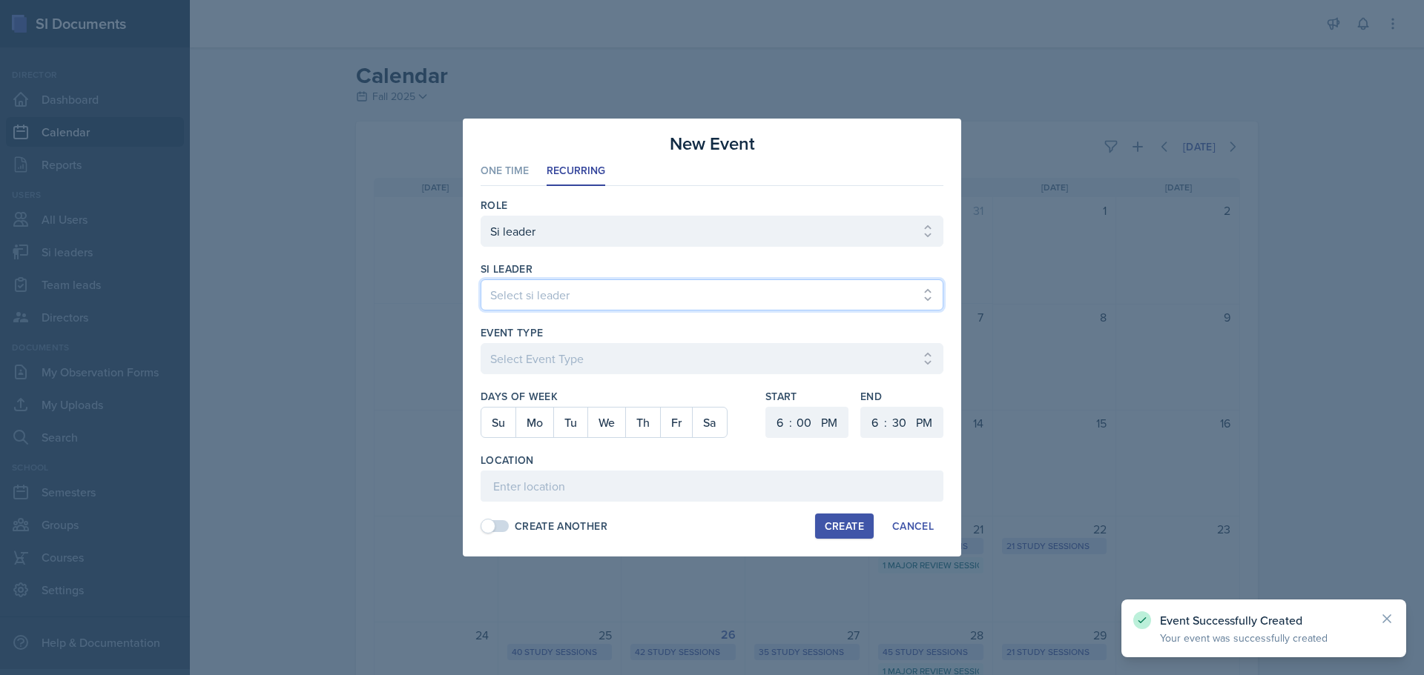
click at [592, 307] on select "Select si leader [PERSON_NAME] [PERSON_NAME] [PERSON_NAME] [PERSON_NAME] [PERSO…" at bounding box center [711, 295] width 463 height 31
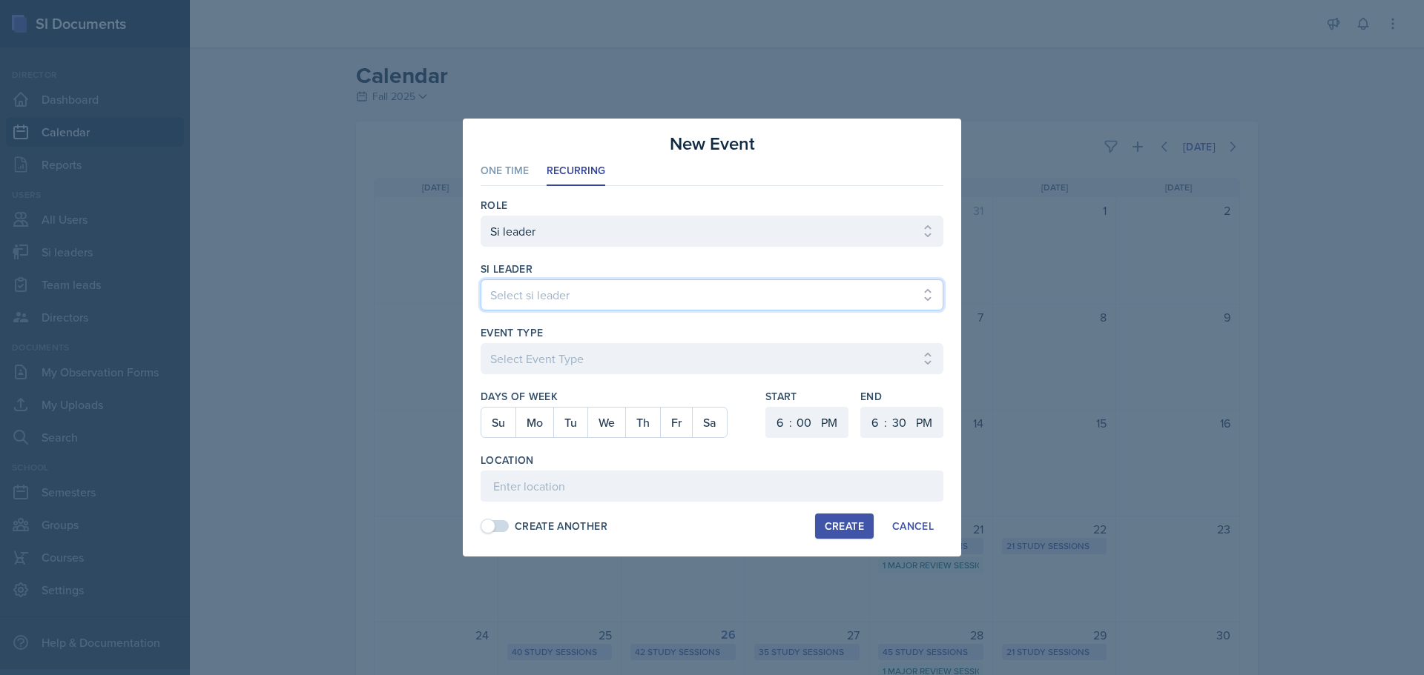
click at [480, 280] on select "Select si leader [PERSON_NAME] [PERSON_NAME] [PERSON_NAME] [PERSON_NAME] [PERSO…" at bounding box center [711, 295] width 463 height 31
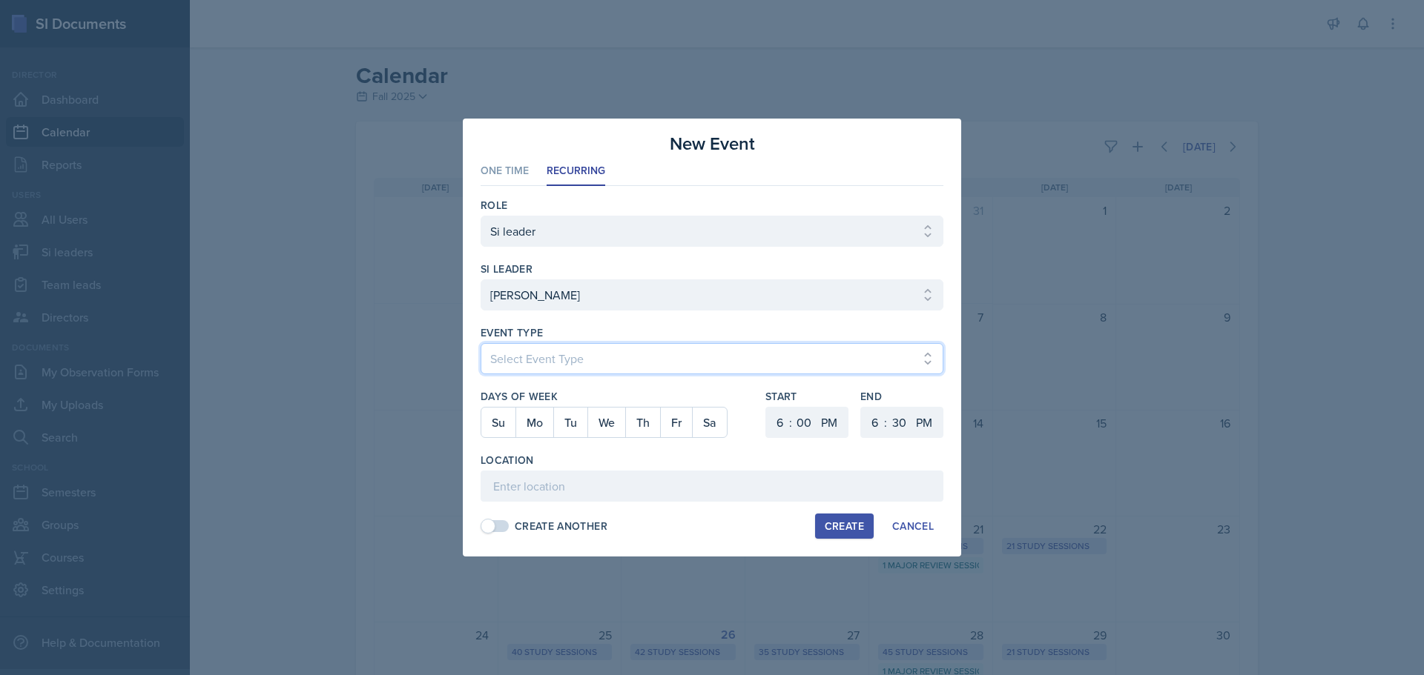
click at [595, 360] on select "Select Event Type Major Review Session Study Session" at bounding box center [711, 358] width 463 height 31
click at [480, 343] on select "Select Event Type Major Review Session Study Session" at bounding box center [711, 358] width 463 height 31
click at [593, 422] on button "We" at bounding box center [606, 423] width 38 height 30
click at [779, 423] on select "1 2 3 4 5 6 7 8 9 10 11 12" at bounding box center [778, 422] width 24 height 31
click at [766, 407] on select "1 2 3 4 5 6 7 8 9 10 11 12" at bounding box center [778, 422] width 24 height 31
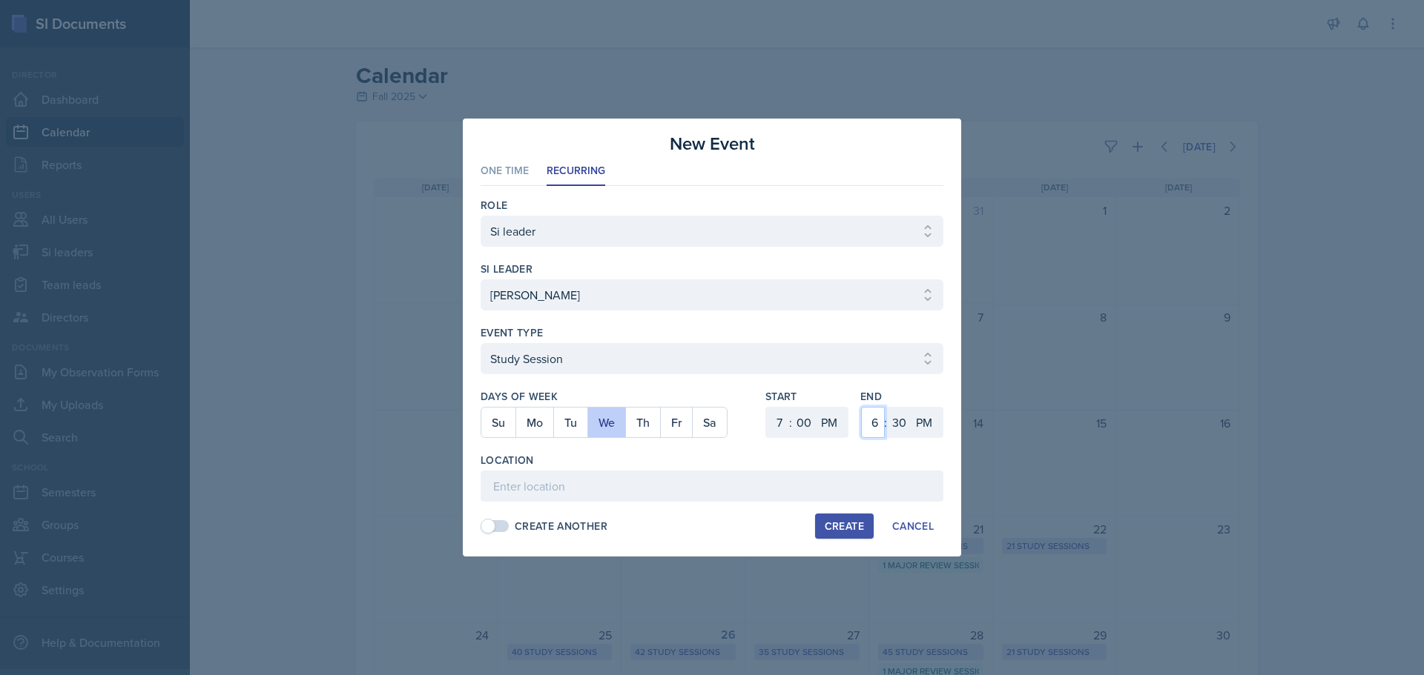
click at [874, 430] on select "1 2 3 4 5 6 7 8 9 10 11 12" at bounding box center [873, 422] width 24 height 31
click at [861, 407] on select "1 2 3 4 5 6 7 8 9 10 11 12" at bounding box center [873, 422] width 24 height 31
click at [888, 425] on select "00 05 10 15 20 25 30 35 40 45 50 55" at bounding box center [899, 422] width 24 height 31
click at [887, 407] on select "00 05 10 15 20 25 30 35 40 45 50 55" at bounding box center [899, 422] width 24 height 31
click at [626, 484] on input at bounding box center [711, 486] width 463 height 31
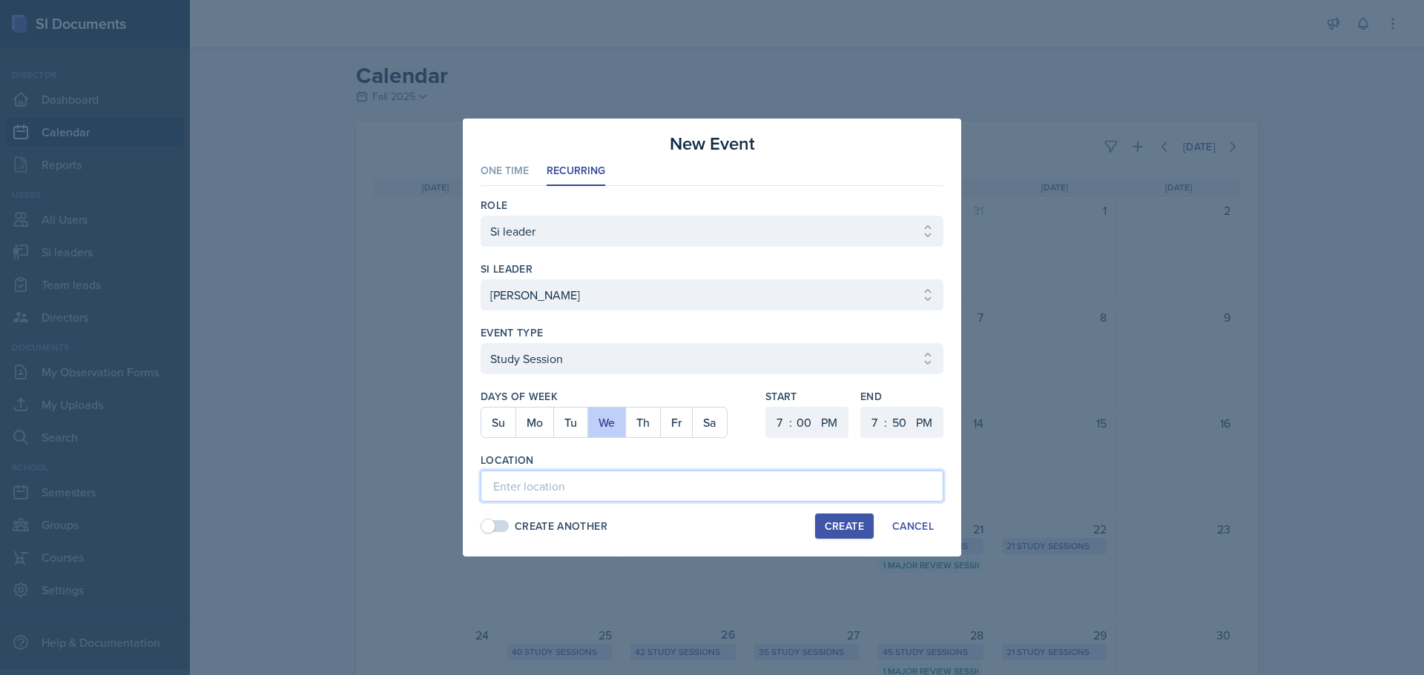
paste input "[URL][DOMAIN_NAME]"
click at [825, 526] on div "Create" at bounding box center [844, 527] width 39 height 12
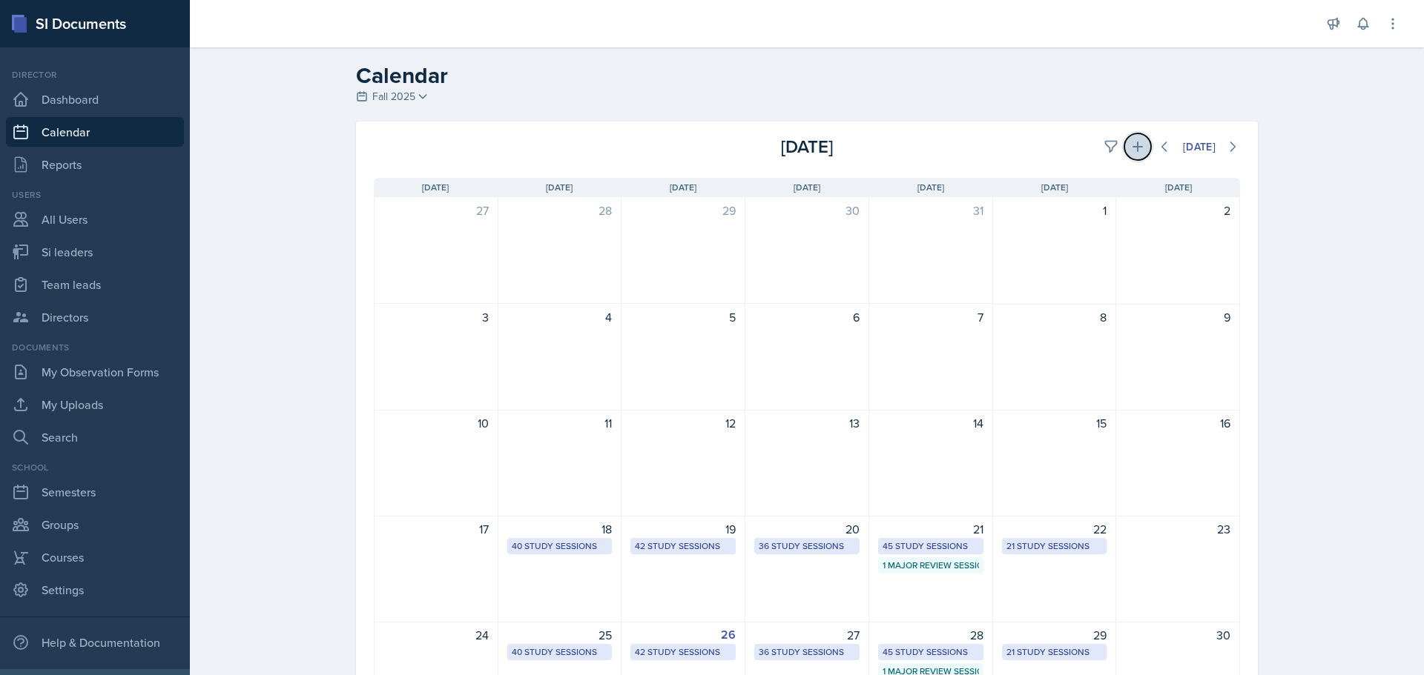
click at [1124, 139] on button at bounding box center [1137, 146] width 27 height 27
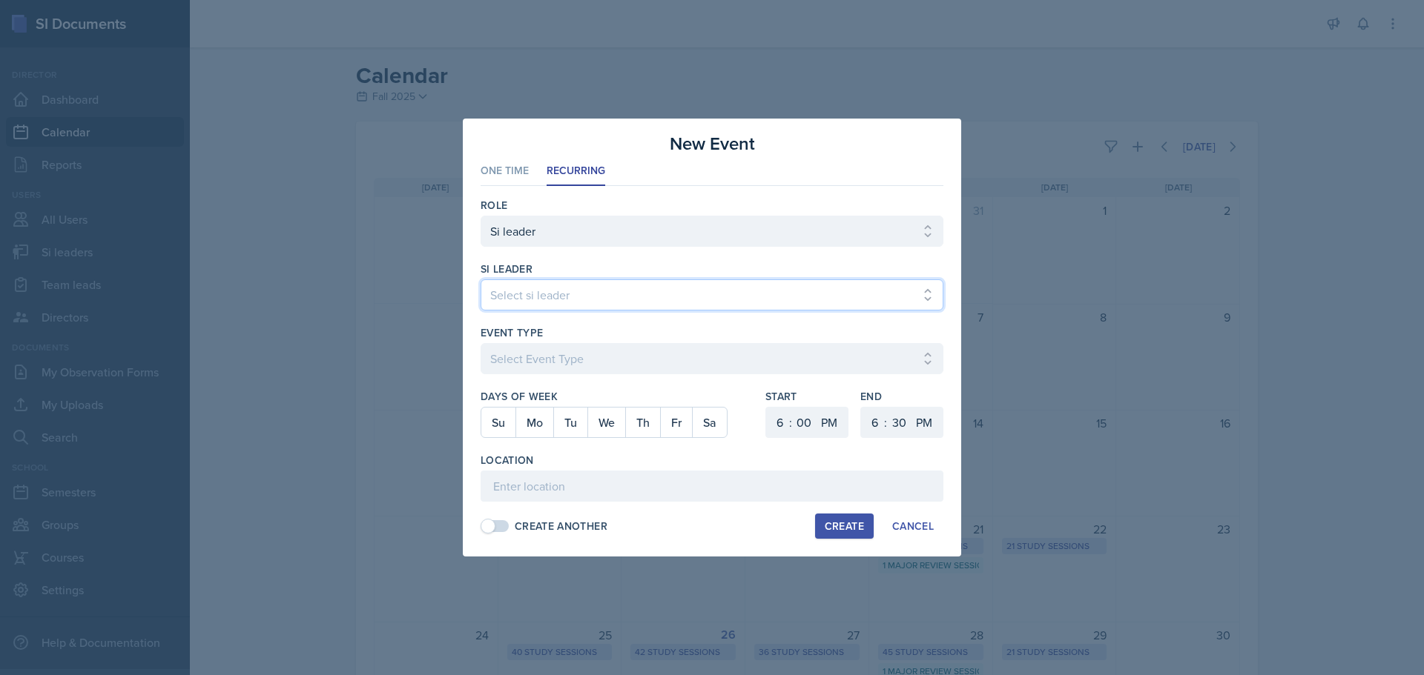
click at [610, 293] on select "Select si leader [PERSON_NAME] [PERSON_NAME] [PERSON_NAME] [PERSON_NAME] [PERSO…" at bounding box center [711, 295] width 463 height 31
click at [480, 280] on select "Select si leader [PERSON_NAME] [PERSON_NAME] [PERSON_NAME] [PERSON_NAME] [PERSO…" at bounding box center [711, 295] width 463 height 31
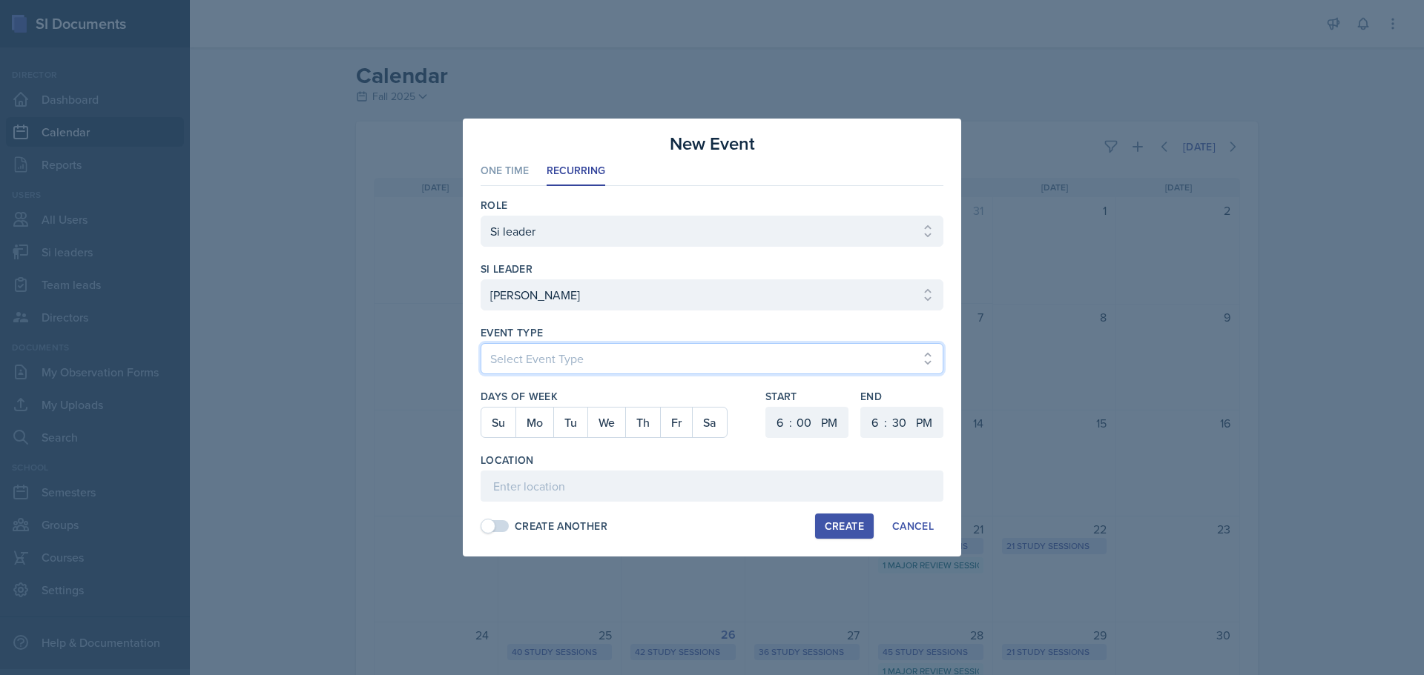
click at [546, 348] on select "Select Event Type Major Review Session Study Session" at bounding box center [711, 358] width 463 height 31
click at [480, 343] on select "Select Event Type Major Review Session Study Session" at bounding box center [711, 358] width 463 height 31
click at [603, 426] on button "We" at bounding box center [606, 423] width 38 height 30
click at [773, 426] on select "1 2 3 4 5 6 7 8 9 10 11 12" at bounding box center [778, 422] width 24 height 31
click at [766, 407] on select "1 2 3 4 5 6 7 8 9 10 11 12" at bounding box center [778, 422] width 24 height 31
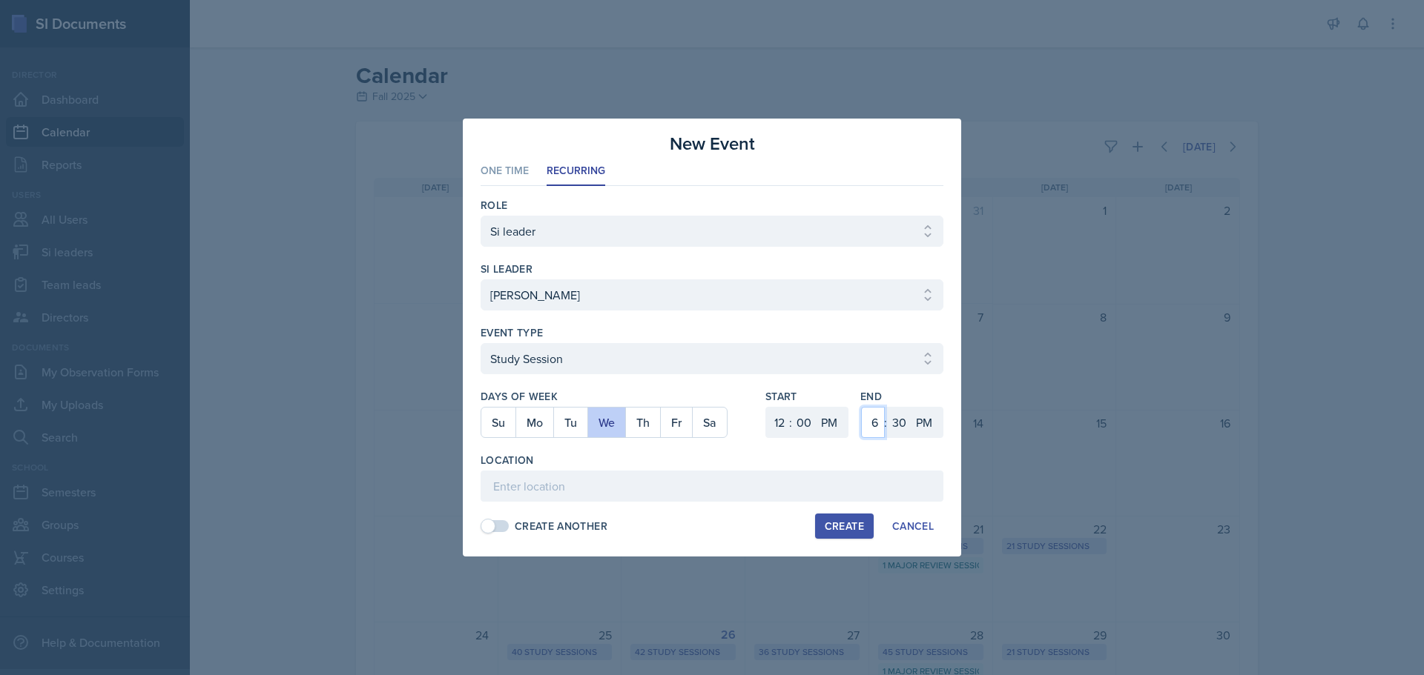
click at [868, 425] on select "1 2 3 4 5 6 7 8 9 10 11 12" at bounding box center [873, 422] width 24 height 31
click at [861, 407] on select "1 2 3 4 5 6 7 8 9 10 11 12" at bounding box center [873, 422] width 24 height 31
click at [890, 434] on select "00 05 10 15 20 25 30 35 40 45 50 55" at bounding box center [899, 422] width 24 height 31
click at [887, 407] on select "00 05 10 15 20 25 30 35 40 45 50 55" at bounding box center [899, 422] width 24 height 31
click at [505, 500] on input at bounding box center [711, 486] width 463 height 31
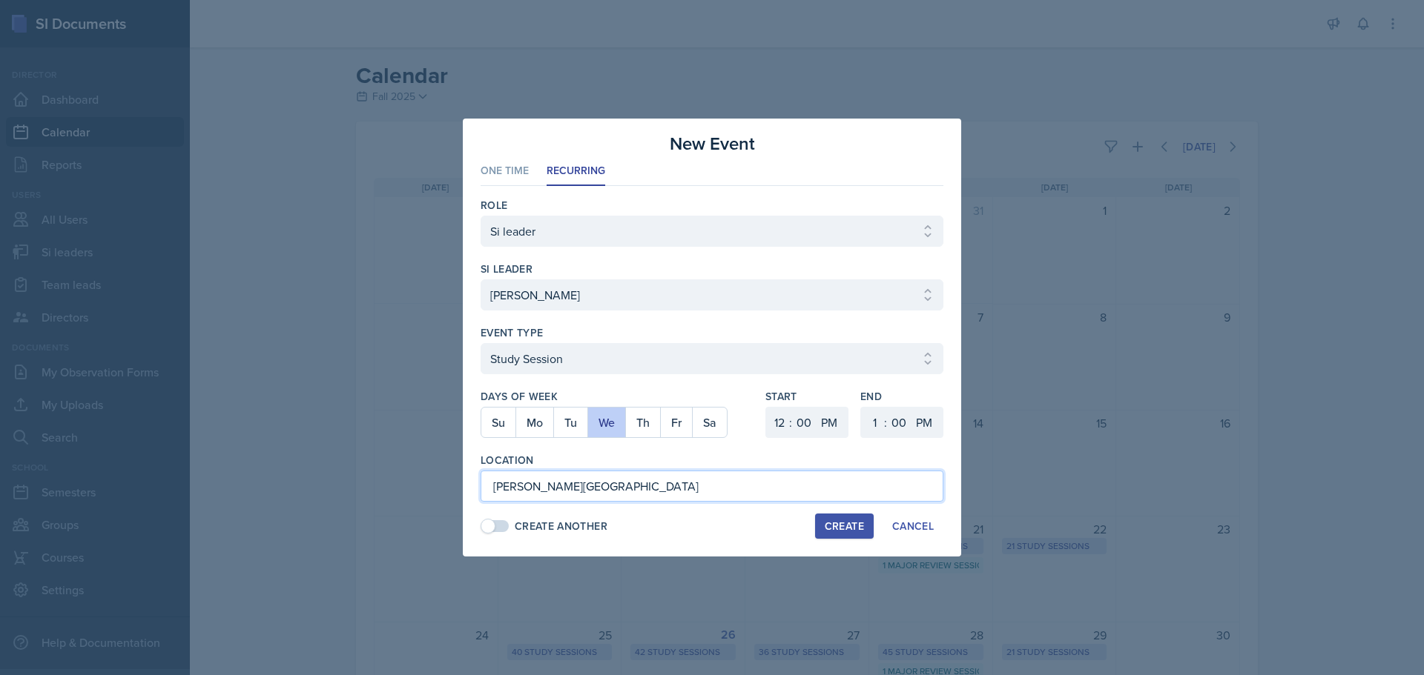
click at [707, 484] on input "[PERSON_NAME][GEOGRAPHIC_DATA]" at bounding box center [711, 486] width 463 height 31
click at [845, 525] on div "Create" at bounding box center [844, 527] width 39 height 12
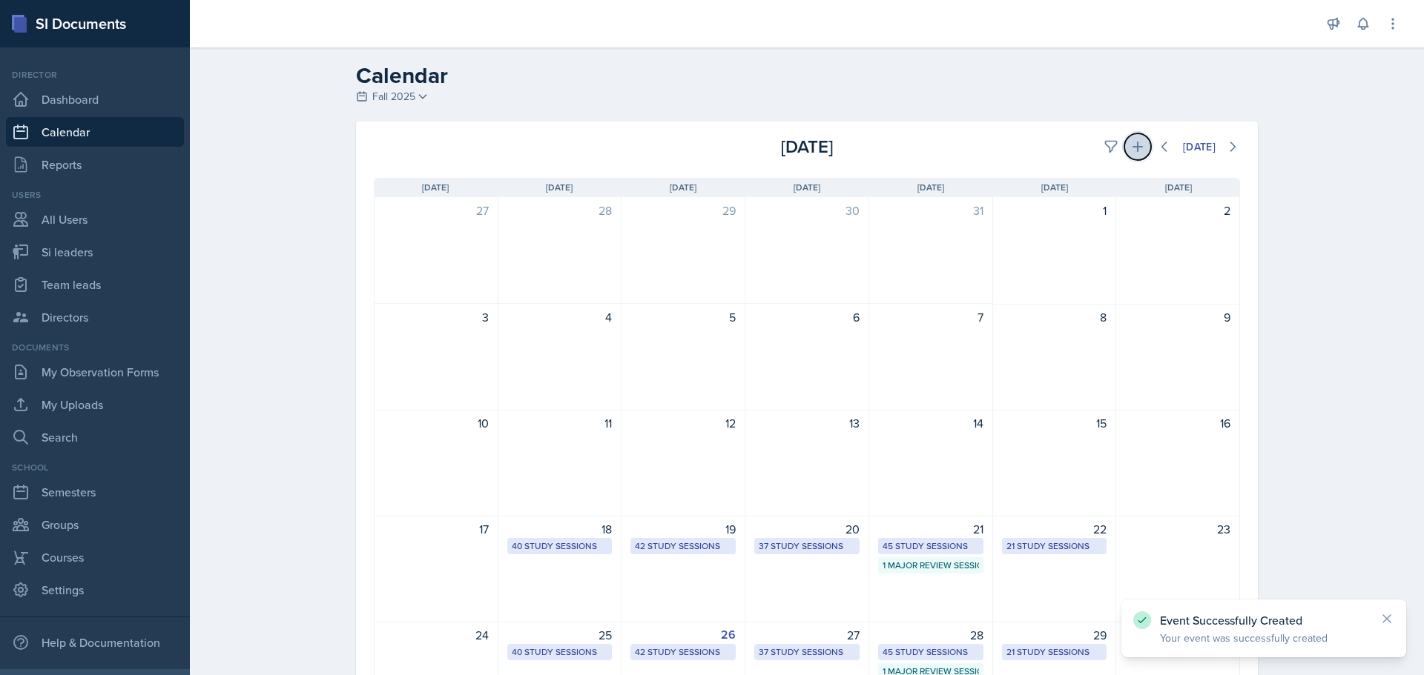
click at [1132, 153] on icon at bounding box center [1137, 146] width 15 height 15
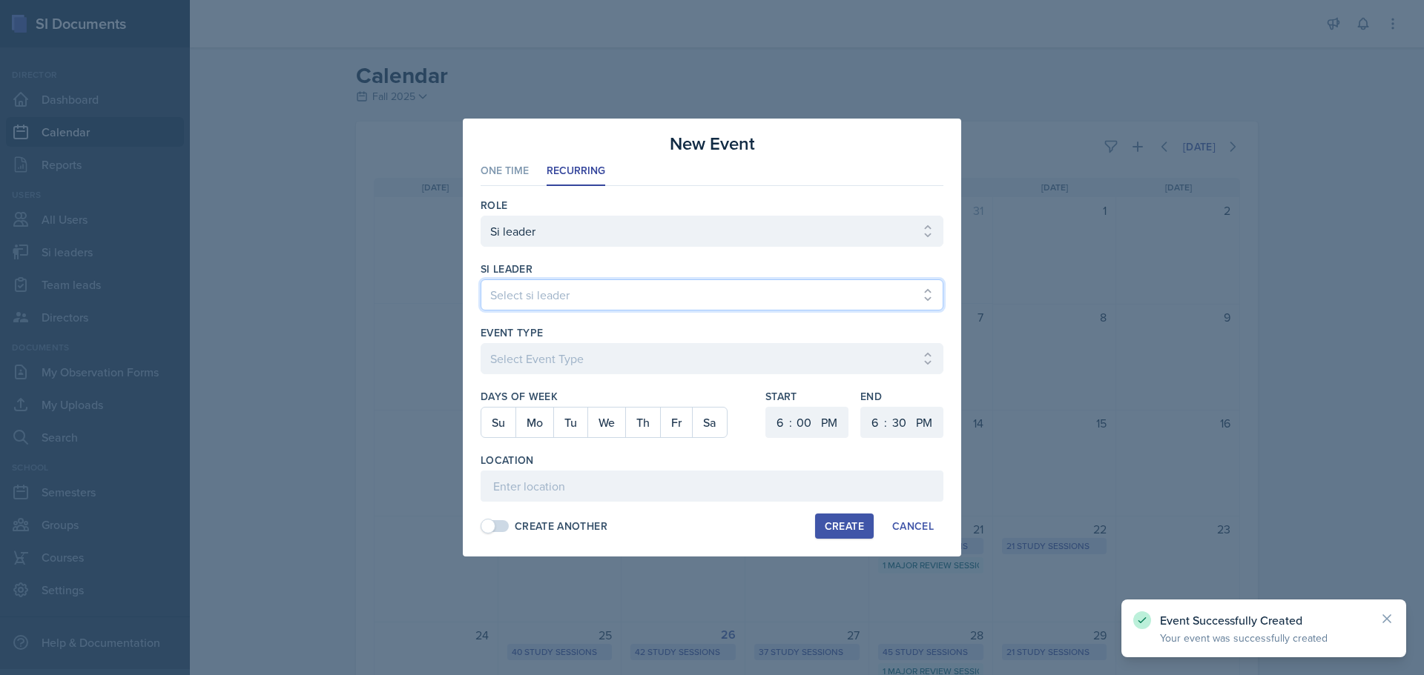
click at [706, 310] on select "Select si leader [PERSON_NAME] [PERSON_NAME] [PERSON_NAME] [PERSON_NAME] [PERSO…" at bounding box center [711, 295] width 463 height 31
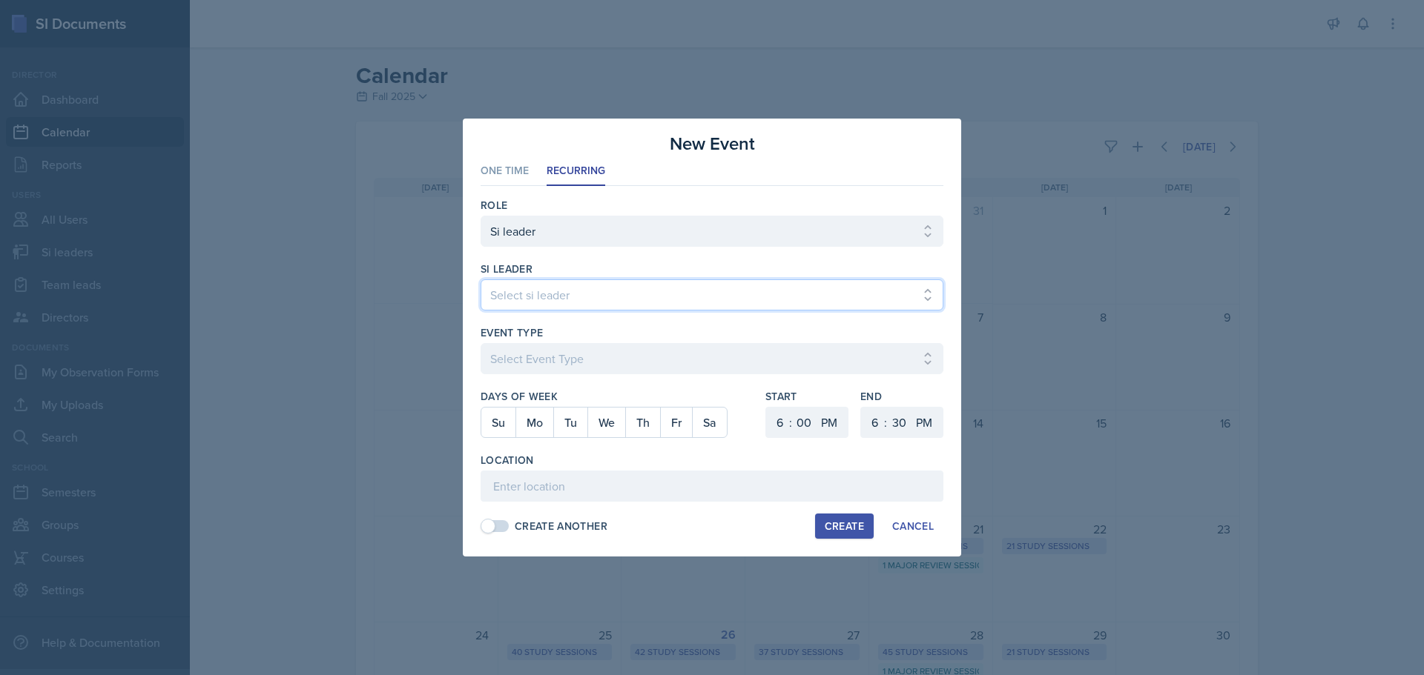
click at [480, 280] on select "Select si leader [PERSON_NAME] [PERSON_NAME] [PERSON_NAME] [PERSON_NAME] [PERSO…" at bounding box center [711, 295] width 463 height 31
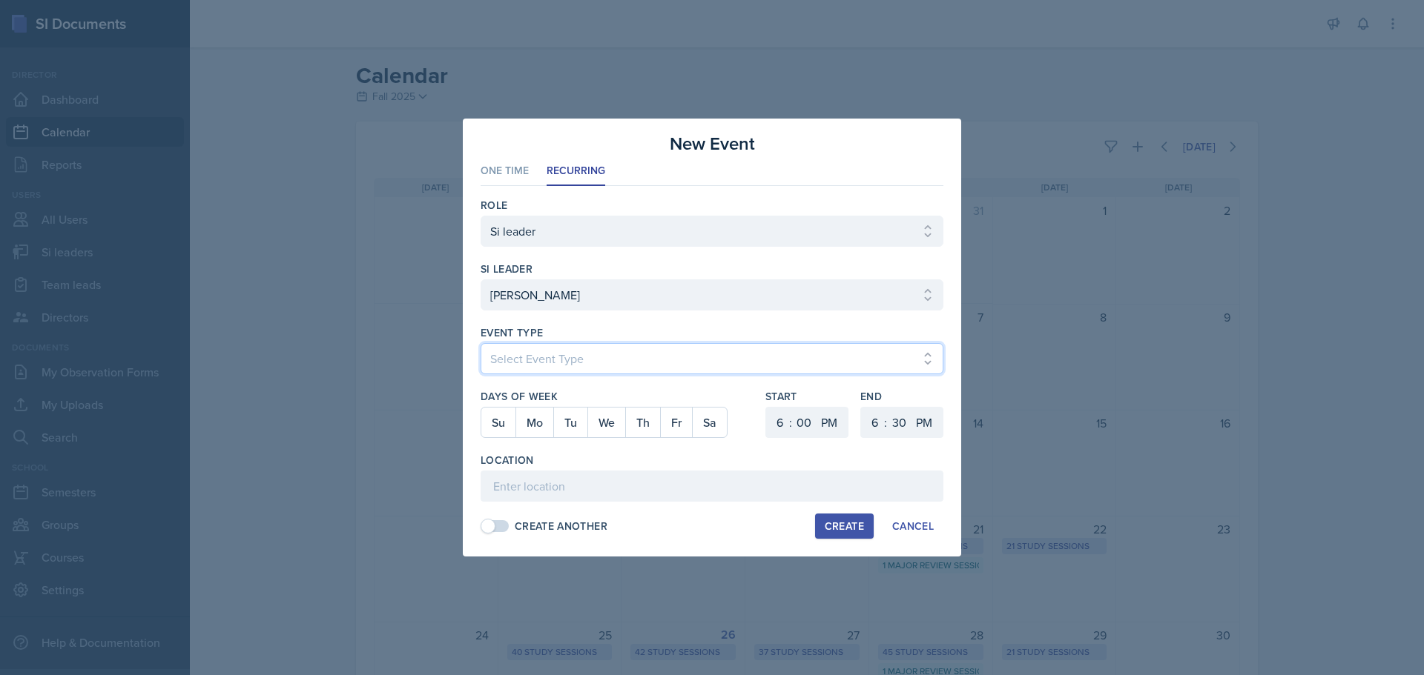
click at [584, 346] on select "Select Event Type Major Review Session Study Session" at bounding box center [711, 358] width 463 height 31
click at [480, 343] on select "Select Event Type Major Review Session Study Session" at bounding box center [711, 358] width 463 height 31
click at [684, 417] on button "Fr" at bounding box center [676, 423] width 32 height 30
click at [783, 420] on select "1 2 3 4 5 6 7 8 9 10 11 12" at bounding box center [778, 422] width 24 height 31
click at [766, 407] on select "1 2 3 4 5 6 7 8 9 10 11 12" at bounding box center [778, 422] width 24 height 31
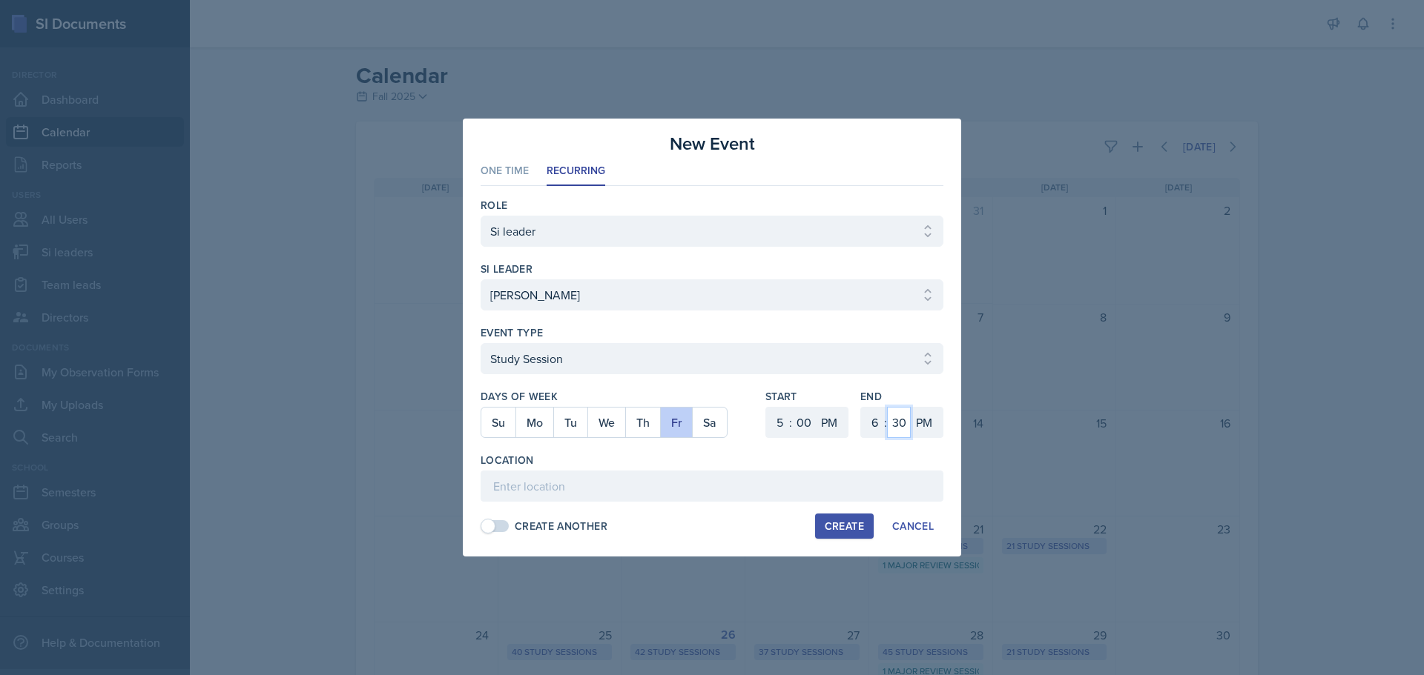
click at [899, 421] on select "00 05 10 15 20 25 30 35 40 45 50 55" at bounding box center [899, 422] width 24 height 31
click at [887, 407] on select "00 05 10 15 20 25 30 35 40 45 50 55" at bounding box center [899, 422] width 24 height 31
click at [584, 497] on input at bounding box center [711, 486] width 463 height 31
click at [817, 527] on button "Create" at bounding box center [844, 526] width 59 height 25
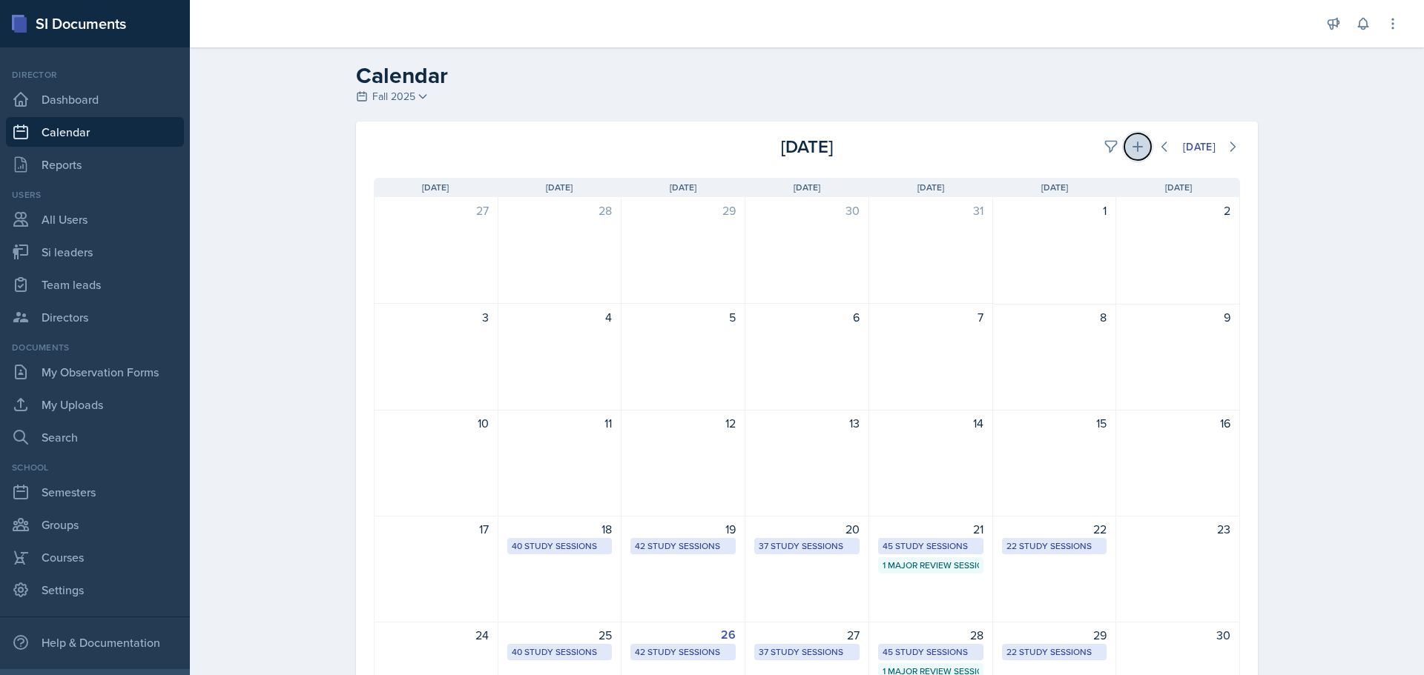
click at [1124, 151] on button at bounding box center [1137, 146] width 27 height 27
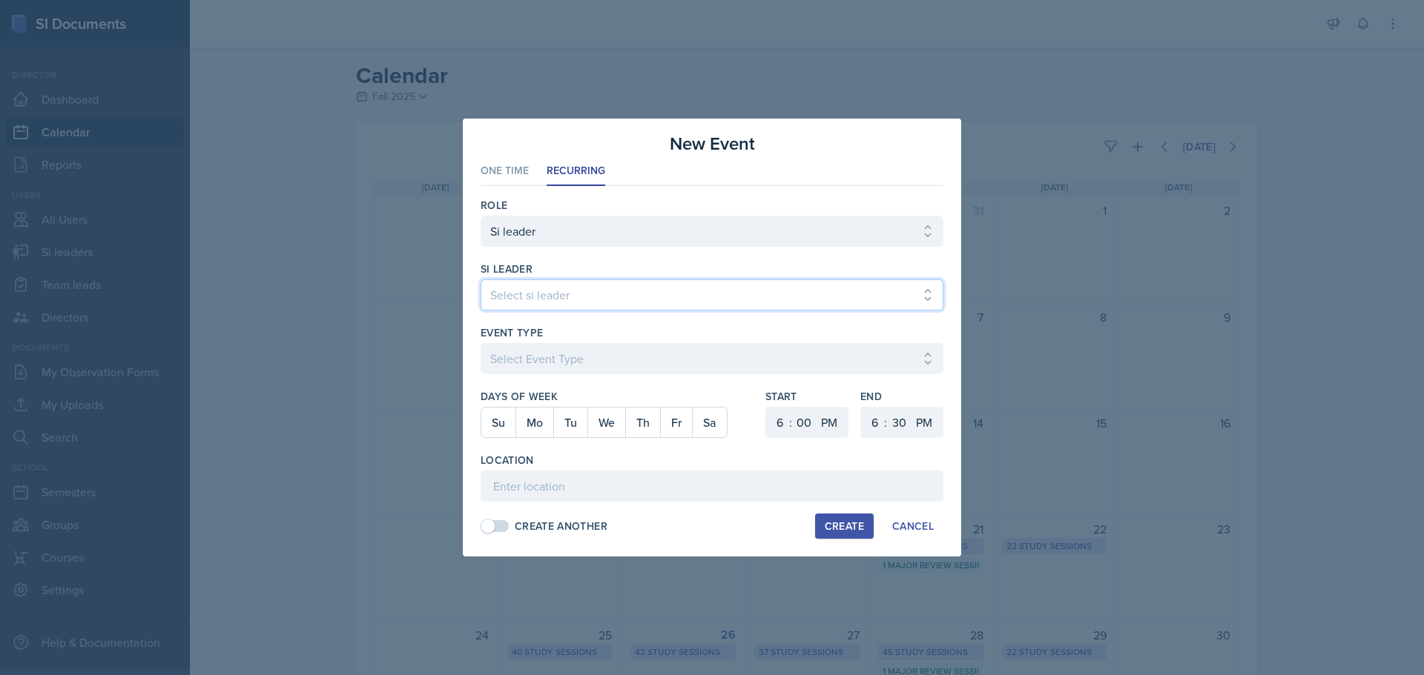
click at [531, 293] on select "Select si leader [PERSON_NAME] [PERSON_NAME] [PERSON_NAME] [PERSON_NAME] [PERSO…" at bounding box center [711, 295] width 463 height 31
click at [480, 280] on select "Select si leader [PERSON_NAME] [PERSON_NAME] [PERSON_NAME] [PERSON_NAME] [PERSO…" at bounding box center [711, 295] width 463 height 31
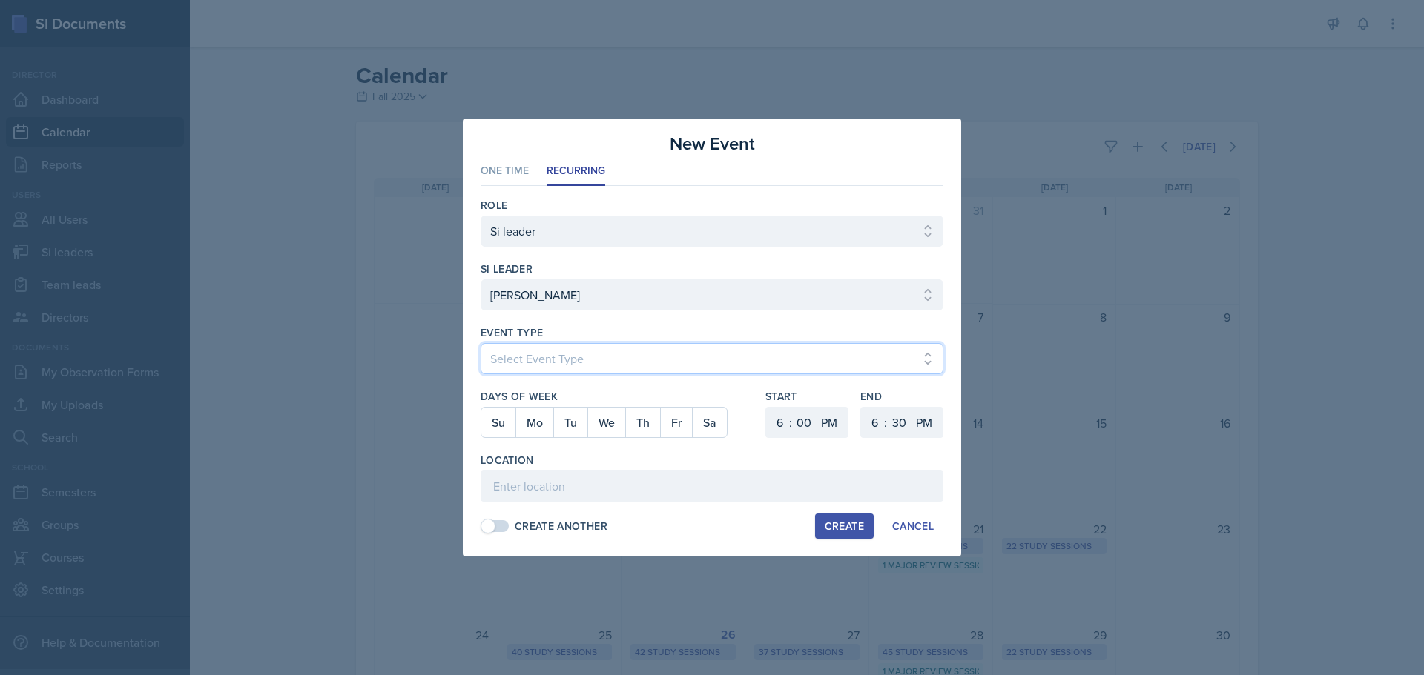
click at [624, 356] on select "Select Event Type Major Review Session Study Session" at bounding box center [711, 358] width 463 height 31
click at [480, 343] on select "Select Event Type Major Review Session Study Session" at bounding box center [711, 358] width 463 height 31
click at [530, 426] on button "Mo" at bounding box center [534, 423] width 38 height 30
click at [780, 416] on select "1 2 3 4 5 6 7 8 9 10 11 12" at bounding box center [778, 422] width 24 height 31
click at [766, 407] on select "1 2 3 4 5 6 7 8 9 10 11 12" at bounding box center [778, 422] width 24 height 31
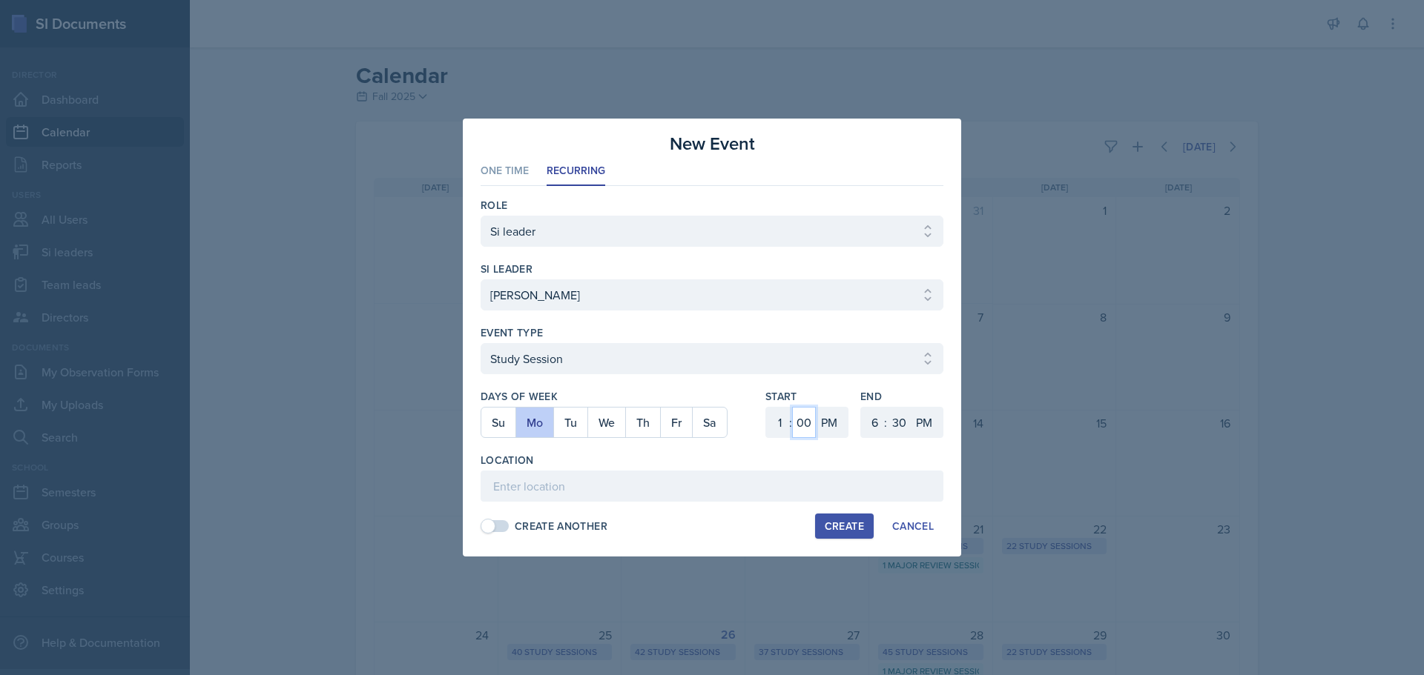
click at [799, 432] on select "00 05 10 15 20 25 30 35 40 45 50 55" at bounding box center [804, 422] width 24 height 31
click at [792, 407] on select "00 05 10 15 20 25 30 35 40 45 50 55" at bounding box center [804, 422] width 24 height 31
click at [871, 426] on select "1 2 3 4 5 6 7 8 9 10 11 12" at bounding box center [873, 422] width 24 height 31
click at [861, 407] on select "1 2 3 4 5 6 7 8 9 10 11 12" at bounding box center [873, 422] width 24 height 31
click at [496, 494] on input at bounding box center [711, 486] width 463 height 31
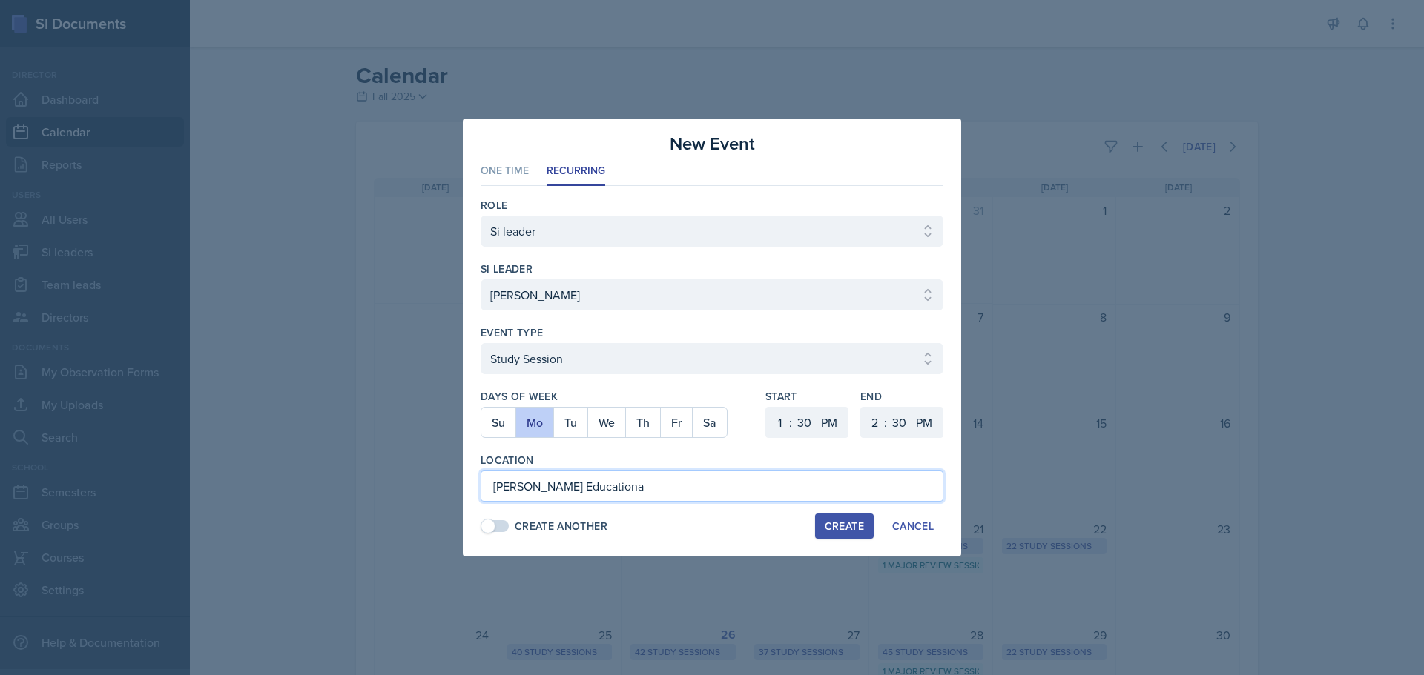
click at [648, 489] on input "[PERSON_NAME] Educationa" at bounding box center [711, 486] width 463 height 31
click at [684, 497] on input "[PERSON_NAME] Education" at bounding box center [711, 486] width 463 height 31
click at [827, 531] on div "Create" at bounding box center [844, 527] width 39 height 12
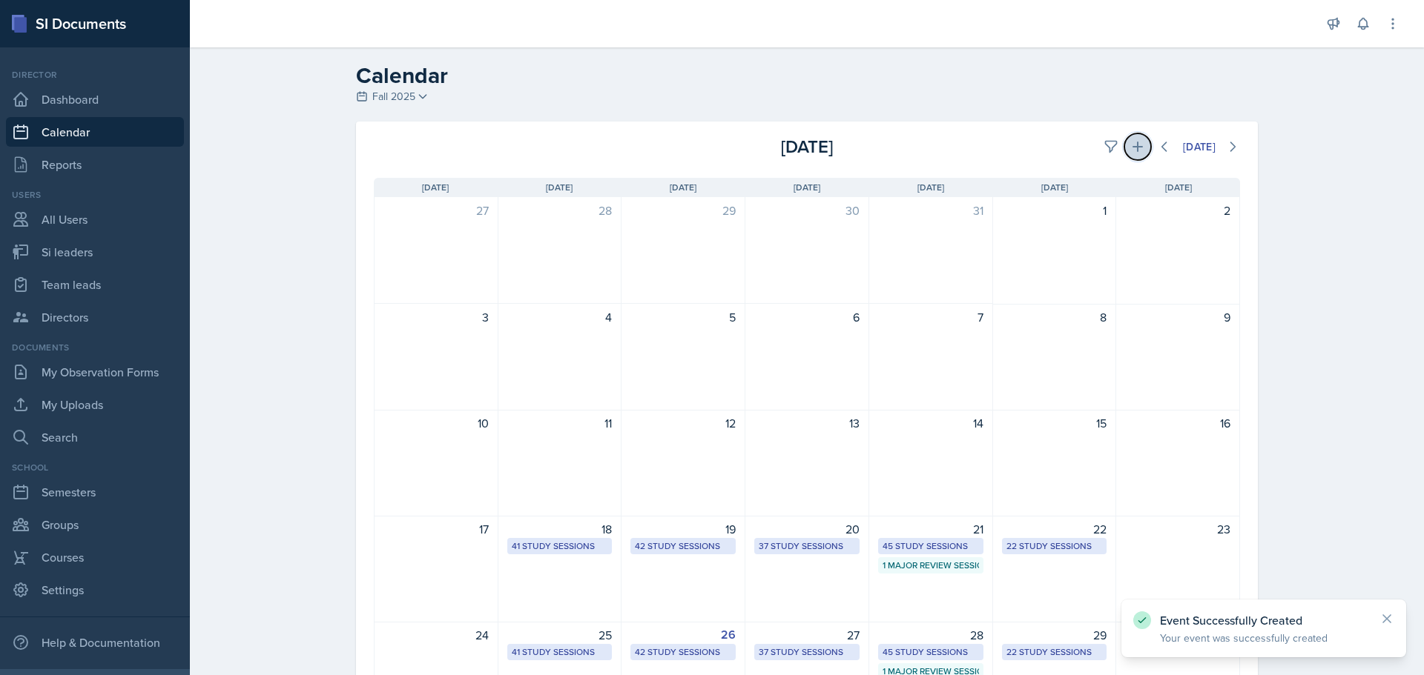
click at [1130, 142] on icon at bounding box center [1137, 146] width 15 height 15
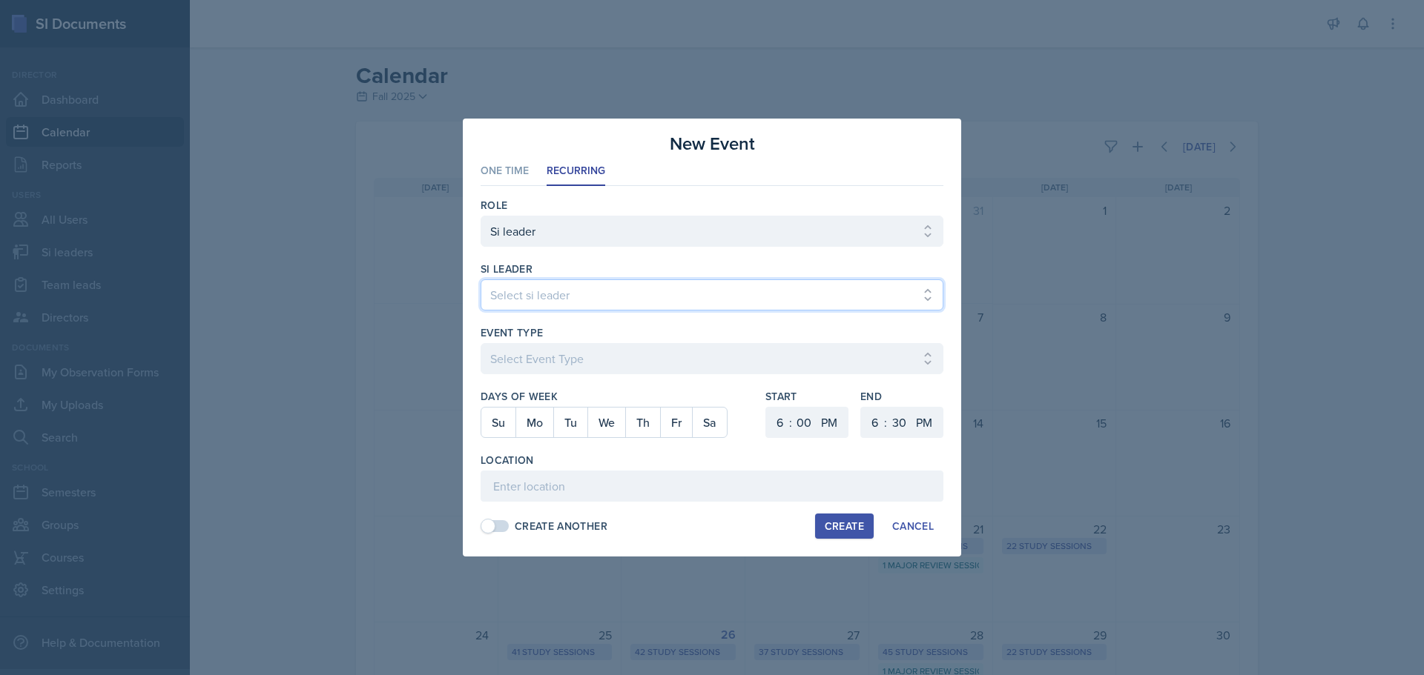
click at [685, 299] on select "Select si leader [PERSON_NAME] [PERSON_NAME] [PERSON_NAME] [PERSON_NAME] [PERSO…" at bounding box center [711, 295] width 463 height 31
click at [480, 280] on select "Select si leader [PERSON_NAME] [PERSON_NAME] [PERSON_NAME] [PERSON_NAME] [PERSO…" at bounding box center [711, 295] width 463 height 31
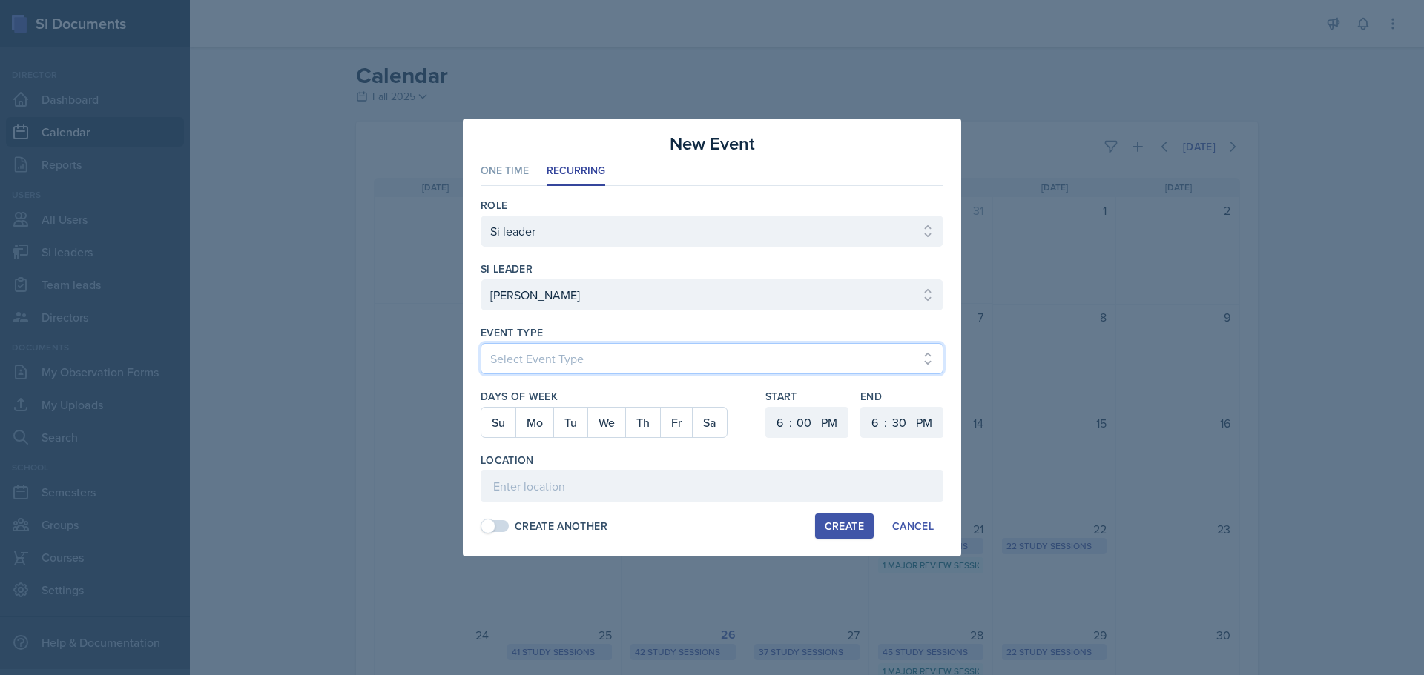
click at [566, 359] on select "Select Event Type Major Review Session Study Session" at bounding box center [711, 358] width 463 height 31
click at [480, 343] on select "Select Event Type Major Review Session Study Session" at bounding box center [711, 358] width 463 height 31
click at [635, 423] on button "Th" at bounding box center [642, 423] width 35 height 30
click at [789, 423] on div ":" at bounding box center [790, 423] width 3 height 18
click at [778, 422] on select "1 2 3 4 5 6 7 8 9 10 11 12" at bounding box center [778, 422] width 24 height 31
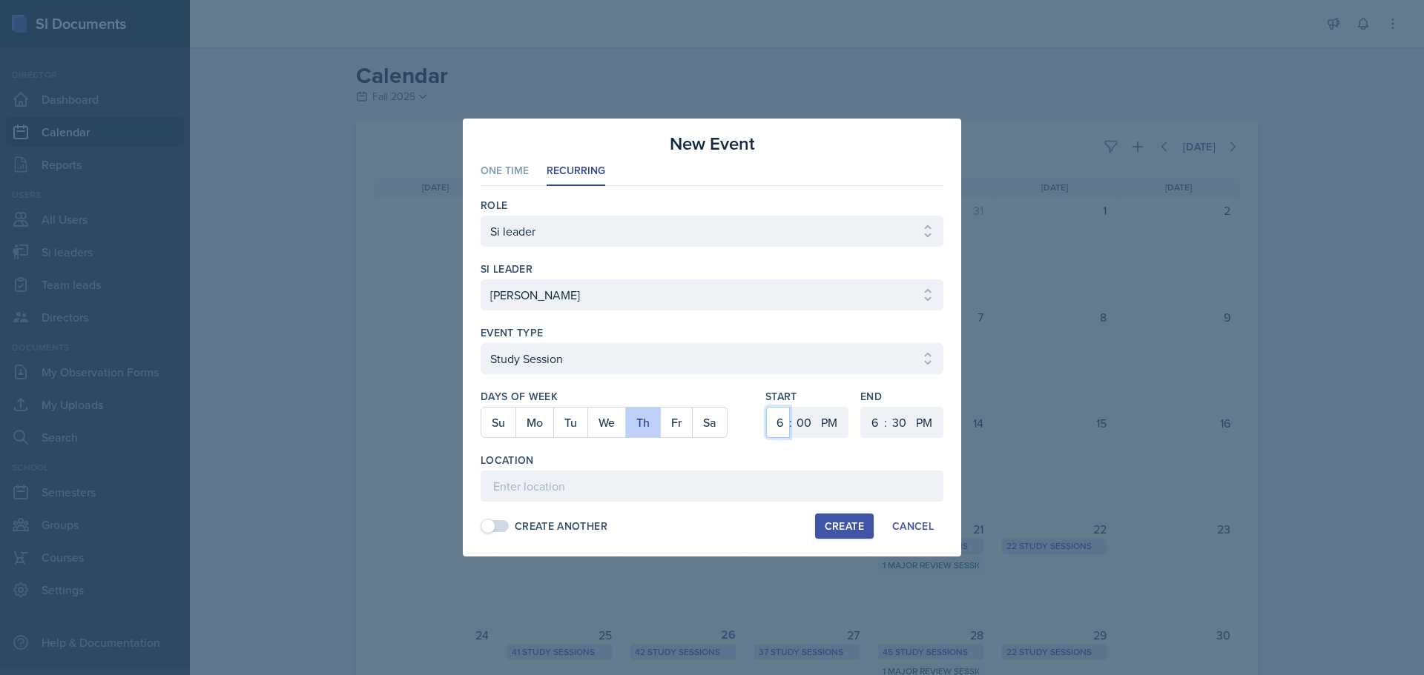
click at [766, 407] on select "1 2 3 4 5 6 7 8 9 10 11 12" at bounding box center [778, 422] width 24 height 31
click at [812, 423] on select "00 05 10 15 20 25 30 35 40 45 50 55" at bounding box center [804, 422] width 24 height 31
click at [792, 407] on select "00 05 10 15 20 25 30 35 40 45 50 55" at bounding box center [804, 422] width 24 height 31
click at [863, 415] on select "1 2 3 4 5 6 7 8 9 10 11 12" at bounding box center [873, 422] width 24 height 31
click at [861, 407] on select "1 2 3 4 5 6 7 8 9 10 11 12" at bounding box center [873, 422] width 24 height 31
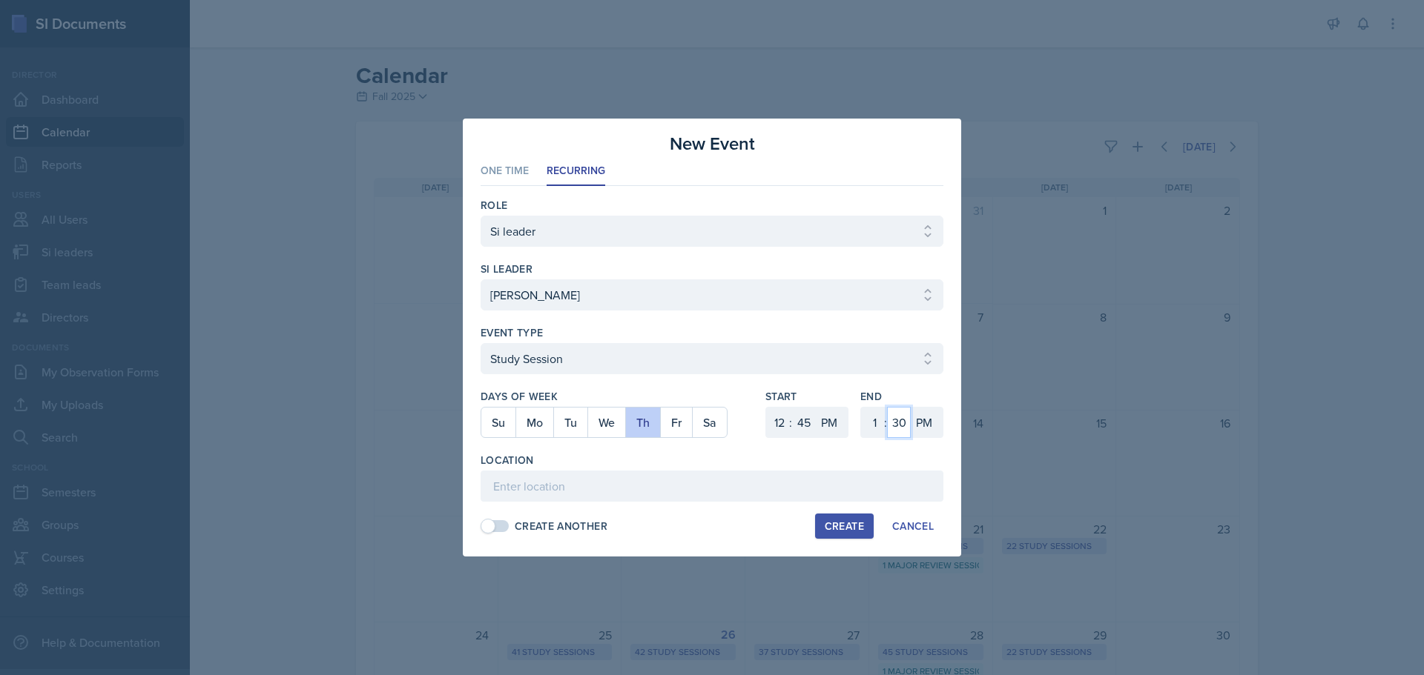
click at [893, 423] on select "00 05 10 15 20 25 30 35 40 45 50 55" at bounding box center [899, 422] width 24 height 31
click at [887, 407] on select "00 05 10 15 20 25 30 35 40 45 50 55" at bounding box center [899, 422] width 24 height 31
click at [642, 490] on input at bounding box center [711, 486] width 463 height 31
click at [844, 518] on button "Create" at bounding box center [844, 526] width 59 height 25
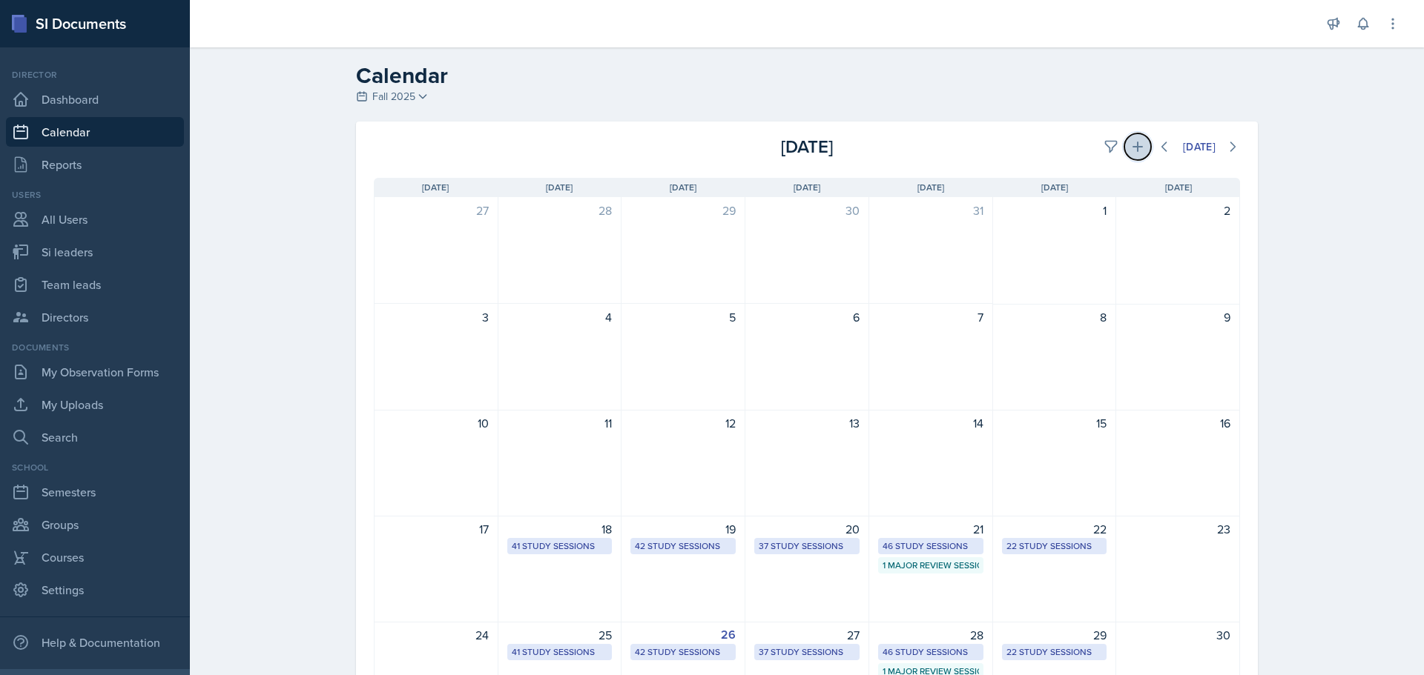
click at [1132, 145] on icon at bounding box center [1137, 147] width 10 height 10
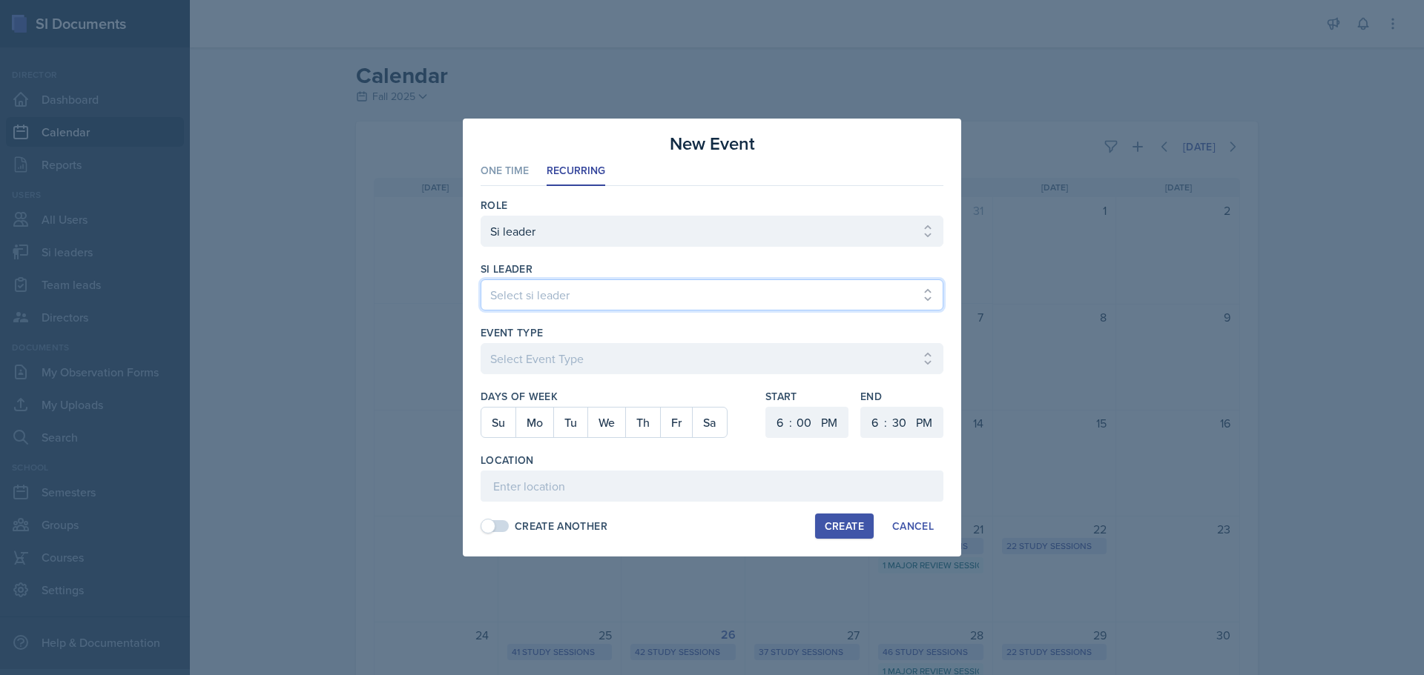
click at [606, 285] on select "Select si leader [PERSON_NAME] [PERSON_NAME] [PERSON_NAME] [PERSON_NAME] [PERSO…" at bounding box center [711, 295] width 463 height 31
click at [480, 280] on select "Select si leader [PERSON_NAME] [PERSON_NAME] [PERSON_NAME] [PERSON_NAME] [PERSO…" at bounding box center [711, 295] width 463 height 31
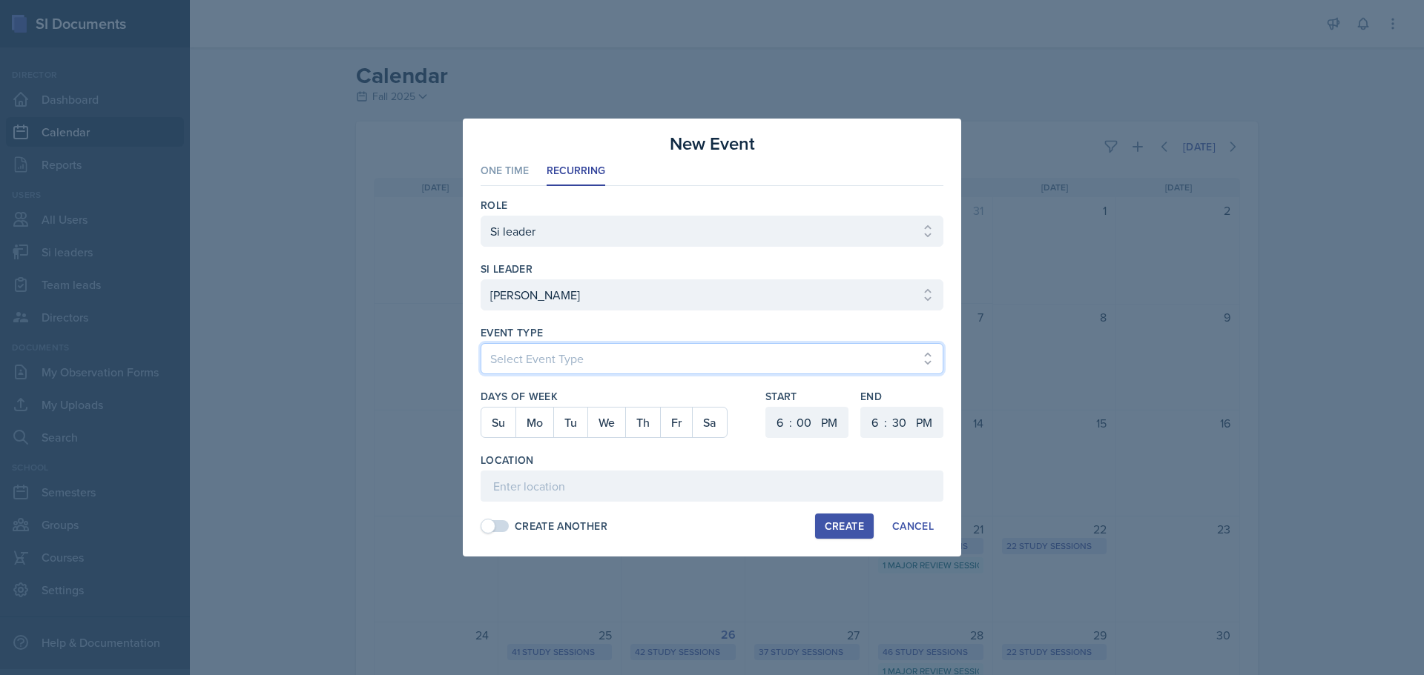
click at [558, 357] on select "Select Event Type Major Review Session Study Session" at bounding box center [711, 358] width 463 height 31
click at [480, 343] on select "Select Event Type Major Review Session Study Session" at bounding box center [711, 358] width 463 height 31
click at [549, 472] on input at bounding box center [711, 486] width 463 height 31
click at [521, 429] on button "Mo" at bounding box center [534, 423] width 38 height 30
click at [768, 425] on select "1 2 3 4 5 6 7 8 9 10 11 12" at bounding box center [778, 422] width 24 height 31
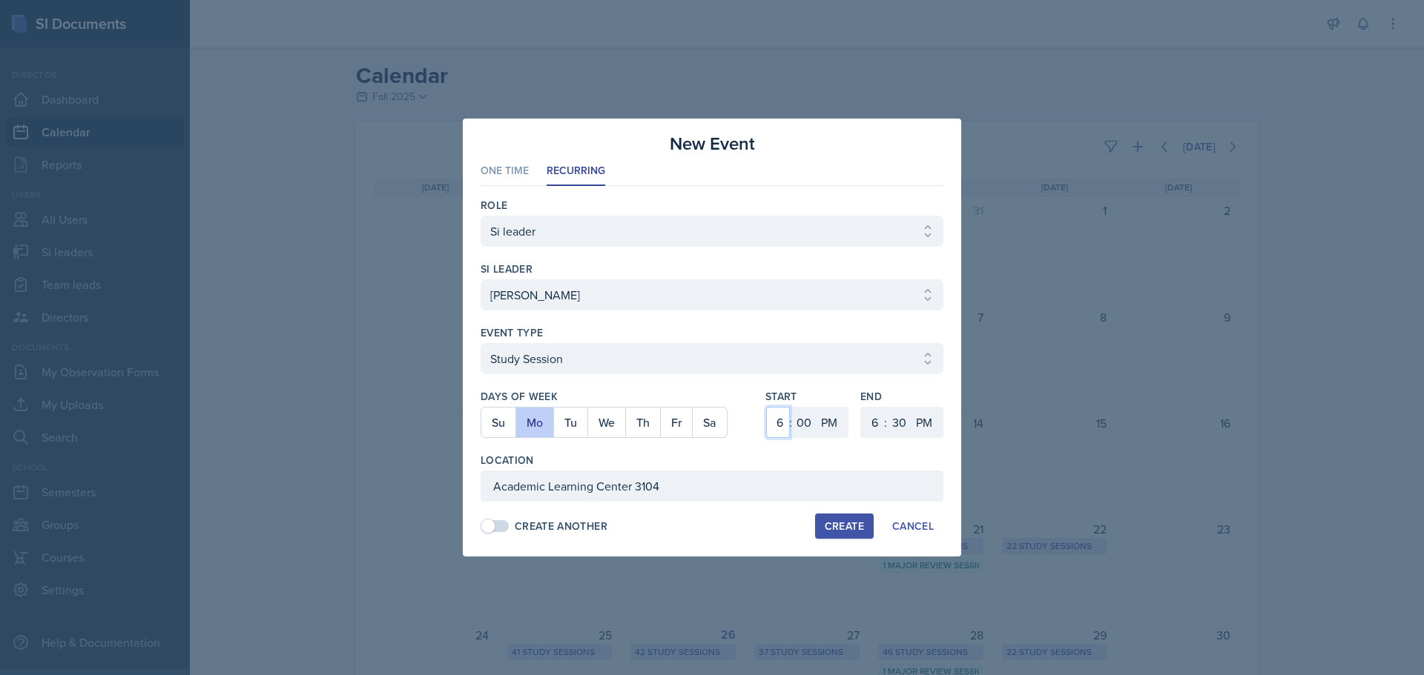
click at [766, 407] on select "1 2 3 4 5 6 7 8 9 10 11 12" at bounding box center [778, 422] width 24 height 31
click at [861, 412] on select "1 2 3 4 5 6 7 8 9 10 11 12" at bounding box center [873, 422] width 24 height 31
click at [861, 407] on select "1 2 3 4 5 6 7 8 9 10 11 12" at bounding box center [873, 422] width 24 height 31
click at [907, 420] on select "00 05 10 15 20 25 30 35 40 45 50 55" at bounding box center [899, 422] width 24 height 31
click at [887, 407] on select "00 05 10 15 20 25 30 35 40 45 50 55" at bounding box center [899, 422] width 24 height 31
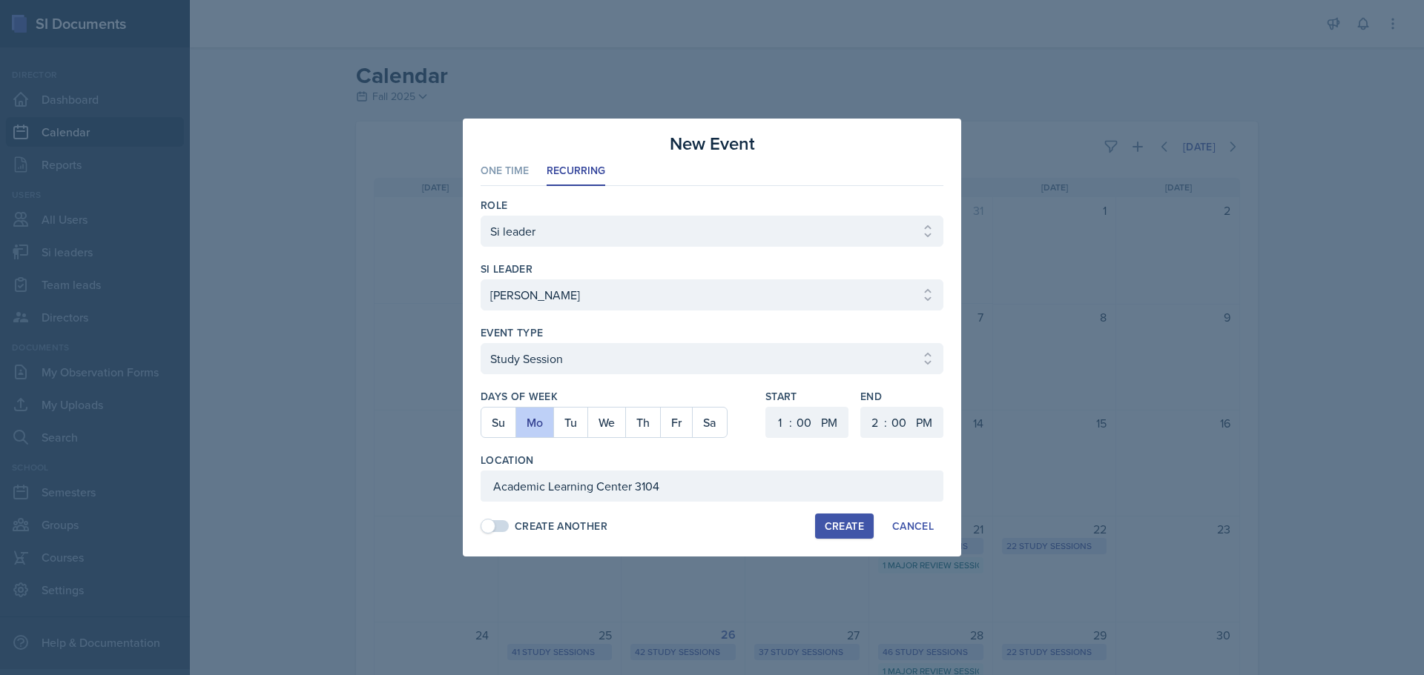
click at [832, 523] on div "Create" at bounding box center [844, 527] width 39 height 12
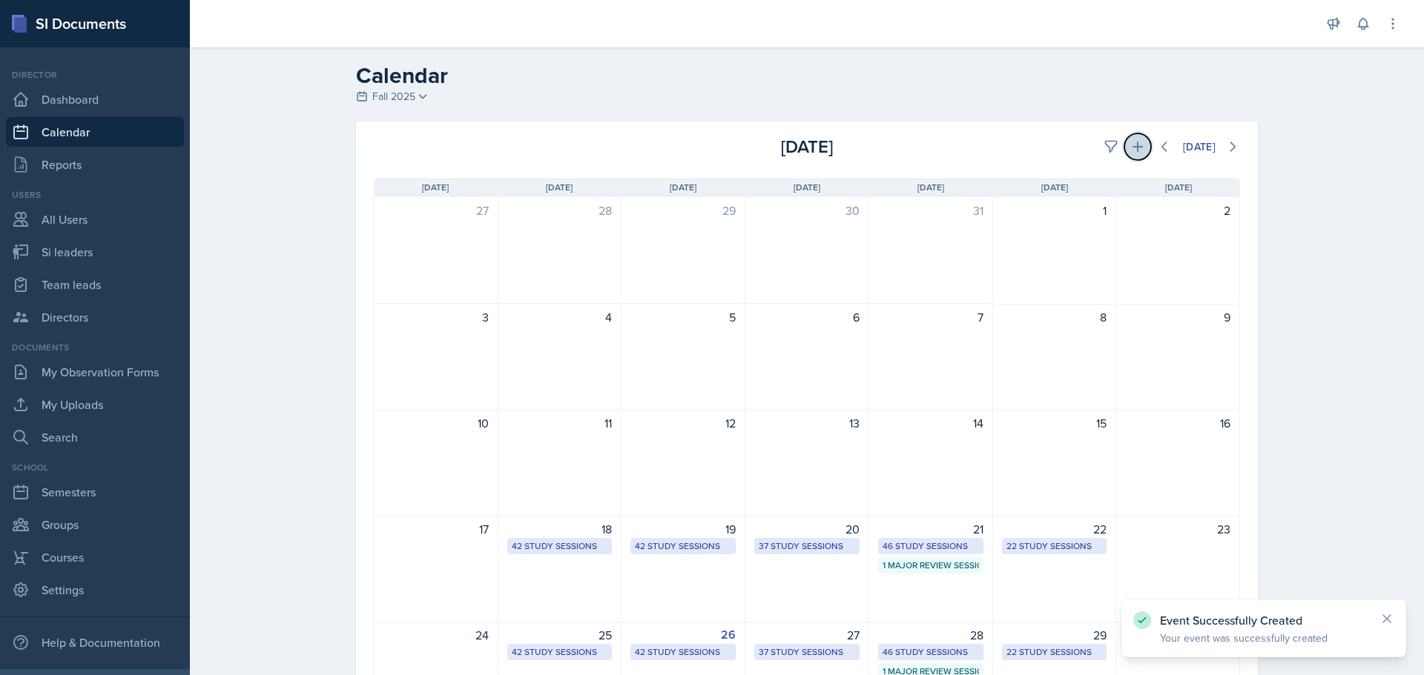
click at [1132, 146] on icon at bounding box center [1137, 147] width 10 height 10
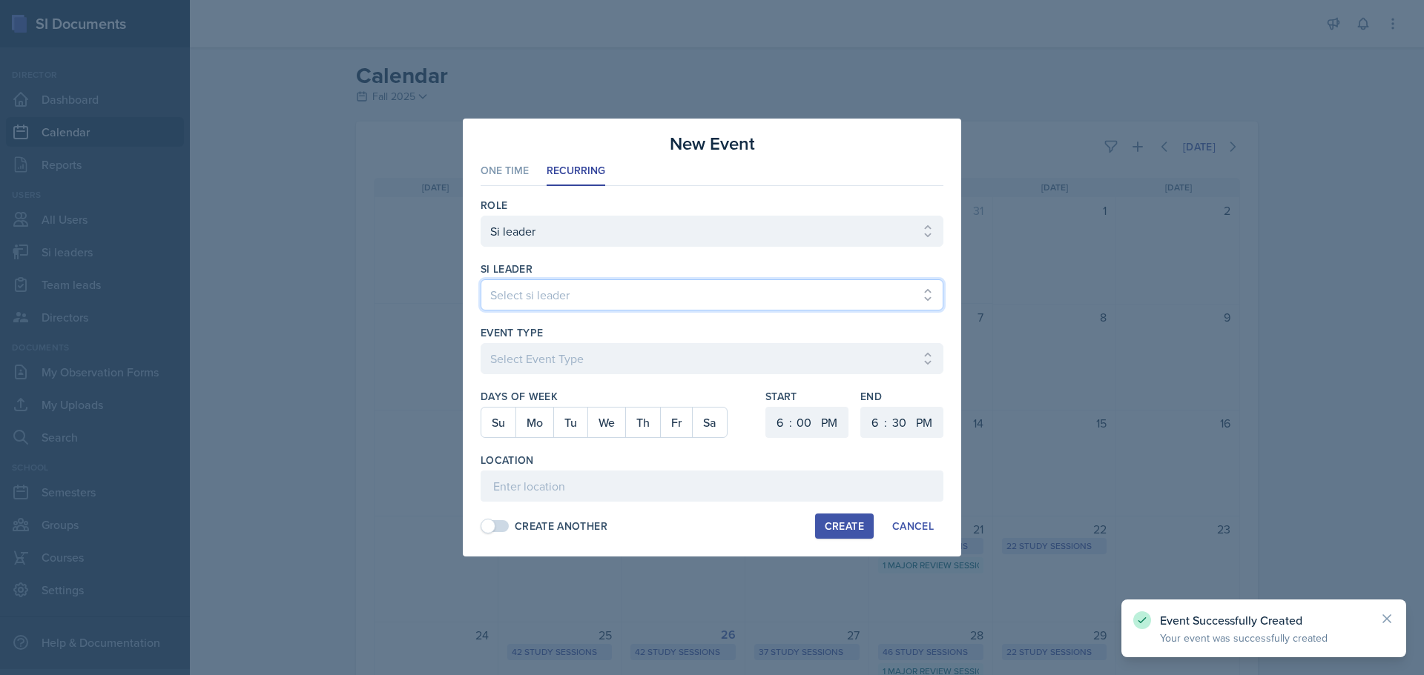
click at [618, 305] on select "Select si leader [PERSON_NAME] [PERSON_NAME] [PERSON_NAME] [PERSON_NAME] [PERSO…" at bounding box center [711, 295] width 463 height 31
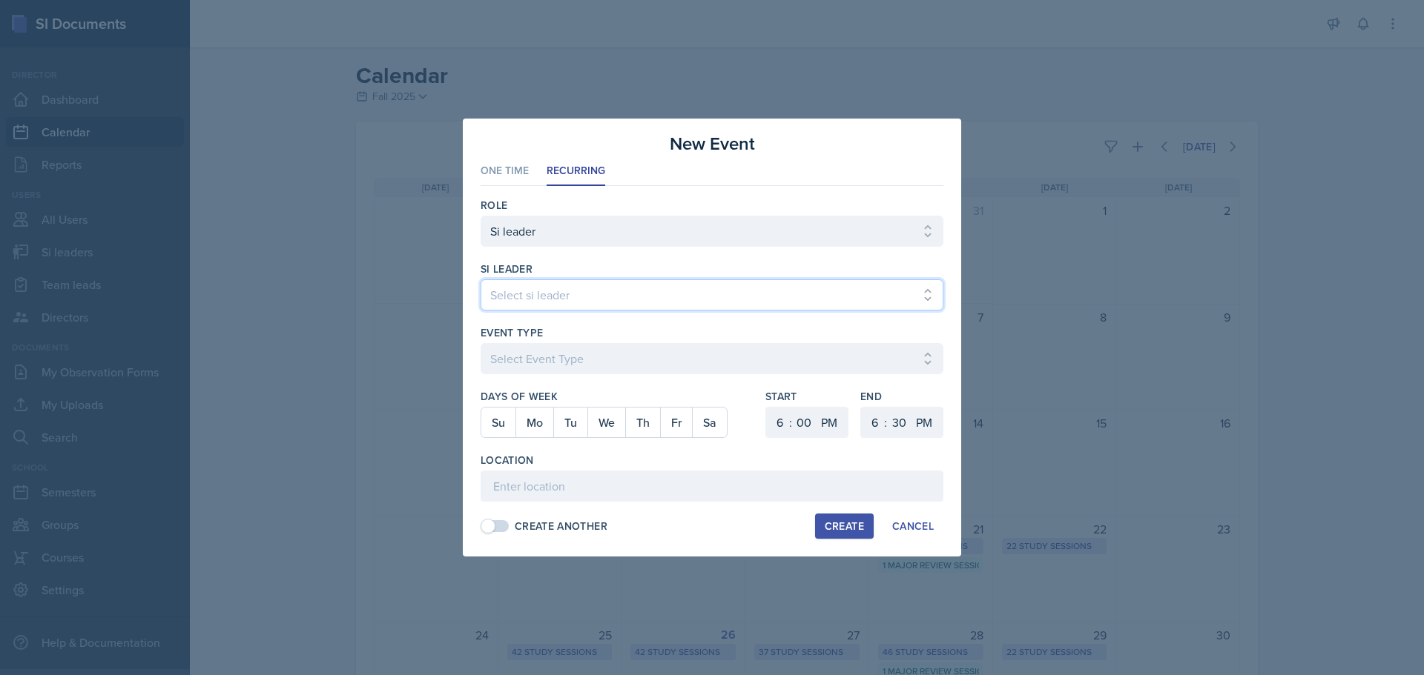
click at [480, 280] on select "Select si leader [PERSON_NAME] [PERSON_NAME] [PERSON_NAME] [PERSON_NAME] [PERSO…" at bounding box center [711, 295] width 463 height 31
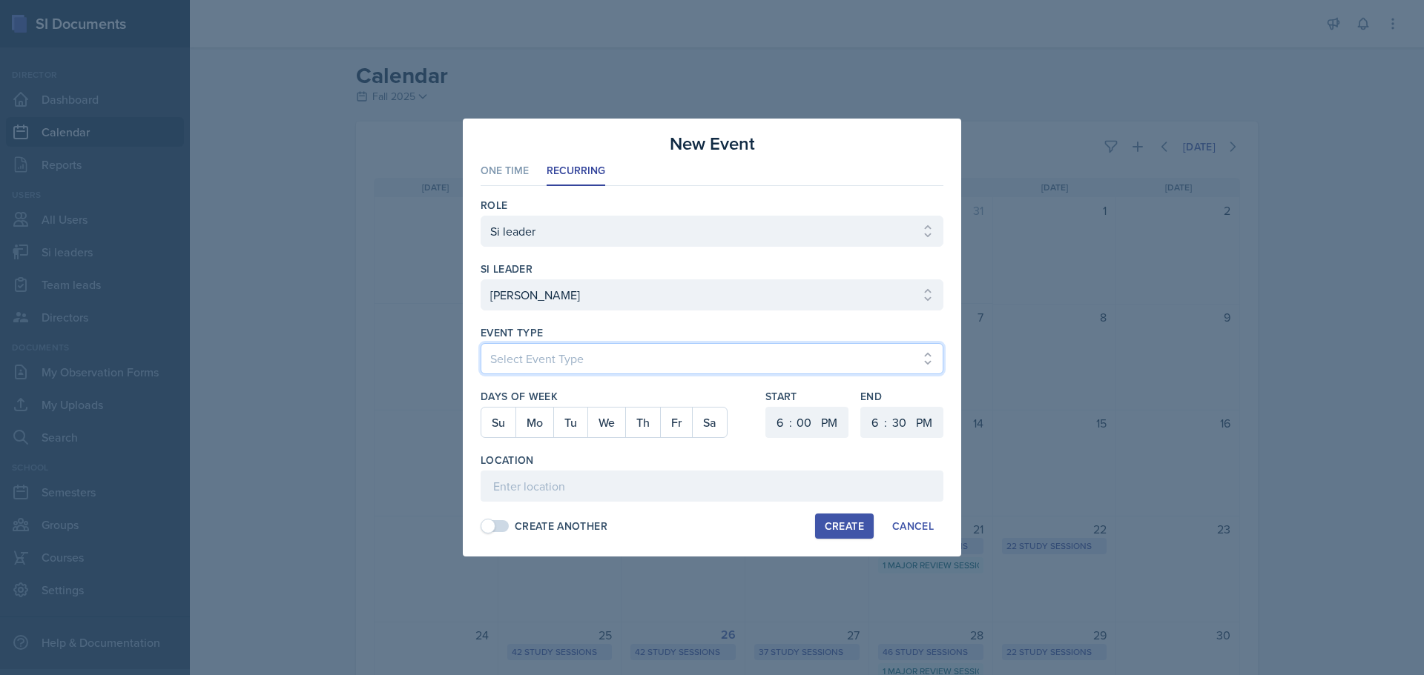
click at [584, 345] on select "Select Event Type Major Review Session Study Session" at bounding box center [711, 358] width 463 height 31
click at [480, 343] on select "Select Event Type Major Review Session Study Session" at bounding box center [711, 358] width 463 height 31
click at [593, 422] on button "We" at bounding box center [606, 423] width 38 height 30
click at [778, 413] on select "1 2 3 4 5 6 7 8 9 10 11 12" at bounding box center [778, 422] width 24 height 31
click at [766, 407] on select "1 2 3 4 5 6 7 8 9 10 11 12" at bounding box center [778, 422] width 24 height 31
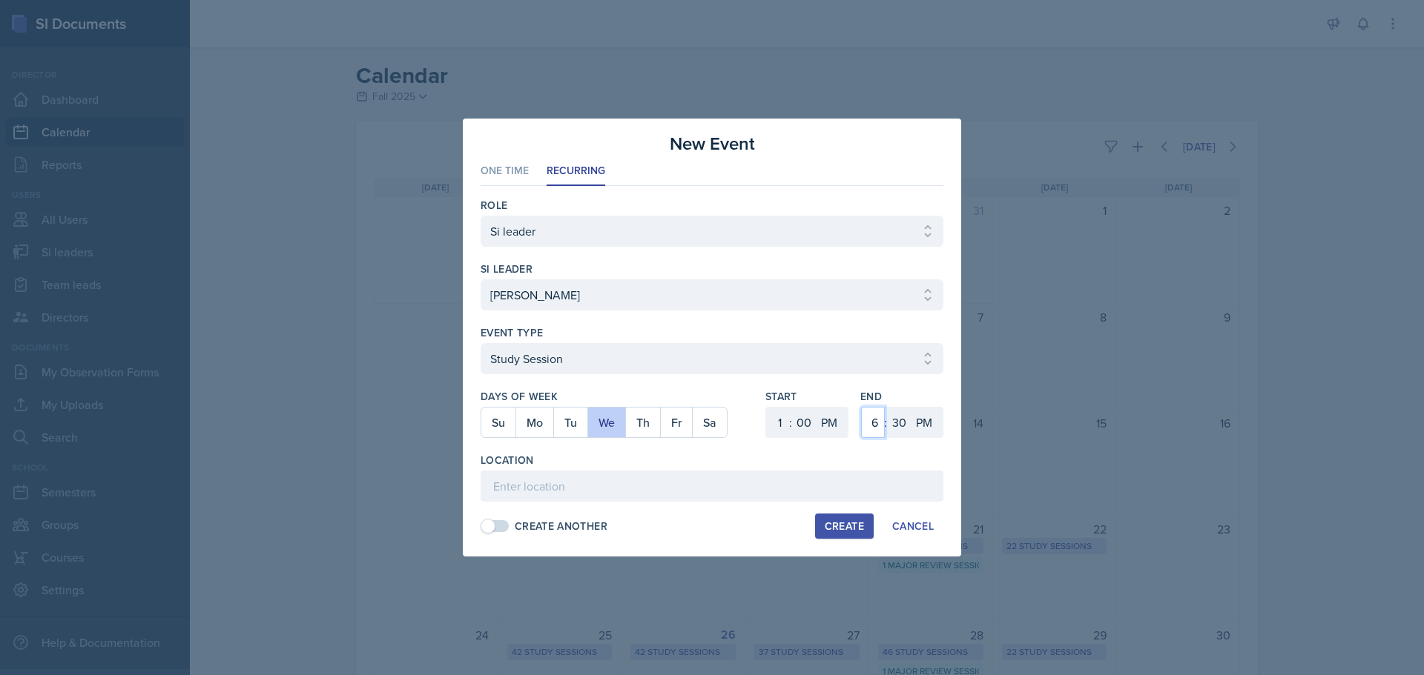
click at [869, 425] on select "1 2 3 4 5 6 7 8 9 10 11 12" at bounding box center [873, 422] width 24 height 31
click at [861, 407] on select "1 2 3 4 5 6 7 8 9 10 11 12" at bounding box center [873, 422] width 24 height 31
click at [890, 421] on select "00 05 10 15 20 25 30 35 40 45 50 55" at bounding box center [899, 422] width 24 height 31
click at [887, 407] on select "00 05 10 15 20 25 30 35 40 45 50 55" at bounding box center [899, 422] width 24 height 31
click at [639, 482] on input at bounding box center [711, 486] width 463 height 31
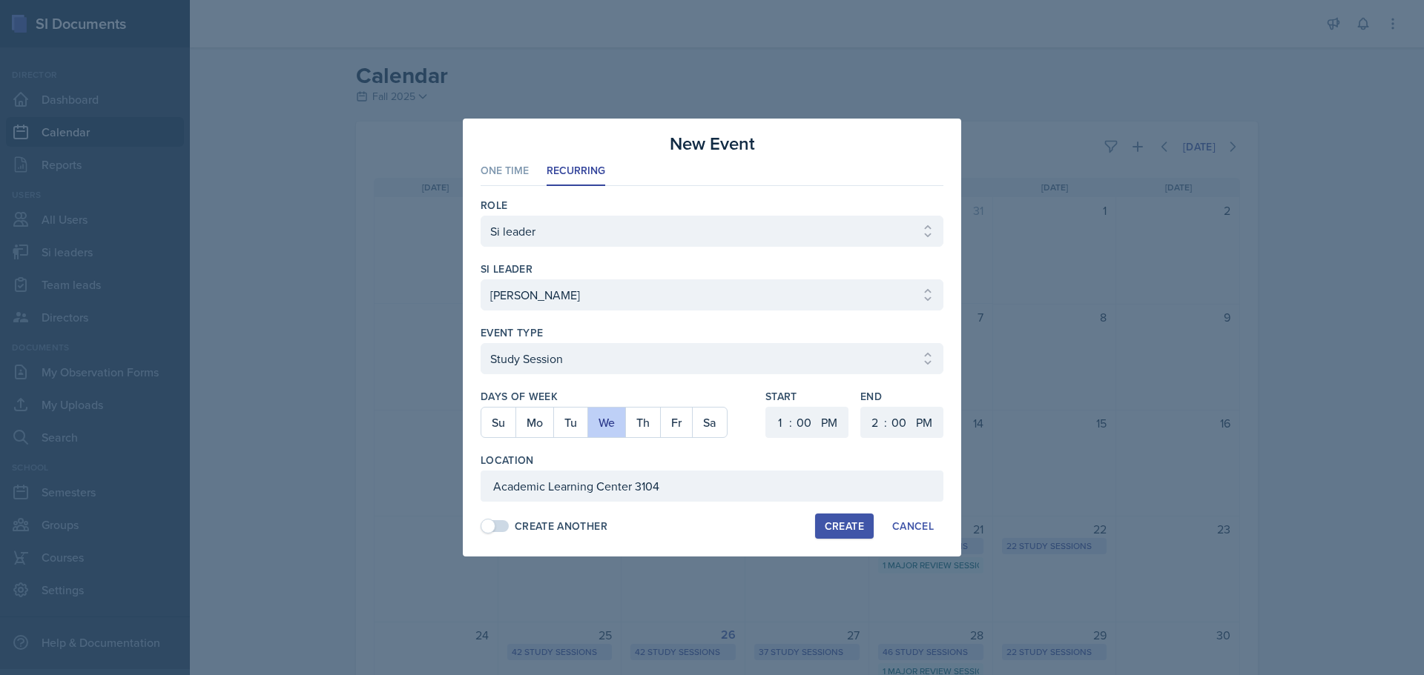
click at [825, 526] on div "Create" at bounding box center [844, 527] width 39 height 12
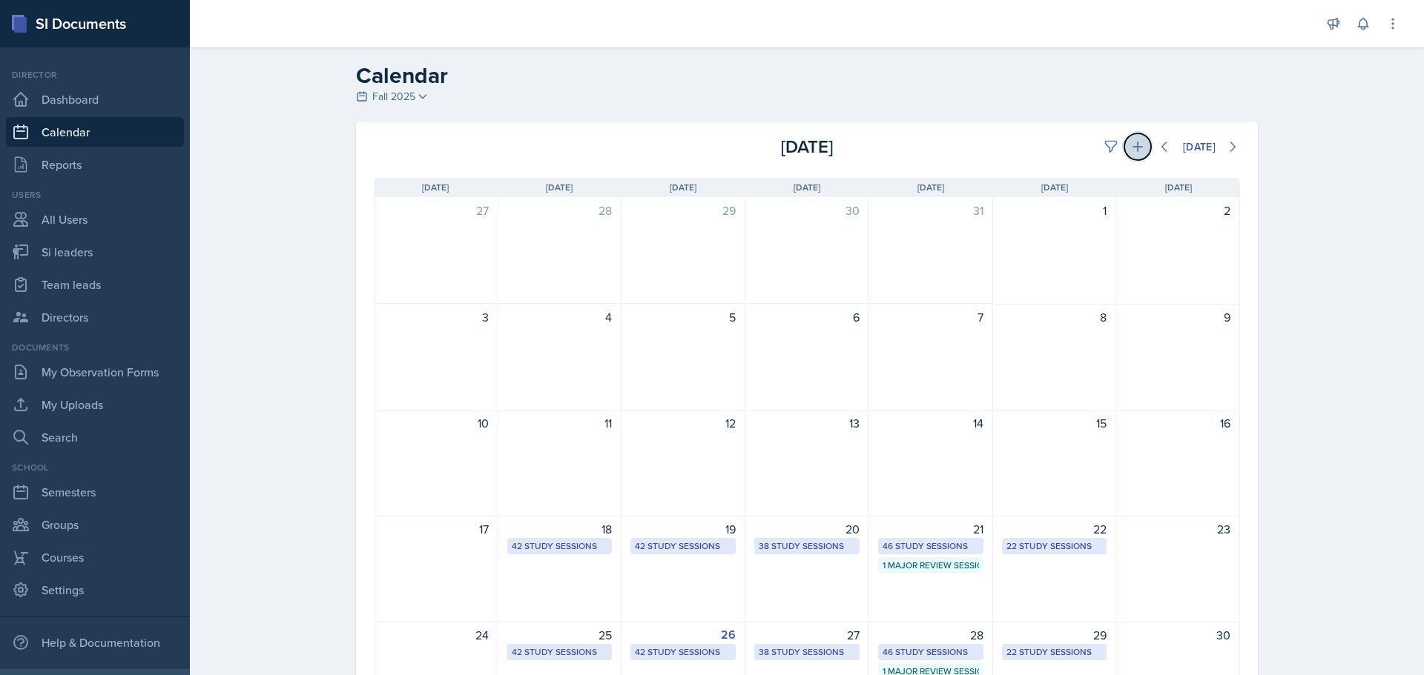
click at [1131, 142] on icon at bounding box center [1137, 146] width 15 height 15
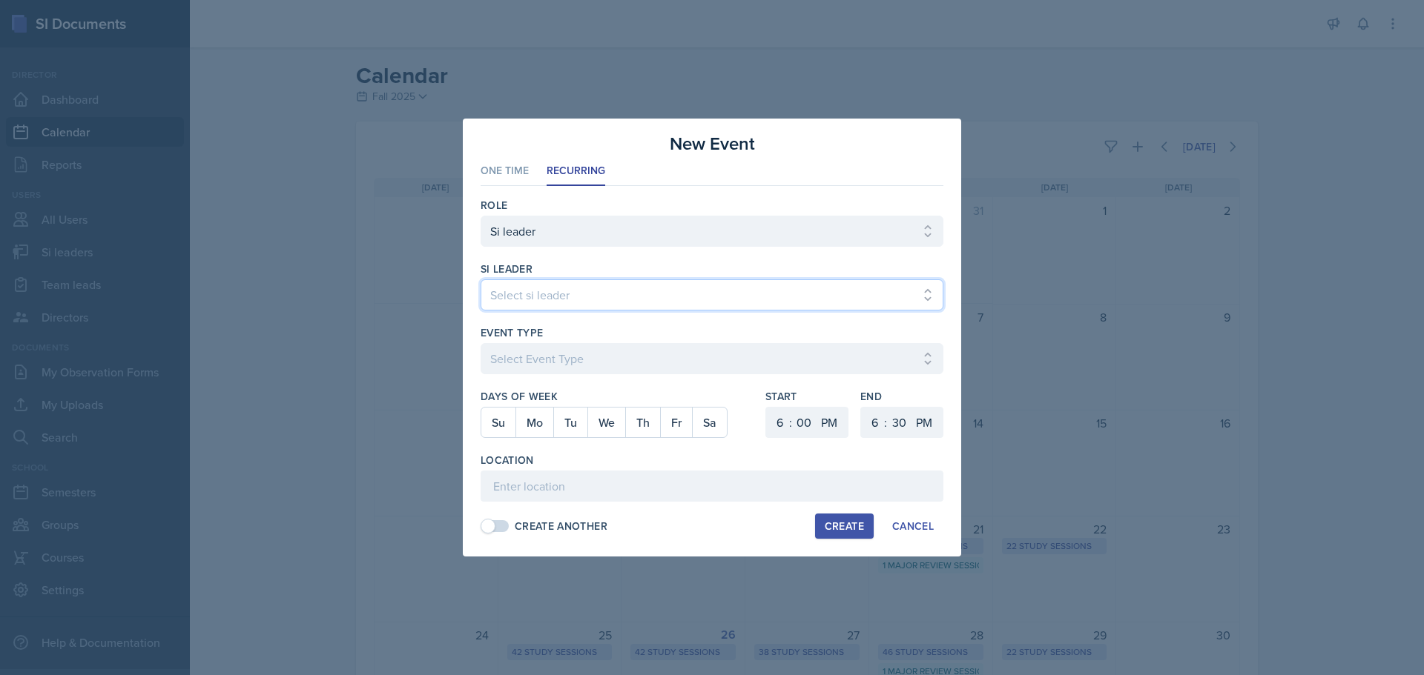
click at [638, 302] on select "Select si leader [PERSON_NAME] [PERSON_NAME] [PERSON_NAME] [PERSON_NAME] [PERSO…" at bounding box center [711, 295] width 463 height 31
click at [480, 280] on select "Select si leader [PERSON_NAME] [PERSON_NAME] [PERSON_NAME] [PERSON_NAME] [PERSO…" at bounding box center [711, 295] width 463 height 31
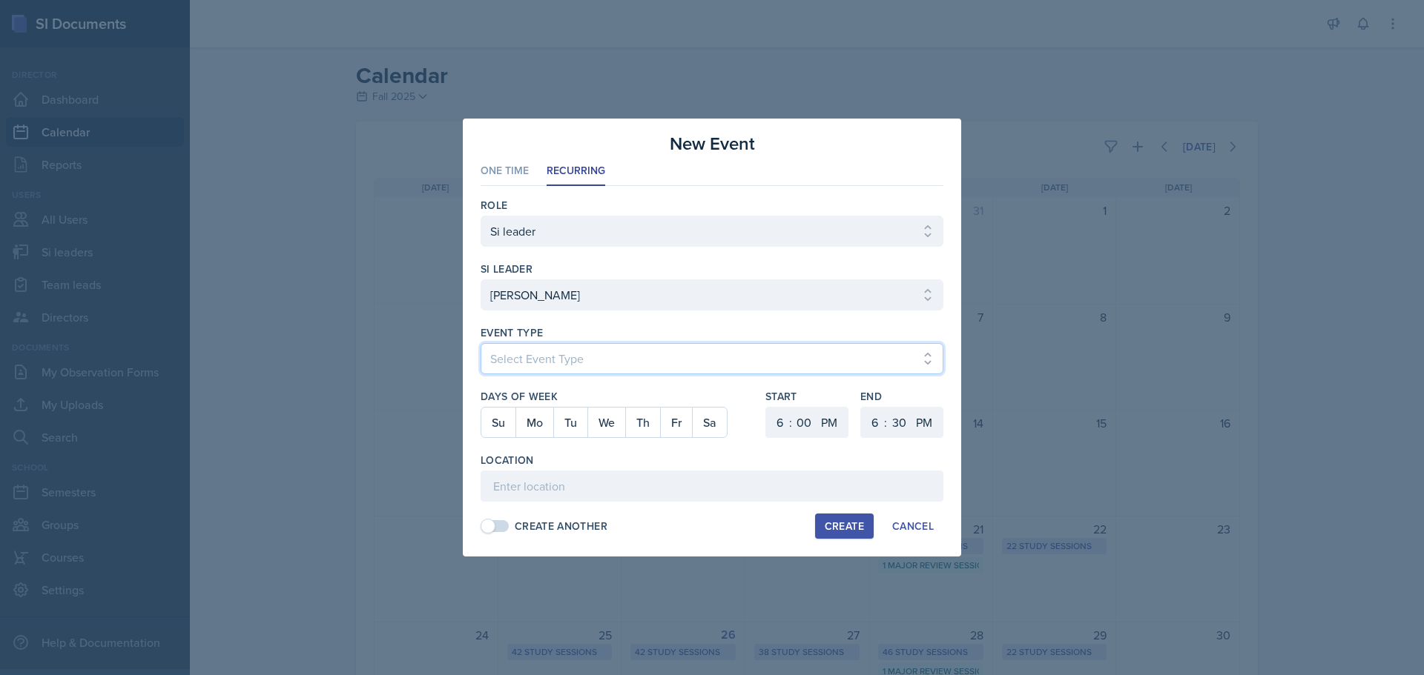
click at [710, 352] on select "Select Event Type Major Review Session Study Session" at bounding box center [711, 358] width 463 height 31
click at [480, 343] on select "Select Event Type Major Review Session Study Session" at bounding box center [711, 358] width 463 height 31
click at [566, 417] on button "Tu" at bounding box center [570, 423] width 34 height 30
click at [770, 420] on select "1 2 3 4 5 6 7 8 9 10 11 12" at bounding box center [778, 422] width 24 height 31
click at [766, 407] on select "1 2 3 4 5 6 7 8 9 10 11 12" at bounding box center [778, 422] width 24 height 31
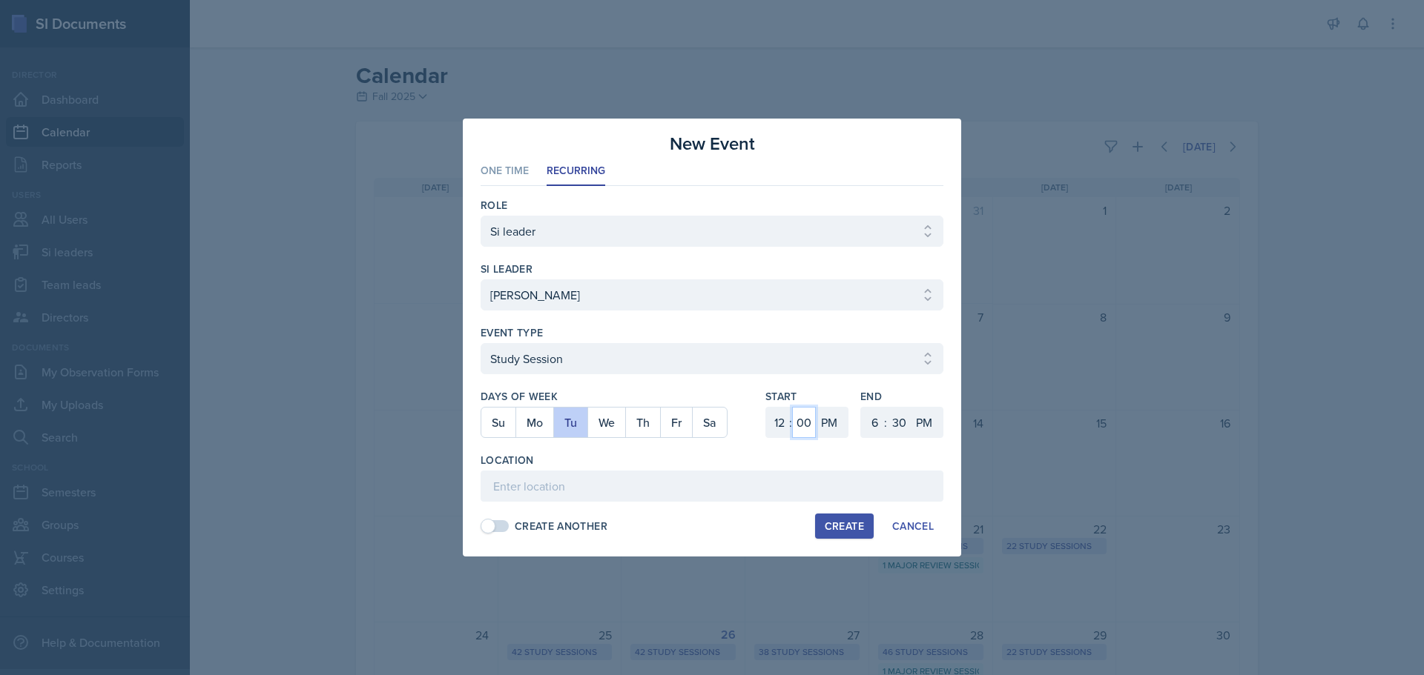
click at [800, 415] on select "00 05 10 15 20 25 30 35 40 45 50 55" at bounding box center [804, 422] width 24 height 31
click at [792, 407] on select "00 05 10 15 20 25 30 35 40 45 50 55" at bounding box center [804, 422] width 24 height 31
click at [879, 421] on select "1 2 3 4 5 6 7 8 9 10 11 12" at bounding box center [873, 422] width 24 height 31
click at [861, 407] on select "1 2 3 4 5 6 7 8 9 10 11 12" at bounding box center [873, 422] width 24 height 31
click at [740, 481] on input at bounding box center [711, 486] width 463 height 31
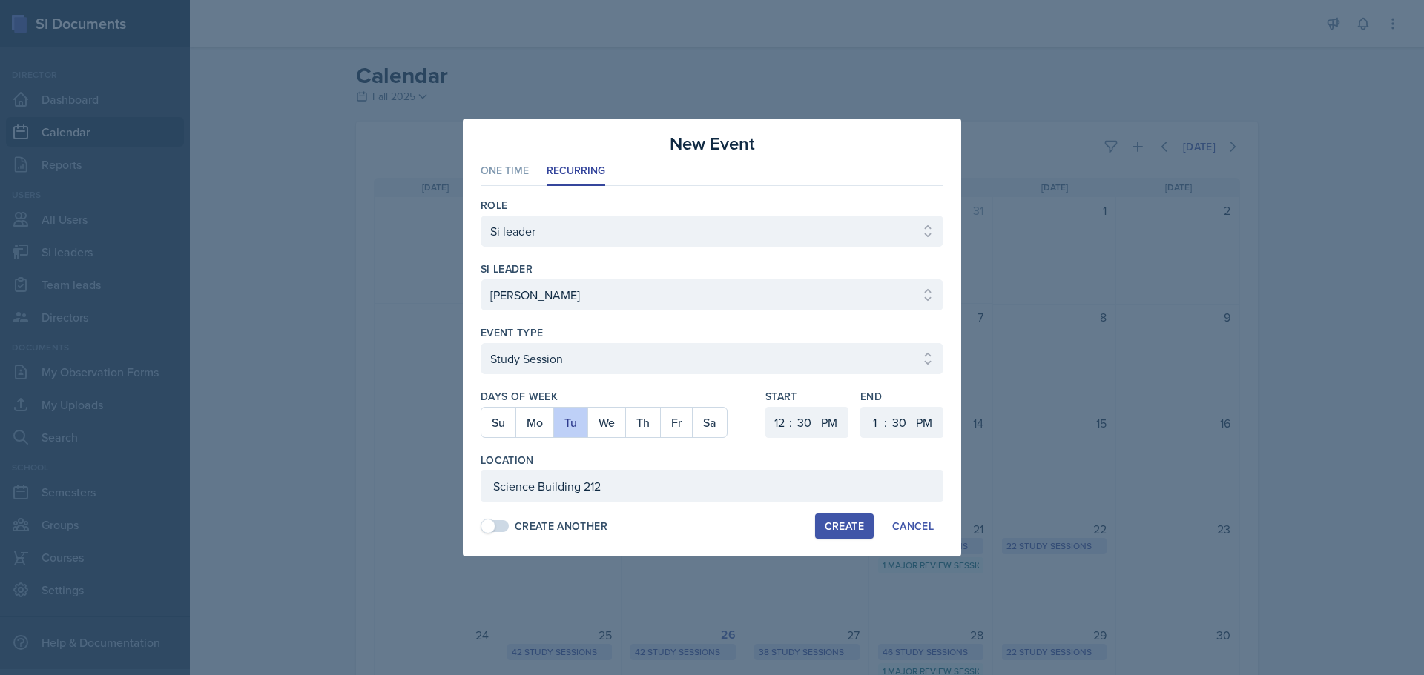
click at [817, 522] on button "Create" at bounding box center [844, 526] width 59 height 25
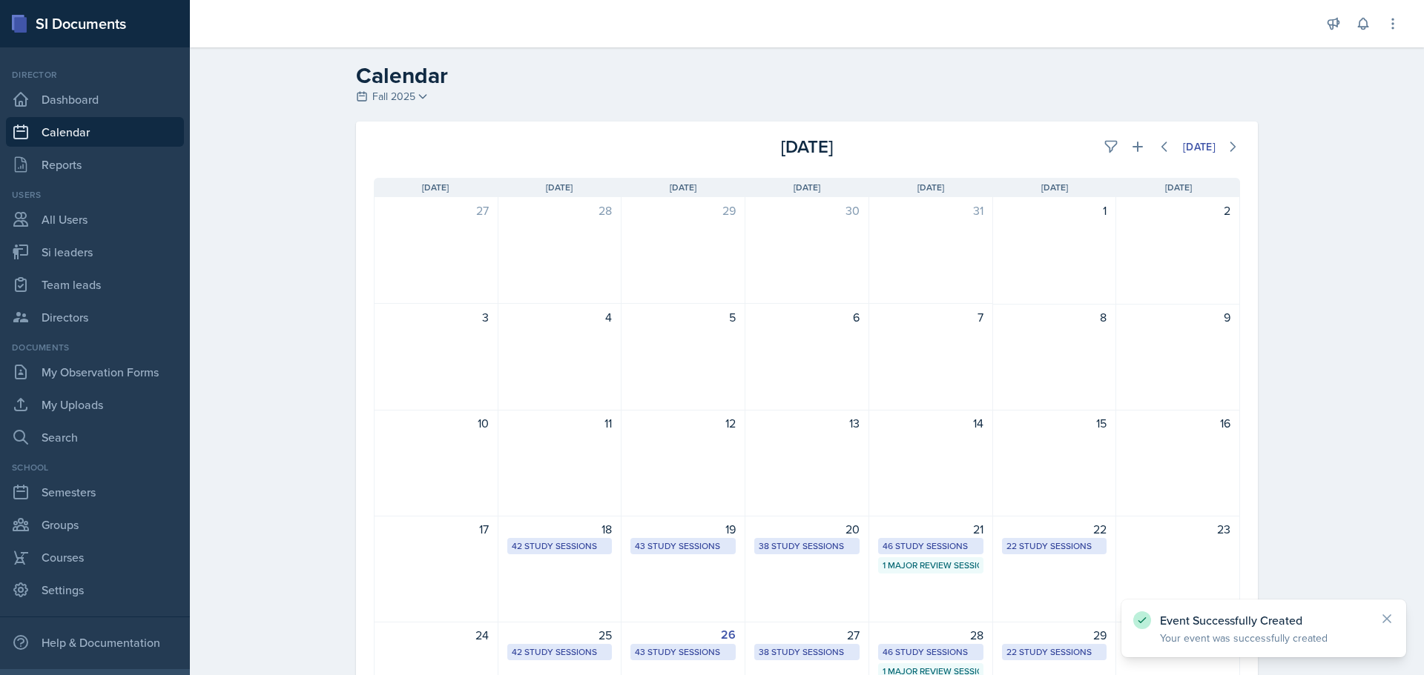
click at [1142, 158] on div "[DATE]" at bounding box center [1095, 146] width 288 height 27
click at [1138, 155] on button at bounding box center [1137, 146] width 27 height 27
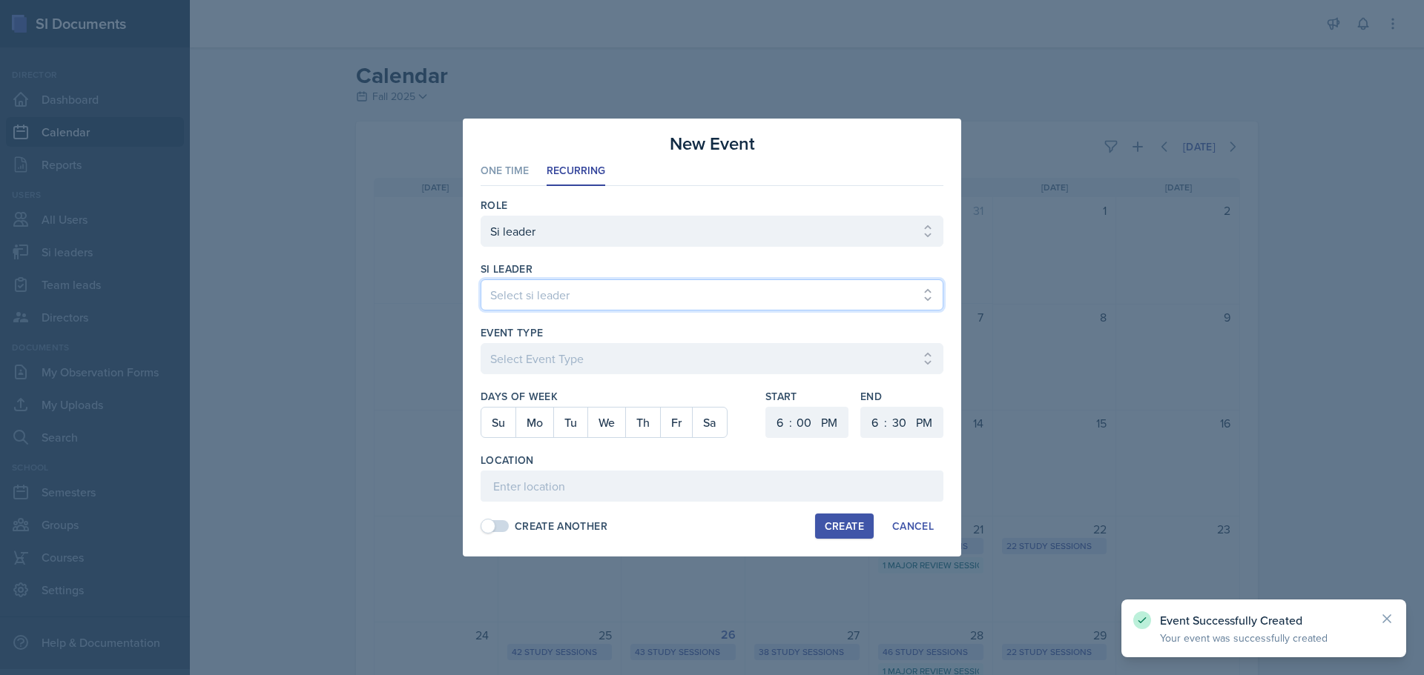
click at [868, 291] on select "Select si leader [PERSON_NAME] [PERSON_NAME] [PERSON_NAME] [PERSON_NAME] [PERSO…" at bounding box center [711, 295] width 463 height 31
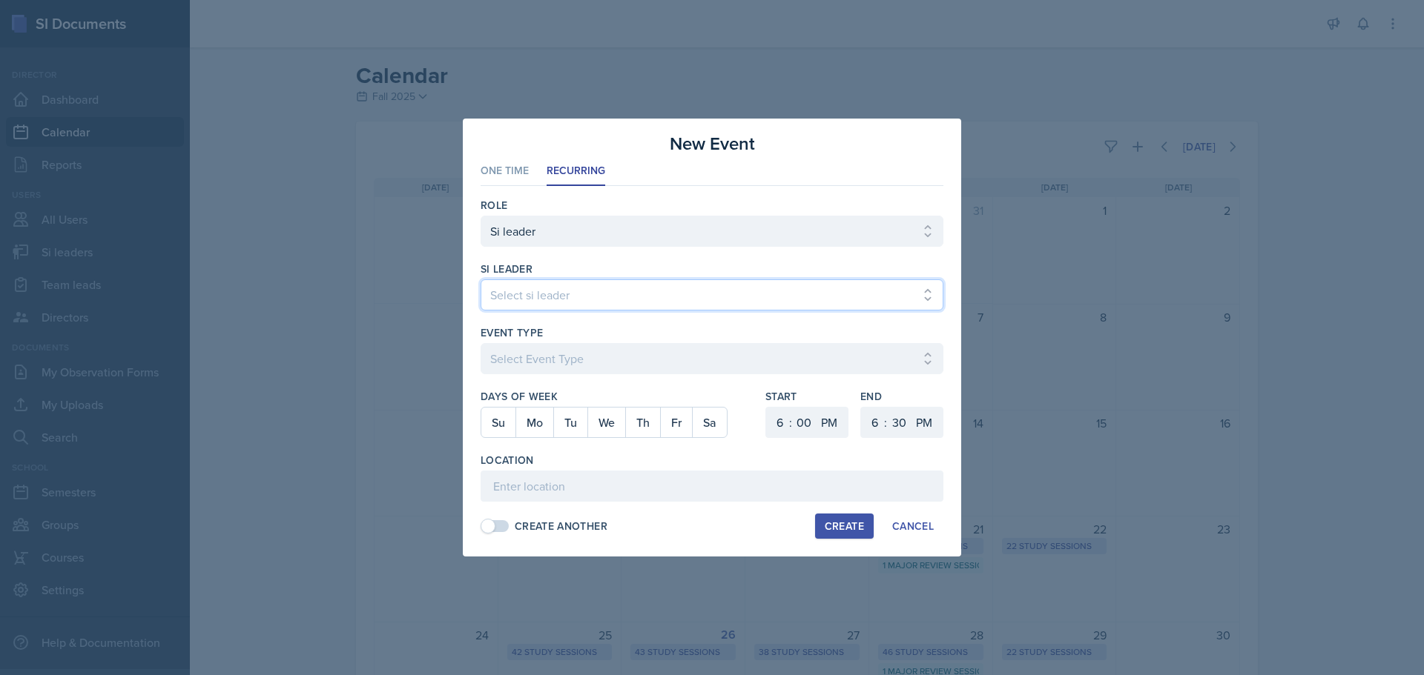
click at [480, 280] on select "Select si leader [PERSON_NAME] [PERSON_NAME] [PERSON_NAME] [PERSON_NAME] [PERSO…" at bounding box center [711, 295] width 463 height 31
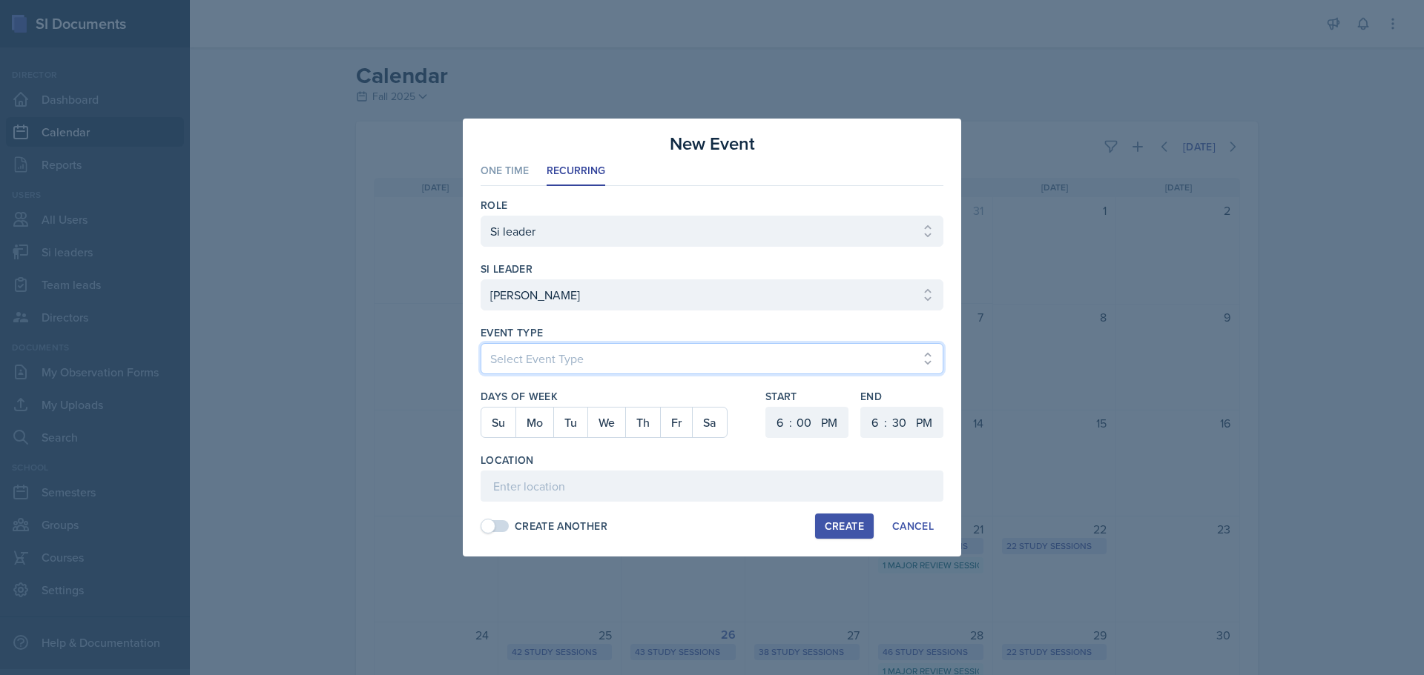
click at [540, 363] on select "Select Event Type Major Review Session Study Session" at bounding box center [711, 358] width 463 height 31
click at [480, 343] on select "Select Event Type Major Review Session Study Session" at bounding box center [711, 358] width 463 height 31
click at [626, 421] on button "Th" at bounding box center [642, 423] width 35 height 30
click at [771, 427] on select "1 2 3 4 5 6 7 8 9 10 11 12" at bounding box center [778, 422] width 24 height 31
click at [766, 407] on select "1 2 3 4 5 6 7 8 9 10 11 12" at bounding box center [778, 422] width 24 height 31
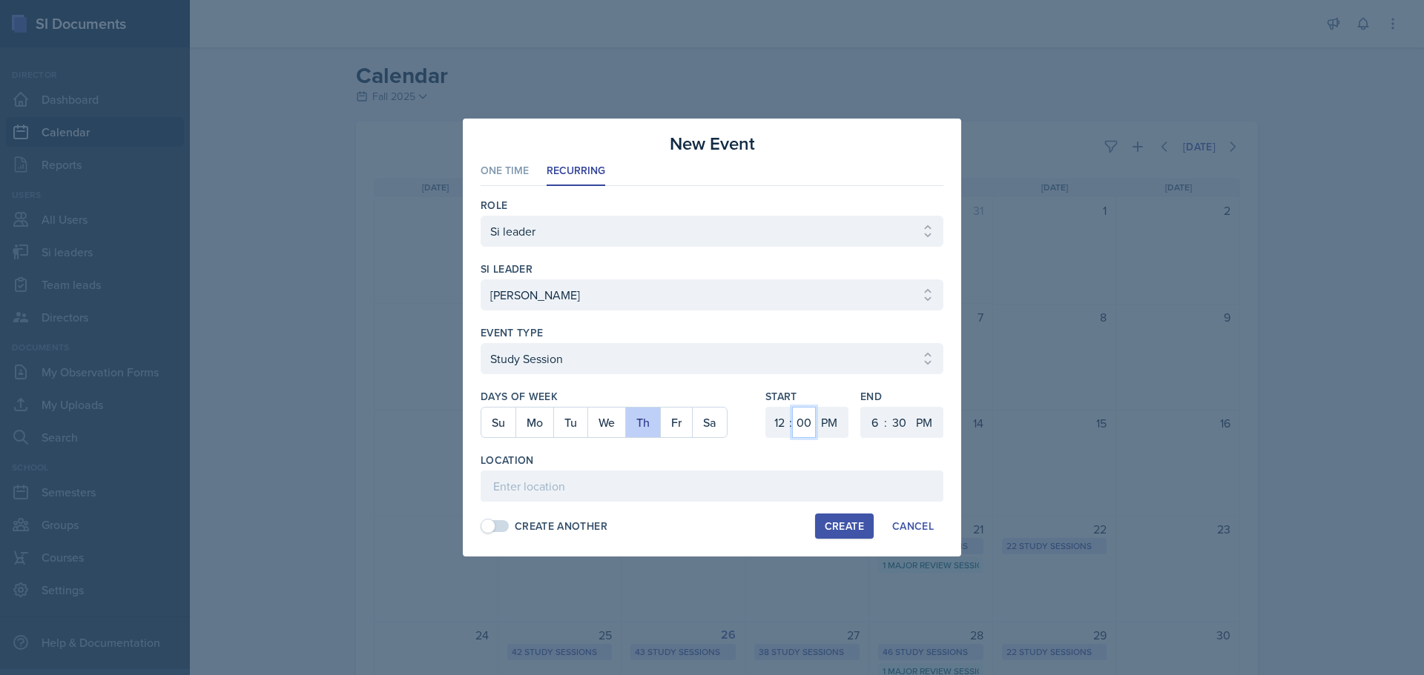
click at [799, 420] on select "00 05 10 15 20 25 30 35 40 45 50 55" at bounding box center [804, 422] width 24 height 31
click at [792, 407] on select "00 05 10 15 20 25 30 35 40 45 50 55" at bounding box center [804, 422] width 24 height 31
click at [870, 419] on select "1 2 3 4 5 6 7 8 9 10 11 12" at bounding box center [873, 422] width 24 height 31
click at [861, 407] on select "1 2 3 4 5 6 7 8 9 10 11 12" at bounding box center [873, 422] width 24 height 31
click at [633, 469] on div "Location" at bounding box center [711, 477] width 463 height 49
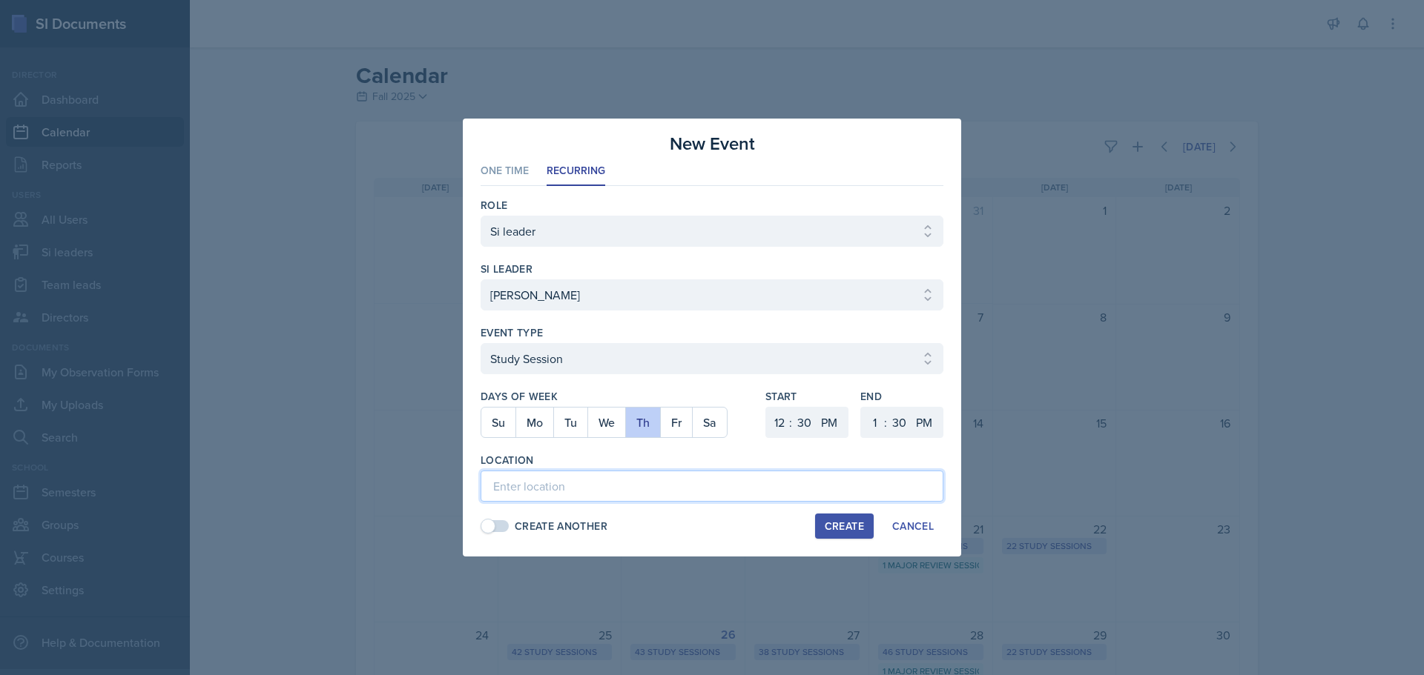
click at [631, 477] on input at bounding box center [711, 486] width 463 height 31
click at [825, 526] on div "Create" at bounding box center [844, 527] width 39 height 12
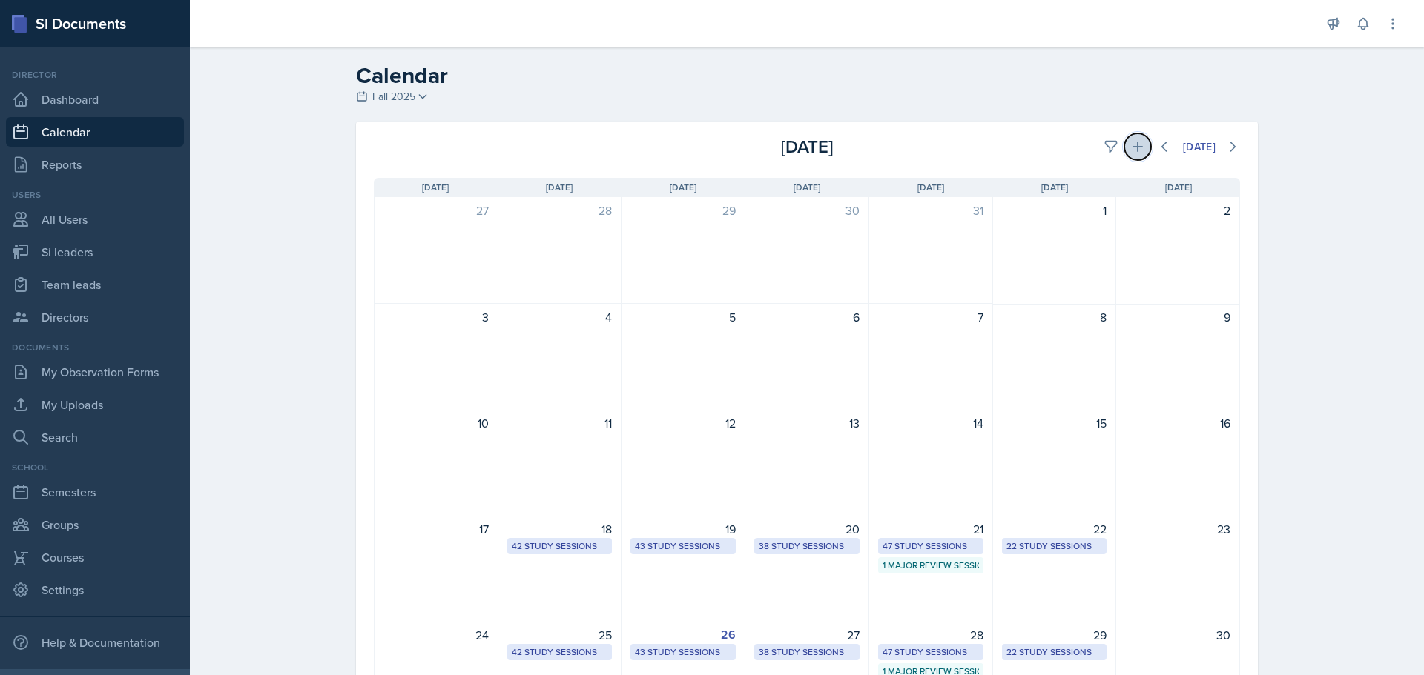
click at [1130, 145] on icon at bounding box center [1137, 146] width 15 height 15
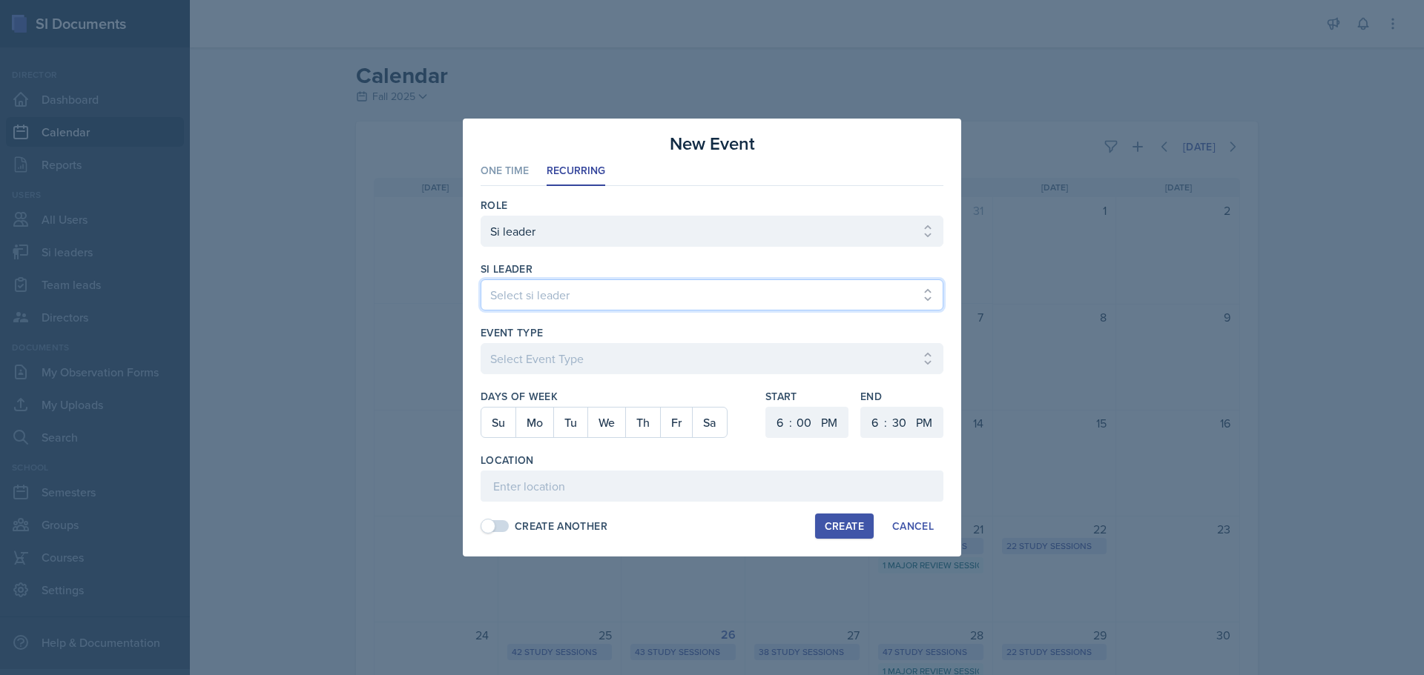
click at [670, 301] on select "Select si leader [PERSON_NAME] [PERSON_NAME] [PERSON_NAME] [PERSON_NAME] [PERSO…" at bounding box center [711, 295] width 463 height 31
click at [480, 280] on select "Select si leader [PERSON_NAME] [PERSON_NAME] [PERSON_NAME] [PERSON_NAME] [PERSO…" at bounding box center [711, 295] width 463 height 31
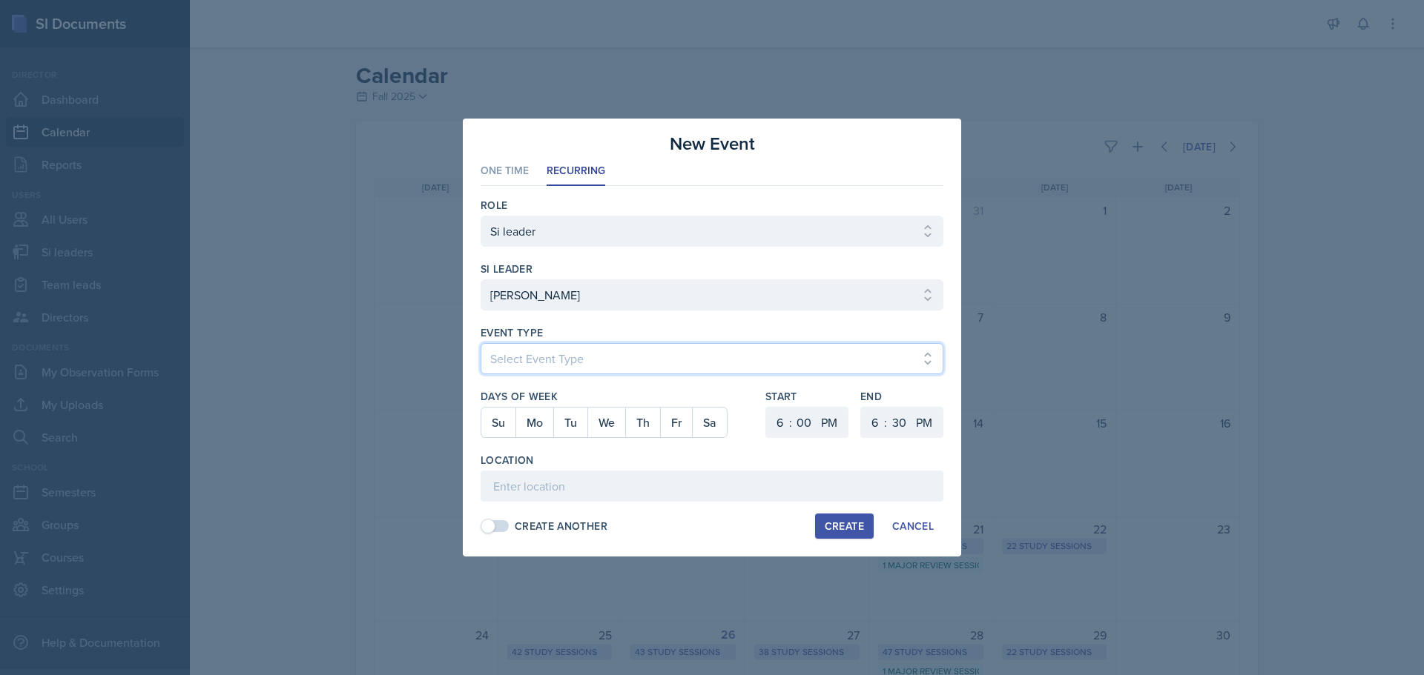
click at [673, 344] on select "Select Event Type Major Review Session Study Session" at bounding box center [711, 358] width 463 height 31
click at [480, 343] on select "Select Event Type Major Review Session Study Session" at bounding box center [711, 358] width 463 height 31
click at [598, 420] on button "We" at bounding box center [606, 423] width 38 height 30
click at [779, 421] on select "1 2 3 4 5 6 7 8 9 10 11 12" at bounding box center [778, 422] width 24 height 31
click at [766, 407] on select "1 2 3 4 5 6 7 8 9 10 11 12" at bounding box center [778, 422] width 24 height 31
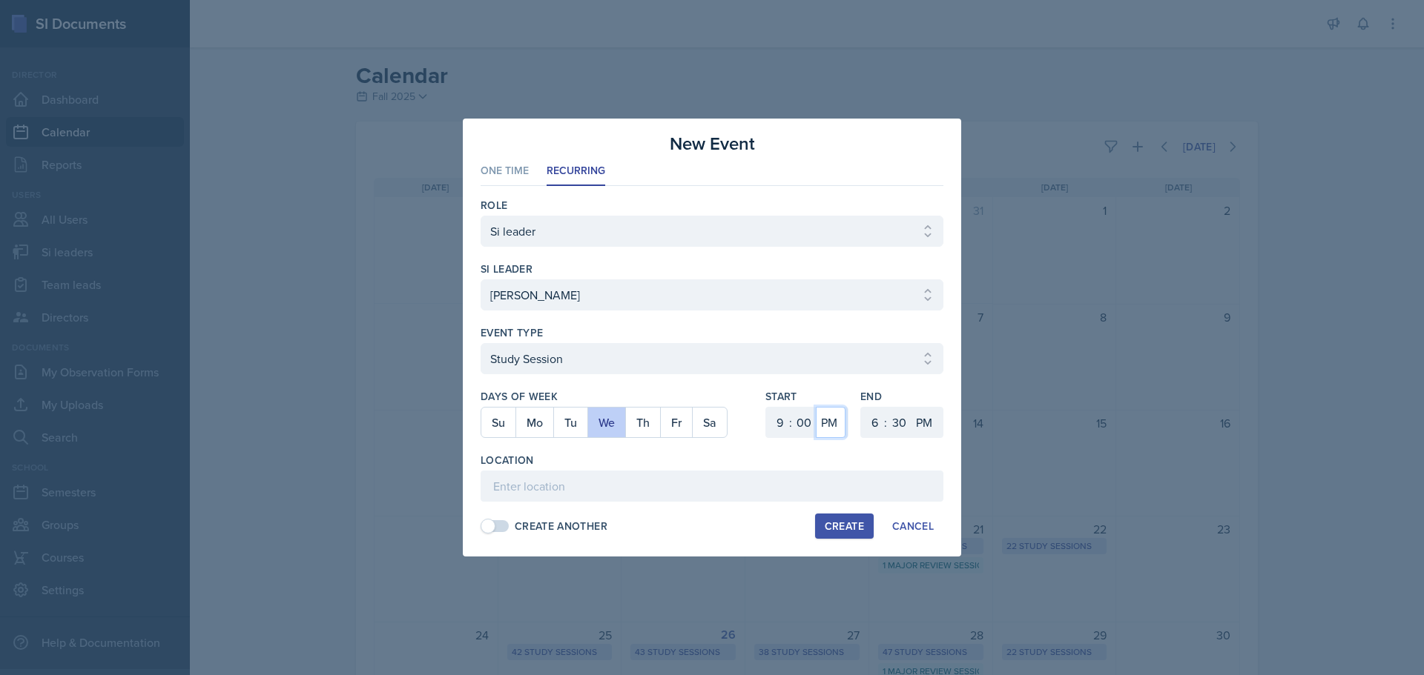
click at [823, 417] on select "AM PM" at bounding box center [831, 422] width 30 height 31
click at [816, 407] on select "AM PM" at bounding box center [831, 422] width 30 height 31
click at [878, 411] on select "1 2 3 4 5 6 7 8 9 10 11 12" at bounding box center [873, 422] width 24 height 31
click at [861, 407] on select "1 2 3 4 5 6 7 8 9 10 11 12" at bounding box center [873, 422] width 24 height 31
click at [902, 426] on select "00 05 10 15 20 25 30 35 40 45 50 55" at bounding box center [899, 422] width 24 height 31
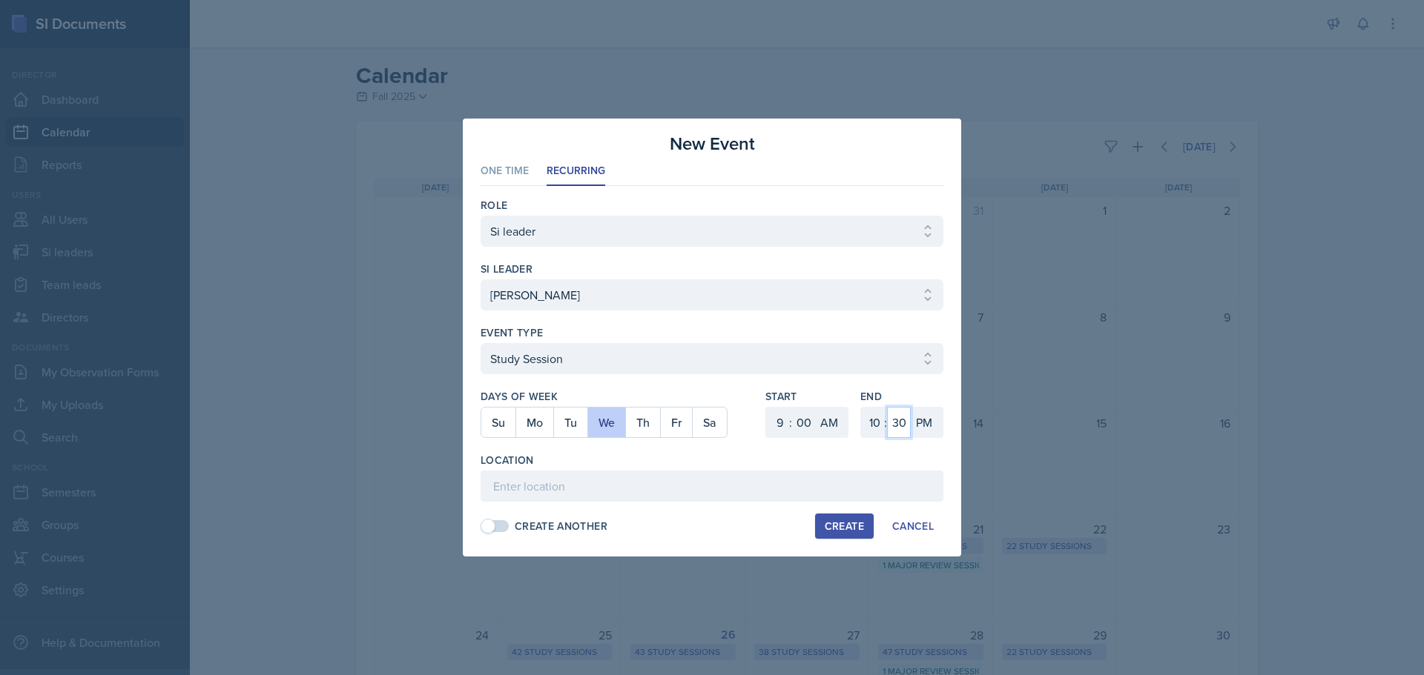
click at [887, 407] on select "00 05 10 15 20 25 30 35 40 45 50 55" at bounding box center [899, 422] width 24 height 31
click at [920, 413] on select "AM PM" at bounding box center [926, 422] width 30 height 31
click at [911, 407] on select "AM PM" at bounding box center [926, 422] width 30 height 31
click at [753, 483] on input at bounding box center [711, 486] width 463 height 31
click at [643, 489] on input "Social Sciences" at bounding box center [711, 486] width 463 height 31
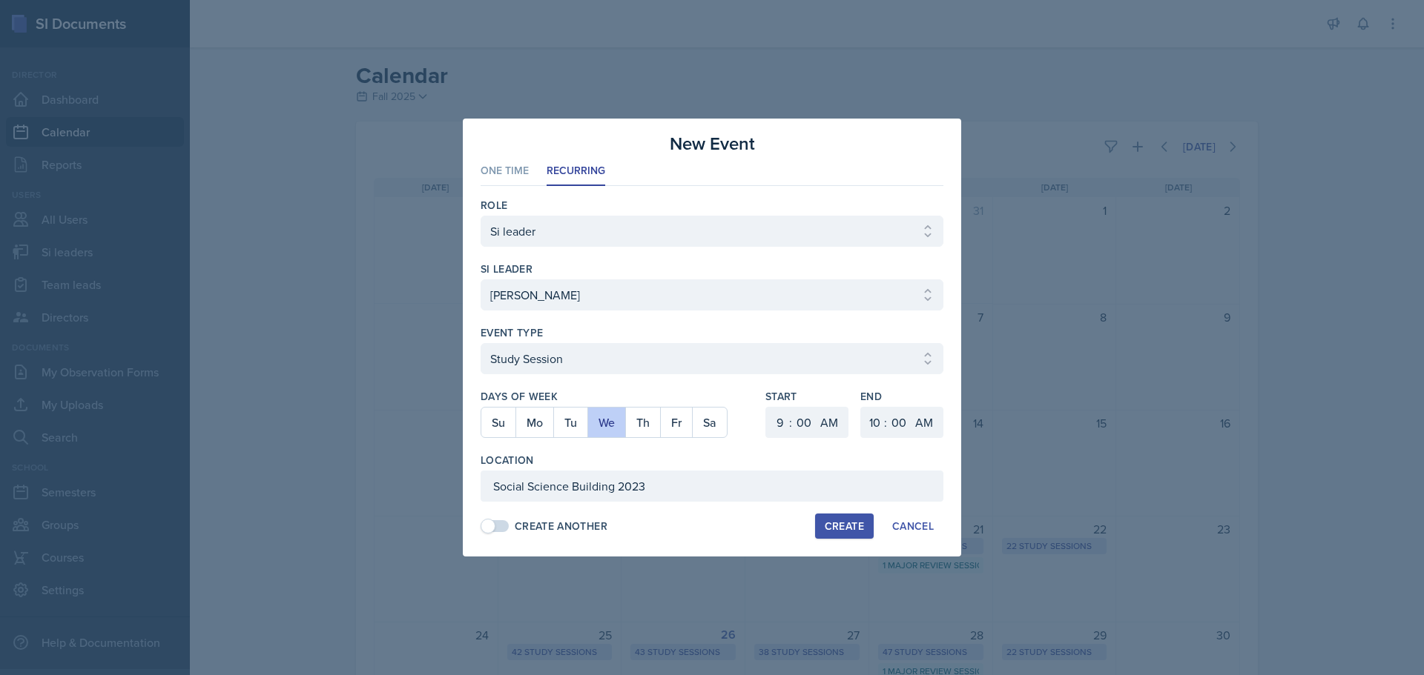
click at [819, 523] on button "Create" at bounding box center [844, 526] width 59 height 25
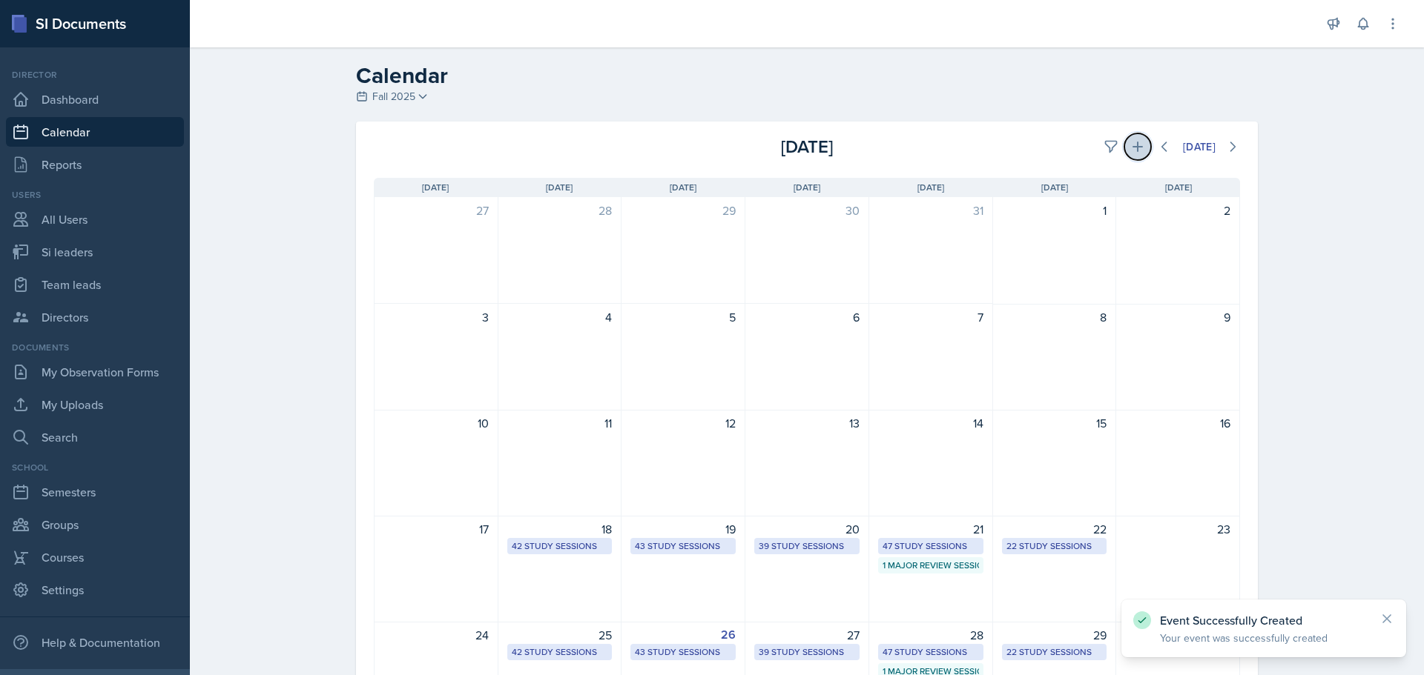
click at [1132, 146] on icon at bounding box center [1137, 147] width 10 height 10
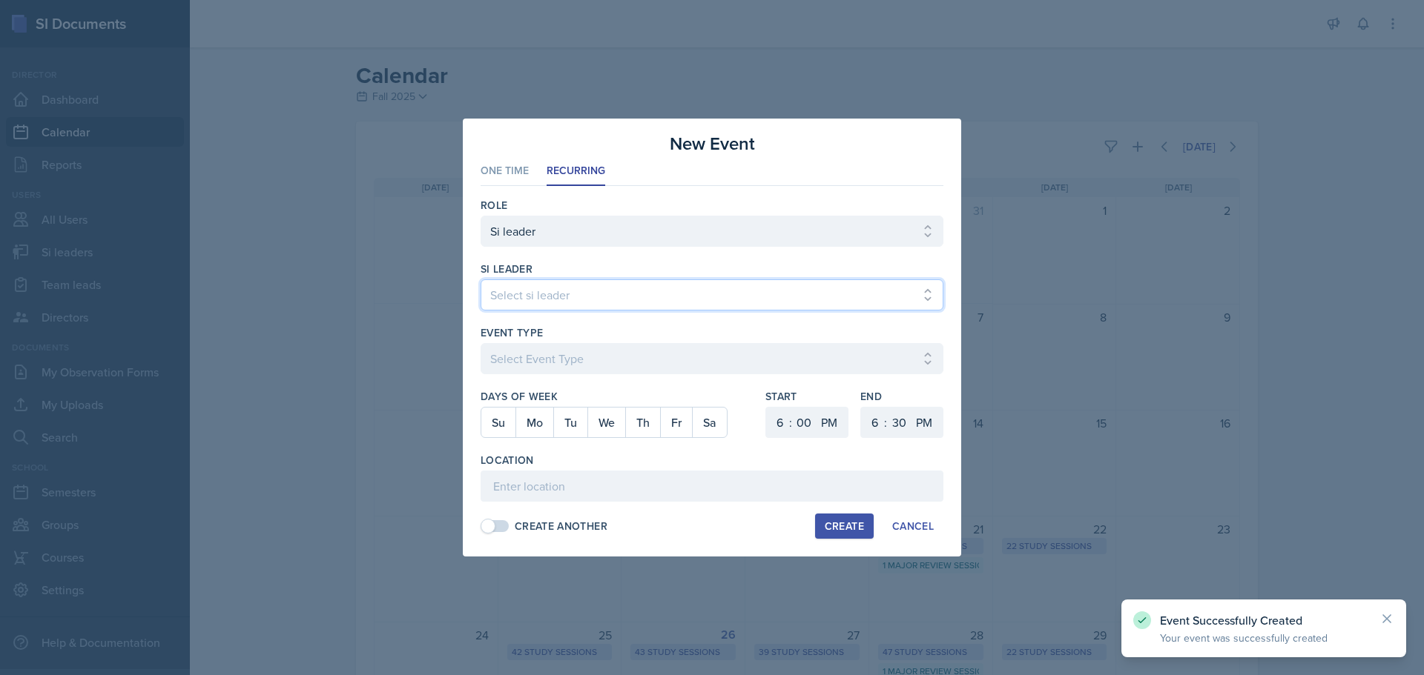
click at [640, 299] on select "Select si leader [PERSON_NAME] [PERSON_NAME] [PERSON_NAME] [PERSON_NAME] [PERSO…" at bounding box center [711, 295] width 463 height 31
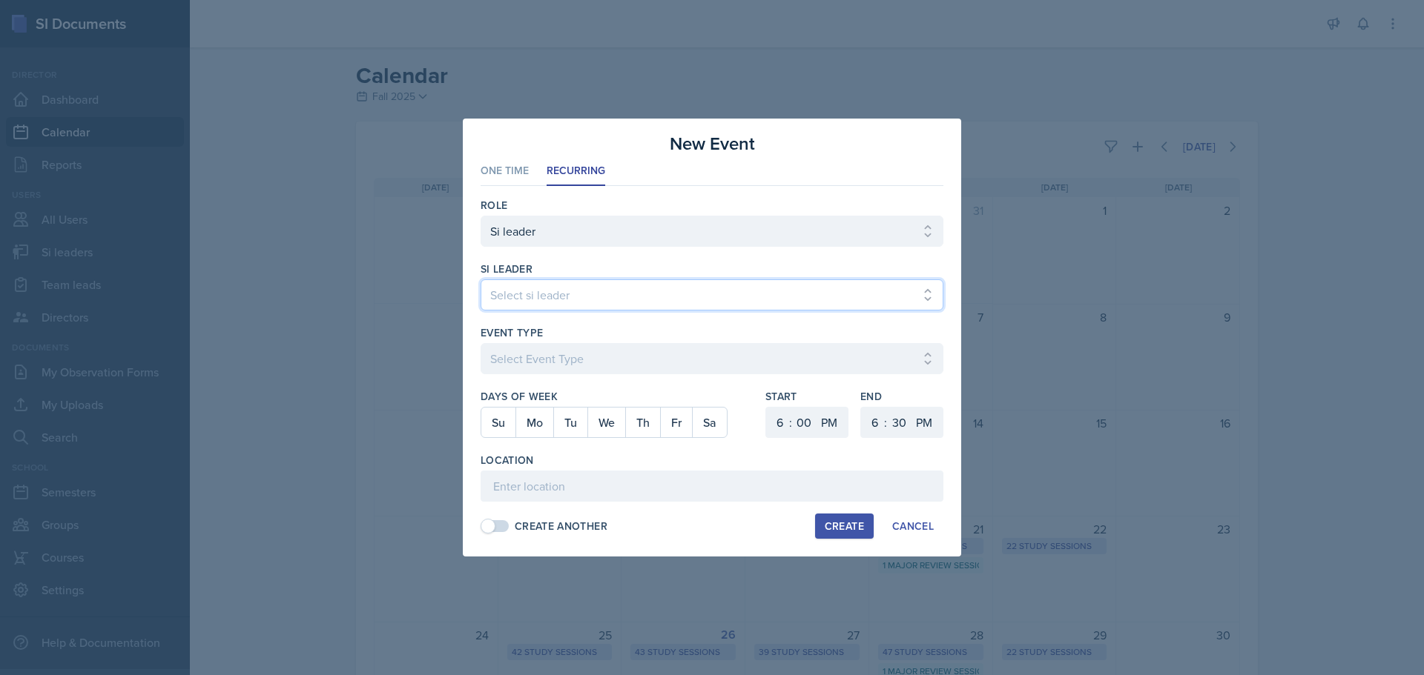
click at [480, 280] on select "Select si leader [PERSON_NAME] [PERSON_NAME] [PERSON_NAME] [PERSON_NAME] [PERSO…" at bounding box center [711, 295] width 463 height 31
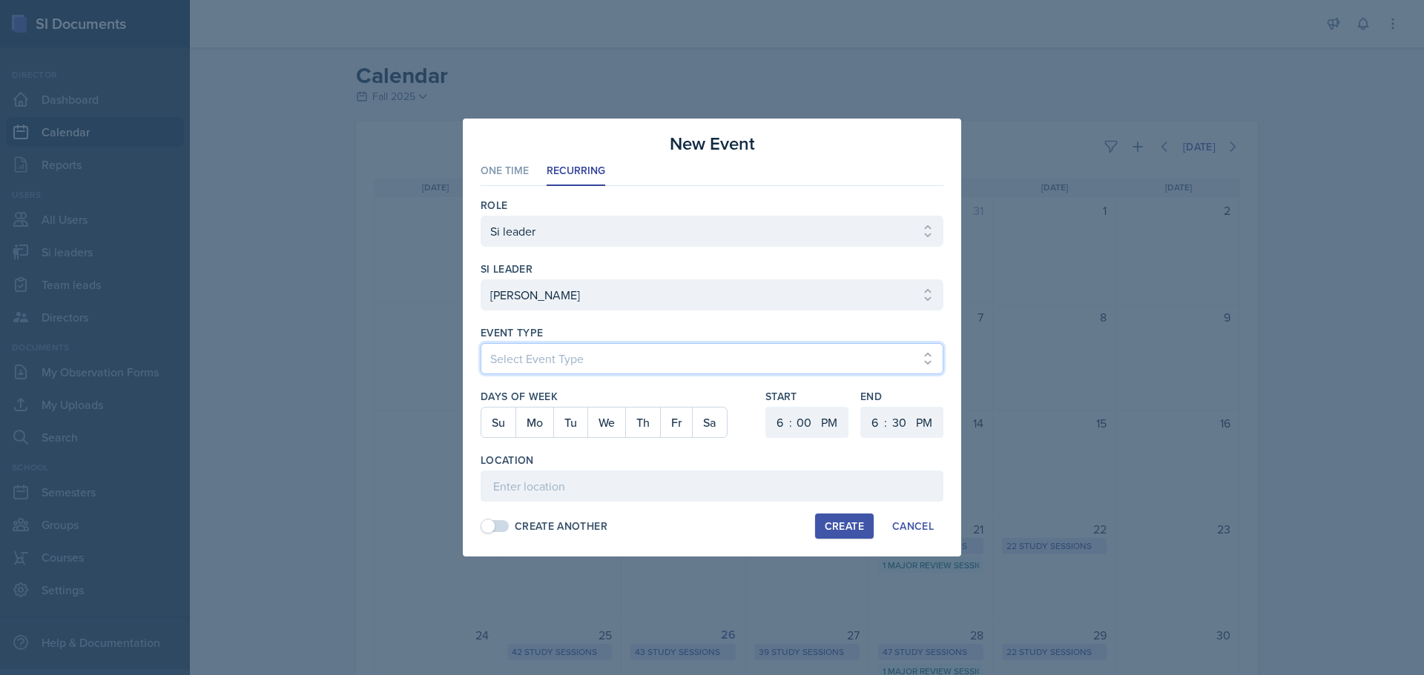
click at [607, 352] on select "Select Event Type Major Review Session Study Session" at bounding box center [711, 358] width 463 height 31
click at [480, 343] on select "Select Event Type Major Review Session Study Session" at bounding box center [711, 358] width 463 height 31
click at [670, 423] on button "Fr" at bounding box center [676, 423] width 32 height 30
click at [784, 417] on select "1 2 3 4 5 6 7 8 9 10 11 12" at bounding box center [778, 422] width 24 height 31
click at [766, 407] on select "1 2 3 4 5 6 7 8 9 10 11 12" at bounding box center [778, 422] width 24 height 31
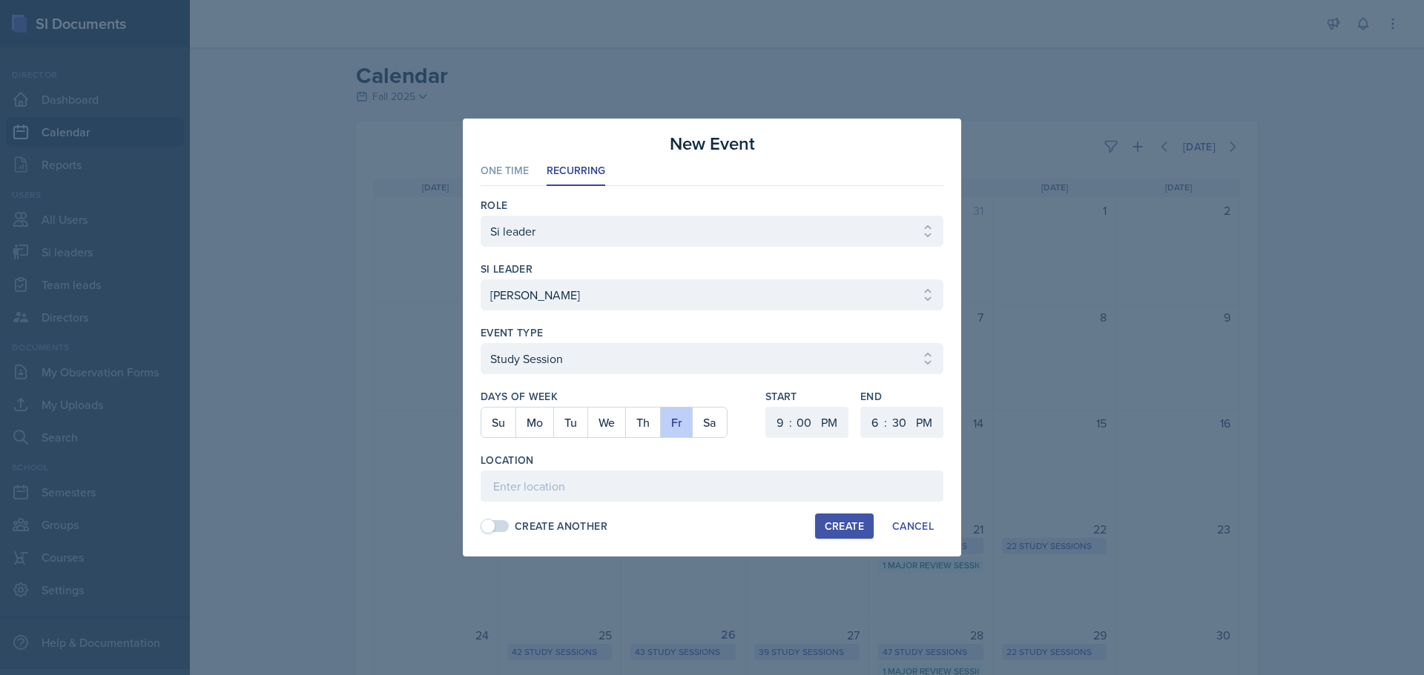
click at [799, 406] on div "Start 1 2 3 4 5 6 7 8 9 10 11 12 : 00 05 10 15 20 25 30 35 40 45 50 55 AM PM" at bounding box center [806, 421] width 83 height 64
click at [839, 429] on select "AM PM" at bounding box center [831, 422] width 30 height 31
click at [816, 407] on select "AM PM" at bounding box center [831, 422] width 30 height 31
click at [869, 426] on select "1 2 3 4 5 6 7 8 9 10 11 12" at bounding box center [873, 422] width 24 height 31
click at [861, 407] on select "1 2 3 4 5 6 7 8 9 10 11 12" at bounding box center [873, 422] width 24 height 31
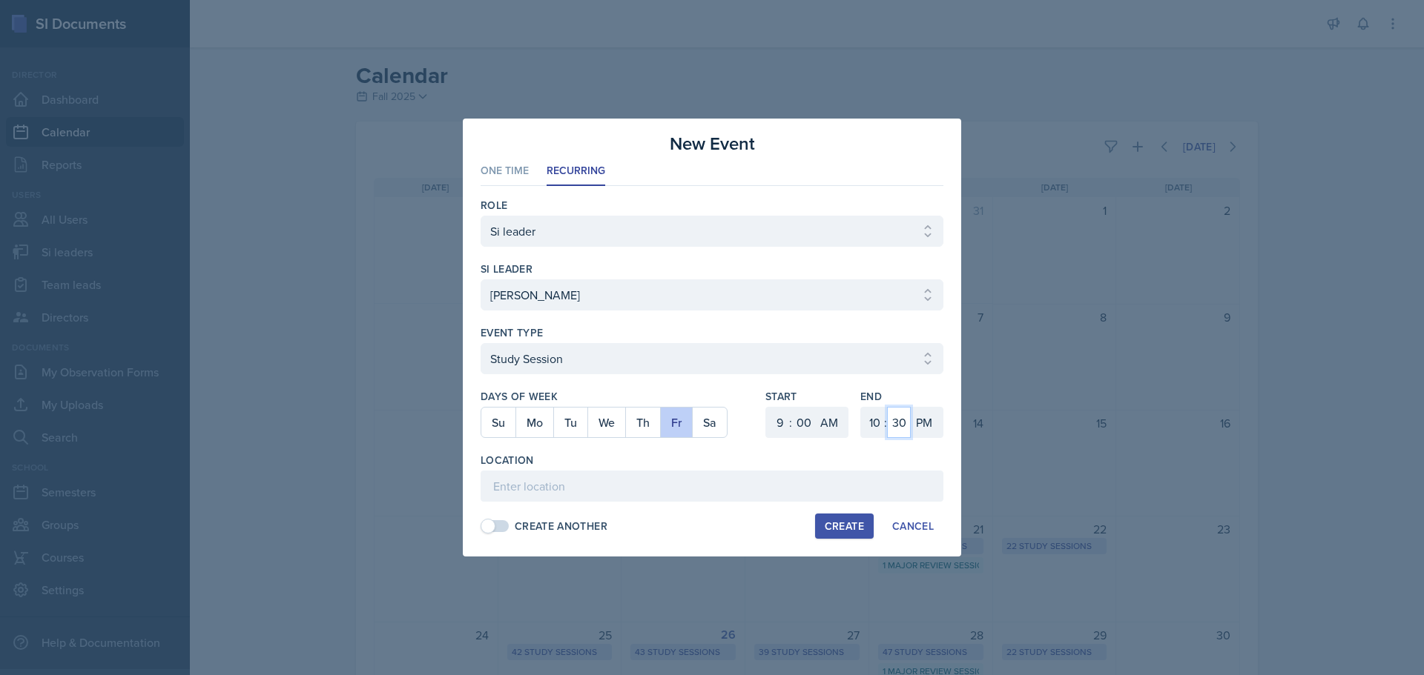
click at [893, 414] on select "00 05 10 15 20 25 30 35 40 45 50 55" at bounding box center [899, 422] width 24 height 31
click at [887, 407] on select "00 05 10 15 20 25 30 35 40 45 50 55" at bounding box center [899, 422] width 24 height 31
click at [932, 420] on select "AM PM" at bounding box center [926, 422] width 30 height 31
click at [911, 407] on select "AM PM" at bounding box center [926, 422] width 30 height 31
click at [764, 495] on input at bounding box center [711, 486] width 463 height 31
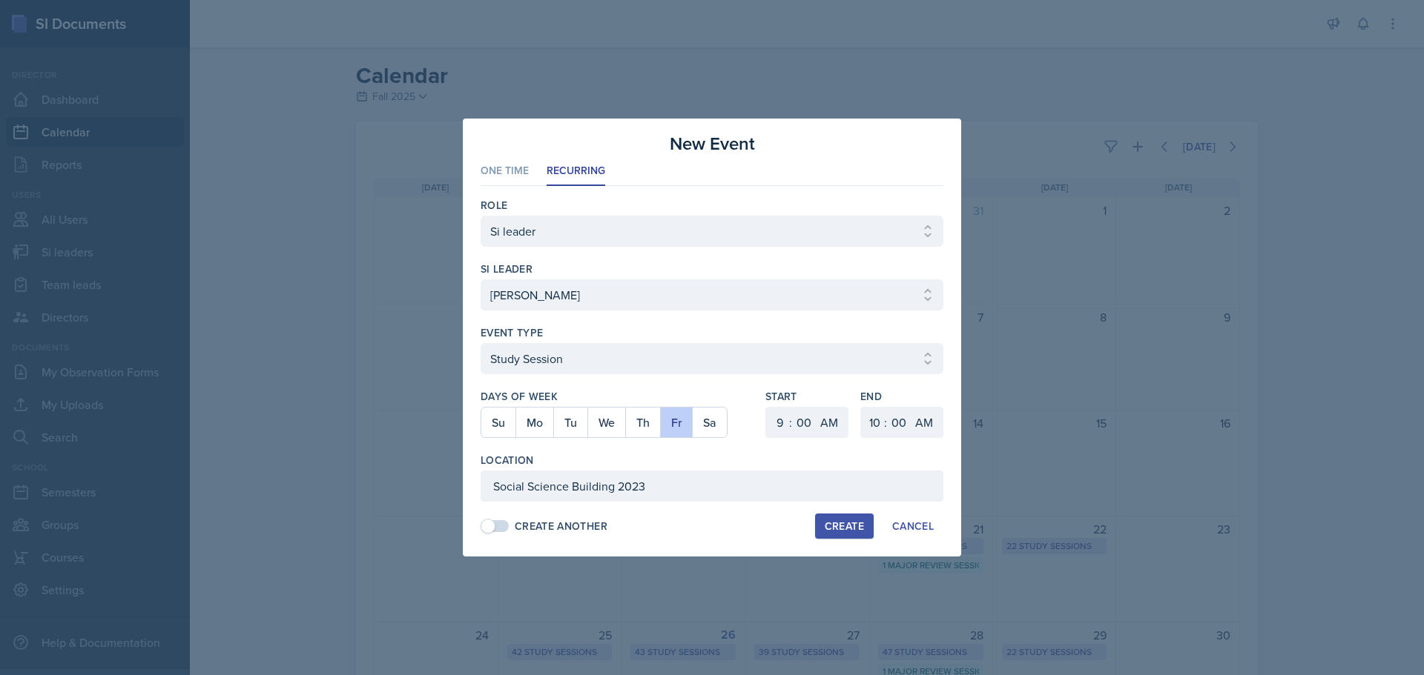
click at [841, 522] on div "Create" at bounding box center [844, 527] width 39 height 12
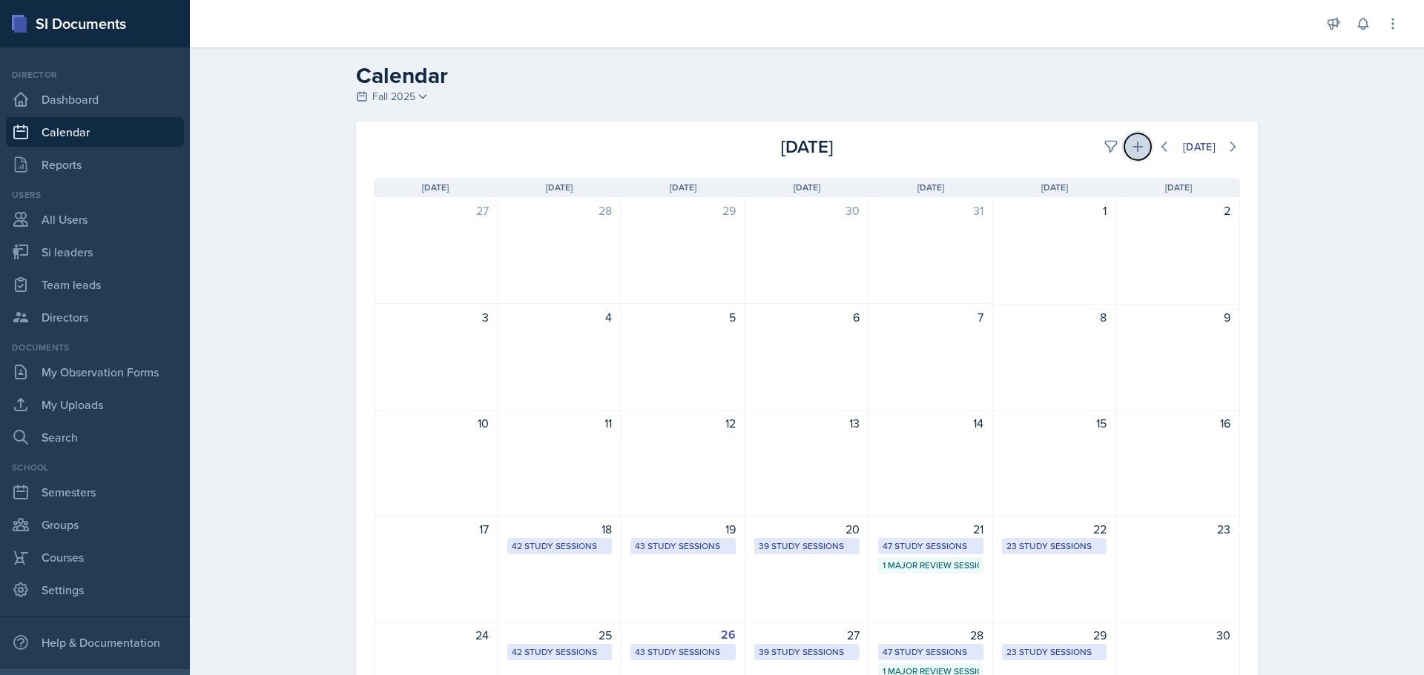
click at [1130, 140] on icon at bounding box center [1137, 146] width 15 height 15
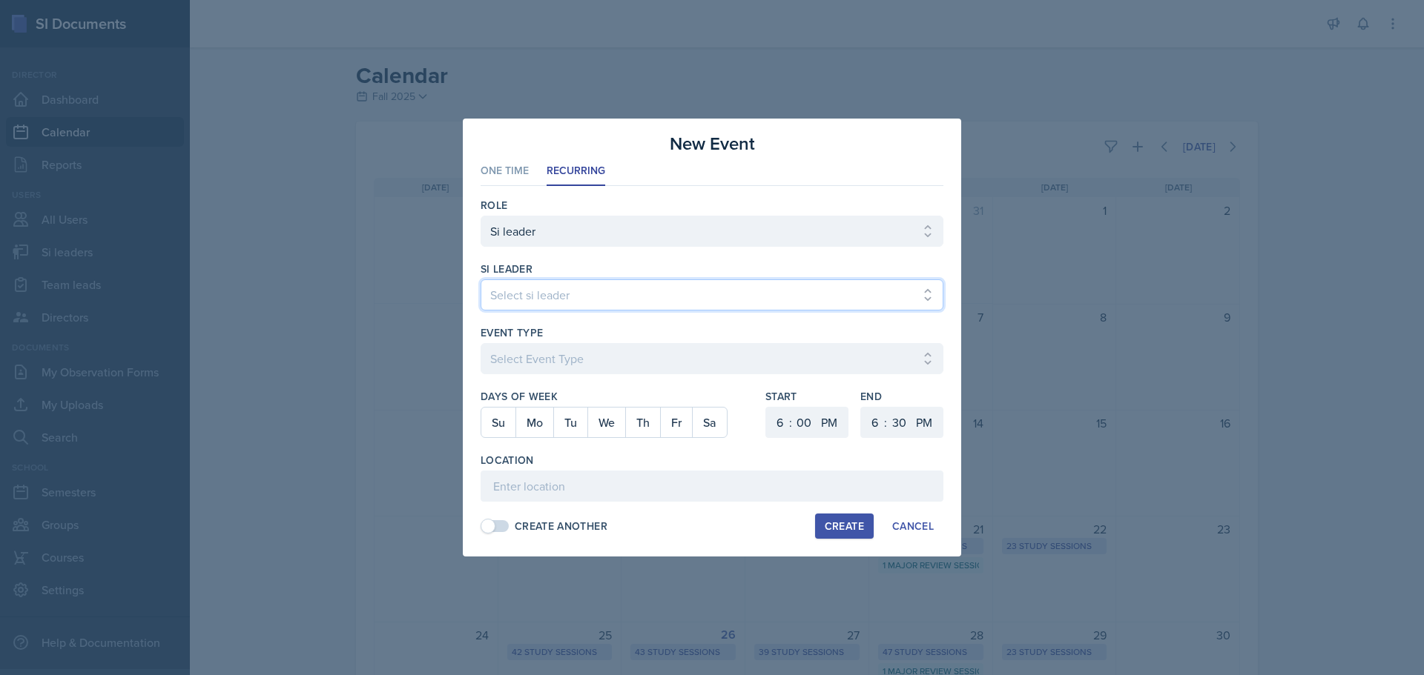
click at [526, 300] on select "Select si leader [PERSON_NAME] [PERSON_NAME] [PERSON_NAME] [PERSON_NAME] [PERSO…" at bounding box center [711, 295] width 463 height 31
click at [480, 280] on select "Select si leader [PERSON_NAME] [PERSON_NAME] [PERSON_NAME] [PERSON_NAME] [PERSO…" at bounding box center [711, 295] width 463 height 31
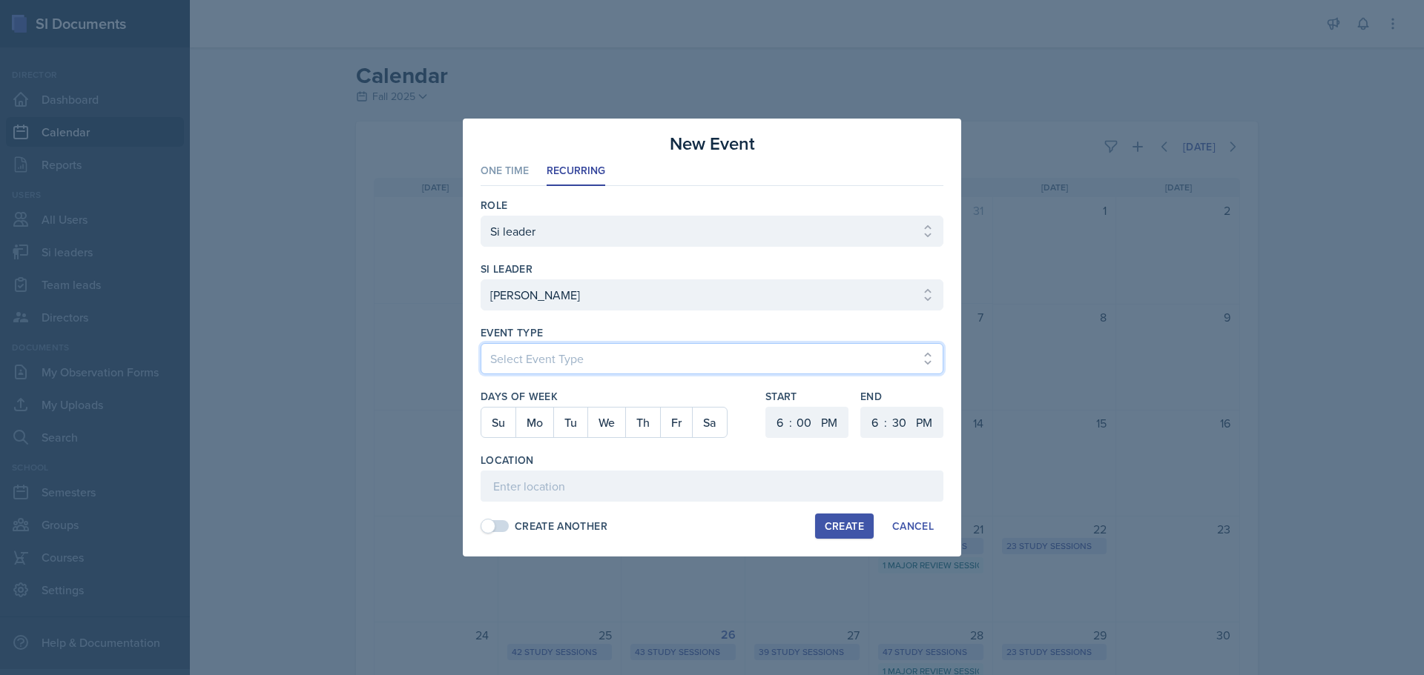
click at [526, 359] on select "Select Event Type Major Review Session Study Session" at bounding box center [711, 358] width 463 height 31
click at [480, 343] on select "Select Event Type Major Review Session Study Session" at bounding box center [711, 358] width 463 height 31
click at [564, 420] on button "Tu" at bounding box center [570, 423] width 34 height 30
click at [781, 424] on select "1 2 3 4 5 6 7 8 9 10 11 12" at bounding box center [778, 422] width 24 height 31
click at [766, 407] on select "1 2 3 4 5 6 7 8 9 10 11 12" at bounding box center [778, 422] width 24 height 31
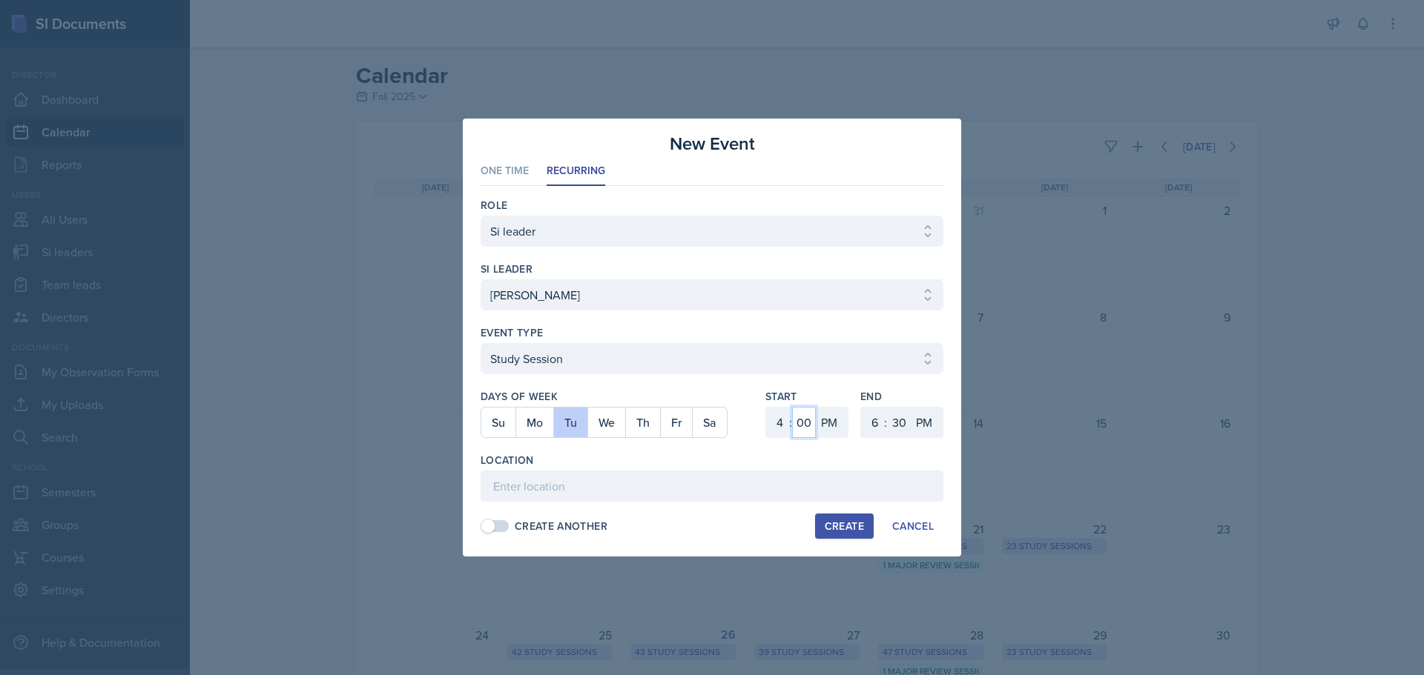
click at [804, 415] on select "00 05 10 15 20 25 30 35 40 45 50 55" at bounding box center [804, 422] width 24 height 31
click at [792, 407] on select "00 05 10 15 20 25 30 35 40 45 50 55" at bounding box center [804, 422] width 24 height 31
click at [872, 423] on select "1 2 3 4 5 6 7 8 9 10 11 12" at bounding box center [873, 422] width 24 height 31
click at [861, 407] on select "1 2 3 4 5 6 7 8 9 10 11 12" at bounding box center [873, 422] width 24 height 31
click at [598, 484] on input at bounding box center [711, 486] width 463 height 31
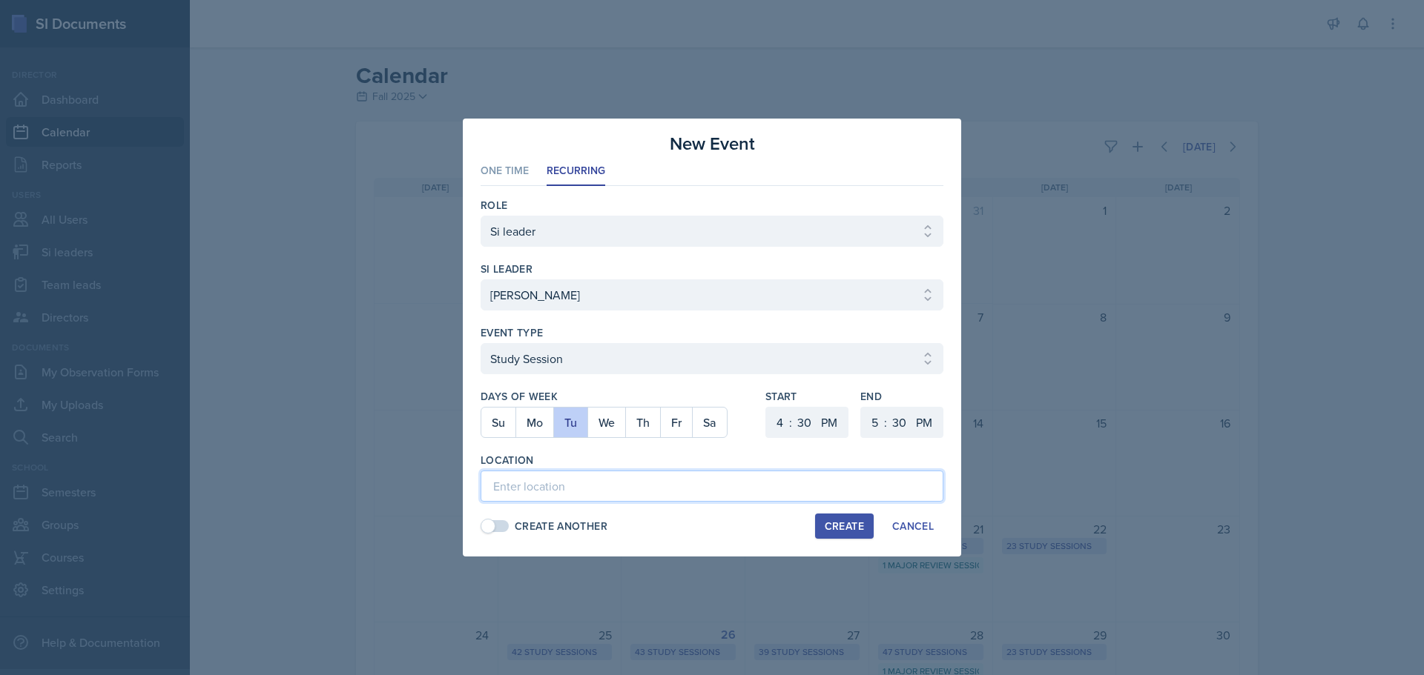
click at [623, 480] on input at bounding box center [711, 486] width 463 height 31
click at [673, 489] on input "[PERSON_NAME][GEOGRAPHIC_DATA] (M)" at bounding box center [711, 486] width 463 height 31
click at [835, 532] on div "Create" at bounding box center [844, 527] width 39 height 12
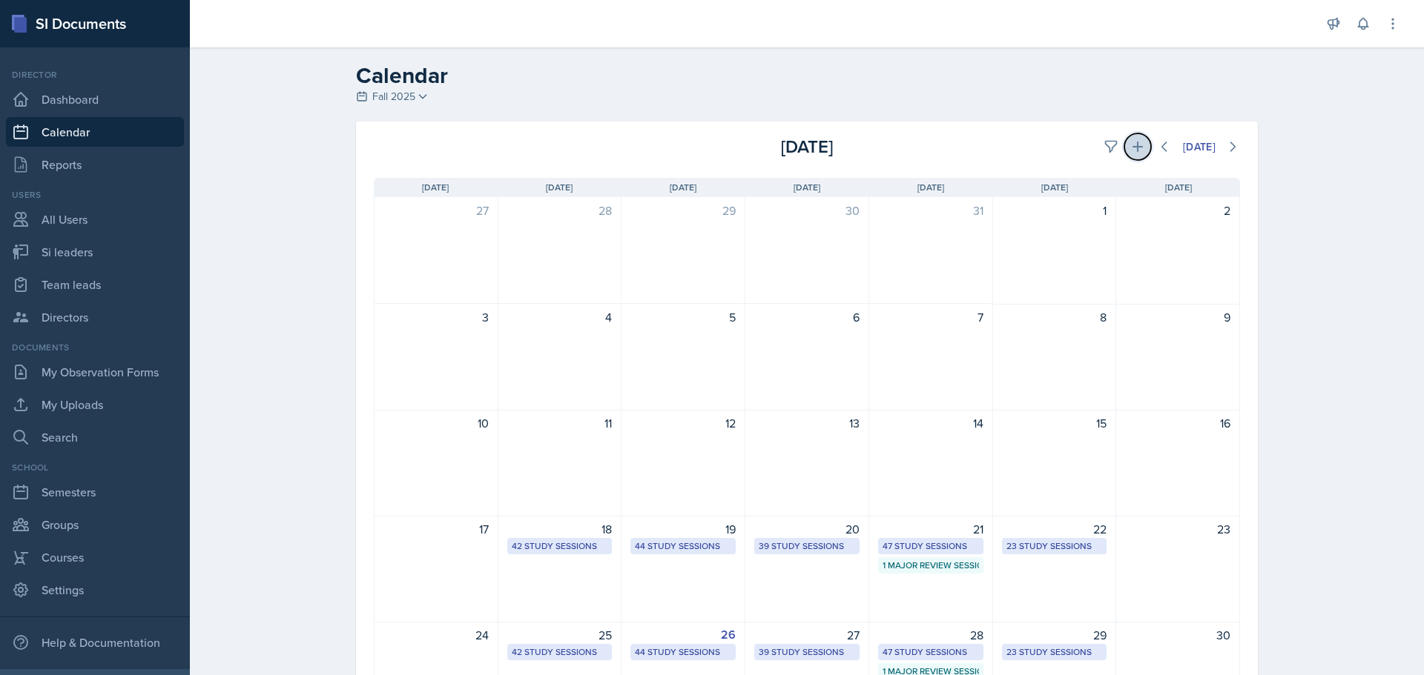
click at [1130, 143] on icon at bounding box center [1137, 146] width 15 height 15
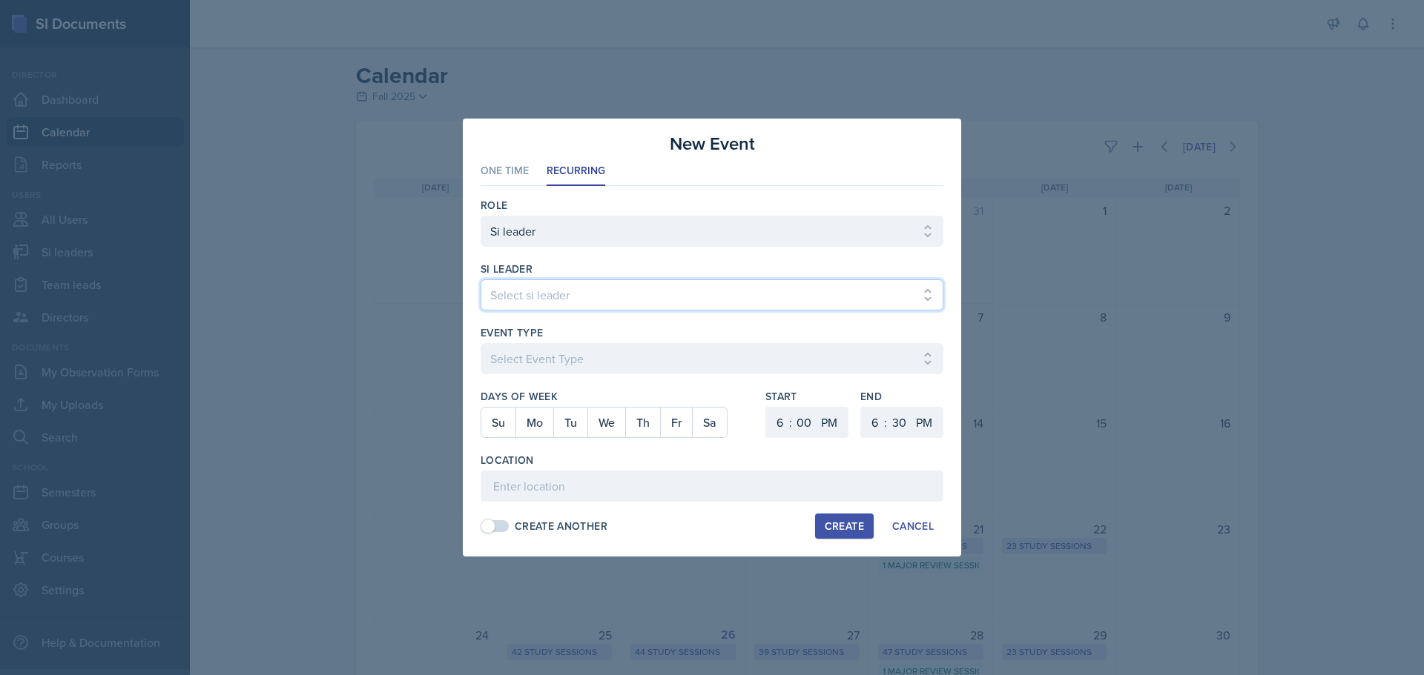
click at [578, 291] on select "Select si leader [PERSON_NAME] [PERSON_NAME] [PERSON_NAME] [PERSON_NAME] [PERSO…" at bounding box center [711, 295] width 463 height 31
click at [480, 280] on select "Select si leader [PERSON_NAME] [PERSON_NAME] [PERSON_NAME] [PERSON_NAME] [PERSO…" at bounding box center [711, 295] width 463 height 31
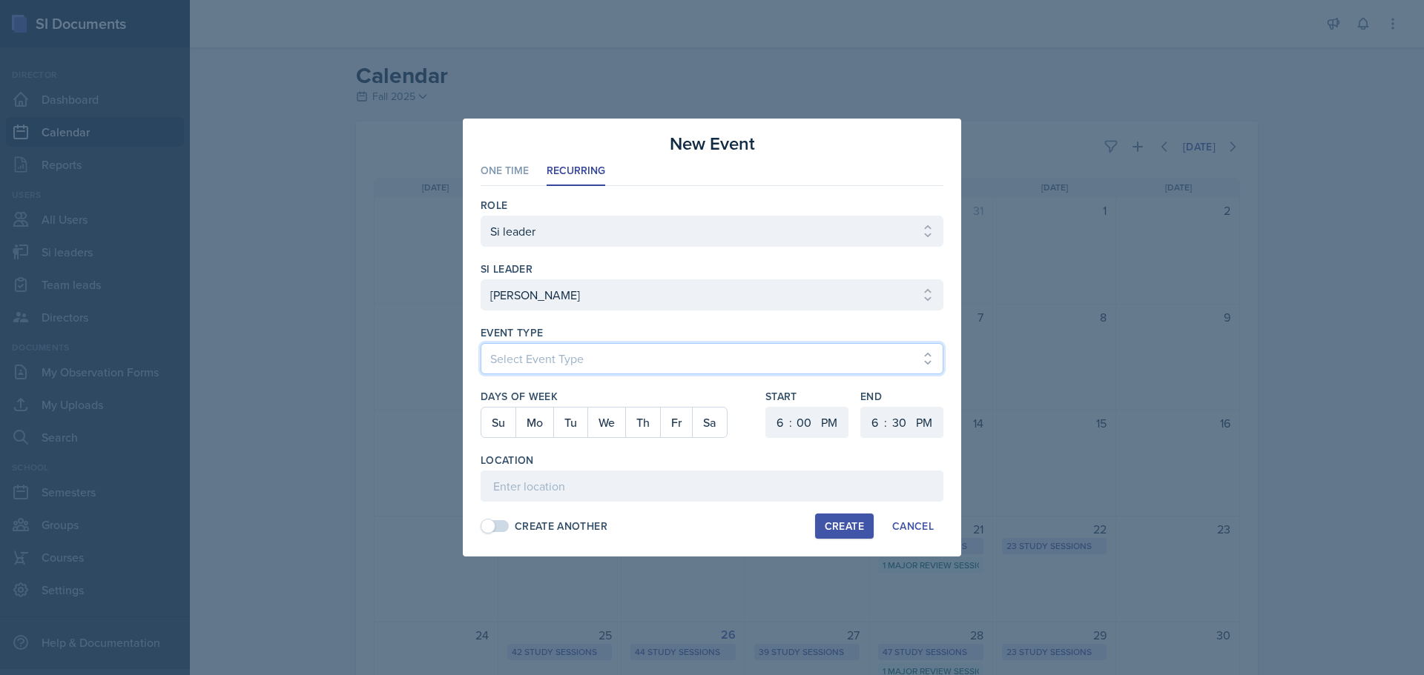
click at [564, 360] on select "Select Event Type Major Review Session Study Session" at bounding box center [711, 358] width 463 height 31
click at [480, 343] on select "Select Event Type Major Review Session Study Session" at bounding box center [711, 358] width 463 height 31
click at [647, 429] on button "Th" at bounding box center [642, 423] width 35 height 30
click at [772, 425] on select "1 2 3 4 5 6 7 8 9 10 11 12" at bounding box center [778, 422] width 24 height 31
click at [766, 407] on select "1 2 3 4 5 6 7 8 9 10 11 12" at bounding box center [778, 422] width 24 height 31
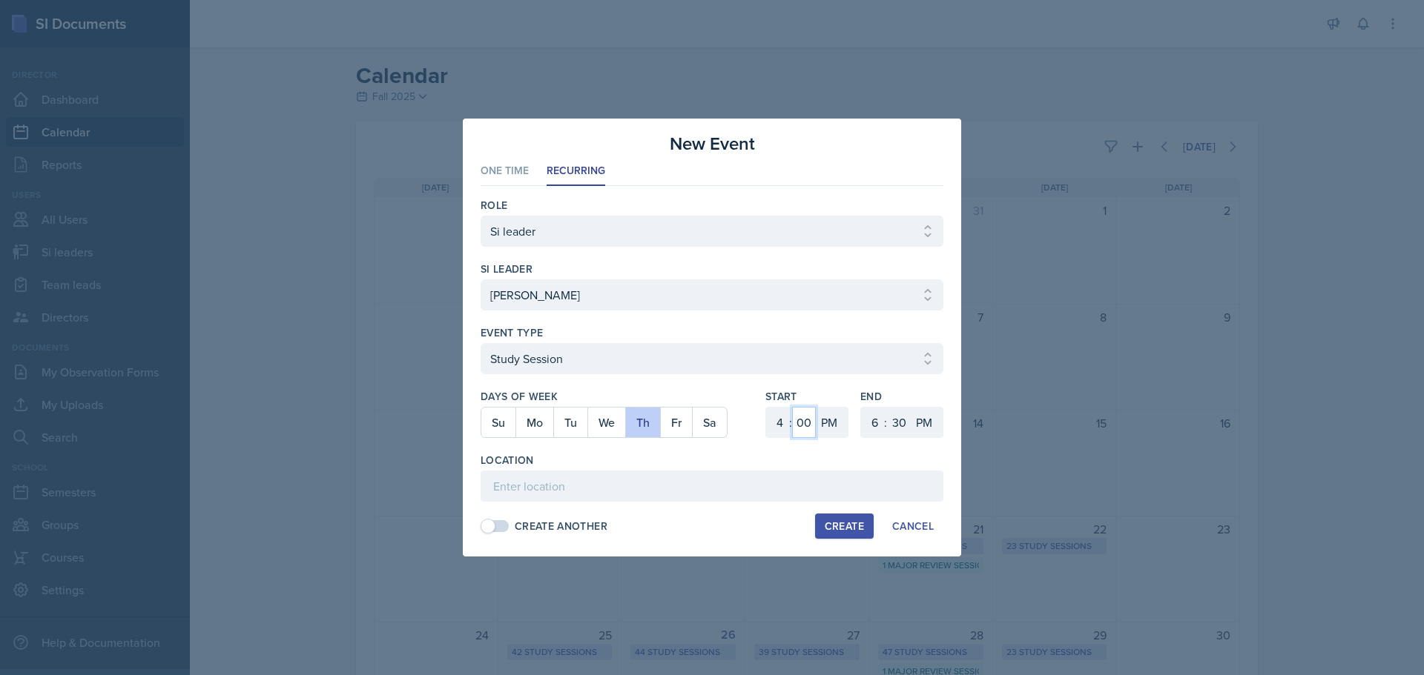
click at [799, 422] on select "00 05 10 15 20 25 30 35 40 45 50 55" at bounding box center [804, 422] width 24 height 31
click at [792, 407] on select "00 05 10 15 20 25 30 35 40 45 50 55" at bounding box center [804, 422] width 24 height 31
click at [880, 414] on select "1 2 3 4 5 6 7 8 9 10 11 12" at bounding box center [873, 422] width 24 height 31
click at [861, 407] on select "1 2 3 4 5 6 7 8 9 10 11 12" at bounding box center [873, 422] width 24 height 31
click at [667, 488] on input at bounding box center [711, 486] width 463 height 31
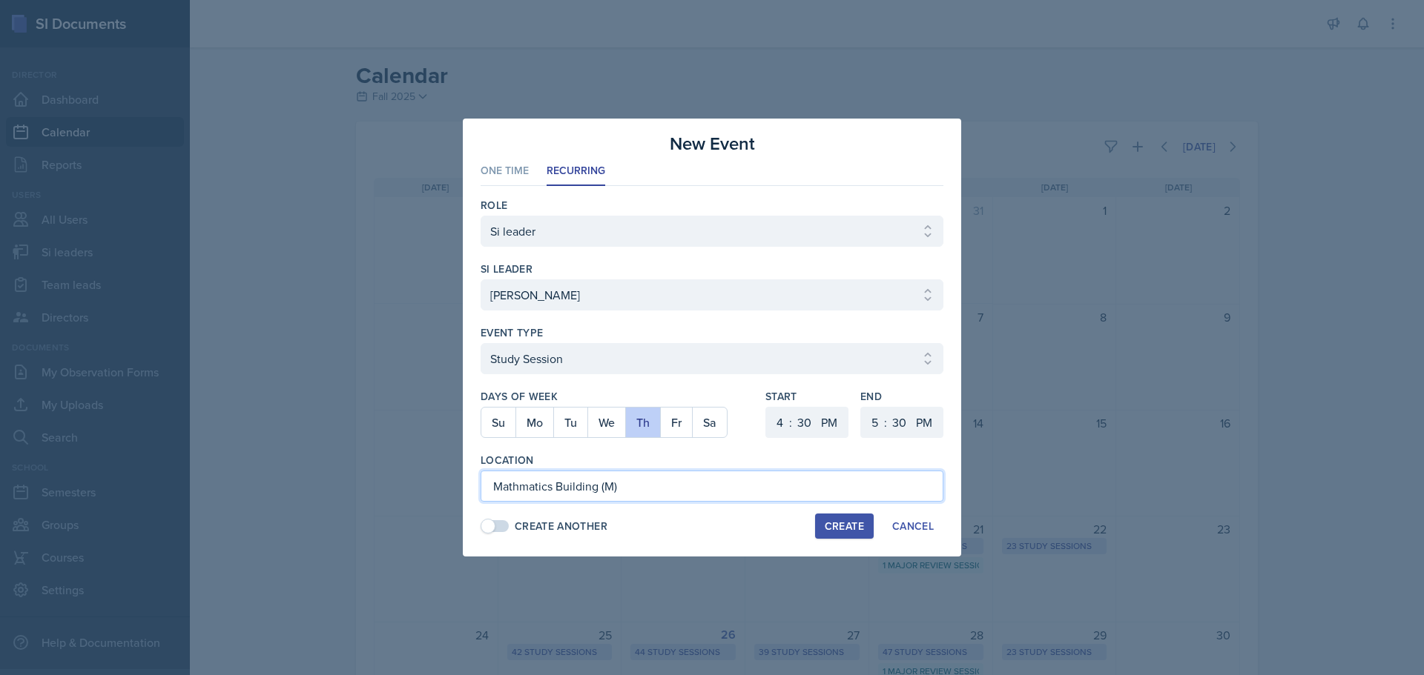
click at [549, 492] on input "Mathmatics Building (M)" at bounding box center [711, 486] width 463 height 31
drag, startPoint x: 549, startPoint y: 491, endPoint x: 517, endPoint y: 488, distance: 32.8
click at [517, 488] on input "Mathmatics Building (M)" at bounding box center [711, 486] width 463 height 31
click at [647, 501] on input "Math Building (M)" at bounding box center [711, 486] width 463 height 31
click at [836, 528] on div "Create" at bounding box center [844, 527] width 39 height 12
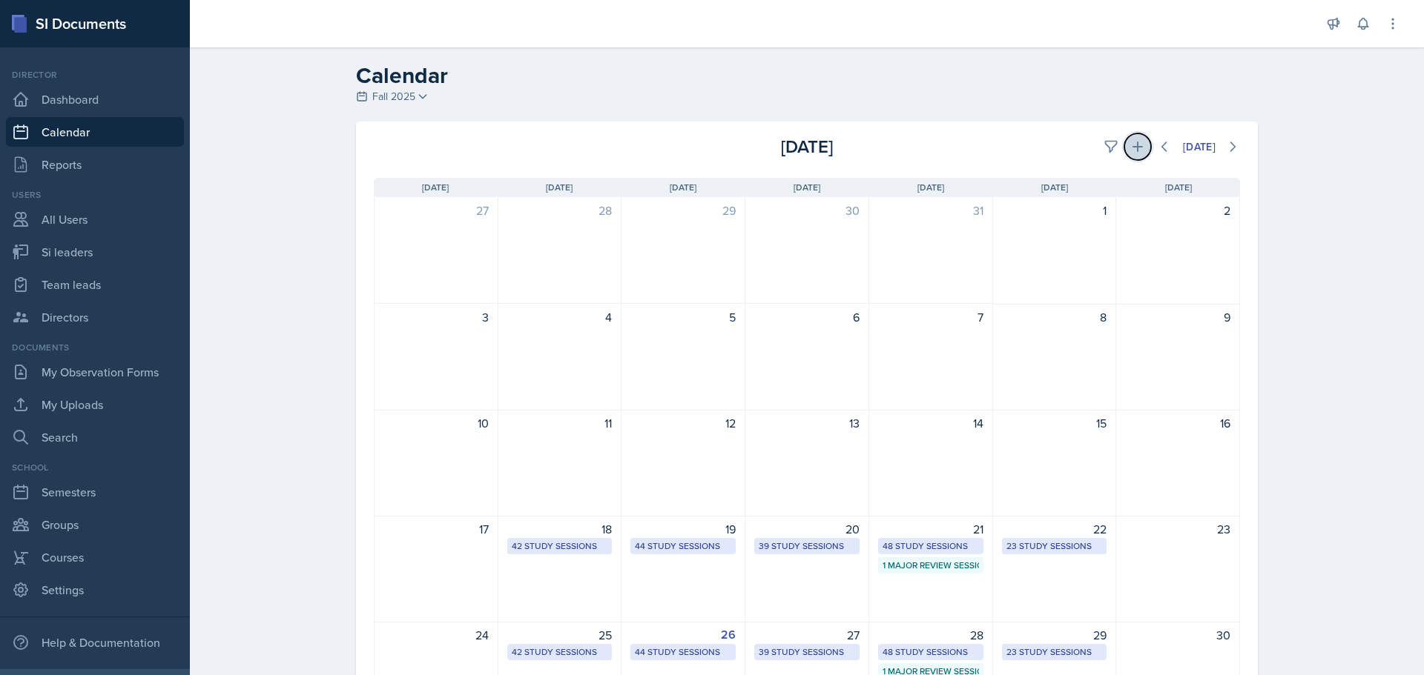
click at [1135, 141] on icon at bounding box center [1137, 146] width 15 height 15
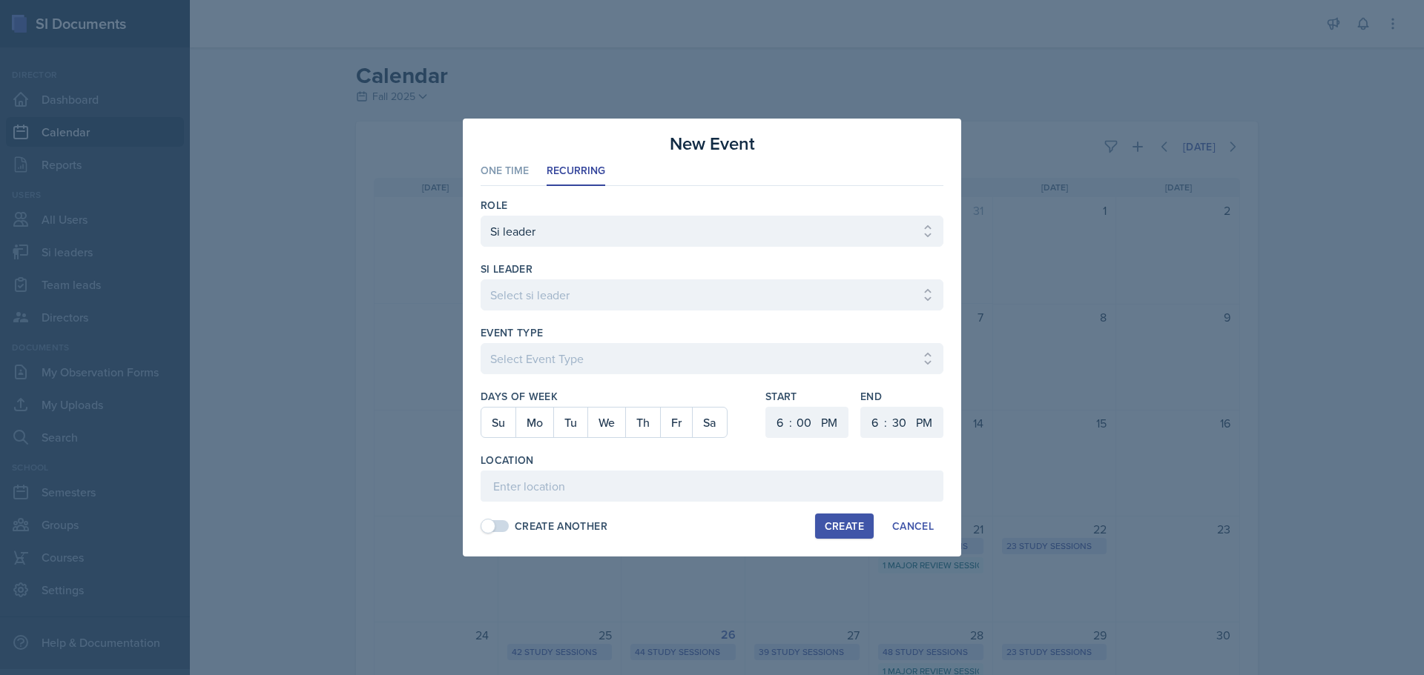
click at [690, 278] on div "si leader Select si leader [PERSON_NAME] [PERSON_NAME] [PERSON_NAME] [PERSON_NA…" at bounding box center [711, 294] width 463 height 64
click at [689, 285] on select "Select si leader [PERSON_NAME] [PERSON_NAME] [PERSON_NAME] [PERSON_NAME] [PERSO…" at bounding box center [711, 295] width 463 height 31
click at [480, 280] on select "Select si leader [PERSON_NAME] [PERSON_NAME] [PERSON_NAME] [PERSON_NAME] [PERSO…" at bounding box center [711, 295] width 463 height 31
click at [666, 354] on select "Select Event Type Major Review Session Study Session" at bounding box center [711, 358] width 463 height 31
click at [480, 343] on select "Select Event Type Major Review Session Study Session" at bounding box center [711, 358] width 463 height 31
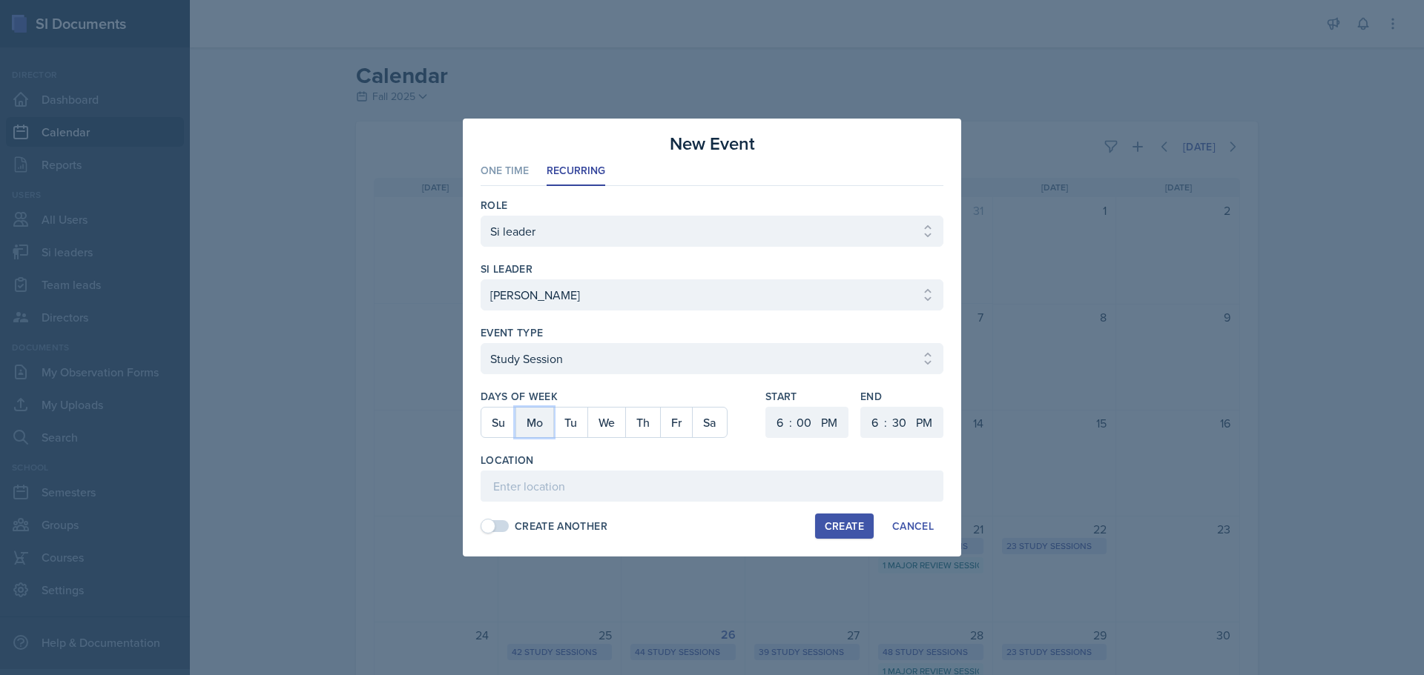
click at [536, 429] on button "Mo" at bounding box center [534, 423] width 38 height 30
click at [786, 422] on select "1 2 3 4 5 6 7 8 9 10 11 12" at bounding box center [778, 422] width 24 height 31
click at [766, 407] on select "1 2 3 4 5 6 7 8 9 10 11 12" at bounding box center [778, 422] width 24 height 31
click at [795, 420] on select "00 05 10 15 20 25 30 35 40 45 50 55" at bounding box center [804, 422] width 24 height 31
click at [792, 407] on select "00 05 10 15 20 25 30 35 40 45 50 55" at bounding box center [804, 422] width 24 height 31
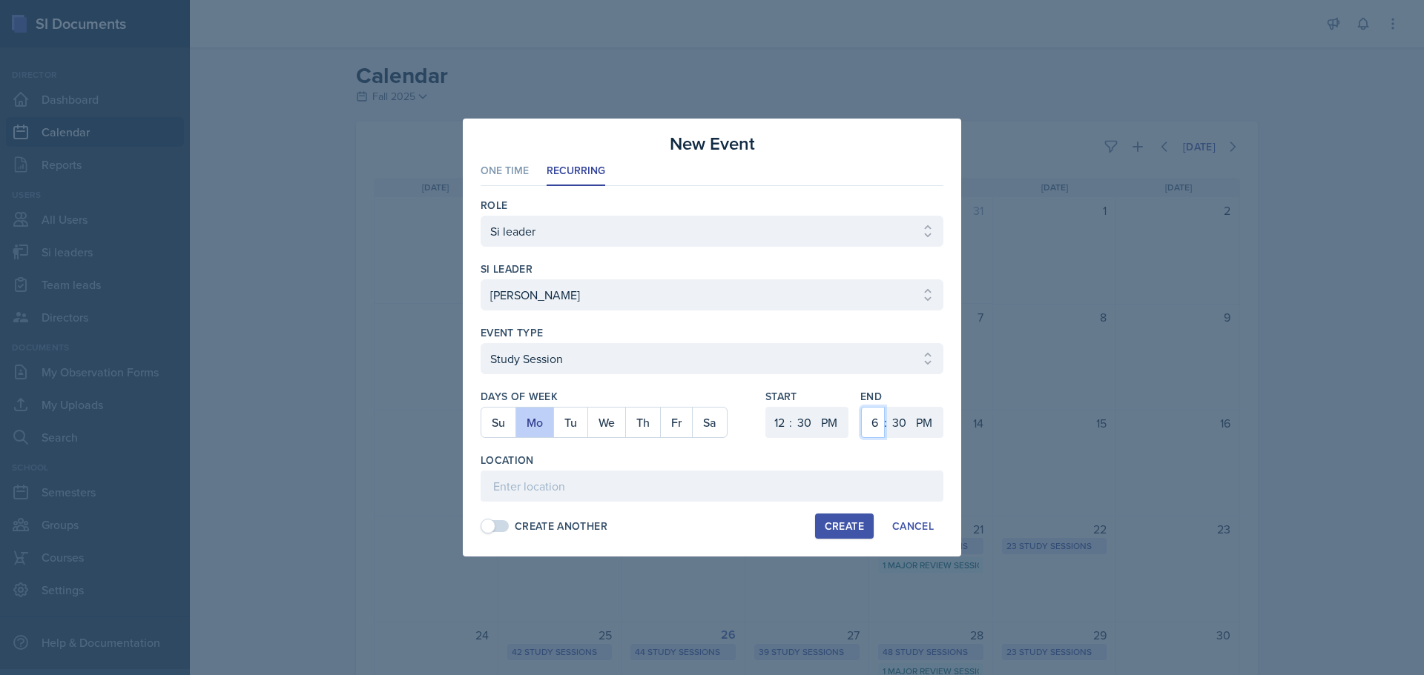
click at [874, 413] on select "1 2 3 4 5 6 7 8 9 10 11 12" at bounding box center [873, 422] width 24 height 31
click at [861, 407] on select "1 2 3 4 5 6 7 8 9 10 11 12" at bounding box center [873, 422] width 24 height 31
click at [688, 475] on input at bounding box center [711, 486] width 463 height 31
click at [826, 526] on div "Create" at bounding box center [844, 527] width 39 height 12
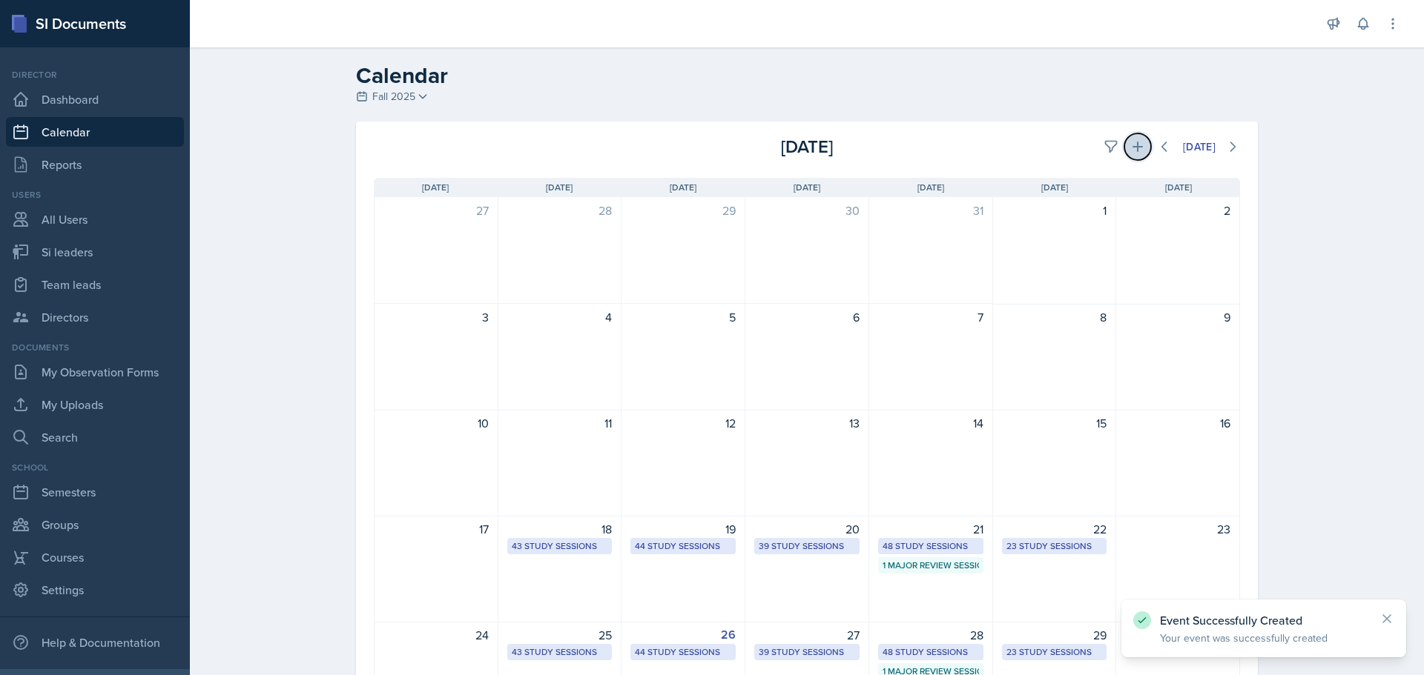
click at [1132, 148] on icon at bounding box center [1137, 147] width 10 height 10
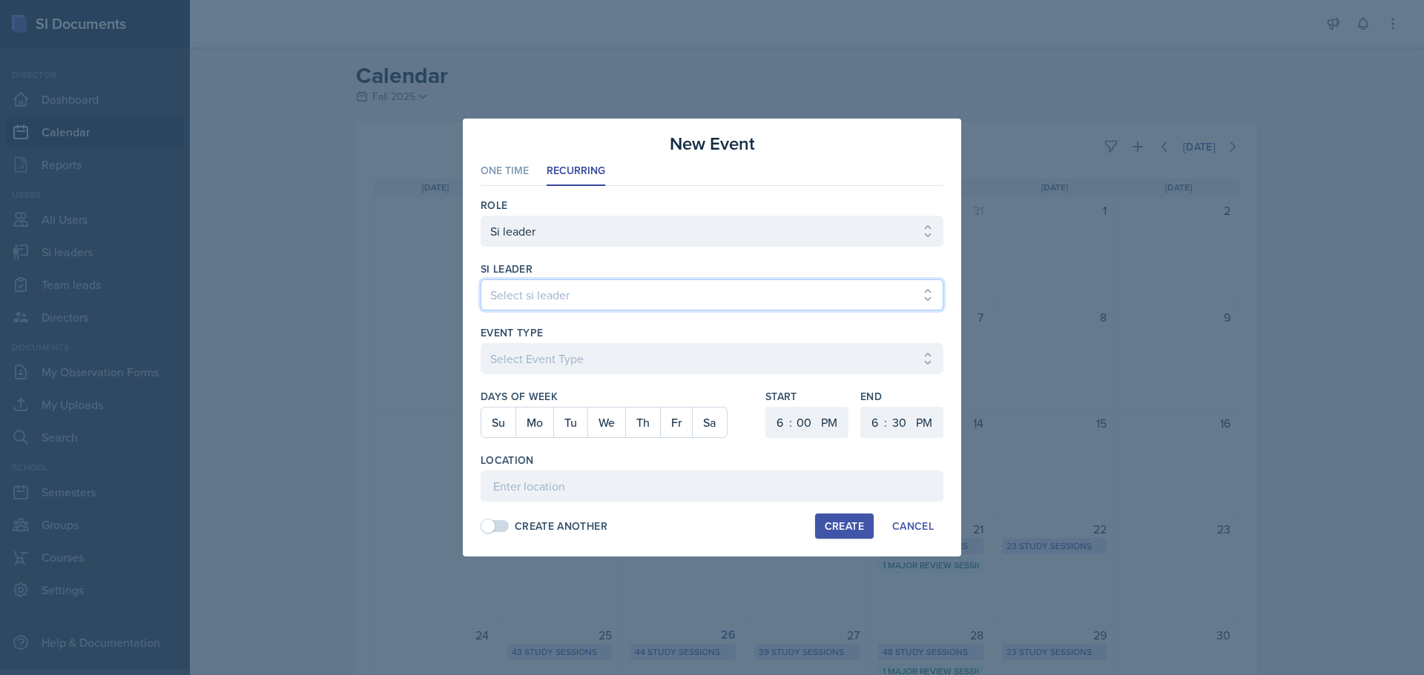
click at [644, 290] on select "Select si leader [PERSON_NAME] [PERSON_NAME] [PERSON_NAME] [PERSON_NAME] [PERSO…" at bounding box center [711, 295] width 463 height 31
click at [480, 280] on select "Select si leader [PERSON_NAME] [PERSON_NAME] [PERSON_NAME] [PERSON_NAME] [PERSO…" at bounding box center [711, 295] width 463 height 31
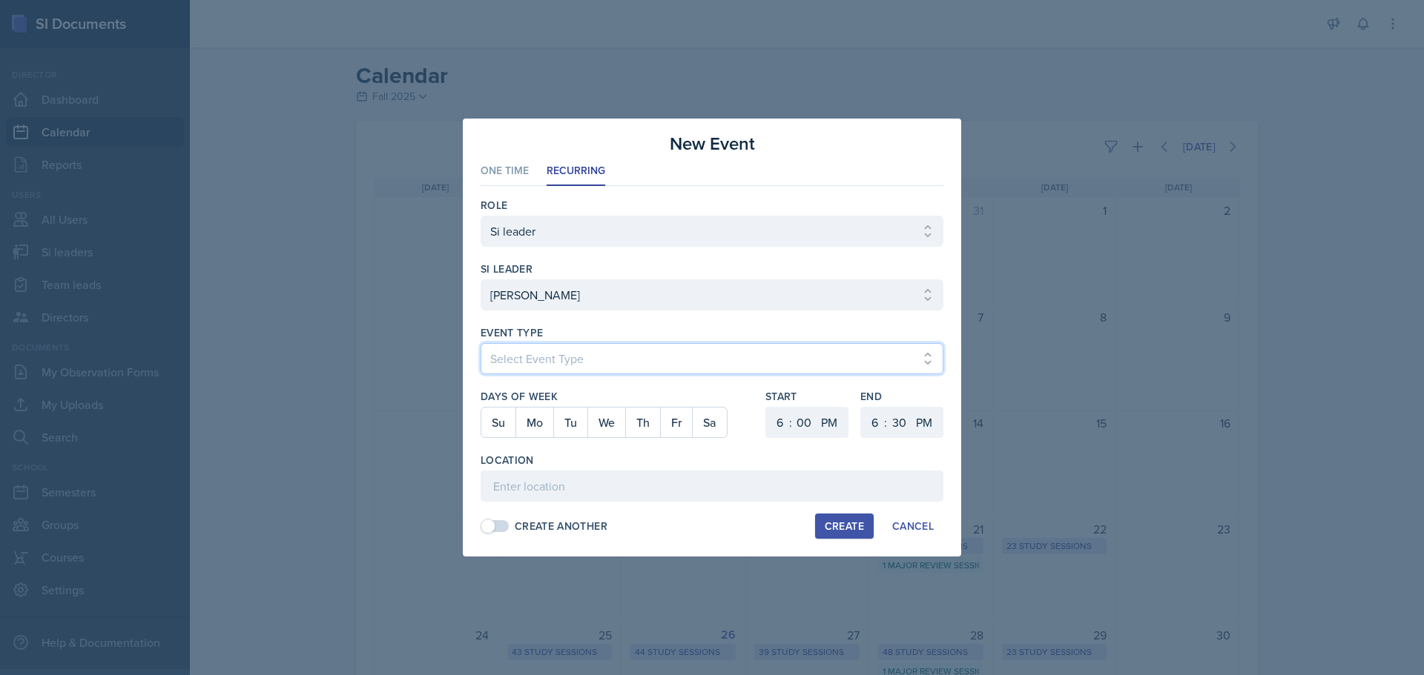
click at [593, 357] on select "Select Event Type Major Review Session Study Session" at bounding box center [711, 358] width 463 height 31
click at [480, 343] on select "Select Event Type Major Review Session Study Session" at bounding box center [711, 358] width 463 height 31
click at [631, 430] on button "Th" at bounding box center [642, 423] width 35 height 30
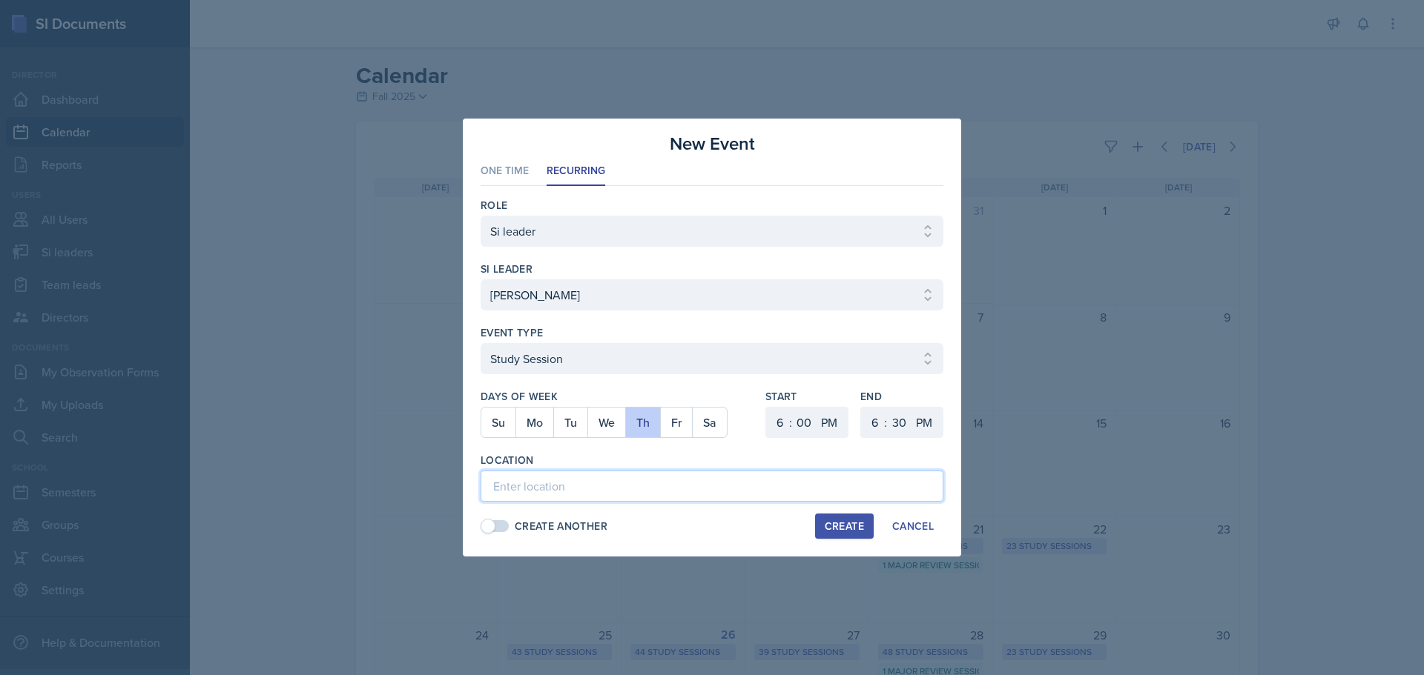
click at [582, 475] on input at bounding box center [711, 486] width 463 height 31
click at [833, 515] on button "Create" at bounding box center [844, 526] width 59 height 25
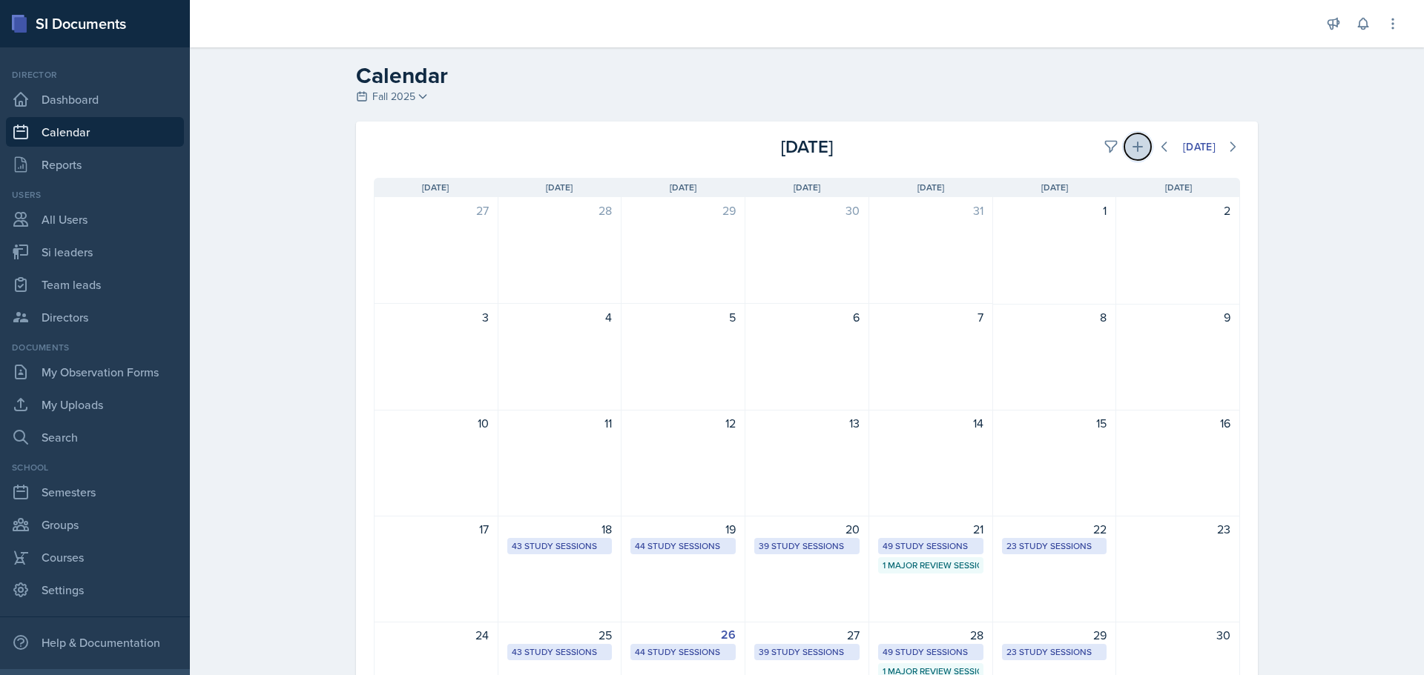
click at [1130, 153] on icon at bounding box center [1137, 146] width 15 height 15
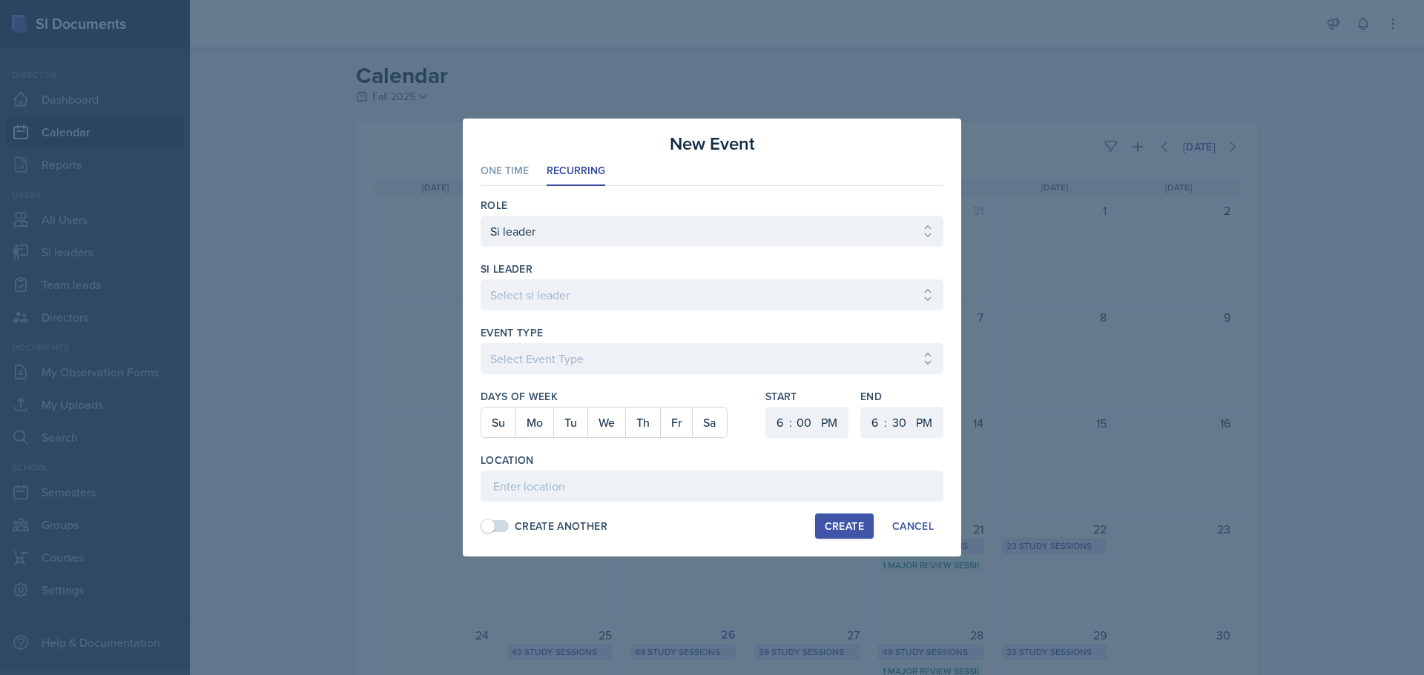
click at [536, 311] on div at bounding box center [711, 318] width 463 height 15
click at [541, 297] on select "Select si leader [PERSON_NAME] [PERSON_NAME] [PERSON_NAME] [PERSON_NAME] [PERSO…" at bounding box center [711, 295] width 463 height 31
click at [480, 280] on select "Select si leader [PERSON_NAME] [PERSON_NAME] [PERSON_NAME] [PERSON_NAME] [PERSO…" at bounding box center [711, 295] width 463 height 31
click at [542, 356] on select "Select Event Type Major Review Session Study Session" at bounding box center [711, 358] width 463 height 31
click at [480, 343] on select "Select Event Type Major Review Session Study Session" at bounding box center [711, 358] width 463 height 31
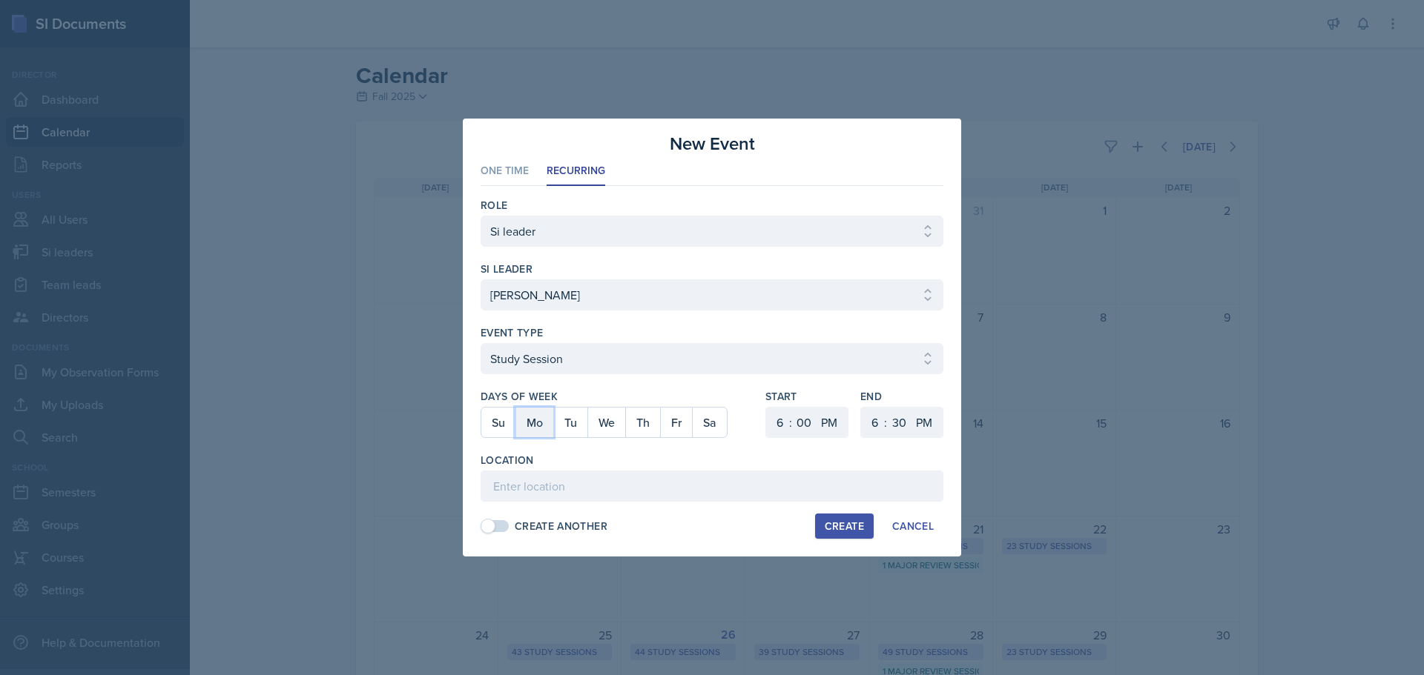
click at [531, 423] on button "Mo" at bounding box center [534, 423] width 38 height 30
click at [779, 427] on select "1 2 3 4 5 6 7 8 9 10 11 12" at bounding box center [778, 422] width 24 height 31
click at [766, 407] on select "1 2 3 4 5 6 7 8 9 10 11 12" at bounding box center [778, 422] width 24 height 31
click at [793, 414] on select "00 05 10 15 20 25 30 35 40 45 50 55" at bounding box center [804, 422] width 24 height 31
click at [792, 407] on select "00 05 10 15 20 25 30 35 40 45 50 55" at bounding box center [804, 422] width 24 height 31
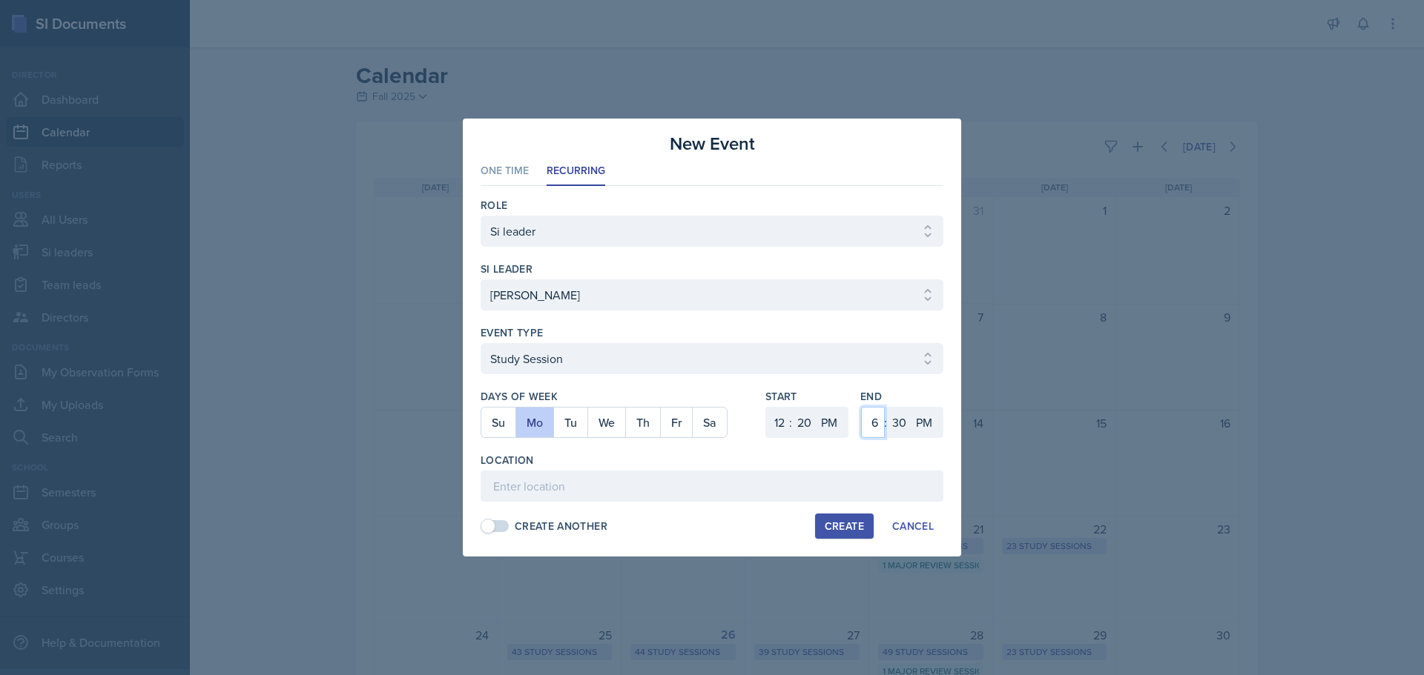
click at [875, 426] on select "1 2 3 4 5 6 7 8 9 10 11 12" at bounding box center [873, 422] width 24 height 31
click at [861, 407] on select "1 2 3 4 5 6 7 8 9 10 11 12" at bounding box center [873, 422] width 24 height 31
click at [890, 414] on select "00 05 10 15 20 25 30 35 40 45 50 55" at bounding box center [899, 422] width 24 height 31
click at [887, 407] on select "00 05 10 15 20 25 30 35 40 45 50 55" at bounding box center [899, 422] width 24 height 31
click at [595, 481] on input at bounding box center [711, 486] width 463 height 31
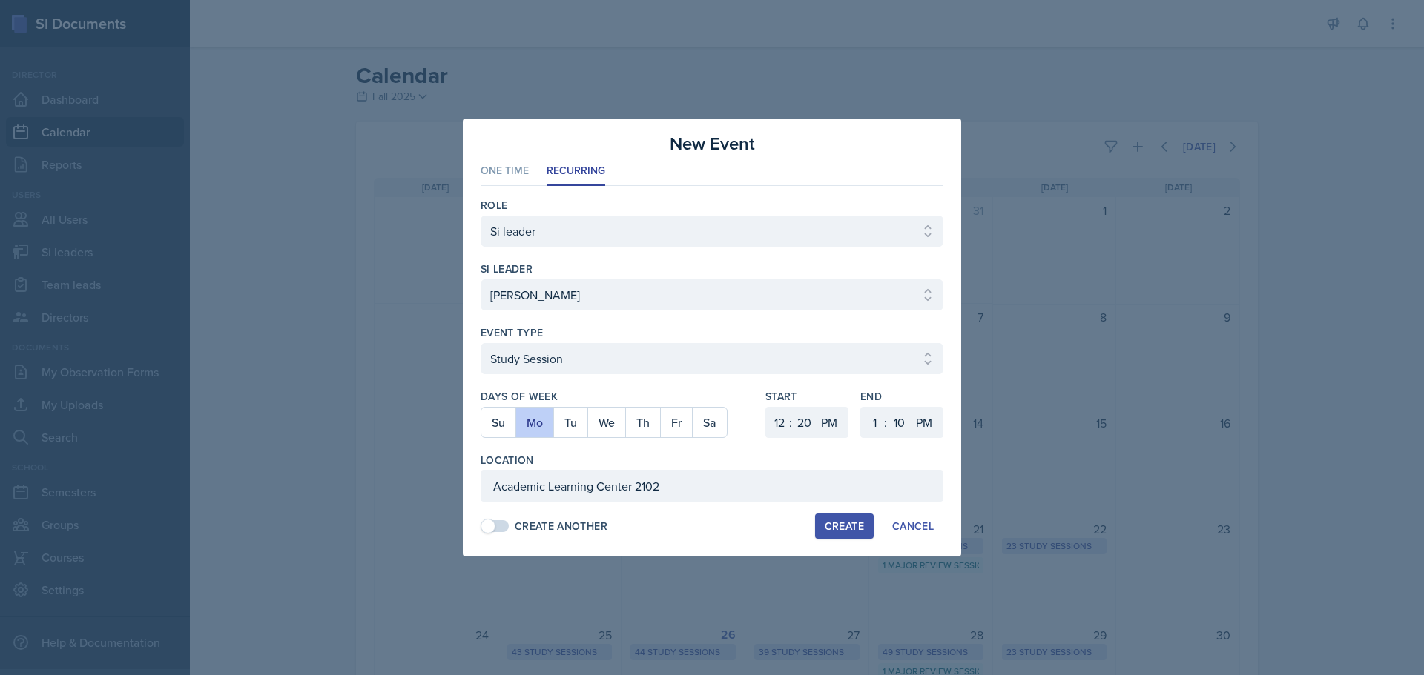
click at [825, 521] on div "Create" at bounding box center [844, 527] width 39 height 12
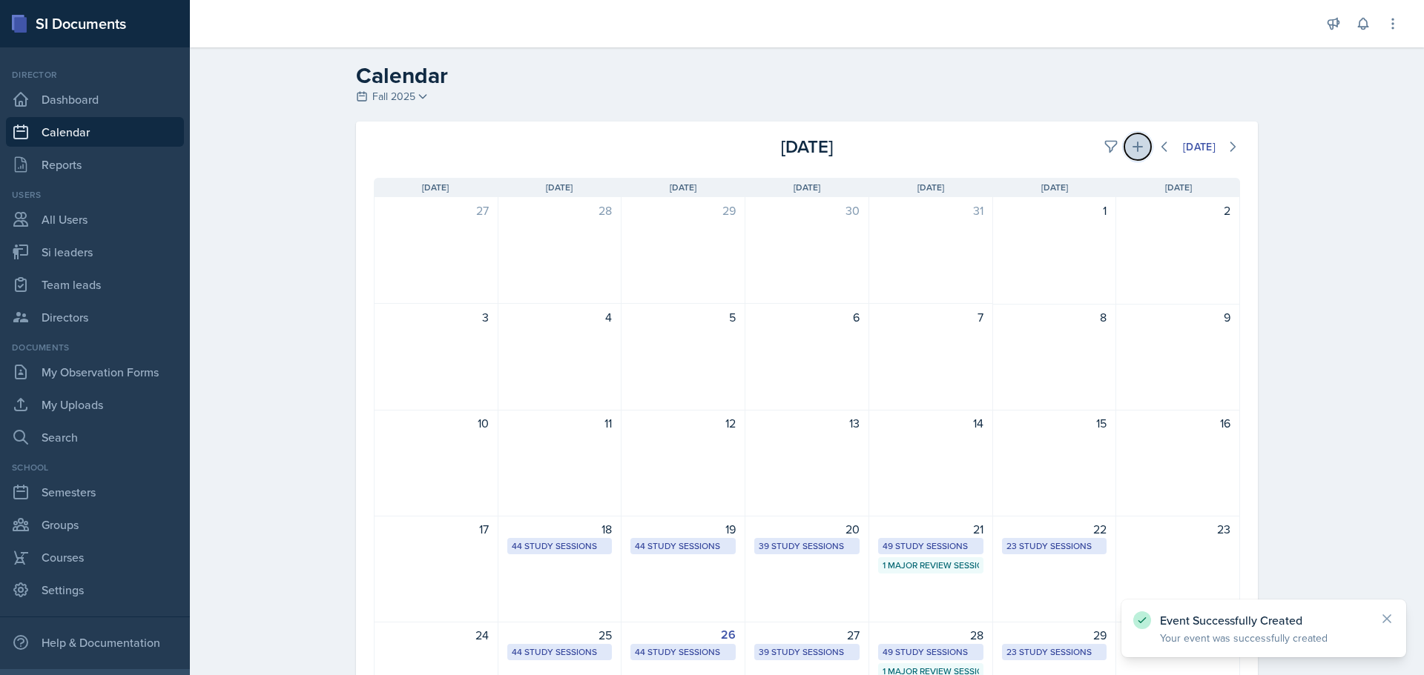
click at [1130, 144] on icon at bounding box center [1137, 146] width 15 height 15
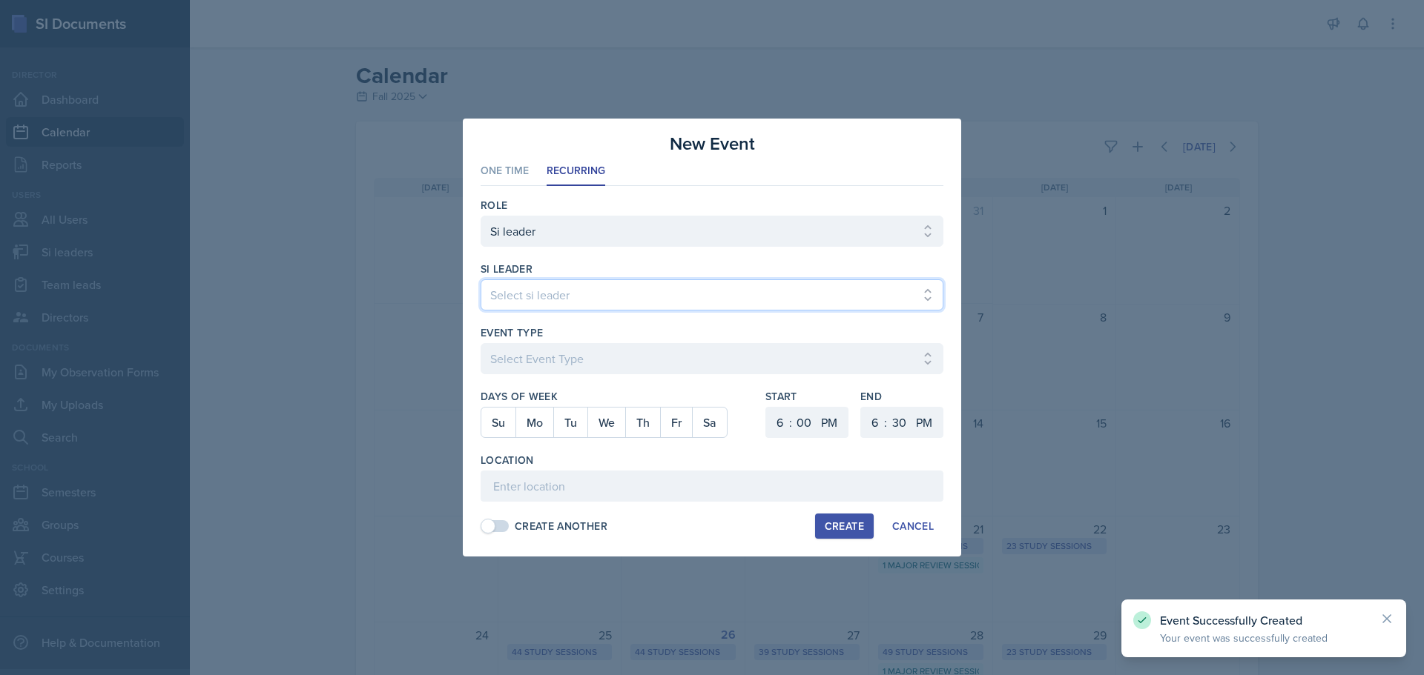
click at [644, 281] on select "Select si leader [PERSON_NAME] [PERSON_NAME] [PERSON_NAME] [PERSON_NAME] [PERSO…" at bounding box center [711, 295] width 463 height 31
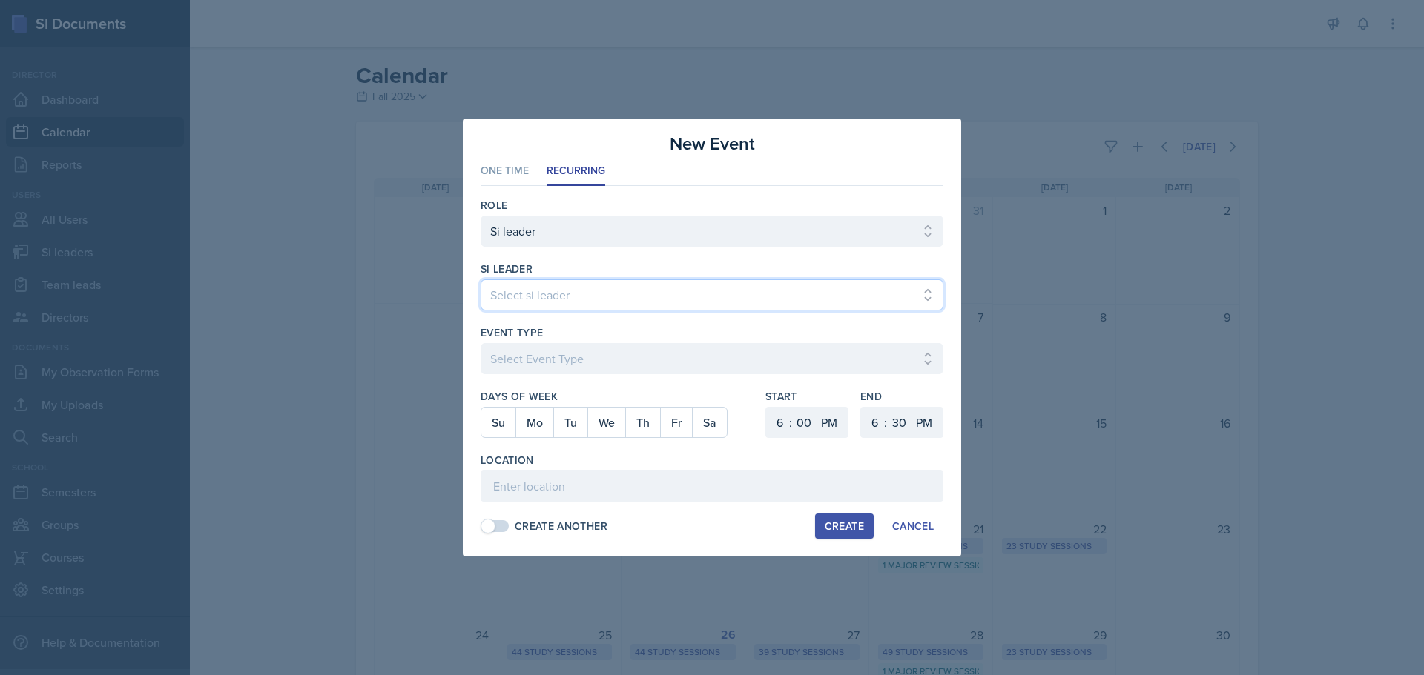
click at [480, 280] on select "Select si leader [PERSON_NAME] [PERSON_NAME] [PERSON_NAME] [PERSON_NAME] [PERSO…" at bounding box center [711, 295] width 463 height 31
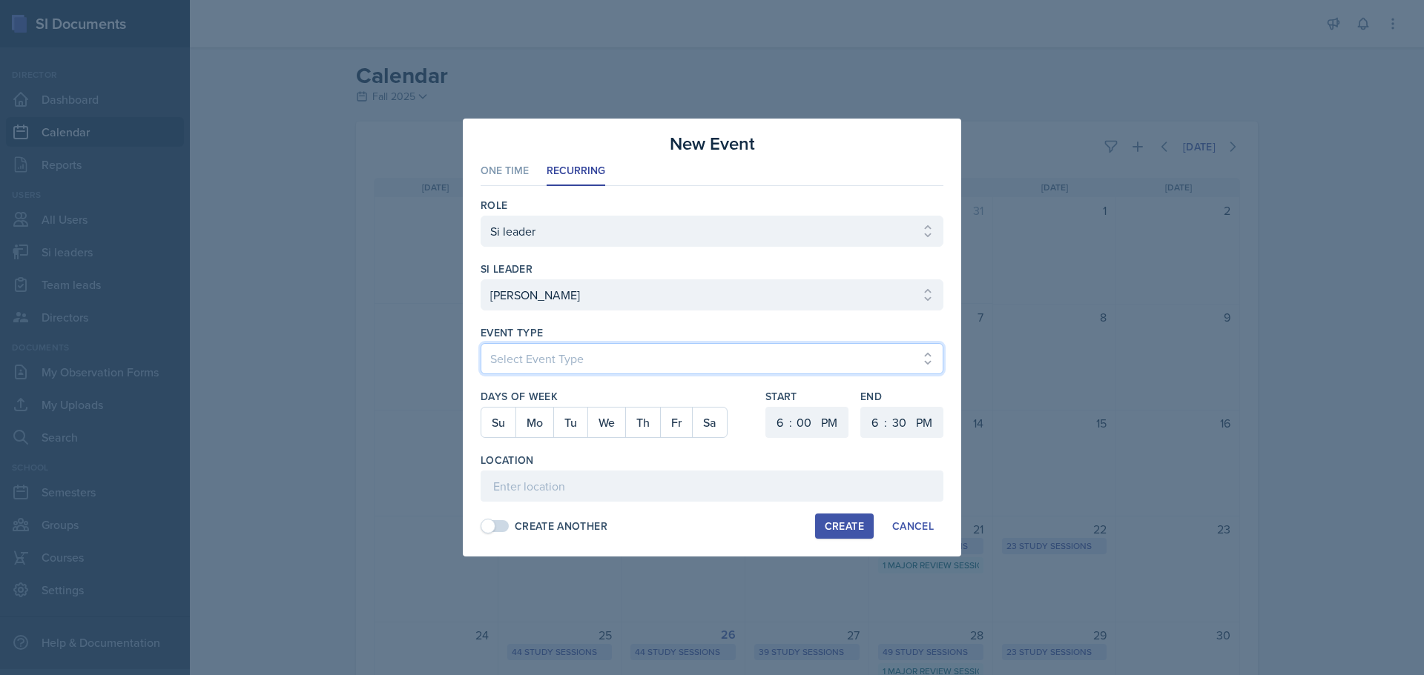
click at [577, 361] on select "Select Event Type Major Review Session Study Session" at bounding box center [711, 358] width 463 height 31
click at [480, 343] on select "Select Event Type Major Review Session Study Session" at bounding box center [711, 358] width 463 height 31
click at [612, 417] on button "We" at bounding box center [606, 423] width 38 height 30
click at [776, 423] on select "1 2 3 4 5 6 7 8 9 10 11 12" at bounding box center [778, 422] width 24 height 31
click at [766, 407] on select "1 2 3 4 5 6 7 8 9 10 11 12" at bounding box center [778, 422] width 24 height 31
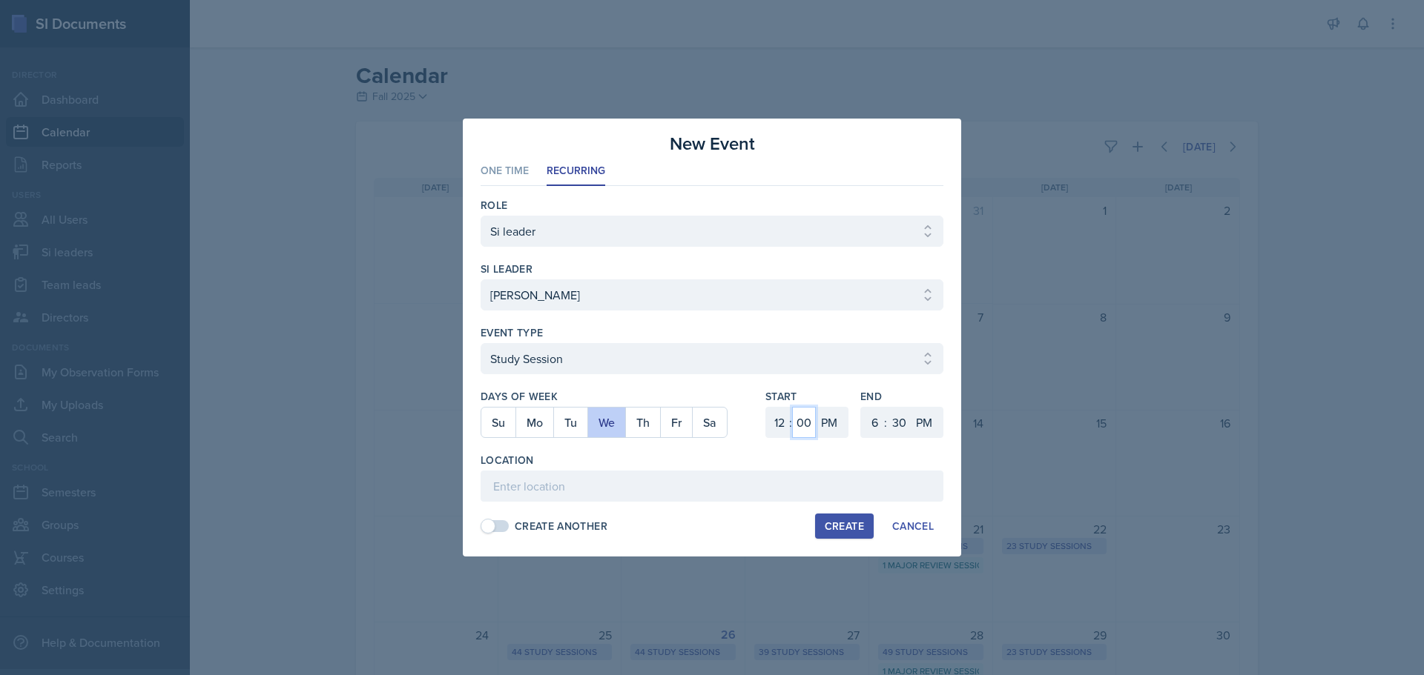
click at [809, 424] on select "00 05 10 15 20 25 30 35 40 45 50 55" at bounding box center [804, 422] width 24 height 31
click at [792, 407] on select "00 05 10 15 20 25 30 35 40 45 50 55" at bounding box center [804, 422] width 24 height 31
click at [866, 420] on select "1 2 3 4 5 6 7 8 9 10 11 12" at bounding box center [873, 422] width 24 height 31
click at [861, 407] on select "1 2 3 4 5 6 7 8 9 10 11 12" at bounding box center [873, 422] width 24 height 31
click at [890, 422] on select "00 05 10 15 20 25 30 35 40 45 50 55" at bounding box center [899, 422] width 24 height 31
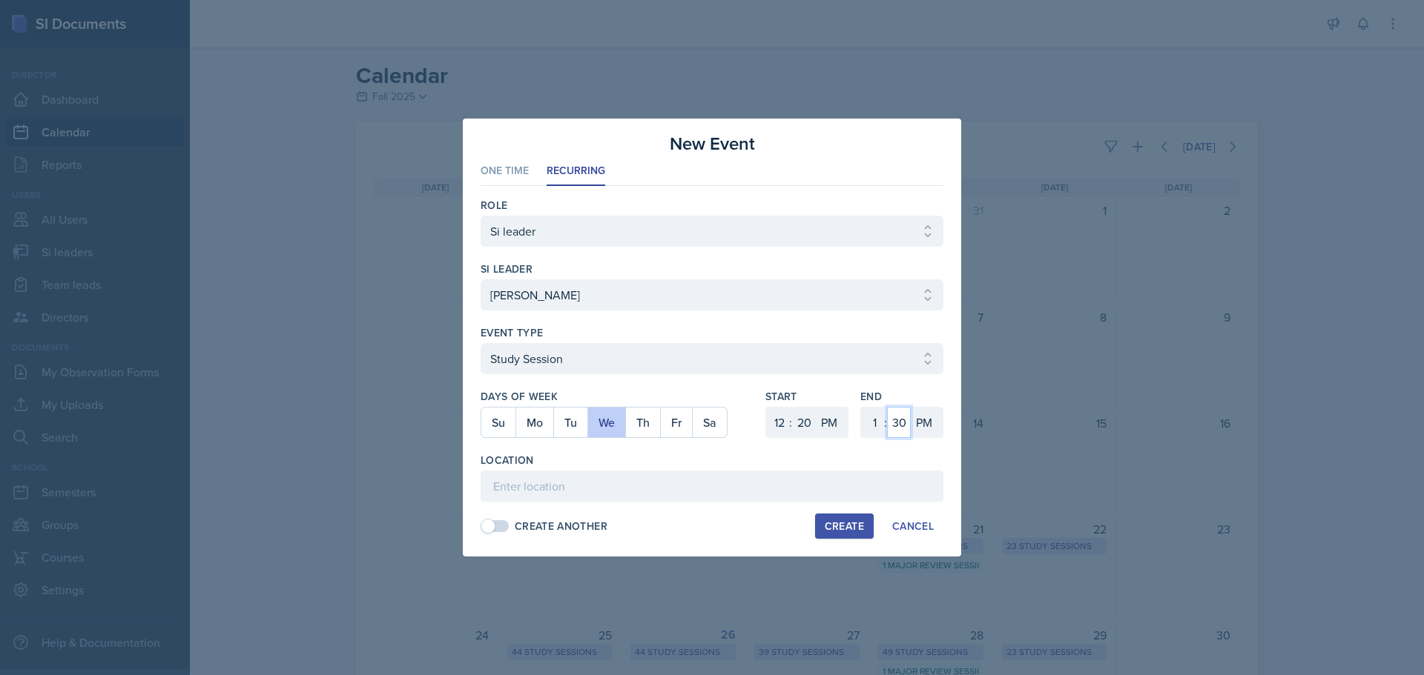
click at [887, 407] on select "00 05 10 15 20 25 30 35 40 45 50 55" at bounding box center [899, 422] width 24 height 31
click at [655, 489] on input at bounding box center [711, 486] width 463 height 31
click at [835, 532] on div "Create" at bounding box center [844, 527] width 39 height 12
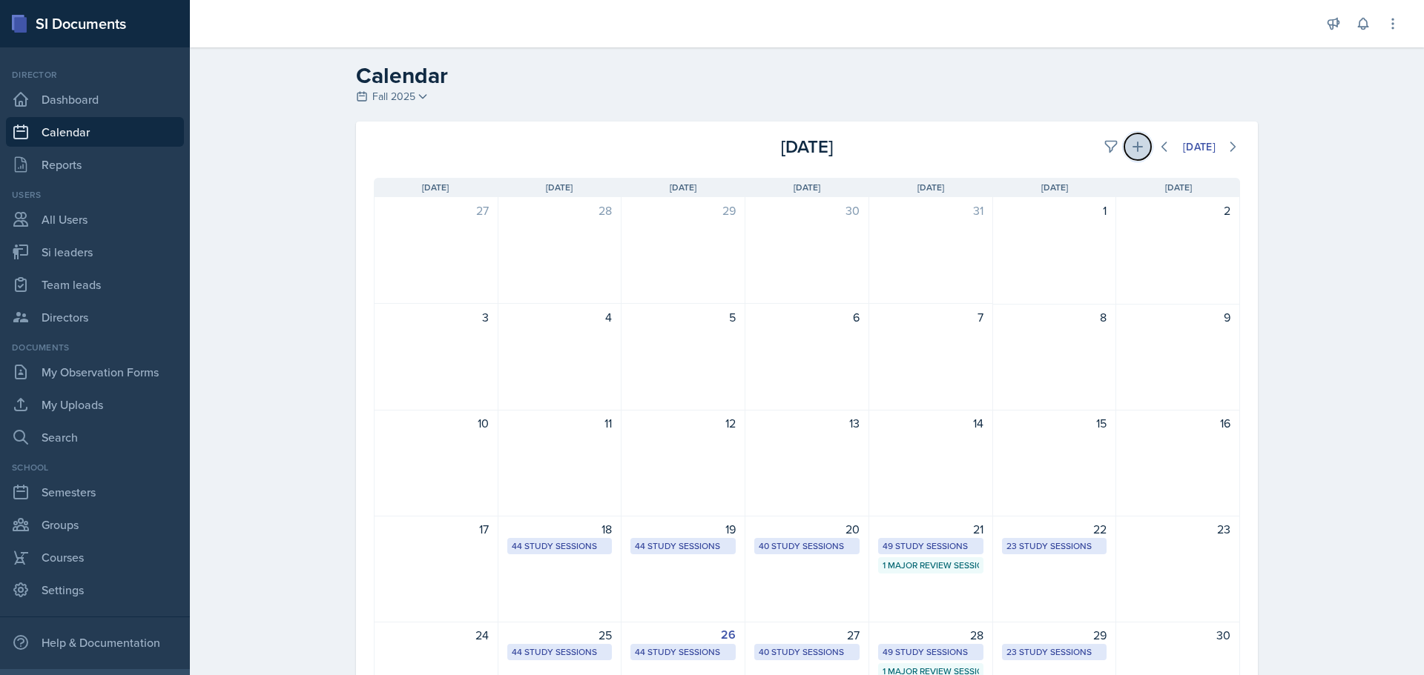
click at [1124, 137] on button at bounding box center [1137, 146] width 27 height 27
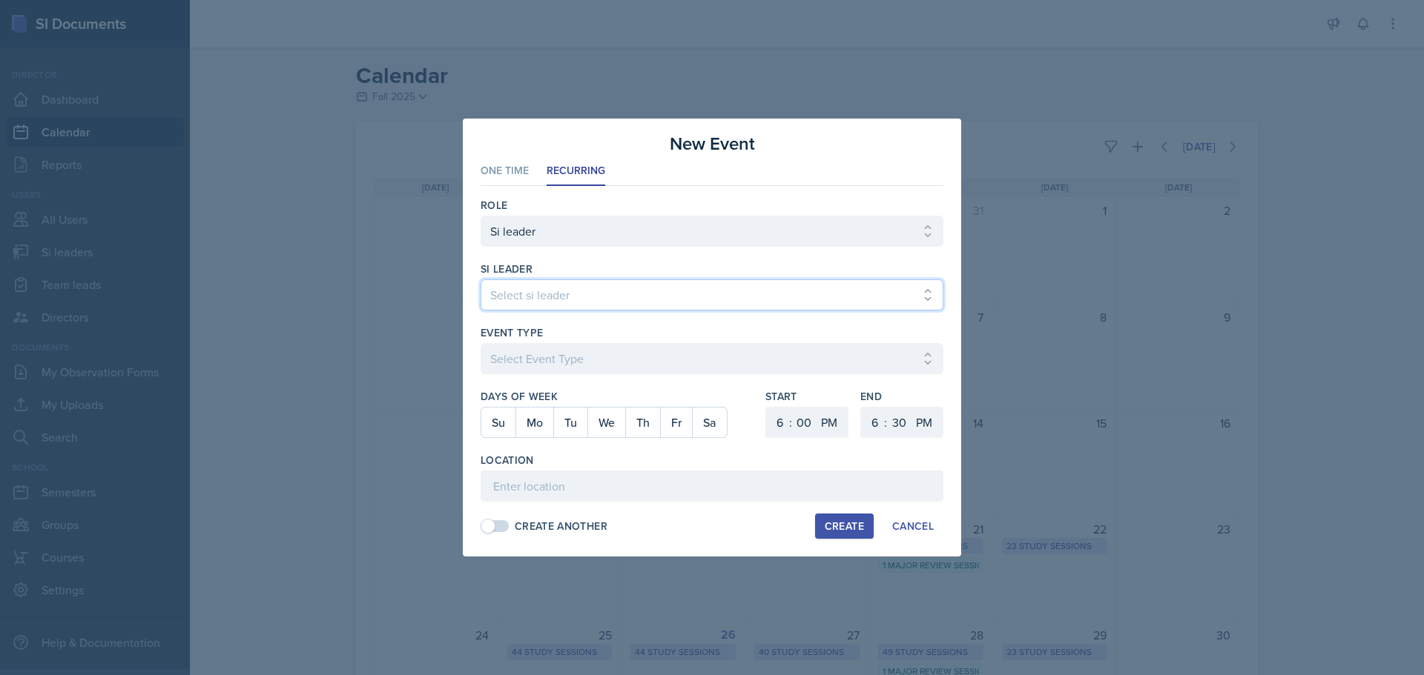
click at [626, 301] on select "Select si leader [PERSON_NAME] [PERSON_NAME] [PERSON_NAME] [PERSON_NAME] [PERSO…" at bounding box center [711, 295] width 463 height 31
click at [480, 280] on select "Select si leader [PERSON_NAME] [PERSON_NAME] [PERSON_NAME] [PERSON_NAME] [PERSO…" at bounding box center [711, 295] width 463 height 31
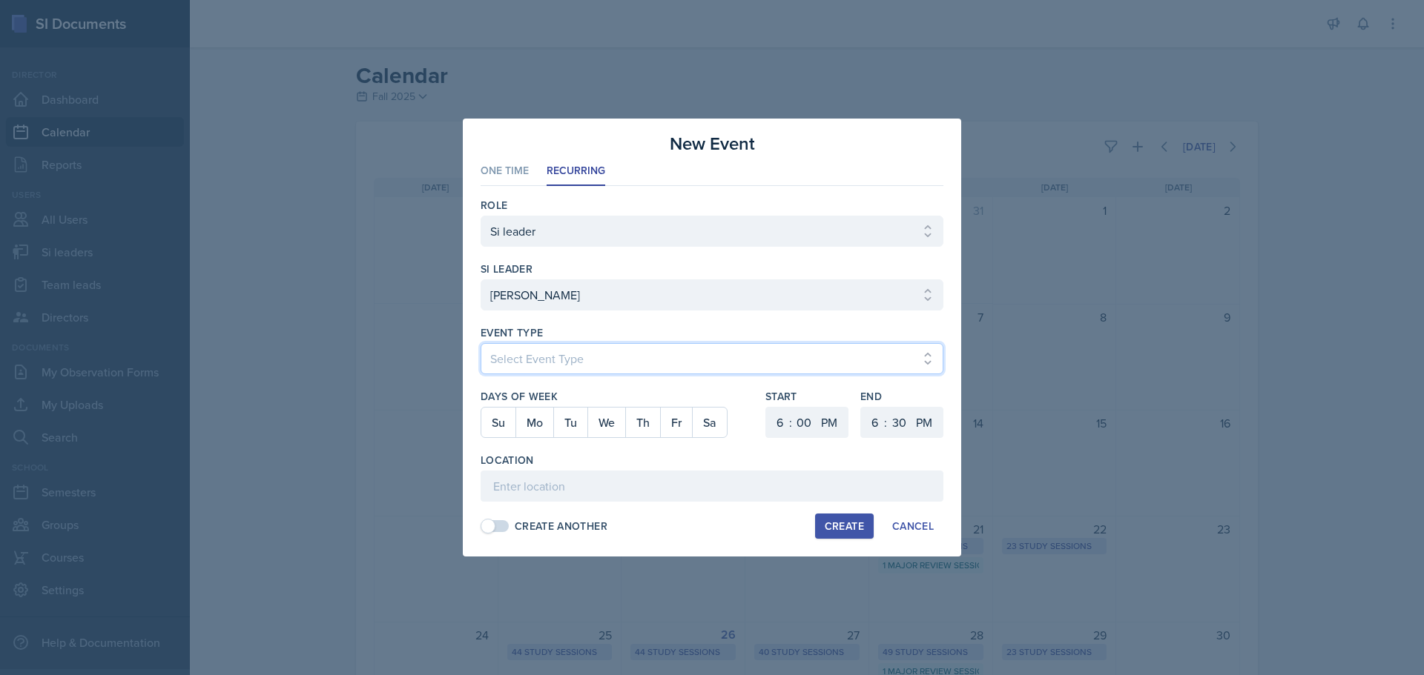
click at [591, 359] on select "Select Event Type Major Review Session Study Session" at bounding box center [711, 358] width 463 height 31
click at [480, 343] on select "Select Event Type Major Review Session Study Session" at bounding box center [711, 358] width 463 height 31
click at [576, 419] on button "Tu" at bounding box center [570, 423] width 34 height 30
click at [777, 420] on select "1 2 3 4 5 6 7 8 9 10 11 12" at bounding box center [778, 422] width 24 height 31
click at [766, 407] on select "1 2 3 4 5 6 7 8 9 10 11 12" at bounding box center [778, 422] width 24 height 31
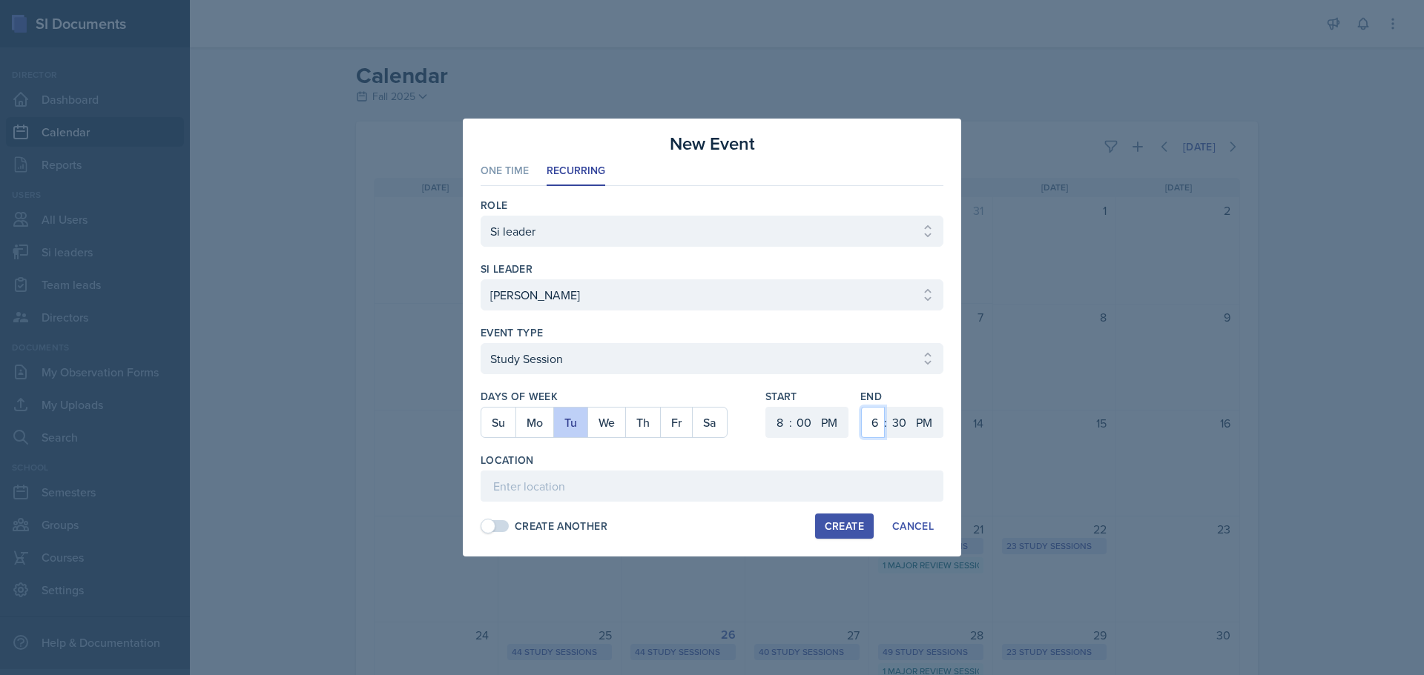
click at [872, 420] on select "1 2 3 4 5 6 7 8 9 10 11 12" at bounding box center [873, 422] width 24 height 31
click at [861, 407] on select "1 2 3 4 5 6 7 8 9 10 11 12" at bounding box center [873, 422] width 24 height 31
click at [893, 411] on select "00 05 10 15 20 25 30 35 40 45 50 55" at bounding box center [899, 422] width 24 height 31
click at [887, 407] on select "00 05 10 15 20 25 30 35 40 45 50 55" at bounding box center [899, 422] width 24 height 31
click at [561, 486] on input at bounding box center [711, 486] width 463 height 31
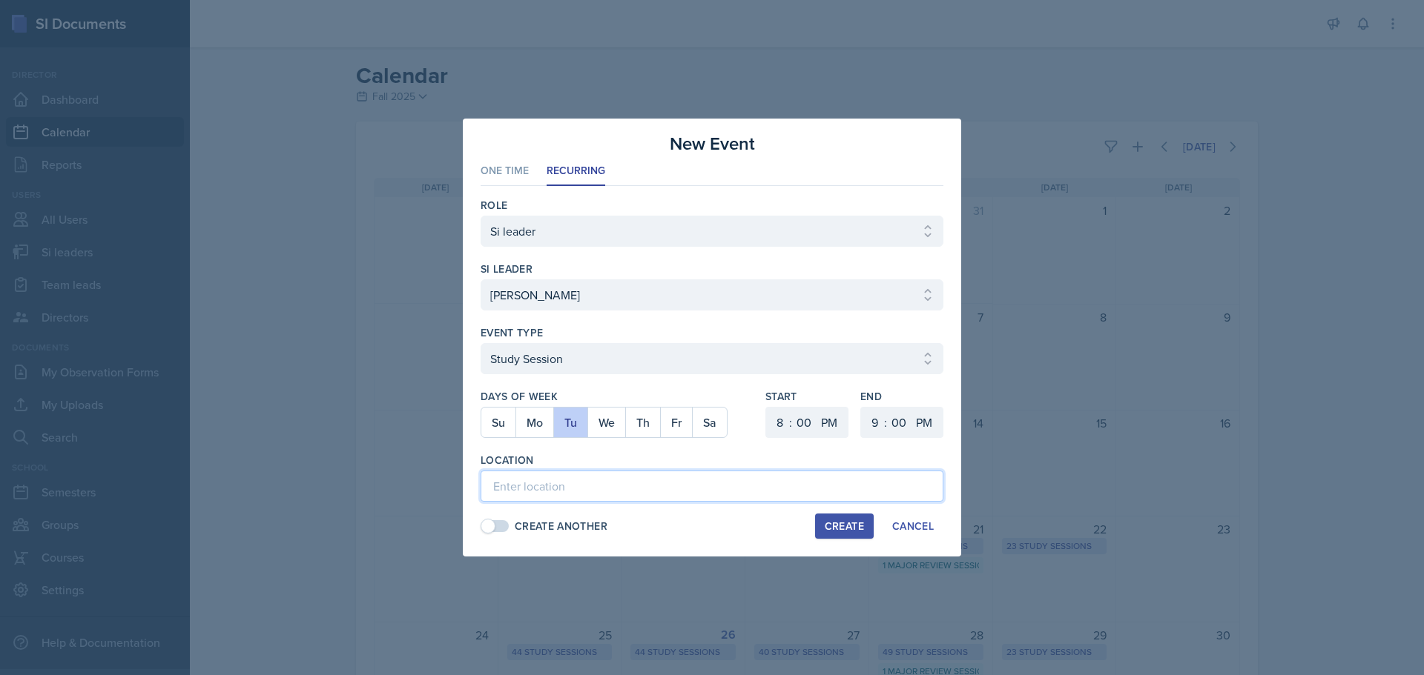
paste input "[URL][DOMAIN_NAME]"
click at [821, 517] on button "Create" at bounding box center [844, 526] width 59 height 25
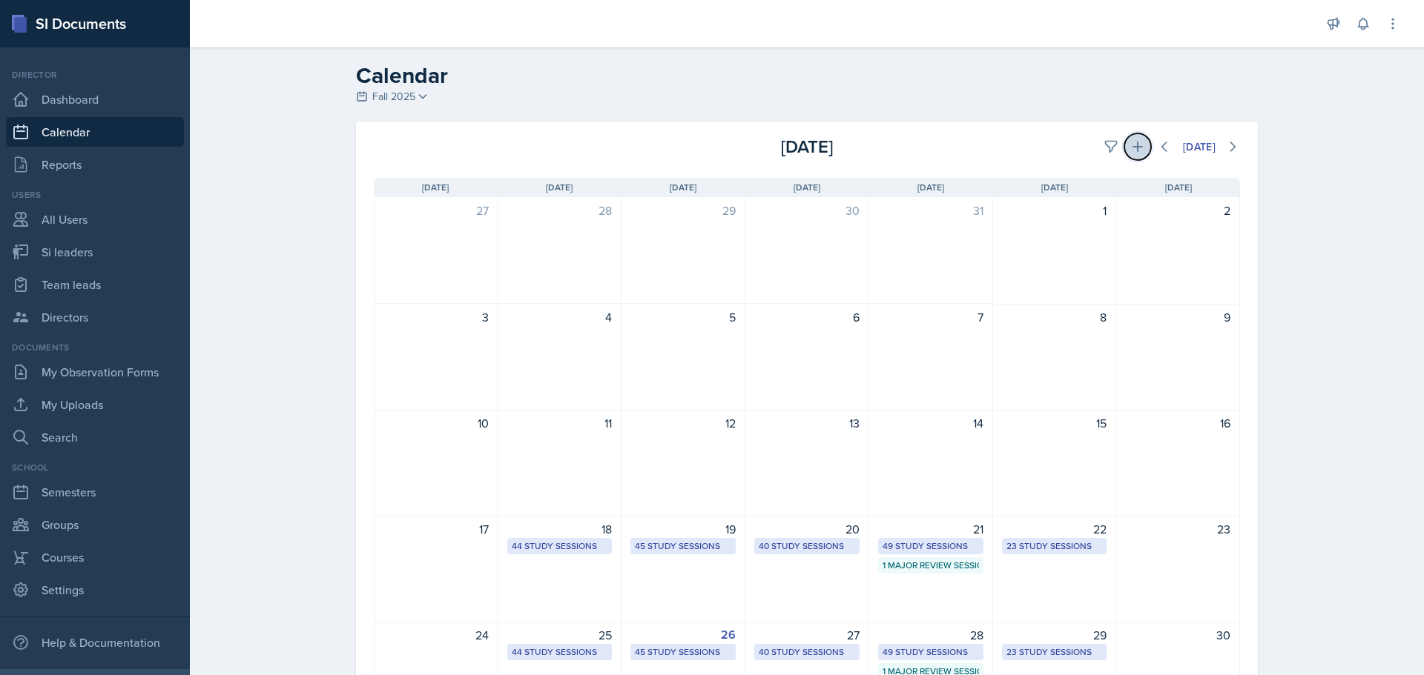
click at [1132, 147] on icon at bounding box center [1137, 147] width 10 height 10
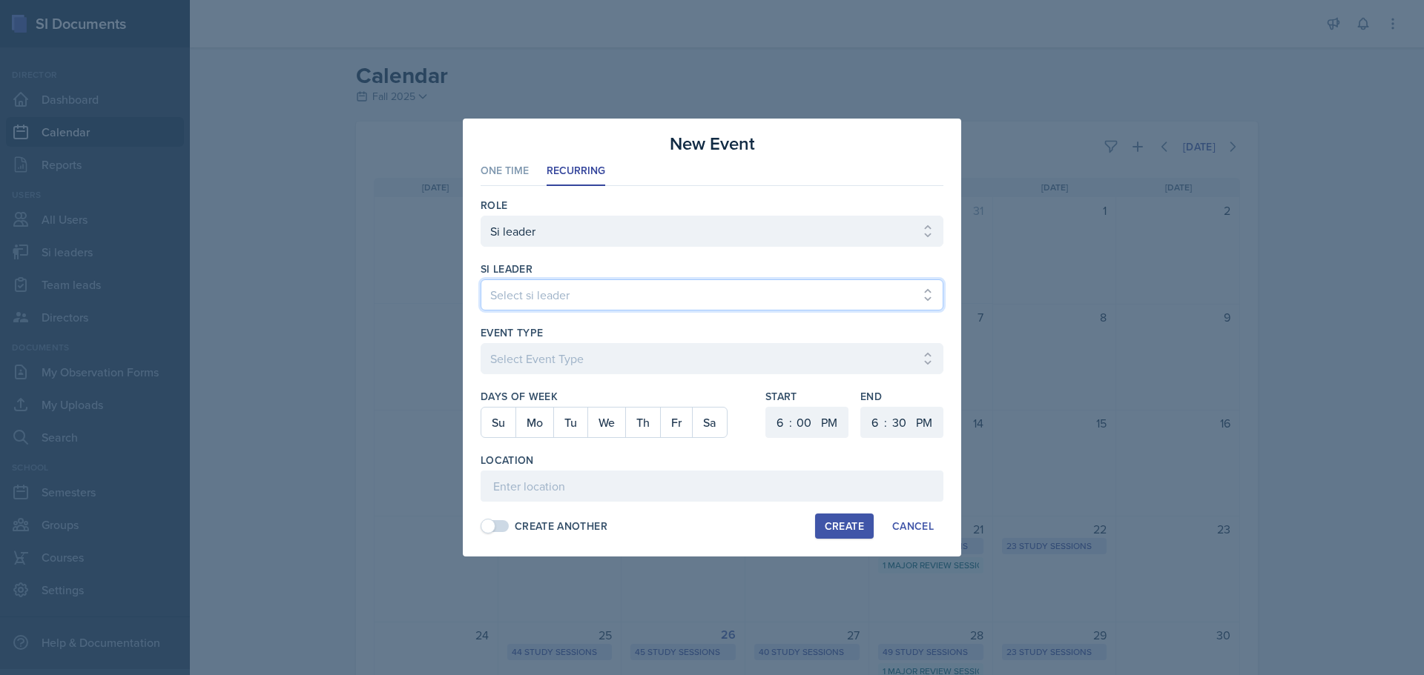
click at [581, 305] on select "Select si leader [PERSON_NAME] [PERSON_NAME] [PERSON_NAME] [PERSON_NAME] [PERSO…" at bounding box center [711, 295] width 463 height 31
click at [480, 280] on select "Select si leader [PERSON_NAME] [PERSON_NAME] [PERSON_NAME] [PERSON_NAME] [PERSO…" at bounding box center [711, 295] width 463 height 31
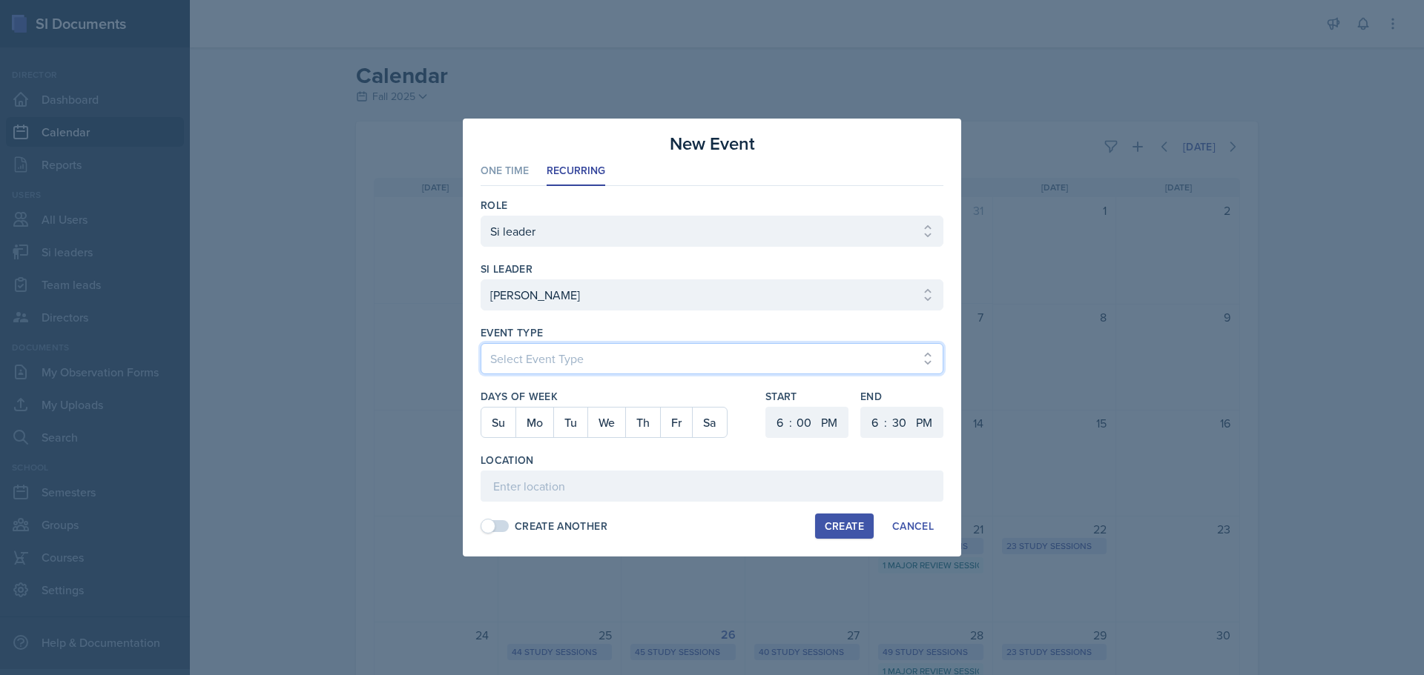
click at [539, 361] on select "Select Event Type Major Review Session Study Session" at bounding box center [711, 358] width 463 height 31
click at [480, 343] on select "Select Event Type Major Review Session Study Session" at bounding box center [711, 358] width 463 height 31
click at [712, 430] on button "Sa" at bounding box center [709, 423] width 35 height 30
click at [774, 427] on select "1 2 3 4 5 6 7 8 9 10 11 12" at bounding box center [778, 422] width 24 height 31
click at [766, 407] on select "1 2 3 4 5 6 7 8 9 10 11 12" at bounding box center [778, 422] width 24 height 31
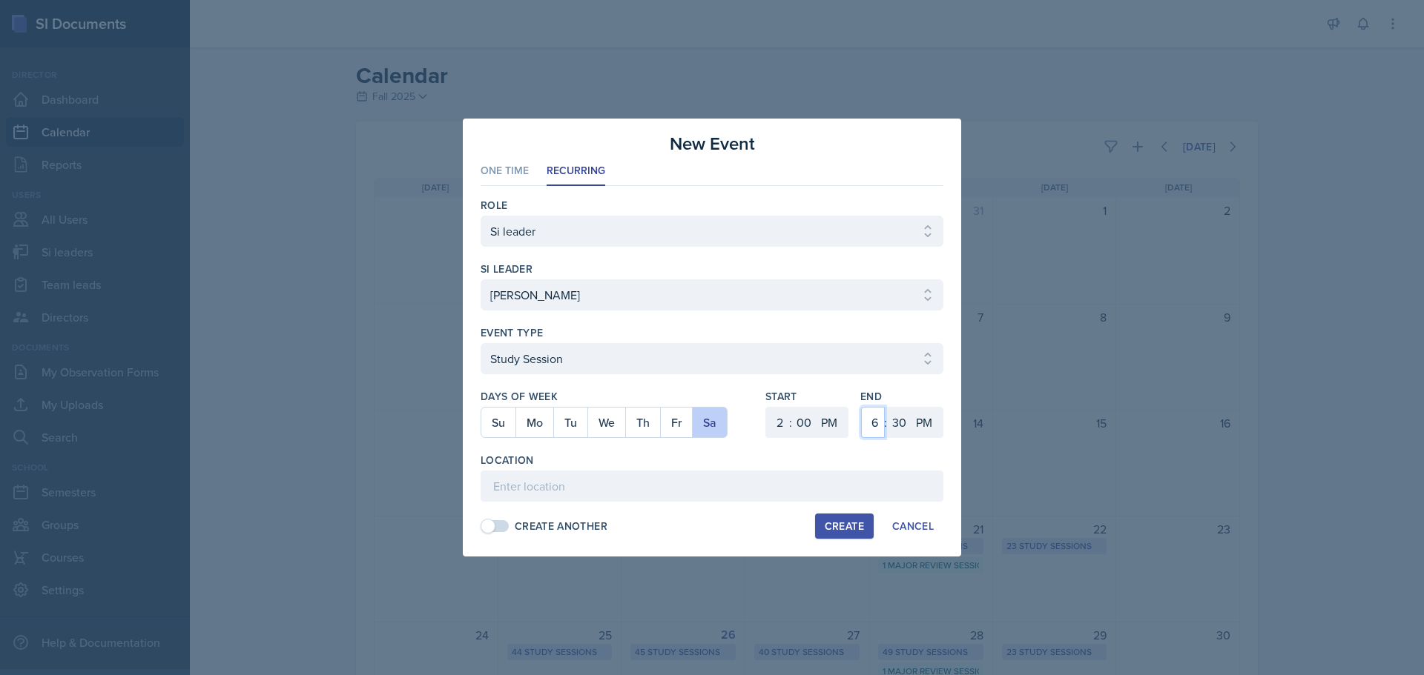
click at [882, 426] on select "1 2 3 4 5 6 7 8 9 10 11 12" at bounding box center [873, 422] width 24 height 31
click at [861, 407] on select "1 2 3 4 5 6 7 8 9 10 11 12" at bounding box center [873, 422] width 24 height 31
click at [905, 415] on select "00 05 10 15 20 25 30 35 40 45 50 55" at bounding box center [899, 422] width 24 height 31
click at [887, 407] on select "00 05 10 15 20 25 30 35 40 45 50 55" at bounding box center [899, 422] width 24 height 31
click at [684, 497] on input at bounding box center [711, 486] width 463 height 31
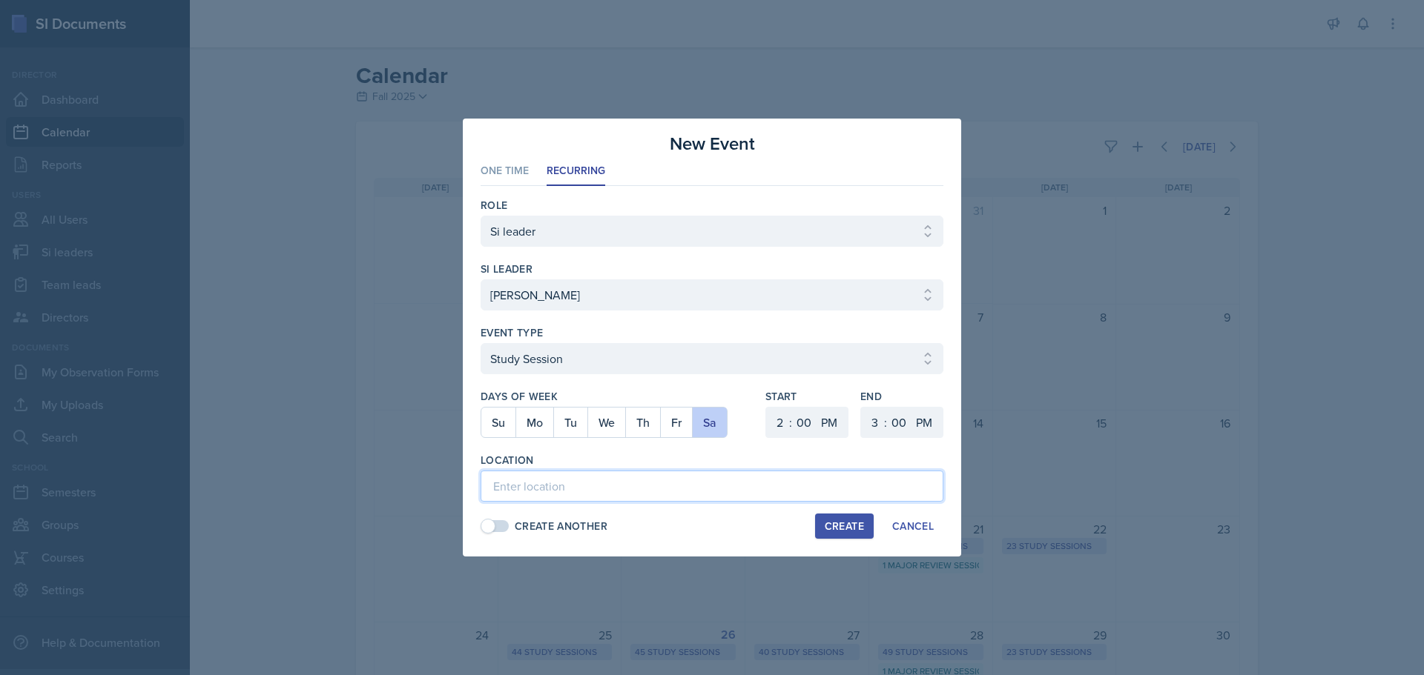
paste input "[URL][DOMAIN_NAME]"
click at [830, 517] on button "Create" at bounding box center [844, 526] width 59 height 25
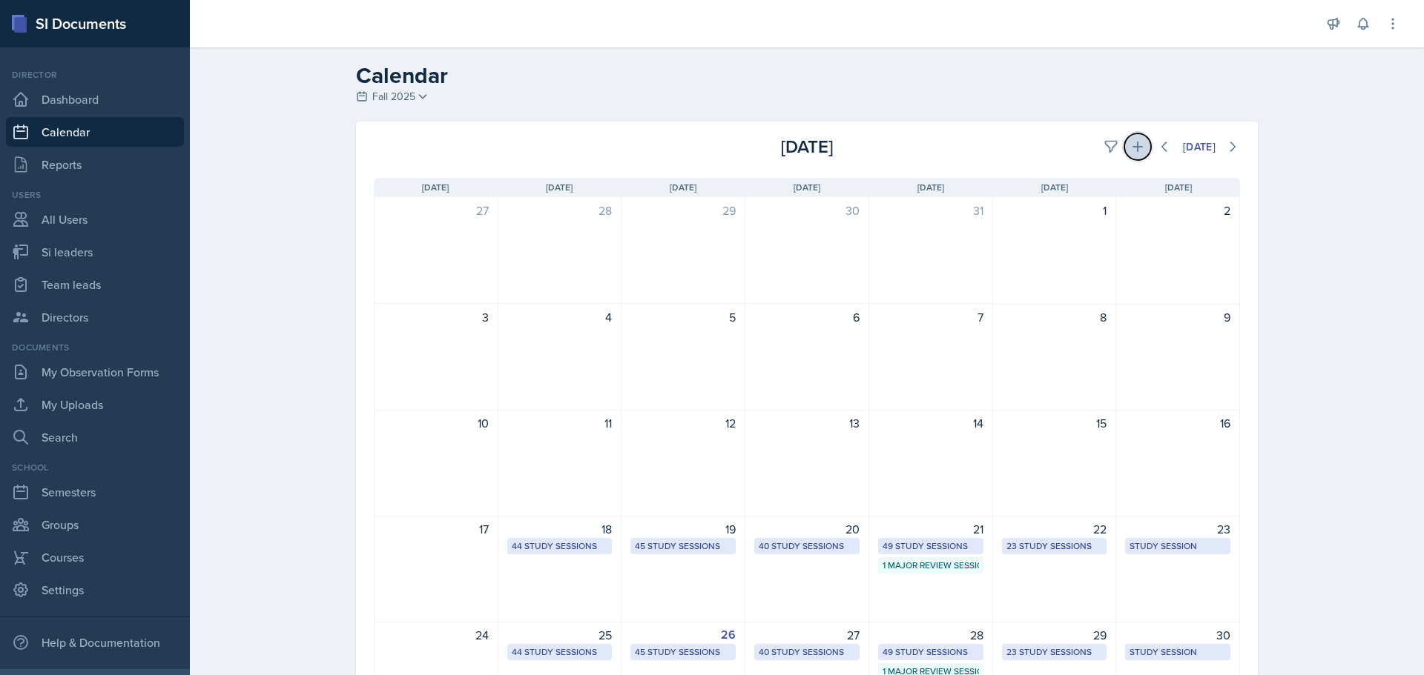
click at [1134, 144] on icon at bounding box center [1137, 146] width 15 height 15
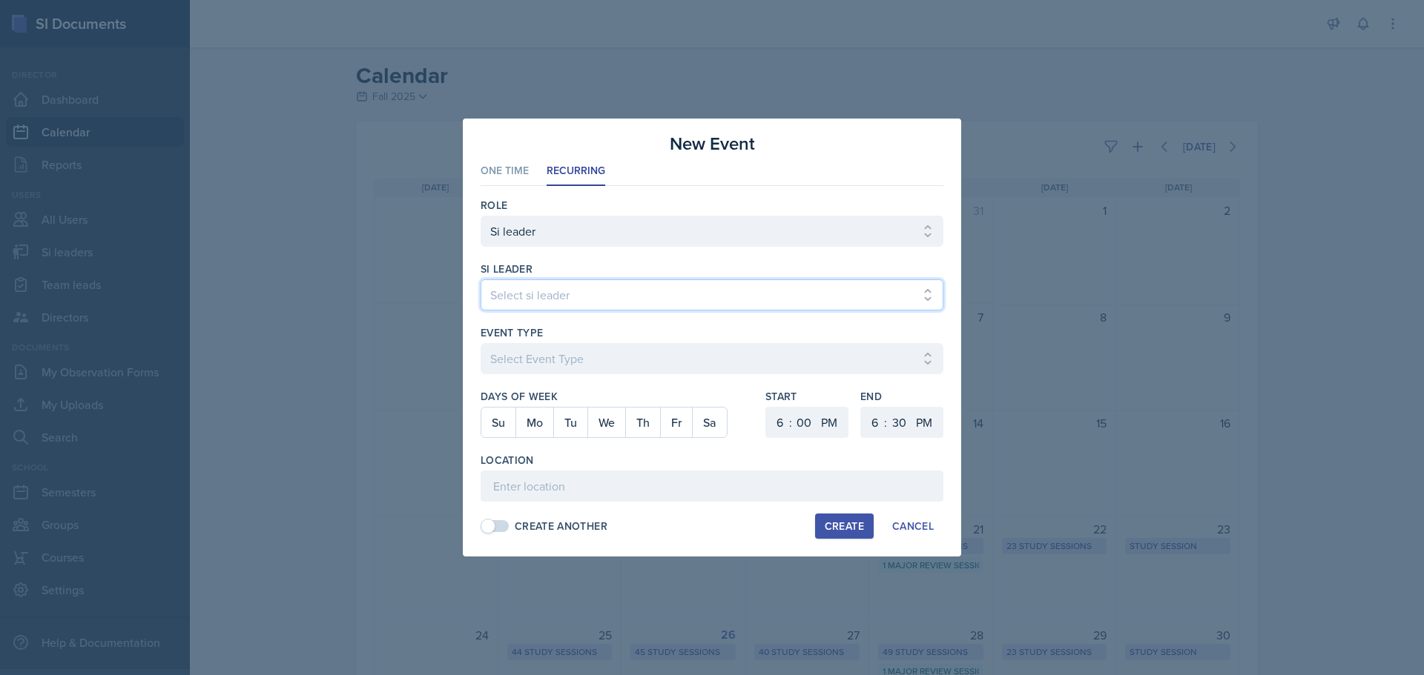
click at [690, 299] on select "Select si leader [PERSON_NAME] [PERSON_NAME] [PERSON_NAME] [PERSON_NAME] [PERSO…" at bounding box center [711, 295] width 463 height 31
click at [480, 280] on select "Select si leader [PERSON_NAME] [PERSON_NAME] [PERSON_NAME] [PERSON_NAME] [PERSO…" at bounding box center [711, 295] width 463 height 31
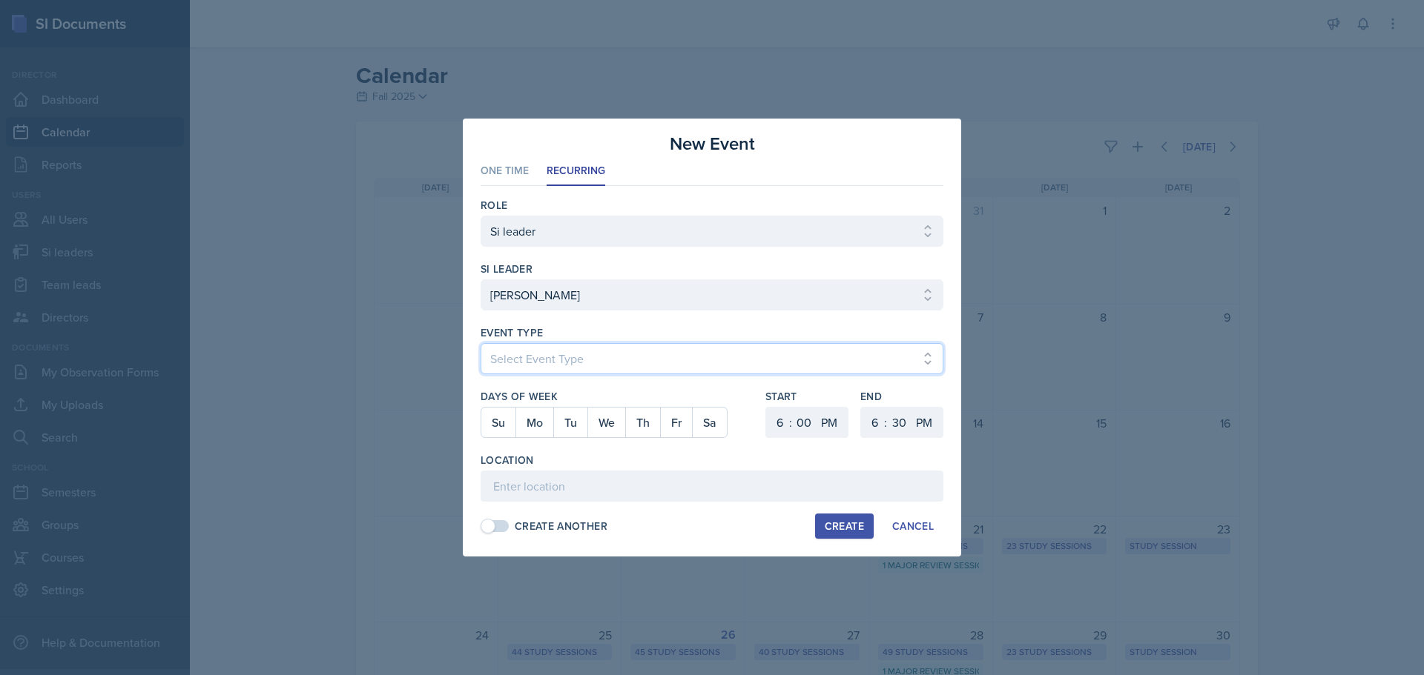
click at [586, 370] on select "Select Event Type Major Review Session Study Session" at bounding box center [711, 358] width 463 height 31
click at [565, 443] on div at bounding box center [616, 445] width 273 height 15
click at [575, 361] on select "Select Event Type Major Review Session Study Session" at bounding box center [711, 358] width 463 height 31
click at [480, 343] on select "Select Event Type Major Review Session Study Session" at bounding box center [711, 358] width 463 height 31
click at [540, 427] on button "Mo" at bounding box center [534, 423] width 38 height 30
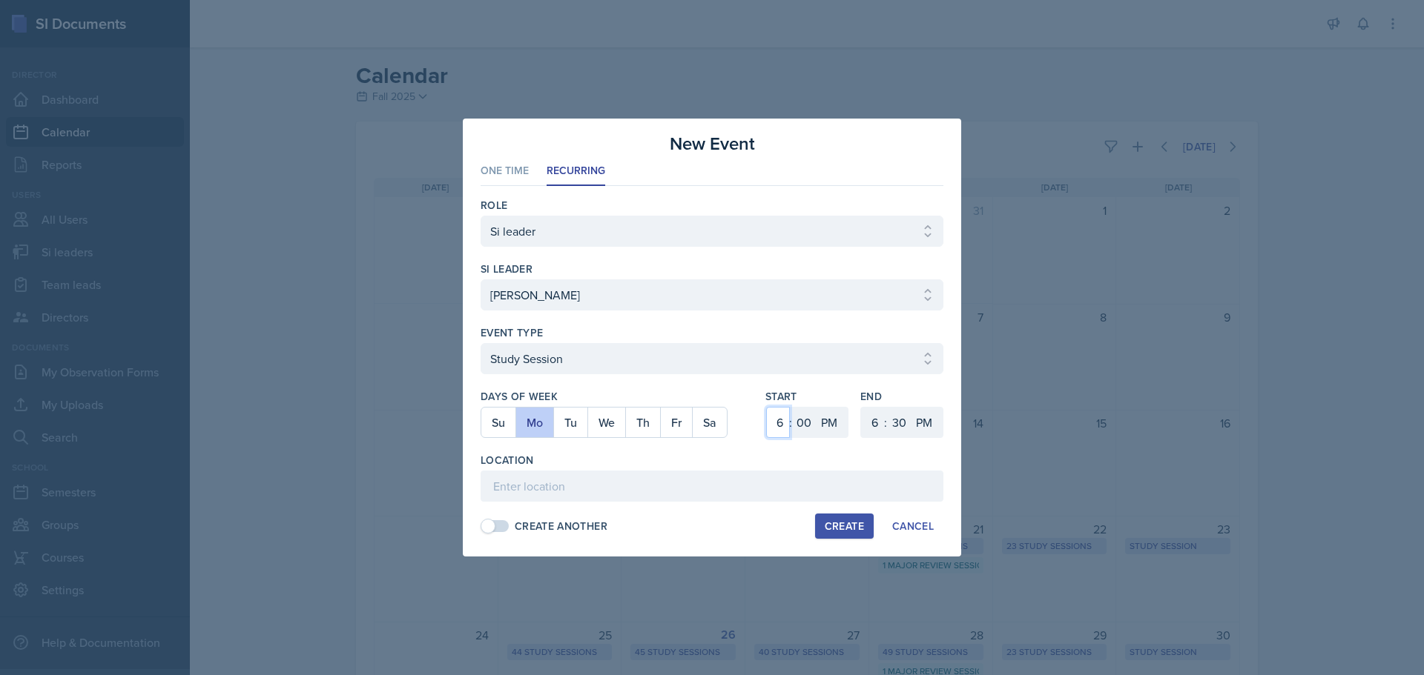
click at [779, 412] on select "1 2 3 4 5 6 7 8 9 10 11 12" at bounding box center [778, 422] width 24 height 31
click at [766, 407] on select "1 2 3 4 5 6 7 8 9 10 11 12" at bounding box center [778, 422] width 24 height 31
click at [868, 428] on select "1 2 3 4 5 6 7 8 9 10 11 12" at bounding box center [873, 422] width 24 height 31
click at [861, 407] on select "1 2 3 4 5 6 7 8 9 10 11 12" at bounding box center [873, 422] width 24 height 31
click at [903, 429] on select "00 05 10 15 20 25 30 35 40 45 50 55" at bounding box center [899, 422] width 24 height 31
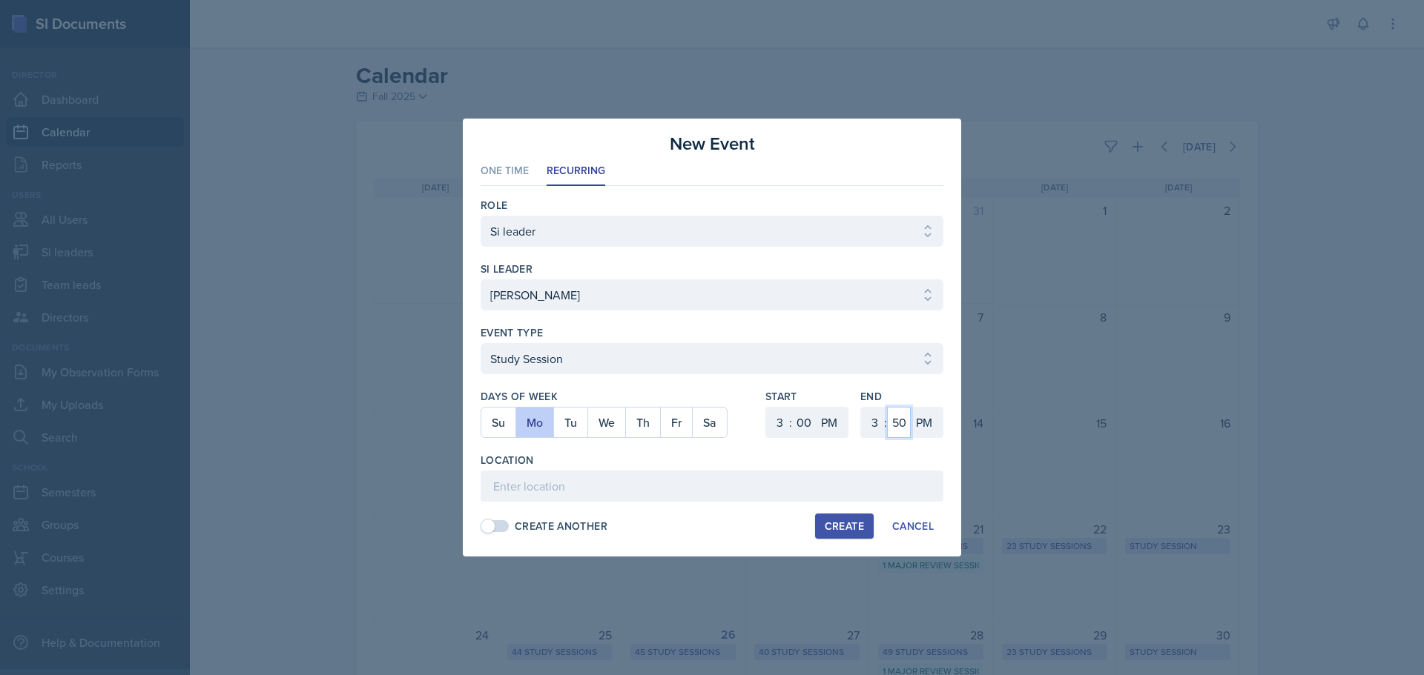
click at [887, 407] on select "00 05 10 15 20 25 30 35 40 45 50 55" at bounding box center [899, 422] width 24 height 31
click at [709, 486] on input at bounding box center [711, 486] width 463 height 31
click at [842, 518] on button "Create" at bounding box center [844, 526] width 59 height 25
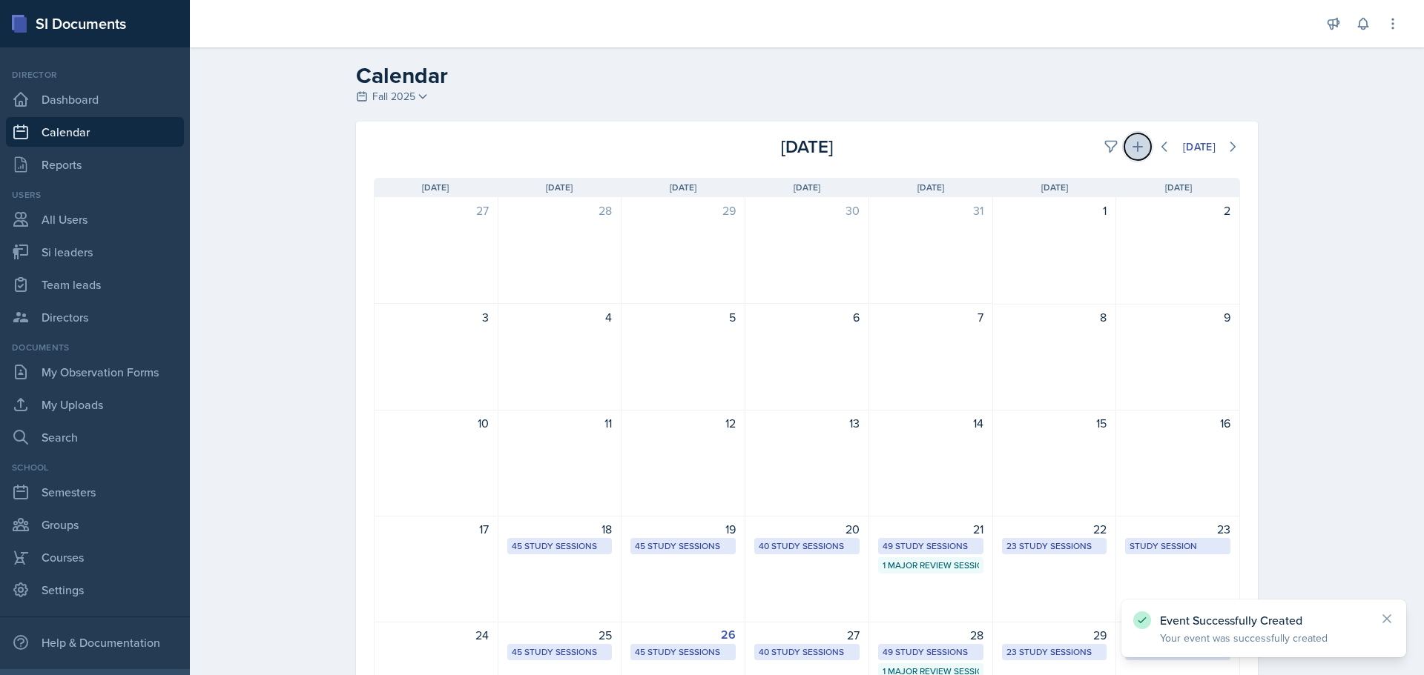
click at [1136, 142] on icon at bounding box center [1137, 146] width 15 height 15
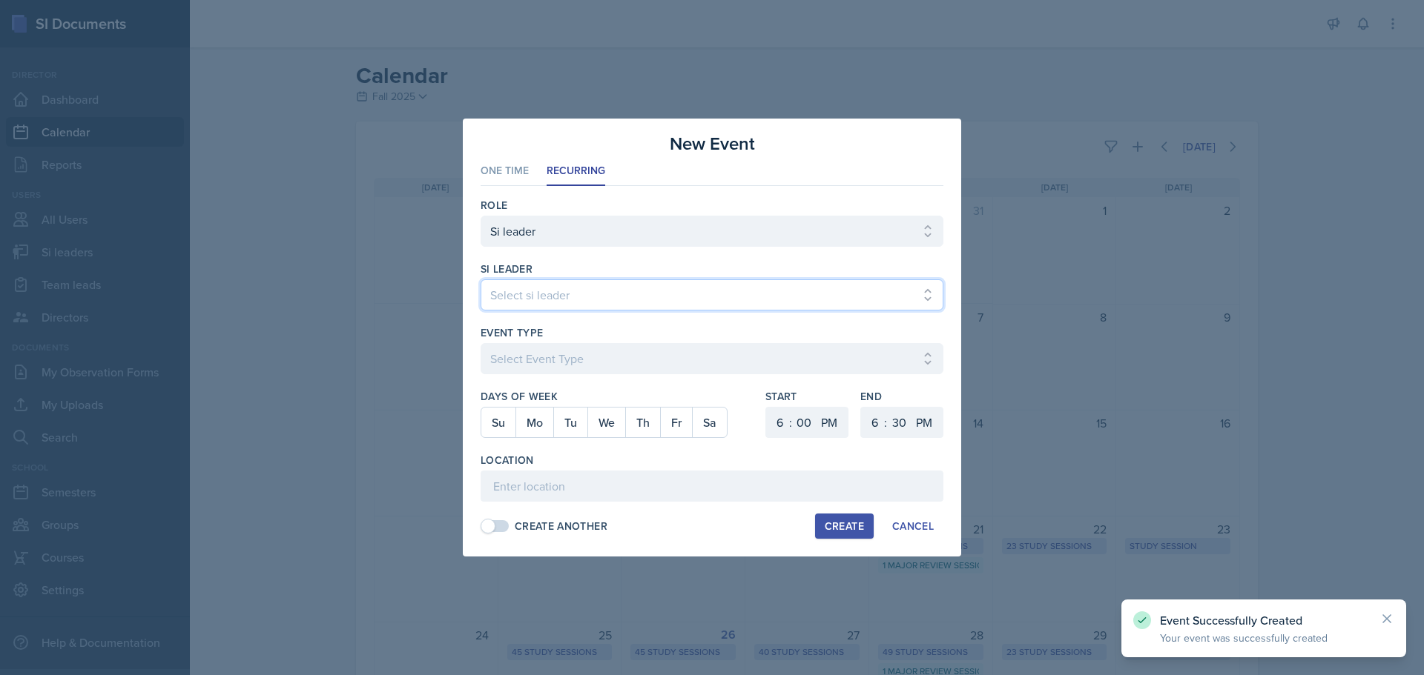
click at [655, 295] on select "Select si leader [PERSON_NAME] [PERSON_NAME] [PERSON_NAME] [PERSON_NAME] [PERSO…" at bounding box center [711, 295] width 463 height 31
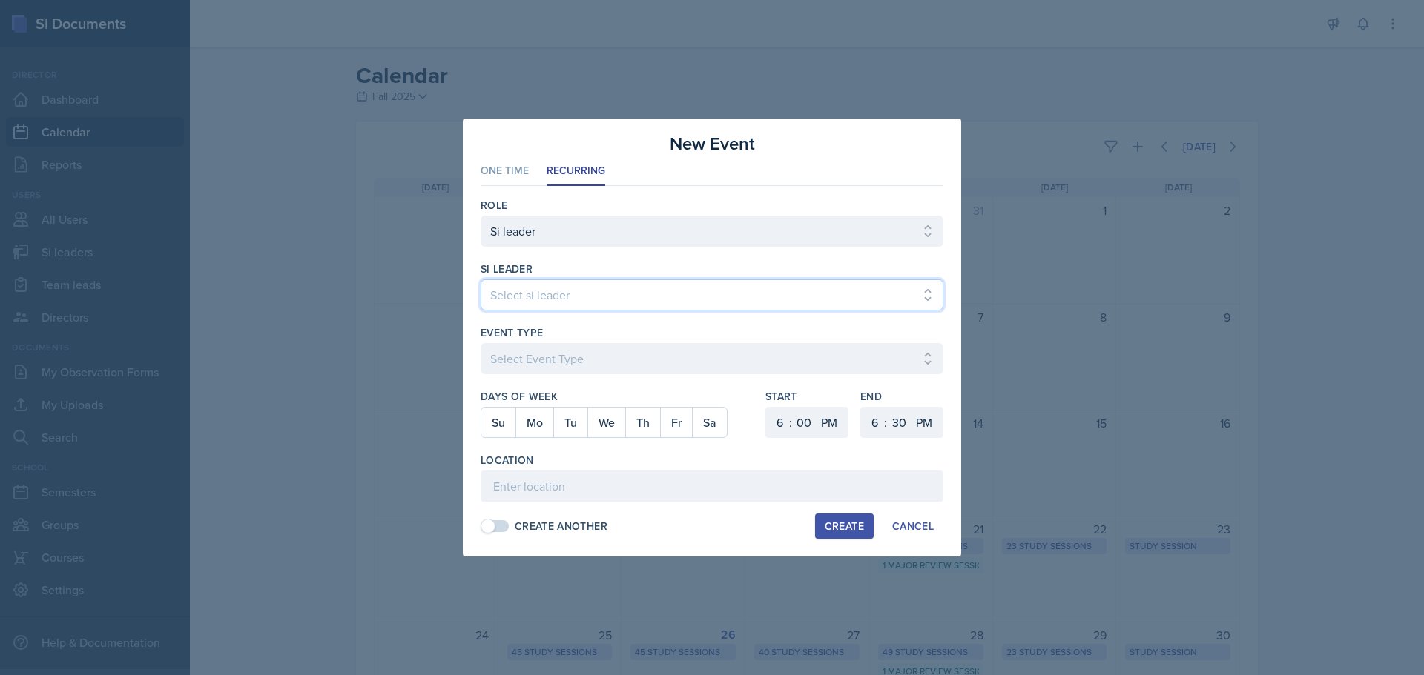
click at [480, 280] on select "Select si leader [PERSON_NAME] [PERSON_NAME] [PERSON_NAME] [PERSON_NAME] [PERSO…" at bounding box center [711, 295] width 463 height 31
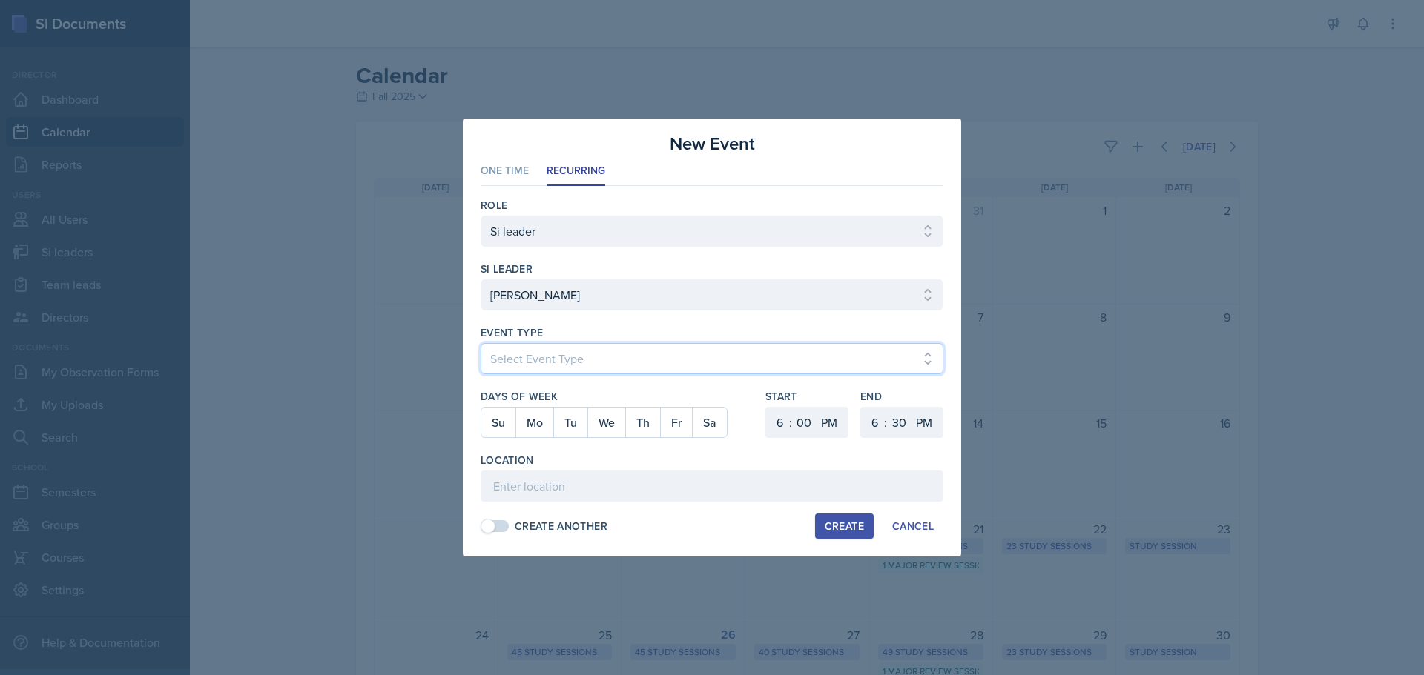
click at [502, 347] on select "Select Event Type Major Review Session Study Session" at bounding box center [711, 358] width 463 height 31
click at [480, 343] on select "Select Event Type Major Review Session Study Session" at bounding box center [711, 358] width 463 height 31
click at [595, 419] on button "We" at bounding box center [606, 423] width 38 height 30
click at [786, 432] on select "1 2 3 4 5 6 7 8 9 10 11 12" at bounding box center [778, 422] width 24 height 31
click at [766, 407] on select "1 2 3 4 5 6 7 8 9 10 11 12" at bounding box center [778, 422] width 24 height 31
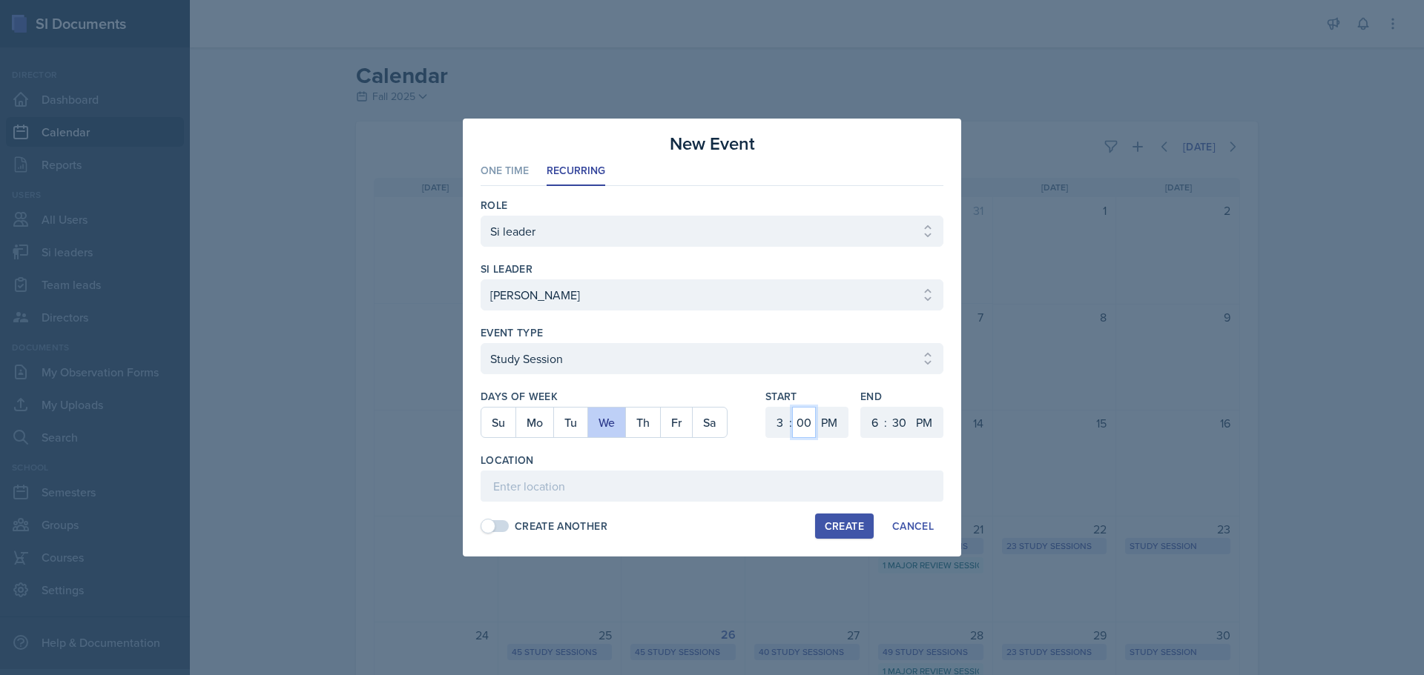
click at [810, 426] on select "00 05 10 15 20 25 30 35 40 45 50 55" at bounding box center [804, 422] width 24 height 31
click at [792, 407] on select "00 05 10 15 20 25 30 35 40 45 50 55" at bounding box center [804, 422] width 24 height 31
click at [862, 412] on select "1 2 3 4 5 6 7 8 9 10 11 12" at bounding box center [873, 422] width 24 height 31
click at [861, 407] on select "1 2 3 4 5 6 7 8 9 10 11 12" at bounding box center [873, 422] width 24 height 31
click at [890, 411] on select "00 05 10 15 20 25 30 35 40 45 50 55" at bounding box center [899, 422] width 24 height 31
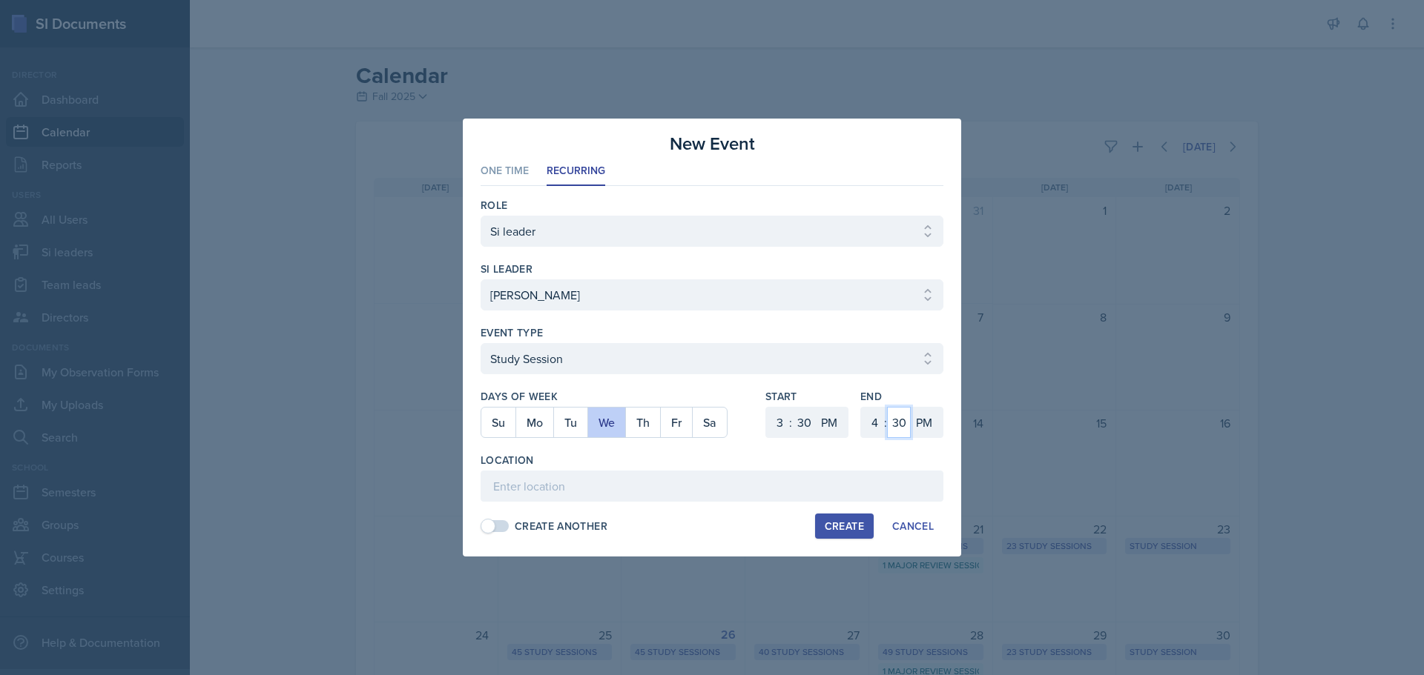
click at [887, 407] on select "00 05 10 15 20 25 30 35 40 45 50 55" at bounding box center [899, 422] width 24 height 31
click at [586, 486] on input at bounding box center [711, 486] width 463 height 31
click at [850, 528] on div "Create" at bounding box center [844, 527] width 39 height 12
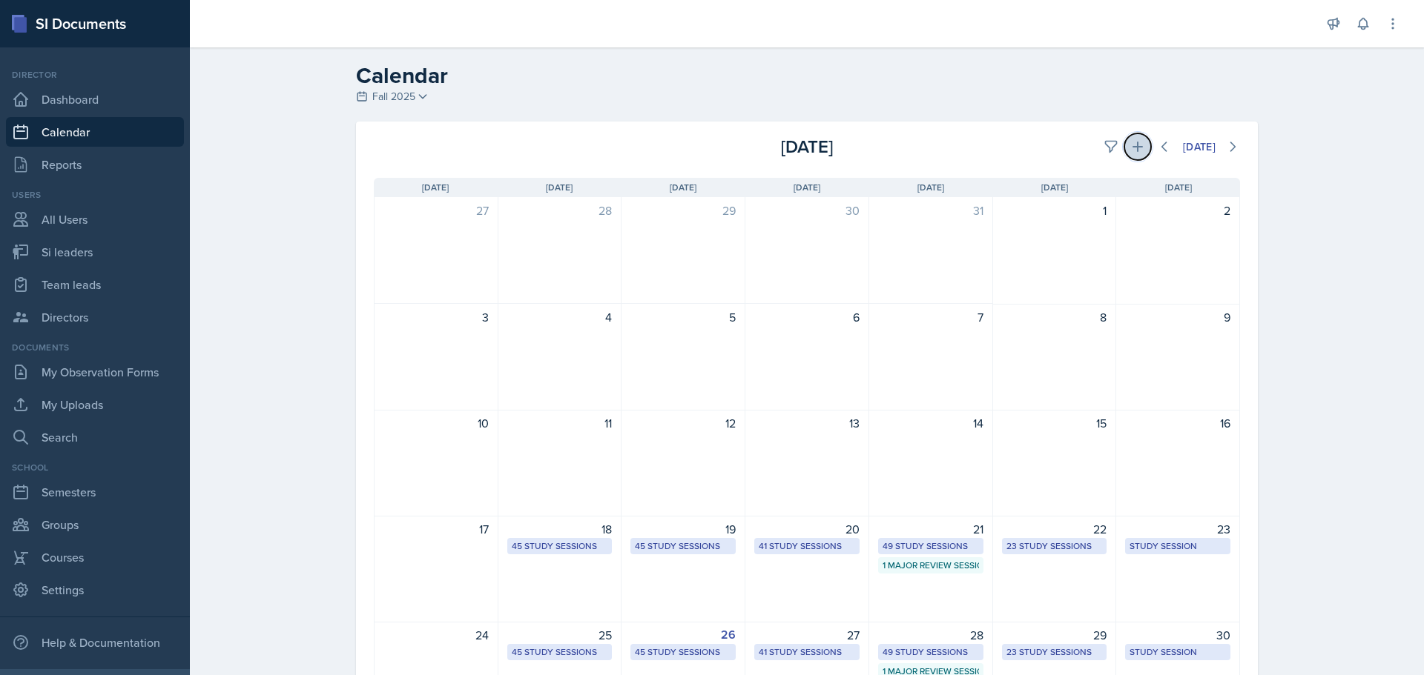
click at [1136, 151] on icon at bounding box center [1137, 146] width 15 height 15
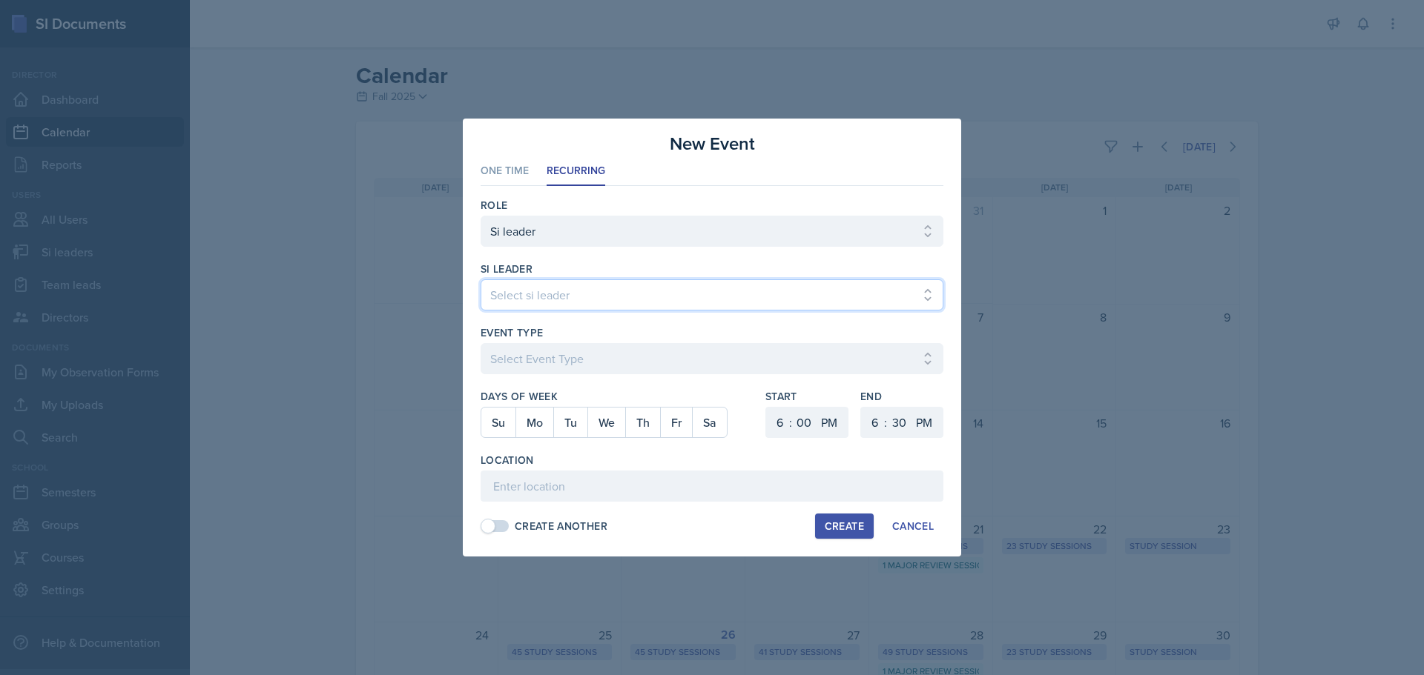
click at [685, 285] on select "Select si leader [PERSON_NAME] [PERSON_NAME] [PERSON_NAME] [PERSON_NAME] [PERSO…" at bounding box center [711, 295] width 463 height 31
click at [480, 280] on select "Select si leader [PERSON_NAME] [PERSON_NAME] [PERSON_NAME] [PERSON_NAME] [PERSO…" at bounding box center [711, 295] width 463 height 31
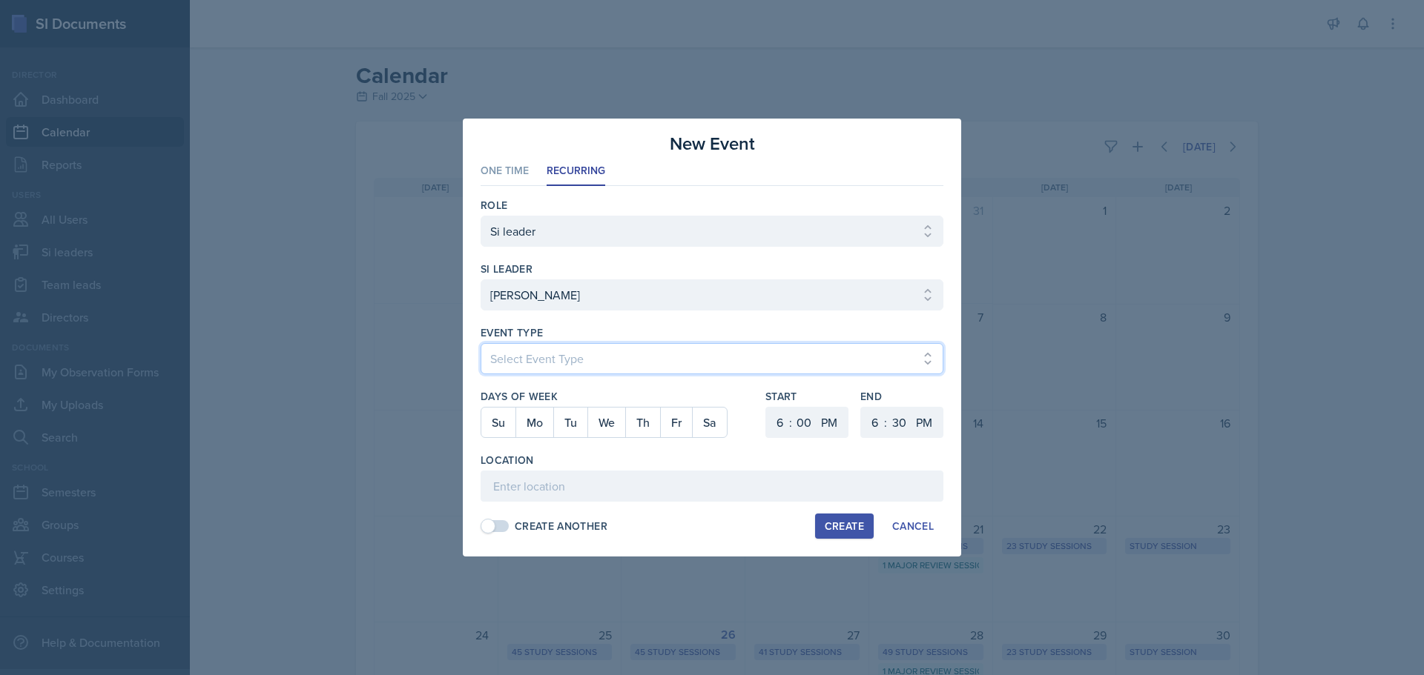
click at [618, 351] on select "Select Event Type Major Review Session Study Session" at bounding box center [711, 358] width 463 height 31
click at [480, 343] on select "Select Event Type Major Review Session Study Session" at bounding box center [711, 358] width 463 height 31
click at [617, 423] on button "We" at bounding box center [606, 423] width 38 height 30
click at [772, 429] on select "1 2 3 4 5 6 7 8 9 10 11 12" at bounding box center [778, 422] width 24 height 31
click at [766, 407] on select "1 2 3 4 5 6 7 8 9 10 11 12" at bounding box center [778, 422] width 24 height 31
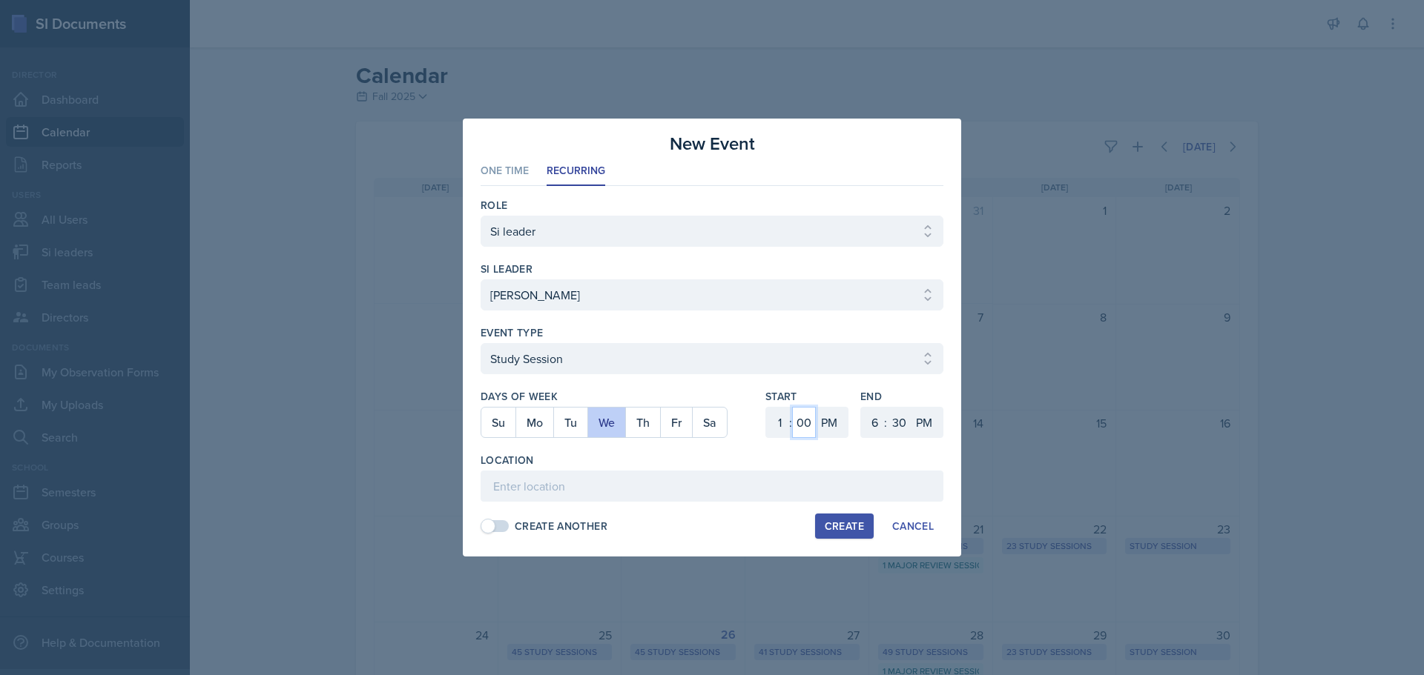
click at [812, 423] on select "00 05 10 15 20 25 30 35 40 45 50 55" at bounding box center [804, 422] width 24 height 31
click at [792, 407] on select "00 05 10 15 20 25 30 35 40 45 50 55" at bounding box center [804, 422] width 24 height 31
click at [868, 429] on select "1 2 3 4 5 6 7 8 9 10 11 12" at bounding box center [873, 422] width 24 height 31
click at [861, 407] on select "1 2 3 4 5 6 7 8 9 10 11 12" at bounding box center [873, 422] width 24 height 31
click at [899, 423] on select "00 05 10 15 20 25 30 35 40 45 50 55" at bounding box center [899, 422] width 24 height 31
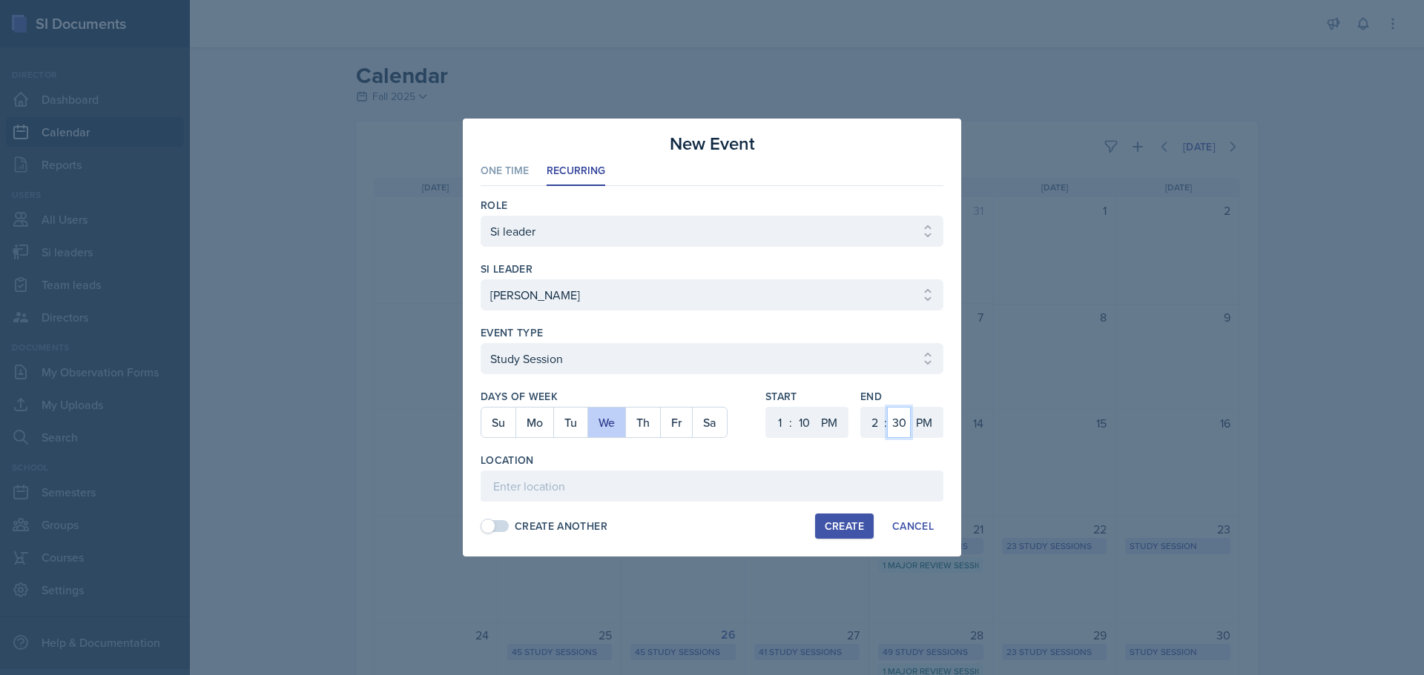
click at [887, 407] on select "00 05 10 15 20 25 30 35 40 45 50 55" at bounding box center [899, 422] width 24 height 31
click at [597, 484] on input at bounding box center [711, 486] width 463 height 31
click at [836, 521] on div "Create" at bounding box center [844, 527] width 39 height 12
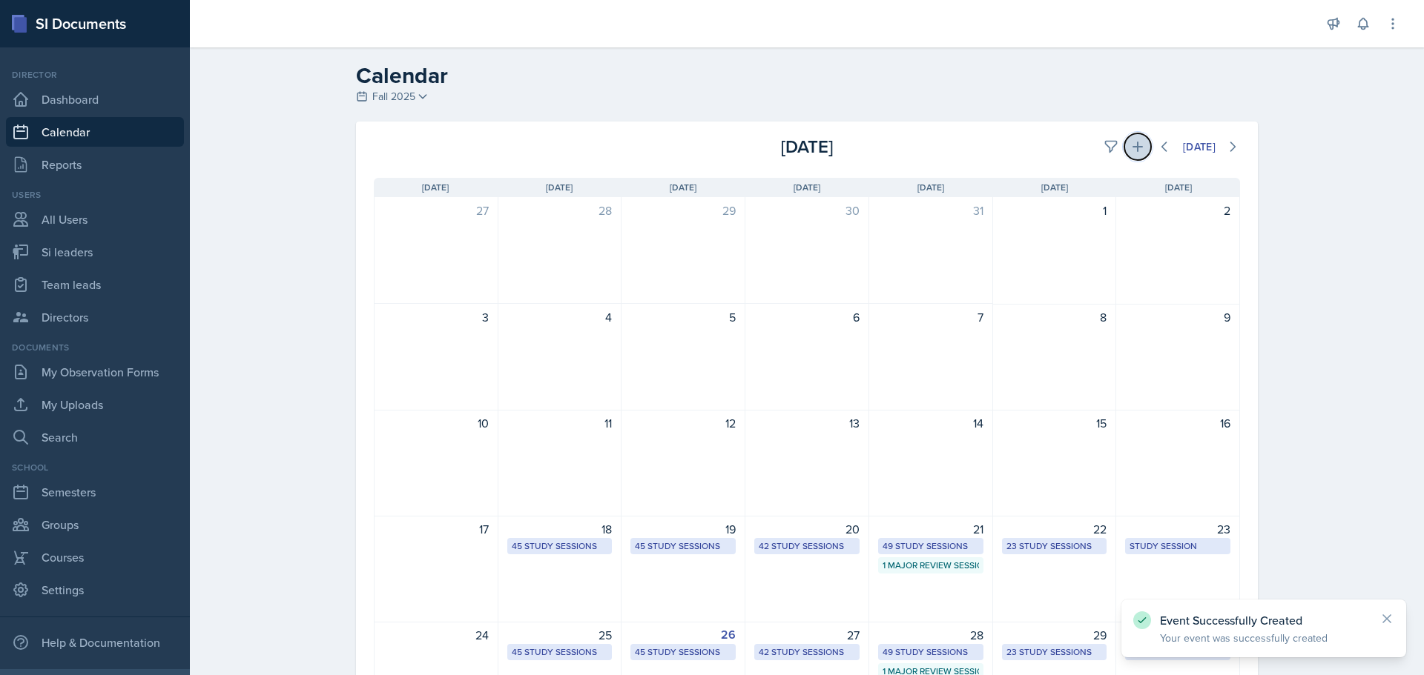
click at [1130, 143] on icon at bounding box center [1137, 146] width 15 height 15
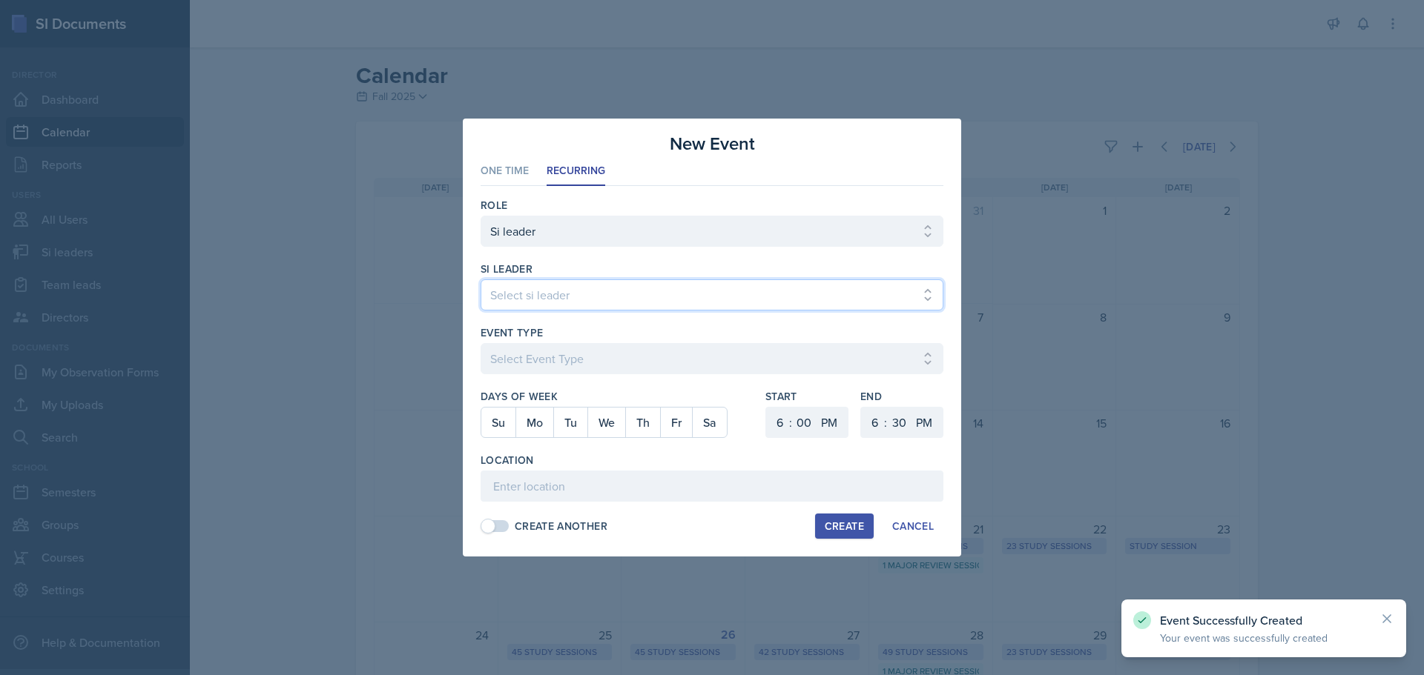
click at [705, 283] on select "Select si leader [PERSON_NAME] [PERSON_NAME] [PERSON_NAME] [PERSON_NAME] [PERSO…" at bounding box center [711, 295] width 463 height 31
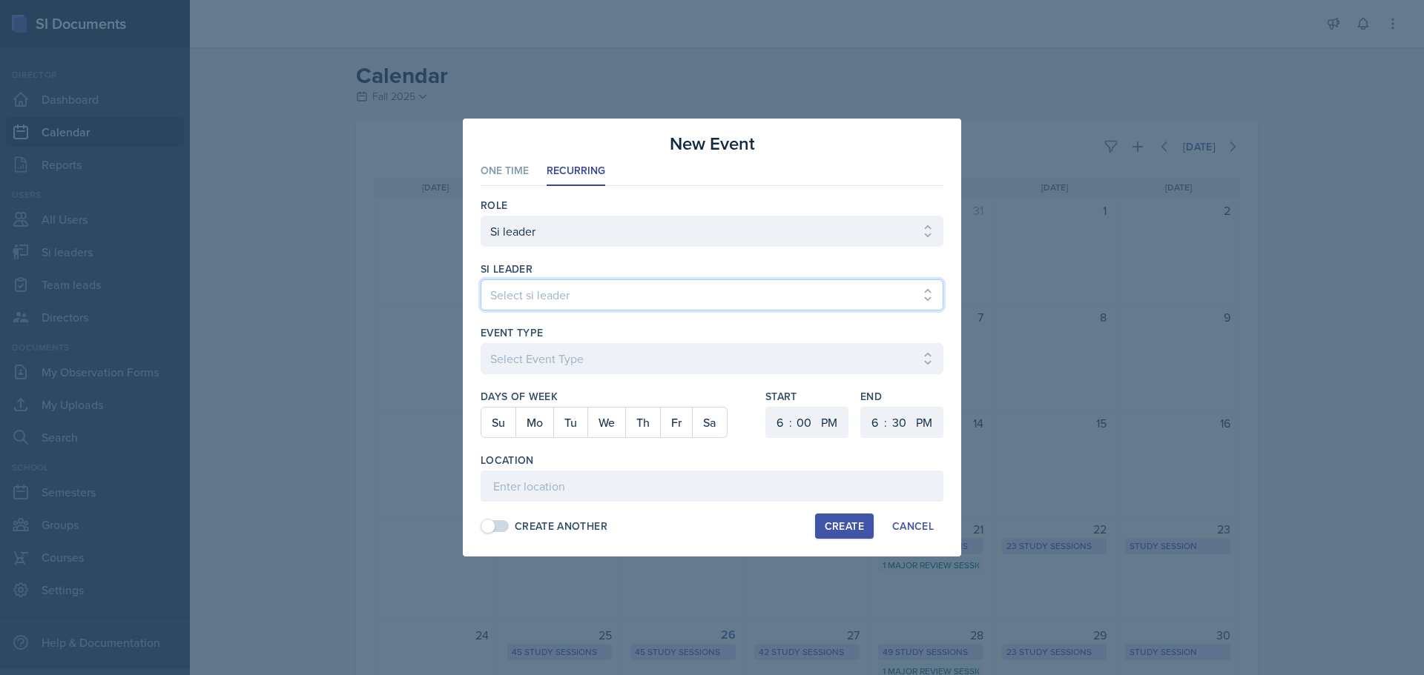
click at [480, 280] on select "Select si leader [PERSON_NAME] [PERSON_NAME] [PERSON_NAME] [PERSON_NAME] [PERSO…" at bounding box center [711, 295] width 463 height 31
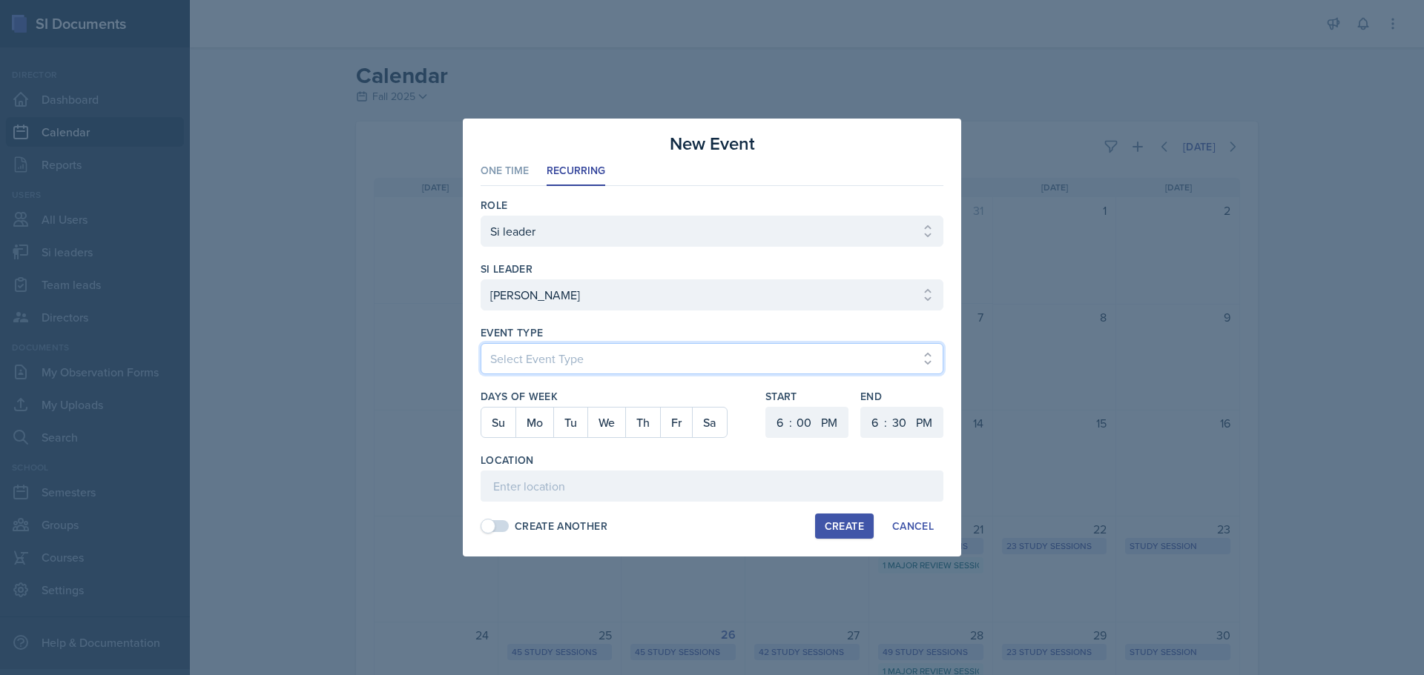
click at [655, 366] on select "Select Event Type Major Review Session Study Session" at bounding box center [711, 358] width 463 height 31
click at [480, 343] on select "Select Event Type Major Review Session Study Session" at bounding box center [711, 358] width 463 height 31
click at [683, 423] on button "Fr" at bounding box center [676, 423] width 32 height 30
click at [784, 418] on select "1 2 3 4 5 6 7 8 9 10 11 12" at bounding box center [778, 422] width 24 height 31
click at [766, 407] on select "1 2 3 4 5 6 7 8 9 10 11 12" at bounding box center [778, 422] width 24 height 31
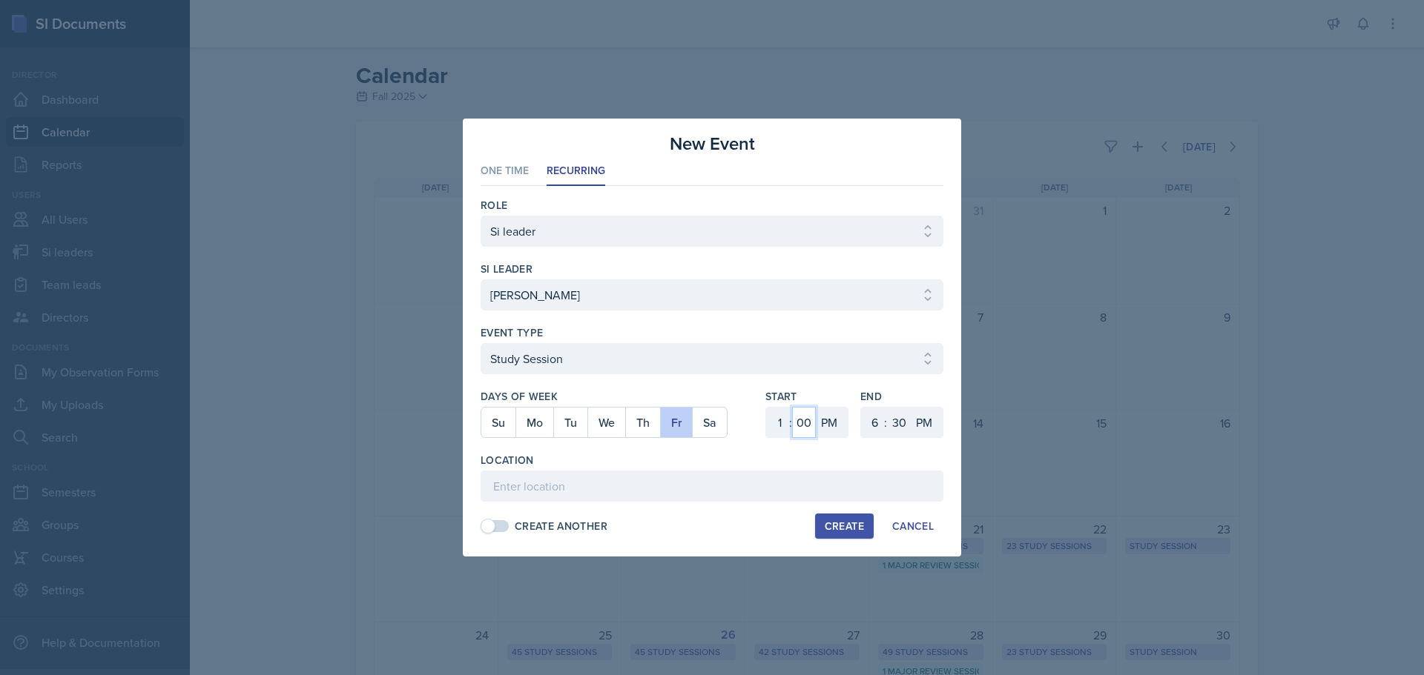
click at [812, 423] on select "00 05 10 15 20 25 30 35 40 45 50 55" at bounding box center [804, 422] width 24 height 31
click at [792, 407] on select "00 05 10 15 20 25 30 35 40 45 50 55" at bounding box center [804, 422] width 24 height 31
click at [868, 413] on select "1 2 3 4 5 6 7 8 9 10 11 12" at bounding box center [873, 422] width 24 height 31
click at [861, 407] on select "1 2 3 4 5 6 7 8 9 10 11 12" at bounding box center [873, 422] width 24 height 31
click at [895, 415] on select "00 05 10 15 20 25 30 35 40 45 50 55" at bounding box center [899, 422] width 24 height 31
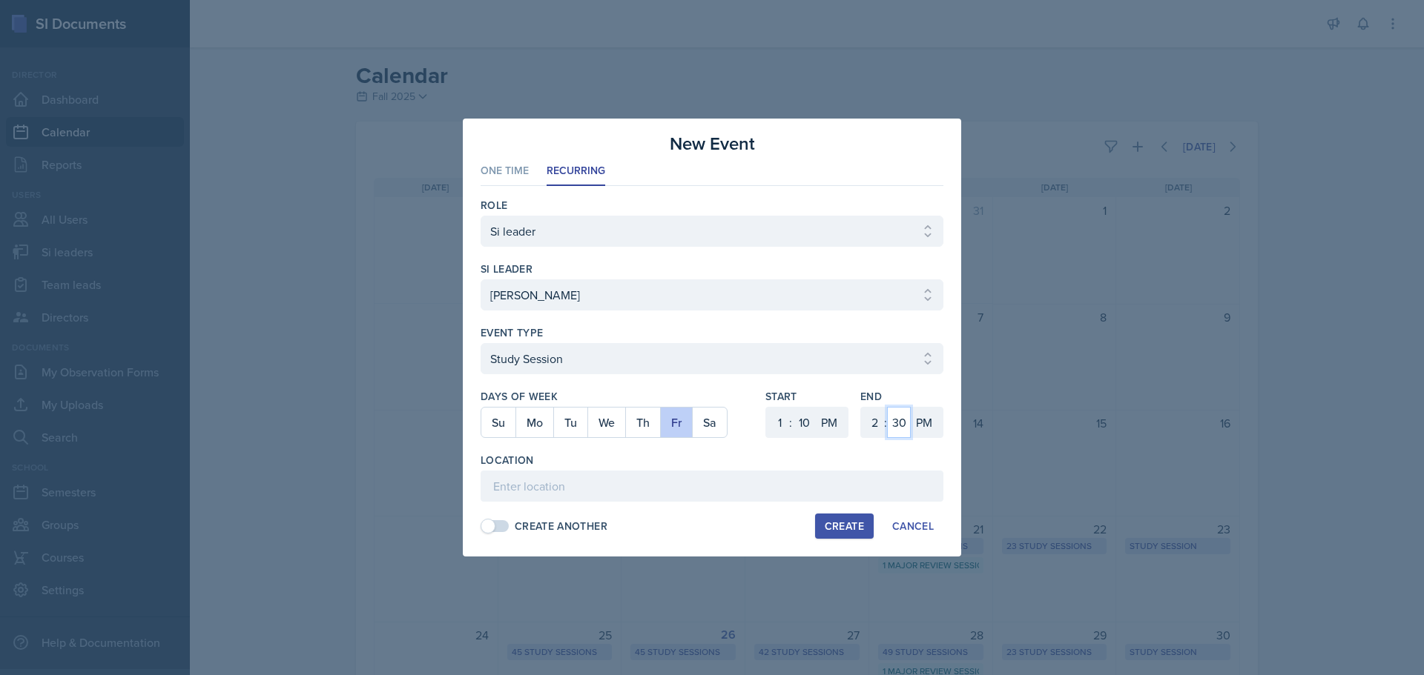
click at [887, 407] on select "00 05 10 15 20 25 30 35 40 45 50 55" at bounding box center [899, 422] width 24 height 31
click at [553, 483] on input at bounding box center [711, 486] width 463 height 31
click at [611, 491] on input "Math and Statistics Buidling" at bounding box center [711, 486] width 463 height 31
click at [716, 498] on input "Math and Statistics Building" at bounding box center [711, 486] width 463 height 31
click at [830, 531] on div "Create" at bounding box center [844, 527] width 39 height 12
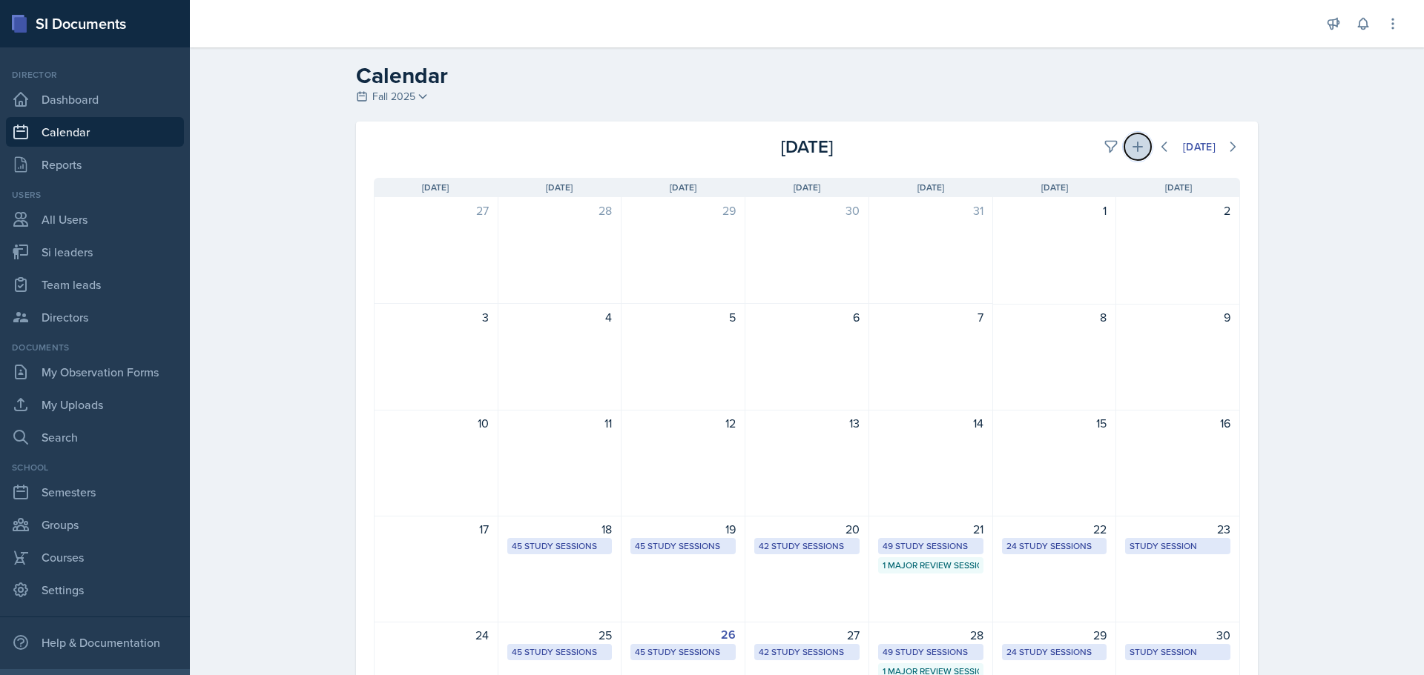
click at [1135, 153] on icon at bounding box center [1137, 146] width 15 height 15
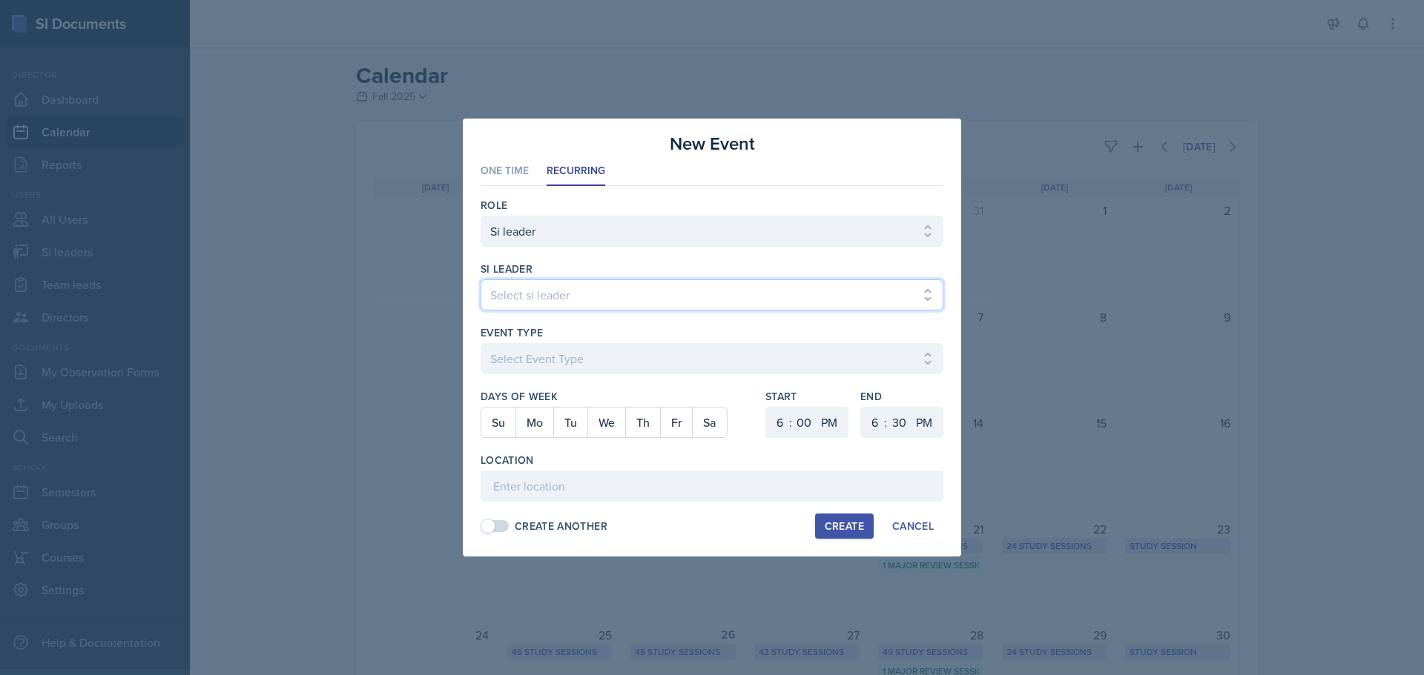
click at [531, 291] on select "Select si leader [PERSON_NAME] [PERSON_NAME] [PERSON_NAME] [PERSON_NAME] [PERSO…" at bounding box center [711, 295] width 463 height 31
click at [549, 288] on select "Select si leader [PERSON_NAME] [PERSON_NAME] [PERSON_NAME] [PERSON_NAME] [PERSO…" at bounding box center [711, 295] width 463 height 31
click at [480, 280] on select "Select si leader [PERSON_NAME] [PERSON_NAME] [PERSON_NAME] [PERSON_NAME] [PERSO…" at bounding box center [711, 295] width 463 height 31
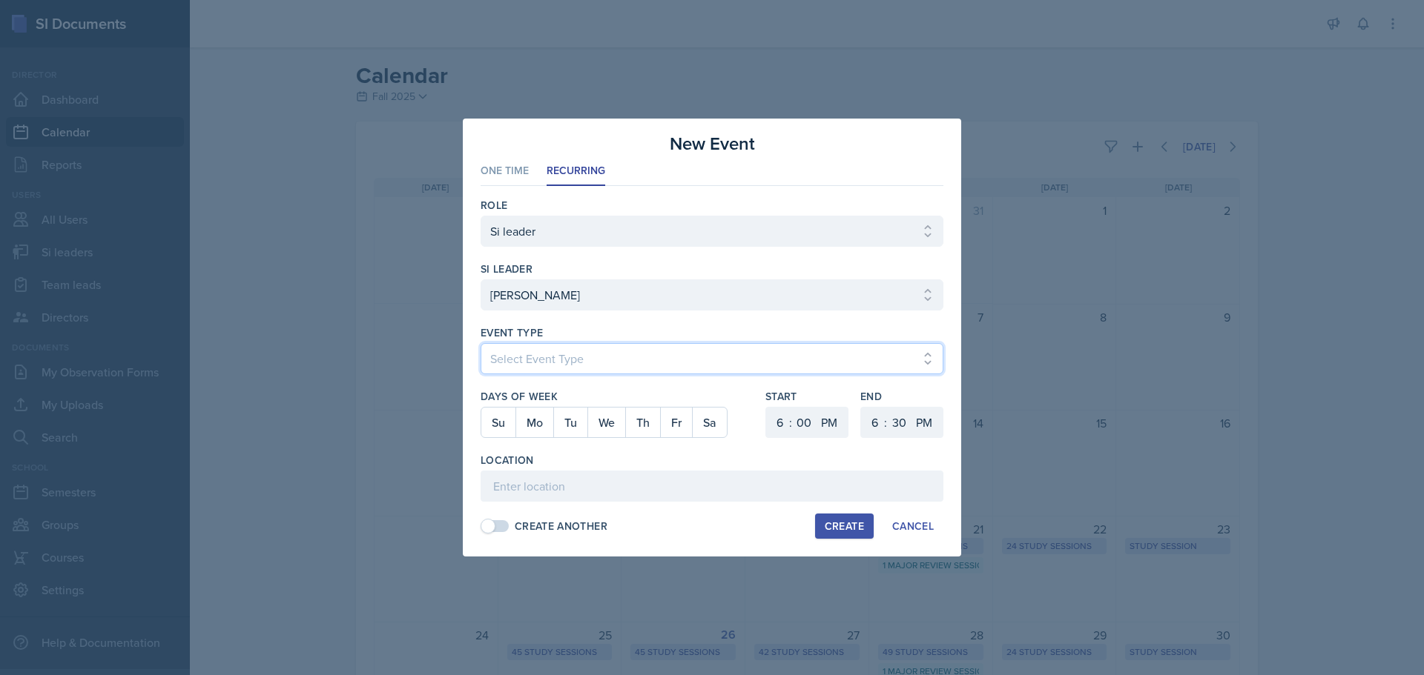
click at [576, 349] on select "Select Event Type Major Review Session Study Session" at bounding box center [711, 358] width 463 height 31
click at [480, 343] on select "Select Event Type Major Review Session Study Session" at bounding box center [711, 358] width 463 height 31
click at [784, 426] on select "1 2 3 4 5 6 7 8 9 10 11 12" at bounding box center [778, 422] width 24 height 31
click at [766, 407] on select "1 2 3 4 5 6 7 8 9 10 11 12" at bounding box center [778, 422] width 24 height 31
click at [802, 408] on select "00 05 10 15 20 25 30 35 40 45 50 55" at bounding box center [804, 422] width 24 height 31
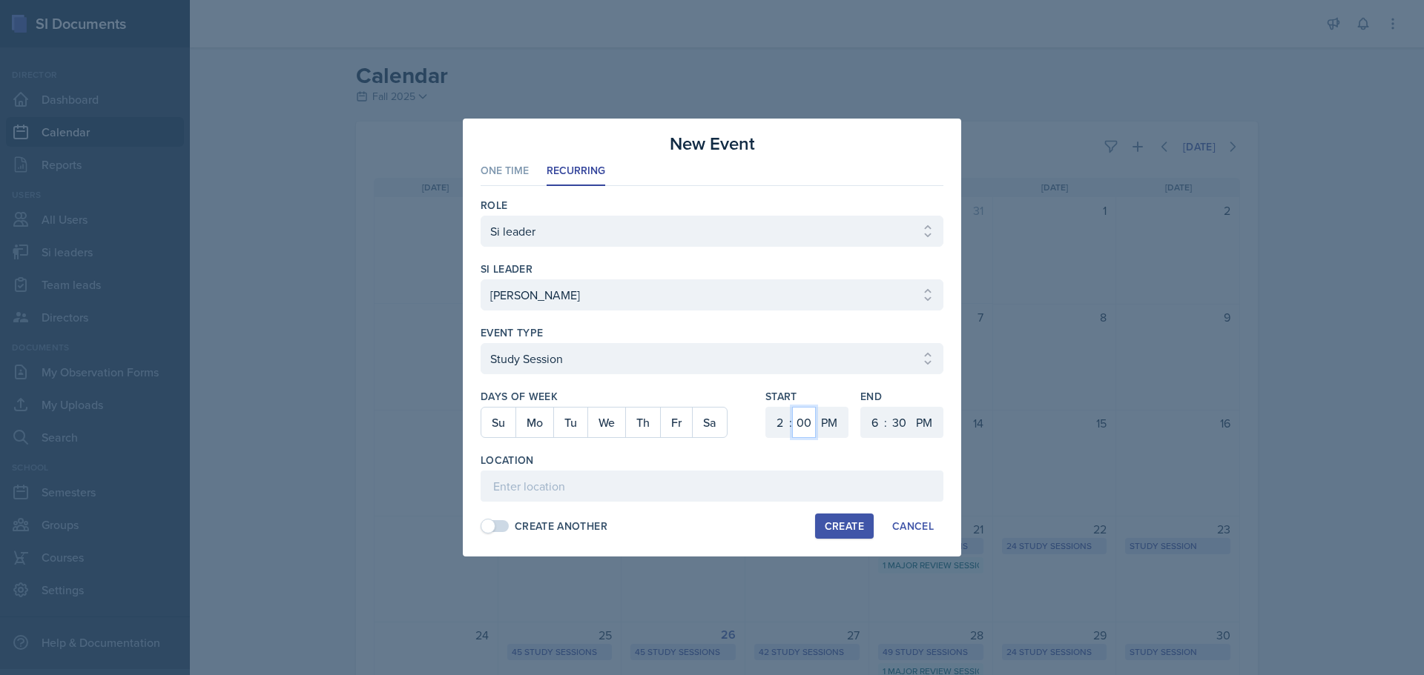
click at [792, 407] on select "00 05 10 15 20 25 30 35 40 45 50 55" at bounding box center [804, 422] width 24 height 31
click at [878, 427] on select "1 2 3 4 5 6 7 8 9 10 11 12" at bounding box center [873, 422] width 24 height 31
click at [861, 407] on select "1 2 3 4 5 6 7 8 9 10 11 12" at bounding box center [873, 422] width 24 height 31
click at [896, 422] on select "00 05 10 15 20 25 30 35 40 45 50 55" at bounding box center [899, 422] width 24 height 31
click at [887, 407] on select "00 05 10 15 20 25 30 35 40 45 50 55" at bounding box center [899, 422] width 24 height 31
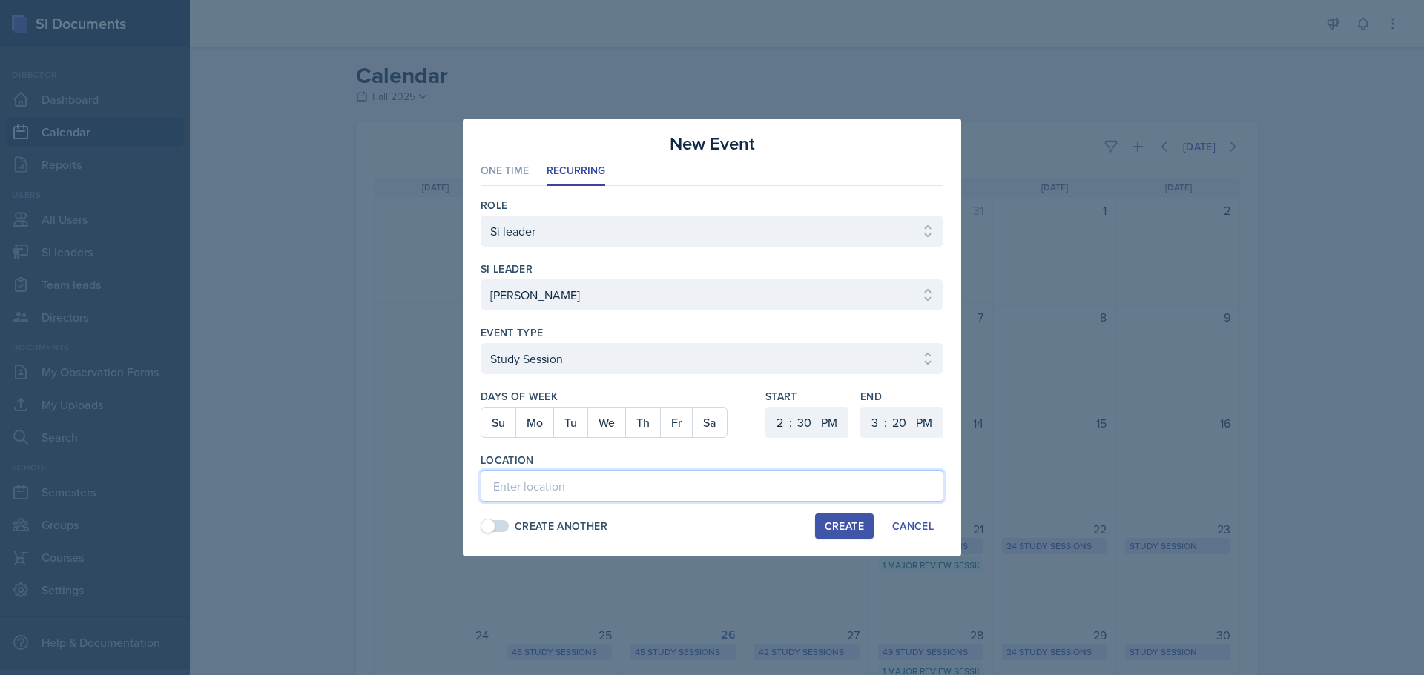
click at [617, 479] on input at bounding box center [711, 486] width 463 height 31
click at [524, 426] on button "Mo" at bounding box center [534, 423] width 38 height 30
click at [838, 518] on button "Create" at bounding box center [844, 526] width 59 height 25
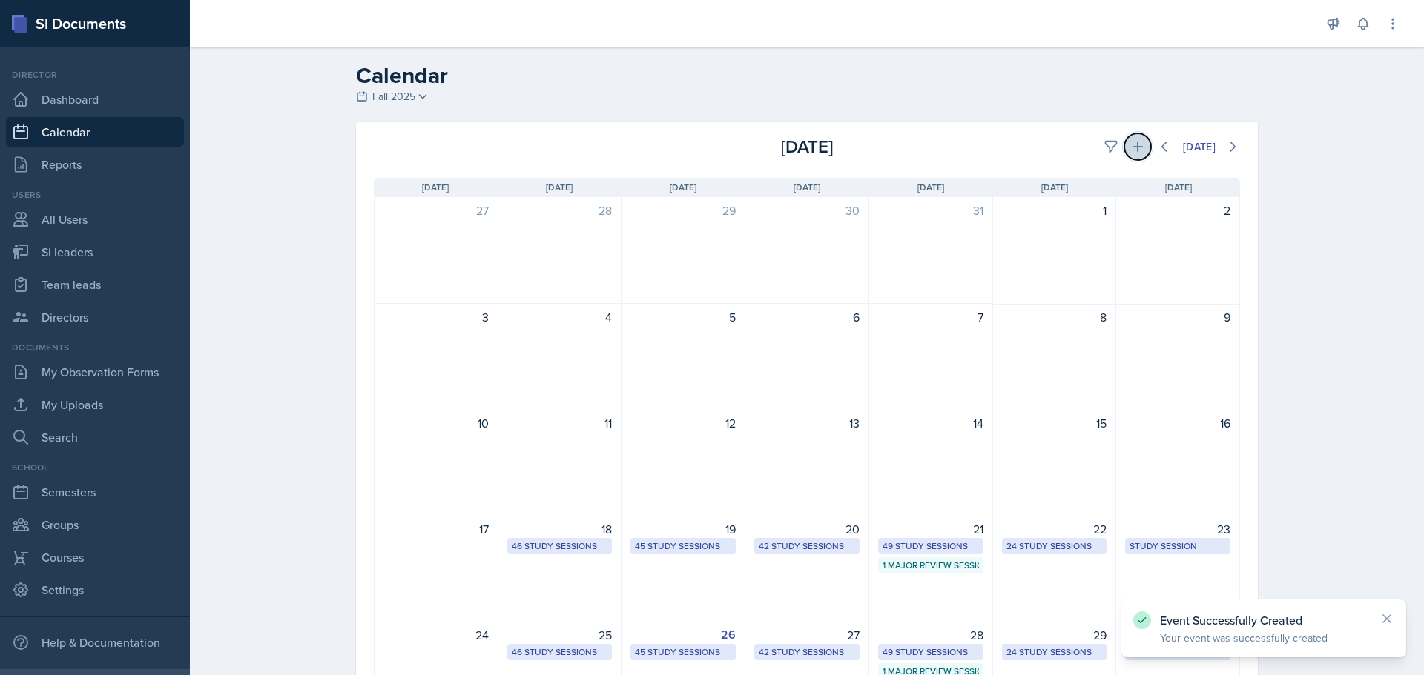
click at [1124, 138] on button at bounding box center [1137, 146] width 27 height 27
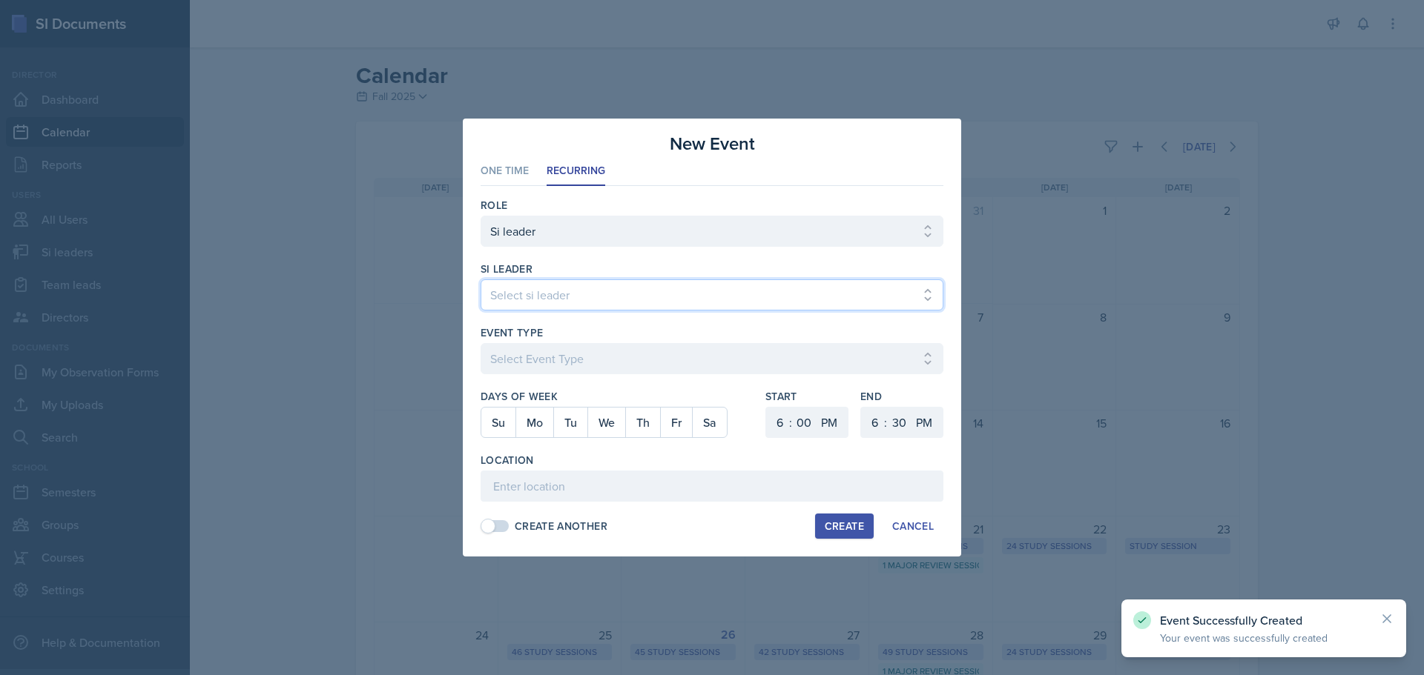
click at [590, 297] on select "Select si leader [PERSON_NAME] [PERSON_NAME] [PERSON_NAME] [PERSON_NAME] [PERSO…" at bounding box center [711, 295] width 463 height 31
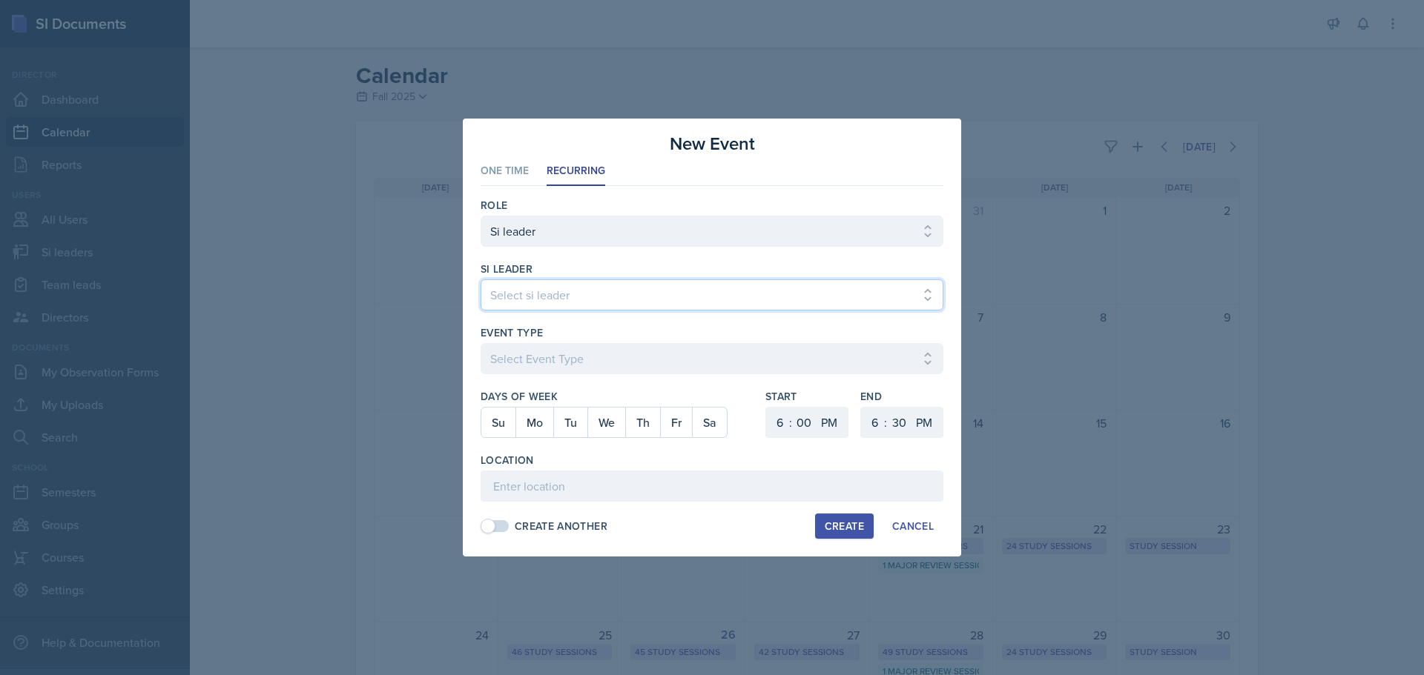
click at [480, 280] on select "Select si leader [PERSON_NAME] [PERSON_NAME] [PERSON_NAME] [PERSON_NAME] [PERSO…" at bounding box center [711, 295] width 463 height 31
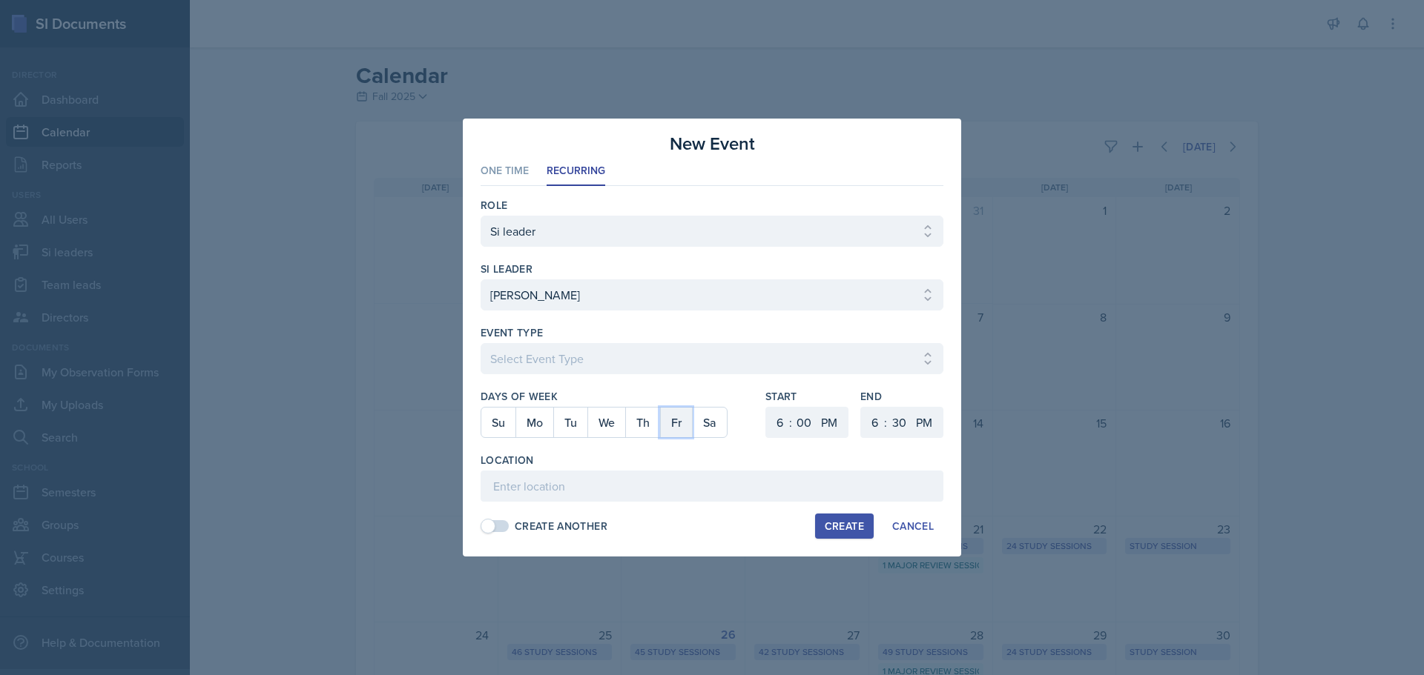
click at [667, 429] on button "Fr" at bounding box center [676, 423] width 32 height 30
click at [782, 425] on select "1 2 3 4 5 6 7 8 9 10 11 12" at bounding box center [778, 422] width 24 height 31
click at [766, 407] on select "1 2 3 4 5 6 7 8 9 10 11 12" at bounding box center [778, 422] width 24 height 31
click at [796, 419] on select "00 05 10 15 20 25 30 35 40 45 50 55" at bounding box center [804, 422] width 24 height 31
click at [792, 407] on select "00 05 10 15 20 25 30 35 40 45 50 55" at bounding box center [804, 422] width 24 height 31
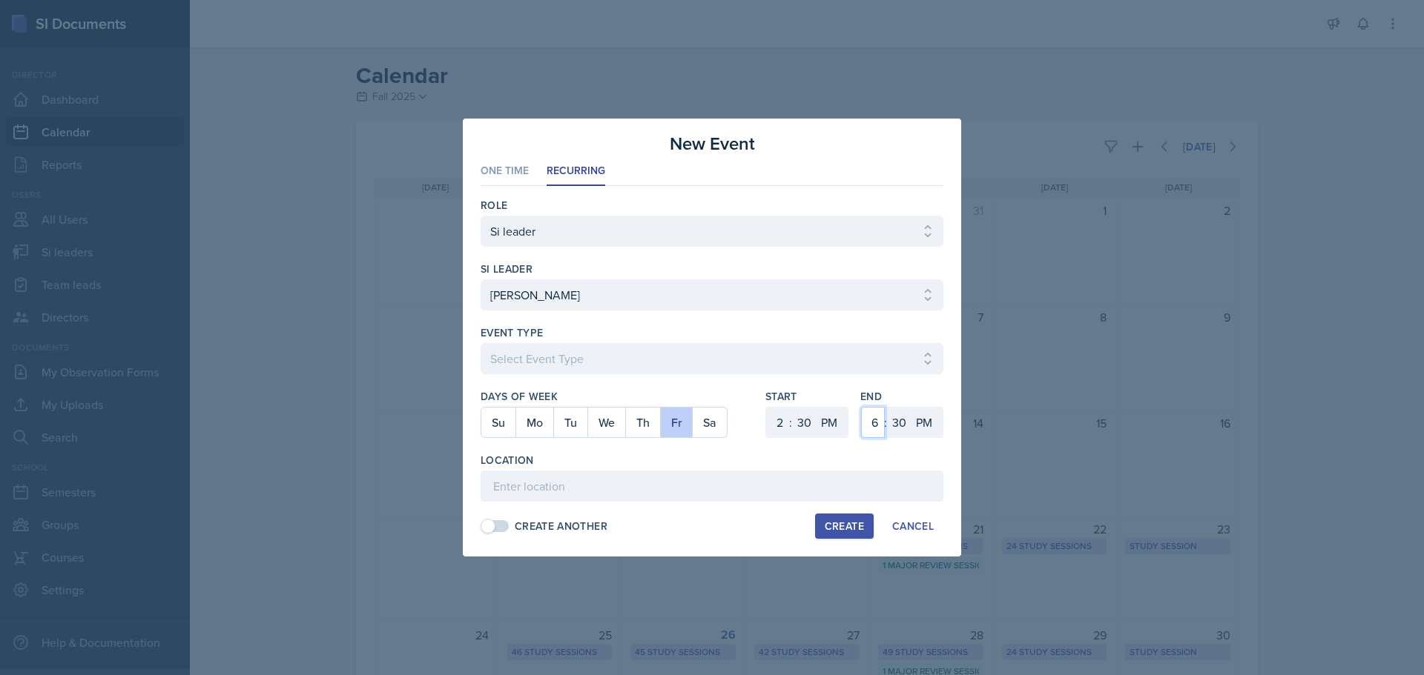
click at [877, 413] on select "1 2 3 4 5 6 7 8 9 10 11 12" at bounding box center [873, 422] width 24 height 31
click at [861, 407] on select "1 2 3 4 5 6 7 8 9 10 11 12" at bounding box center [873, 422] width 24 height 31
click at [902, 404] on div "End 1 2 3 4 5 6 7 8 9 10 11 12 : 00 05 10 15 20 25 30 35 40 45 50 55 AM PM" at bounding box center [901, 421] width 83 height 64
click at [887, 407] on select "00 05 10 15 20 25 30 35 40 45 50 55" at bounding box center [899, 422] width 24 height 31
click at [705, 470] on div "Location" at bounding box center [711, 477] width 463 height 49
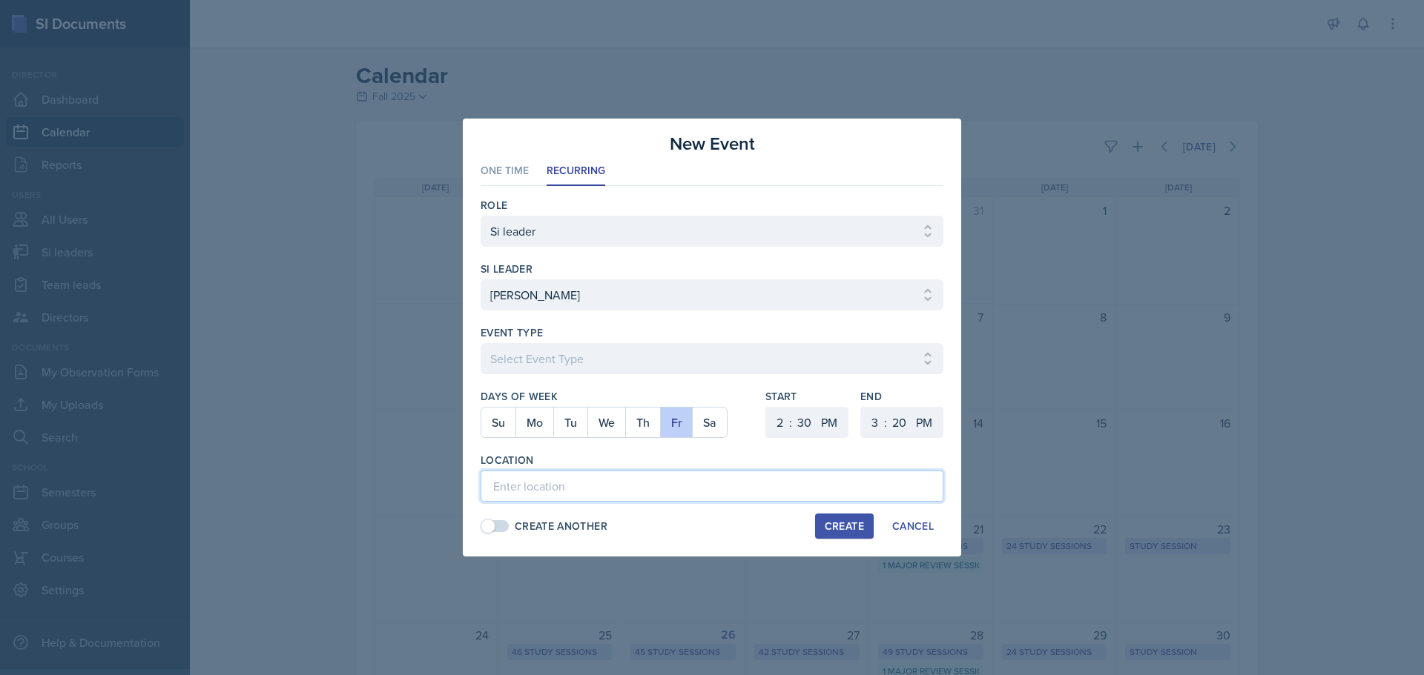
click at [702, 484] on input at bounding box center [711, 486] width 463 height 31
click at [840, 532] on div "Create" at bounding box center [844, 527] width 39 height 12
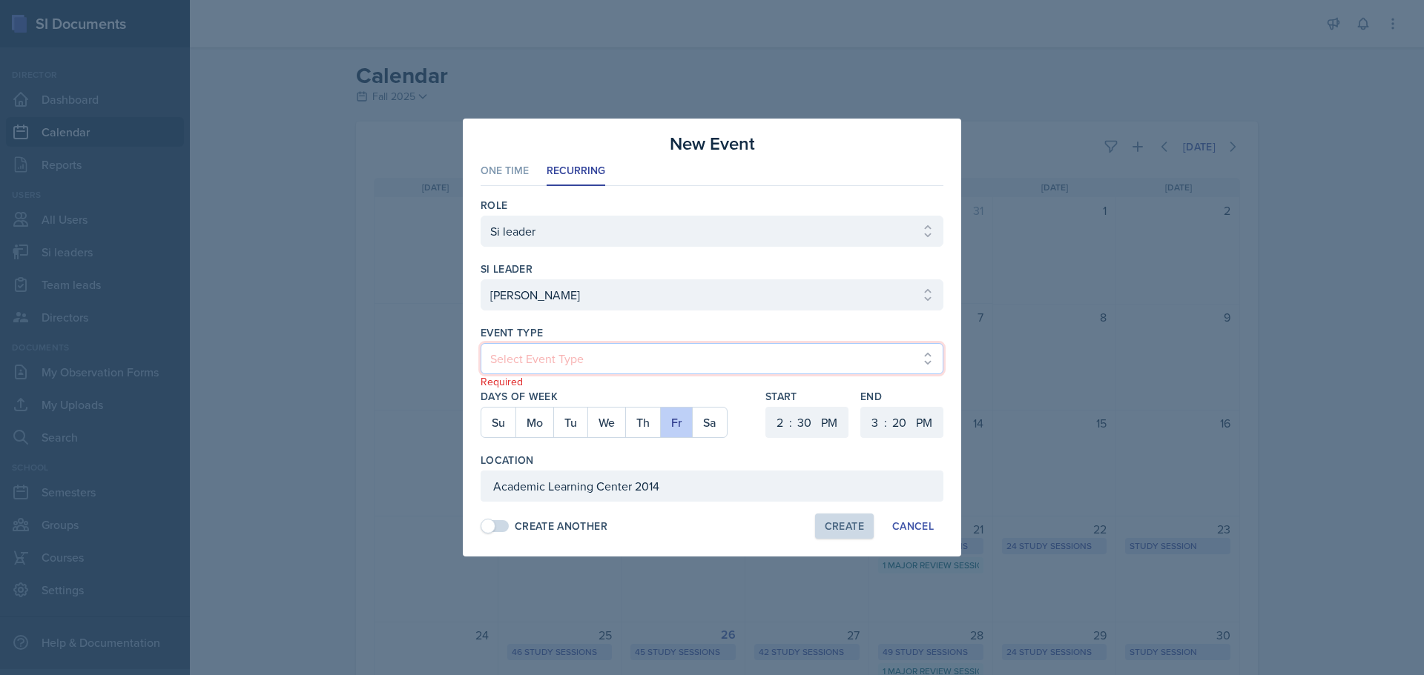
click at [716, 363] on select "Select Event Type Major Review Session Study Session" at bounding box center [711, 358] width 463 height 31
click at [480, 343] on select "Select Event Type Major Review Session Study Session" at bounding box center [711, 358] width 463 height 31
click at [828, 523] on div "Create" at bounding box center [844, 527] width 39 height 12
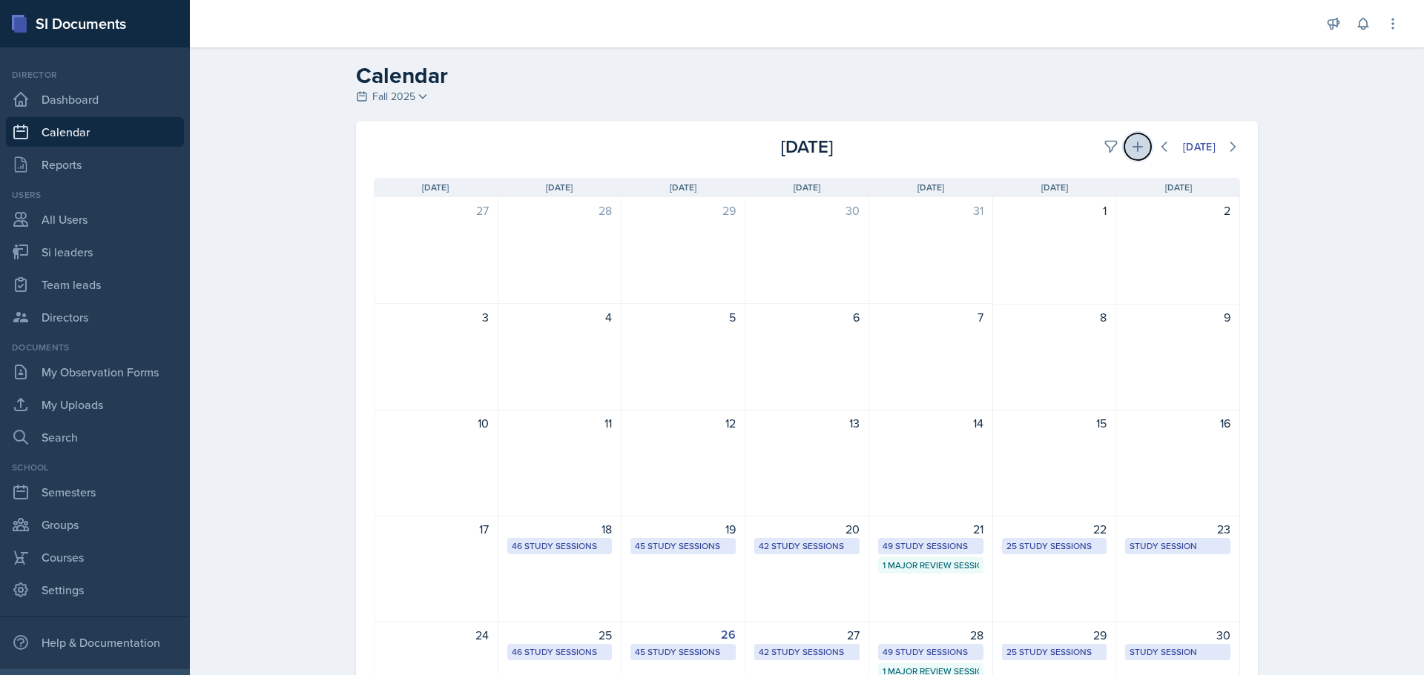
click at [1134, 144] on icon at bounding box center [1137, 146] width 15 height 15
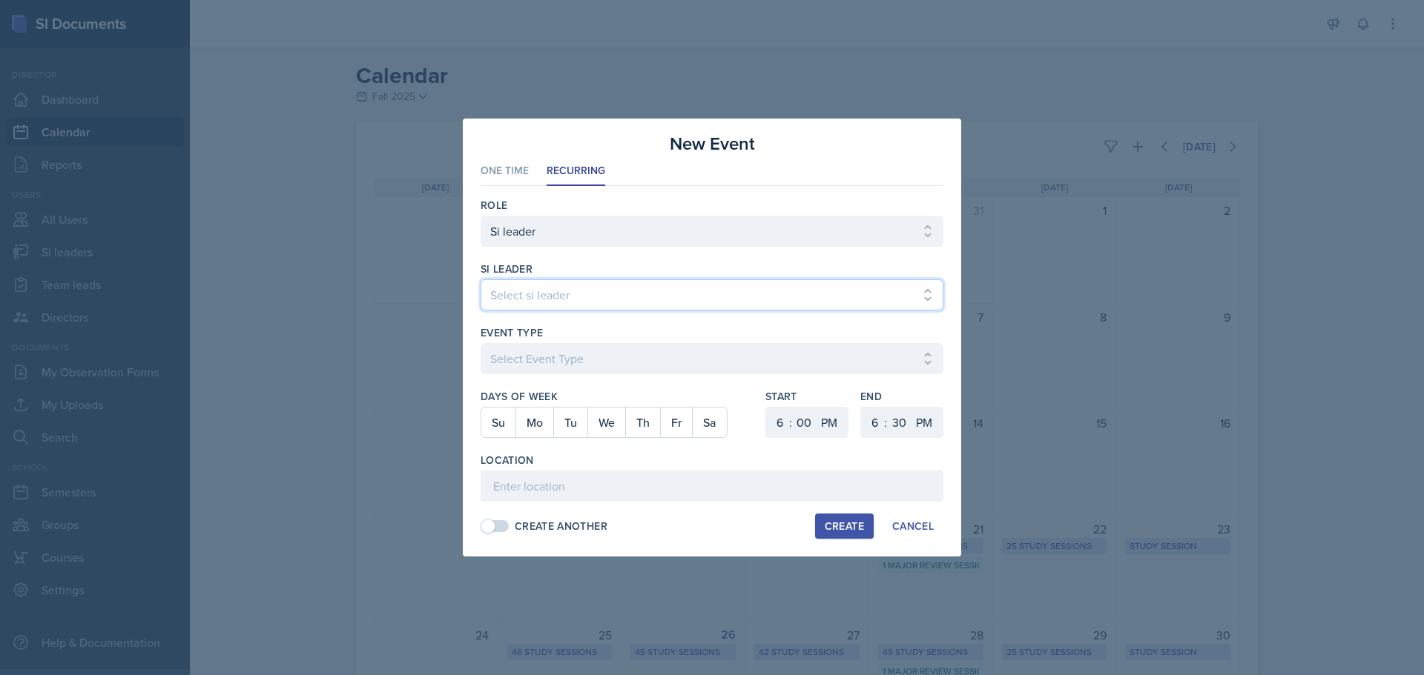
click at [535, 298] on select "Select si leader [PERSON_NAME] [PERSON_NAME] [PERSON_NAME] [PERSON_NAME] [PERSO…" at bounding box center [711, 295] width 463 height 31
click at [480, 280] on select "Select si leader [PERSON_NAME] [PERSON_NAME] [PERSON_NAME] [PERSON_NAME] [PERSO…" at bounding box center [711, 295] width 463 height 31
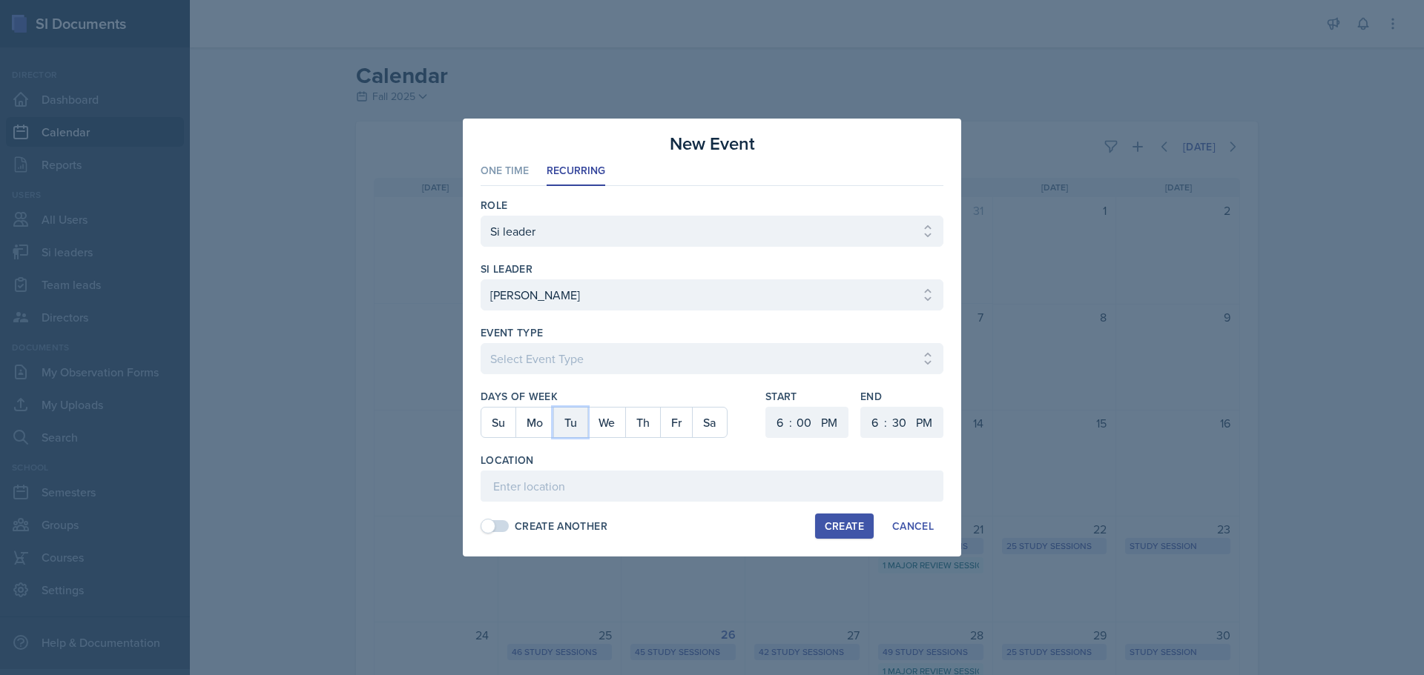
click at [567, 424] on button "Tu" at bounding box center [570, 423] width 34 height 30
click at [577, 371] on select "Select Event Type Major Review Session Study Session" at bounding box center [711, 358] width 463 height 31
click at [480, 343] on select "Select Event Type Major Review Session Study Session" at bounding box center [711, 358] width 463 height 31
click at [778, 412] on select "1 2 3 4 5 6 7 8 9 10 11 12" at bounding box center [778, 422] width 24 height 31
click at [766, 407] on select "1 2 3 4 5 6 7 8 9 10 11 12" at bounding box center [778, 422] width 24 height 31
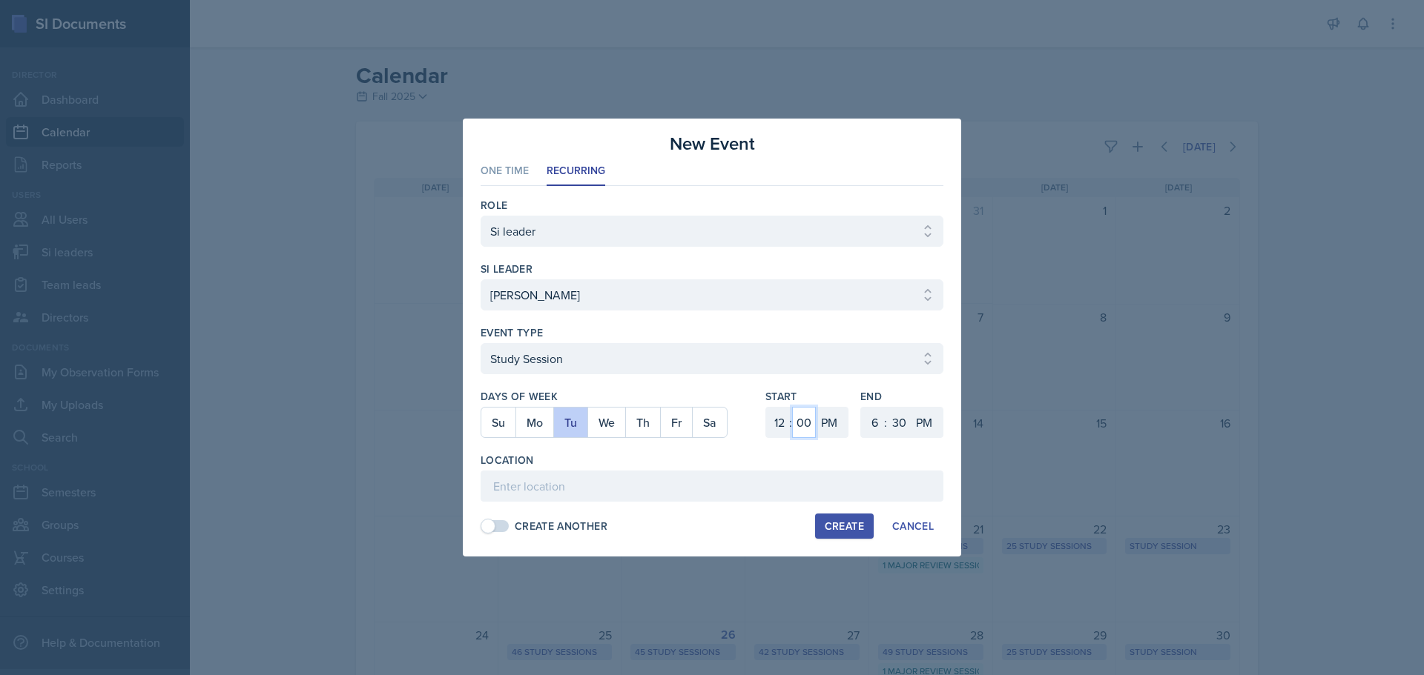
click at [807, 423] on select "00 05 10 15 20 25 30 35 40 45 50 55" at bounding box center [804, 422] width 24 height 31
click at [792, 407] on select "00 05 10 15 20 25 30 35 40 45 50 55" at bounding box center [804, 422] width 24 height 31
click at [865, 415] on select "1 2 3 4 5 6 7 8 9 10 11 12" at bounding box center [873, 422] width 24 height 31
click at [861, 407] on select "1 2 3 4 5 6 7 8 9 10 11 12" at bounding box center [873, 422] width 24 height 31
click at [753, 486] on input at bounding box center [711, 486] width 463 height 31
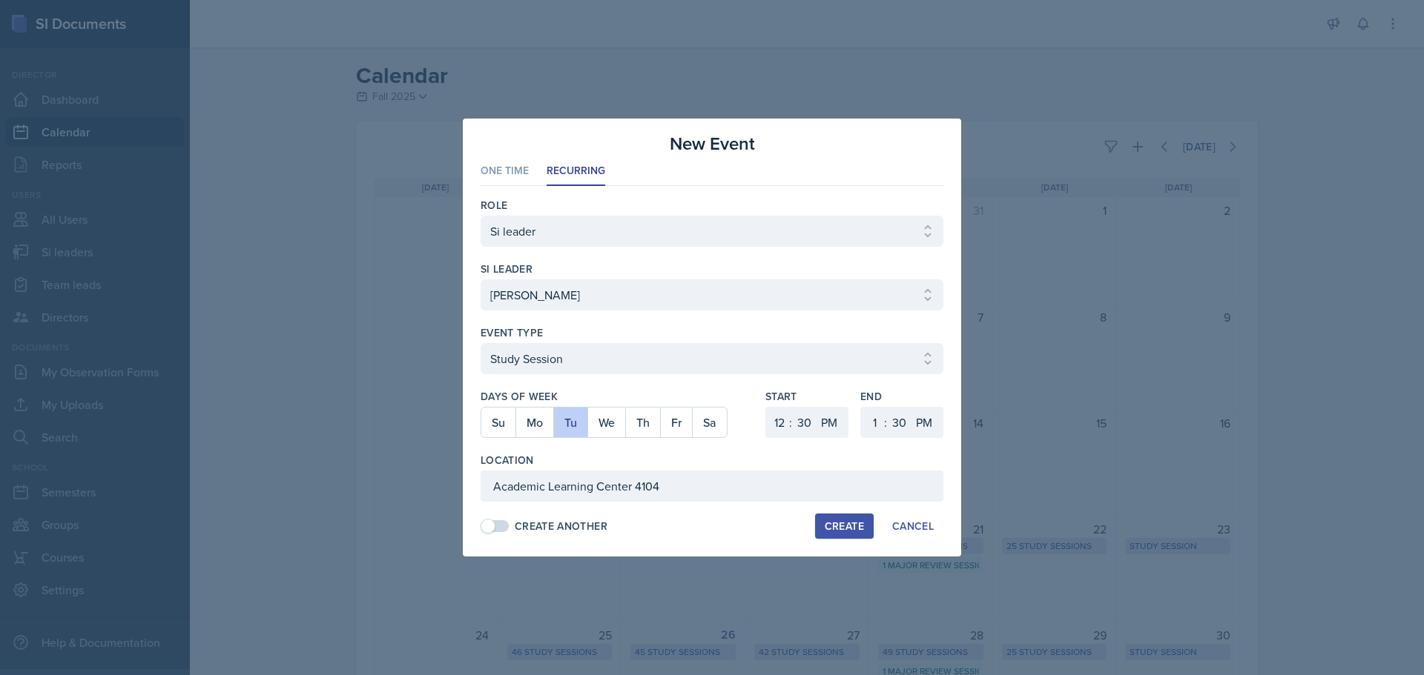
click at [822, 520] on button "Create" at bounding box center [844, 526] width 59 height 25
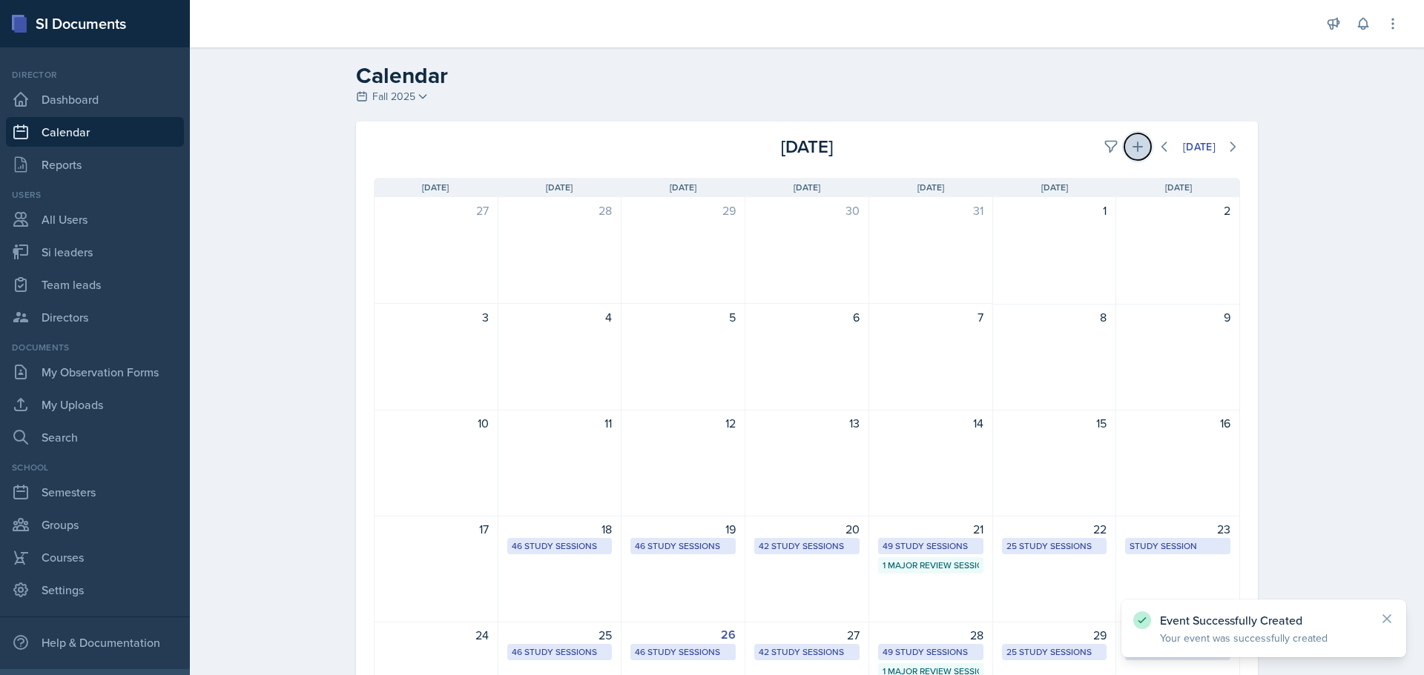
click at [1136, 147] on icon at bounding box center [1137, 146] width 15 height 15
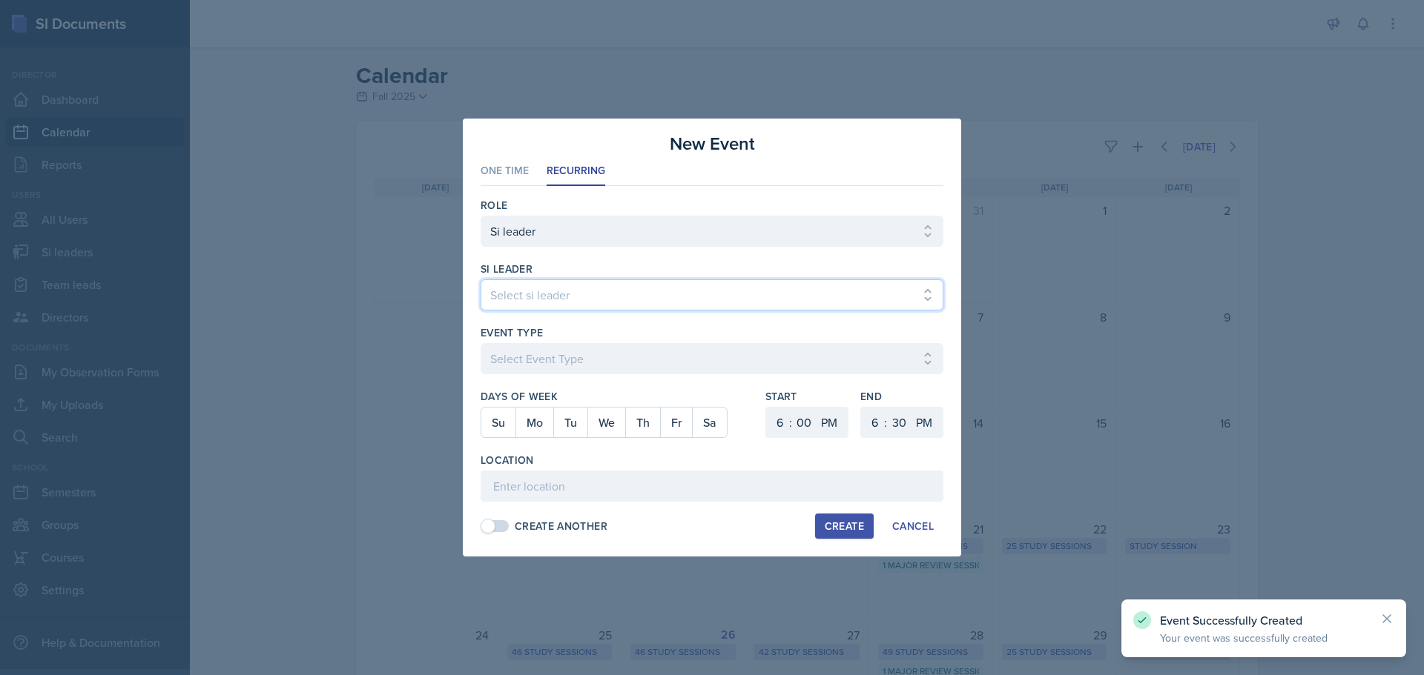
click at [659, 289] on select "Select si leader [PERSON_NAME] [PERSON_NAME] [PERSON_NAME] [PERSON_NAME] [PERSO…" at bounding box center [711, 295] width 463 height 31
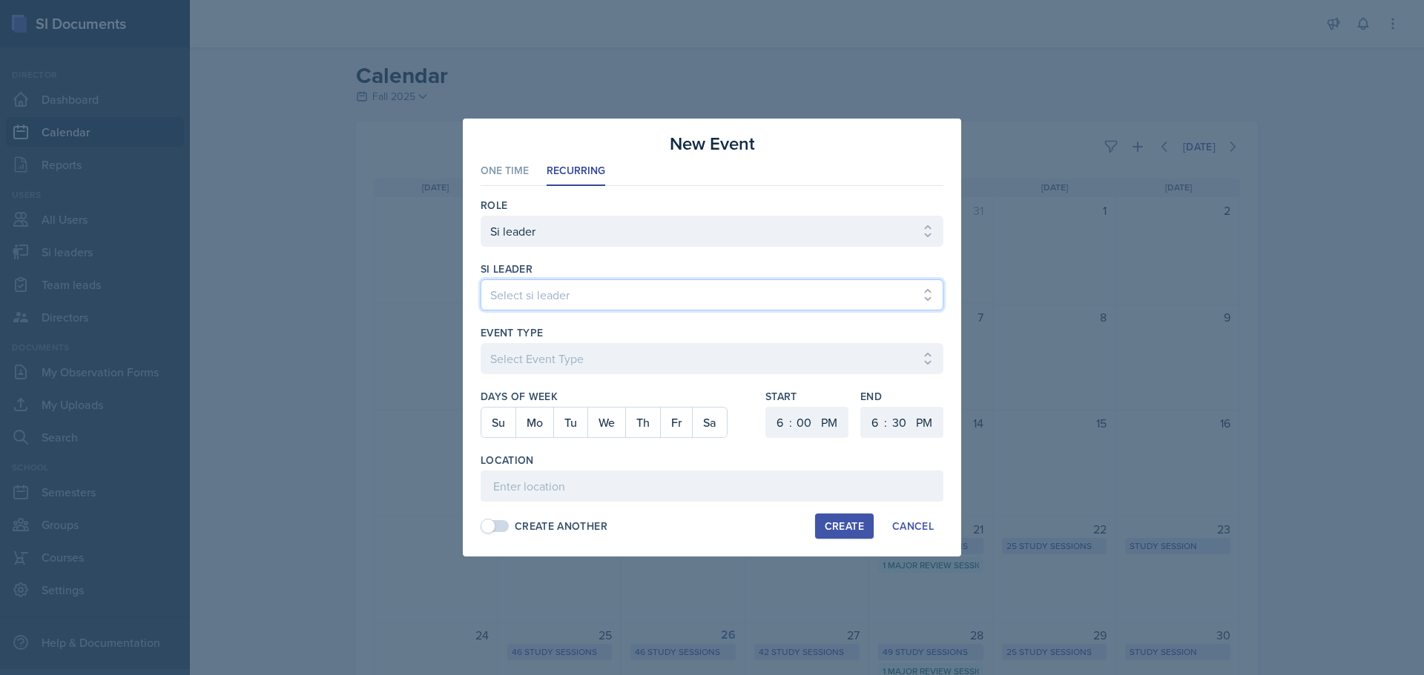
click at [480, 280] on select "Select si leader [PERSON_NAME] [PERSON_NAME] [PERSON_NAME] [PERSON_NAME] [PERSO…" at bounding box center [711, 295] width 463 height 31
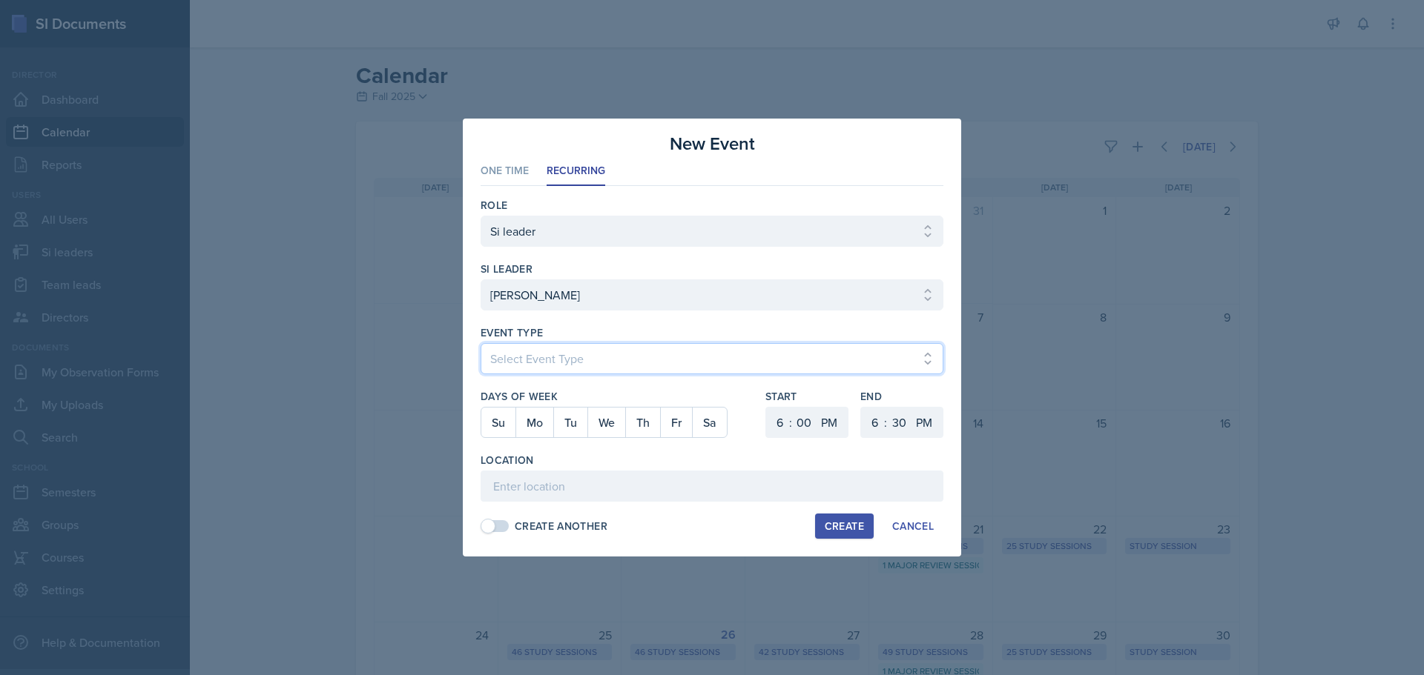
click at [595, 352] on select "Select Event Type Major Review Session Study Session" at bounding box center [711, 358] width 463 height 31
click at [480, 343] on select "Select Event Type Major Review Session Study Session" at bounding box center [711, 358] width 463 height 31
click at [652, 424] on button "Th" at bounding box center [642, 423] width 35 height 30
click at [782, 423] on select "1 2 3 4 5 6 7 8 9 10 11 12" at bounding box center [778, 422] width 24 height 31
click at [766, 407] on select "1 2 3 4 5 6 7 8 9 10 11 12" at bounding box center [778, 422] width 24 height 31
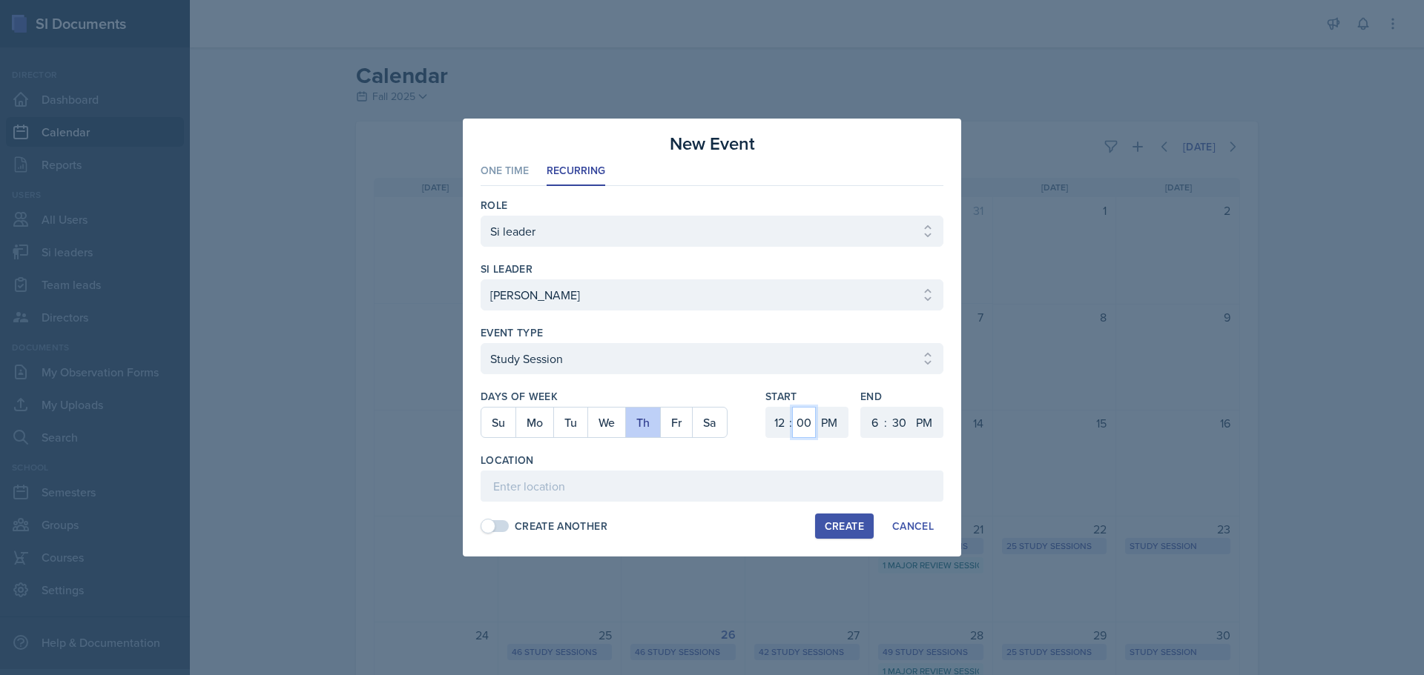
click at [796, 419] on select "00 05 10 15 20 25 30 35 40 45 50 55" at bounding box center [804, 422] width 24 height 31
click at [792, 407] on select "00 05 10 15 20 25 30 35 40 45 50 55" at bounding box center [804, 422] width 24 height 31
click at [875, 429] on select "1 2 3 4 5 6 7 8 9 10 11 12" at bounding box center [873, 422] width 24 height 31
click at [861, 407] on select "1 2 3 4 5 6 7 8 9 10 11 12" at bounding box center [873, 422] width 24 height 31
click at [628, 492] on input at bounding box center [711, 486] width 463 height 31
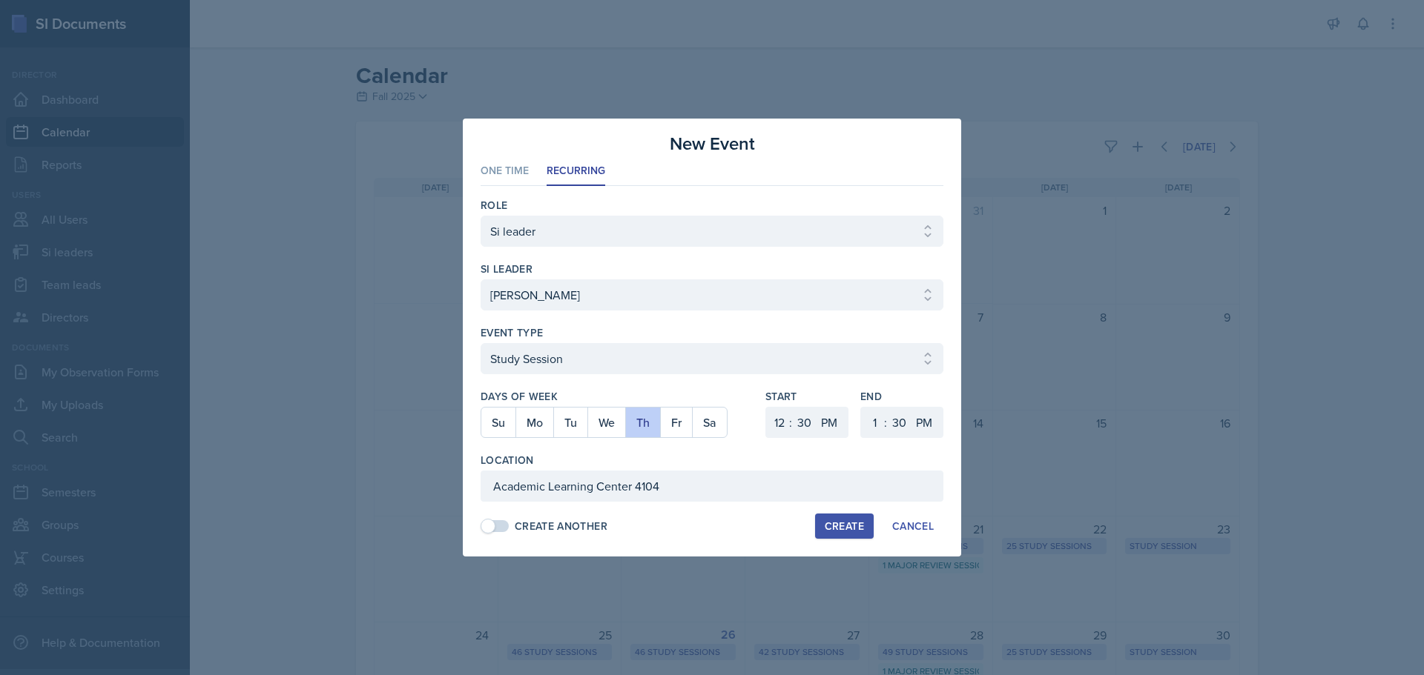
click at [862, 521] on div "Create" at bounding box center [844, 527] width 39 height 12
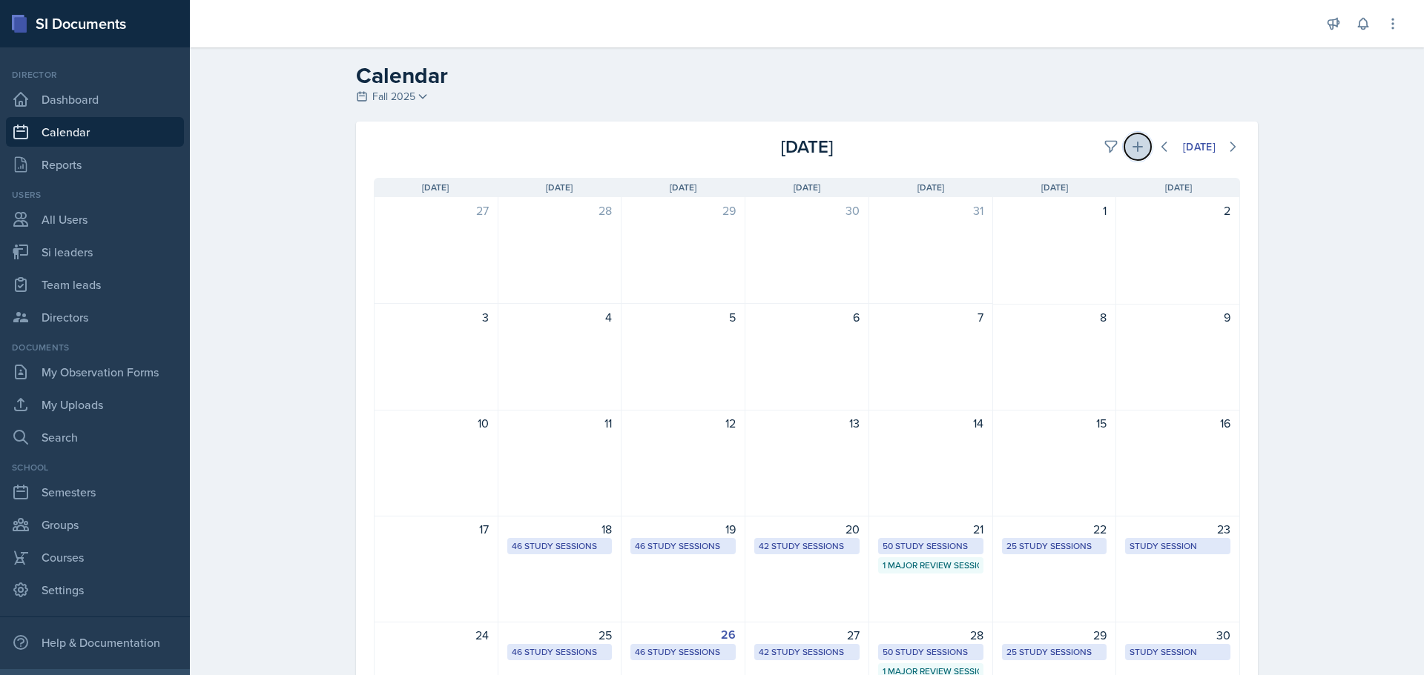
click at [1134, 146] on icon at bounding box center [1137, 147] width 10 height 10
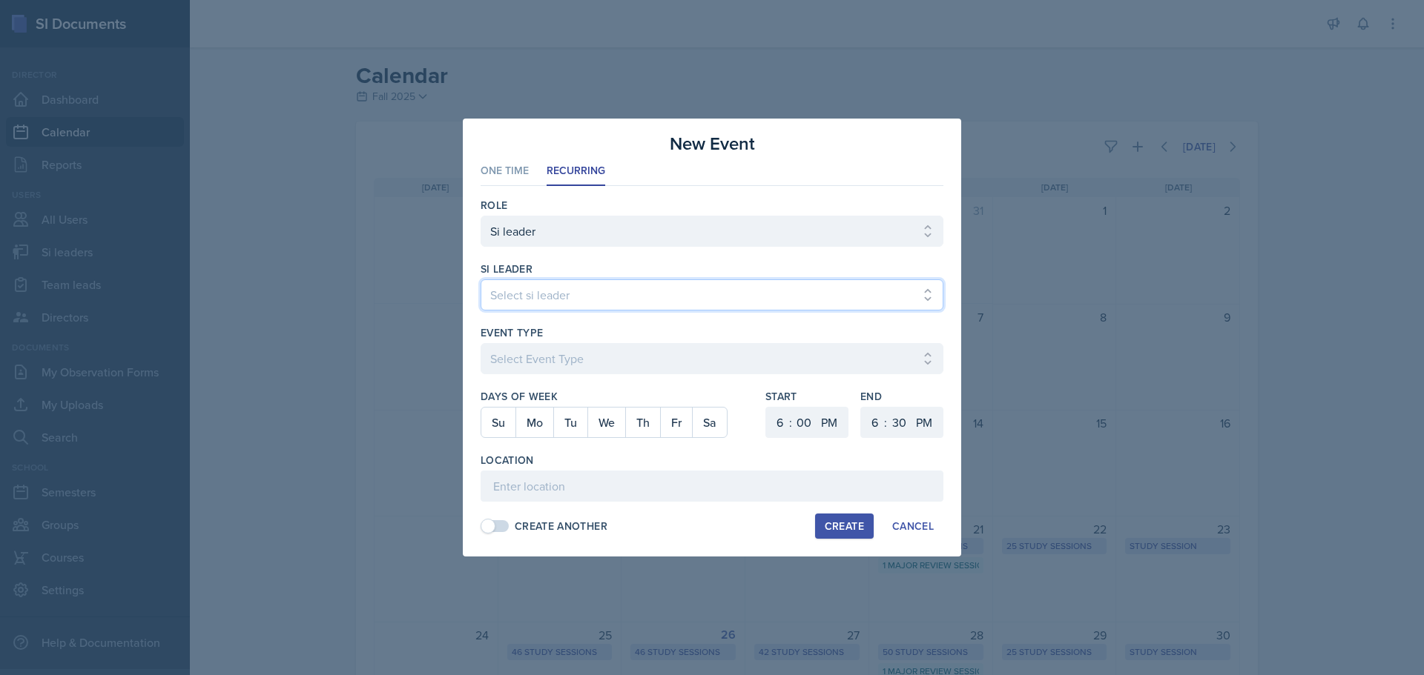
click at [537, 306] on select "Select si leader [PERSON_NAME] [PERSON_NAME] [PERSON_NAME] [PERSON_NAME] [PERSO…" at bounding box center [711, 295] width 463 height 31
click at [480, 280] on select "Select si leader [PERSON_NAME] [PERSON_NAME] [PERSON_NAME] [PERSON_NAME] [PERSO…" at bounding box center [711, 295] width 463 height 31
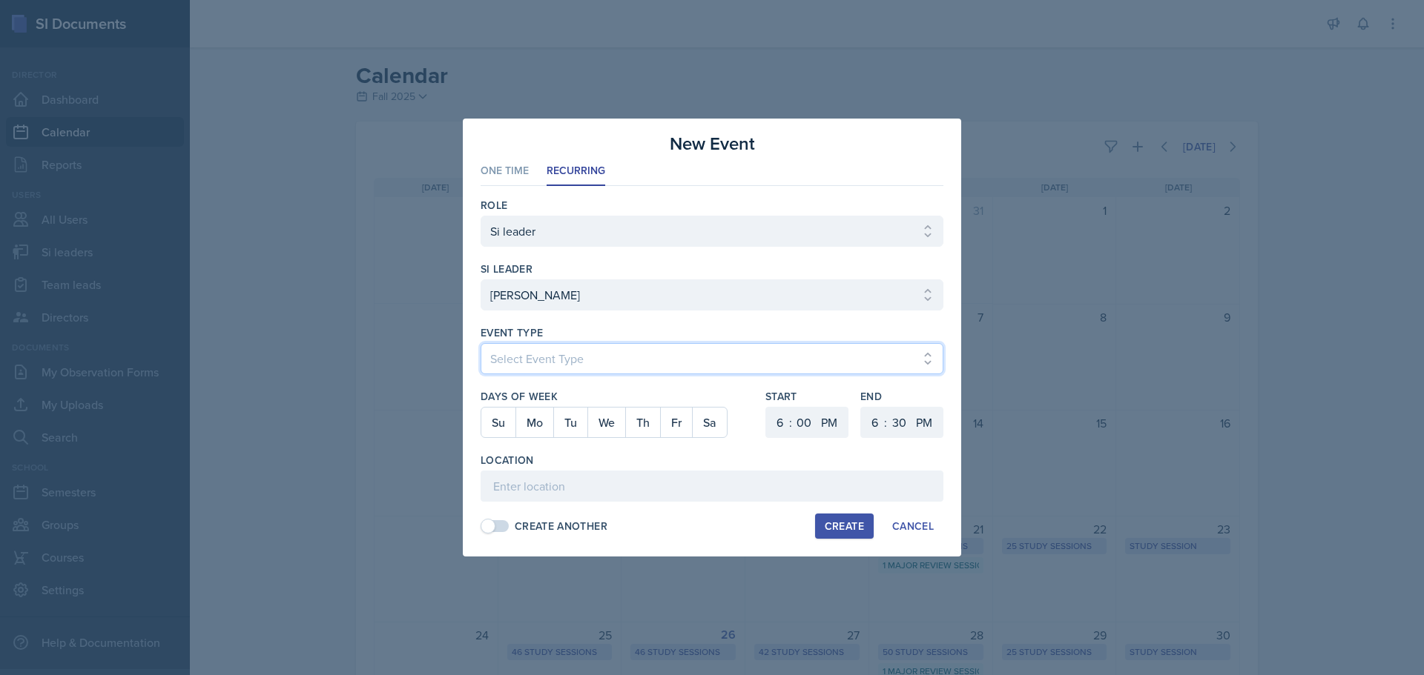
click at [523, 363] on select "Select Event Type Major Review Session Study Session" at bounding box center [711, 358] width 463 height 31
click at [480, 343] on select "Select Event Type Major Review Session Study Session" at bounding box center [711, 358] width 463 height 31
click at [521, 419] on button "Mo" at bounding box center [534, 423] width 38 height 30
click at [776, 415] on select "1 2 3 4 5 6 7 8 9 10 11 12" at bounding box center [778, 422] width 24 height 31
click at [766, 407] on select "1 2 3 4 5 6 7 8 9 10 11 12" at bounding box center [778, 422] width 24 height 31
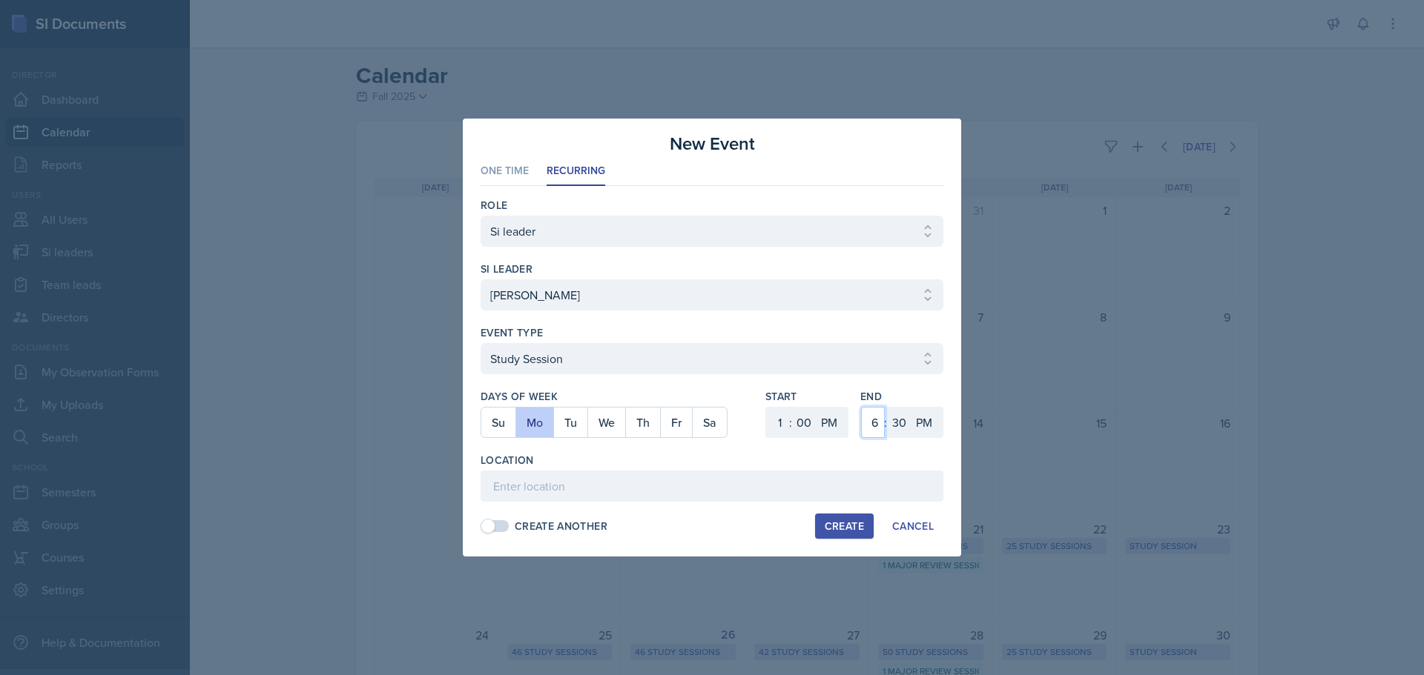
click at [882, 420] on select "1 2 3 4 5 6 7 8 9 10 11 12" at bounding box center [873, 422] width 24 height 31
click at [861, 407] on select "1 2 3 4 5 6 7 8 9 10 11 12" at bounding box center [873, 422] width 24 height 31
click at [890, 440] on div "End 1 2 3 4 5 6 7 8 9 10 11 12 : 00 05 10 15 20 25 30 35 40 45 50 55 AM PM" at bounding box center [901, 421] width 83 height 64
click at [893, 425] on select "00 05 10 15 20 25 30 35 40 45 50 55" at bounding box center [899, 422] width 24 height 31
click at [887, 407] on select "00 05 10 15 20 25 30 35 40 45 50 55" at bounding box center [899, 422] width 24 height 31
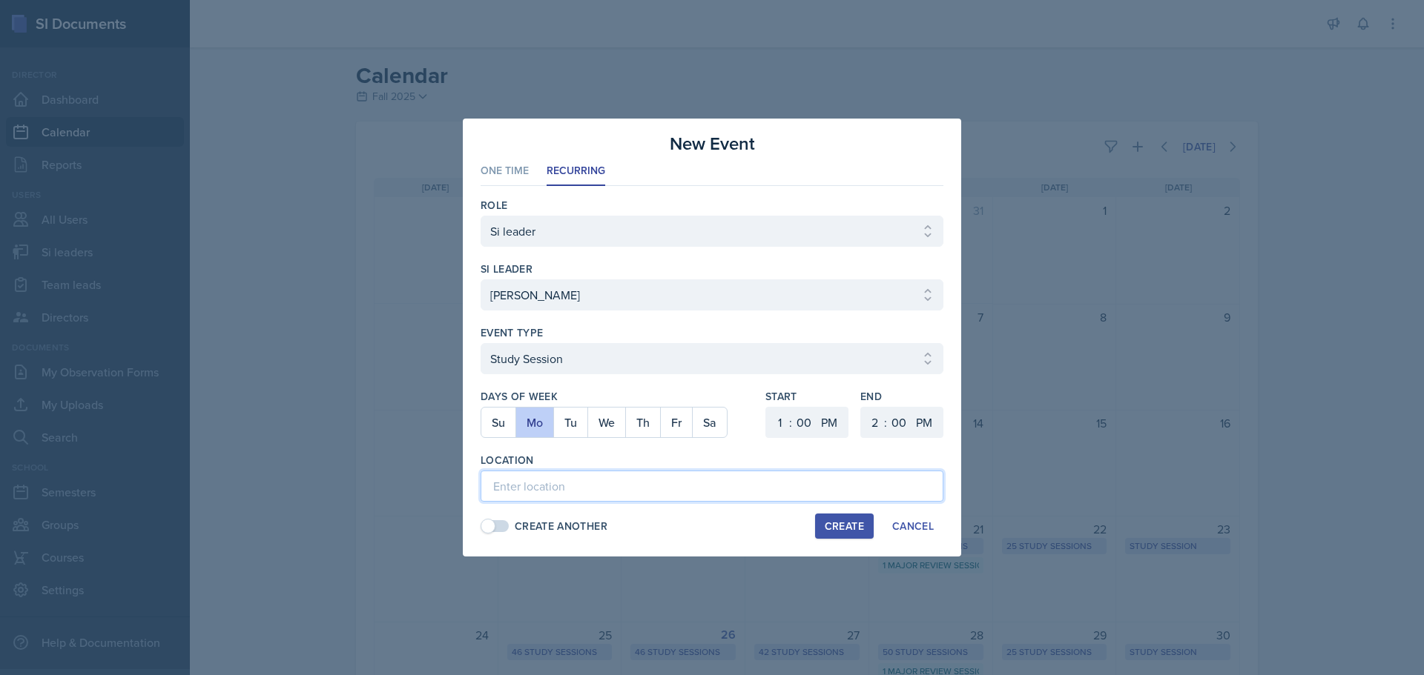
click at [592, 498] on input at bounding box center [711, 486] width 463 height 31
click at [527, 483] on input at bounding box center [711, 486] width 463 height 31
click at [831, 523] on div "Create" at bounding box center [844, 527] width 39 height 12
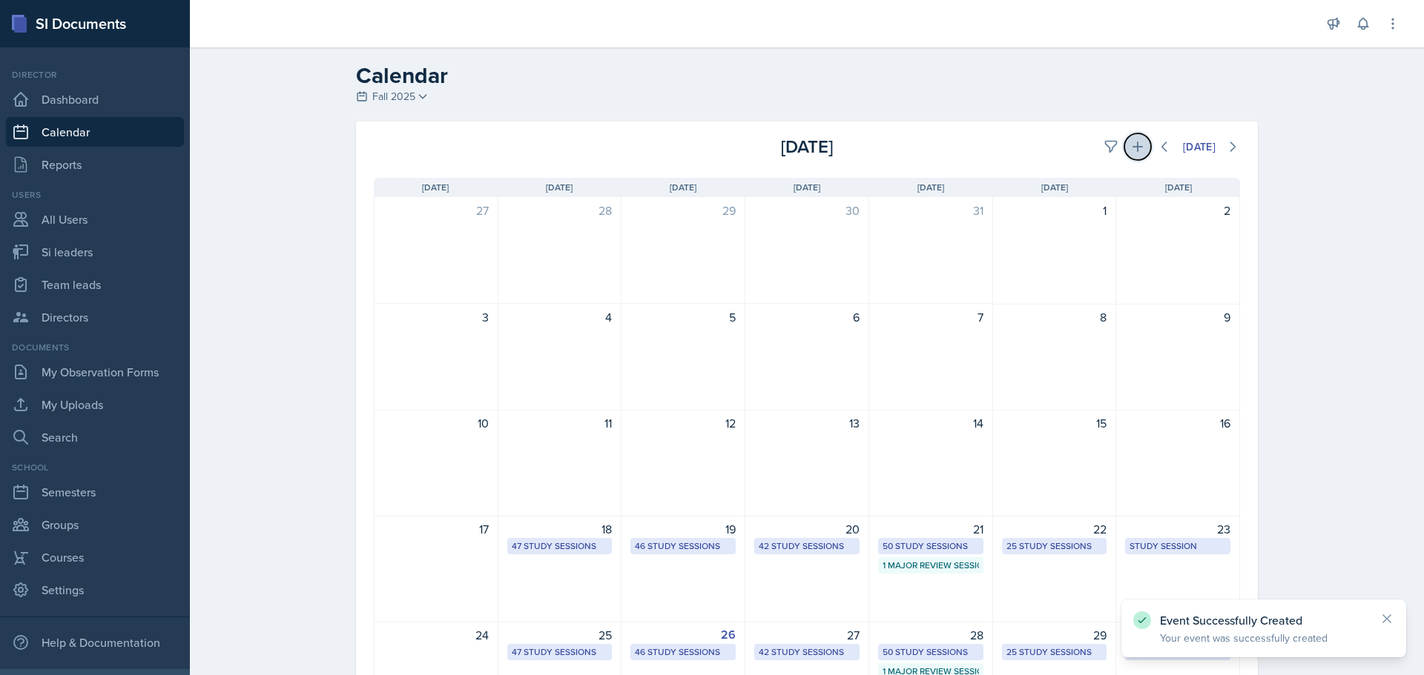
click at [1134, 153] on icon at bounding box center [1137, 146] width 15 height 15
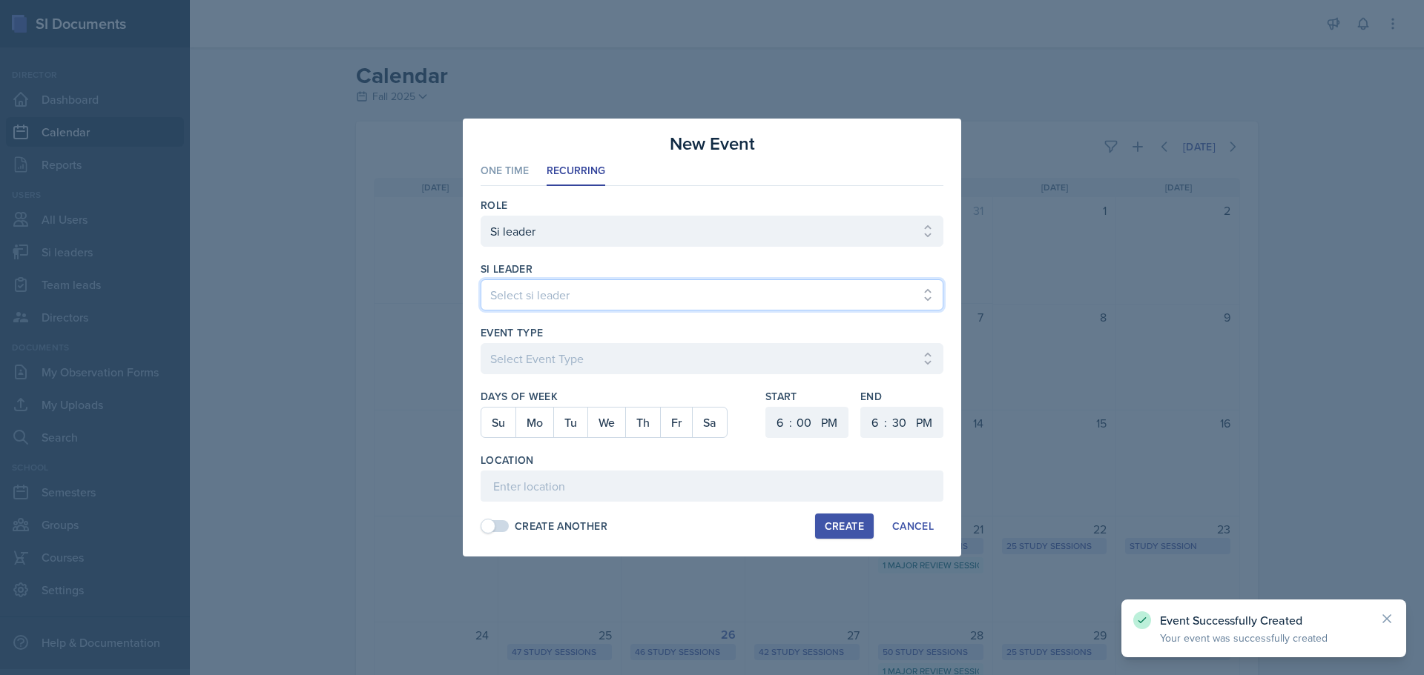
click at [716, 294] on select "Select si leader [PERSON_NAME] [PERSON_NAME] [PERSON_NAME] [PERSON_NAME] [PERSO…" at bounding box center [711, 295] width 463 height 31
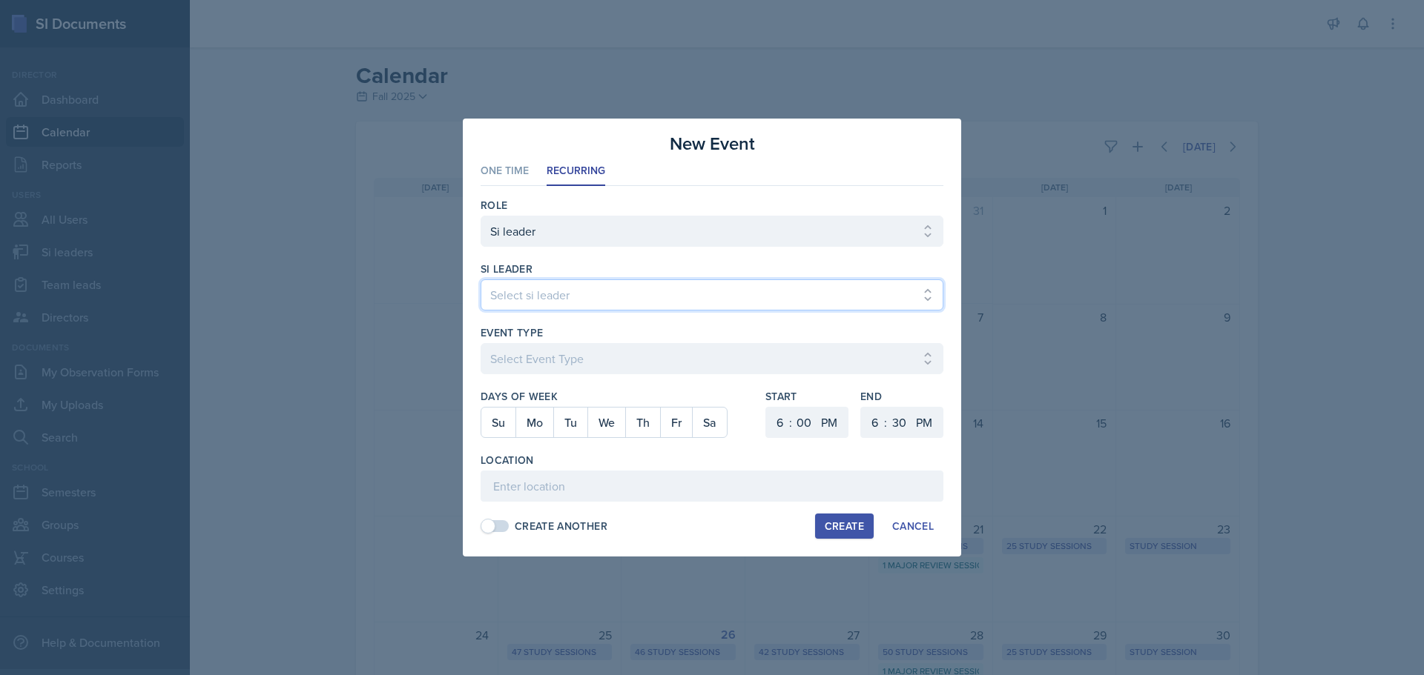
click at [480, 280] on select "Select si leader [PERSON_NAME] [PERSON_NAME] [PERSON_NAME] [PERSON_NAME] [PERSO…" at bounding box center [711, 295] width 463 height 31
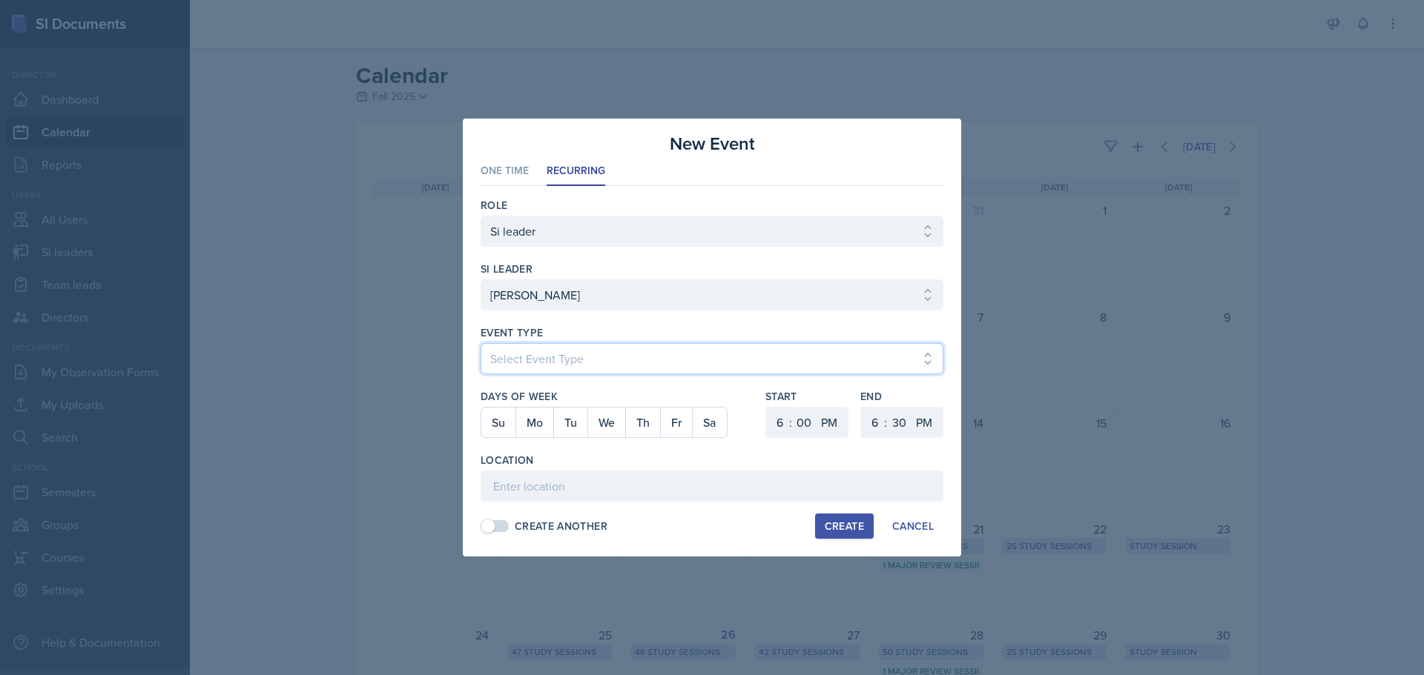
click at [535, 366] on select "Select Event Type Major Review Session Study Session" at bounding box center [711, 358] width 463 height 31
click at [480, 343] on select "Select Event Type Major Review Session Study Session" at bounding box center [711, 358] width 463 height 31
click at [603, 423] on button "We" at bounding box center [606, 423] width 38 height 30
click at [780, 423] on select "1 2 3 4 5 6 7 8 9 10 11 12" at bounding box center [778, 422] width 24 height 31
click at [766, 407] on select "1 2 3 4 5 6 7 8 9 10 11 12" at bounding box center [778, 422] width 24 height 31
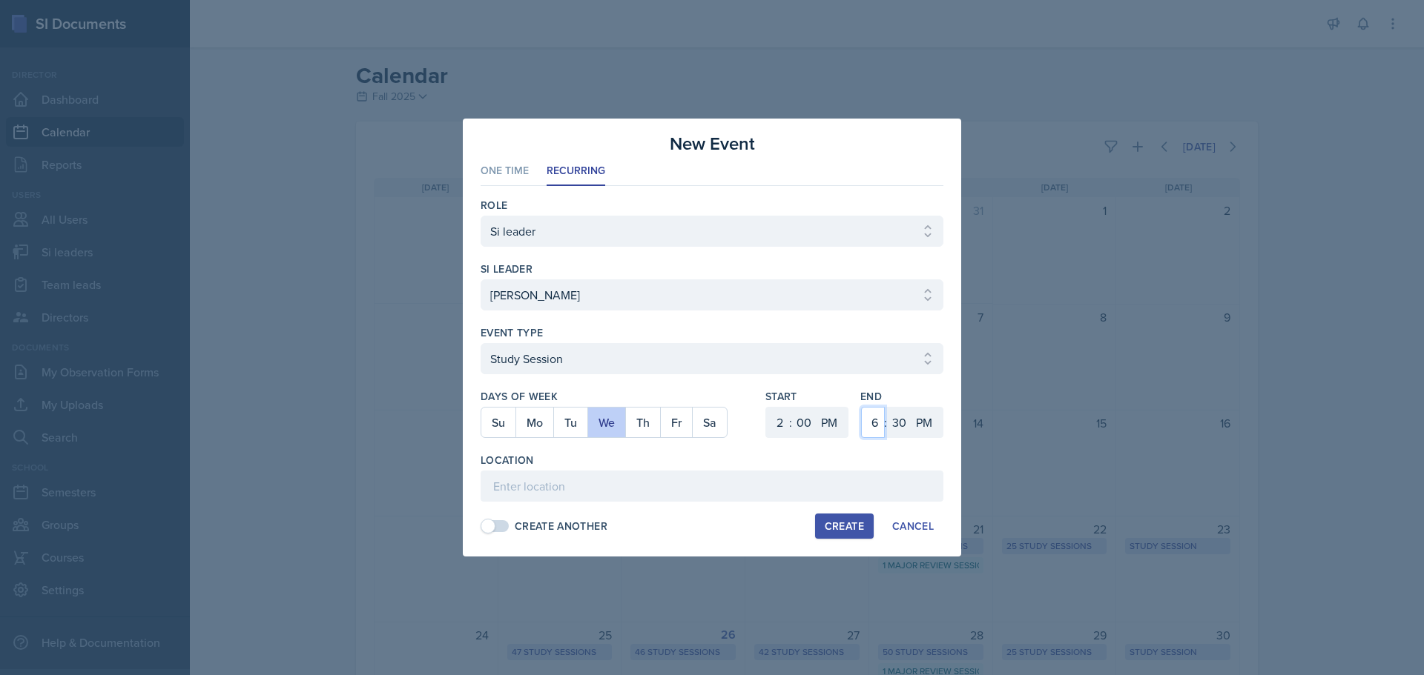
click at [865, 414] on select "1 2 3 4 5 6 7 8 9 10 11 12" at bounding box center [873, 422] width 24 height 31
click at [861, 407] on select "1 2 3 4 5 6 7 8 9 10 11 12" at bounding box center [873, 422] width 24 height 31
click at [888, 415] on select "00 05 10 15 20 25 30 35 40 45 50 55" at bounding box center [899, 422] width 24 height 31
click at [887, 407] on select "00 05 10 15 20 25 30 35 40 45 50 55" at bounding box center [899, 422] width 24 height 31
click at [755, 486] on input at bounding box center [711, 486] width 463 height 31
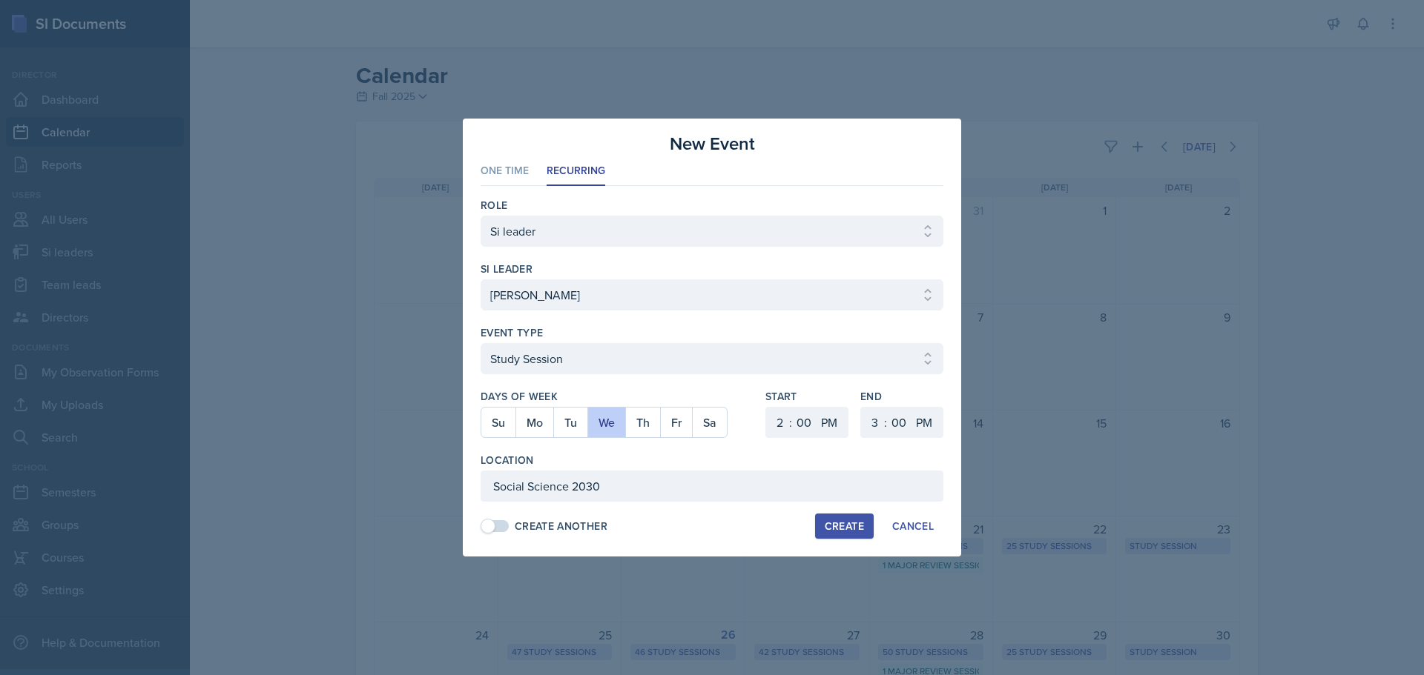
click at [825, 526] on div "Create" at bounding box center [844, 527] width 39 height 12
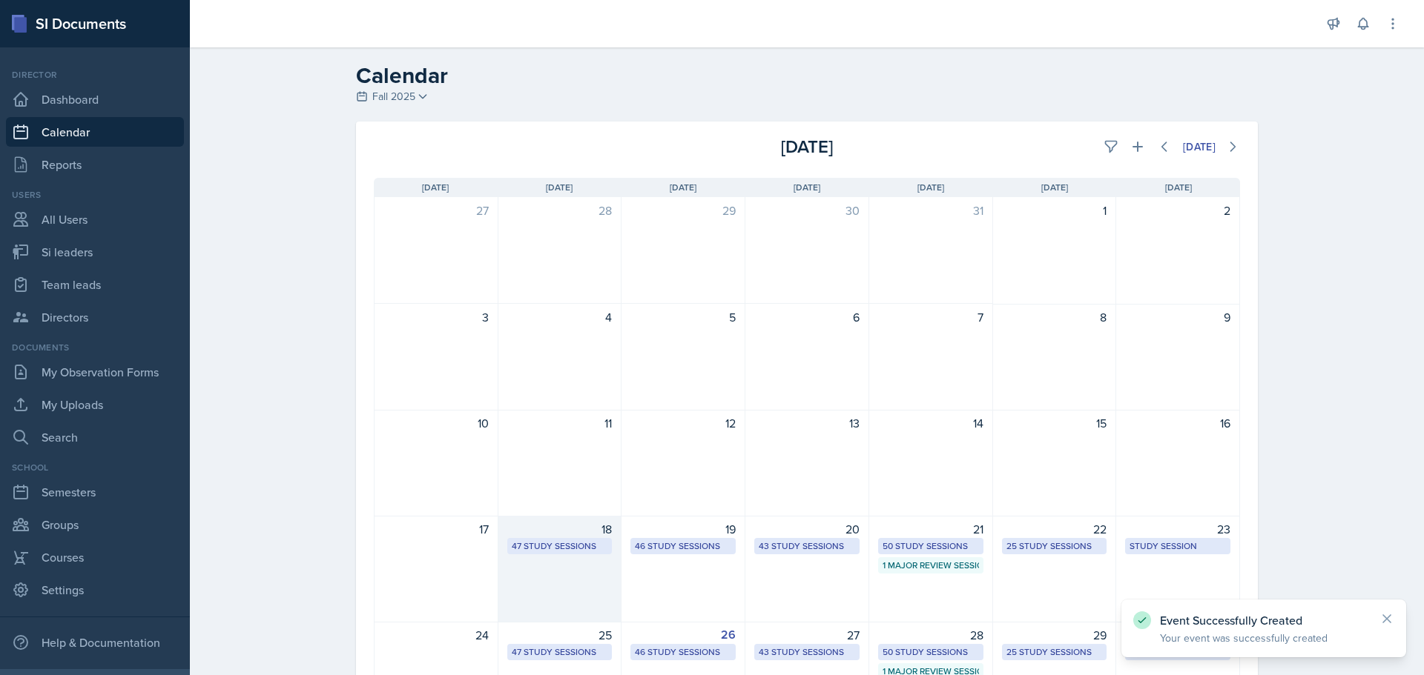
click at [558, 564] on div "18 47 Study Sessions" at bounding box center [560, 569] width 124 height 107
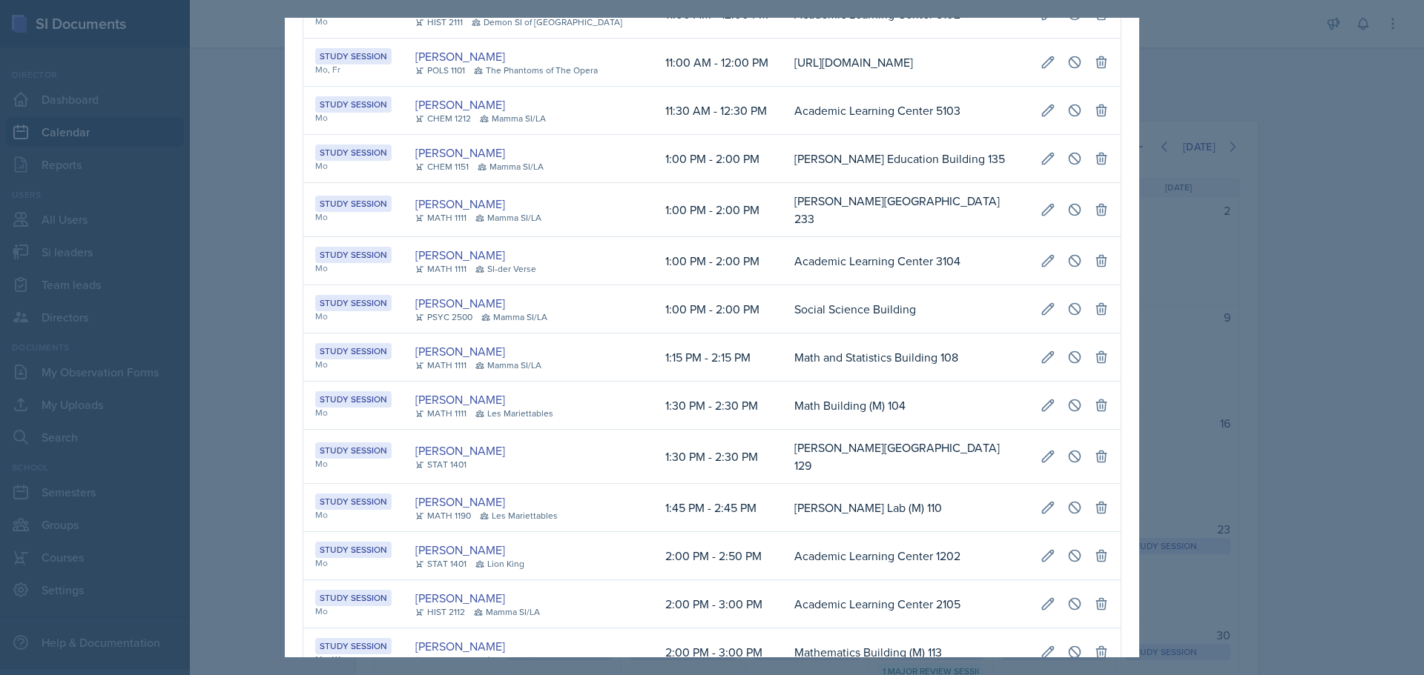
scroll to position [222, 0]
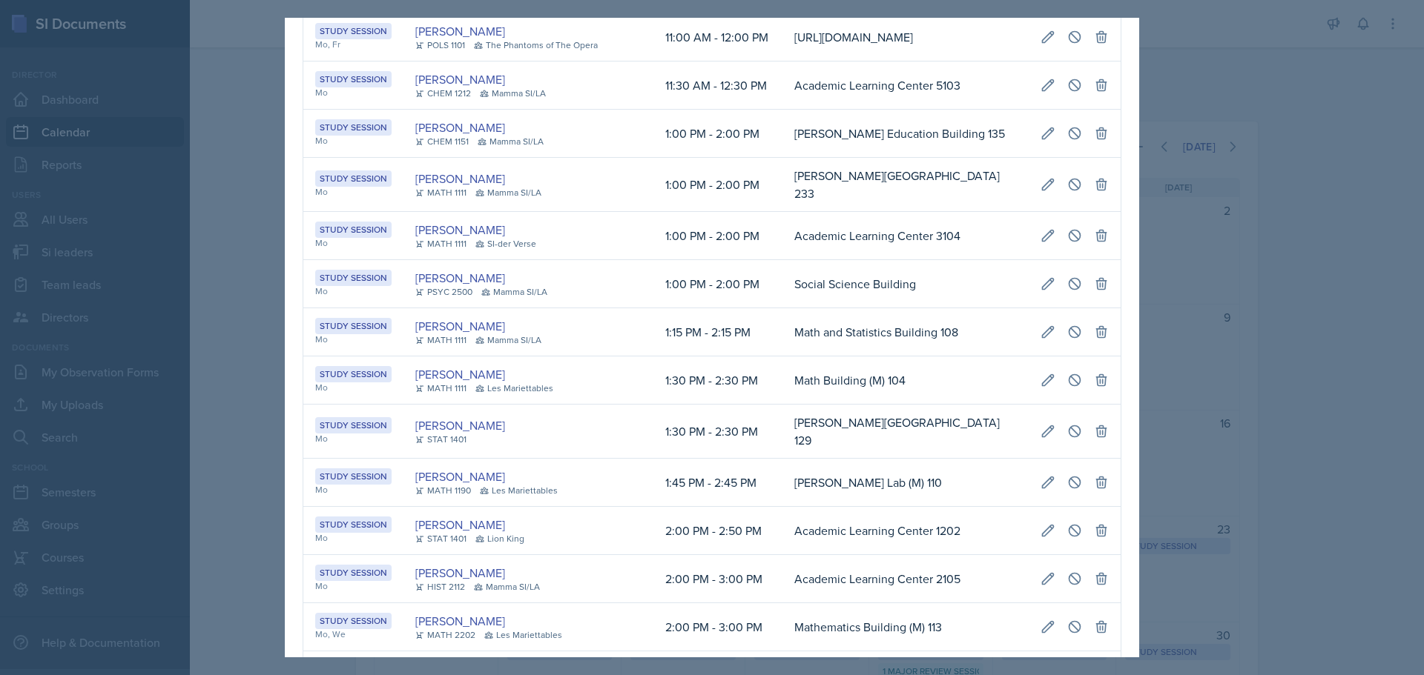
click at [1215, 122] on div at bounding box center [712, 337] width 1424 height 675
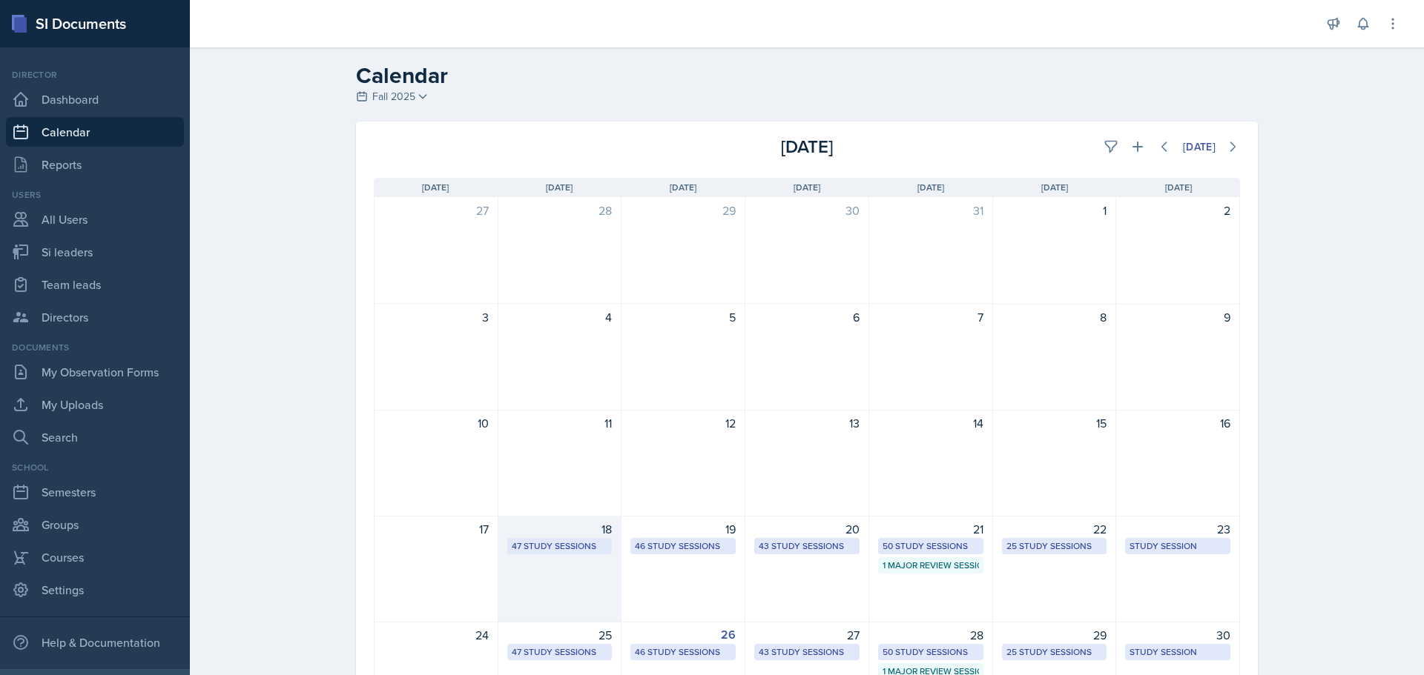
click at [573, 572] on div "18 47 Study Sessions" at bounding box center [560, 569] width 124 height 107
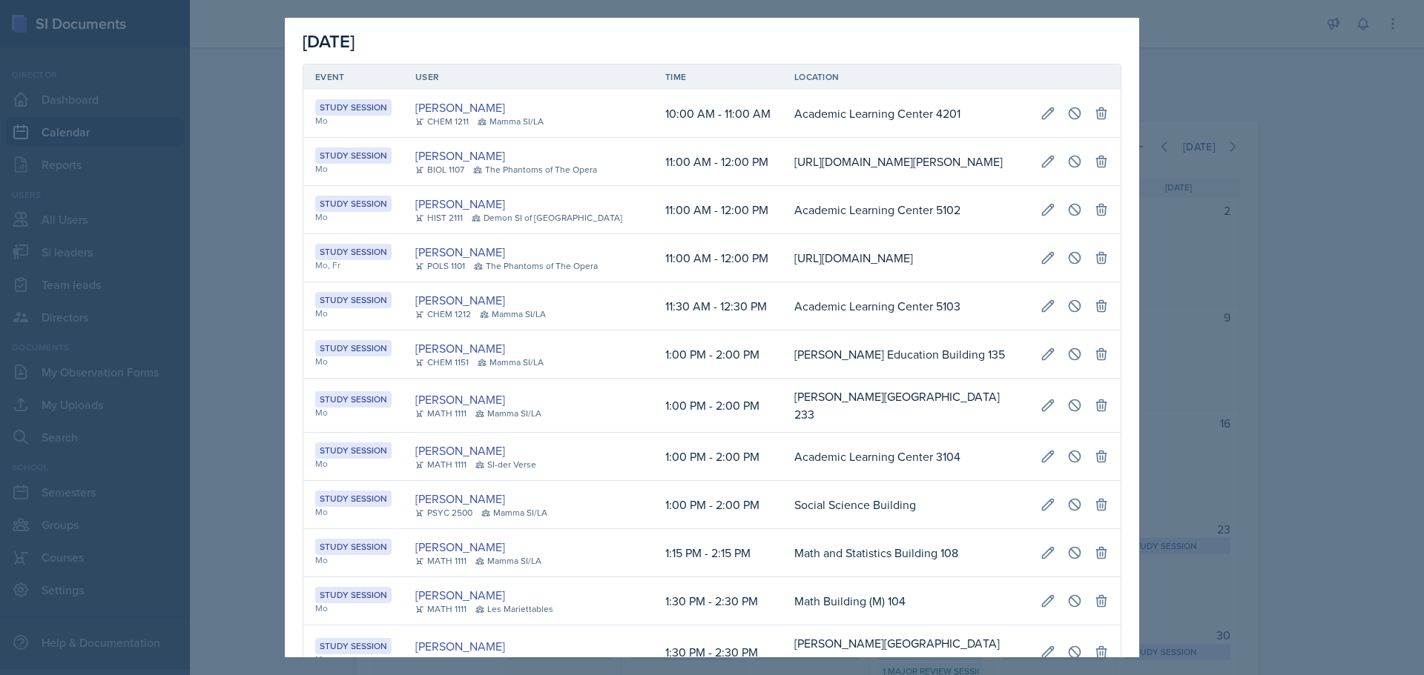
scroll to position [0, 0]
click at [1040, 514] on icon at bounding box center [1047, 506] width 15 height 15
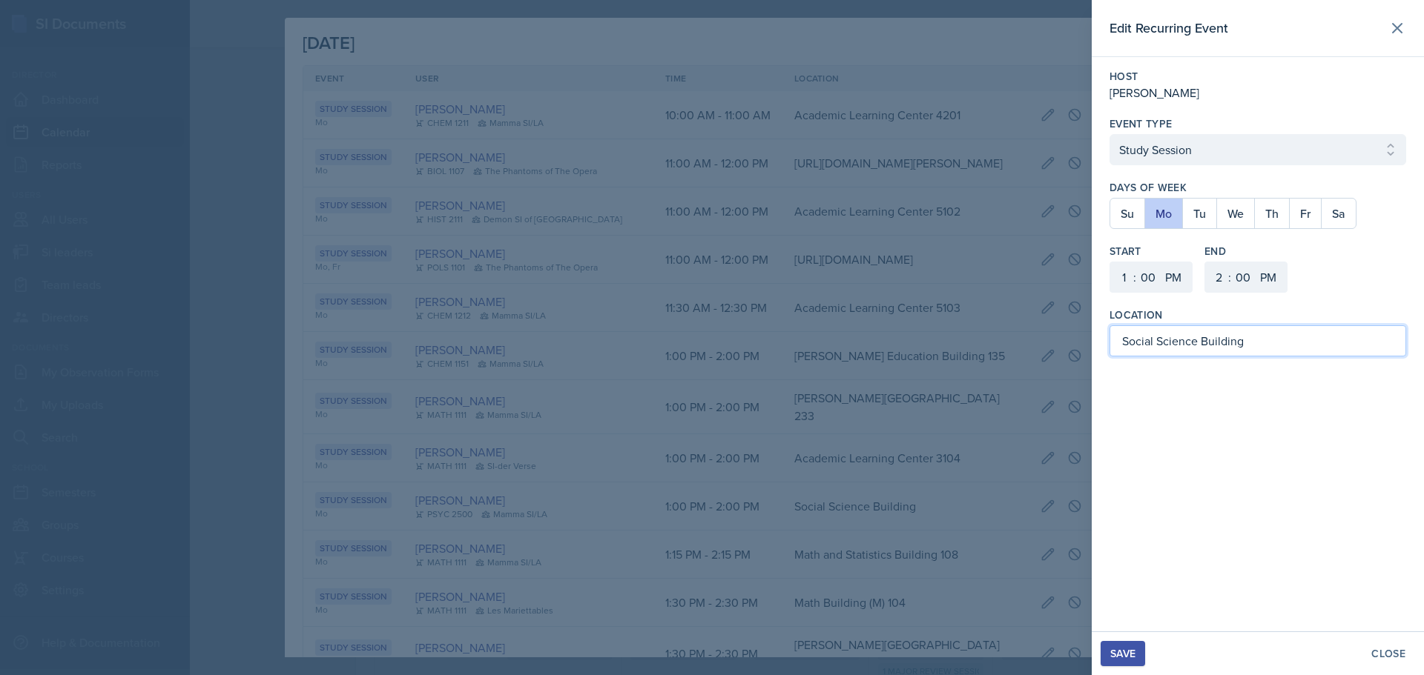
click at [1255, 341] on input "Social Science Building" at bounding box center [1257, 341] width 297 height 31
click at [1117, 650] on div "Save" at bounding box center [1122, 654] width 25 height 12
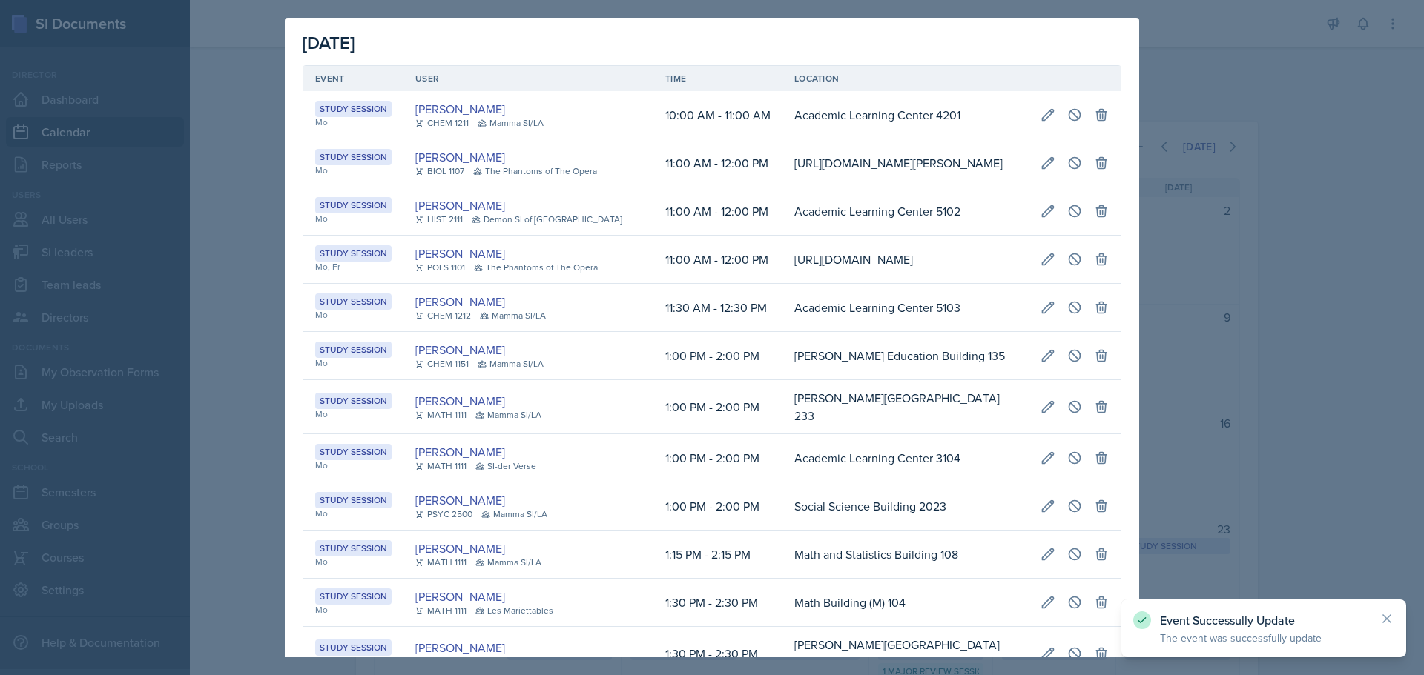
click at [1358, 463] on div at bounding box center [712, 337] width 1424 height 675
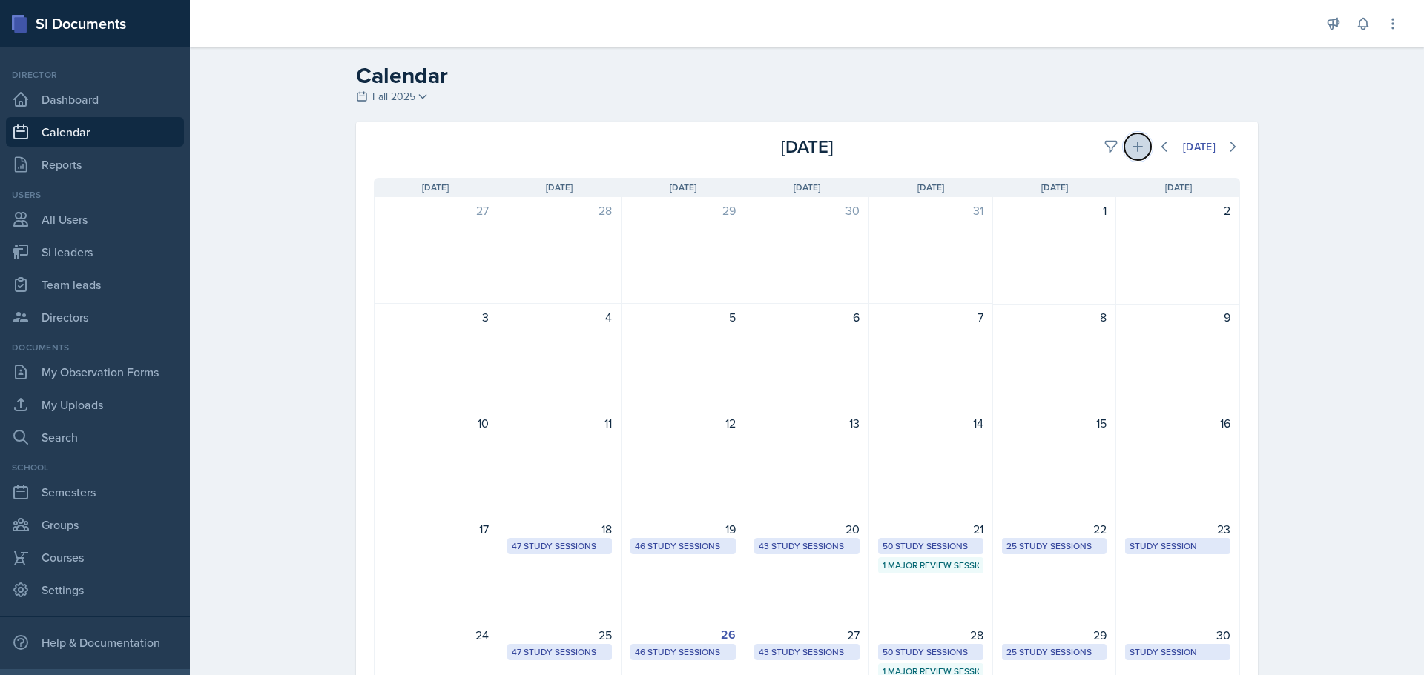
click at [1136, 142] on icon at bounding box center [1137, 146] width 15 height 15
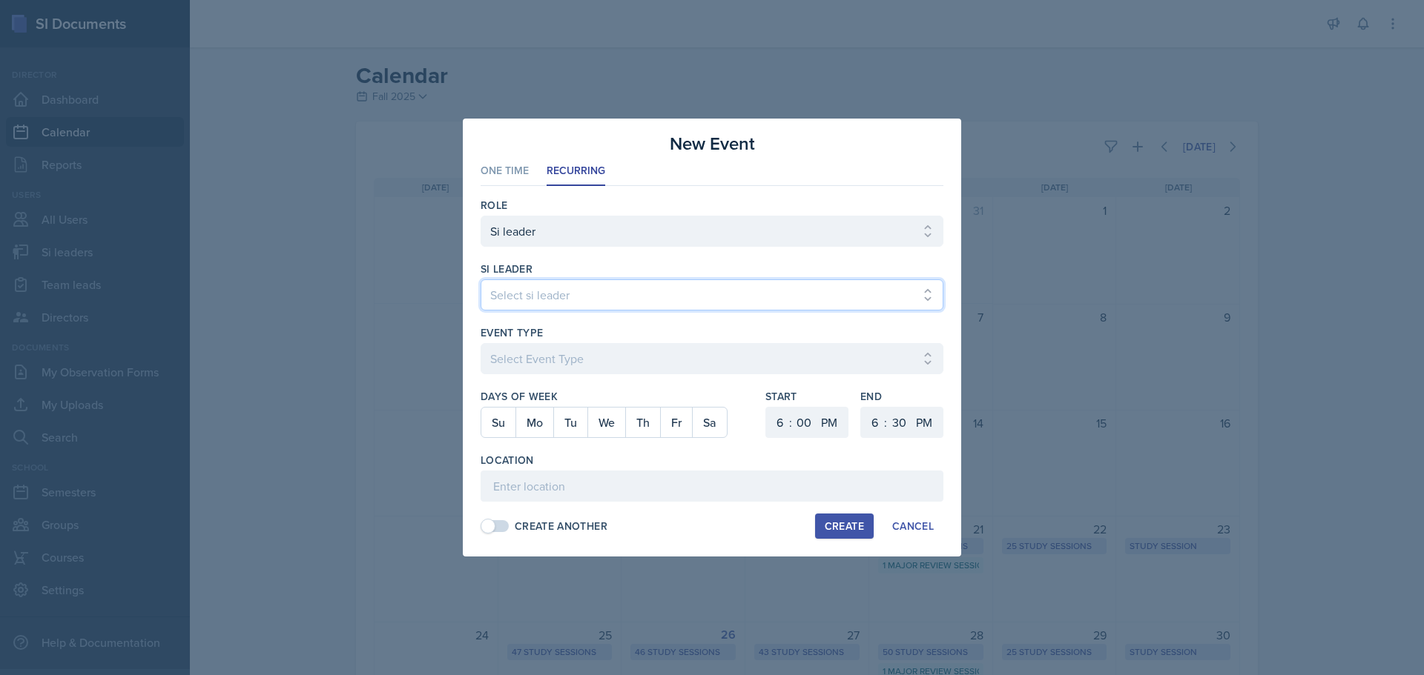
click at [643, 285] on select "Select si leader [PERSON_NAME] [PERSON_NAME] [PERSON_NAME] [PERSON_NAME] [PERSO…" at bounding box center [711, 295] width 463 height 31
click at [480, 280] on select "Select si leader [PERSON_NAME] [PERSON_NAME] [PERSON_NAME] [PERSON_NAME] [PERSO…" at bounding box center [711, 295] width 463 height 31
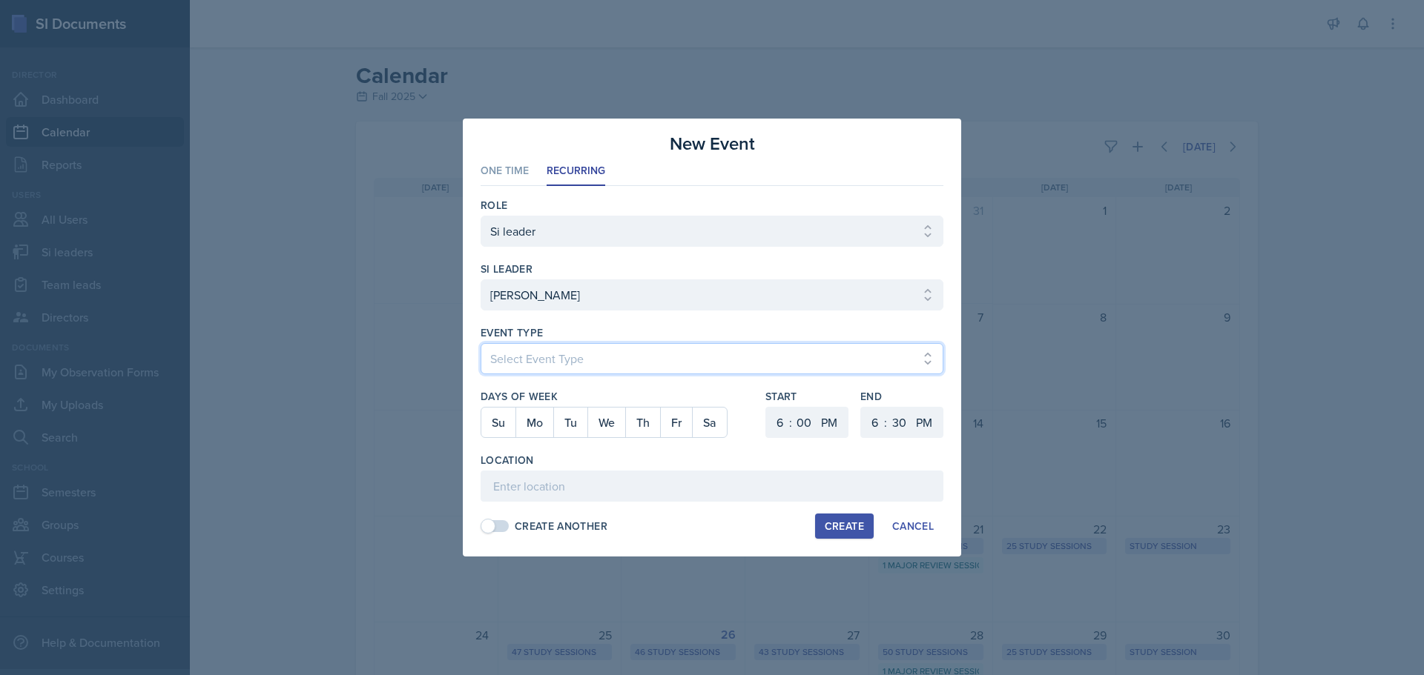
click at [581, 366] on select "Select Event Type Major Review Session Study Session" at bounding box center [711, 358] width 463 height 31
click at [480, 343] on select "Select Event Type Major Review Session Study Session" at bounding box center [711, 358] width 463 height 31
click at [538, 431] on button "Mo" at bounding box center [534, 423] width 38 height 30
click at [779, 422] on select "1 2 3 4 5 6 7 8 9 10 11 12" at bounding box center [778, 422] width 24 height 31
click at [766, 407] on select "1 2 3 4 5 6 7 8 9 10 11 12" at bounding box center [778, 422] width 24 height 31
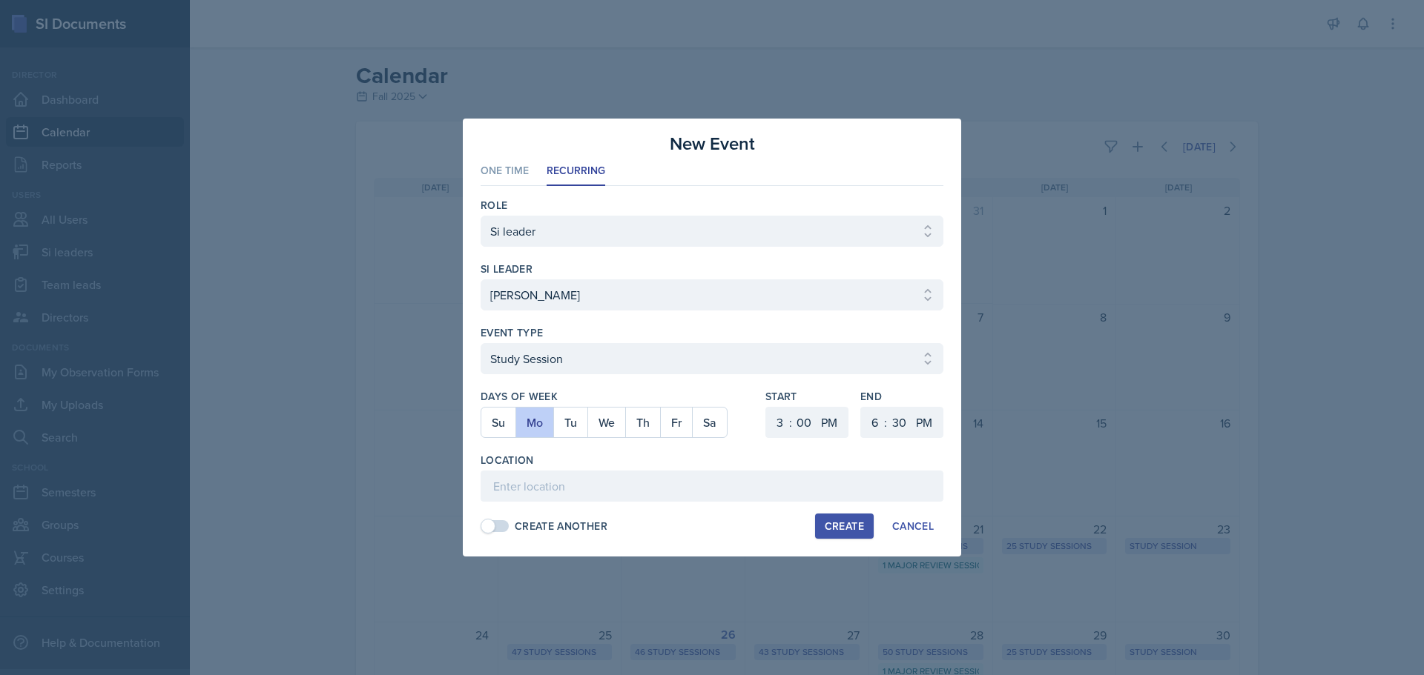
click at [791, 419] on div ":" at bounding box center [790, 423] width 3 height 18
click at [812, 426] on select "00 05 10 15 20 25 30 35 40 45 50 55" at bounding box center [804, 422] width 24 height 31
click at [792, 407] on select "00 05 10 15 20 25 30 35 40 45 50 55" at bounding box center [804, 422] width 24 height 31
click at [872, 424] on select "1 2 3 4 5 6 7 8 9 10 11 12" at bounding box center [873, 422] width 24 height 31
click at [861, 407] on select "1 2 3 4 5 6 7 8 9 10 11 12" at bounding box center [873, 422] width 24 height 31
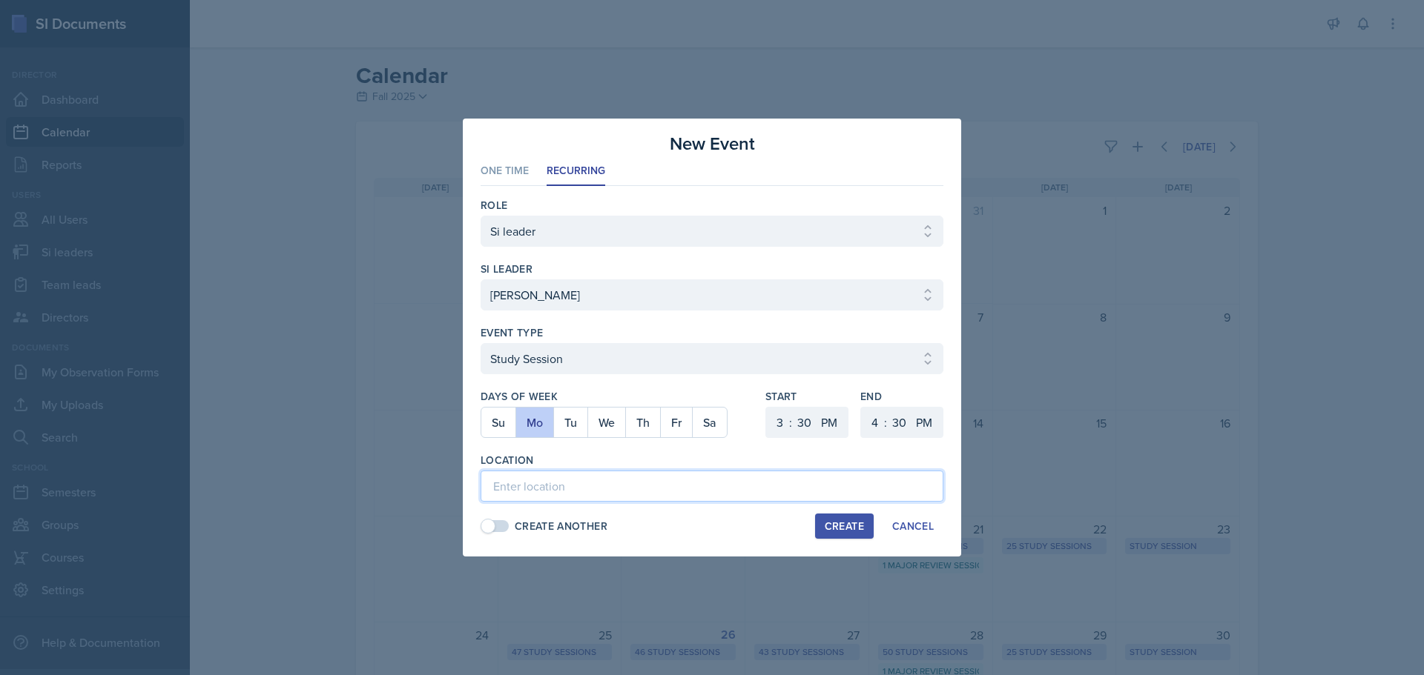
click at [526, 481] on input at bounding box center [711, 486] width 463 height 31
paste input "[URL][DOMAIN_NAME]"
click at [827, 518] on button "Create" at bounding box center [844, 526] width 59 height 25
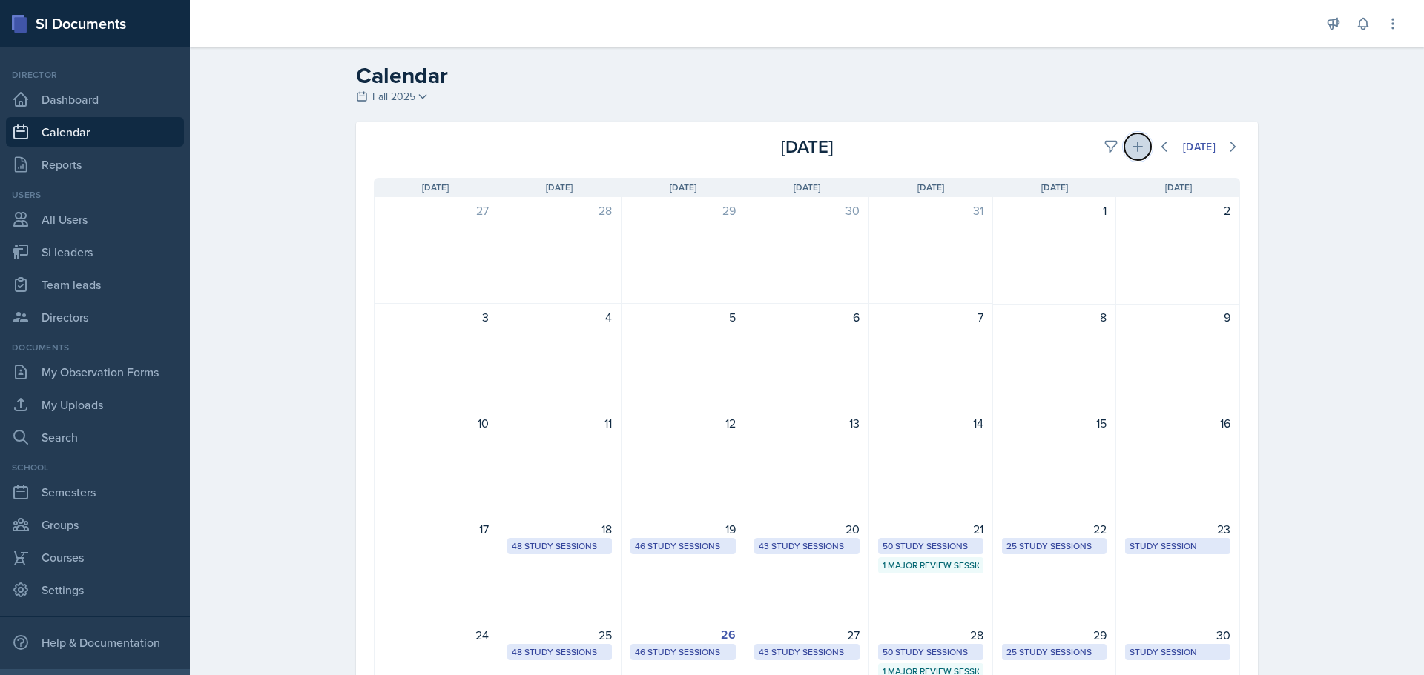
click at [1132, 145] on icon at bounding box center [1137, 146] width 15 height 15
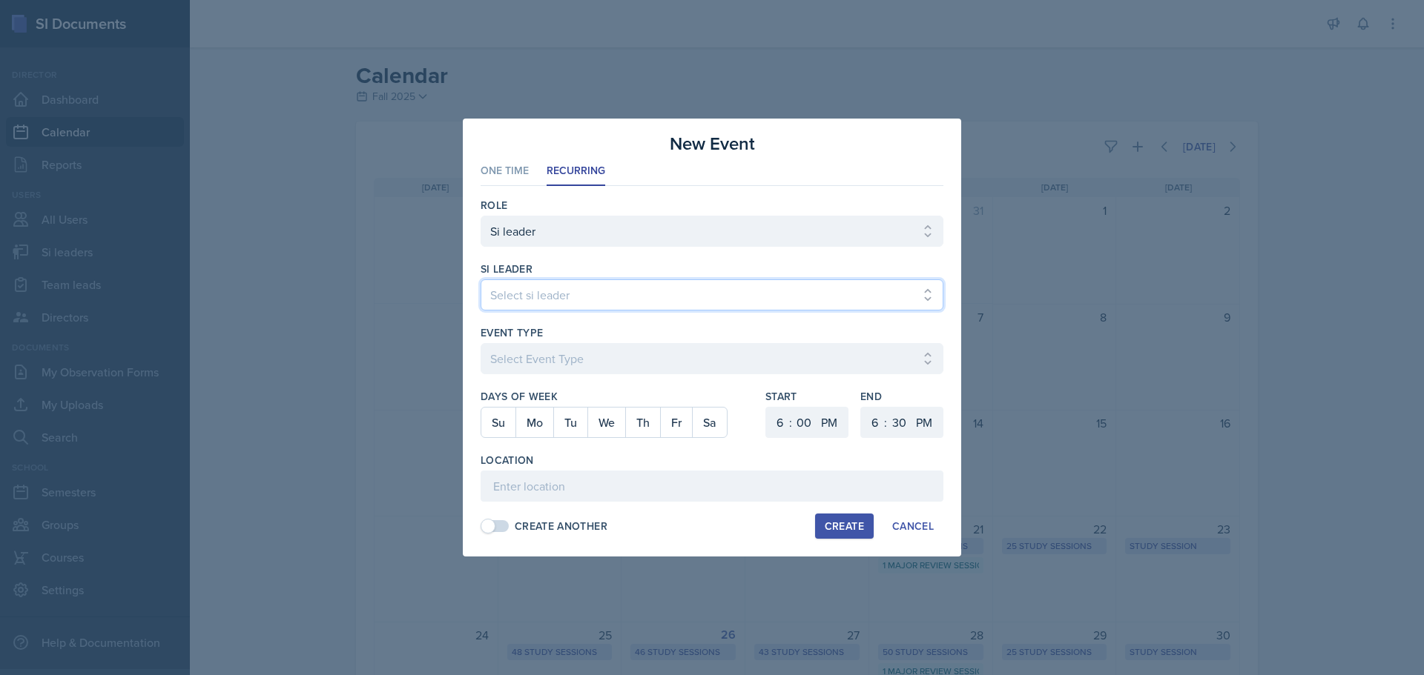
click at [702, 280] on select "Select si leader [PERSON_NAME] [PERSON_NAME] [PERSON_NAME] [PERSON_NAME] [PERSO…" at bounding box center [711, 295] width 463 height 31
click at [480, 280] on select "Select si leader [PERSON_NAME] [PERSON_NAME] [PERSON_NAME] [PERSON_NAME] [PERSO…" at bounding box center [711, 295] width 463 height 31
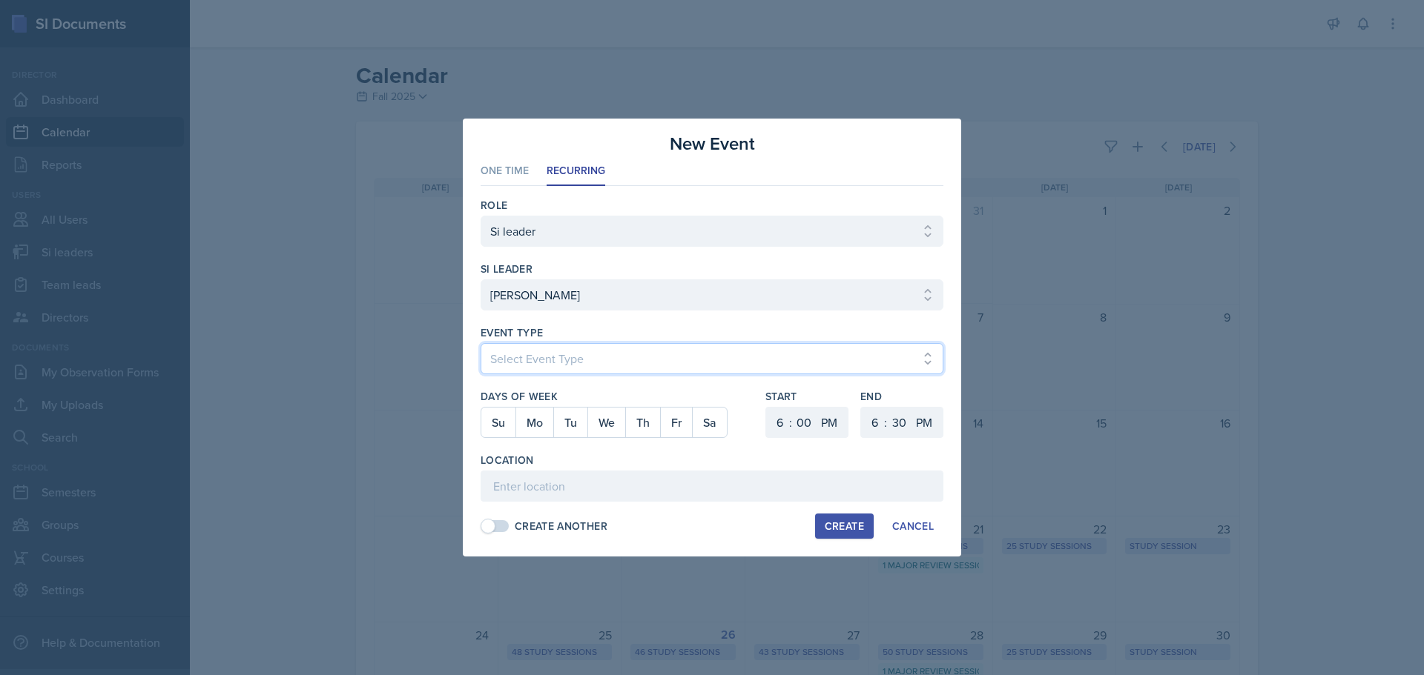
click at [688, 348] on select "Select Event Type Major Review Session Study Session" at bounding box center [711, 358] width 463 height 31
click at [480, 343] on select "Select Event Type Major Review Session Study Session" at bounding box center [711, 358] width 463 height 31
click at [618, 420] on button "We" at bounding box center [606, 423] width 38 height 30
click at [773, 420] on select "1 2 3 4 5 6 7 8 9 10 11 12" at bounding box center [778, 422] width 24 height 31
click at [766, 407] on select "1 2 3 4 5 6 7 8 9 10 11 12" at bounding box center [778, 422] width 24 height 31
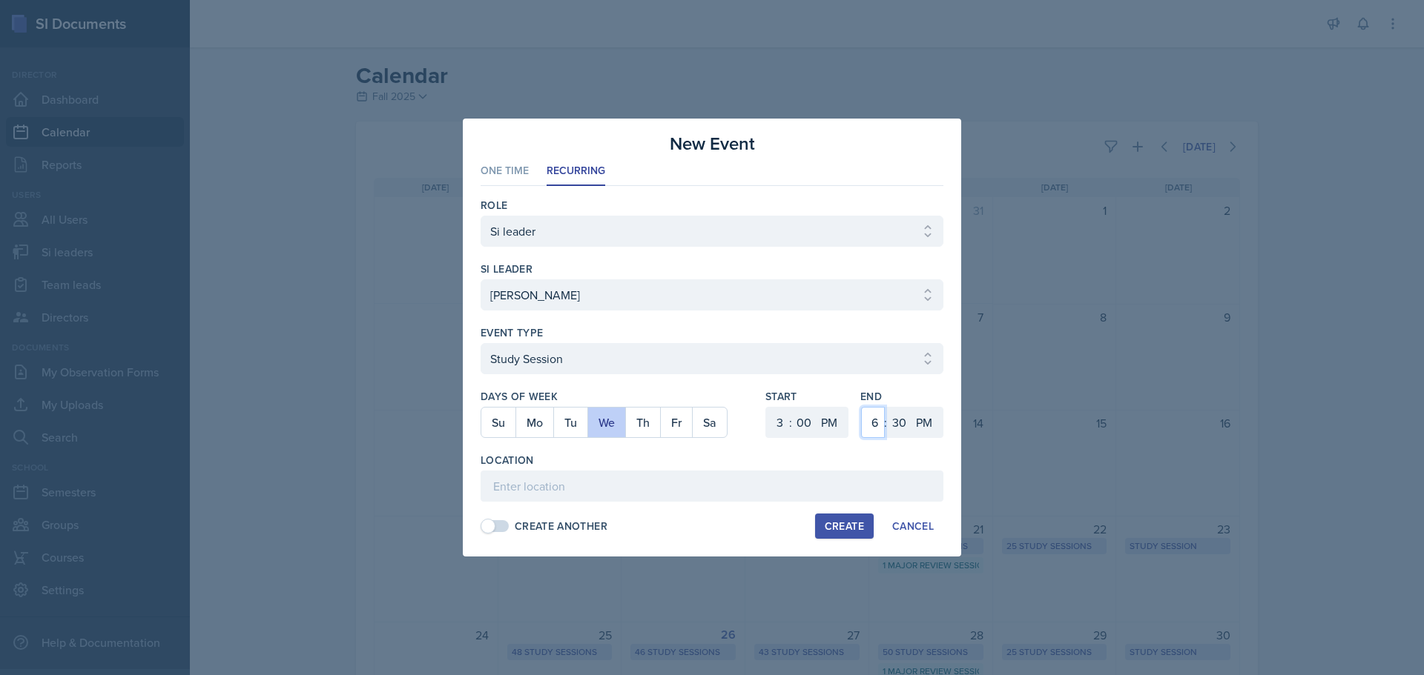
click at [873, 424] on select "1 2 3 4 5 6 7 8 9 10 11 12" at bounding box center [873, 422] width 24 height 31
click at [861, 407] on select "1 2 3 4 5 6 7 8 9 10 11 12" at bounding box center [873, 422] width 24 height 31
click at [633, 489] on input at bounding box center [711, 486] width 463 height 31
paste input "[URL][DOMAIN_NAME]"
click at [799, 420] on select "00 05 10 15 20 25 30 35 40 45 50 55" at bounding box center [804, 422] width 24 height 31
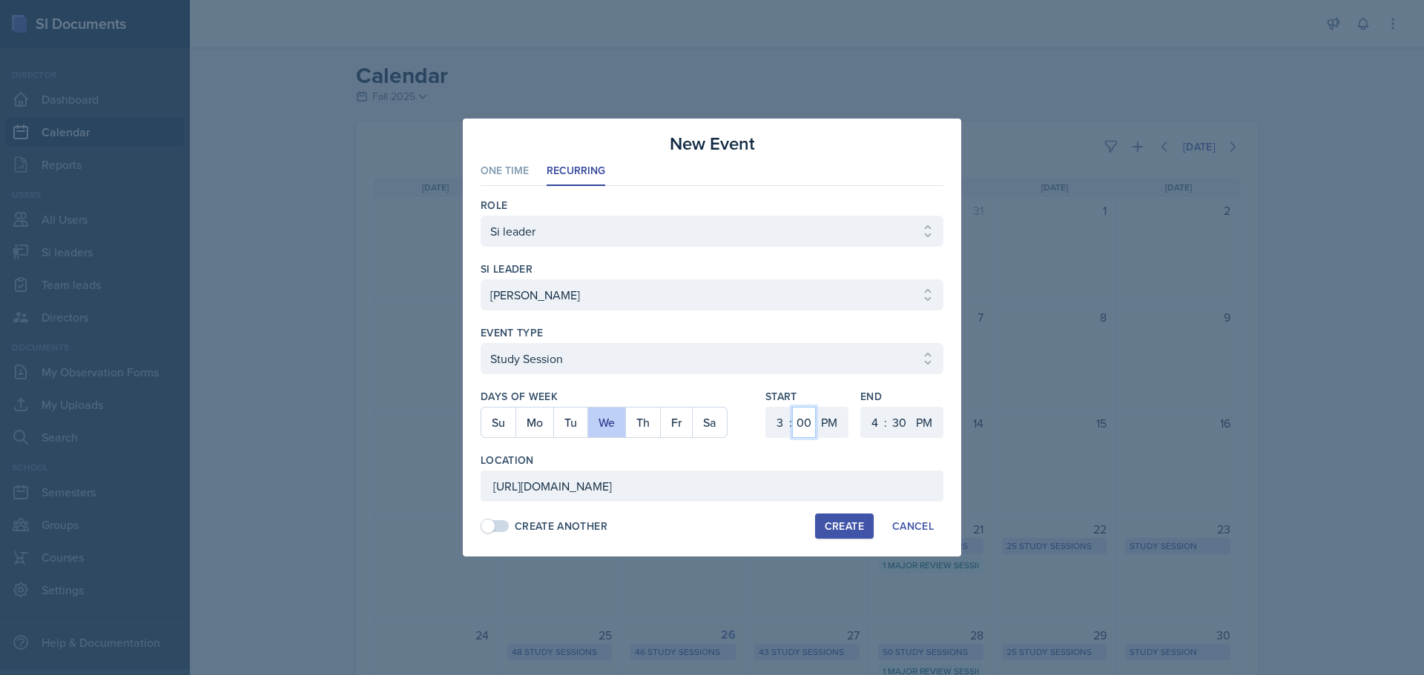
click at [792, 407] on select "00 05 10 15 20 25 30 35 40 45 50 55" at bounding box center [804, 422] width 24 height 31
click at [841, 529] on div "Create" at bounding box center [844, 527] width 39 height 12
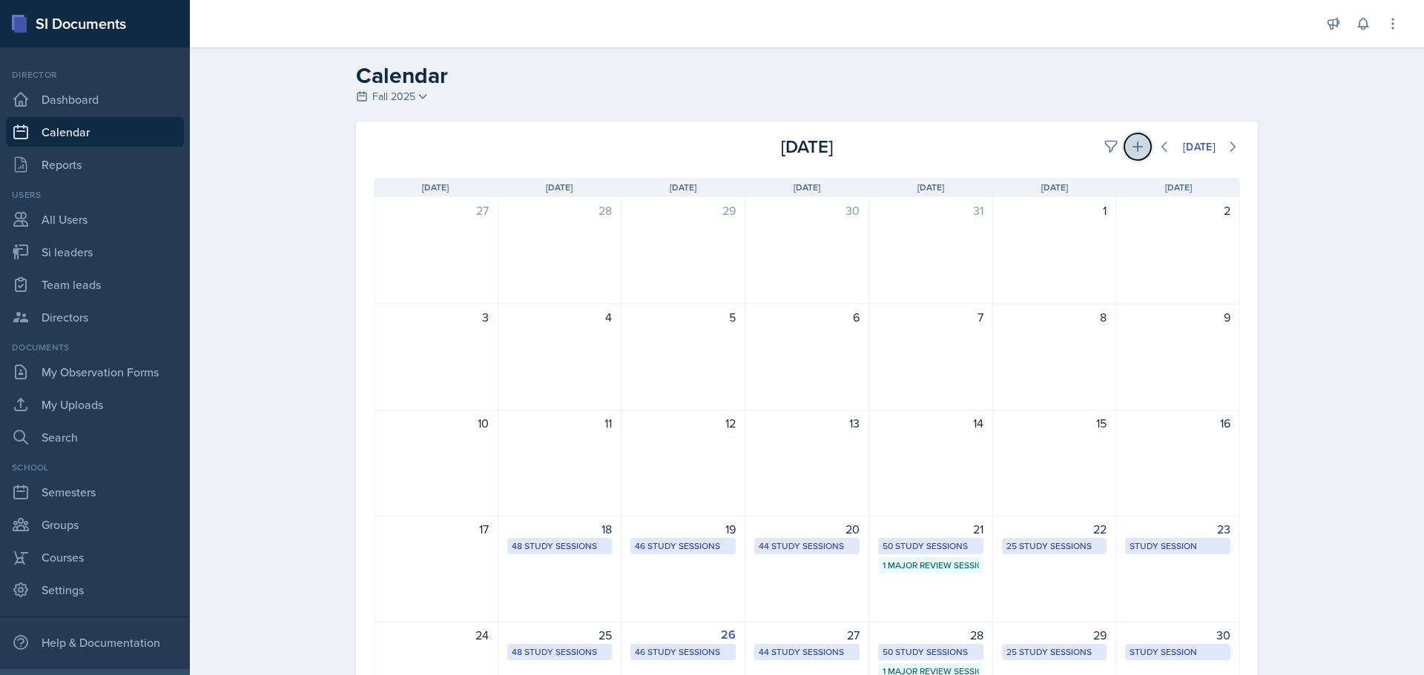
click at [1130, 140] on icon at bounding box center [1137, 146] width 15 height 15
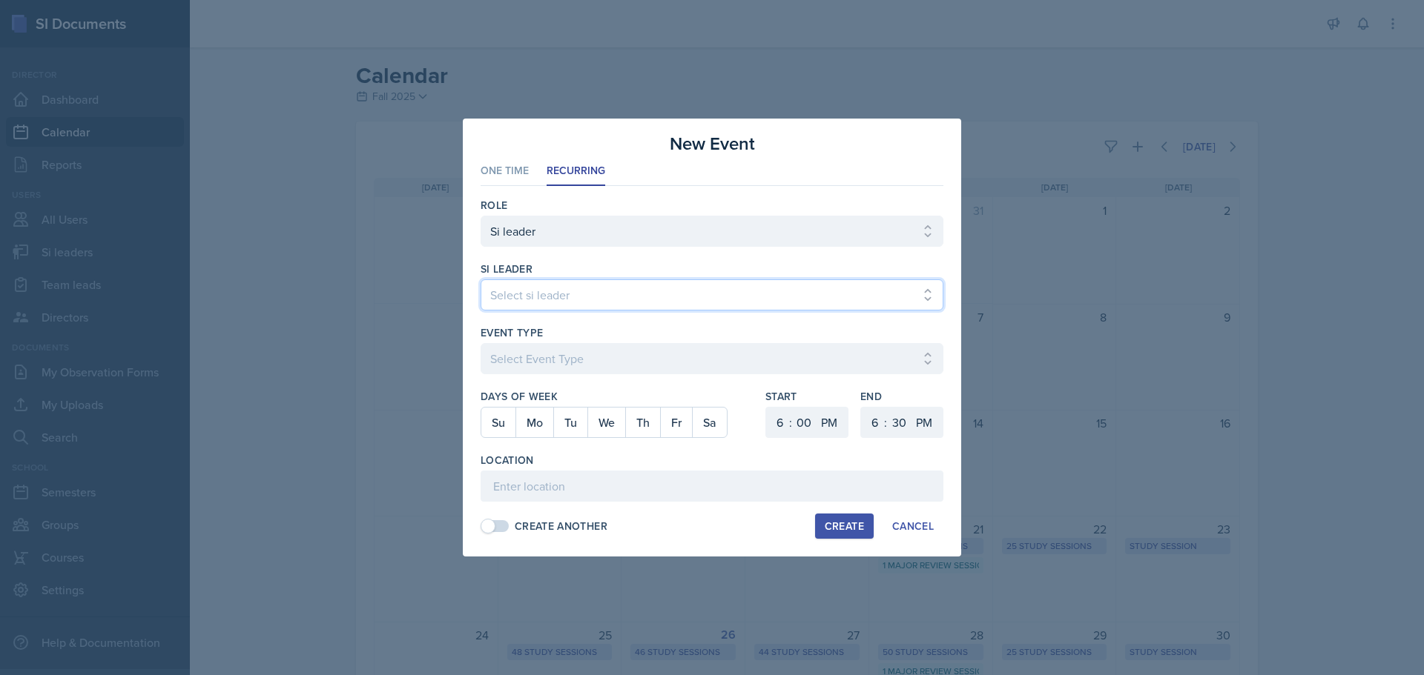
click at [630, 294] on select "Select si leader [PERSON_NAME] [PERSON_NAME] [PERSON_NAME] [PERSON_NAME] [PERSO…" at bounding box center [711, 295] width 463 height 31
click at [480, 280] on select "Select si leader [PERSON_NAME] [PERSON_NAME] [PERSON_NAME] [PERSON_NAME] [PERSO…" at bounding box center [711, 295] width 463 height 31
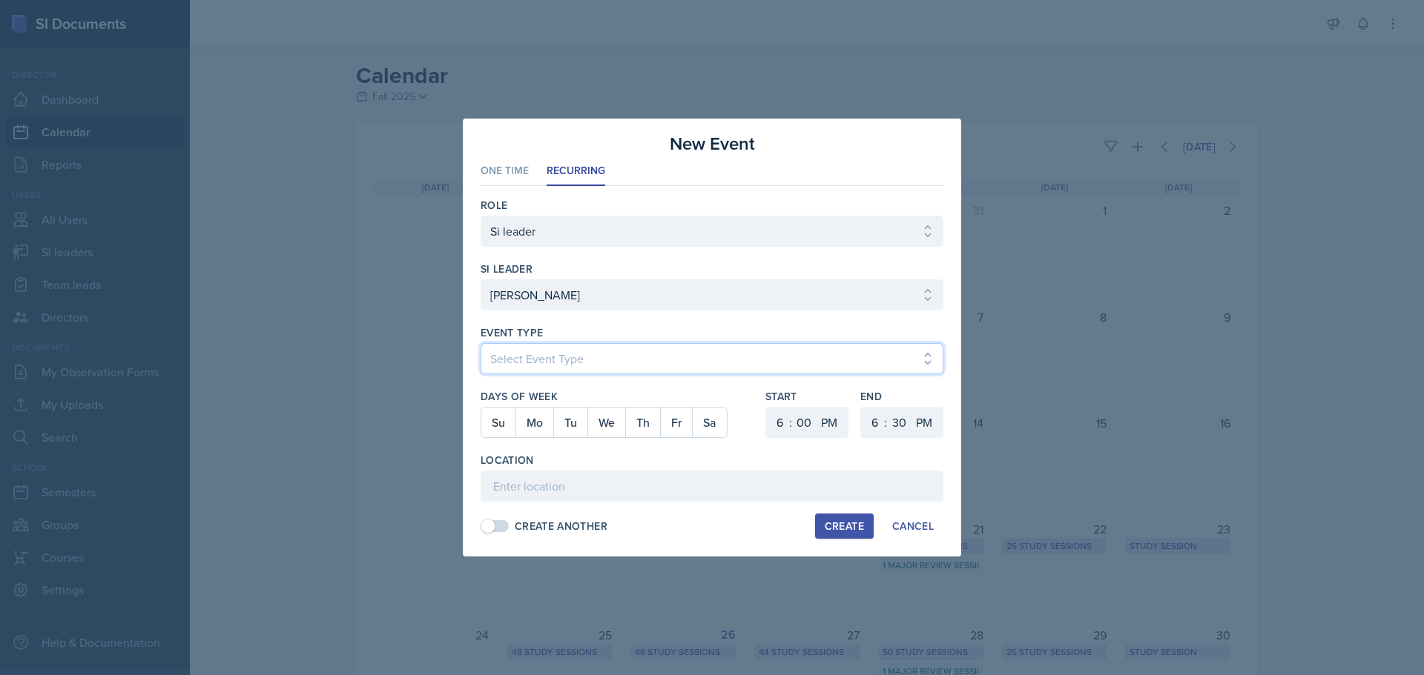
click at [548, 345] on select "Select Event Type Major Review Session Study Session" at bounding box center [711, 358] width 463 height 31
click at [480, 343] on select "Select Event Type Major Review Session Study Session" at bounding box center [711, 358] width 463 height 31
click at [601, 429] on button "We" at bounding box center [606, 423] width 38 height 30
click at [771, 418] on select "1 2 3 4 5 6 7 8 9 10 11 12" at bounding box center [778, 422] width 24 height 31
click at [766, 407] on select "1 2 3 4 5 6 7 8 9 10 11 12" at bounding box center [778, 422] width 24 height 31
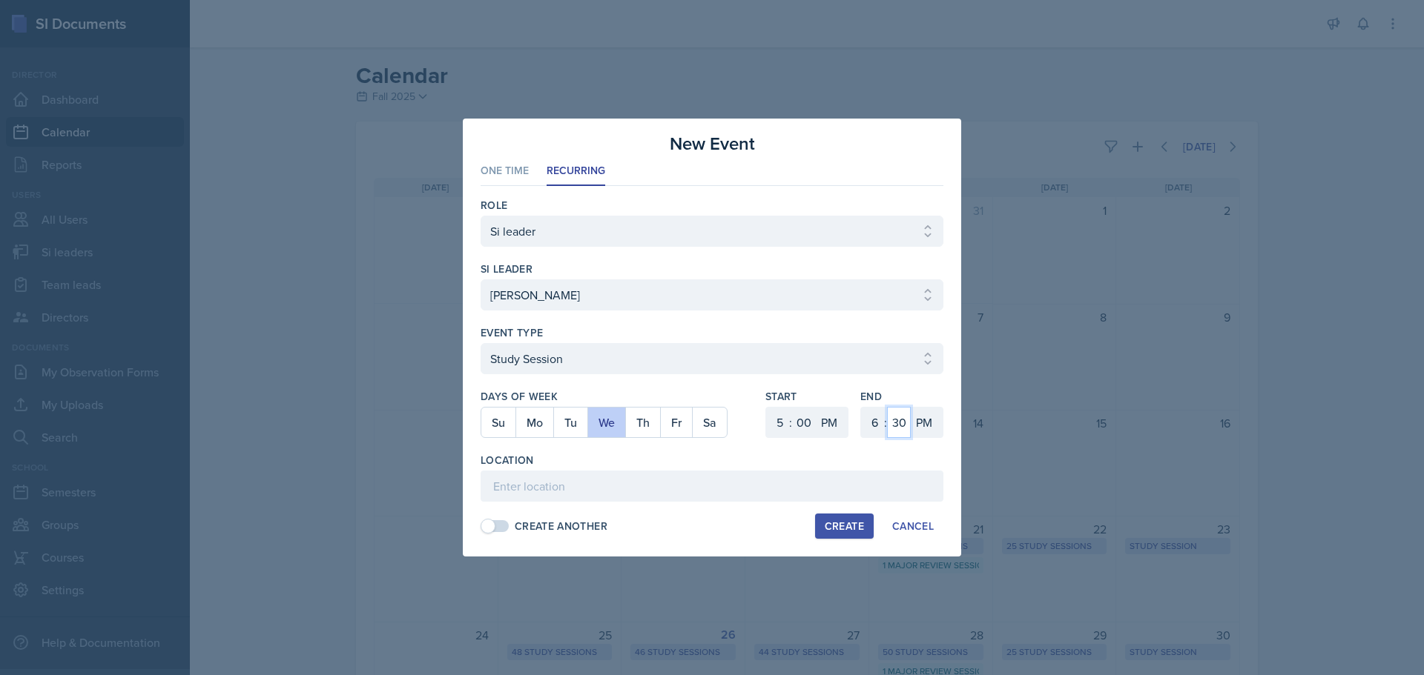
click at [901, 429] on select "00 05 10 15 20 25 30 35 40 45 50 55" at bounding box center [899, 422] width 24 height 31
click at [887, 407] on select "00 05 10 15 20 25 30 35 40 45 50 55" at bounding box center [899, 422] width 24 height 31
click at [516, 489] on input at bounding box center [711, 486] width 463 height 31
click at [833, 524] on div "Create" at bounding box center [844, 527] width 39 height 12
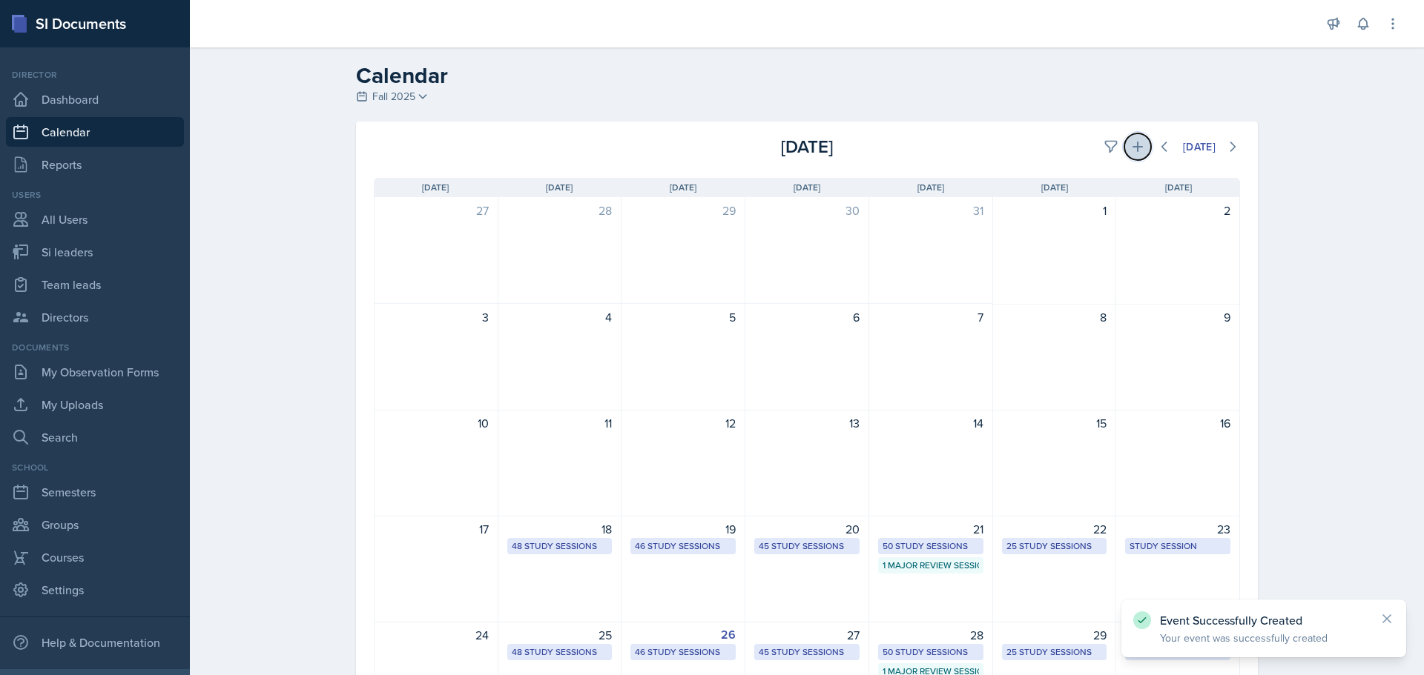
click at [1132, 147] on icon at bounding box center [1137, 147] width 10 height 10
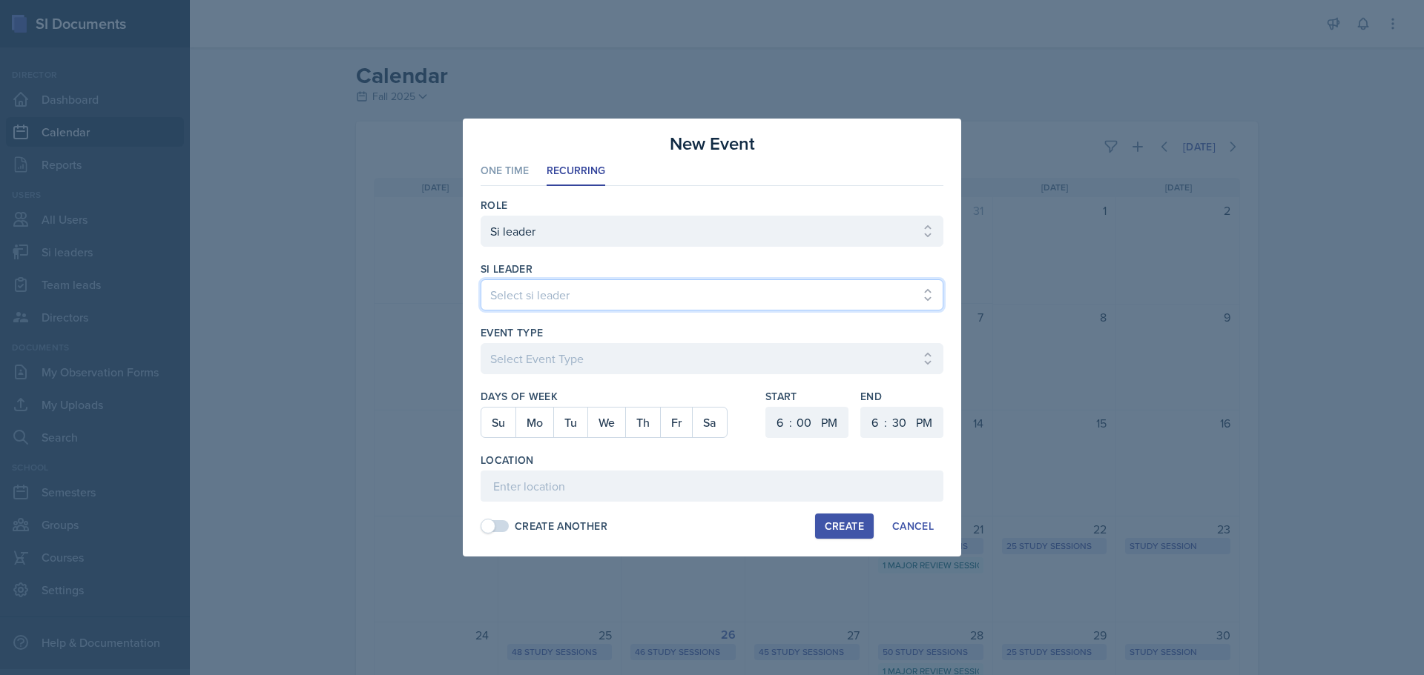
click at [701, 294] on select "Select si leader [PERSON_NAME] [PERSON_NAME] [PERSON_NAME] [PERSON_NAME] [PERSO…" at bounding box center [711, 295] width 463 height 31
click at [480, 280] on select "Select si leader [PERSON_NAME] [PERSON_NAME] [PERSON_NAME] [PERSON_NAME] [PERSO…" at bounding box center [711, 295] width 463 height 31
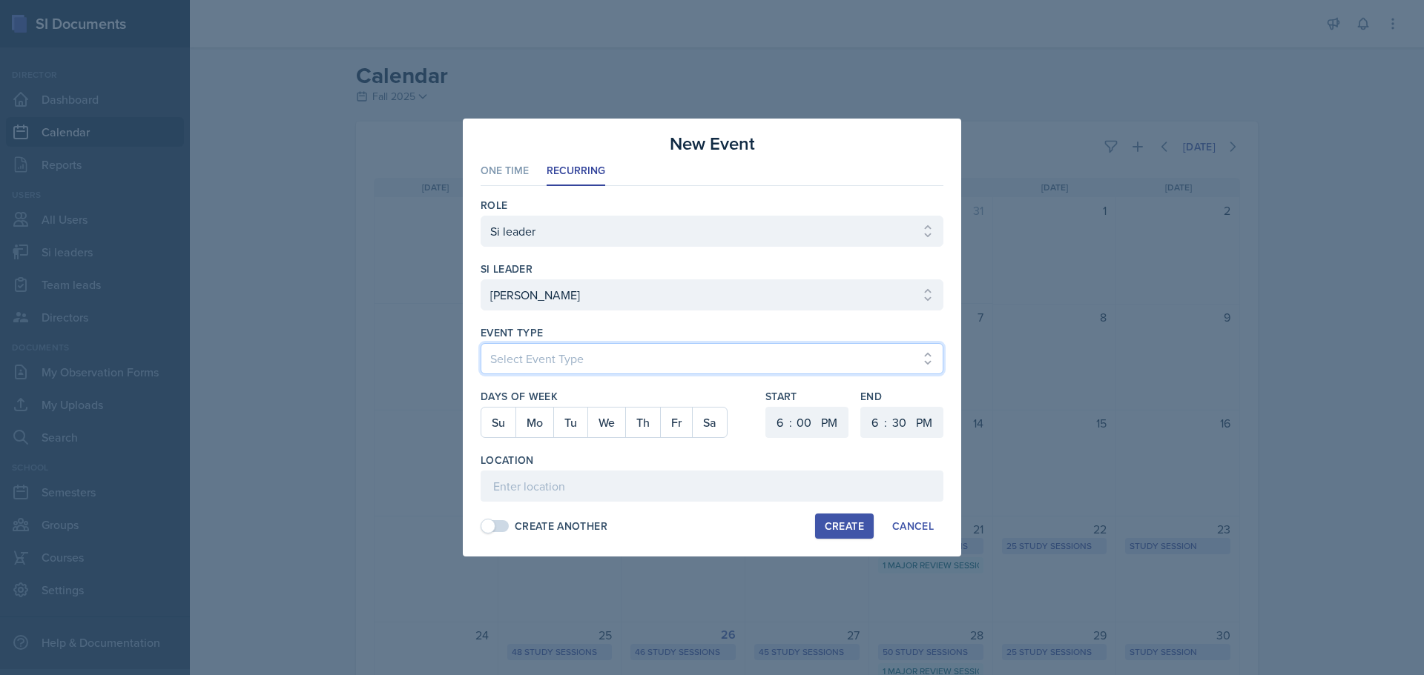
click at [623, 348] on select "Select Event Type Major Review Session Study Session" at bounding box center [711, 358] width 463 height 31
click at [480, 343] on select "Select Event Type Major Review Session Study Session" at bounding box center [711, 358] width 463 height 31
click at [684, 434] on button "Fr" at bounding box center [676, 423] width 32 height 30
click at [770, 412] on select "1 2 3 4 5 6 7 8 9 10 11 12" at bounding box center [778, 422] width 24 height 31
click at [766, 407] on select "1 2 3 4 5 6 7 8 9 10 11 12" at bounding box center [778, 422] width 24 height 31
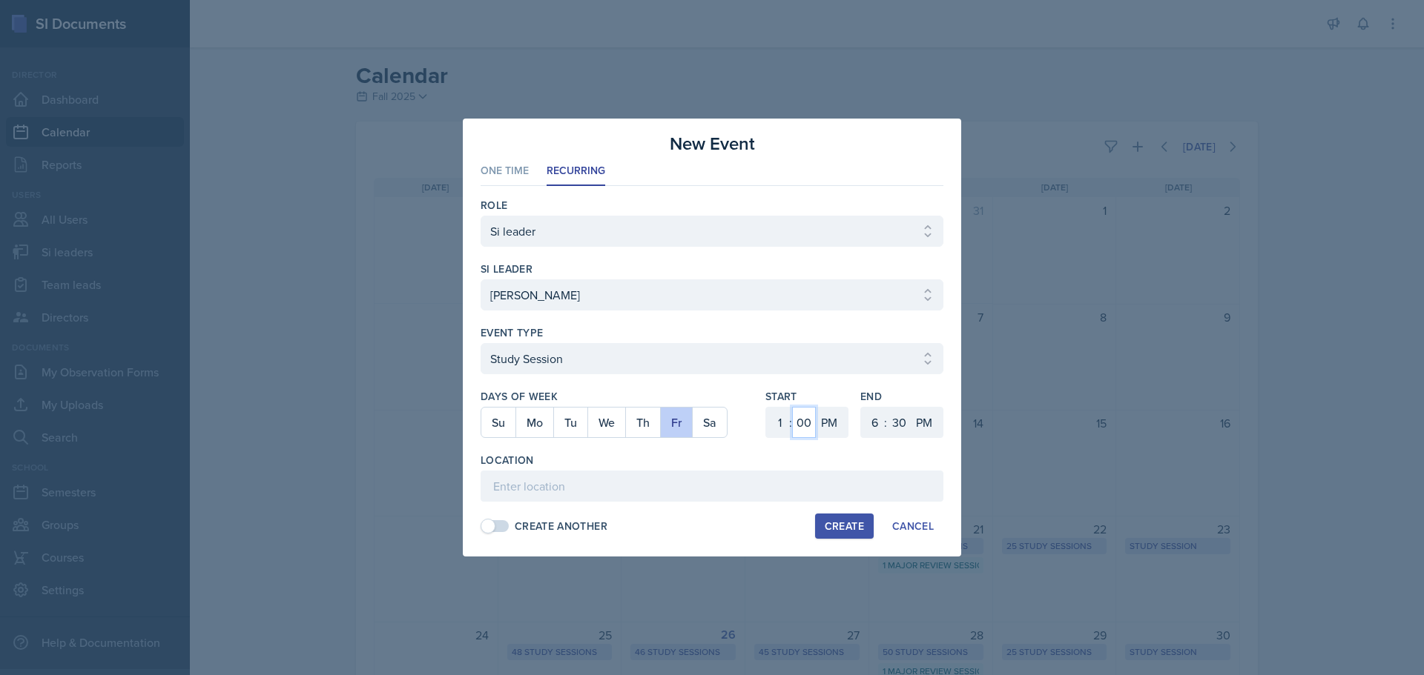
click at [807, 424] on select "00 05 10 15 20 25 30 35 40 45 50 55" at bounding box center [804, 422] width 24 height 31
click at [792, 407] on select "00 05 10 15 20 25 30 35 40 45 50 55" at bounding box center [804, 422] width 24 height 31
click at [866, 421] on select "1 2 3 4 5 6 7 8 9 10 11 12" at bounding box center [873, 422] width 24 height 31
click at [861, 407] on select "1 2 3 4 5 6 7 8 9 10 11 12" at bounding box center [873, 422] width 24 height 31
click at [652, 486] on input at bounding box center [711, 486] width 463 height 31
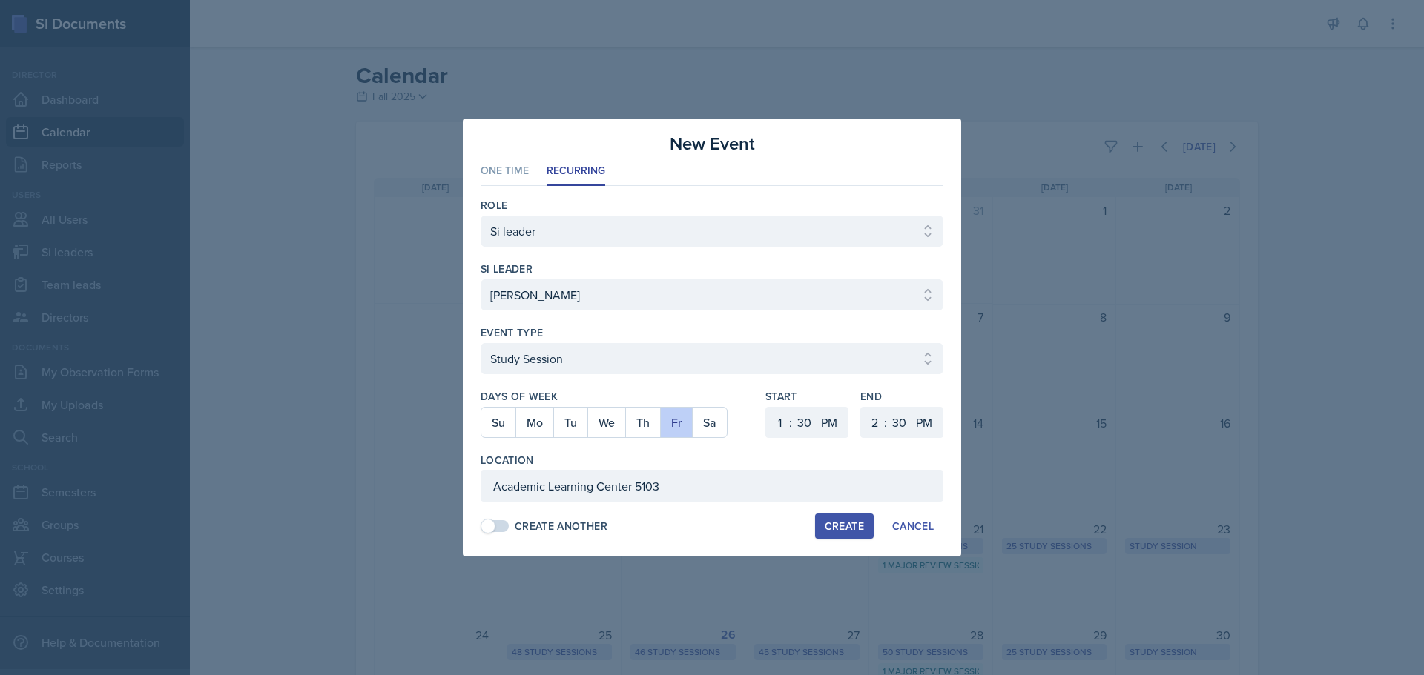
click at [846, 518] on button "Create" at bounding box center [844, 526] width 59 height 25
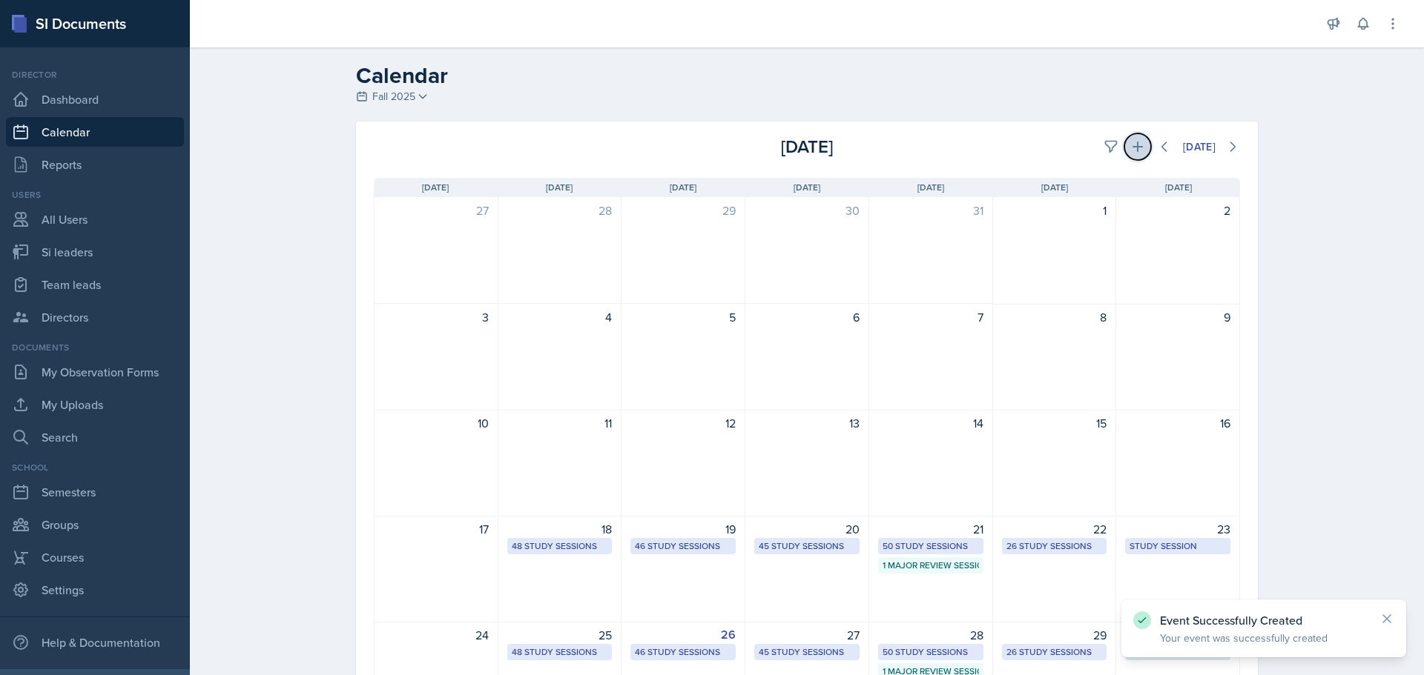
click at [1124, 155] on button at bounding box center [1137, 146] width 27 height 27
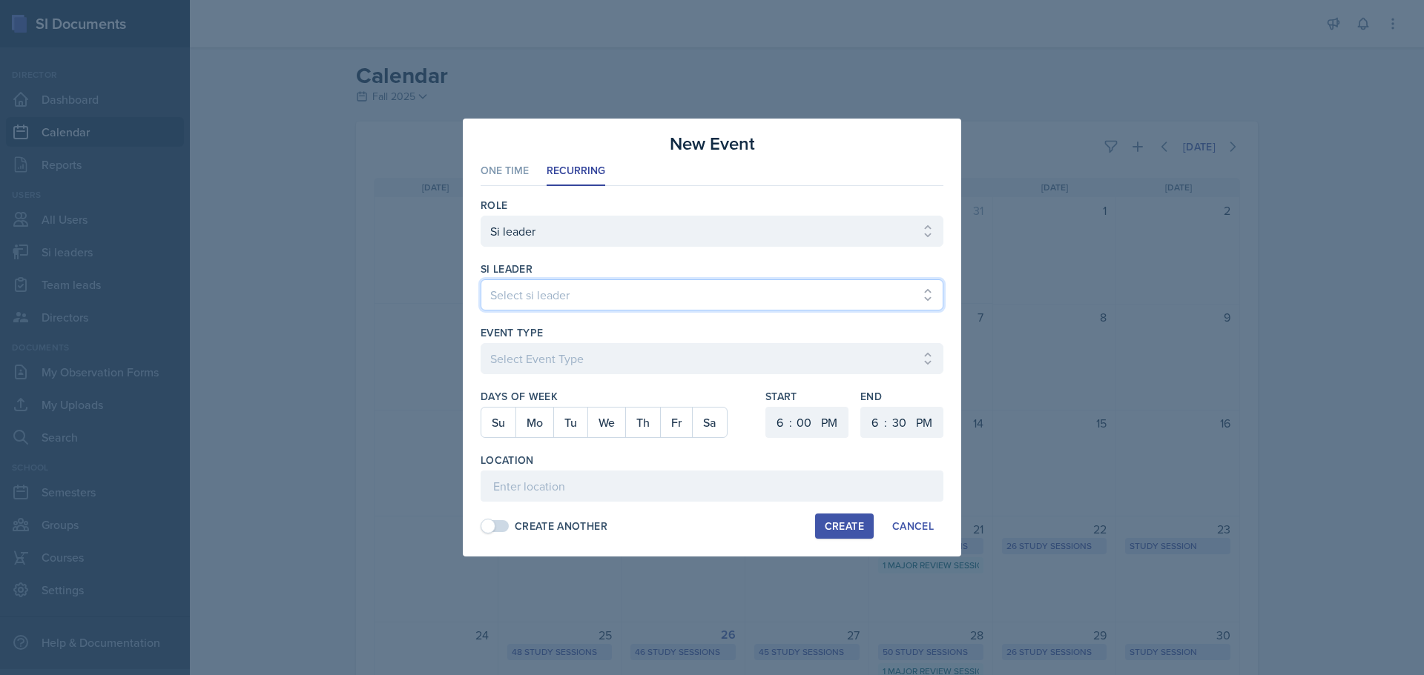
click at [551, 291] on select "Select si leader [PERSON_NAME] [PERSON_NAME] [PERSON_NAME] [PERSON_NAME] [PERSO…" at bounding box center [711, 295] width 463 height 31
click at [480, 280] on select "Select si leader [PERSON_NAME] [PERSON_NAME] [PERSON_NAME] [PERSON_NAME] [PERSO…" at bounding box center [711, 295] width 463 height 31
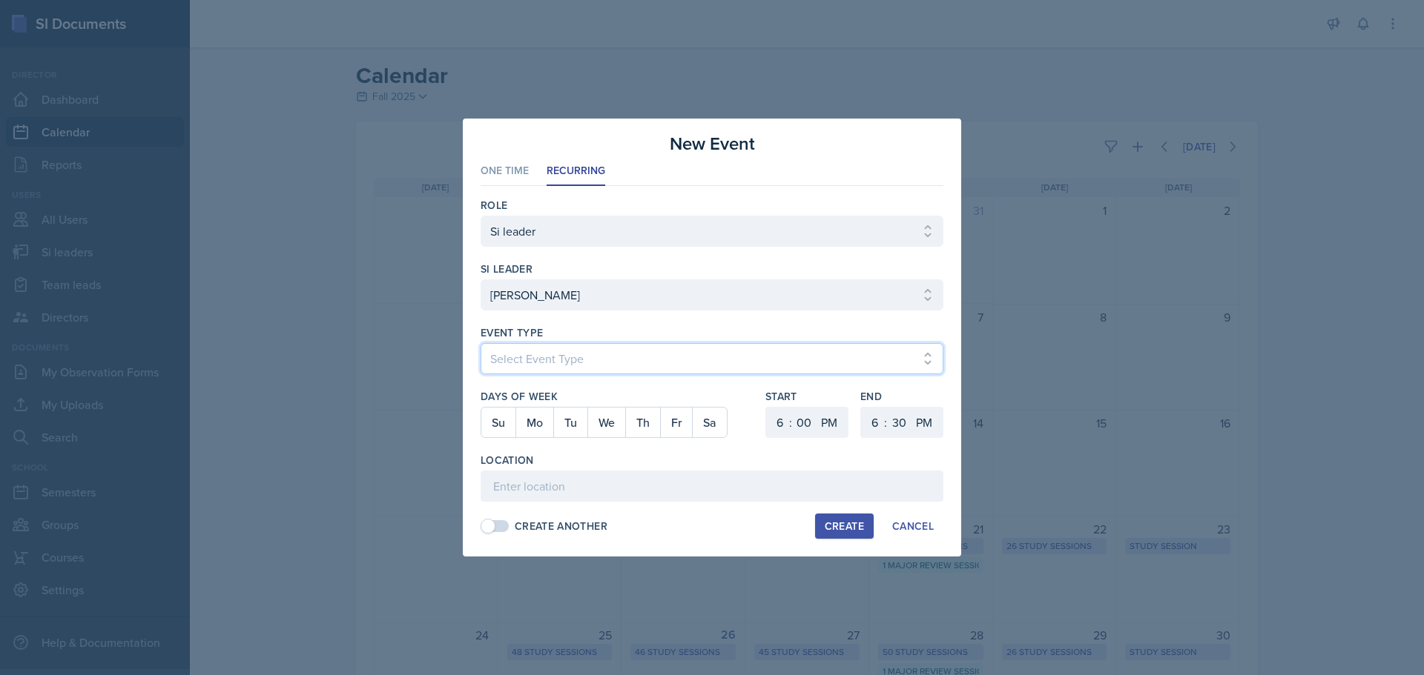
click at [582, 363] on select "Select Event Type Major Review Session Study Session" at bounding box center [711, 358] width 463 height 31
click at [480, 343] on select "Select Event Type Major Review Session Study Session" at bounding box center [711, 358] width 463 height 31
click at [598, 419] on button "We" at bounding box center [606, 423] width 38 height 30
click at [779, 424] on select "1 2 3 4 5 6 7 8 9 10 11 12" at bounding box center [778, 422] width 24 height 31
click at [766, 407] on select "1 2 3 4 5 6 7 8 9 10 11 12" at bounding box center [778, 422] width 24 height 31
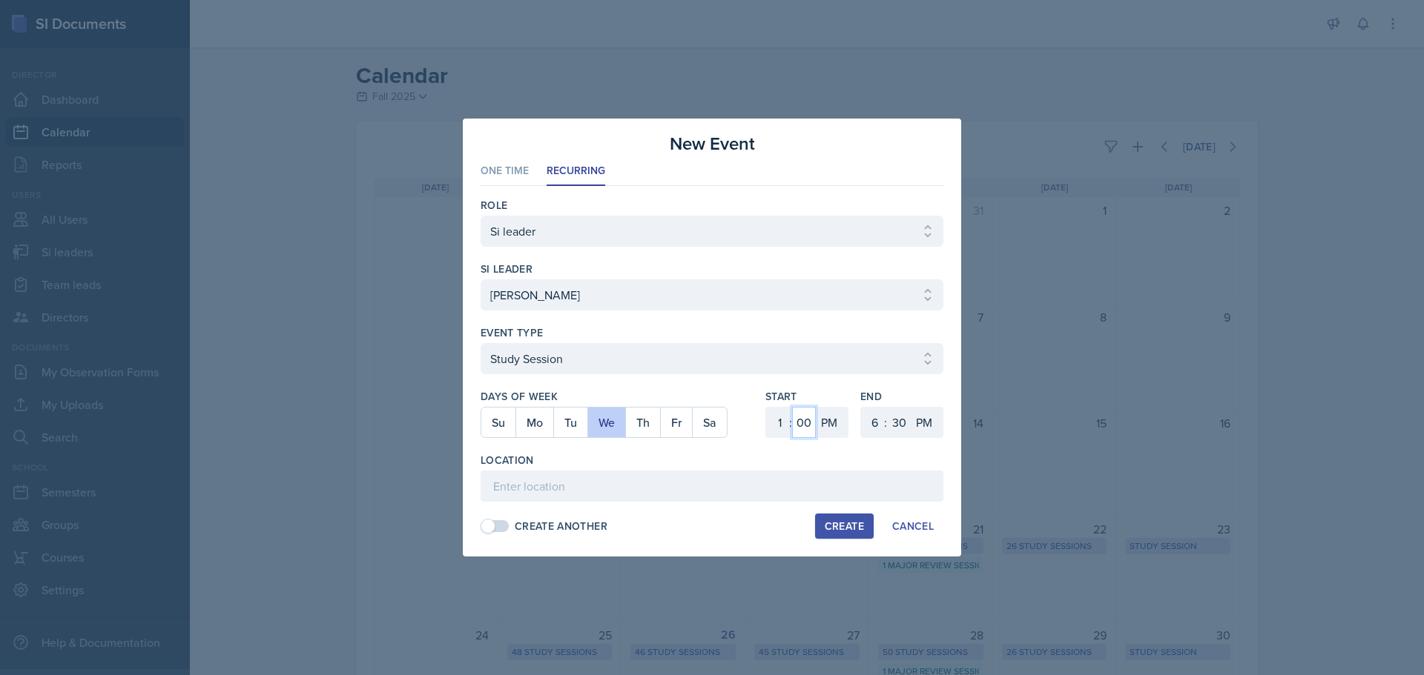
click at [808, 423] on select "00 05 10 15 20 25 30 35 40 45 50 55" at bounding box center [804, 422] width 24 height 31
click at [792, 407] on select "00 05 10 15 20 25 30 35 40 45 50 55" at bounding box center [804, 422] width 24 height 31
click at [880, 419] on select "1 2 3 4 5 6 7 8 9 10 11 12" at bounding box center [873, 422] width 24 height 31
click at [861, 407] on select "1 2 3 4 5 6 7 8 9 10 11 12" at bounding box center [873, 422] width 24 height 31
click at [896, 417] on select "00 05 10 15 20 25 30 35 40 45 50 55" at bounding box center [899, 422] width 24 height 31
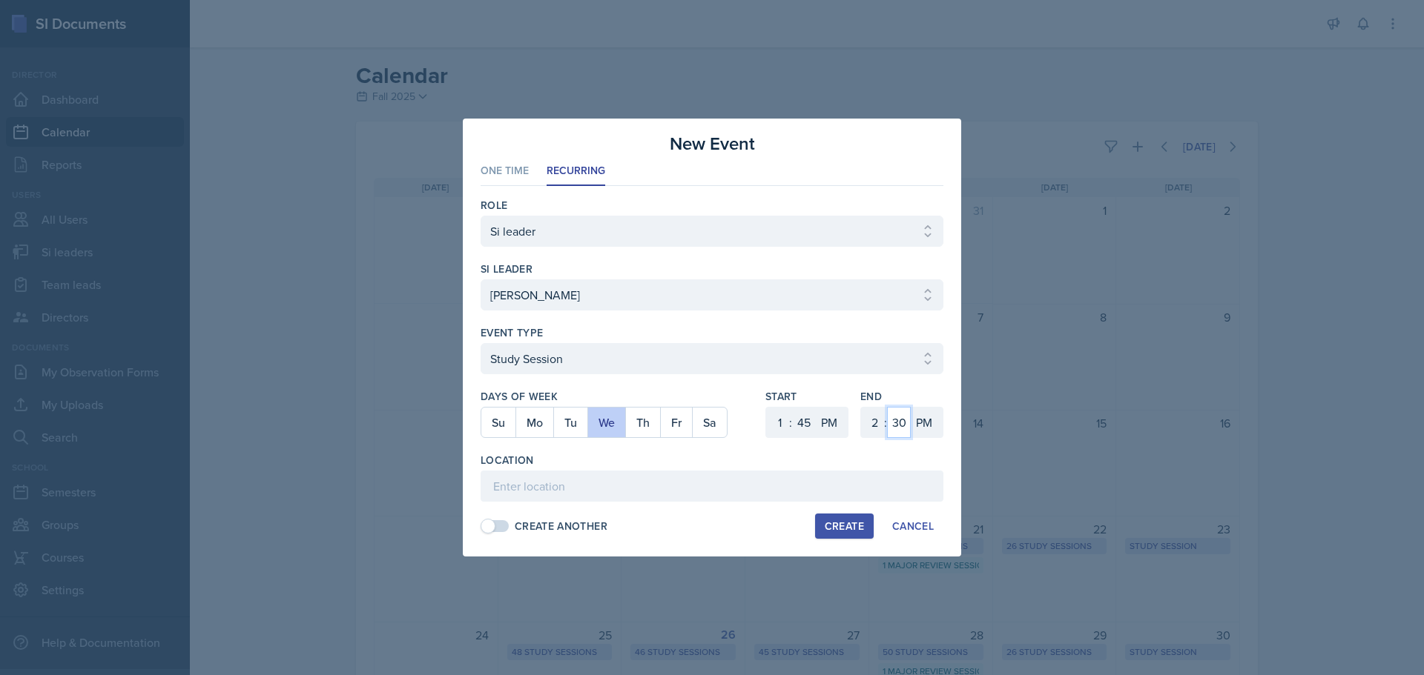
click at [887, 407] on select "00 05 10 15 20 25 30 35 40 45 50 55" at bounding box center [899, 422] width 24 height 31
click at [570, 490] on input at bounding box center [711, 486] width 463 height 31
click at [837, 524] on div "Create" at bounding box center [844, 527] width 39 height 12
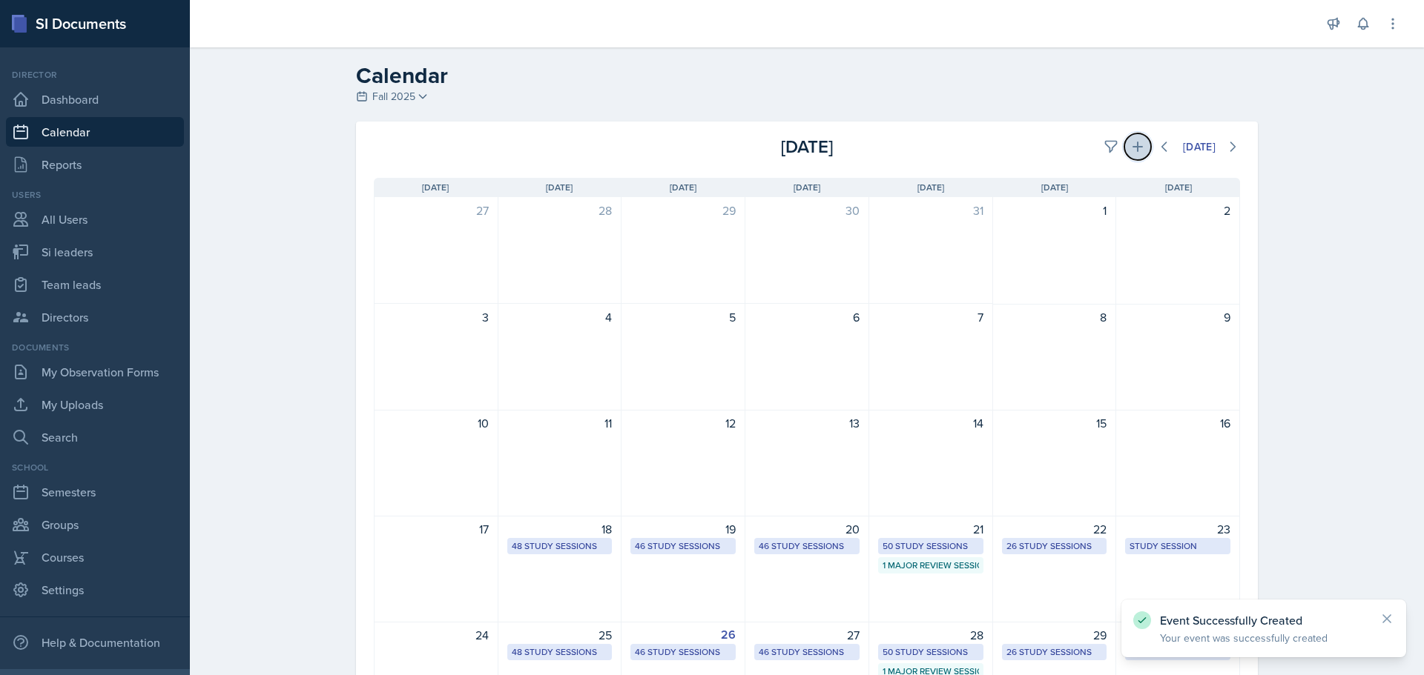
click at [1131, 142] on icon at bounding box center [1137, 146] width 15 height 15
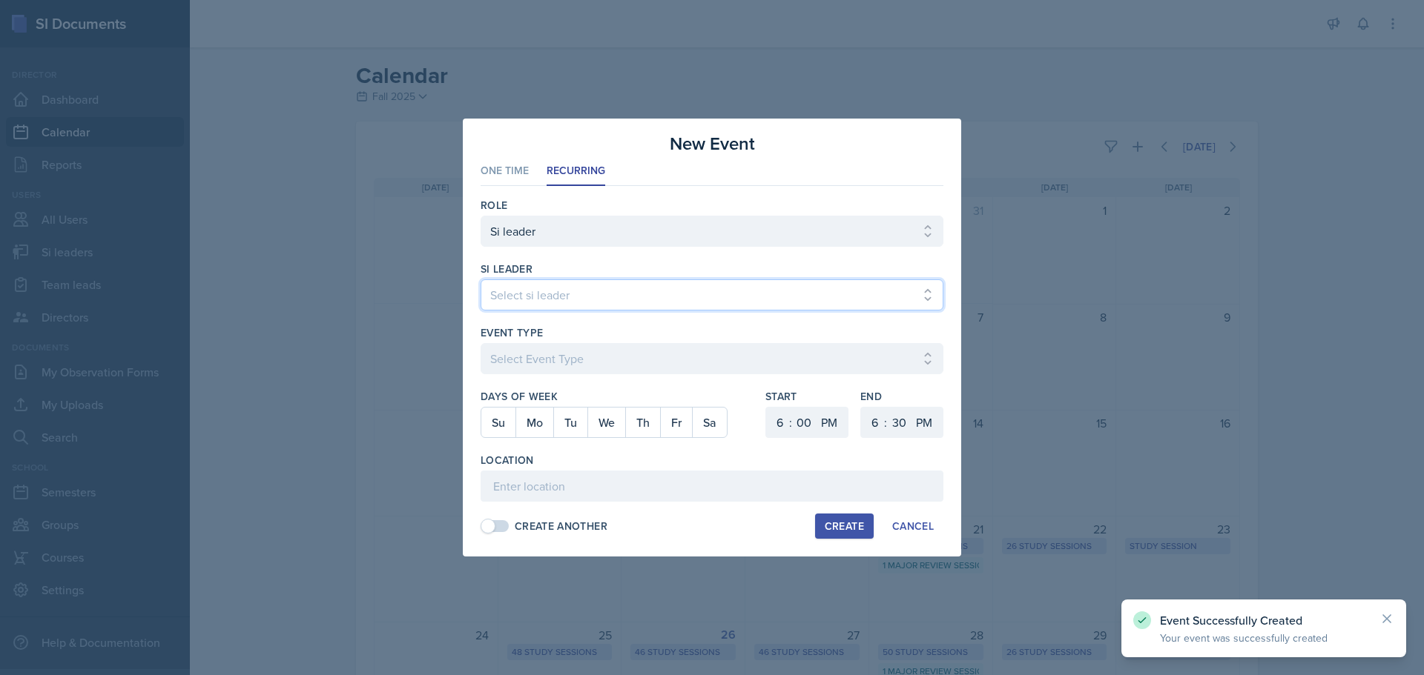
click at [732, 303] on select "Select si leader [PERSON_NAME] [PERSON_NAME] [PERSON_NAME] [PERSON_NAME] [PERSO…" at bounding box center [711, 295] width 463 height 31
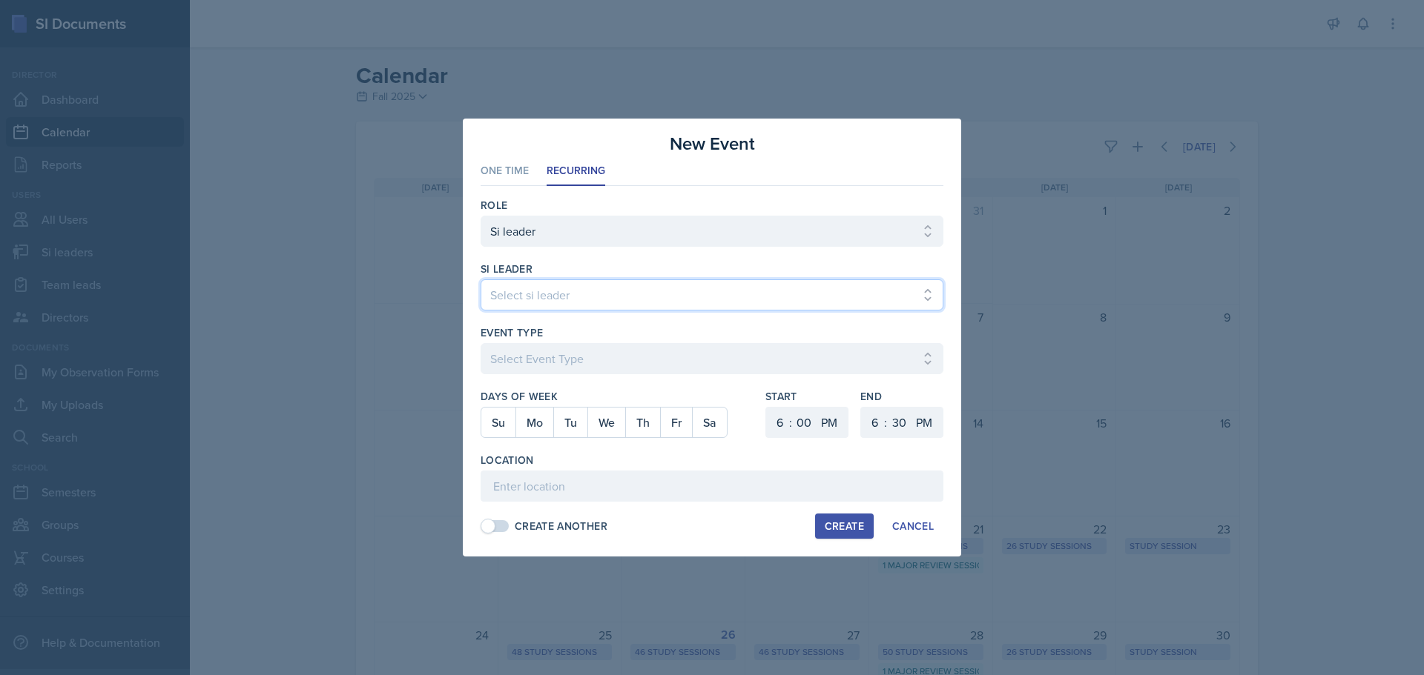
click at [480, 280] on select "Select si leader [PERSON_NAME] [PERSON_NAME] [PERSON_NAME] [PERSON_NAME] [PERSO…" at bounding box center [711, 295] width 463 height 31
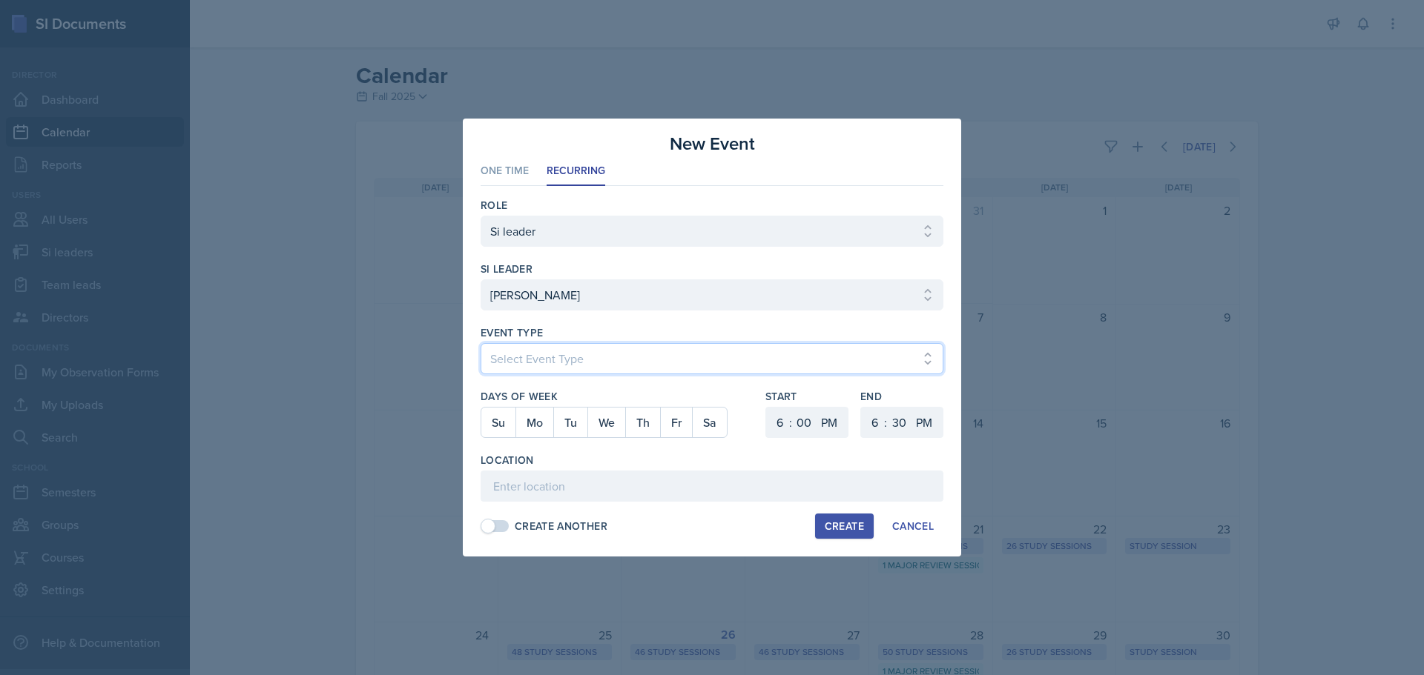
click at [727, 363] on select "Select Event Type Major Review Session Study Session" at bounding box center [711, 358] width 463 height 31
click at [480, 343] on select "Select Event Type Major Review Session Study Session" at bounding box center [711, 358] width 463 height 31
click at [669, 428] on button "Fr" at bounding box center [676, 423] width 32 height 30
click at [773, 431] on select "1 2 3 4 5 6 7 8 9 10 11 12" at bounding box center [778, 422] width 24 height 31
click at [766, 407] on select "1 2 3 4 5 6 7 8 9 10 11 12" at bounding box center [778, 422] width 24 height 31
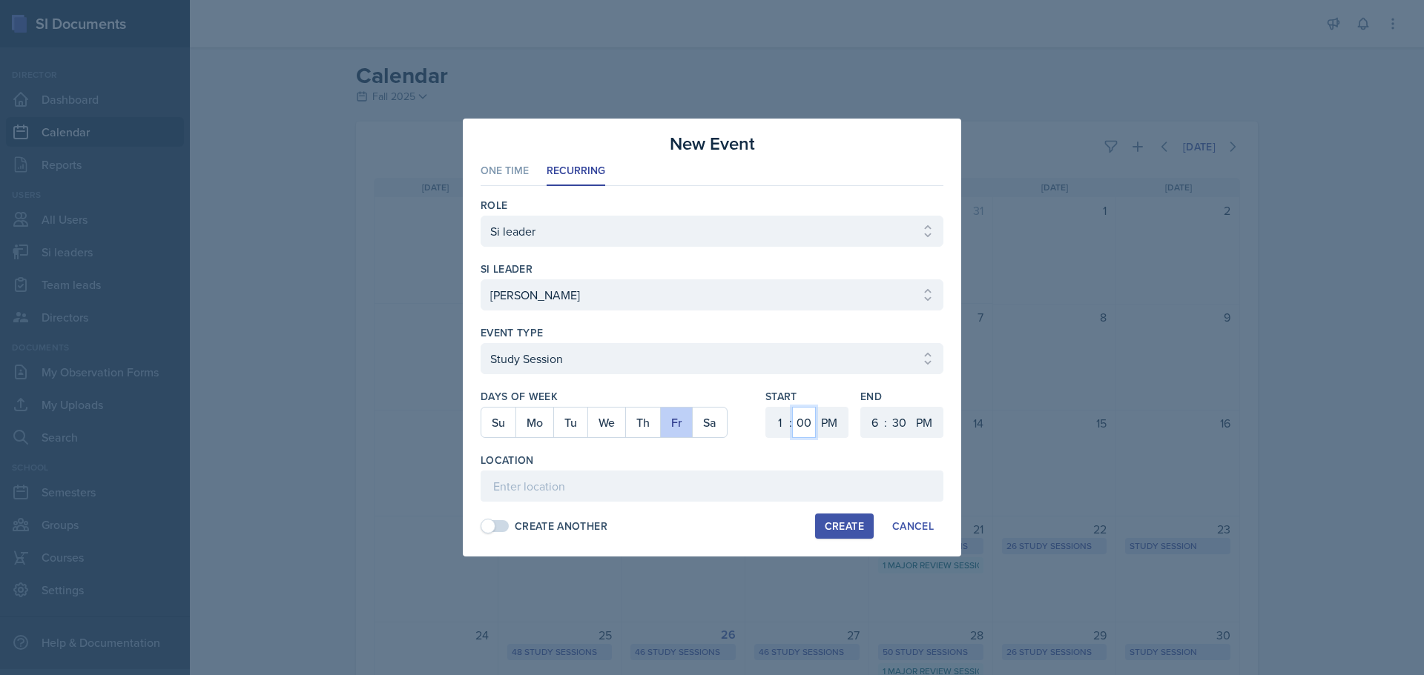
click at [798, 422] on select "00 05 10 15 20 25 30 35 40 45 50 55" at bounding box center [804, 422] width 24 height 31
click at [792, 407] on select "00 05 10 15 20 25 30 35 40 45 50 55" at bounding box center [804, 422] width 24 height 31
click at [875, 416] on select "1 2 3 4 5 6 7 8 9 10 11 12" at bounding box center [873, 422] width 24 height 31
click at [885, 171] on ul "One Time Recurring" at bounding box center [711, 171] width 463 height 29
drag, startPoint x: 880, startPoint y: 428, endPoint x: 880, endPoint y: 410, distance: 17.8
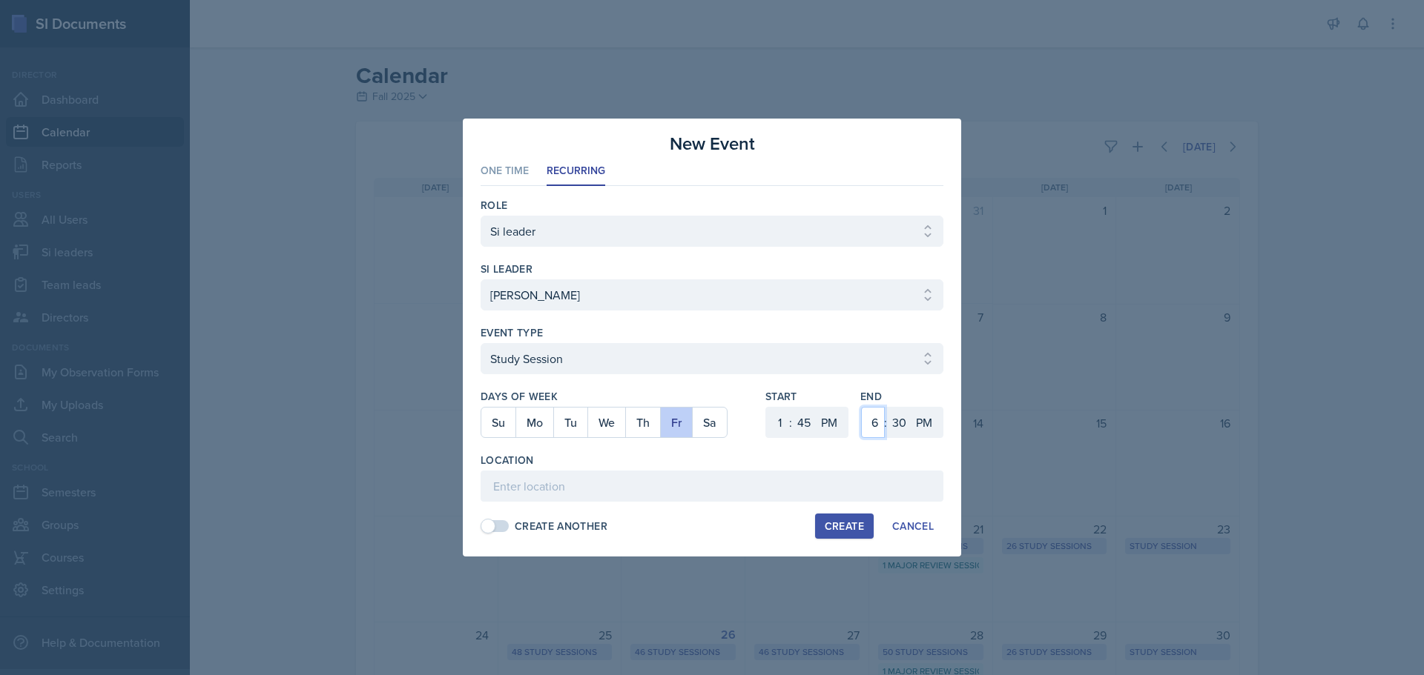
click at [880, 424] on select "1 2 3 4 5 6 7 8 9 10 11 12" at bounding box center [873, 422] width 24 height 31
click at [861, 407] on select "1 2 3 4 5 6 7 8 9 10 11 12" at bounding box center [873, 422] width 24 height 31
click at [903, 414] on select "00 05 10 15 20 25 30 35 40 45 50 55" at bounding box center [899, 422] width 24 height 31
click at [887, 407] on select "00 05 10 15 20 25 30 35 40 45 50 55" at bounding box center [899, 422] width 24 height 31
click at [658, 496] on input at bounding box center [711, 486] width 463 height 31
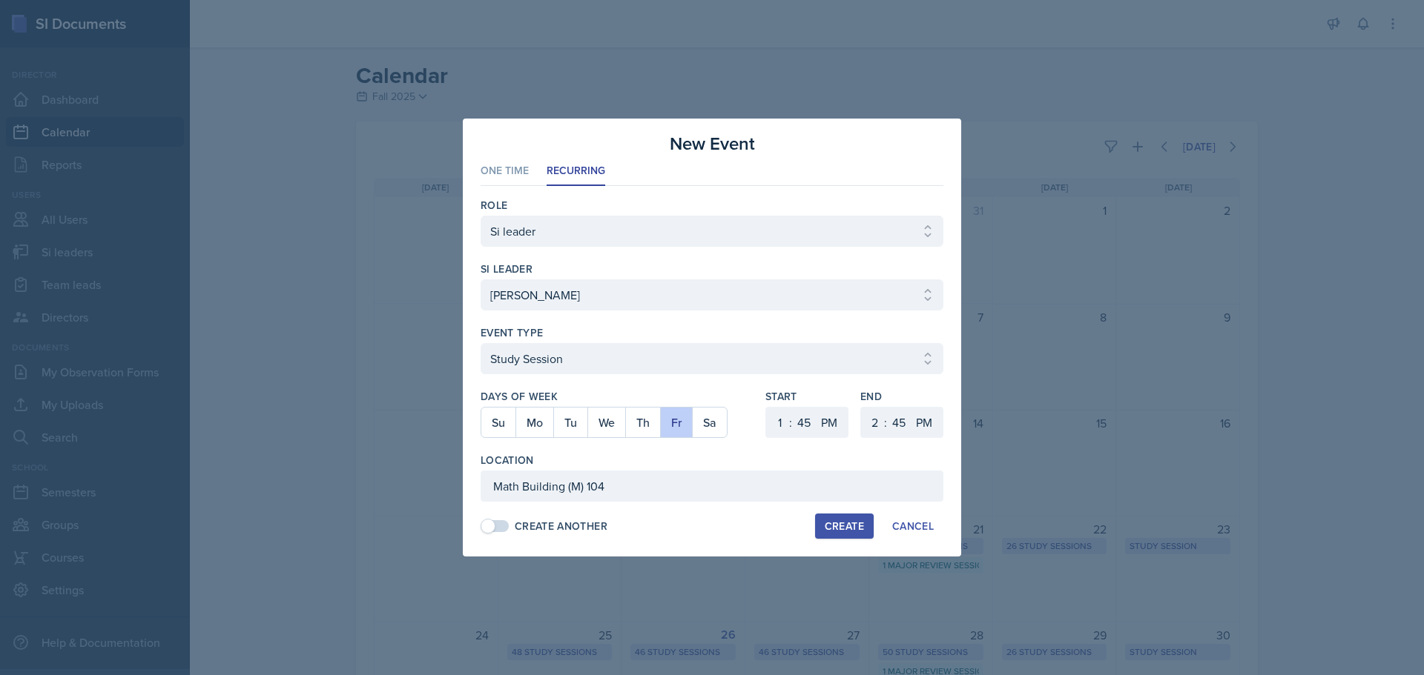
click at [841, 526] on div "Create" at bounding box center [844, 527] width 39 height 12
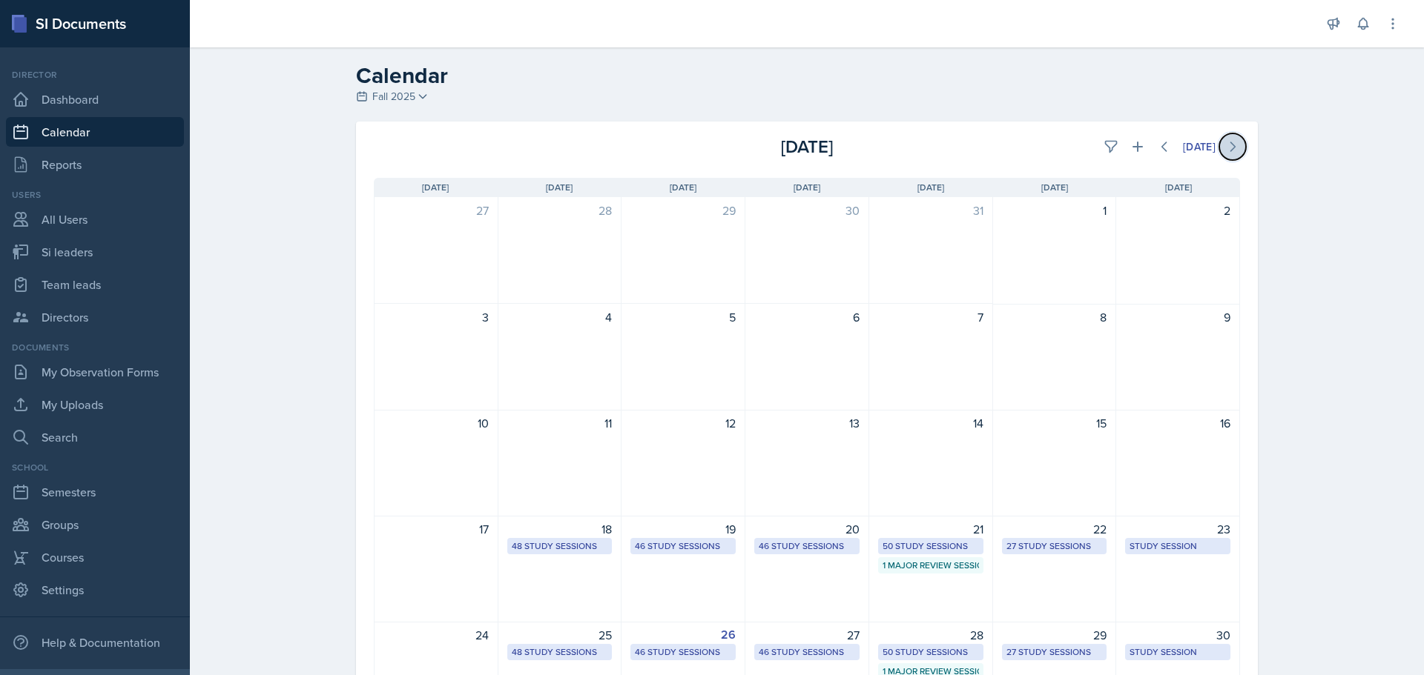
click at [1235, 151] on button at bounding box center [1232, 146] width 27 height 27
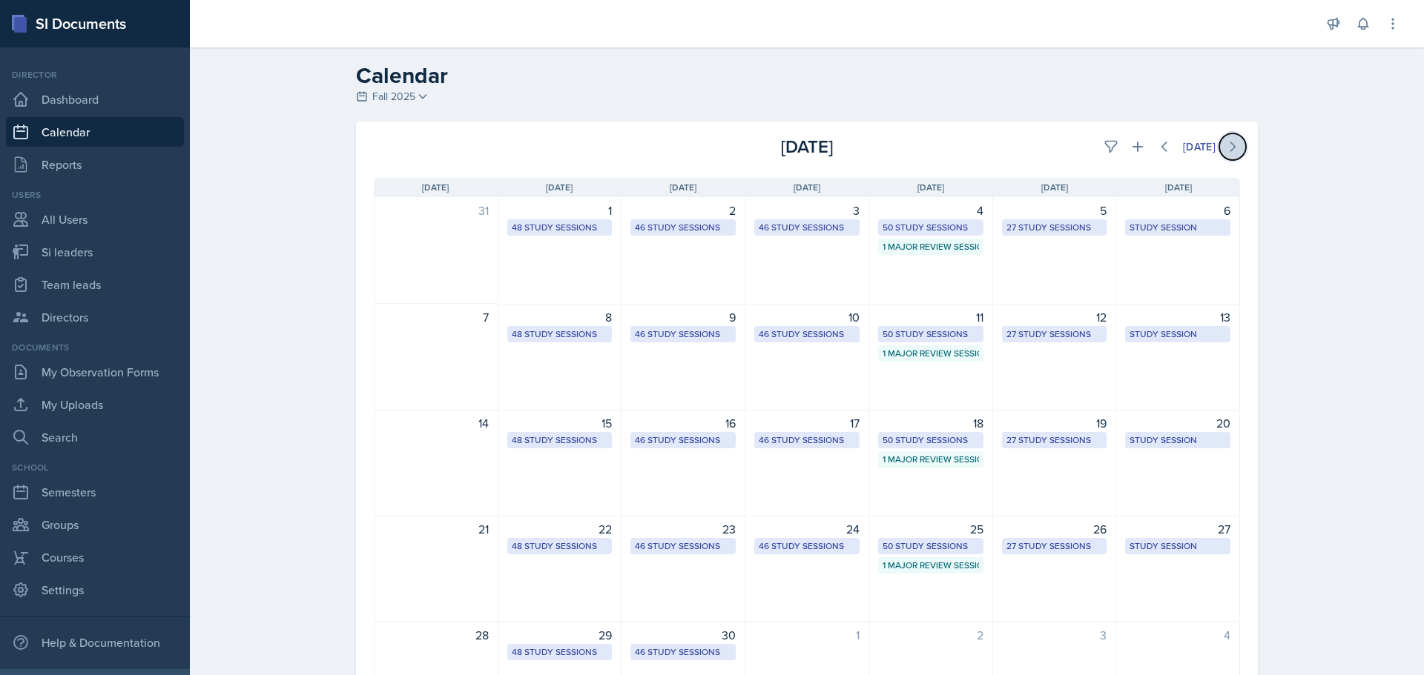
click at [1235, 151] on button at bounding box center [1232, 146] width 27 height 27
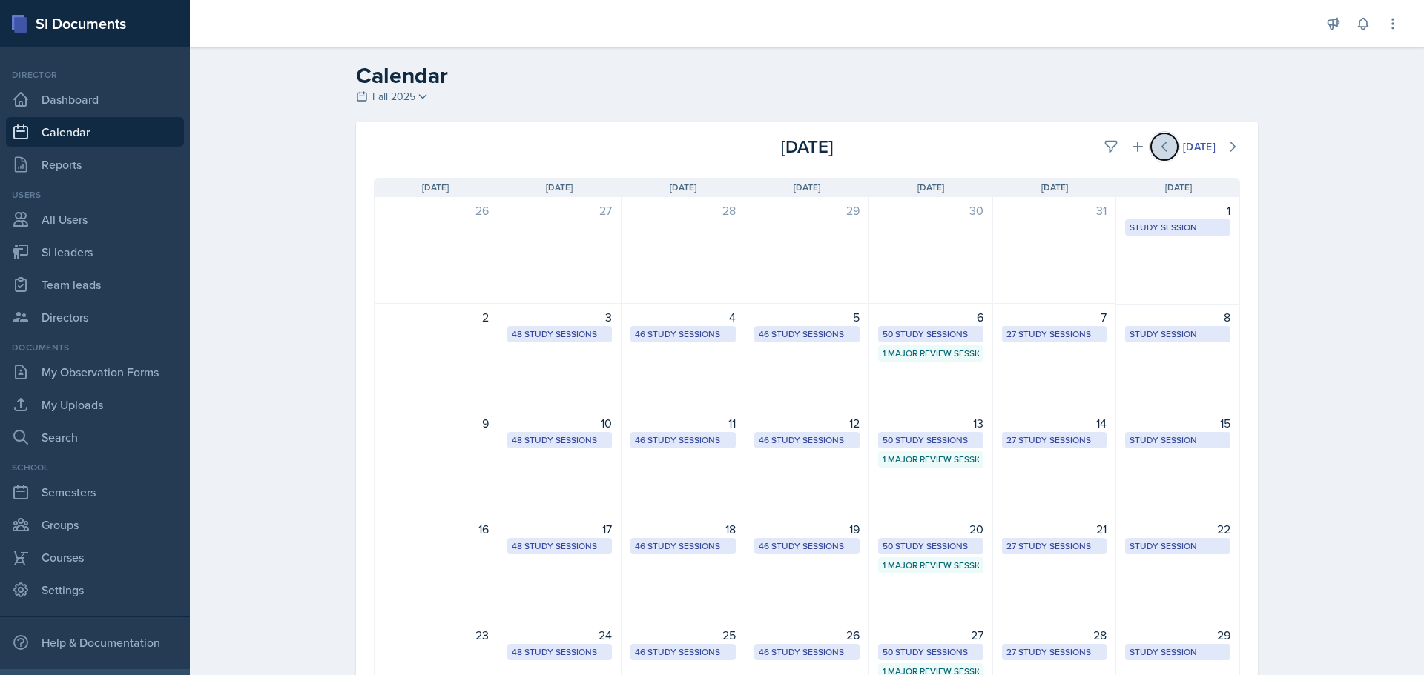
click at [1157, 150] on icon at bounding box center [1164, 146] width 15 height 15
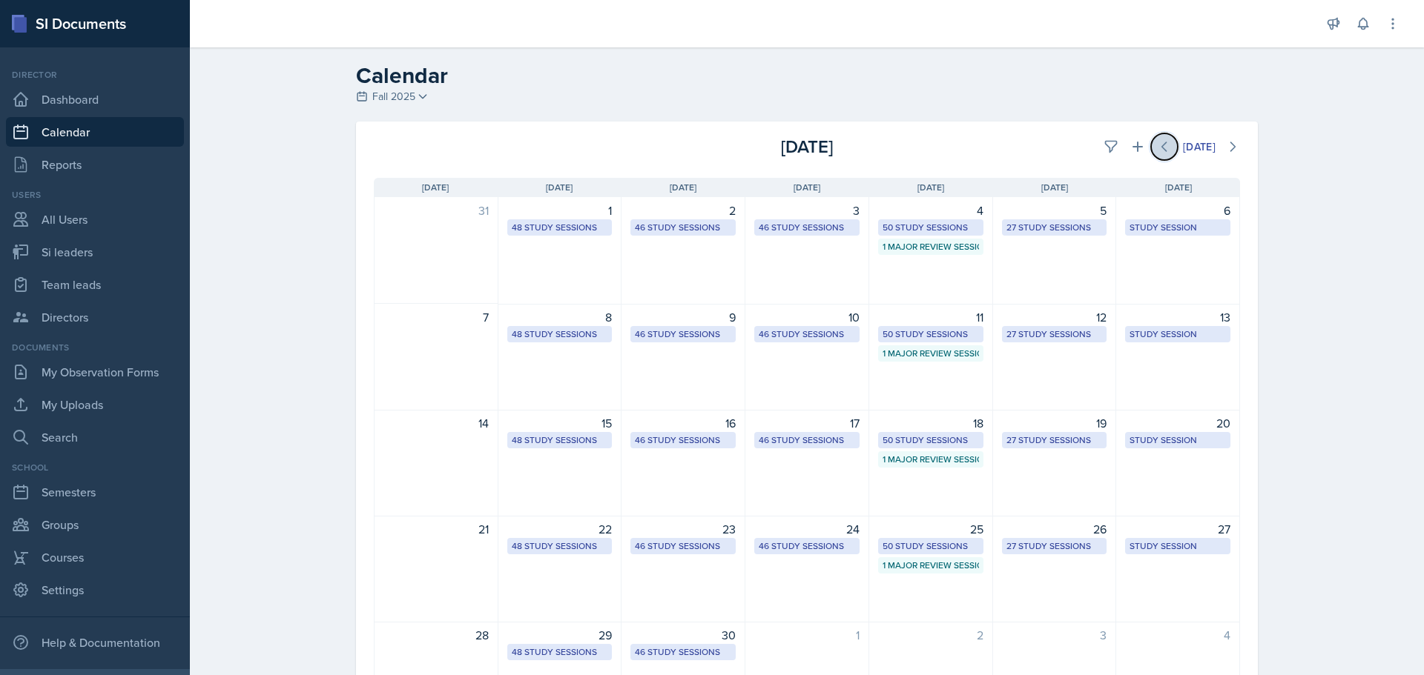
click at [1157, 150] on icon at bounding box center [1164, 146] width 15 height 15
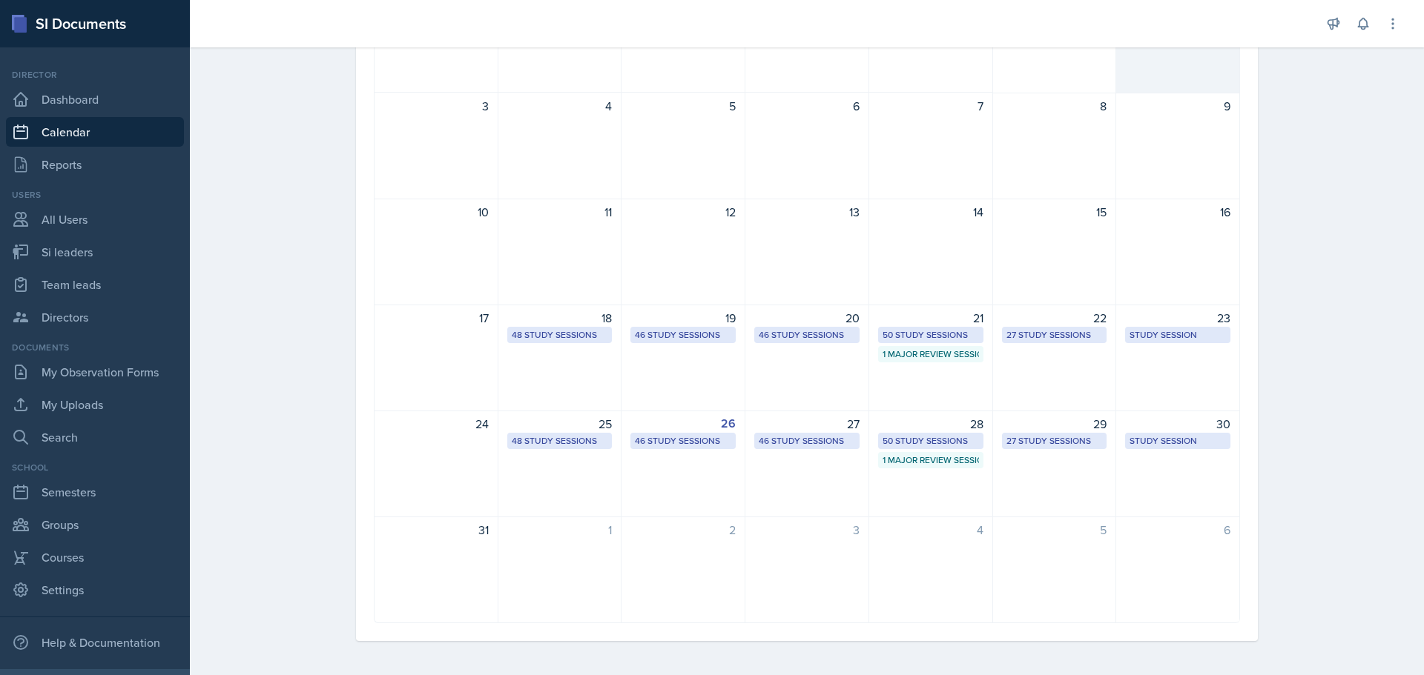
scroll to position [213, 0]
click at [698, 366] on div "19 46 Study Sessions" at bounding box center [683, 356] width 124 height 107
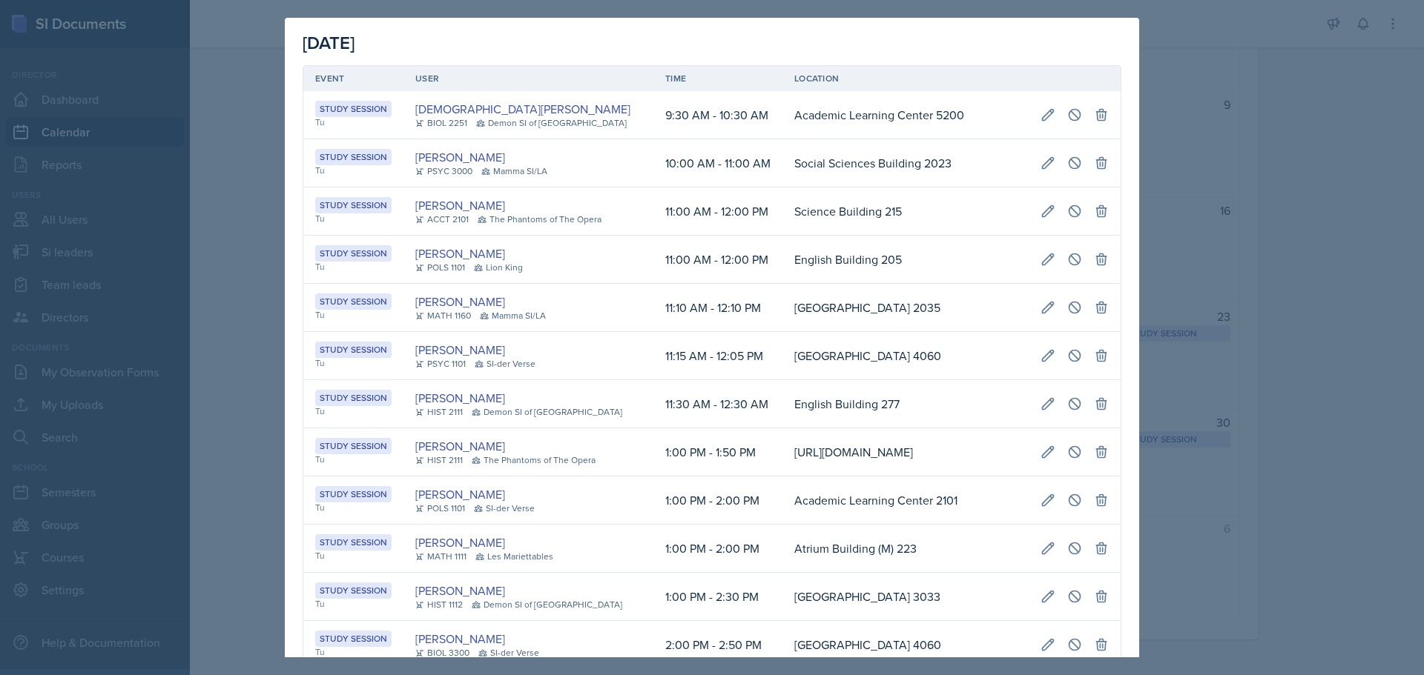
click at [1197, 136] on div at bounding box center [712, 337] width 1424 height 675
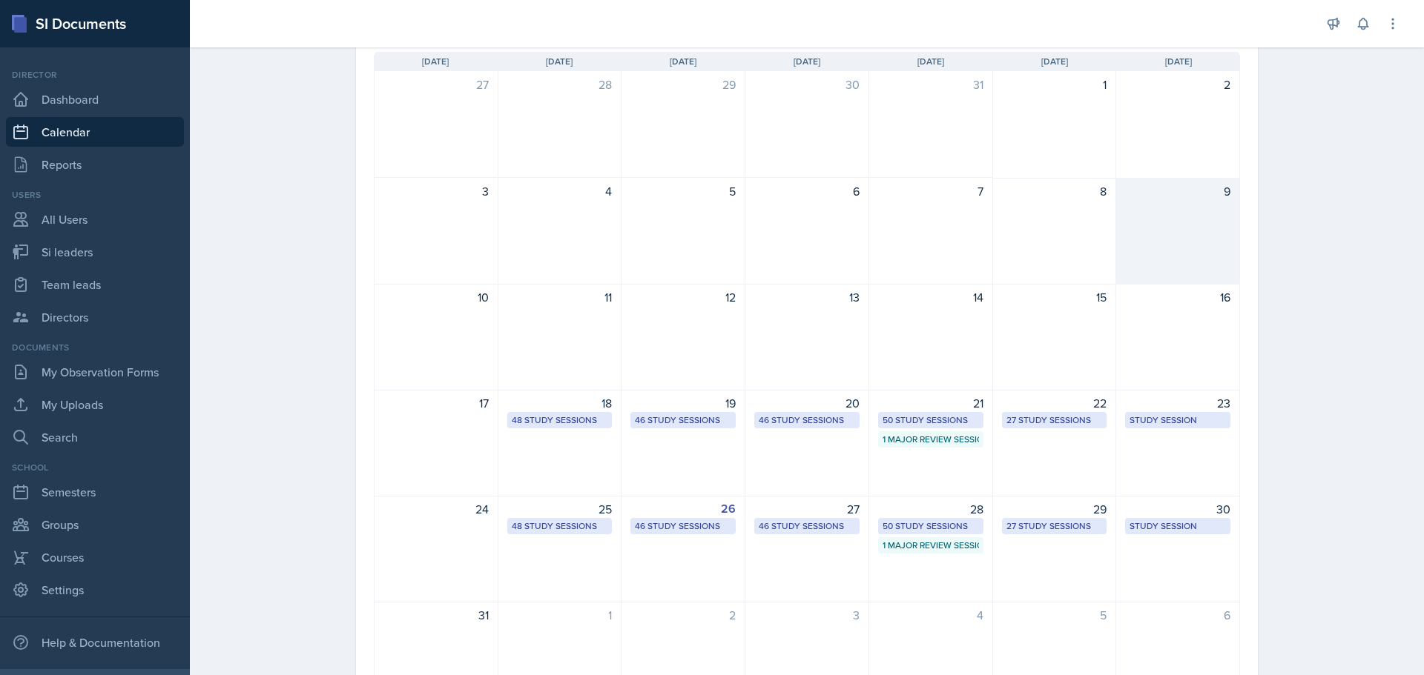
scroll to position [0, 0]
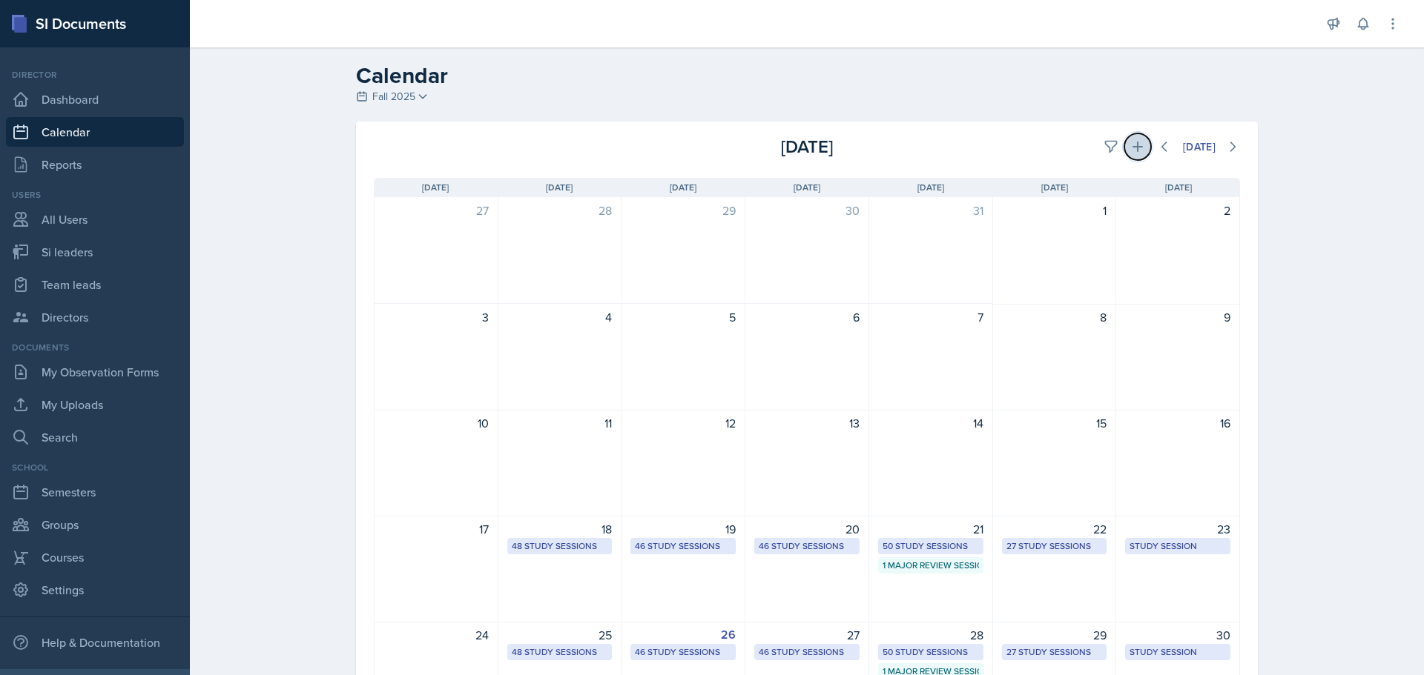
click at [1138, 147] on button at bounding box center [1137, 146] width 27 height 27
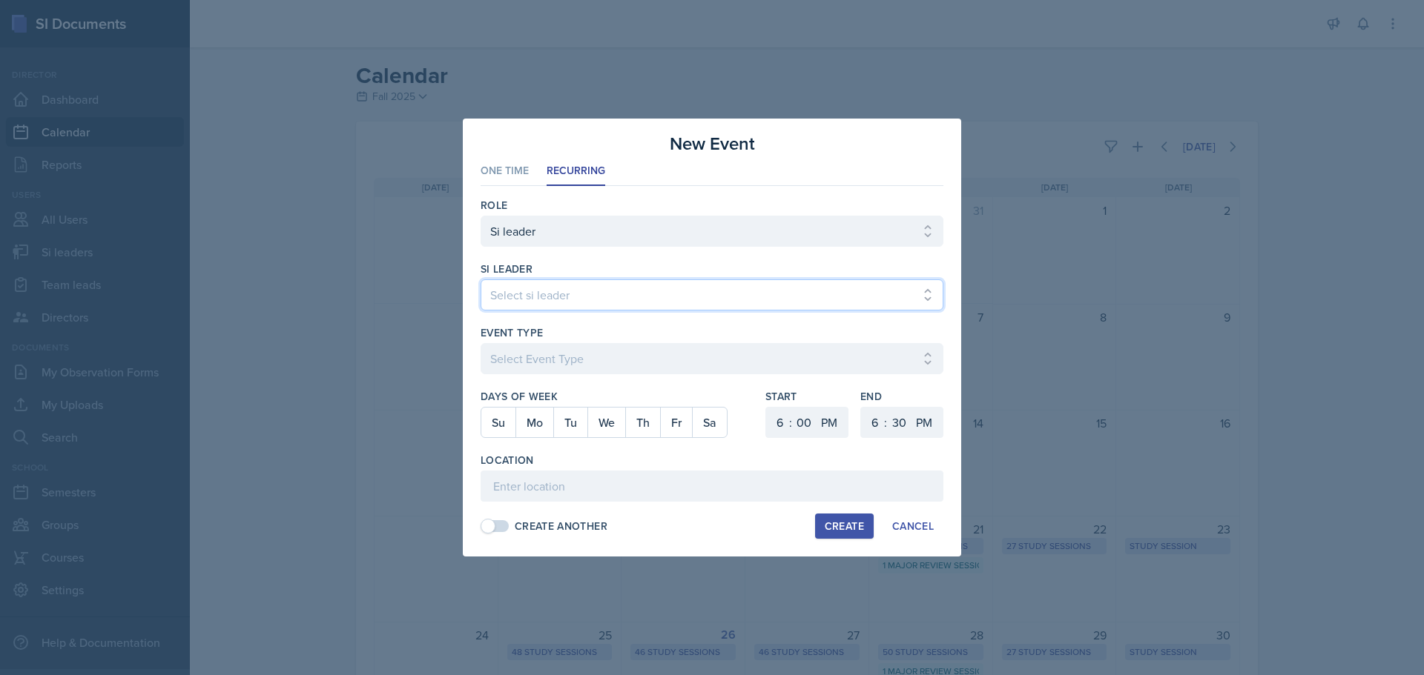
click at [558, 294] on select "Select si leader [PERSON_NAME] [PERSON_NAME] [PERSON_NAME] [PERSON_NAME] [PERSO…" at bounding box center [711, 295] width 463 height 31
click at [480, 280] on select "Select si leader [PERSON_NAME] [PERSON_NAME] [PERSON_NAME] [PERSON_NAME] [PERSO…" at bounding box center [711, 295] width 463 height 31
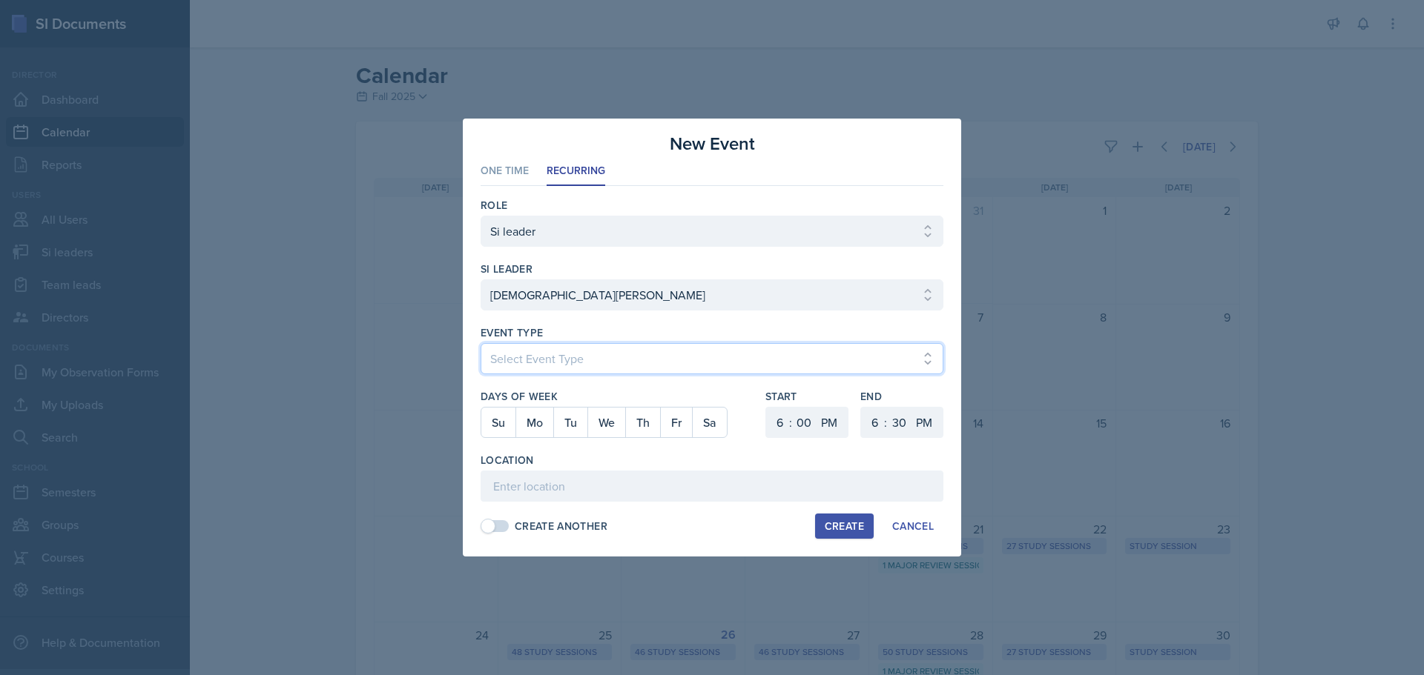
click at [515, 348] on select "Select Event Type Major Review Session Study Session" at bounding box center [711, 358] width 463 height 31
click at [480, 343] on select "Select Event Type Major Review Session Study Session" at bounding box center [711, 358] width 463 height 31
click at [564, 421] on button "Tu" at bounding box center [570, 423] width 34 height 30
click at [766, 414] on select "1 2 3 4 5 6 7 8 9 10 11 12" at bounding box center [778, 422] width 24 height 31
click at [766, 407] on select "1 2 3 4 5 6 7 8 9 10 11 12" at bounding box center [778, 422] width 24 height 31
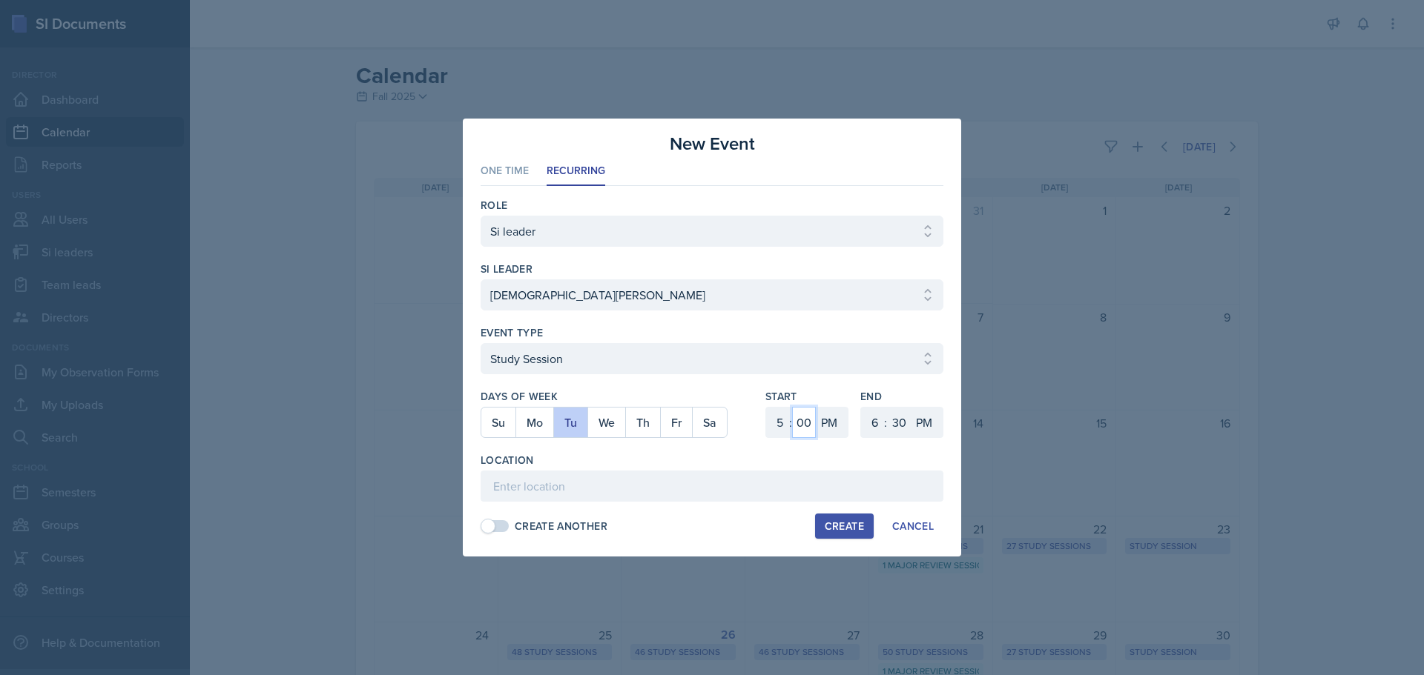
click at [810, 429] on select "00 05 10 15 20 25 30 35 40 45 50 55" at bounding box center [804, 422] width 24 height 31
click at [792, 407] on select "00 05 10 15 20 25 30 35 40 45 50 55" at bounding box center [804, 422] width 24 height 31
click at [891, 417] on select "00 05 10 15 20 25 30 35 40 45 50 55" at bounding box center [899, 422] width 24 height 31
click at [887, 407] on select "00 05 10 15 20 25 30 35 40 45 50 55" at bounding box center [899, 422] width 24 height 31
click at [660, 477] on input at bounding box center [711, 486] width 463 height 31
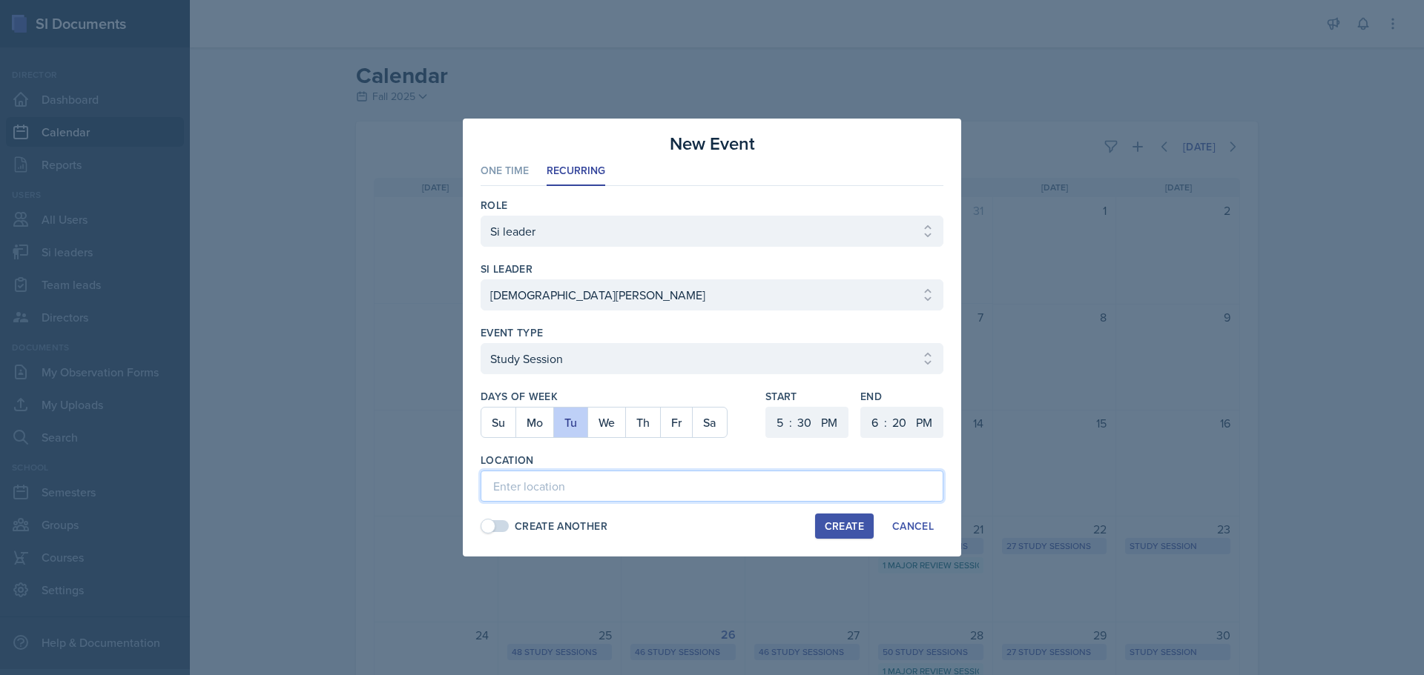
click at [521, 487] on input at bounding box center [711, 486] width 463 height 31
click at [819, 526] on button "Create" at bounding box center [844, 526] width 59 height 25
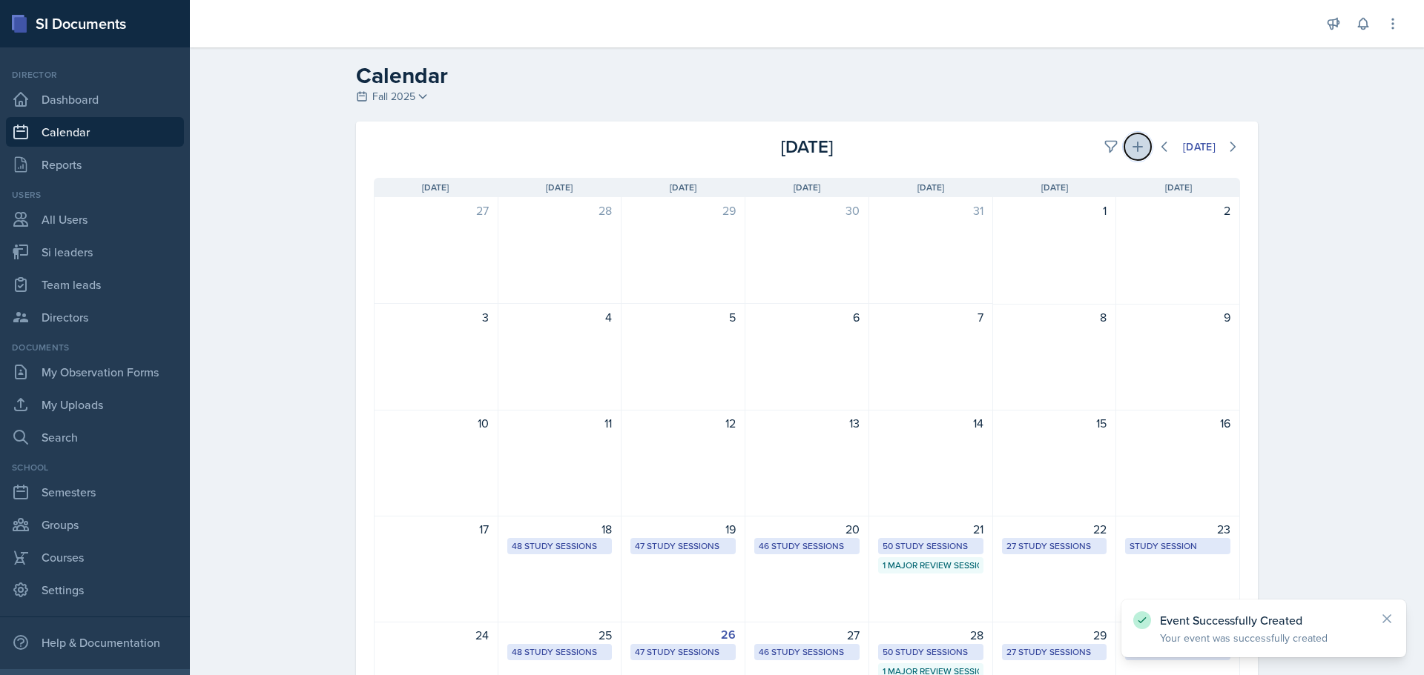
click at [1124, 139] on button at bounding box center [1137, 146] width 27 height 27
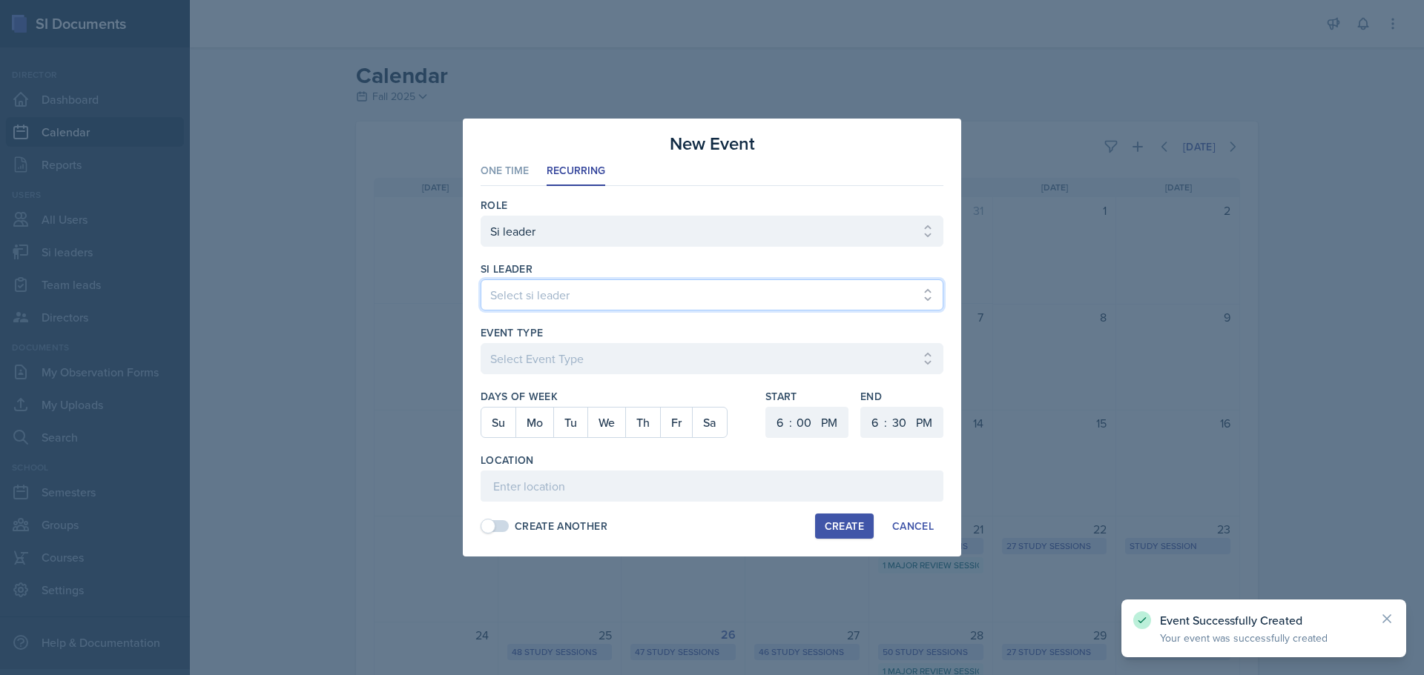
click at [687, 296] on select "Select si leader [PERSON_NAME] [PERSON_NAME] [PERSON_NAME] [PERSON_NAME] [PERSO…" at bounding box center [711, 295] width 463 height 31
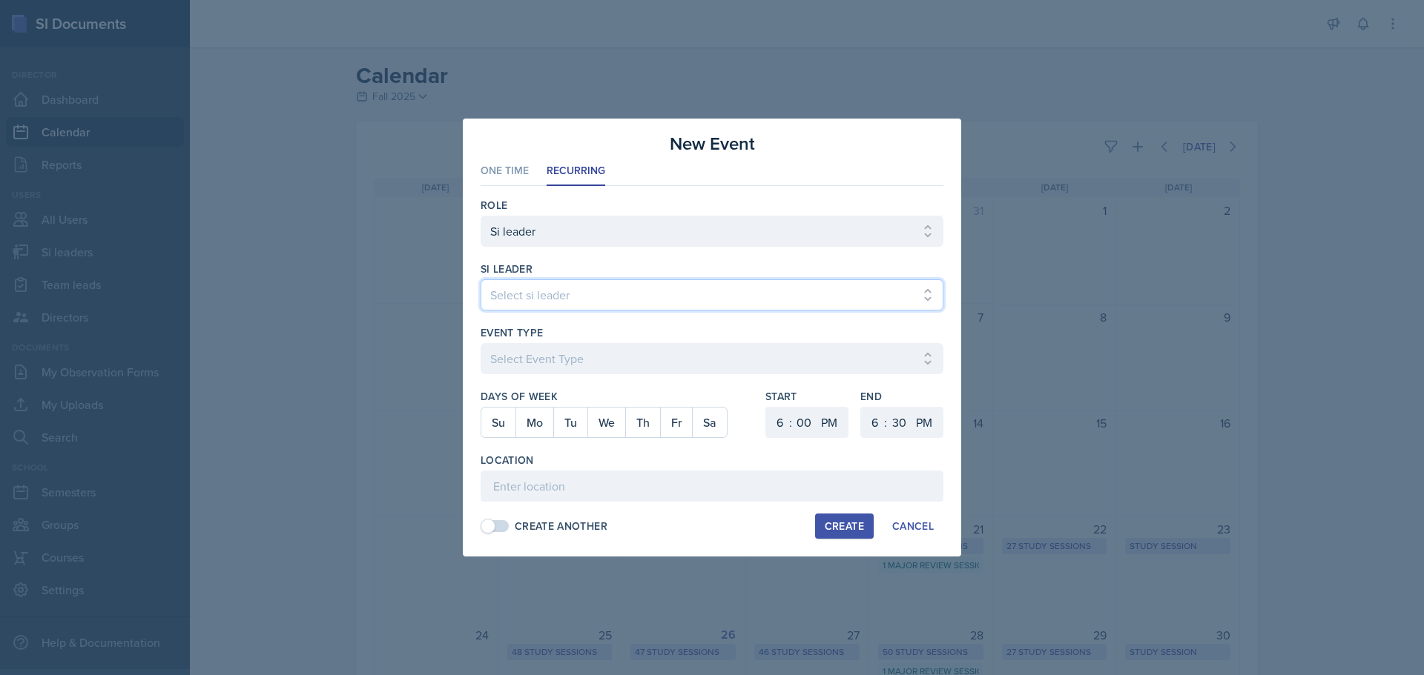
click at [480, 280] on select "Select si leader [PERSON_NAME] [PERSON_NAME] [PERSON_NAME] [PERSON_NAME] [PERSO…" at bounding box center [711, 295] width 463 height 31
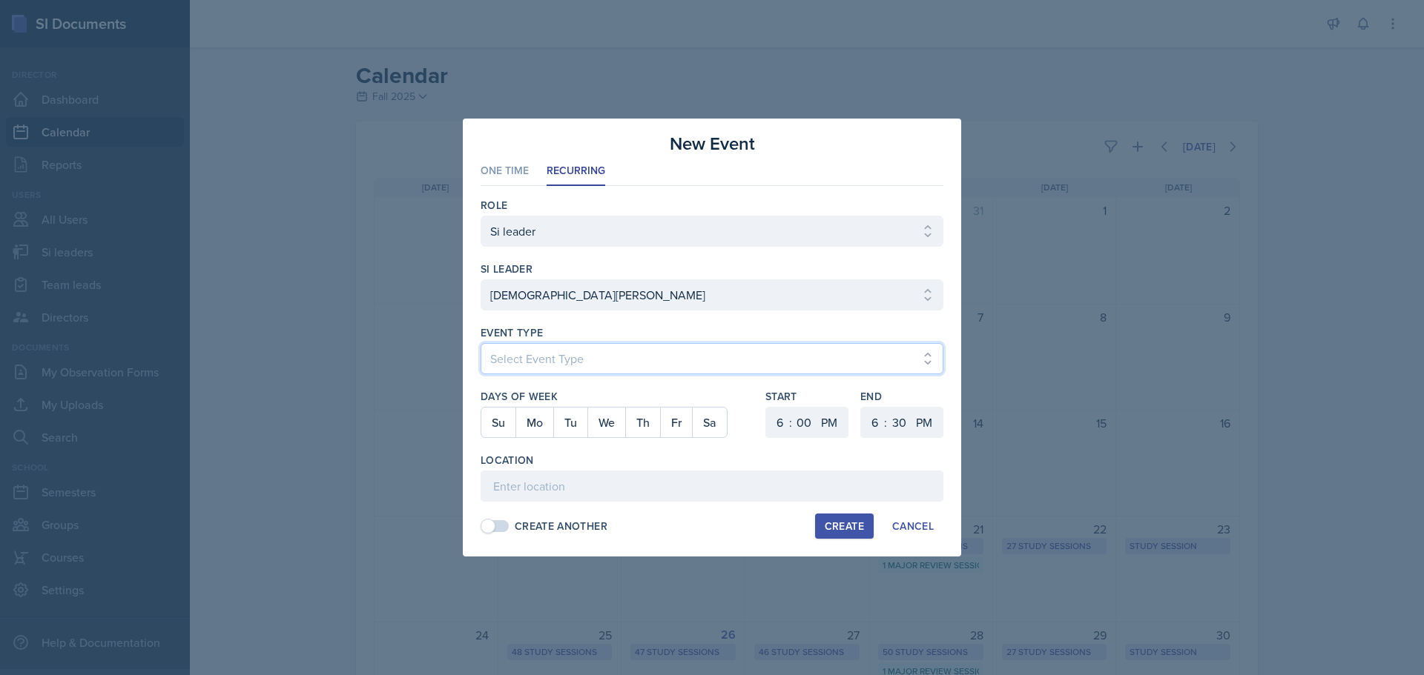
click at [631, 371] on select "Select Event Type Major Review Session Study Session" at bounding box center [711, 358] width 463 height 31
click at [480, 343] on select "Select Event Type Major Review Session Study Session" at bounding box center [711, 358] width 463 height 31
click at [675, 422] on button "Fr" at bounding box center [676, 423] width 32 height 30
click at [786, 420] on select "1 2 3 4 5 6 7 8 9 10 11 12" at bounding box center [778, 422] width 24 height 31
click at [766, 407] on select "1 2 3 4 5 6 7 8 9 10 11 12" at bounding box center [778, 422] width 24 height 31
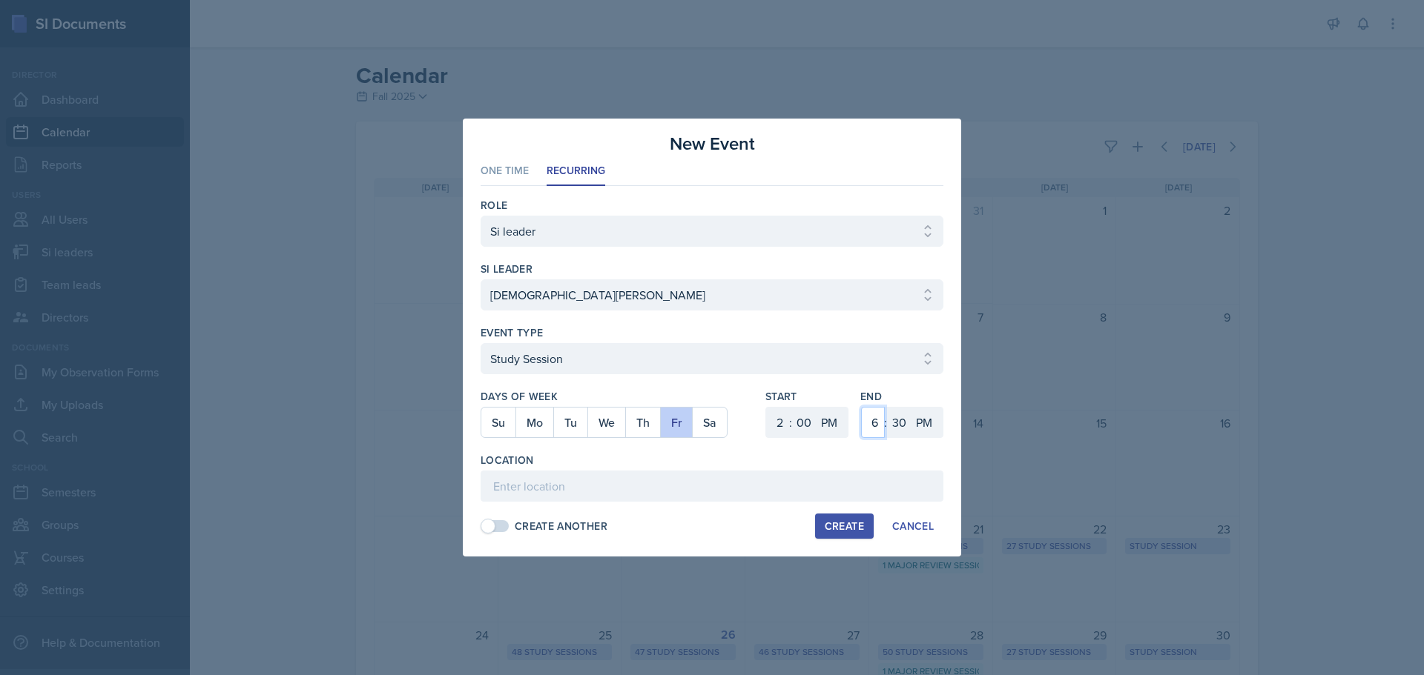
click at [876, 417] on select "1 2 3 4 5 6 7 8 9 10 11 12" at bounding box center [873, 422] width 24 height 31
click at [861, 407] on select "1 2 3 4 5 6 7 8 9 10 11 12" at bounding box center [873, 422] width 24 height 31
click at [897, 421] on select "00 05 10 15 20 25 30 35 40 45 50 55" at bounding box center [899, 422] width 24 height 31
click at [887, 407] on select "00 05 10 15 20 25 30 35 40 45 50 55" at bounding box center [899, 422] width 24 height 31
click at [564, 495] on input at bounding box center [711, 486] width 463 height 31
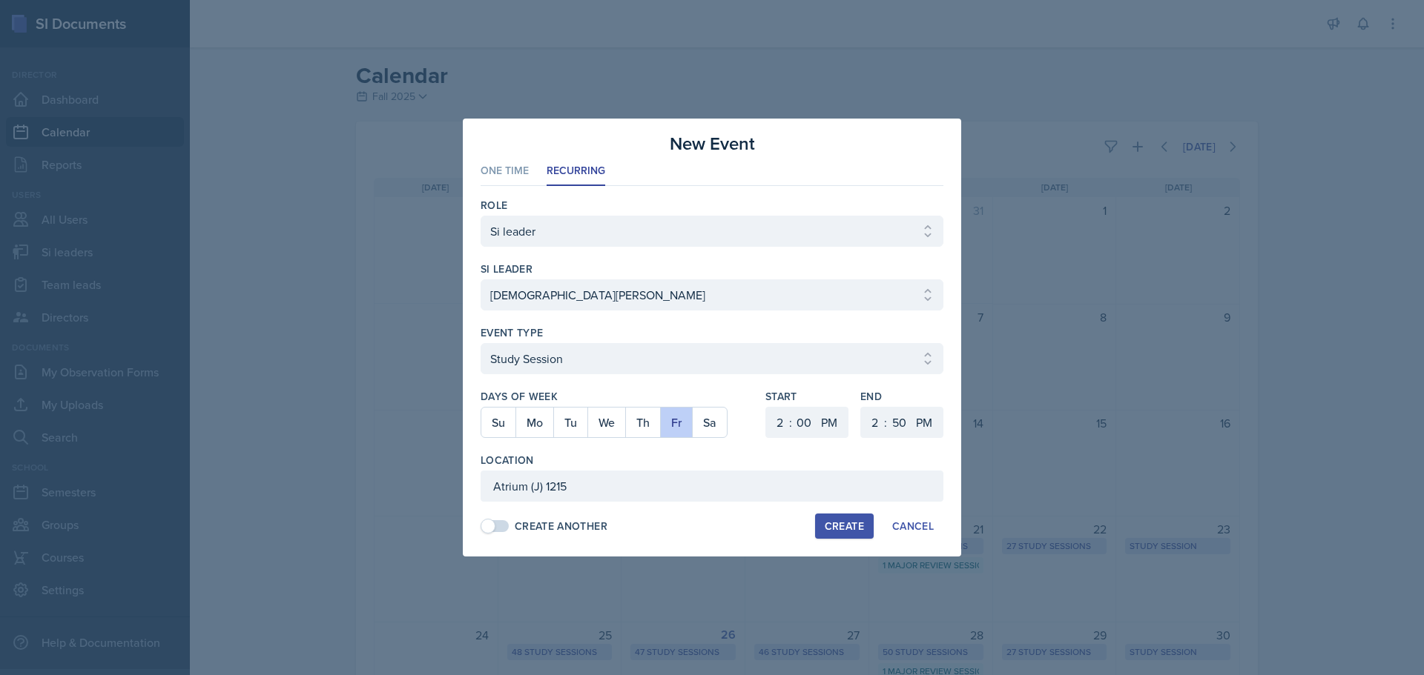
click at [839, 515] on button "Create" at bounding box center [844, 526] width 59 height 25
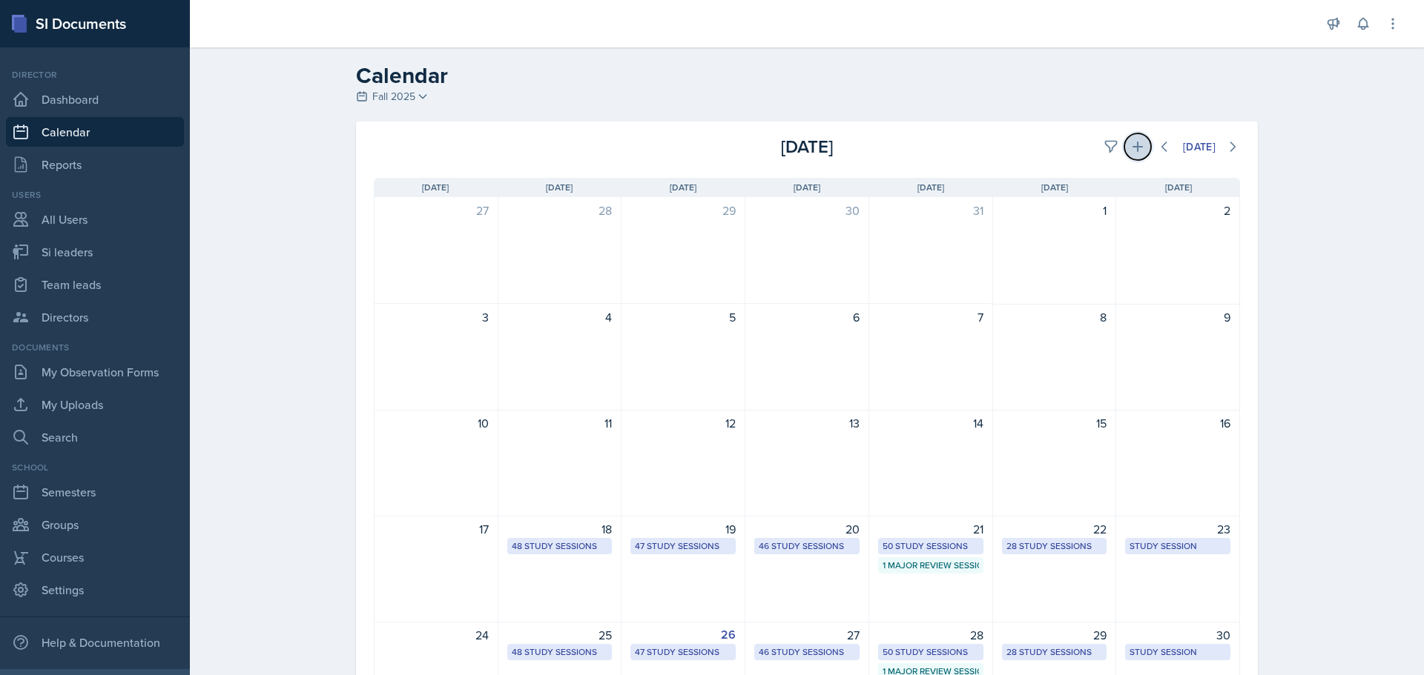
click at [1132, 147] on icon at bounding box center [1137, 147] width 10 height 10
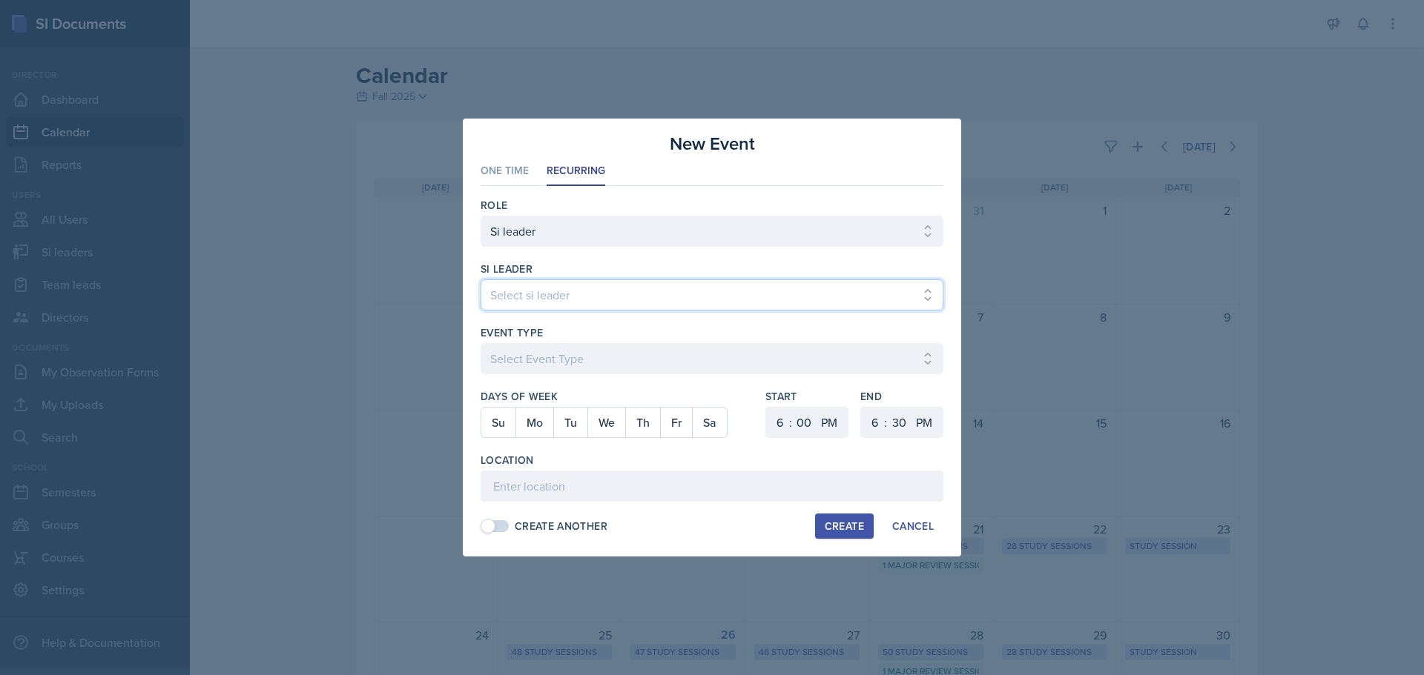
click at [544, 295] on select "Select si leader [PERSON_NAME] [PERSON_NAME] [PERSON_NAME] [PERSON_NAME] [PERSO…" at bounding box center [711, 295] width 463 height 31
click at [480, 280] on select "Select si leader [PERSON_NAME] [PERSON_NAME] [PERSON_NAME] [PERSON_NAME] [PERSO…" at bounding box center [711, 295] width 463 height 31
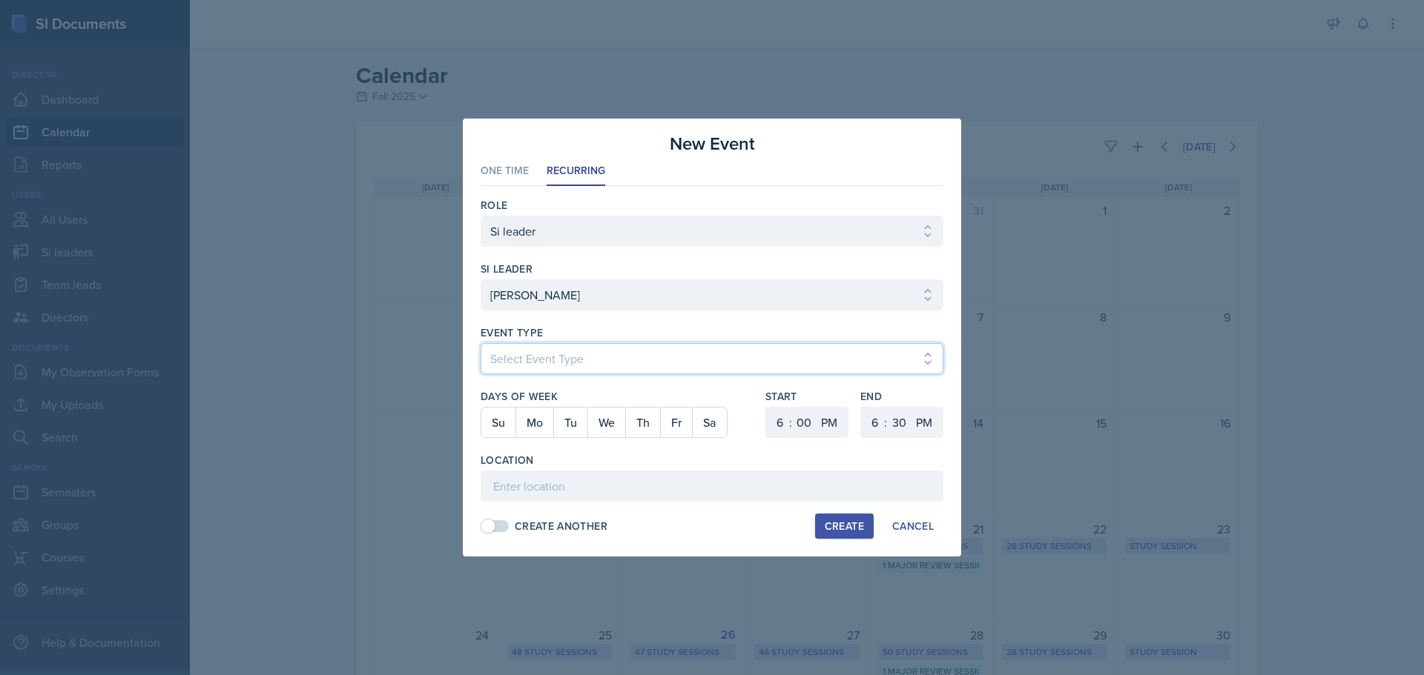
click at [525, 364] on select "Select Event Type Major Review Session Study Session" at bounding box center [711, 358] width 463 height 31
click at [480, 343] on select "Select Event Type Major Review Session Study Session" at bounding box center [711, 358] width 463 height 31
click at [576, 415] on button "Tu" at bounding box center [570, 423] width 34 height 30
click at [786, 422] on select "1 2 3 4 5 6 7 8 9 10 11 12" at bounding box center [778, 422] width 24 height 31
click at [766, 407] on select "1 2 3 4 5 6 7 8 9 10 11 12" at bounding box center [778, 422] width 24 height 31
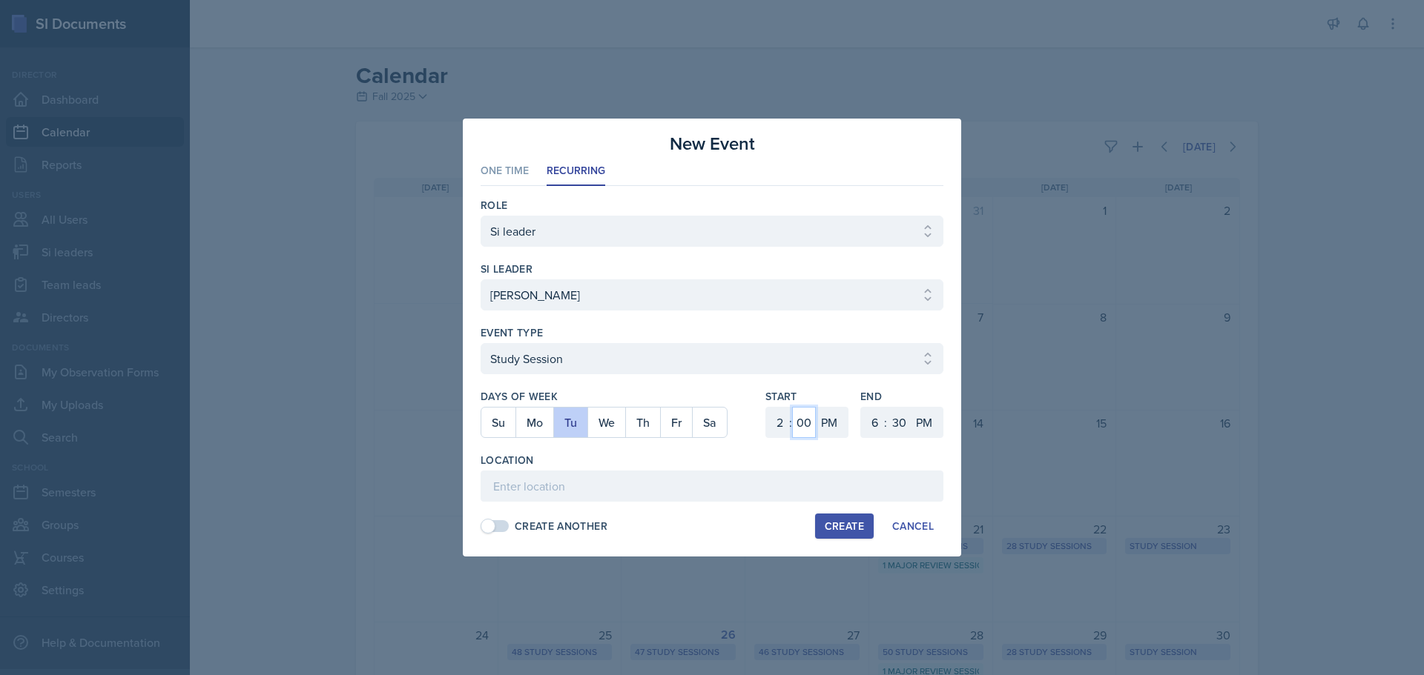
click at [810, 423] on select "00 05 10 15 20 25 30 35 40 45 50 55" at bounding box center [804, 422] width 24 height 31
click at [792, 407] on select "00 05 10 15 20 25 30 35 40 45 50 55" at bounding box center [804, 422] width 24 height 31
click at [872, 412] on select "1 2 3 4 5 6 7 8 9 10 11 12" at bounding box center [873, 422] width 24 height 31
click at [861, 407] on select "1 2 3 4 5 6 7 8 9 10 11 12" at bounding box center [873, 422] width 24 height 31
click at [741, 492] on input at bounding box center [711, 486] width 463 height 31
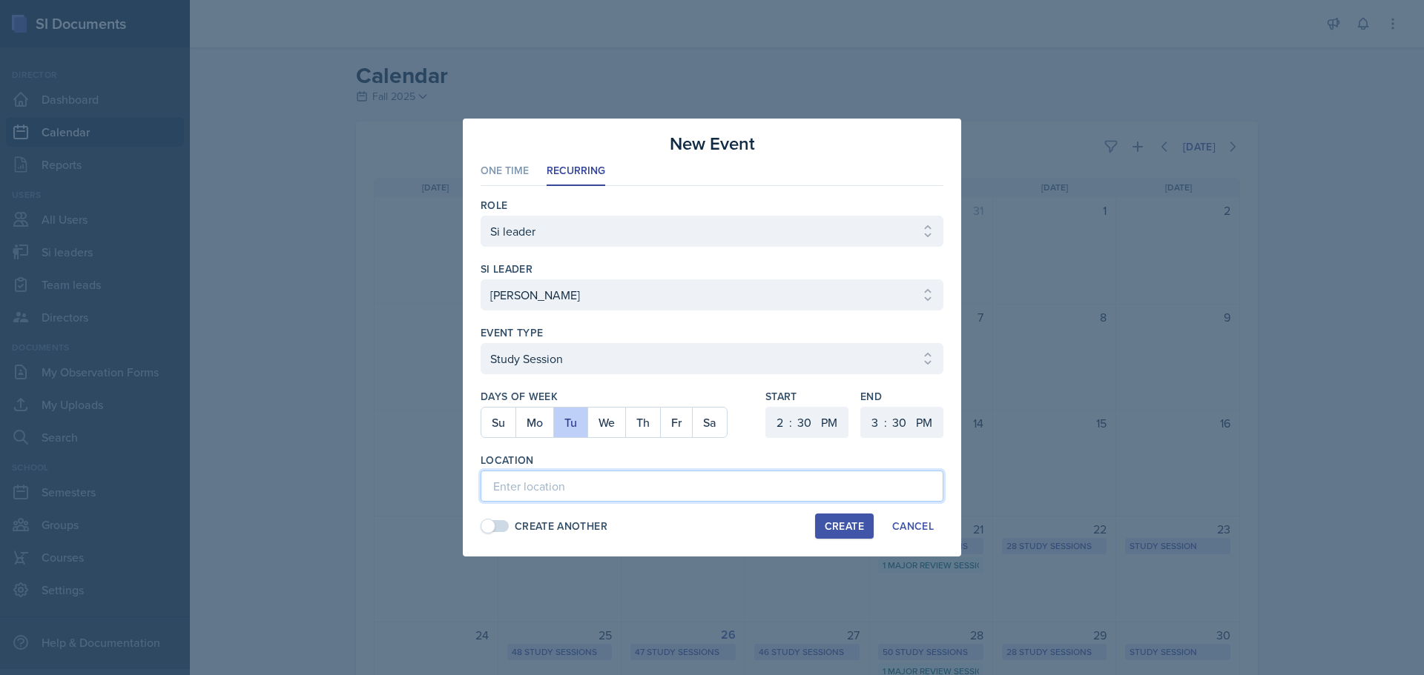
click at [611, 489] on input at bounding box center [711, 486] width 463 height 31
click at [677, 481] on input "[PERSON_NAME][GEOGRAPHIC_DATA] 238" at bounding box center [711, 486] width 463 height 31
click at [831, 518] on button "Create" at bounding box center [844, 526] width 59 height 25
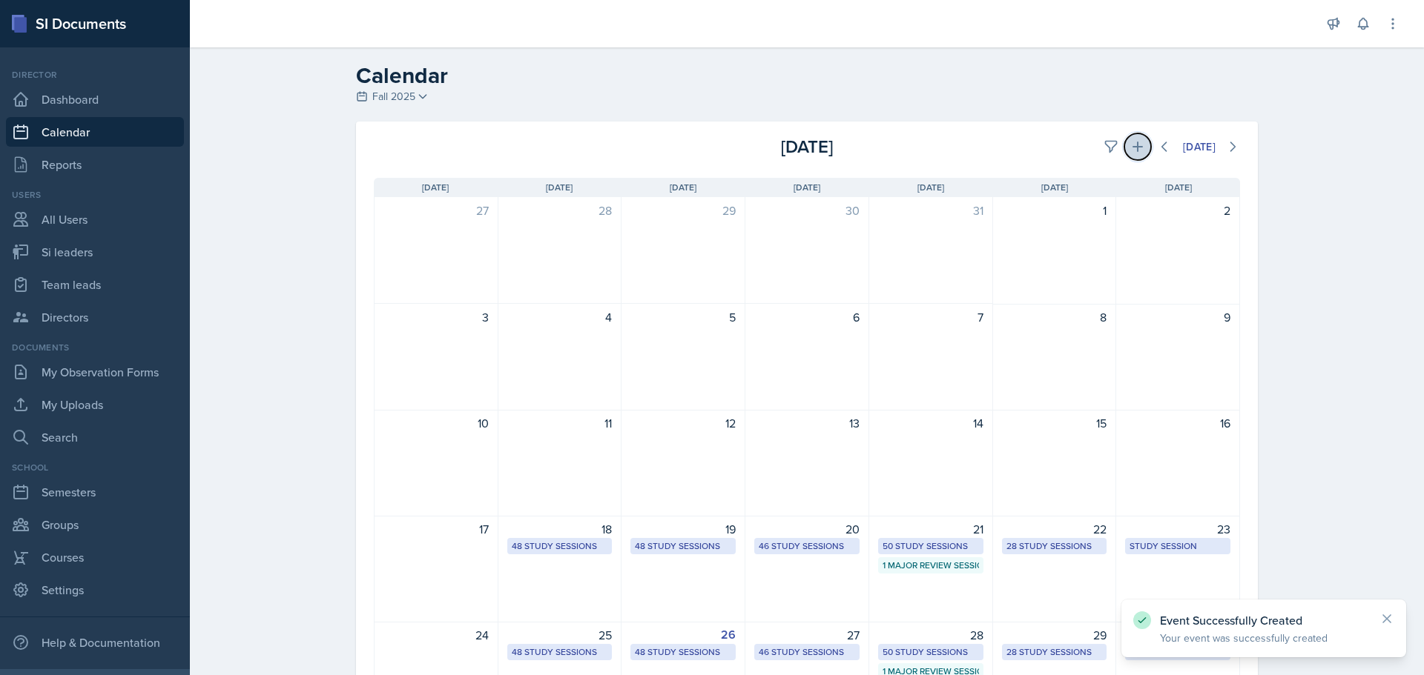
click at [1124, 139] on button at bounding box center [1137, 146] width 27 height 27
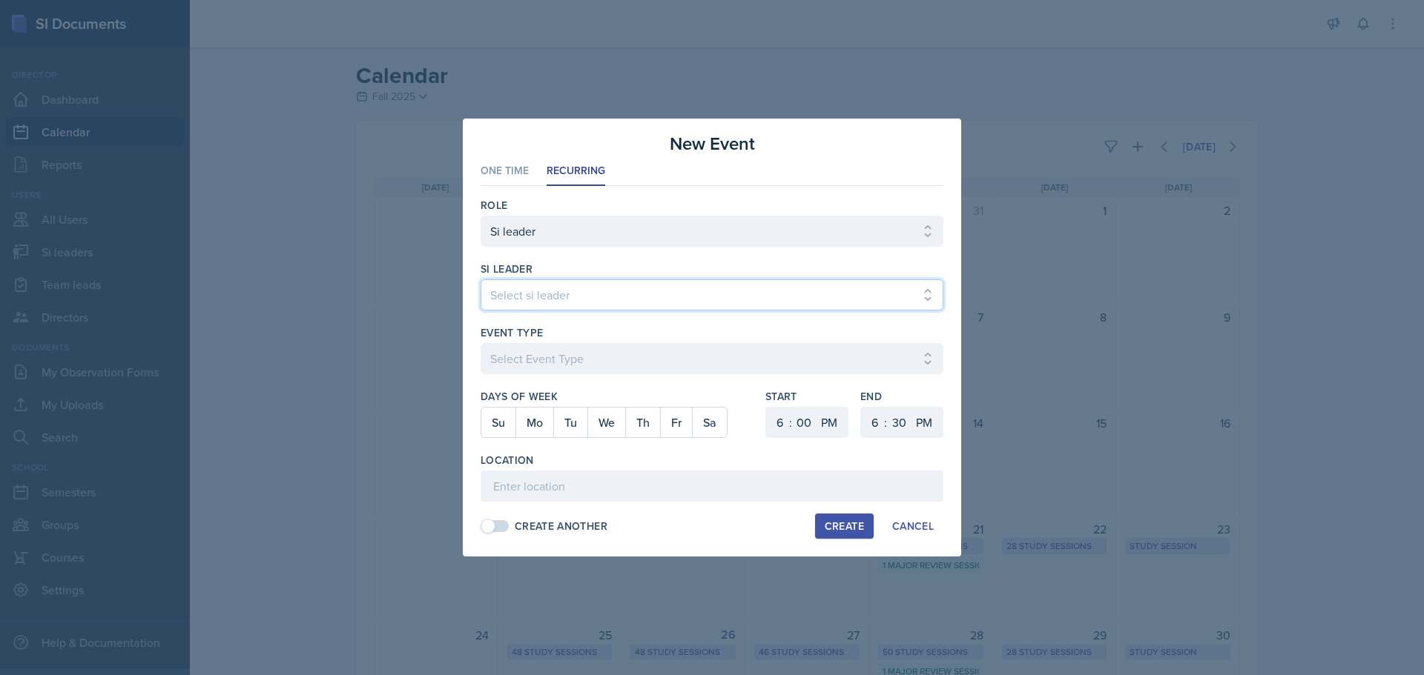
click at [747, 289] on select "Select si leader [PERSON_NAME] [PERSON_NAME] [PERSON_NAME] [PERSON_NAME] [PERSO…" at bounding box center [711, 295] width 463 height 31
click at [480, 280] on select "Select si leader [PERSON_NAME] [PERSON_NAME] [PERSON_NAME] [PERSON_NAME] [PERSO…" at bounding box center [711, 295] width 463 height 31
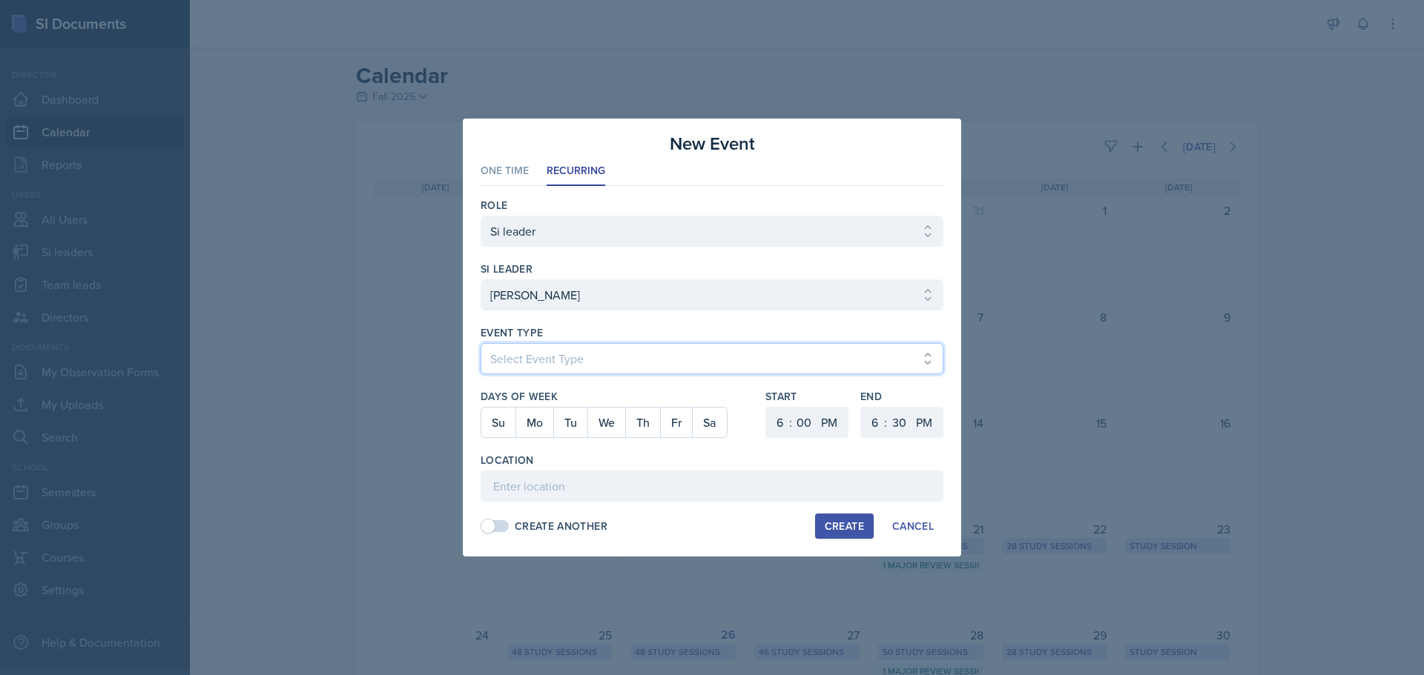
click at [651, 361] on select "Select Event Type Major Review Session Study Session" at bounding box center [711, 358] width 463 height 31
click at [480, 343] on select "Select Event Type Major Review Session Study Session" at bounding box center [711, 358] width 463 height 31
click at [779, 419] on select "1 2 3 4 5 6 7 8 9 10 11 12" at bounding box center [778, 422] width 24 height 31
click at [766, 407] on select "1 2 3 4 5 6 7 8 9 10 11 12" at bounding box center [778, 422] width 24 height 31
click at [812, 422] on select "00 05 10 15 20 25 30 35 40 45 50 55" at bounding box center [804, 422] width 24 height 31
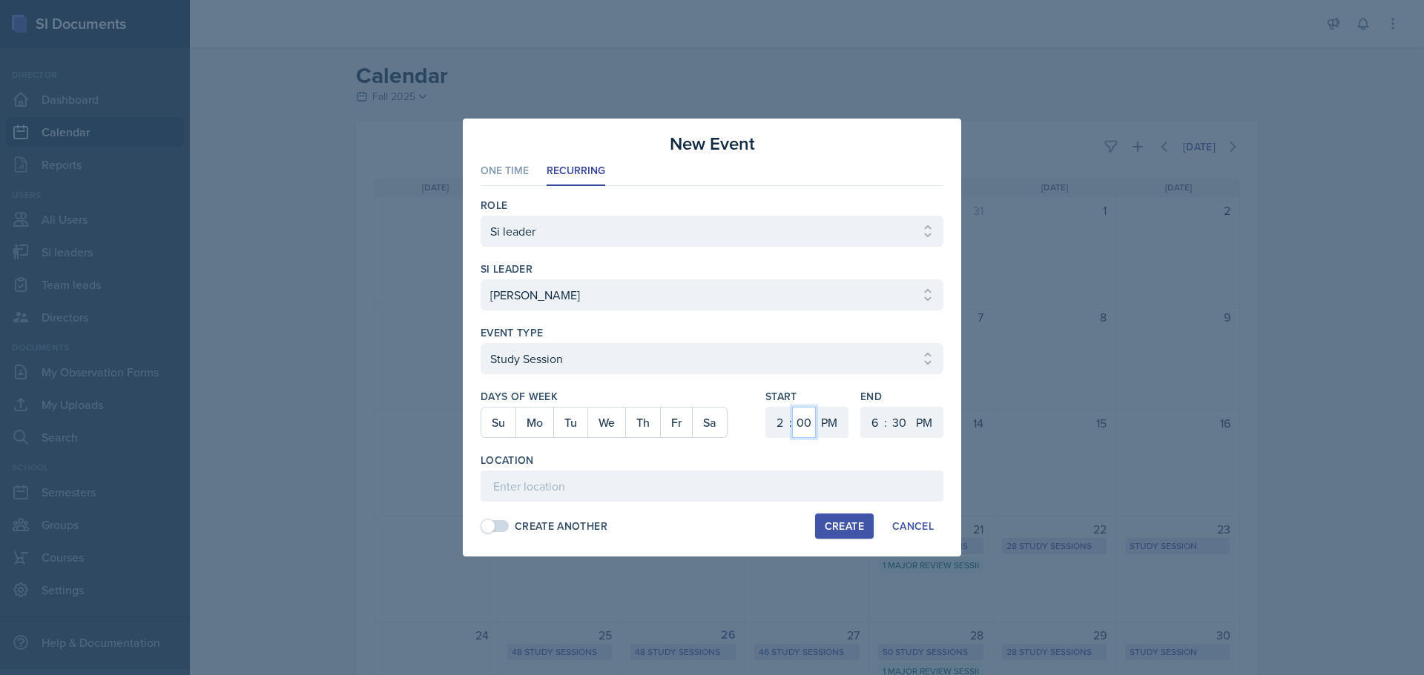
click at [792, 407] on select "00 05 10 15 20 25 30 35 40 45 50 55" at bounding box center [804, 422] width 24 height 31
click at [876, 423] on select "1 2 3 4 5 6 7 8 9 10 11 12" at bounding box center [873, 422] width 24 height 31
click at [861, 407] on select "1 2 3 4 5 6 7 8 9 10 11 12" at bounding box center [873, 422] width 24 height 31
click at [630, 425] on button "Th" at bounding box center [642, 423] width 35 height 30
click at [518, 478] on input at bounding box center [711, 486] width 463 height 31
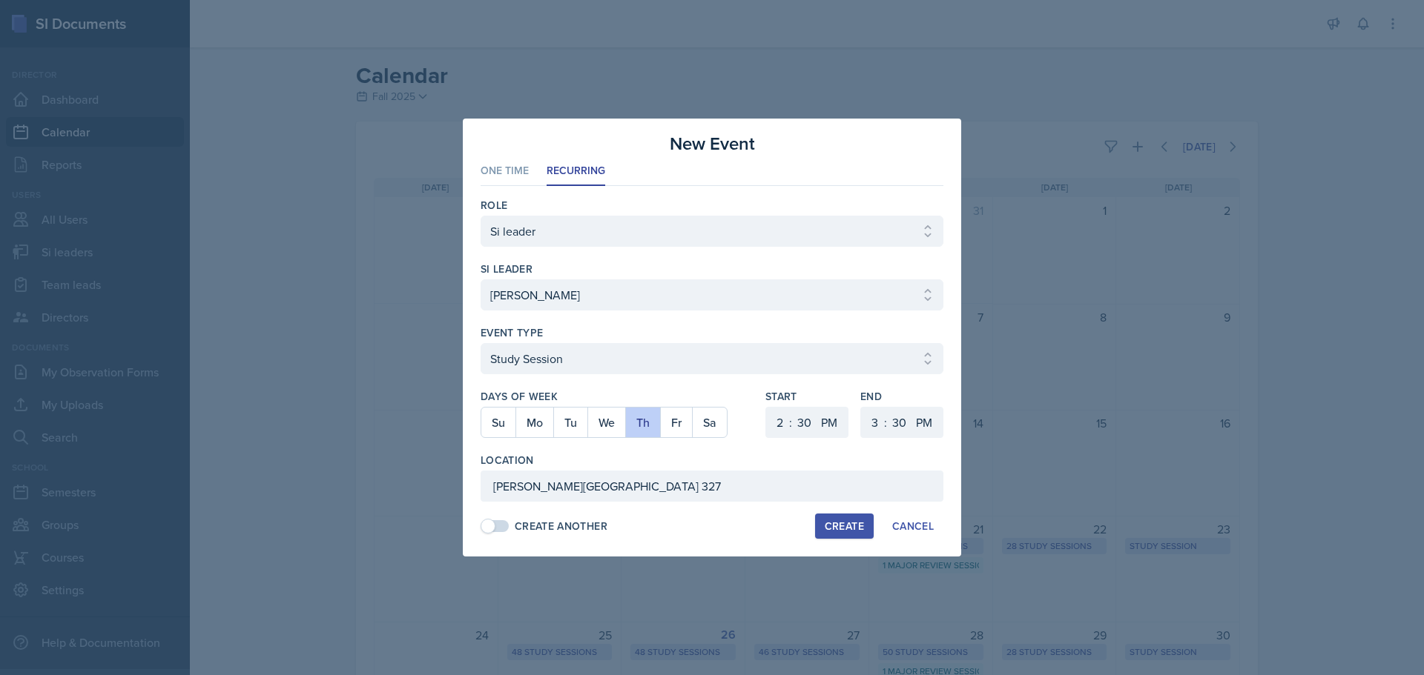
click at [842, 527] on div "Create" at bounding box center [844, 527] width 39 height 12
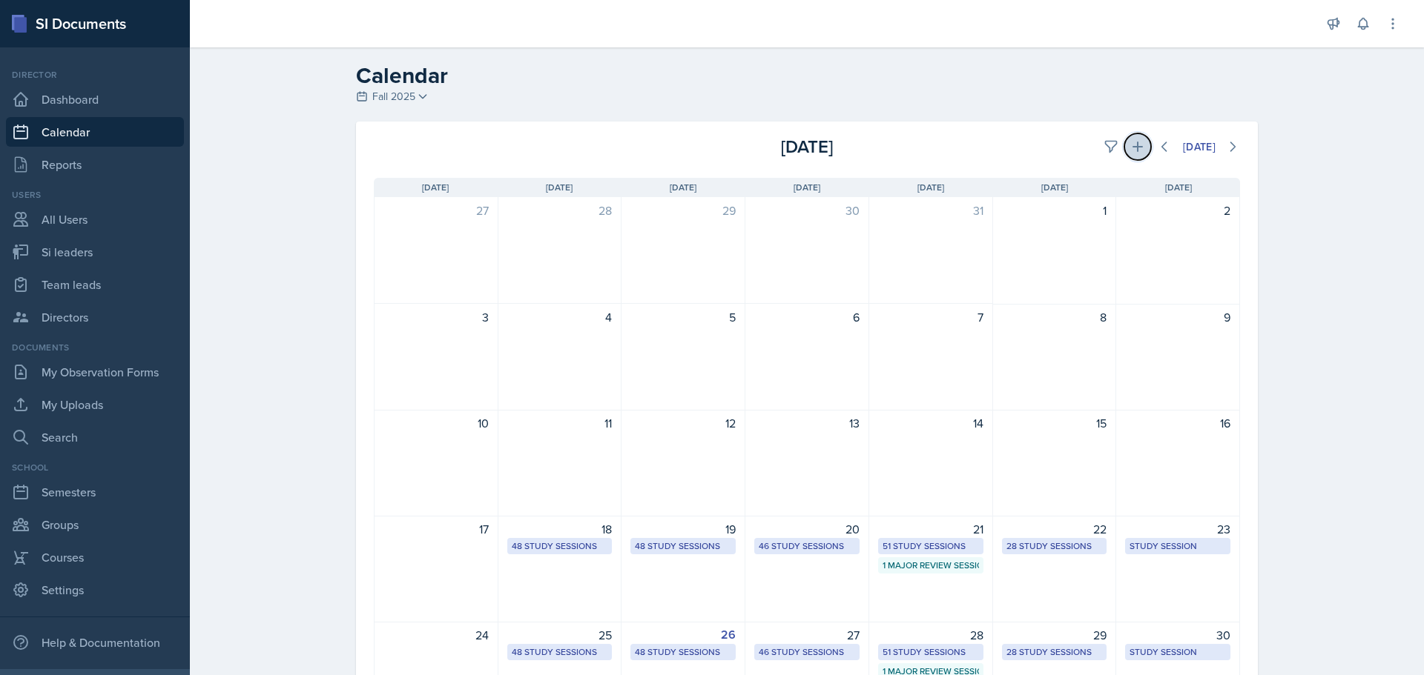
click at [1135, 145] on icon at bounding box center [1137, 146] width 15 height 15
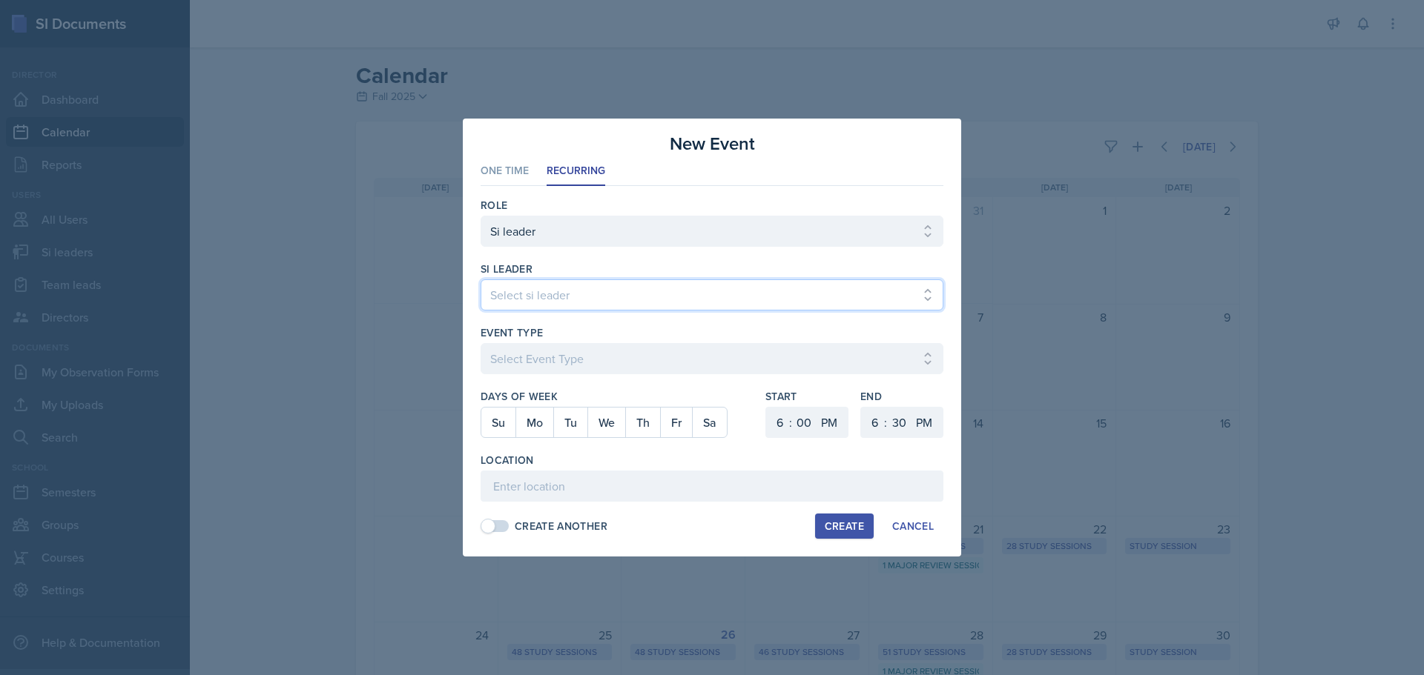
click at [700, 288] on select "Select si leader [PERSON_NAME] [PERSON_NAME] [PERSON_NAME] [PERSON_NAME] [PERSO…" at bounding box center [711, 295] width 463 height 31
click at [683, 300] on select "Select si leader [PERSON_NAME] [PERSON_NAME] [PERSON_NAME] [PERSON_NAME] [PERSO…" at bounding box center [711, 295] width 463 height 31
click at [480, 280] on select "Select si leader [PERSON_NAME] [PERSON_NAME] [PERSON_NAME] [PERSON_NAME] [PERSO…" at bounding box center [711, 295] width 463 height 31
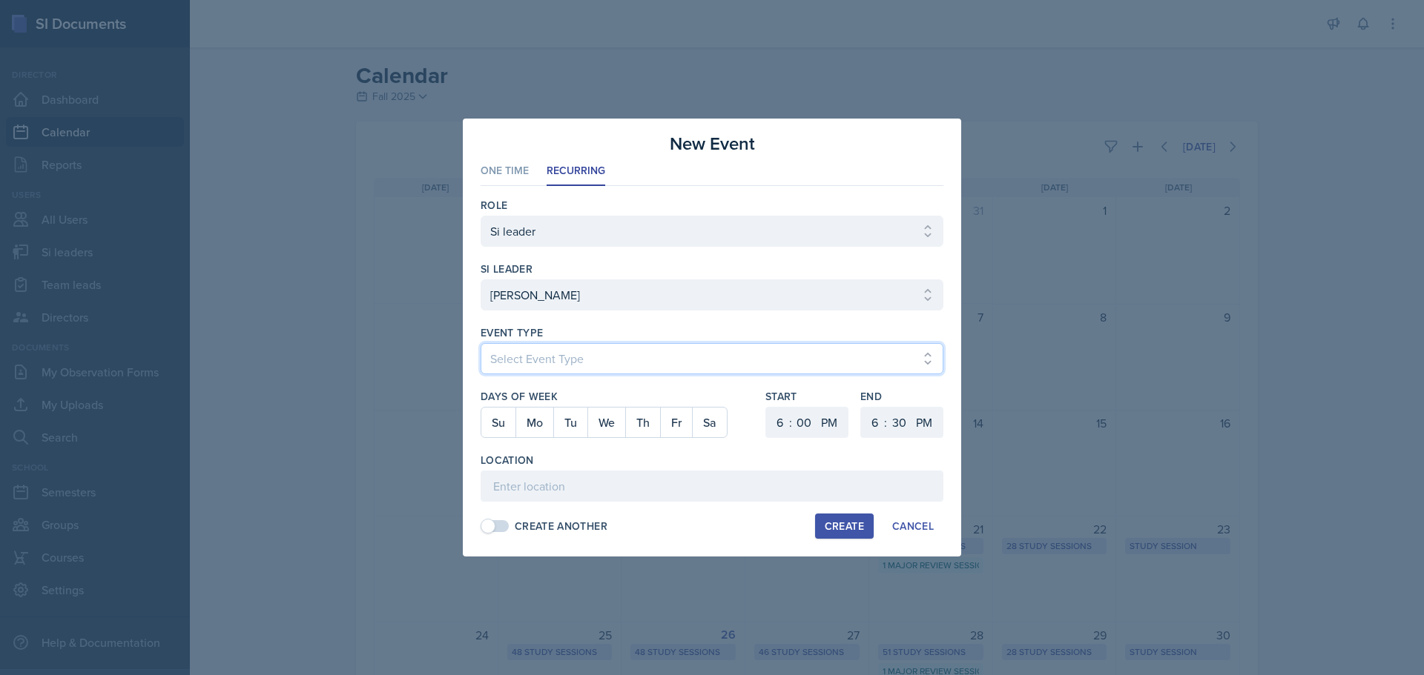
click at [670, 355] on select "Select Event Type Major Review Session Study Session" at bounding box center [711, 358] width 463 height 31
click at [480, 343] on select "Select Event Type Major Review Session Study Session" at bounding box center [711, 358] width 463 height 31
click at [543, 420] on button "Mo" at bounding box center [534, 423] width 38 height 30
click at [774, 427] on select "1 2 3 4 5 6 7 8 9 10 11 12" at bounding box center [778, 422] width 24 height 31
click at [766, 407] on select "1 2 3 4 5 6 7 8 9 10 11 12" at bounding box center [778, 422] width 24 height 31
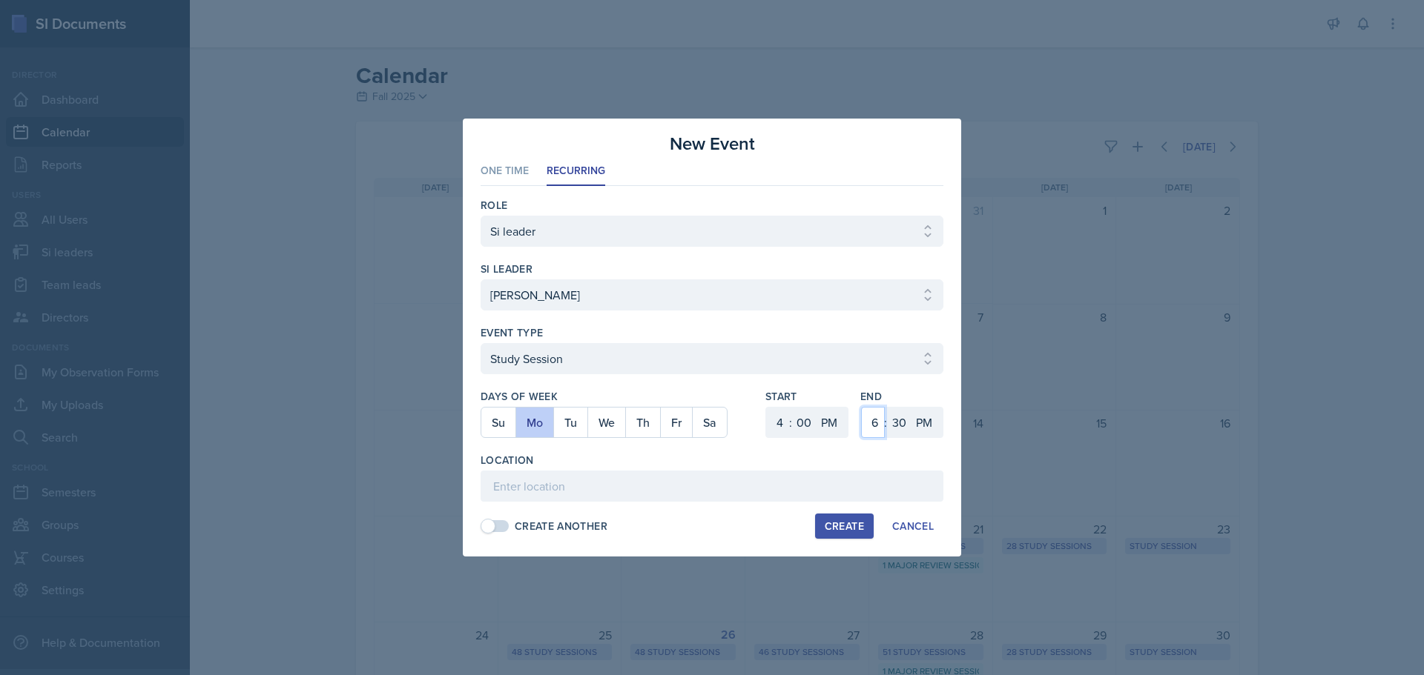
click at [870, 418] on select "1 2 3 4 5 6 7 8 9 10 11 12" at bounding box center [873, 422] width 24 height 31
click at [861, 407] on select "1 2 3 4 5 6 7 8 9 10 11 12" at bounding box center [873, 422] width 24 height 31
drag, startPoint x: 785, startPoint y: 420, endPoint x: 784, endPoint y: 412, distance: 8.9
click at [785, 420] on select "1 2 3 4 5 6 7 8 9 10 11 12" at bounding box center [778, 422] width 24 height 31
click at [766, 407] on select "1 2 3 4 5 6 7 8 9 10 11 12" at bounding box center [778, 422] width 24 height 31
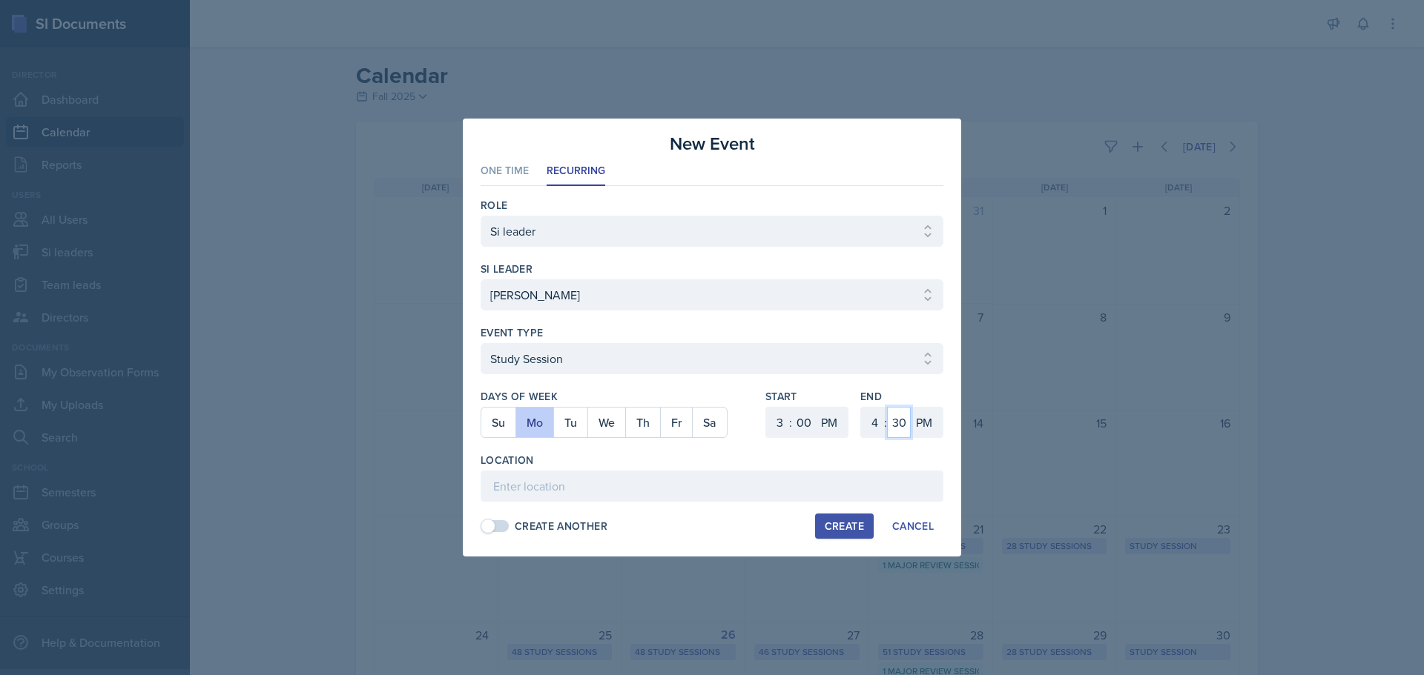
click at [896, 416] on select "00 05 10 15 20 25 30 35 40 45 50 55" at bounding box center [899, 422] width 24 height 31
click at [887, 407] on select "00 05 10 15 20 25 30 35 40 45 50 55" at bounding box center [899, 422] width 24 height 31
click at [555, 487] on input at bounding box center [711, 486] width 463 height 31
click at [830, 523] on div "Create" at bounding box center [844, 527] width 39 height 12
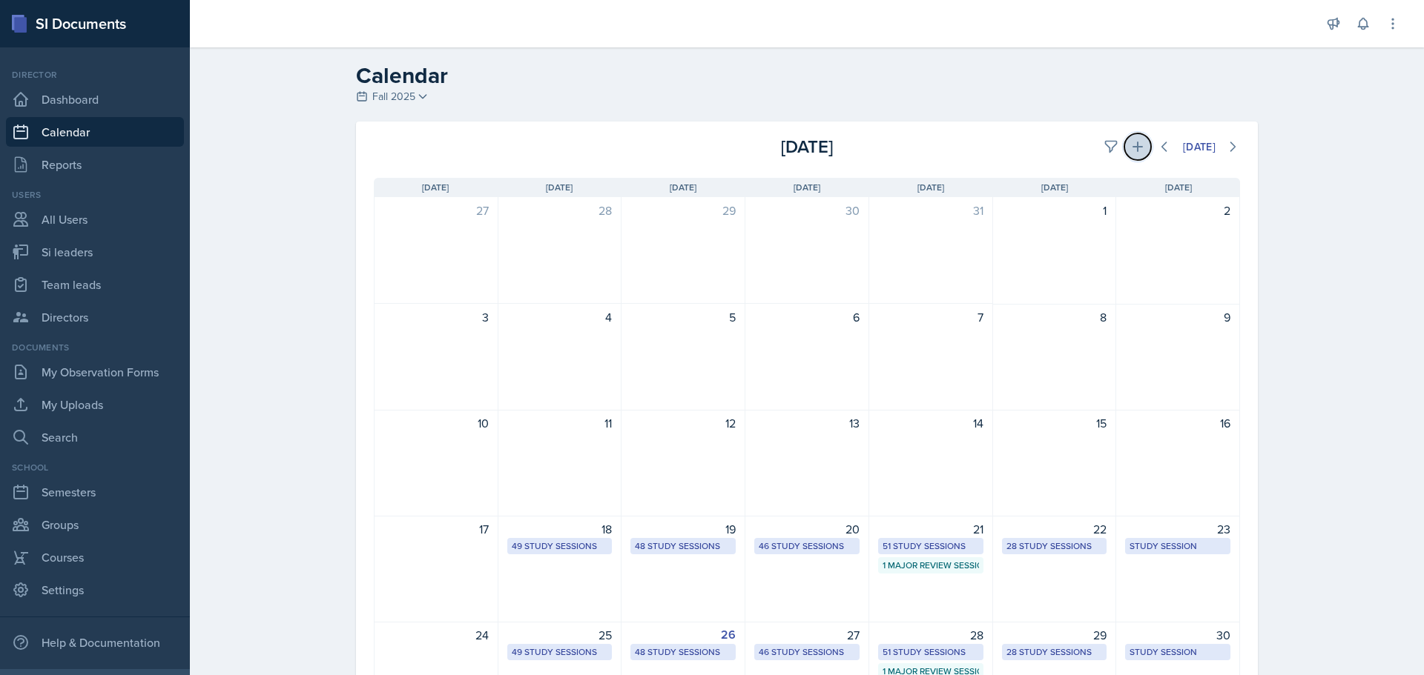
click at [1140, 142] on button at bounding box center [1137, 146] width 27 height 27
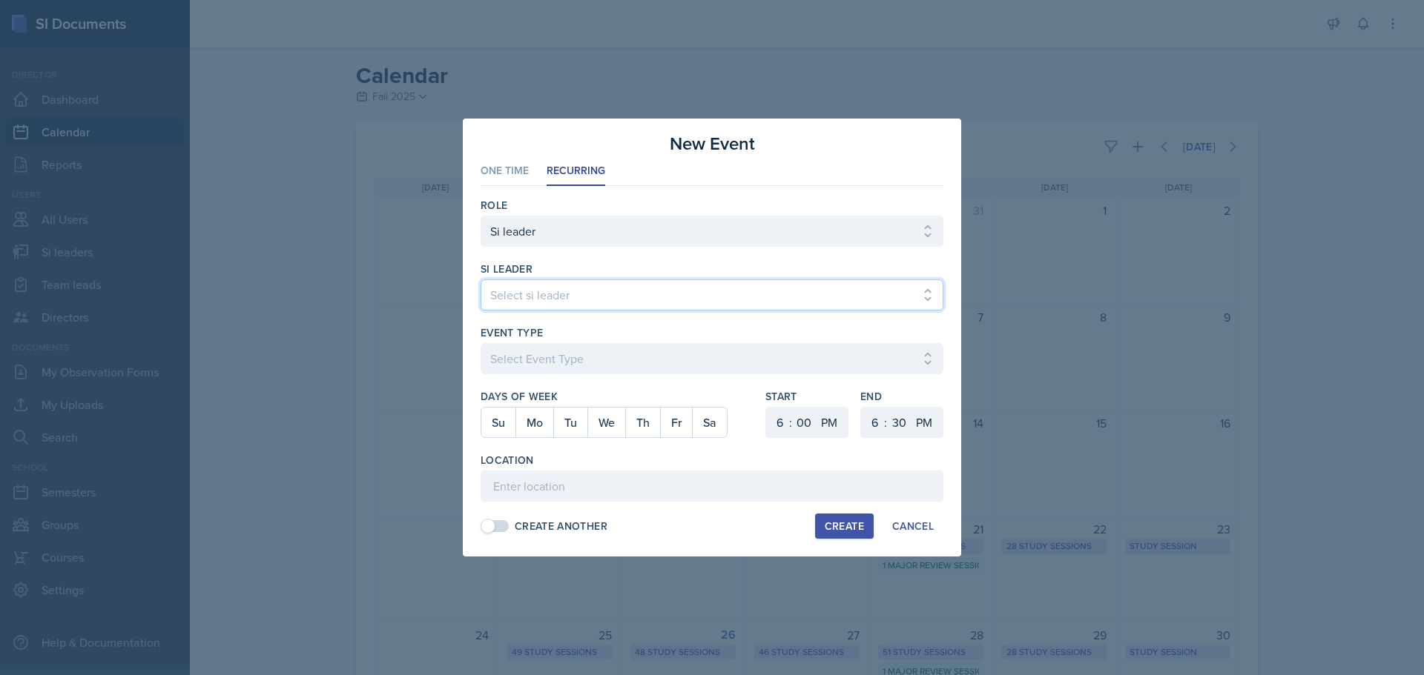
click at [589, 303] on select "Select si leader [PERSON_NAME] [PERSON_NAME] [PERSON_NAME] [PERSON_NAME] [PERSO…" at bounding box center [711, 295] width 463 height 31
click at [659, 288] on select "Select si leader [PERSON_NAME] [PERSON_NAME] [PERSON_NAME] [PERSON_NAME] [PERSO…" at bounding box center [711, 295] width 463 height 31
click at [480, 280] on select "Select si leader [PERSON_NAME] [PERSON_NAME] [PERSON_NAME] [PERSON_NAME] [PERSO…" at bounding box center [711, 295] width 463 height 31
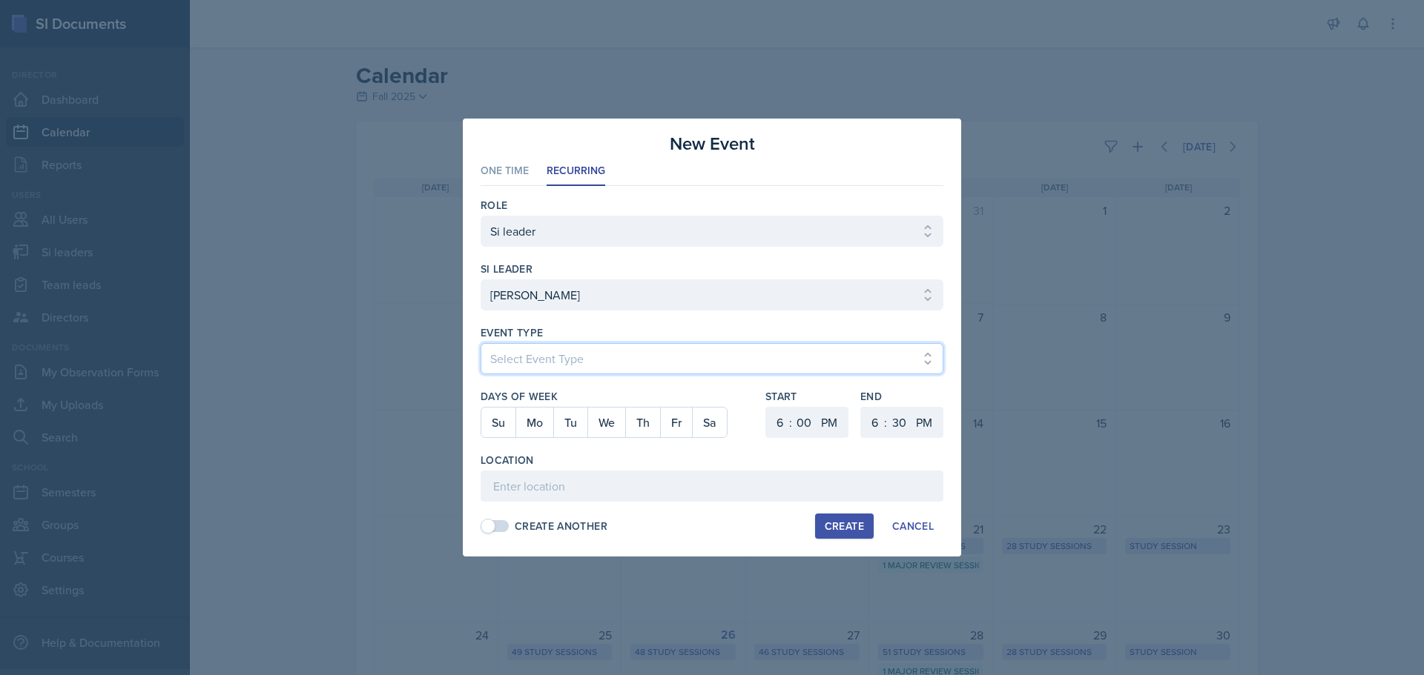
click at [531, 354] on select "Select Event Type Major Review Session Study Session" at bounding box center [711, 358] width 463 height 31
click at [480, 343] on select "Select Event Type Major Review Session Study Session" at bounding box center [711, 358] width 463 height 31
click at [616, 424] on button "We" at bounding box center [606, 423] width 38 height 30
click at [773, 431] on select "1 2 3 4 5 6 7 8 9 10 11 12" at bounding box center [778, 422] width 24 height 31
click at [766, 407] on select "1 2 3 4 5 6 7 8 9 10 11 12" at bounding box center [778, 422] width 24 height 31
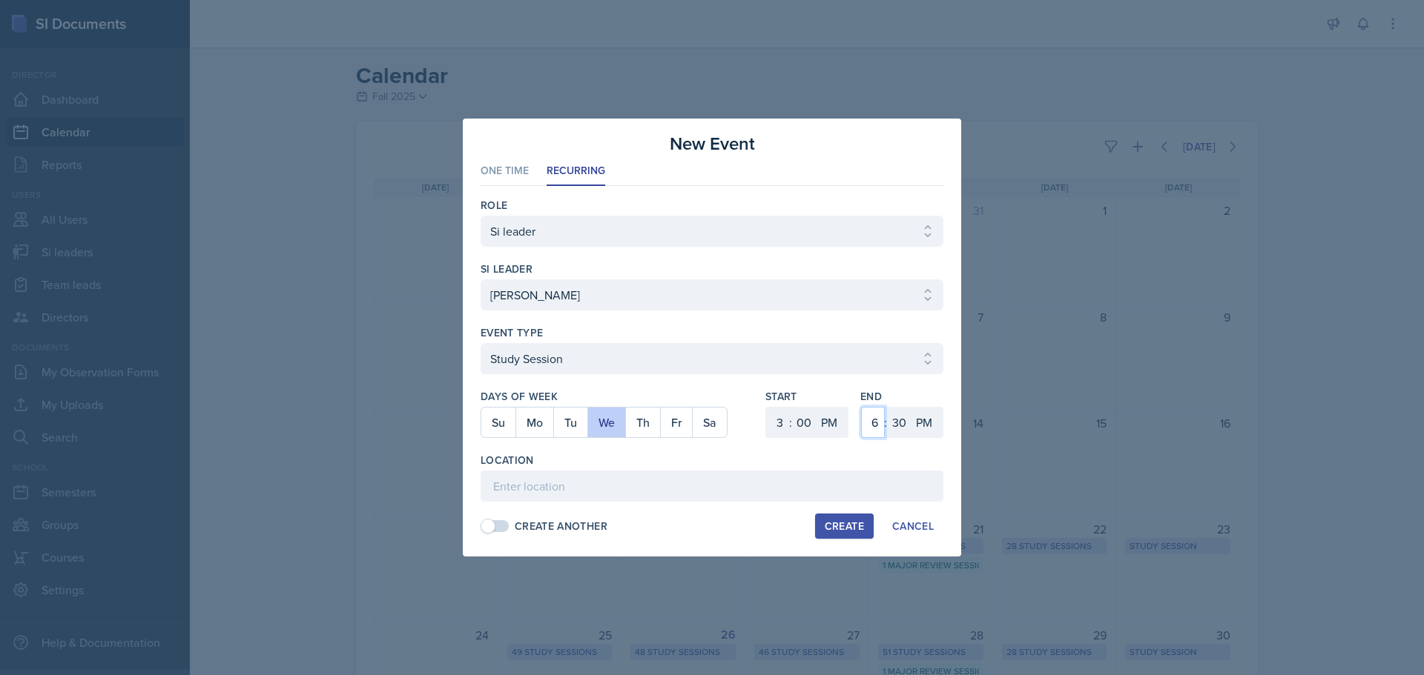
click at [869, 420] on select "1 2 3 4 5 6 7 8 9 10 11 12" at bounding box center [873, 422] width 24 height 31
click at [861, 407] on select "1 2 3 4 5 6 7 8 9 10 11 12" at bounding box center [873, 422] width 24 height 31
click at [899, 416] on select "00 05 10 15 20 25 30 35 40 45 50 55" at bounding box center [899, 422] width 24 height 31
click at [887, 407] on select "00 05 10 15 20 25 30 35 40 45 50 55" at bounding box center [899, 422] width 24 height 31
click at [623, 492] on input at bounding box center [711, 486] width 463 height 31
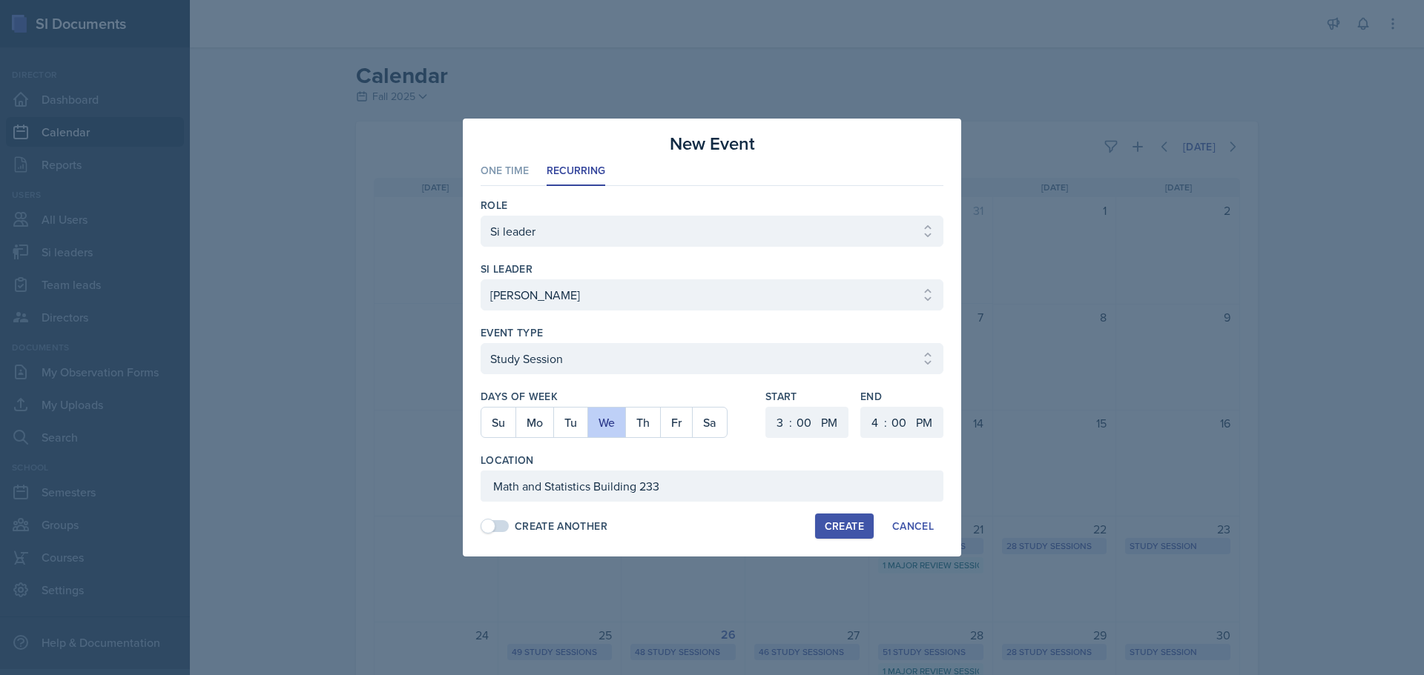
click at [848, 523] on div "Create" at bounding box center [844, 527] width 39 height 12
